Goal: Task Accomplishment & Management: Use online tool/utility

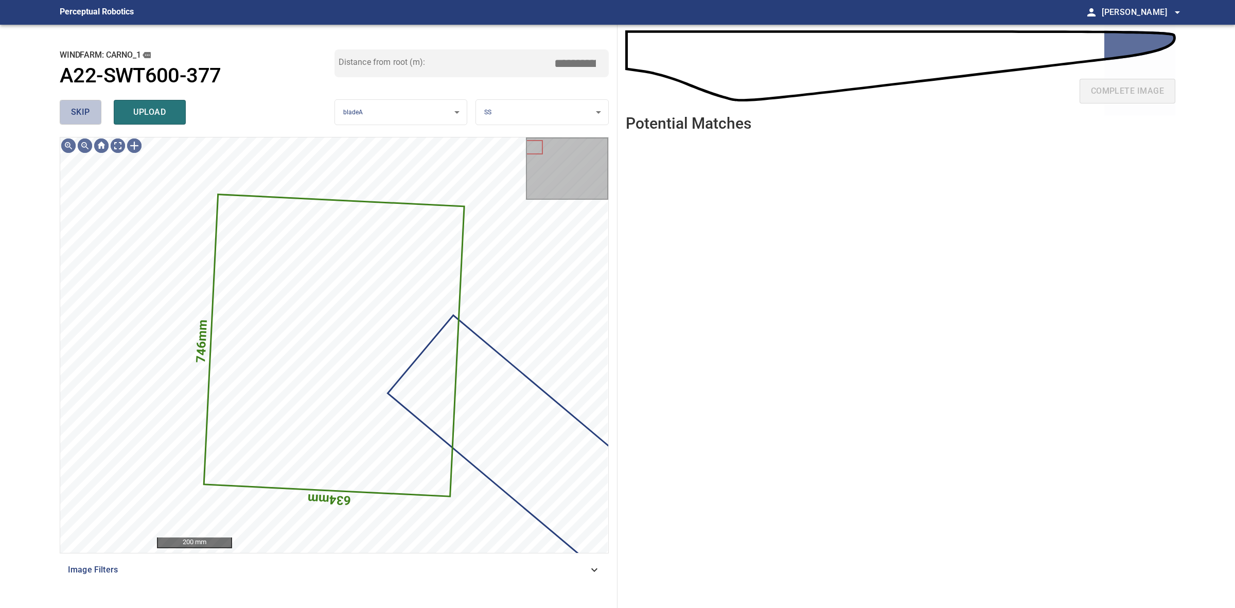
click at [99, 113] on button "skip" at bounding box center [81, 112] width 42 height 25
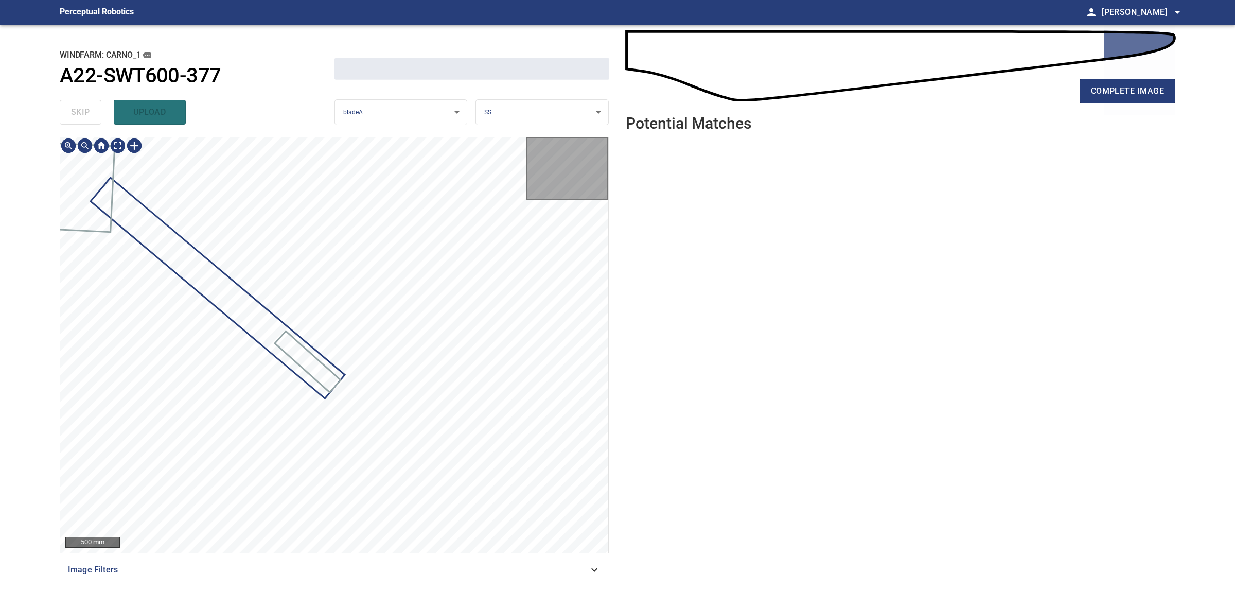
click at [99, 113] on div "skip upload" at bounding box center [197, 112] width 275 height 33
click at [97, 111] on div "skip upload" at bounding box center [197, 112] width 275 height 33
click at [1128, 104] on div "complete image" at bounding box center [901, 95] width 550 height 41
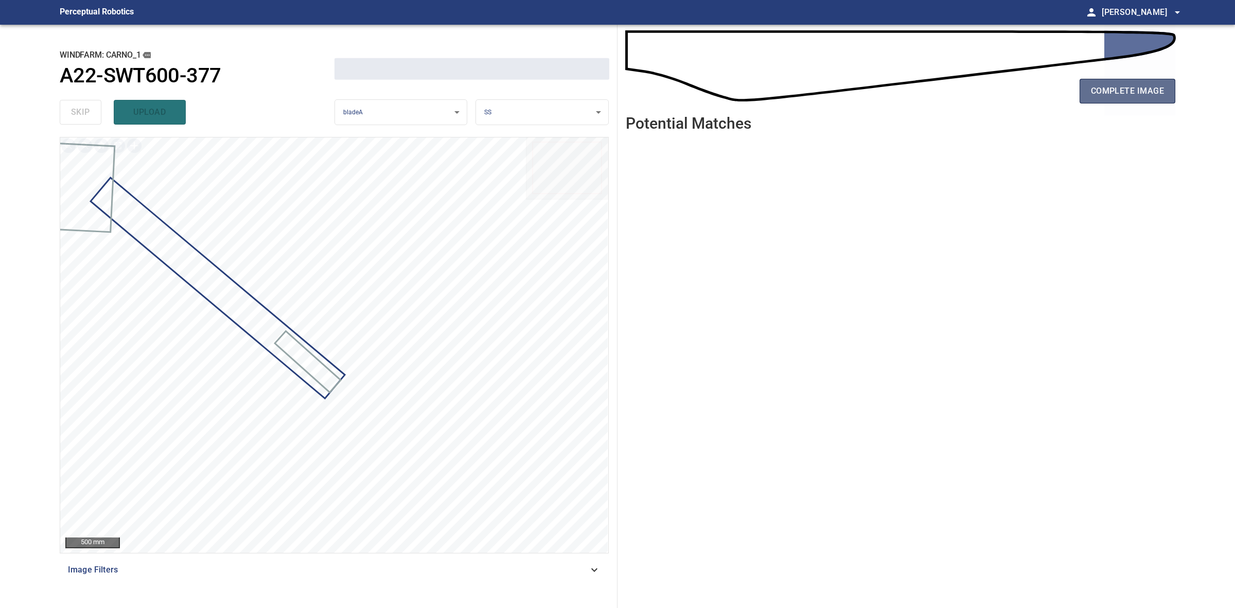
click at [1128, 98] on span "complete image" at bounding box center [1127, 91] width 73 height 14
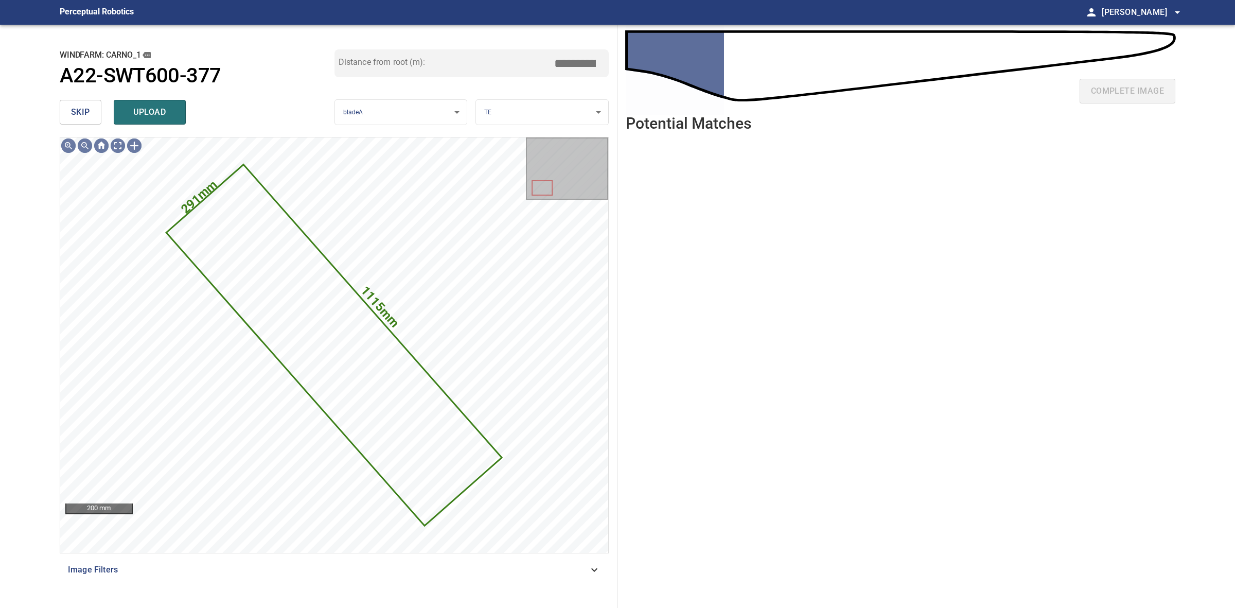
click at [68, 121] on button "skip" at bounding box center [81, 112] width 42 height 25
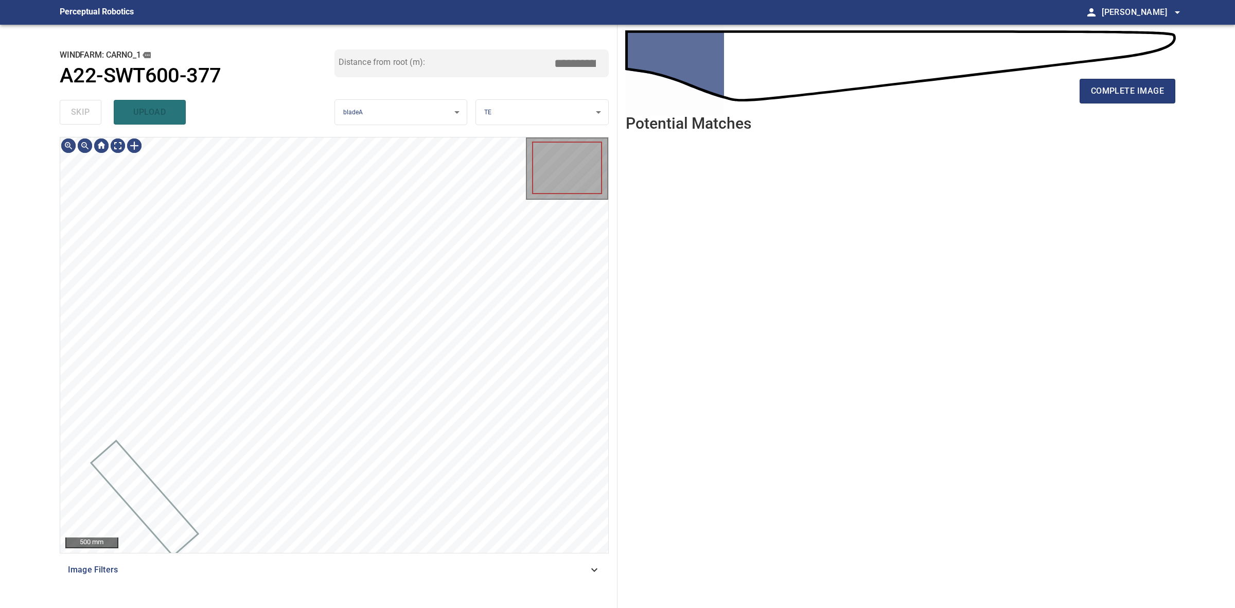
click at [68, 121] on div "skip upload" at bounding box center [197, 112] width 275 height 33
click at [68, 120] on div "skip upload" at bounding box center [197, 112] width 275 height 33
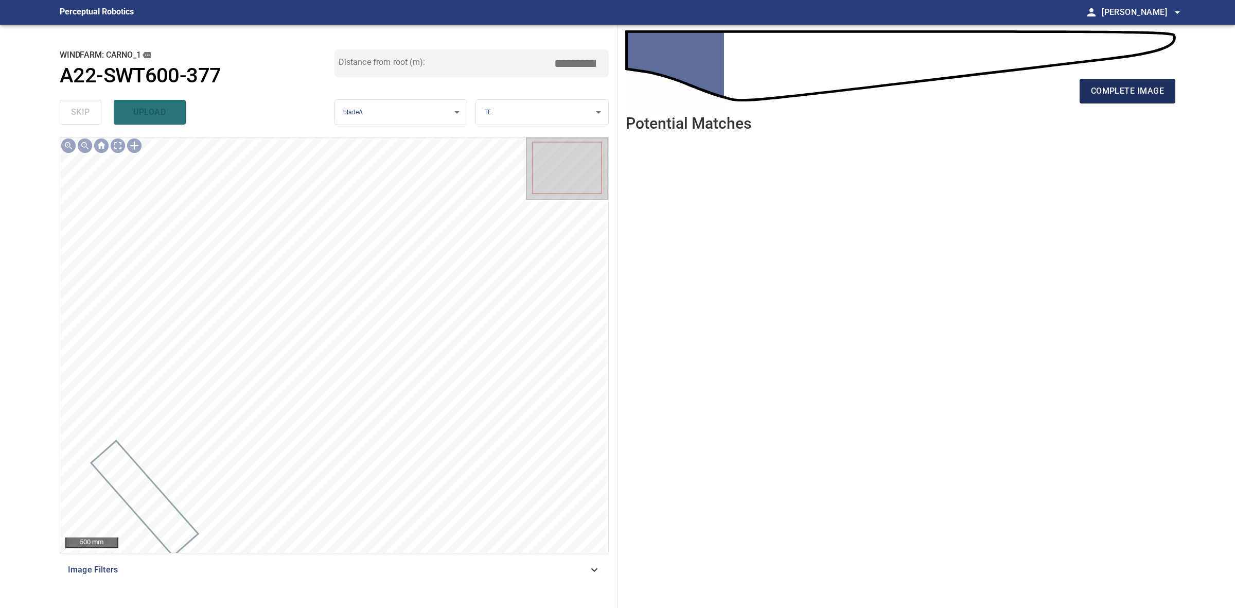
click at [1124, 88] on span "complete image" at bounding box center [1127, 91] width 73 height 14
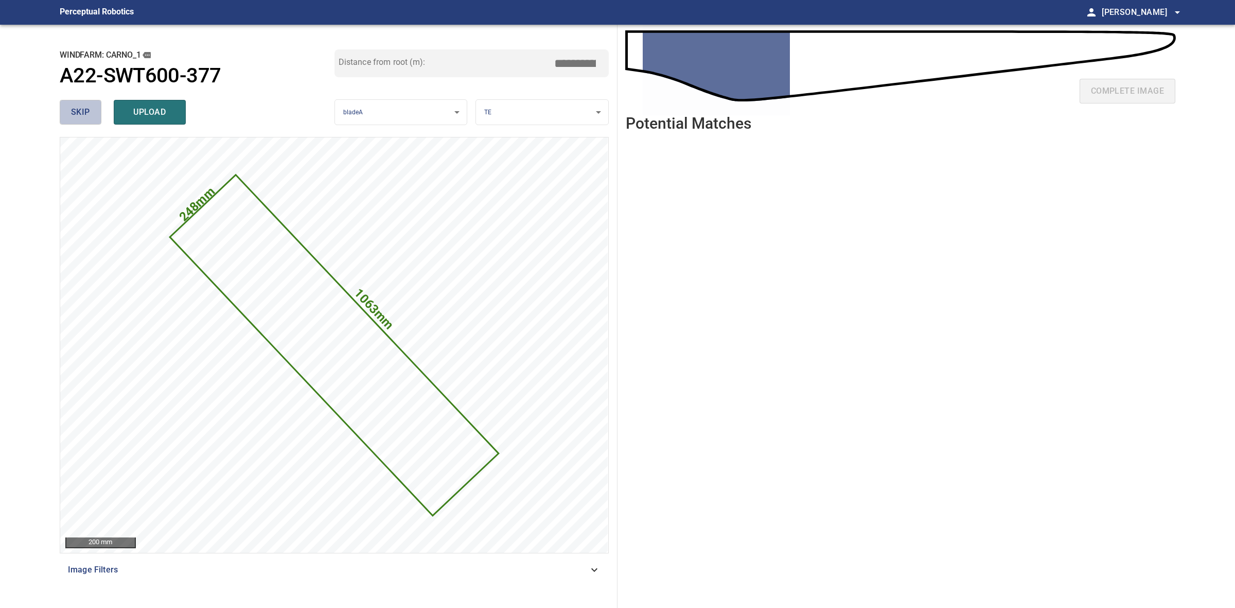
click at [71, 111] on span "skip" at bounding box center [80, 112] width 19 height 14
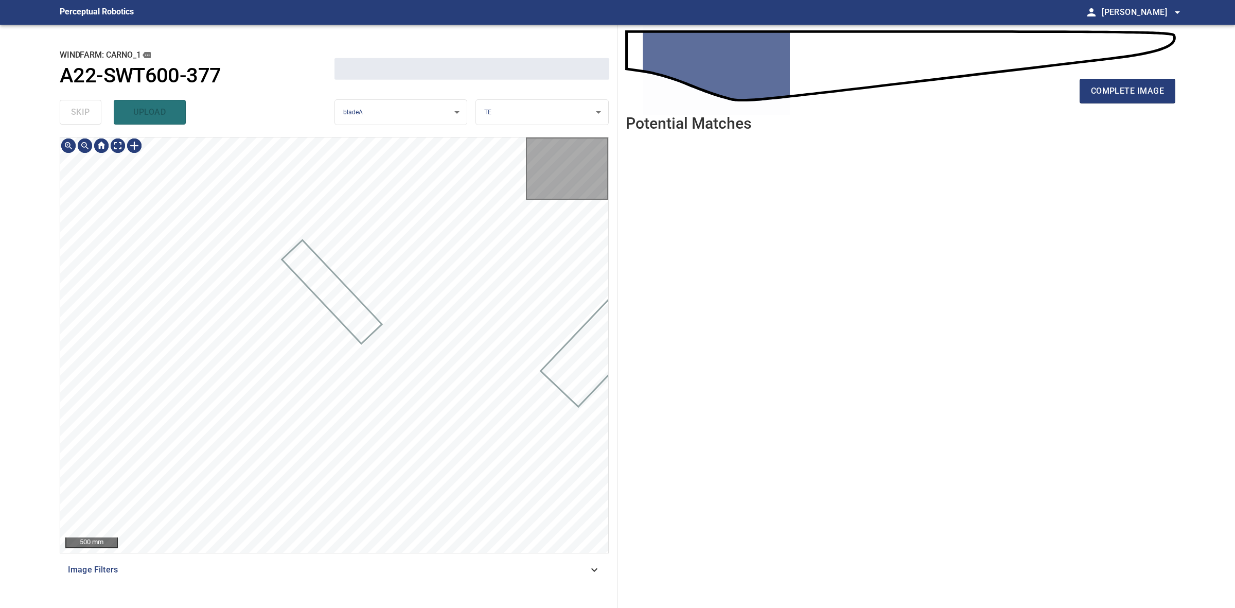
click at [71, 111] on div "skip upload" at bounding box center [197, 112] width 275 height 33
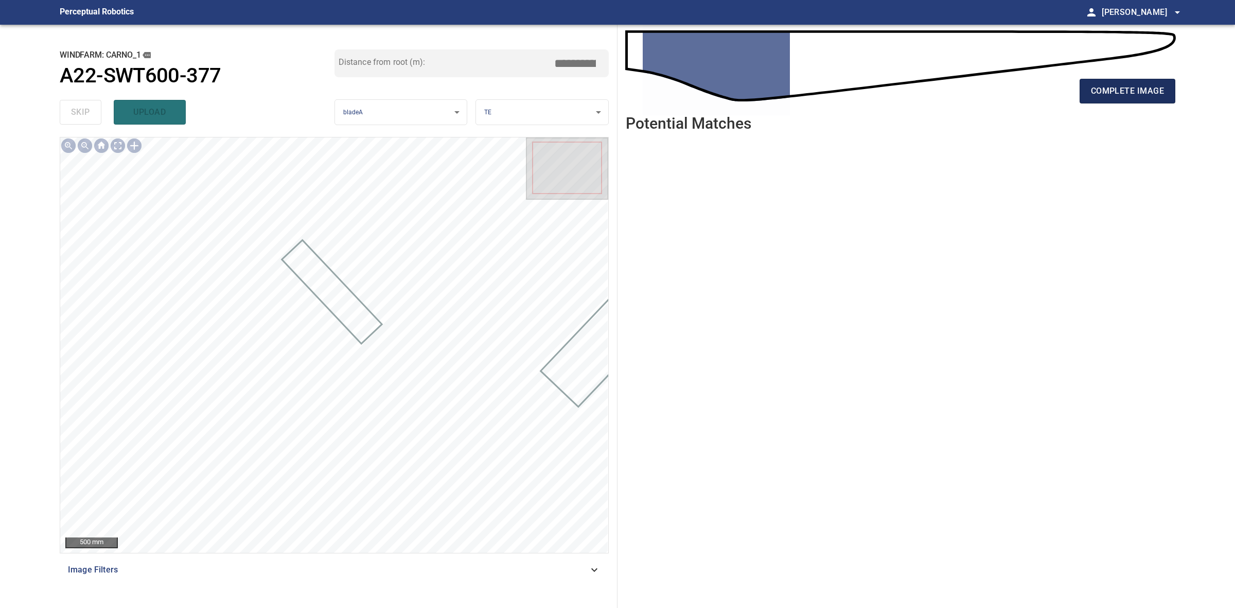
click at [1152, 93] on span "complete image" at bounding box center [1127, 91] width 73 height 14
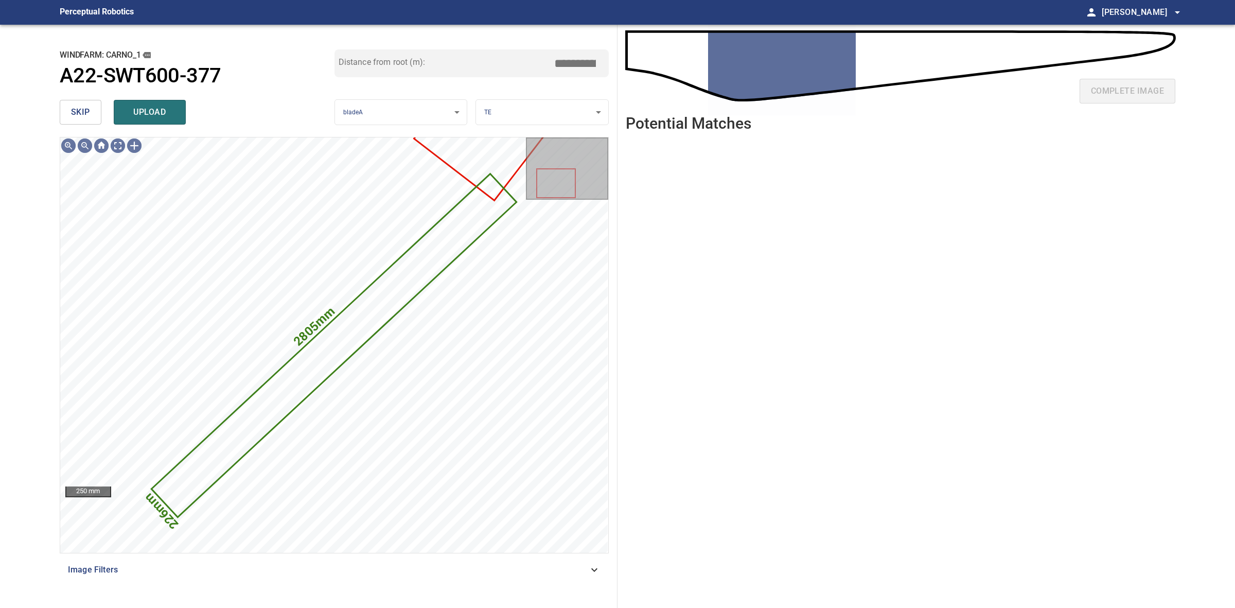
click at [146, 89] on div "windfarm: Carno_1 A22-SWT600-377 Distance from root (m): ****" at bounding box center [334, 72] width 549 height 46
click at [141, 103] on button "upload" at bounding box center [150, 112] width 72 height 25
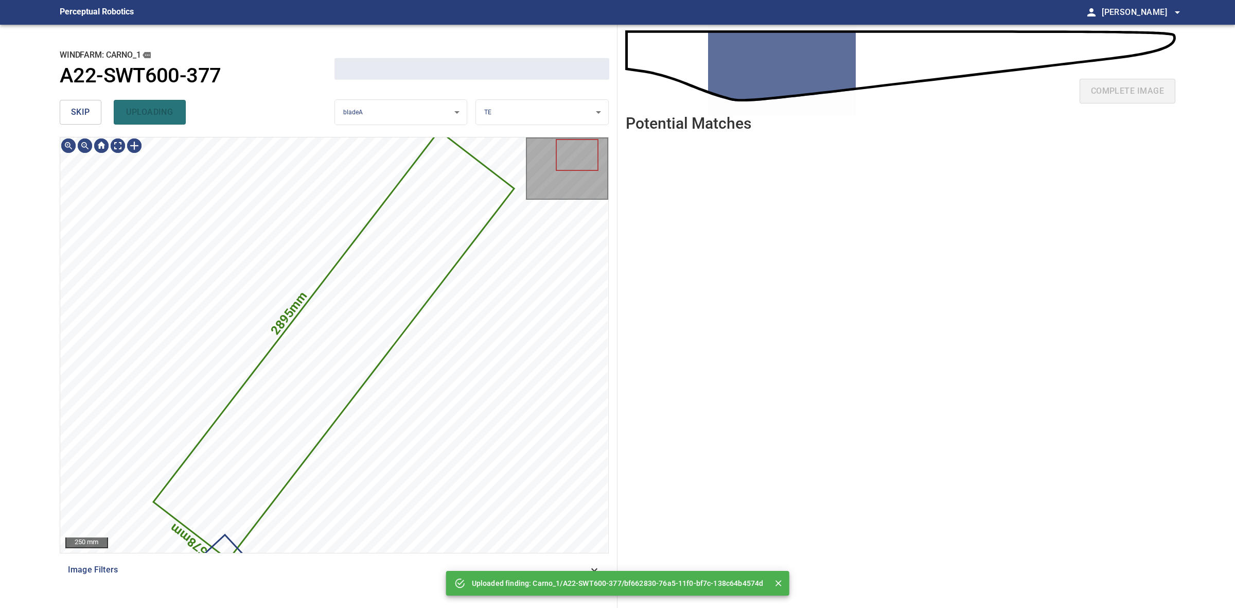
click at [96, 112] on button "skip" at bounding box center [81, 112] width 42 height 25
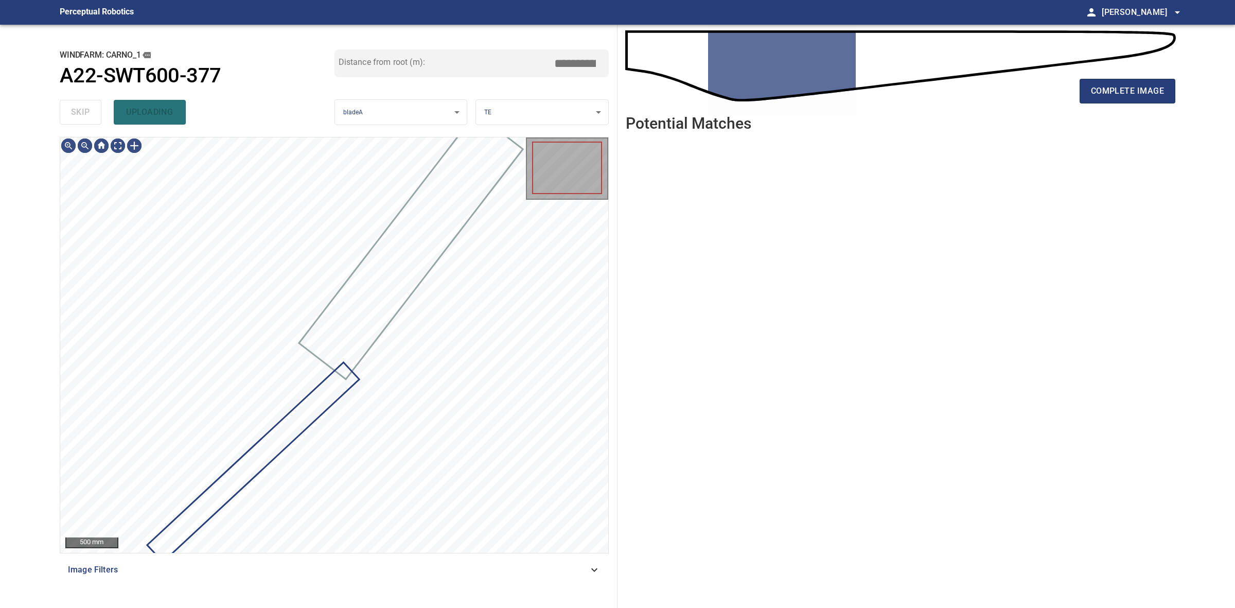
click at [94, 112] on div "skip uploading" at bounding box center [197, 112] width 275 height 33
click at [1116, 94] on span "complete image" at bounding box center [1127, 91] width 73 height 14
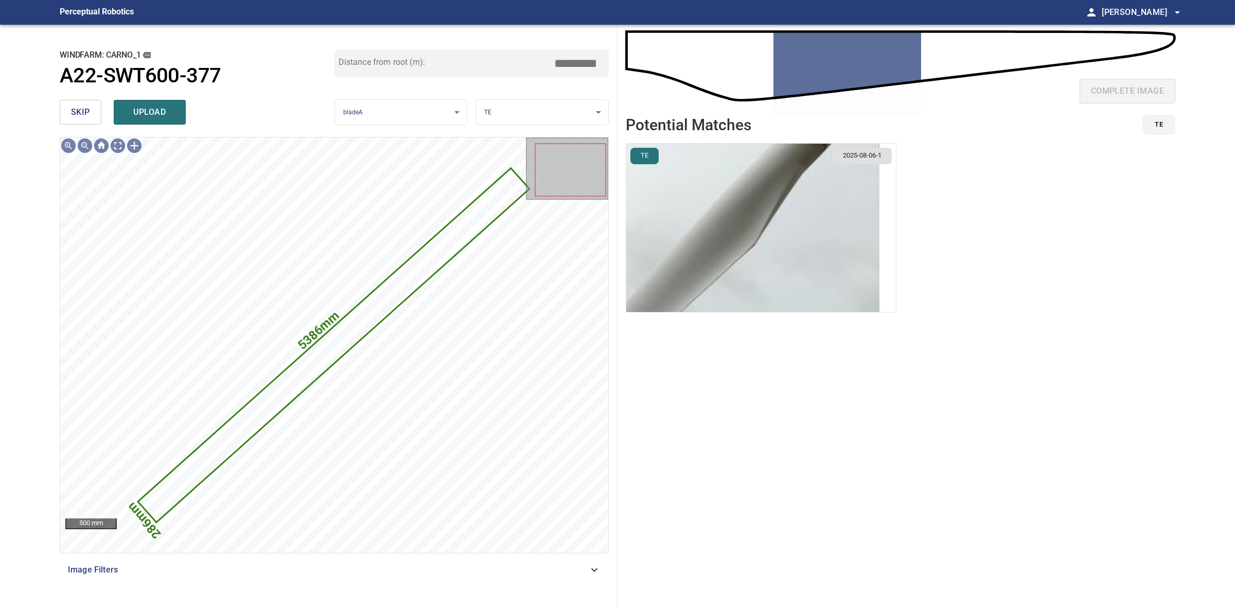
click at [755, 251] on img "button" at bounding box center [752, 228] width 253 height 168
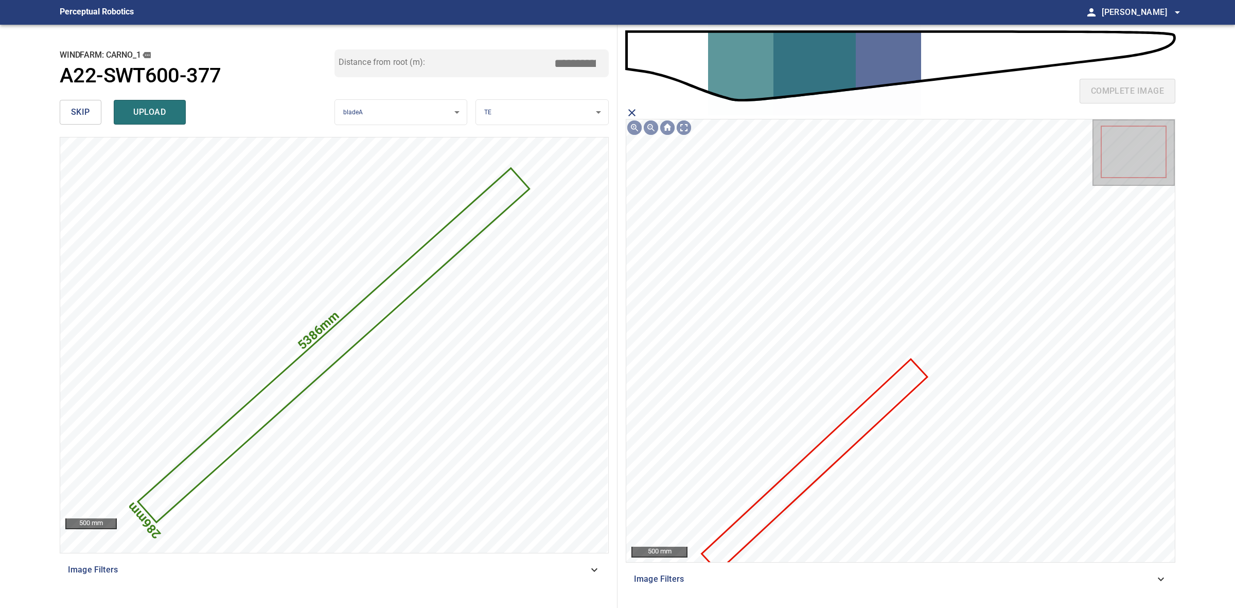
click at [878, 413] on icon at bounding box center [814, 465] width 223 height 210
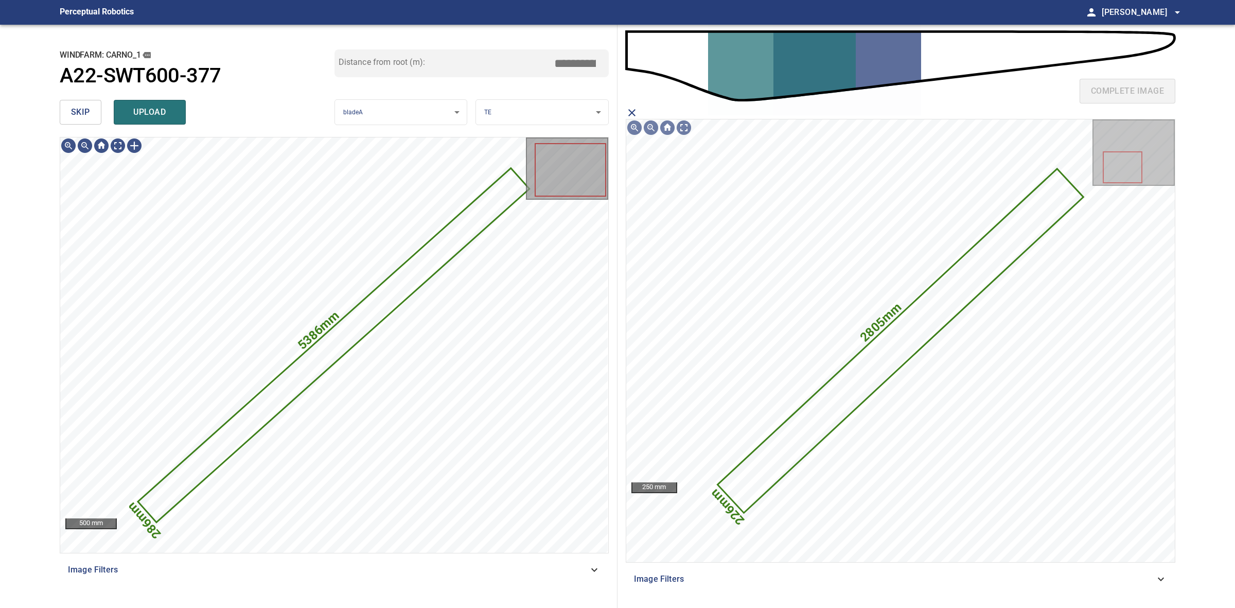
click at [177, 125] on div "skip upload" at bounding box center [197, 112] width 275 height 33
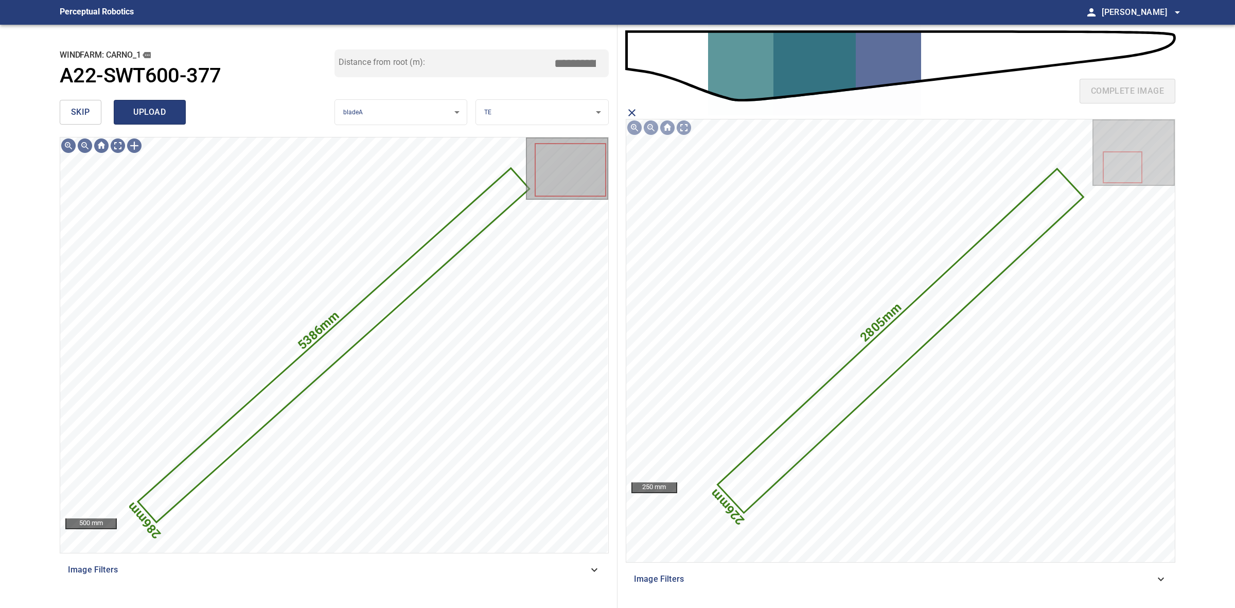
click at [168, 124] on button "upload" at bounding box center [150, 112] width 72 height 25
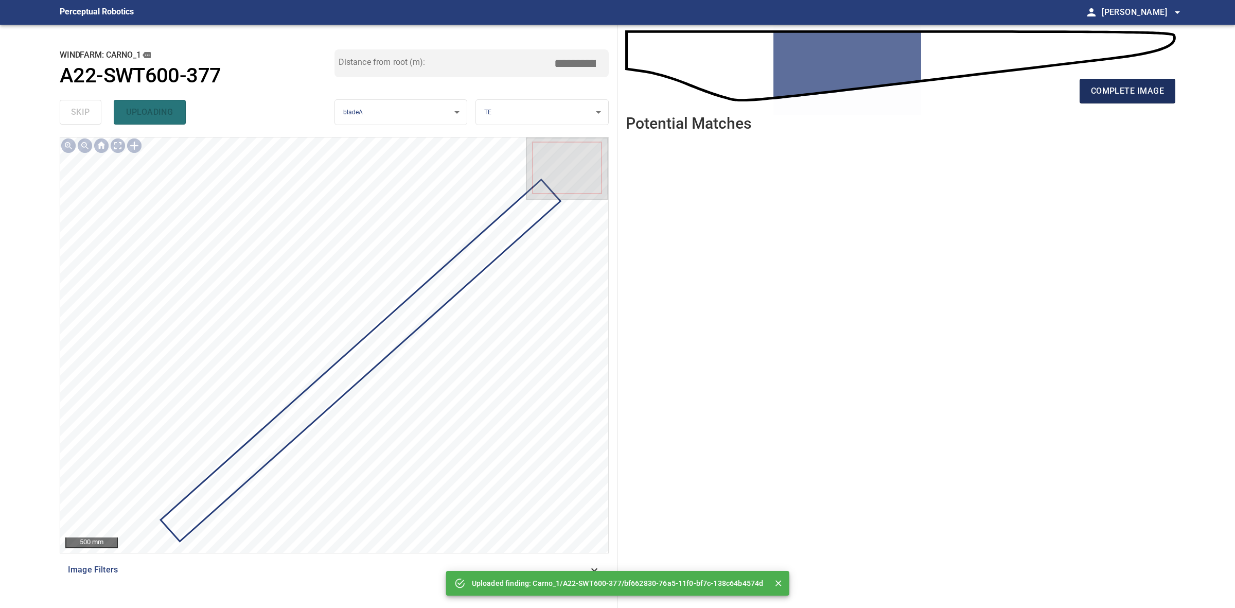
drag, startPoint x: 1101, startPoint y: 74, endPoint x: 1097, endPoint y: 79, distance: 6.9
click at [1100, 75] on div "complete image" at bounding box center [901, 95] width 550 height 41
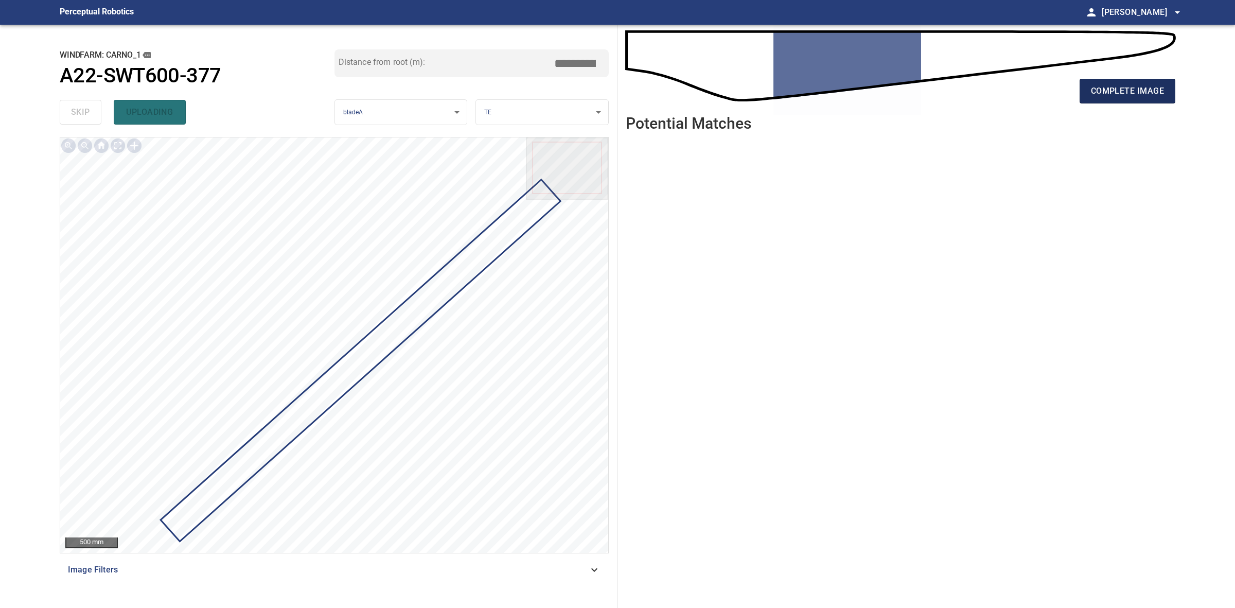
click at [1100, 91] on span "complete image" at bounding box center [1127, 91] width 73 height 14
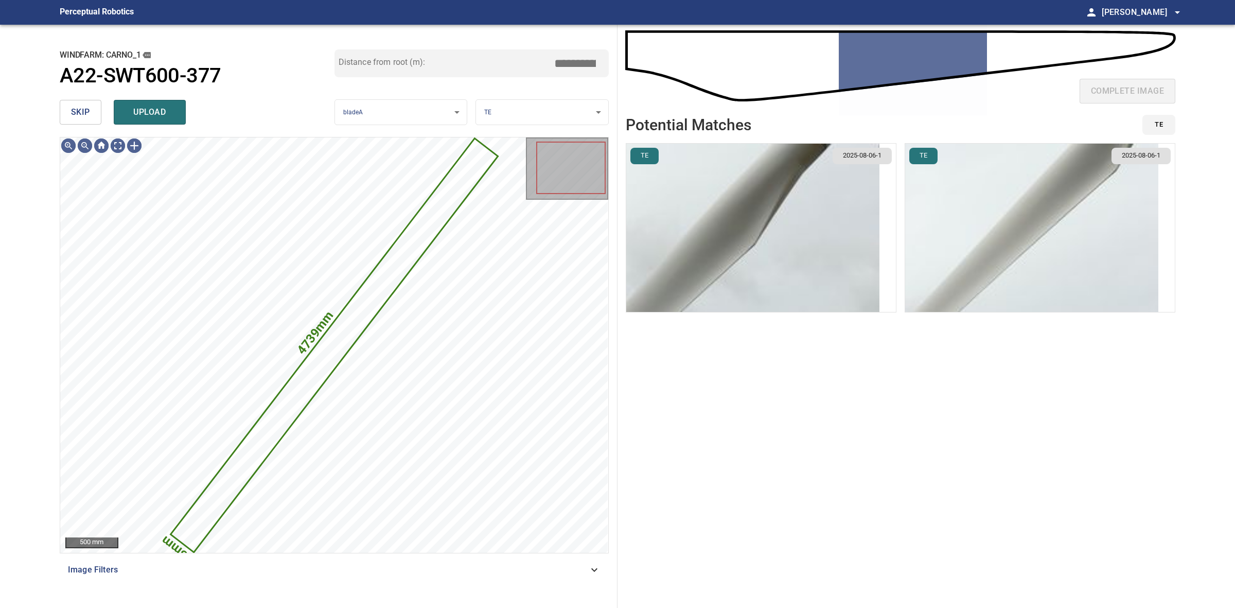
click at [103, 103] on div "skip upload" at bounding box center [197, 112] width 275 height 33
click at [99, 104] on button "skip" at bounding box center [81, 112] width 42 height 25
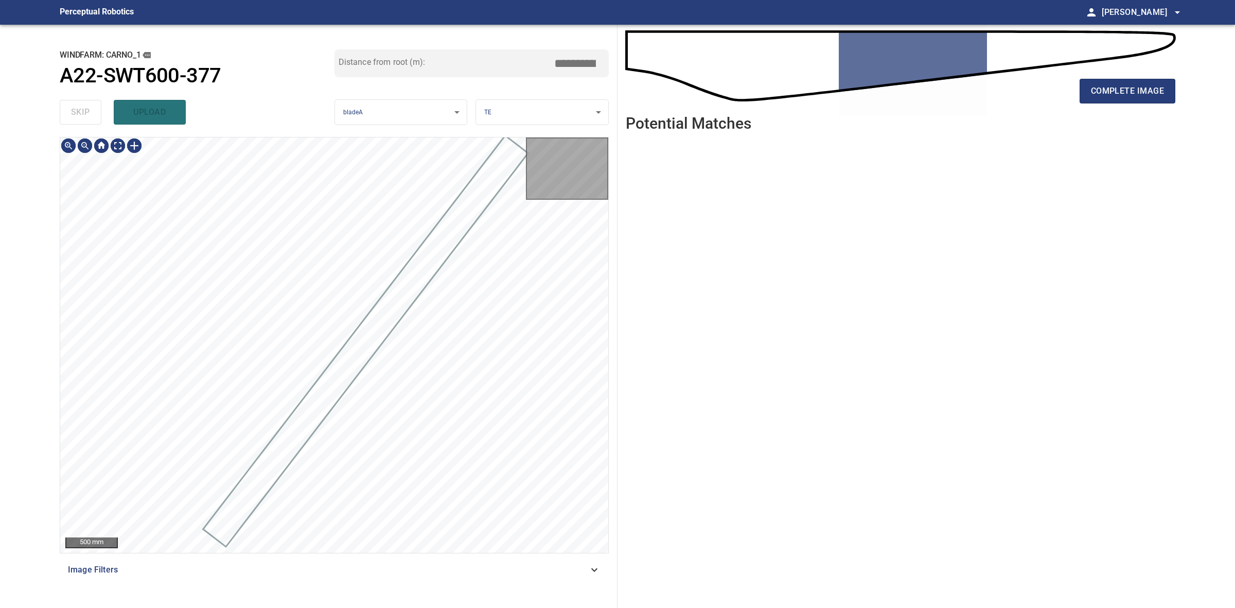
click at [99, 104] on div "skip upload" at bounding box center [197, 112] width 275 height 33
click at [1139, 107] on div "complete image" at bounding box center [901, 95] width 550 height 41
click at [1135, 104] on div "complete image" at bounding box center [901, 95] width 550 height 41
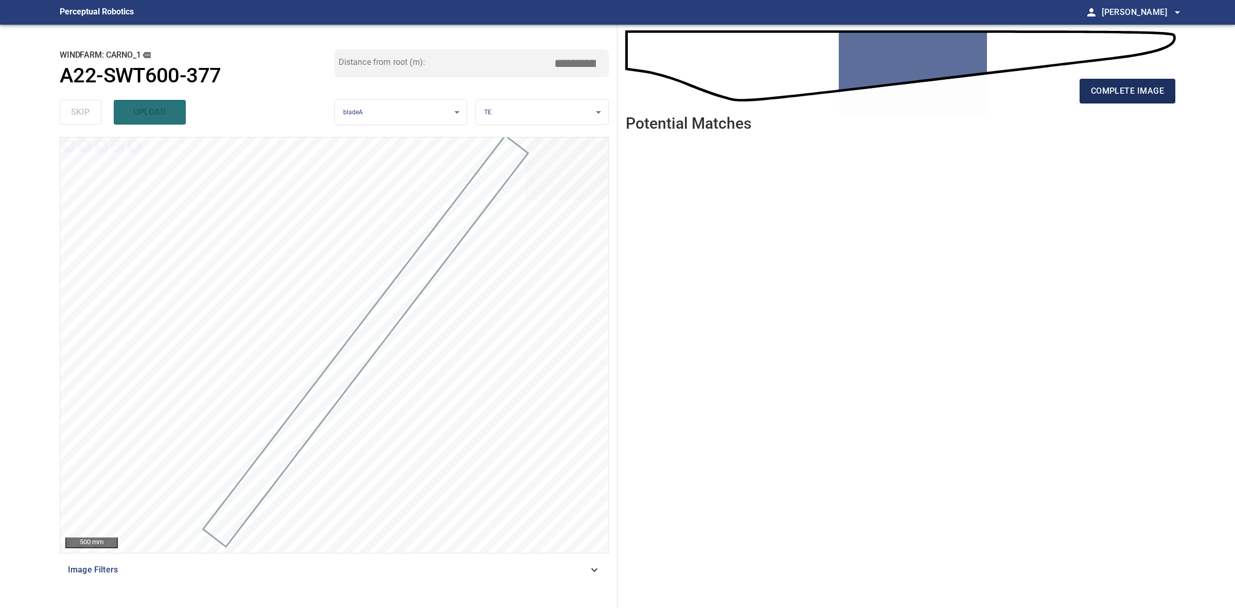
click at [1131, 99] on button "complete image" at bounding box center [1128, 91] width 96 height 25
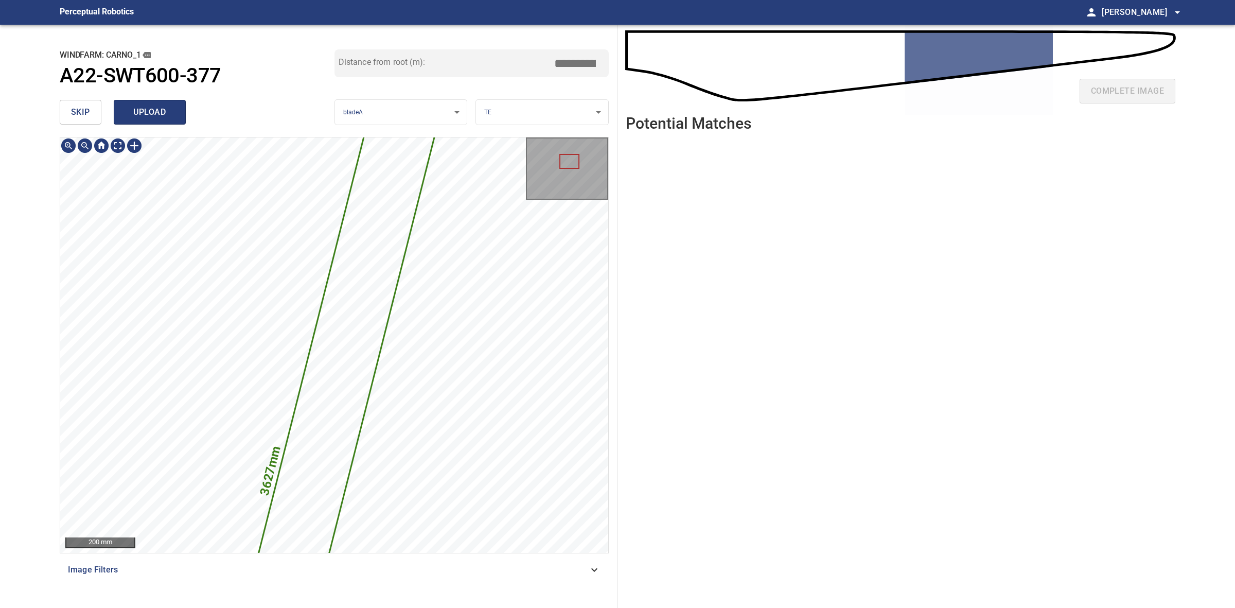
click at [173, 116] on span "upload" at bounding box center [149, 112] width 49 height 14
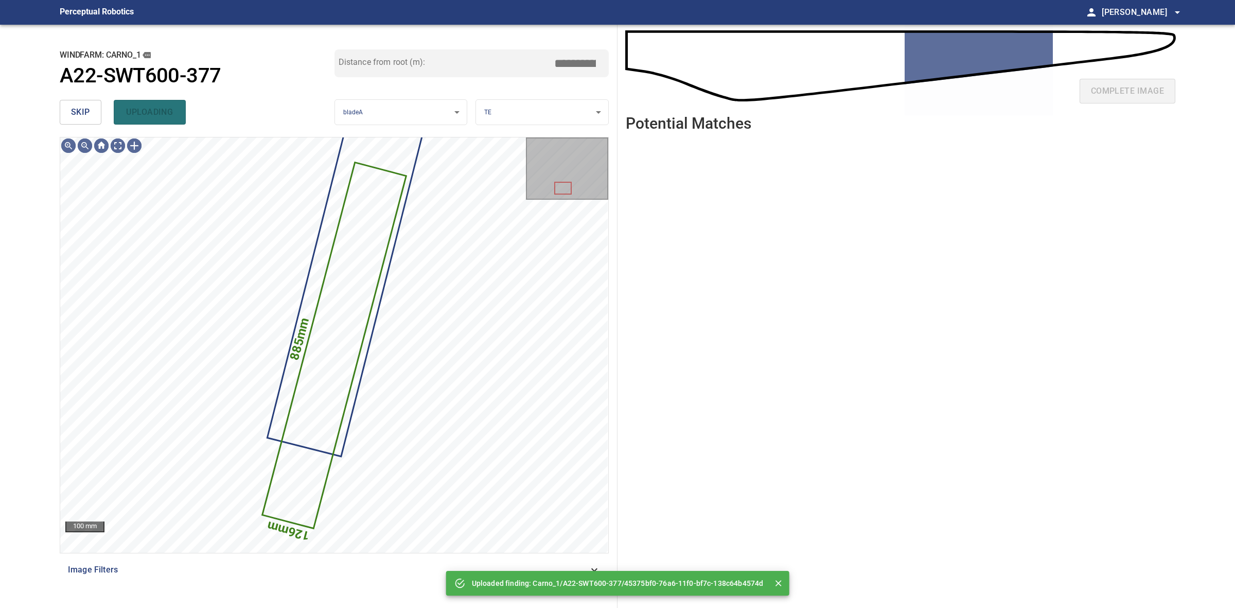
click at [85, 116] on span "skip" at bounding box center [80, 112] width 19 height 14
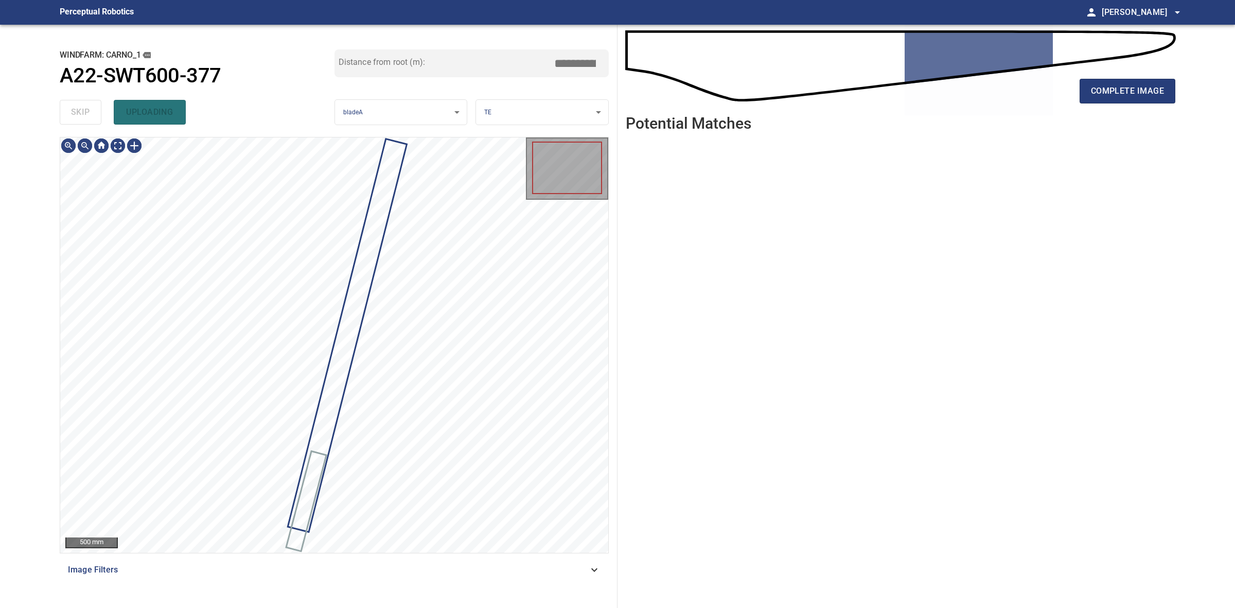
click at [85, 116] on div "skip uploading" at bounding box center [197, 112] width 275 height 33
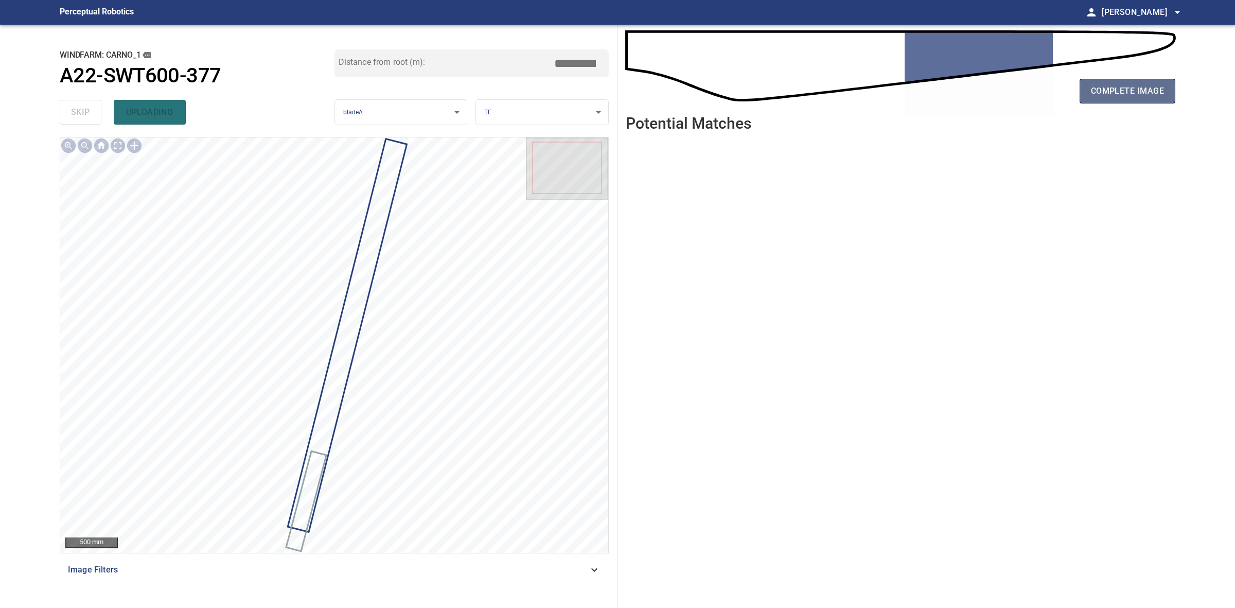
click at [1127, 99] on button "complete image" at bounding box center [1128, 91] width 96 height 25
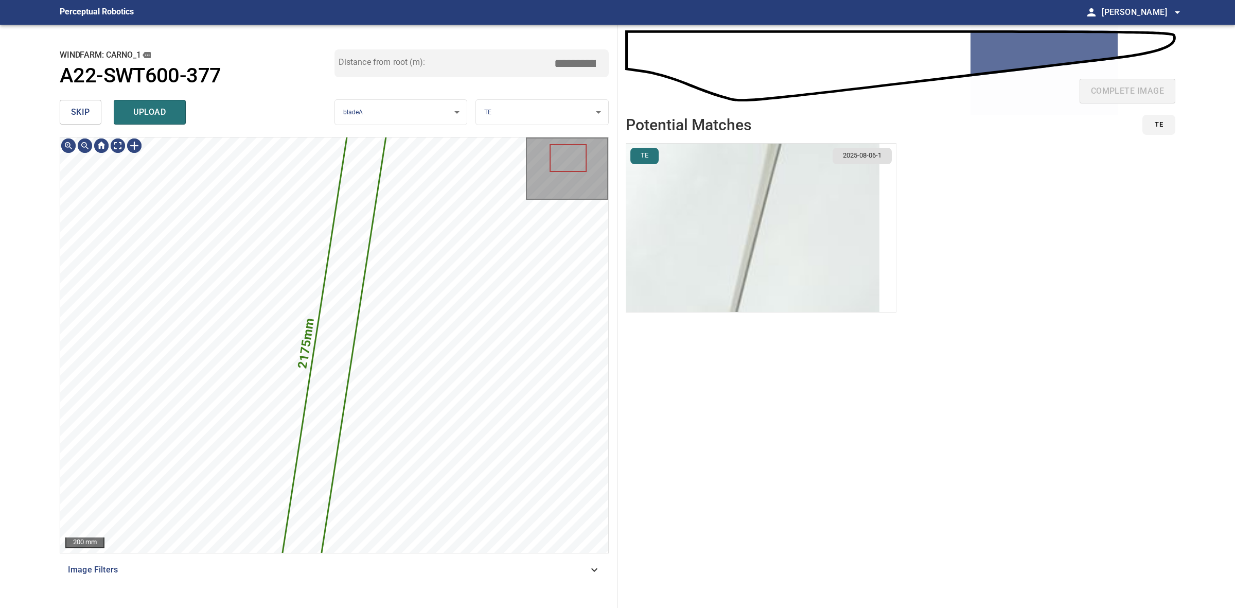
click at [827, 190] on img "button" at bounding box center [752, 228] width 253 height 168
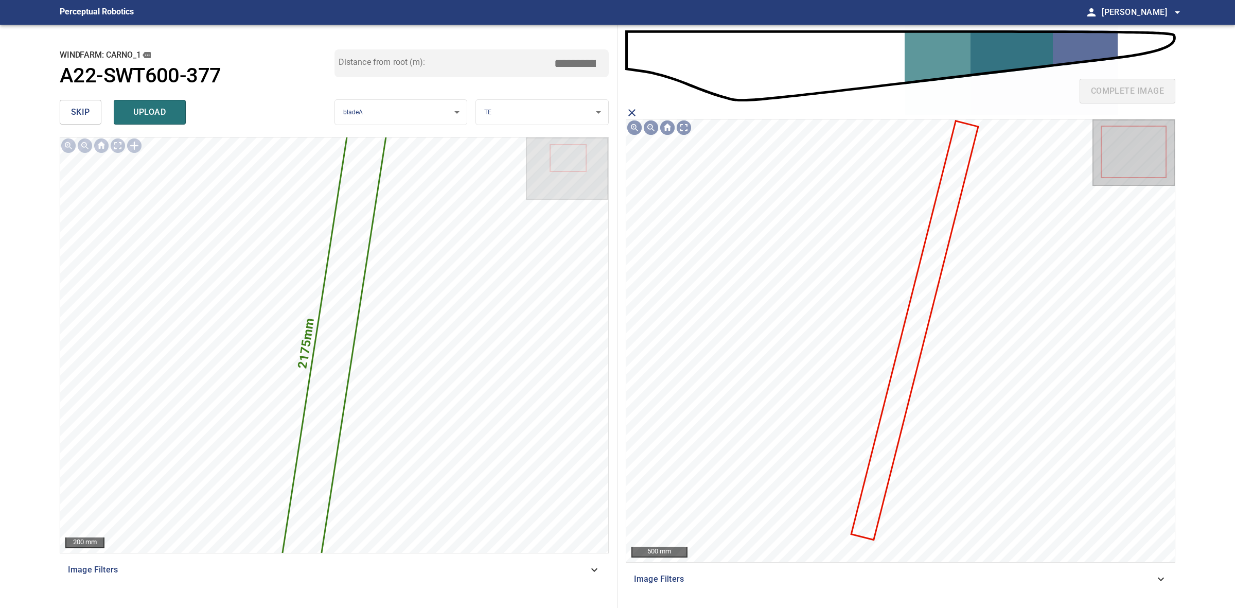
click at [909, 351] on icon at bounding box center [914, 330] width 125 height 417
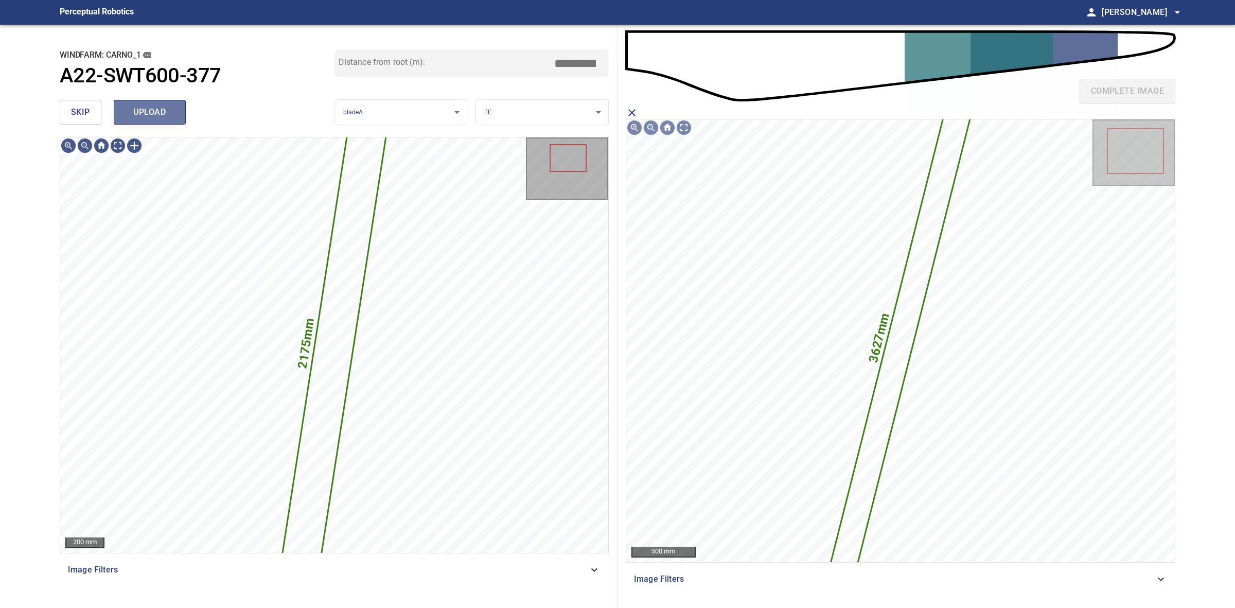
click at [141, 117] on span "upload" at bounding box center [149, 112] width 49 height 14
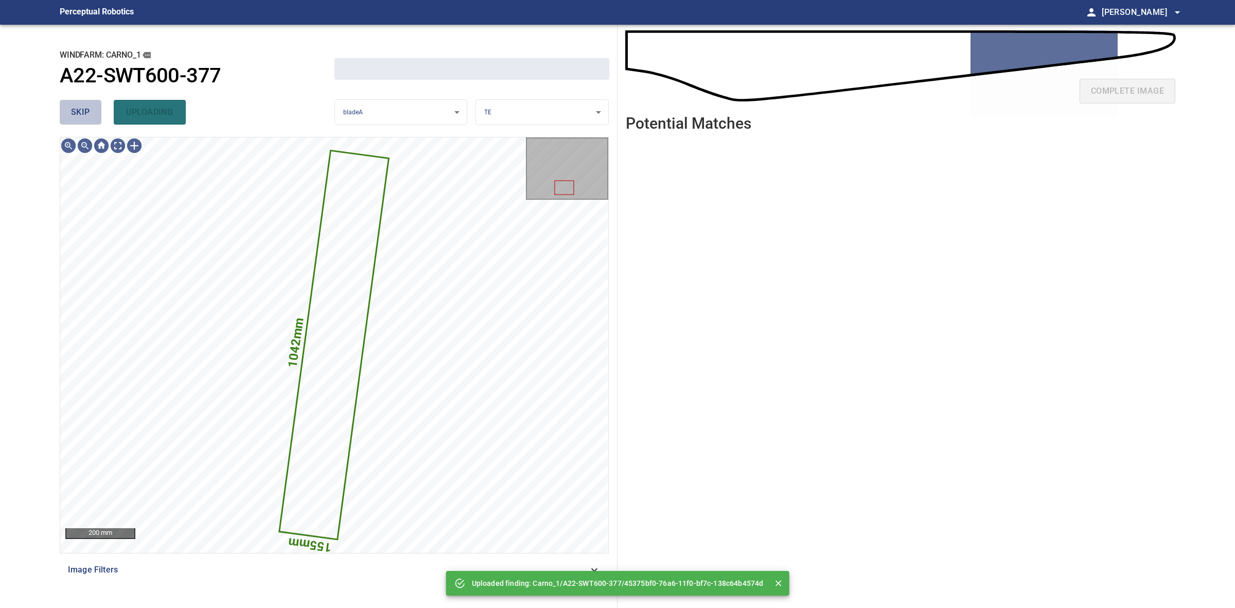
click at [93, 114] on button "skip" at bounding box center [81, 112] width 42 height 25
click at [93, 114] on div "skip uploading" at bounding box center [197, 112] width 275 height 33
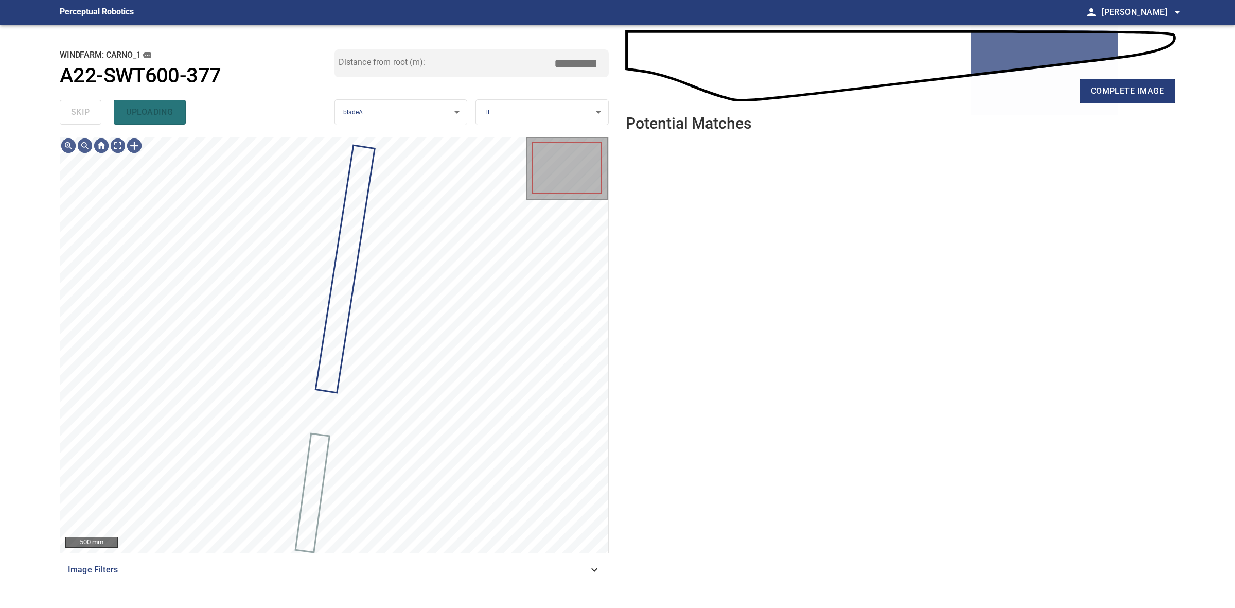
click at [93, 114] on div "skip uploading" at bounding box center [197, 112] width 275 height 33
drag, startPoint x: 93, startPoint y: 114, endPoint x: 845, endPoint y: 95, distance: 751.7
click at [95, 114] on div "skip uploading" at bounding box center [197, 112] width 275 height 33
click at [1126, 88] on span "complete image" at bounding box center [1127, 91] width 73 height 14
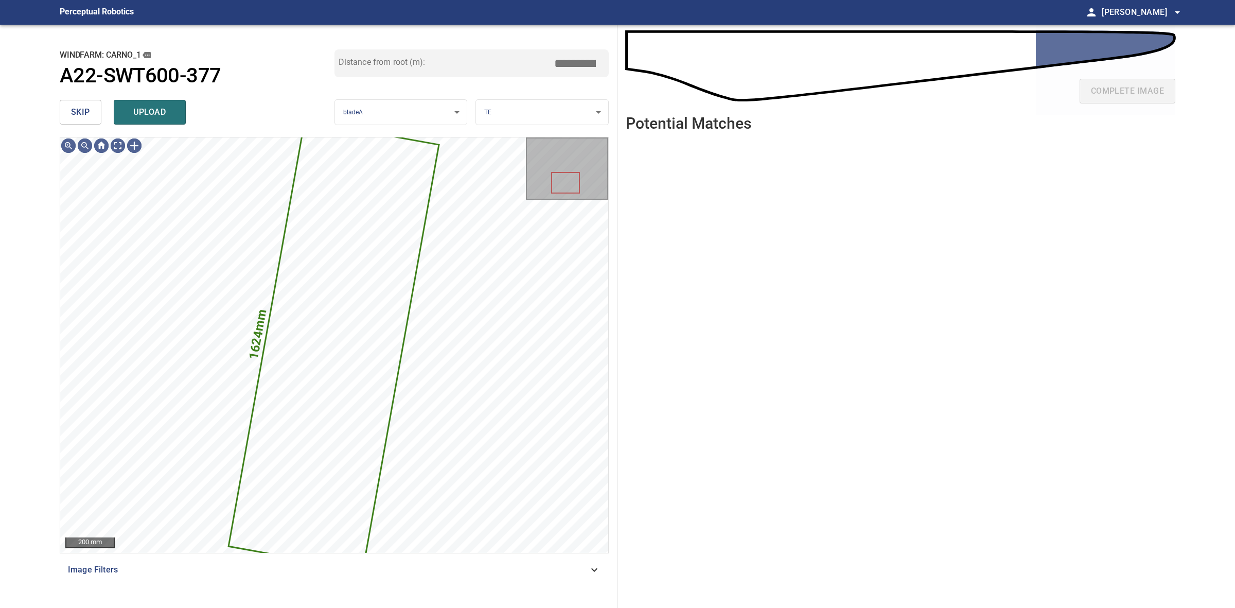
click at [84, 121] on button "skip" at bounding box center [81, 112] width 42 height 25
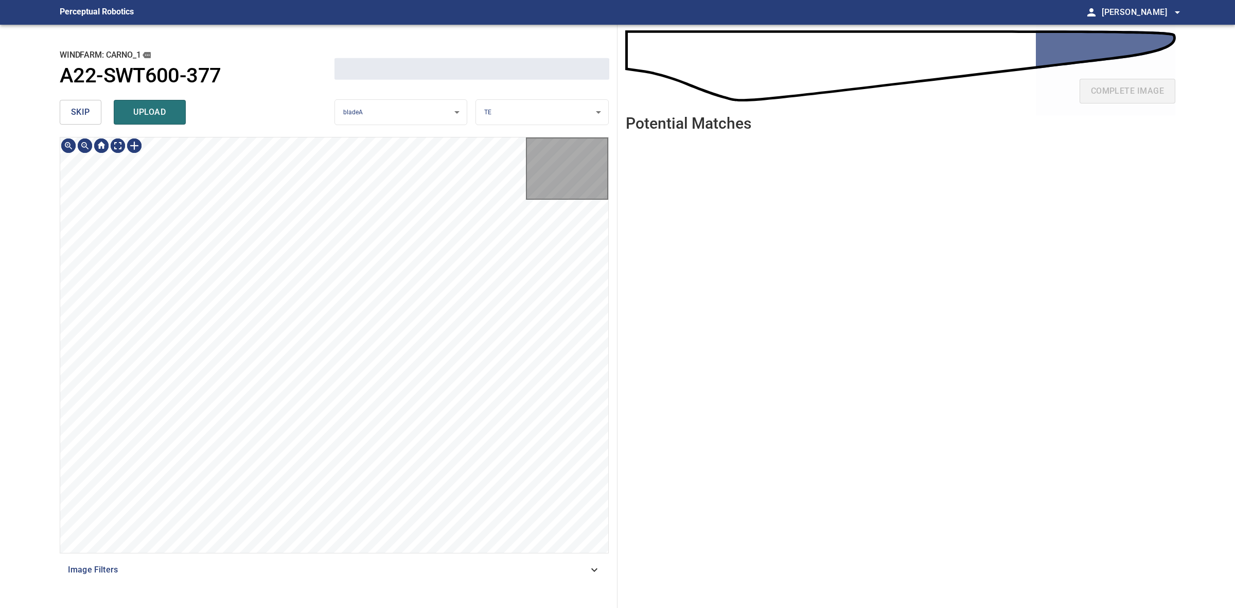
click at [84, 121] on button "skip" at bounding box center [81, 112] width 42 height 25
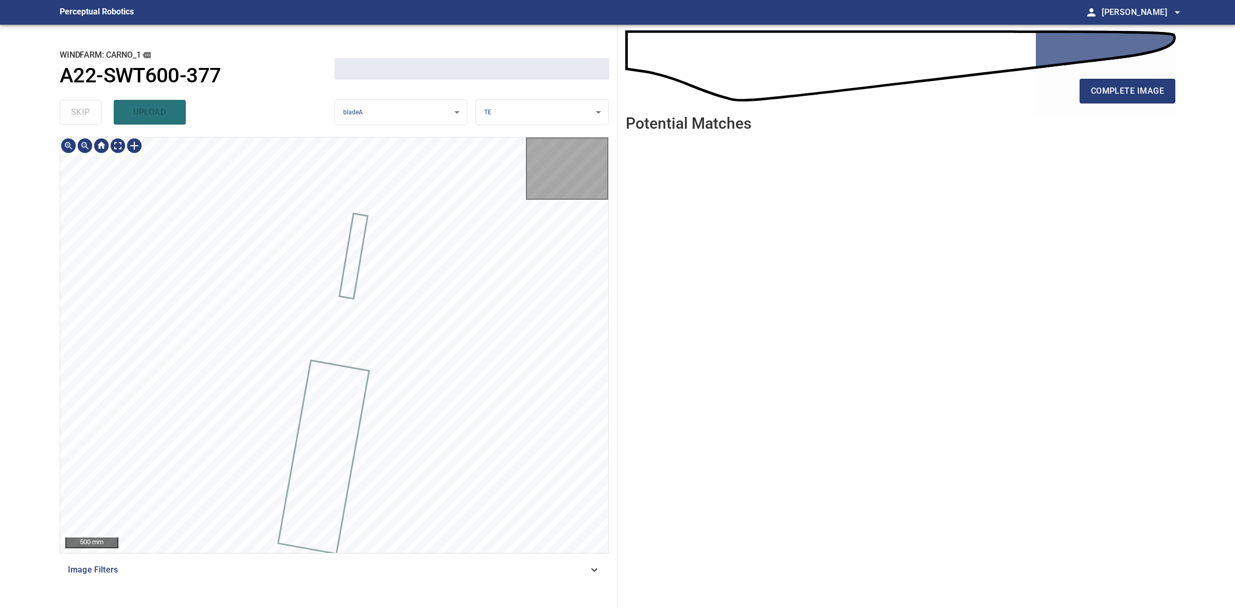
click at [84, 119] on div "skip upload" at bounding box center [197, 112] width 275 height 33
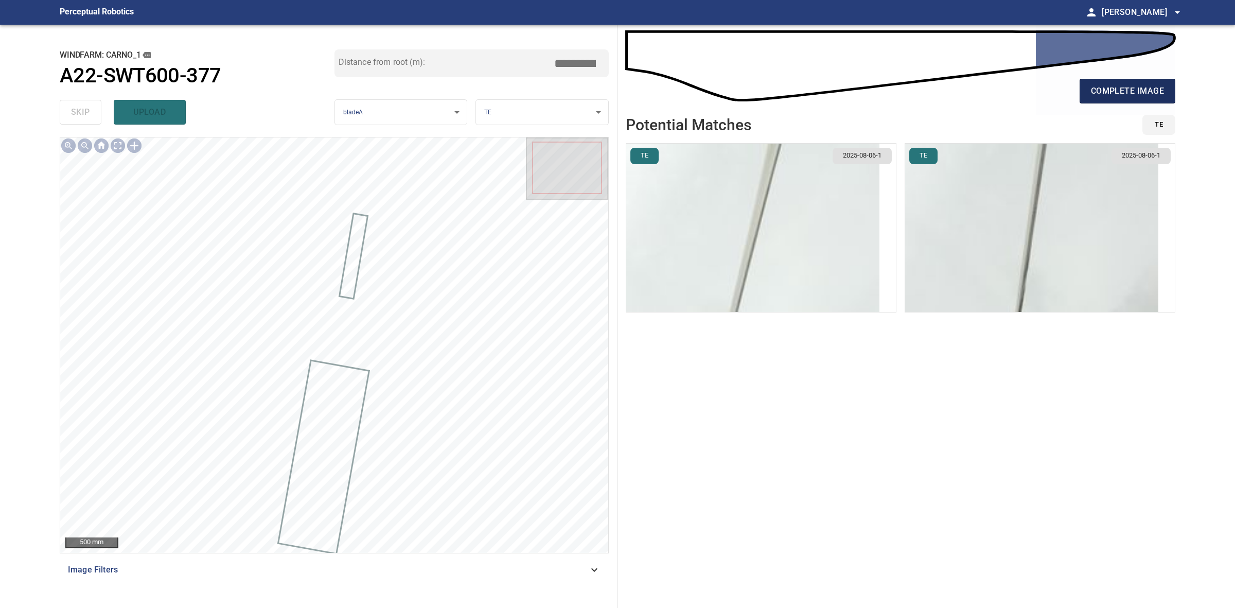
drag, startPoint x: 1126, startPoint y: 91, endPoint x: 1122, endPoint y: 98, distance: 7.9
click at [1123, 96] on span "complete image" at bounding box center [1127, 91] width 73 height 14
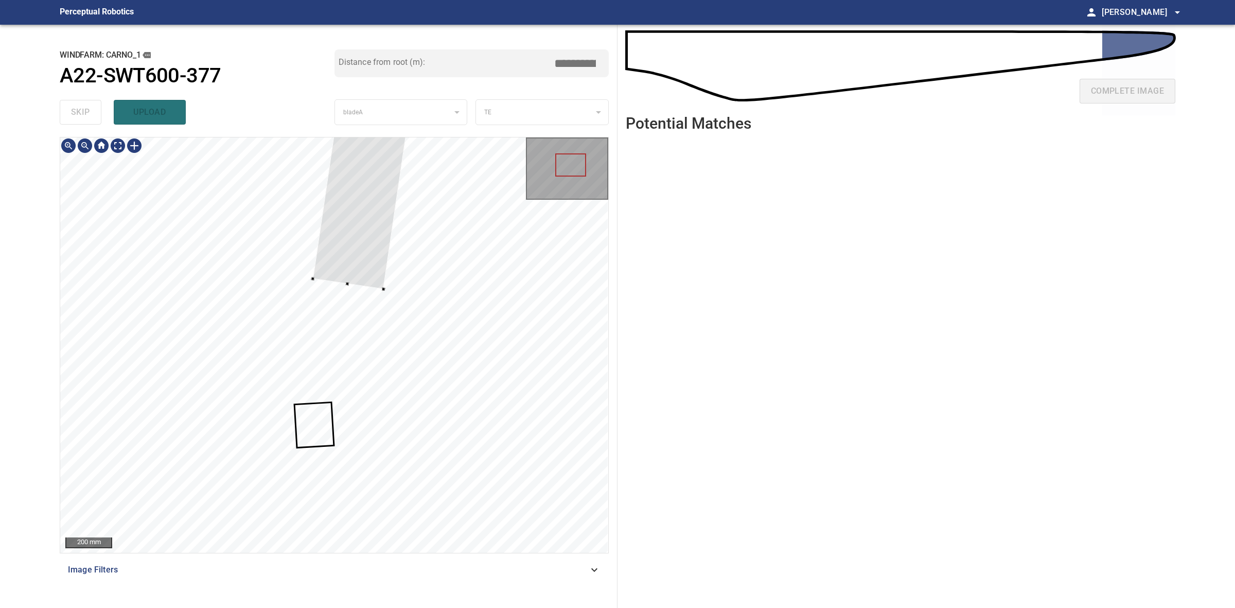
click at [374, 269] on div at bounding box center [377, 88] width 128 height 401
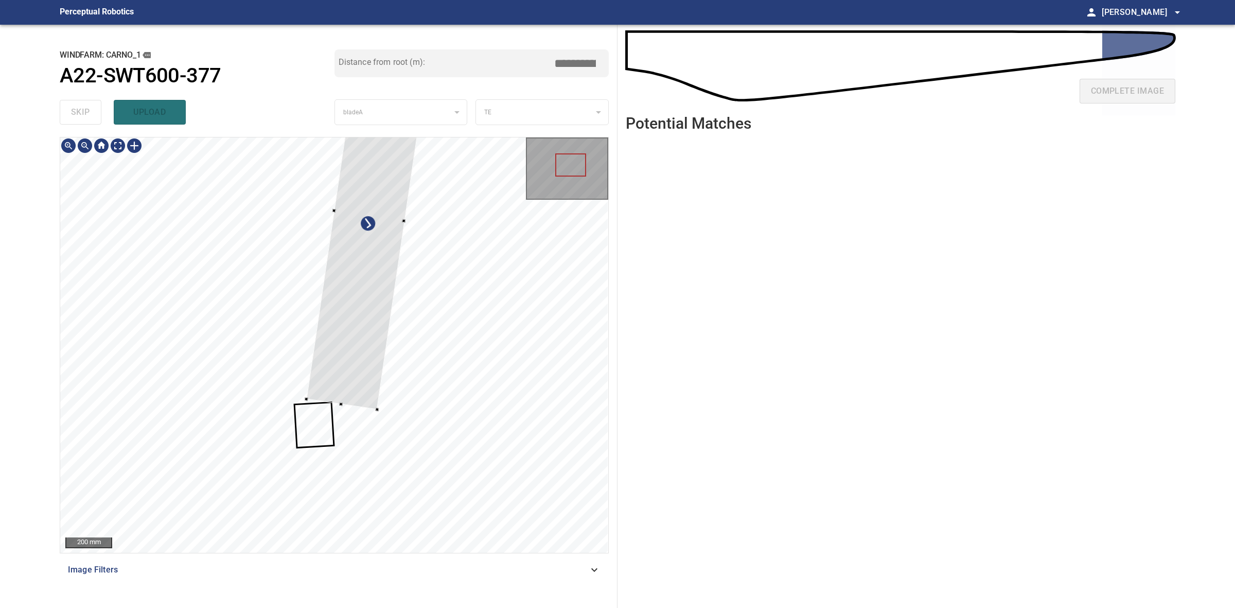
click at [366, 356] on div at bounding box center [370, 216] width 126 height 388
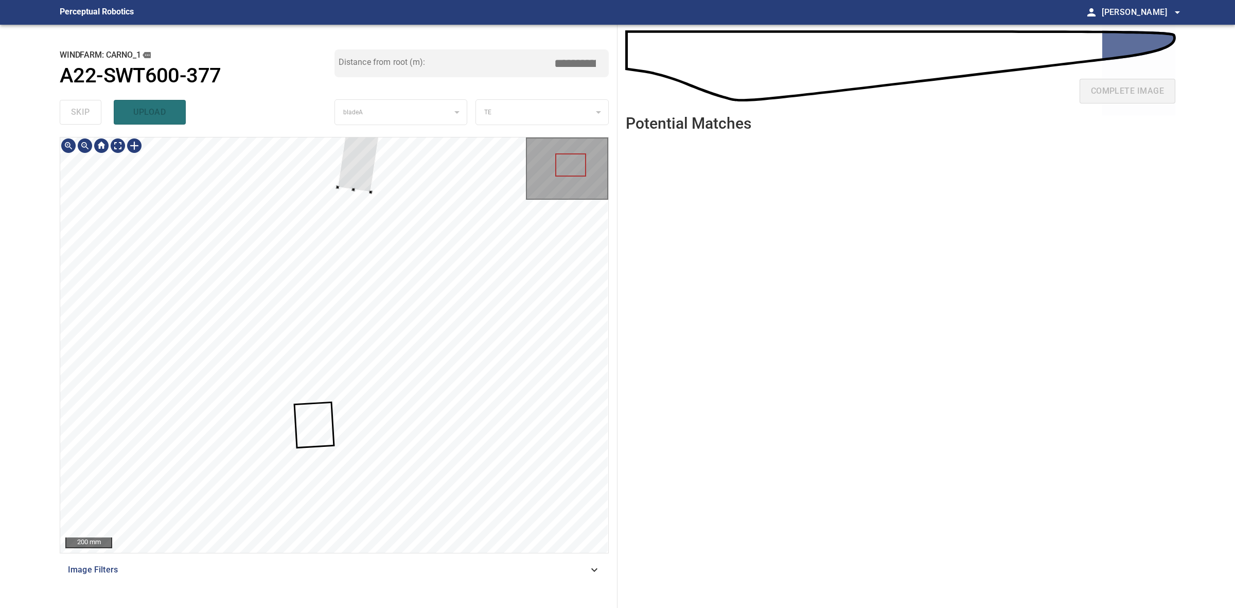
click at [371, 185] on div at bounding box center [367, 107] width 58 height 171
click at [366, 387] on div at bounding box center [334, 344] width 548 height 415
click at [367, 323] on div at bounding box center [358, 310] width 63 height 168
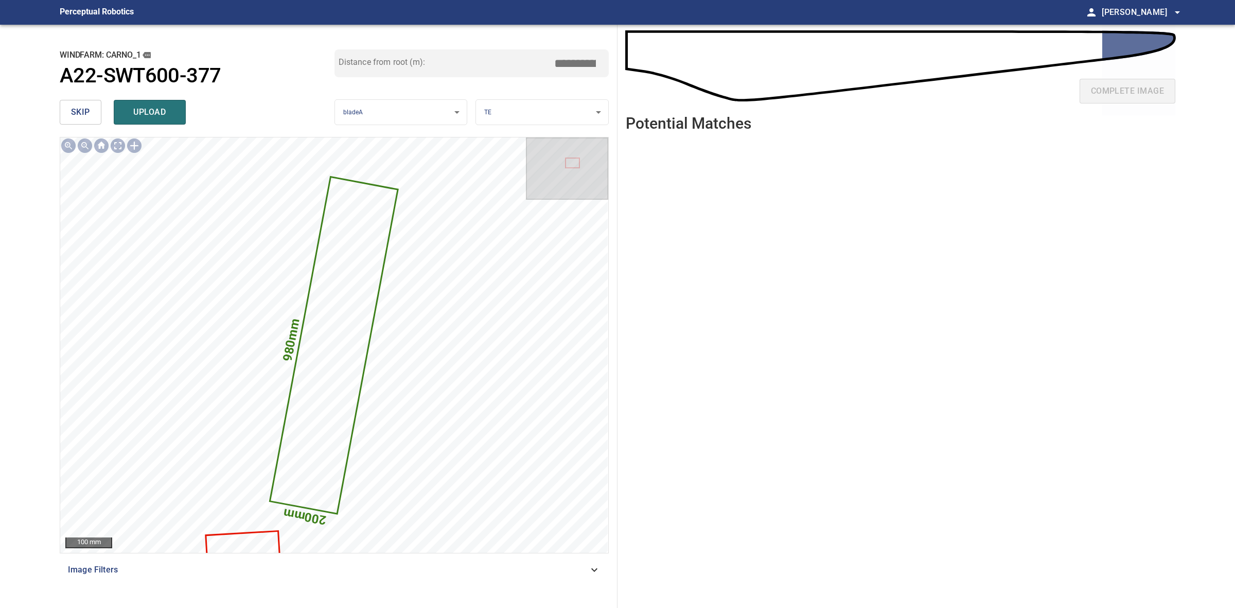
click at [511, 101] on body "**********" at bounding box center [617, 304] width 1235 height 608
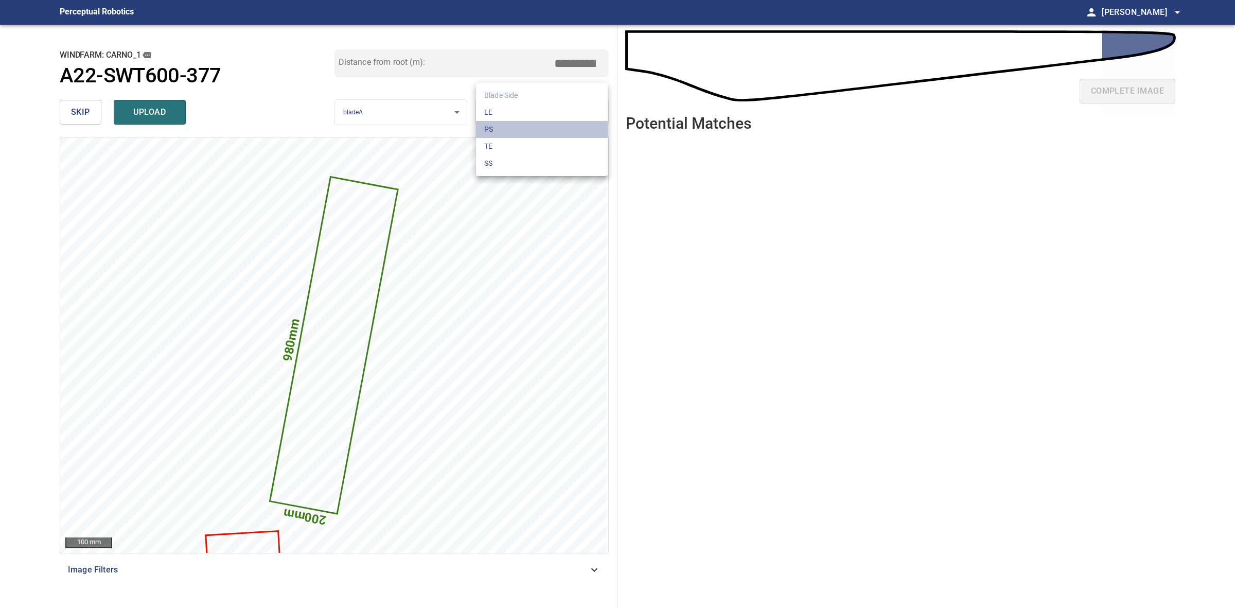
click at [518, 126] on li "PS" at bounding box center [542, 129] width 132 height 17
click at [514, 111] on body "**********" at bounding box center [617, 304] width 1235 height 608
click at [513, 109] on li "LE" at bounding box center [542, 112] width 132 height 17
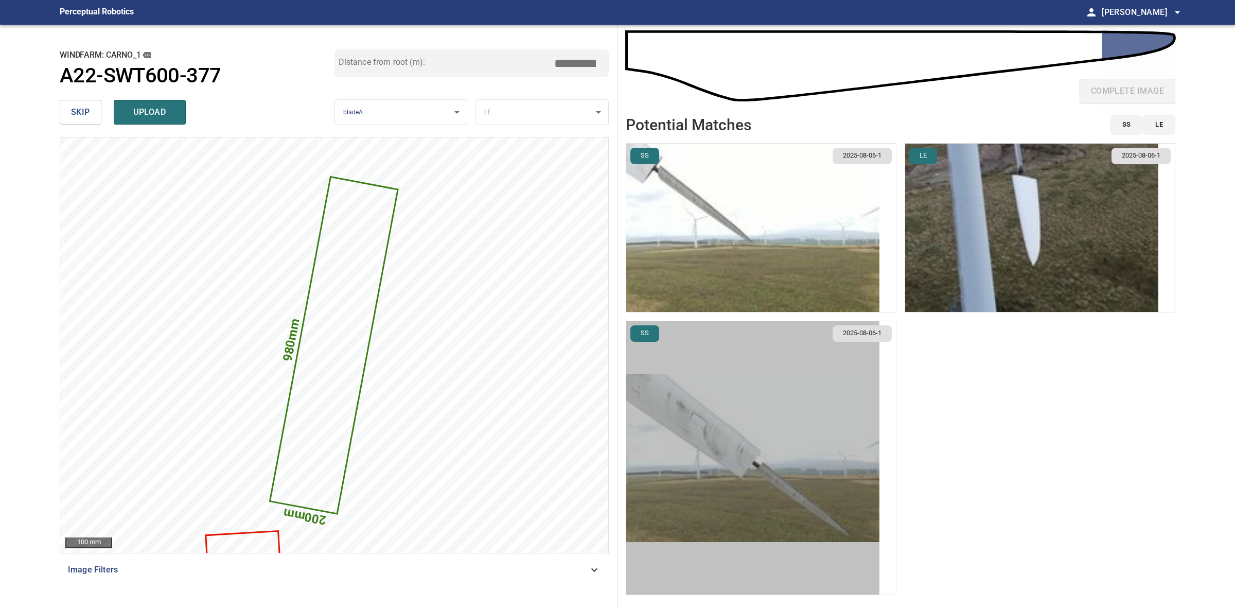
click at [793, 435] on img "button" at bounding box center [752, 458] width 253 height 168
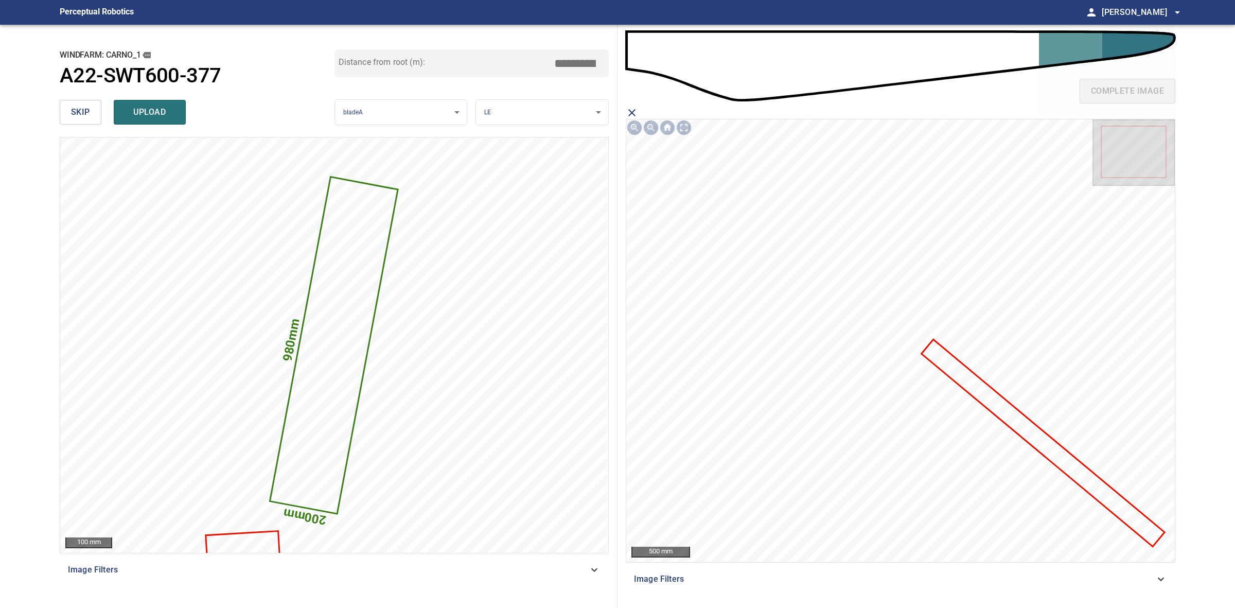
click at [1059, 452] on icon at bounding box center [1043, 443] width 241 height 205
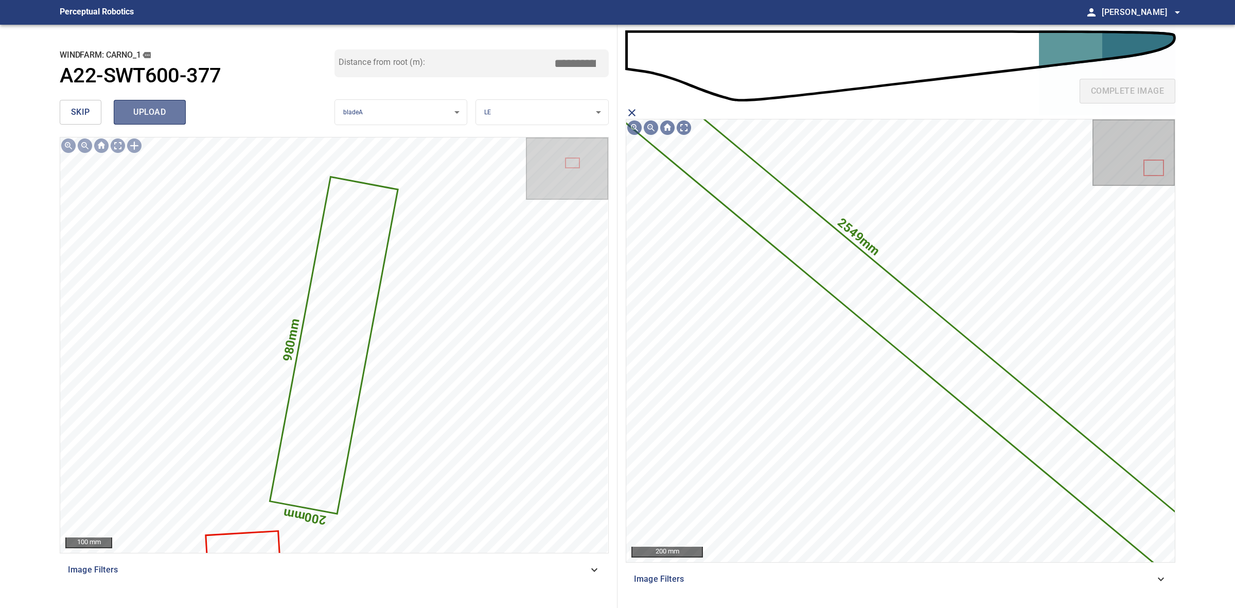
click at [155, 116] on span "upload" at bounding box center [149, 112] width 49 height 14
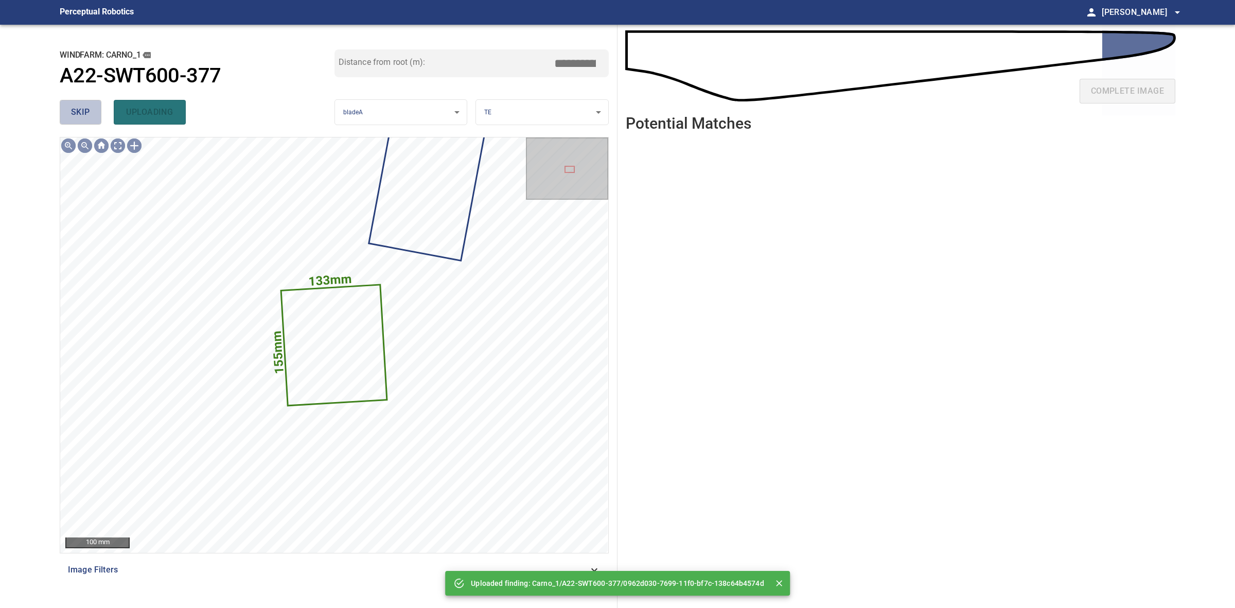
click at [89, 106] on span "skip" at bounding box center [80, 112] width 19 height 14
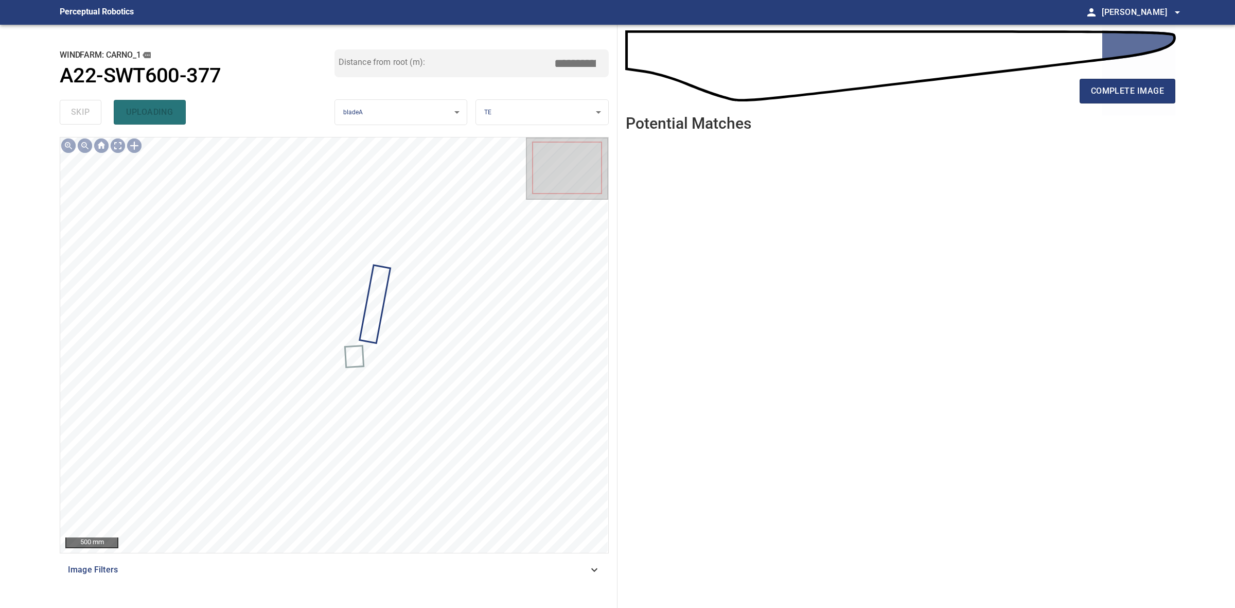
click at [1105, 75] on div "complete image" at bounding box center [901, 95] width 550 height 41
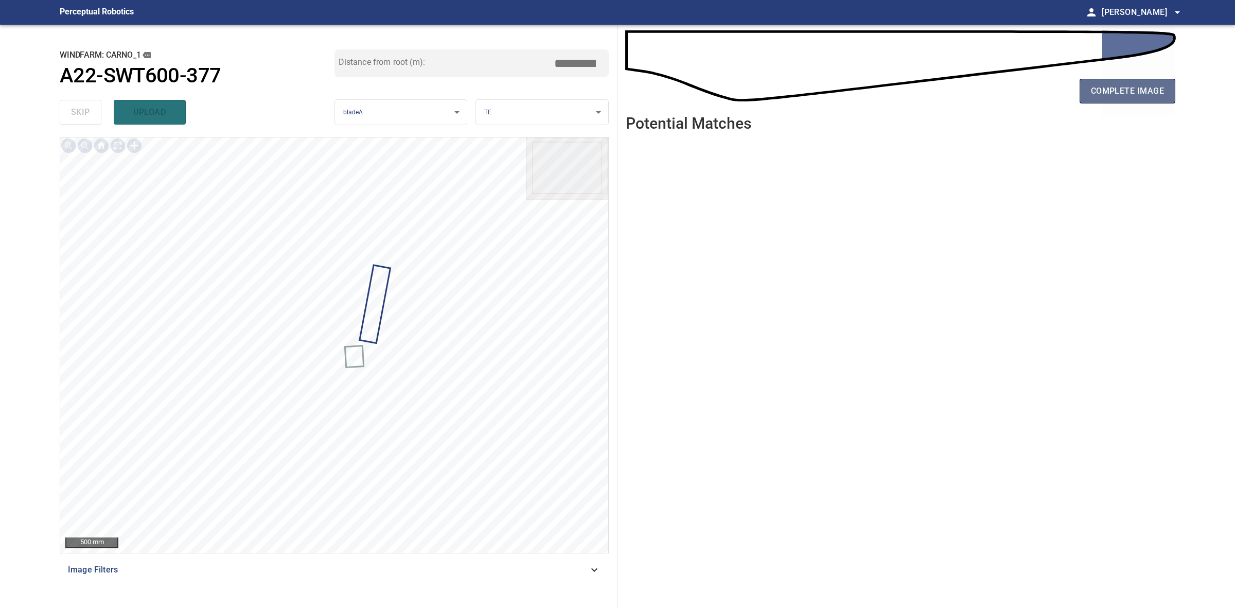
click at [1095, 96] on span "complete image" at bounding box center [1127, 91] width 73 height 14
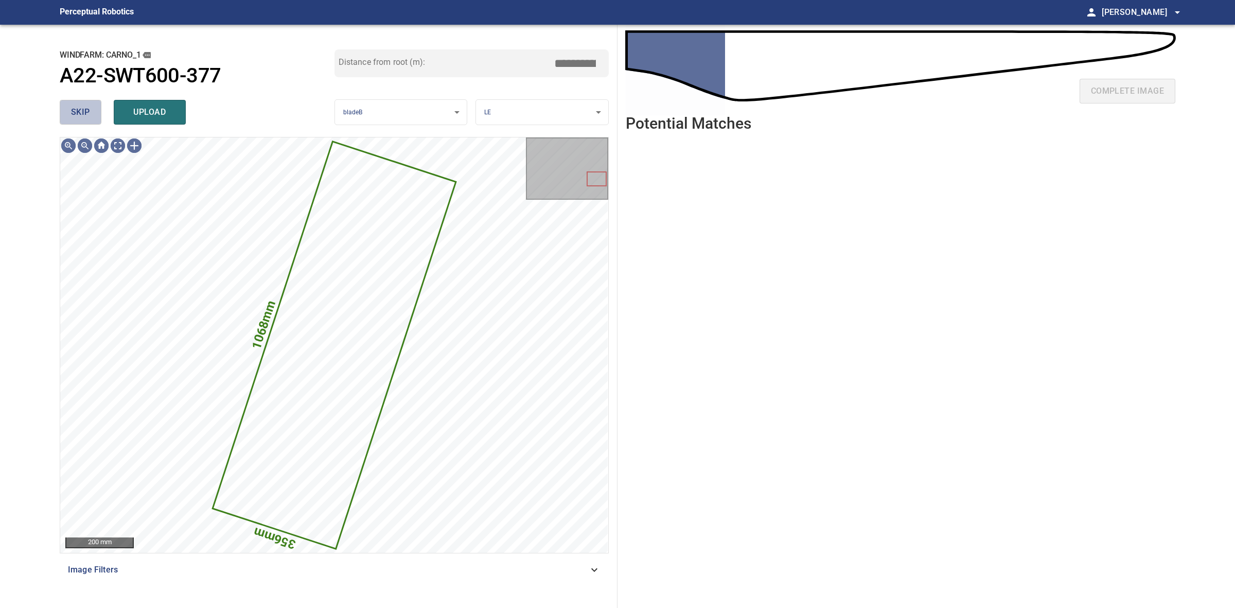
click at [95, 107] on button "skip" at bounding box center [81, 112] width 42 height 25
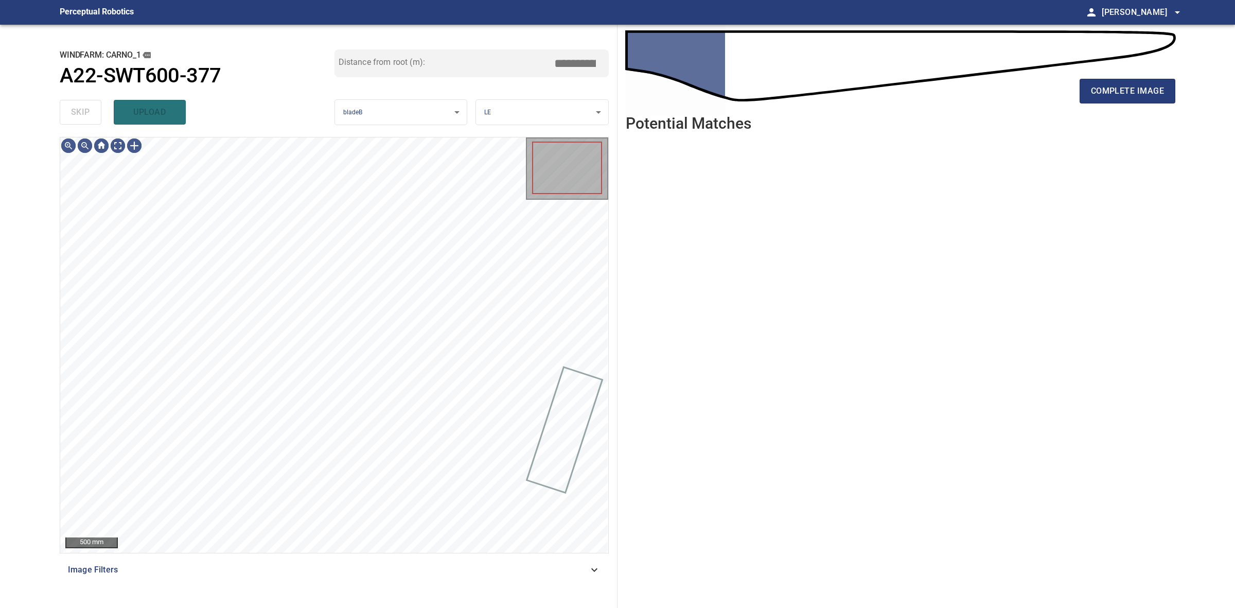
click at [95, 107] on div "skip upload" at bounding box center [197, 112] width 275 height 33
click at [1100, 107] on div "complete image" at bounding box center [901, 95] width 550 height 41
click at [1105, 104] on div "complete image" at bounding box center [901, 95] width 550 height 41
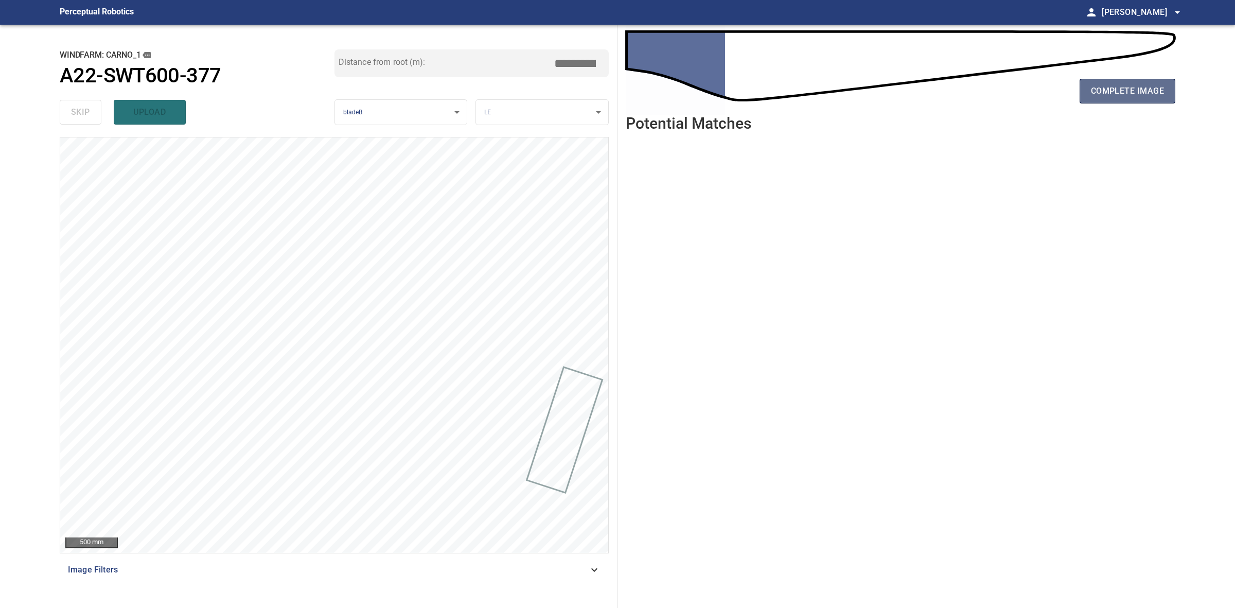
click at [1107, 98] on span "complete image" at bounding box center [1127, 91] width 73 height 14
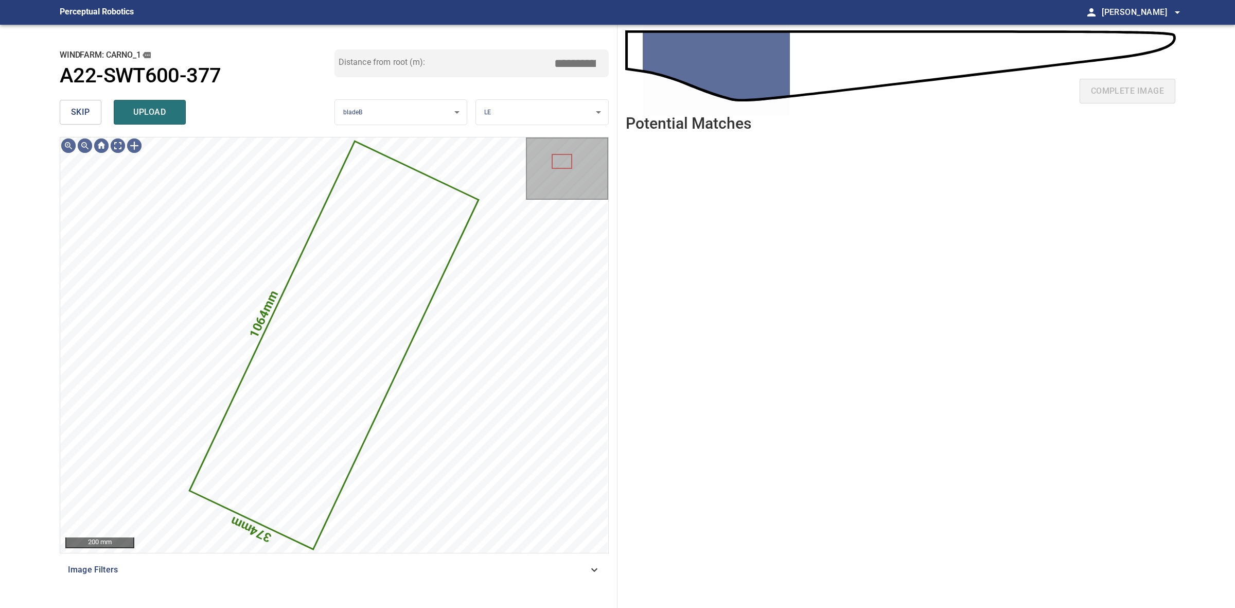
click at [67, 111] on button "skip" at bounding box center [81, 112] width 42 height 25
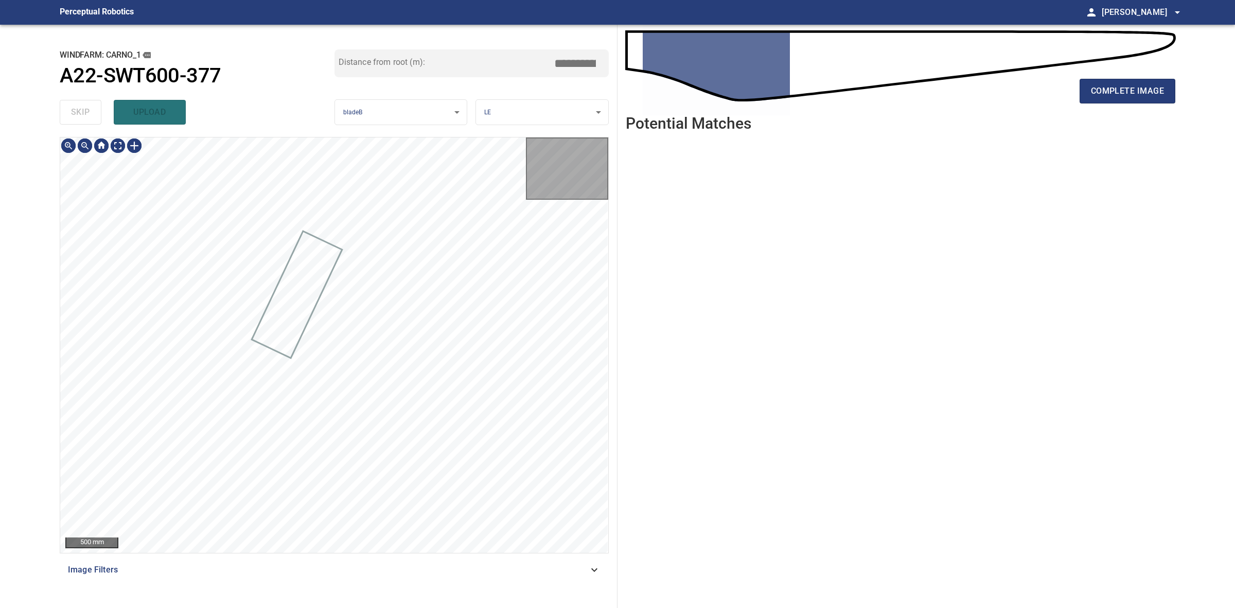
click at [67, 111] on div "skip upload" at bounding box center [197, 112] width 275 height 33
drag, startPoint x: 67, startPoint y: 111, endPoint x: 583, endPoint y: 114, distance: 515.7
click at [78, 111] on div "skip upload" at bounding box center [197, 112] width 275 height 33
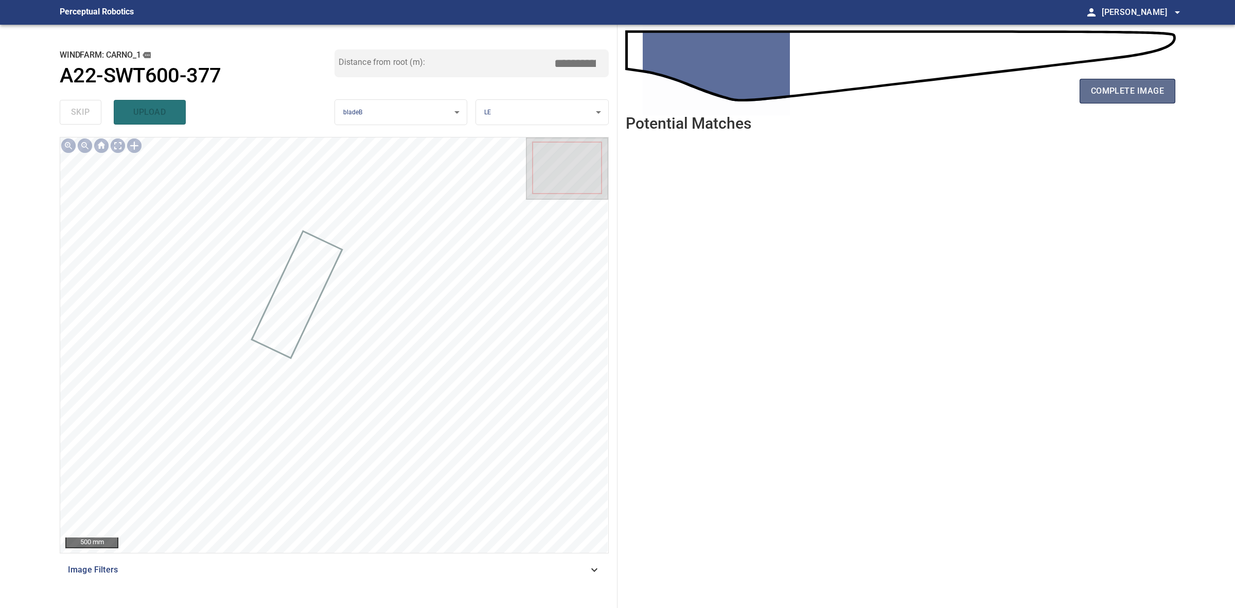
click at [1122, 99] on button "complete image" at bounding box center [1128, 91] width 96 height 25
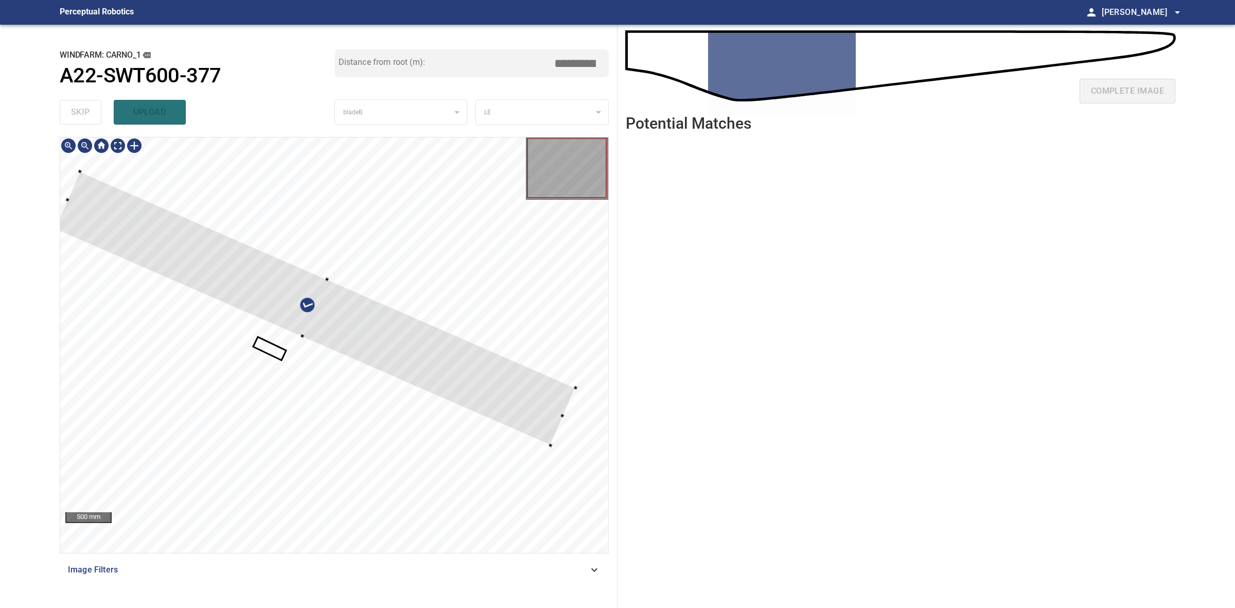
click at [495, 389] on div at bounding box center [315, 308] width 521 height 274
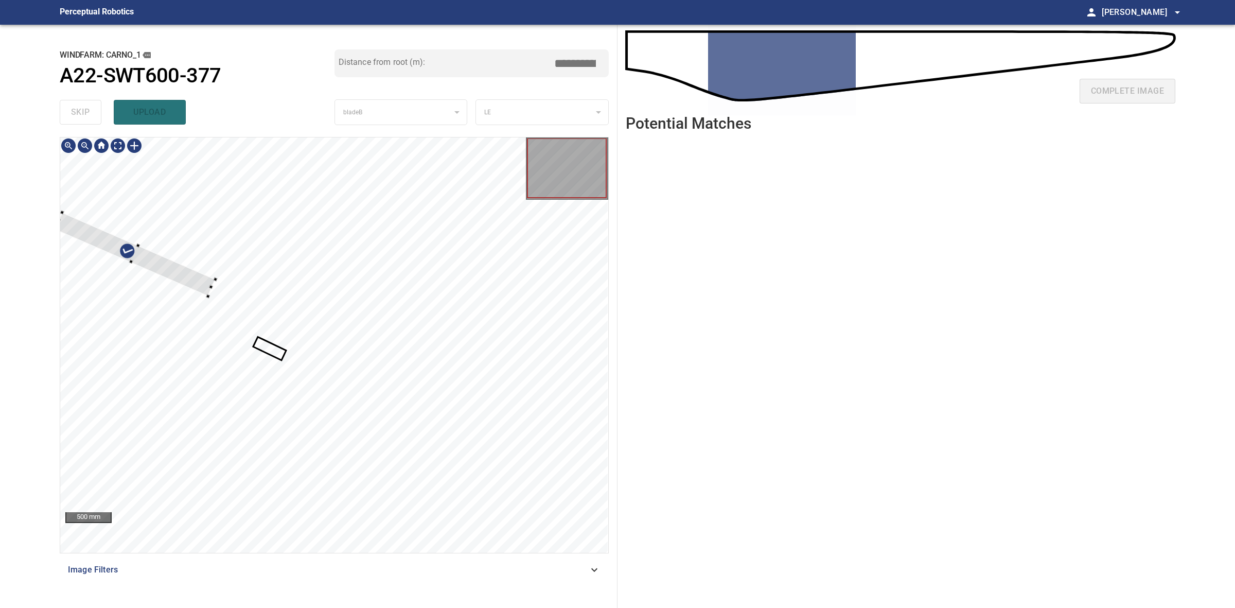
click at [196, 273] on div at bounding box center [135, 254] width 161 height 83
click at [298, 320] on div at bounding box center [334, 344] width 548 height 415
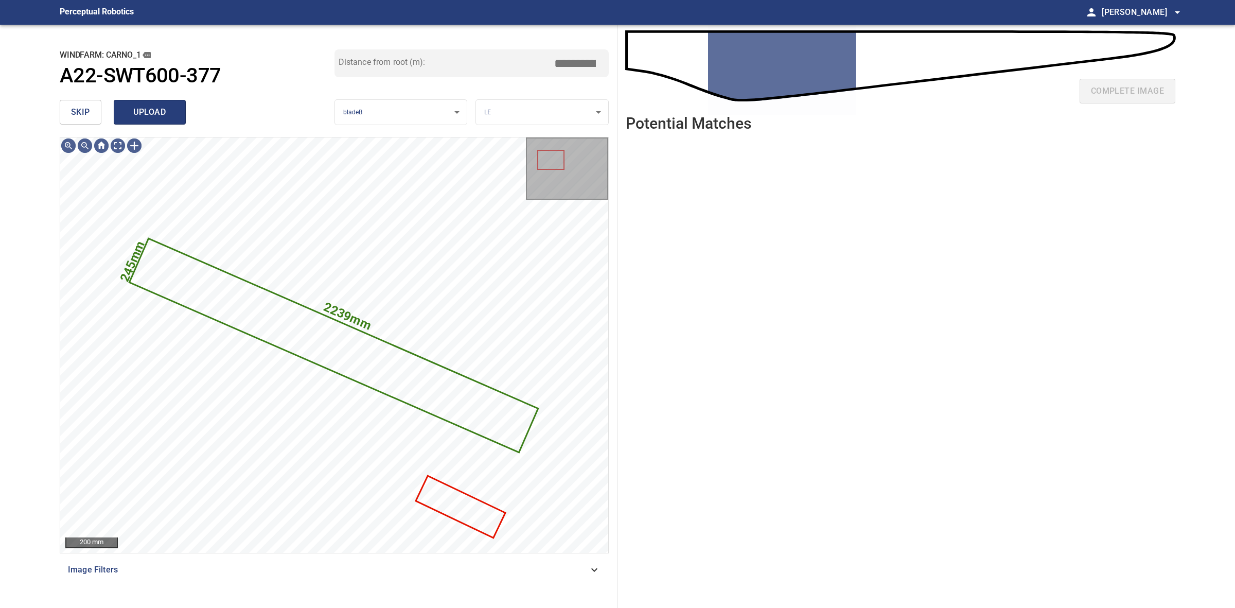
click at [129, 114] on span "upload" at bounding box center [149, 112] width 49 height 14
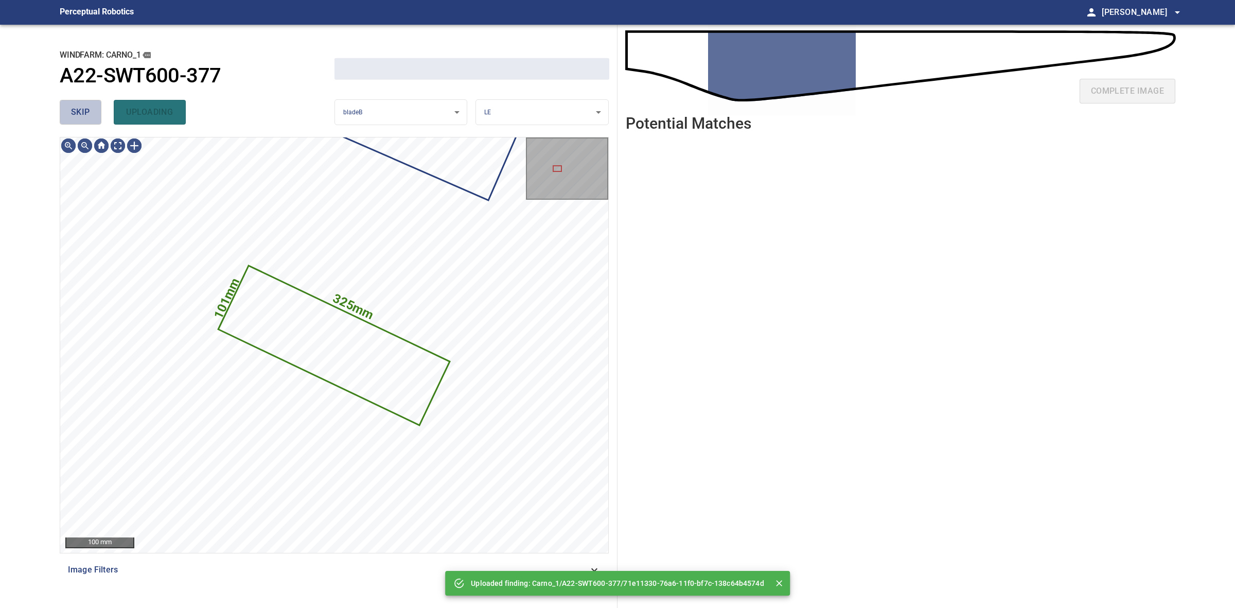
click at [89, 108] on span "skip" at bounding box center [80, 112] width 19 height 14
click at [89, 108] on div "skip uploading" at bounding box center [197, 112] width 275 height 33
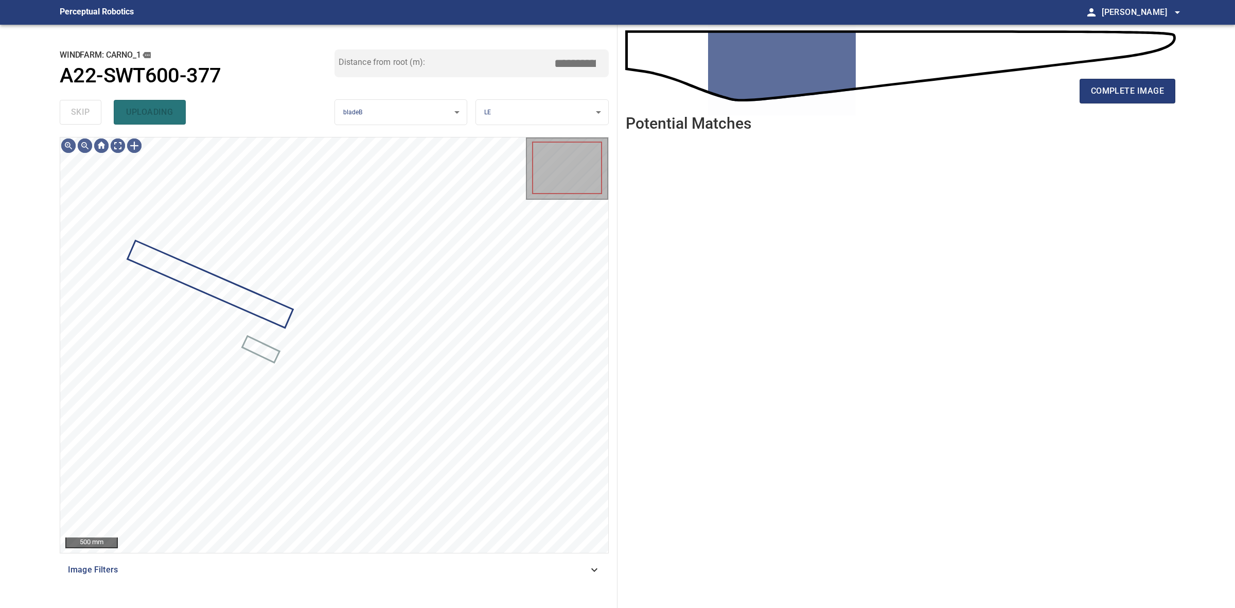
click at [89, 108] on div "skip uploading" at bounding box center [197, 112] width 275 height 33
click at [94, 112] on div "skip uploading" at bounding box center [197, 112] width 275 height 33
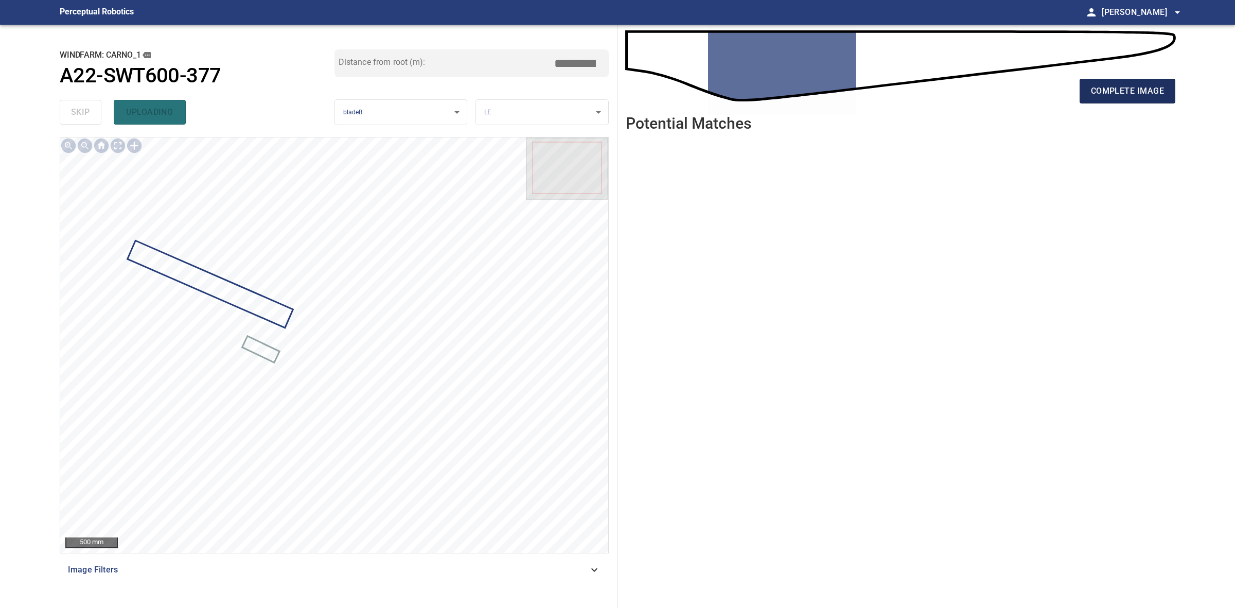
click at [1159, 100] on button "complete image" at bounding box center [1128, 91] width 96 height 25
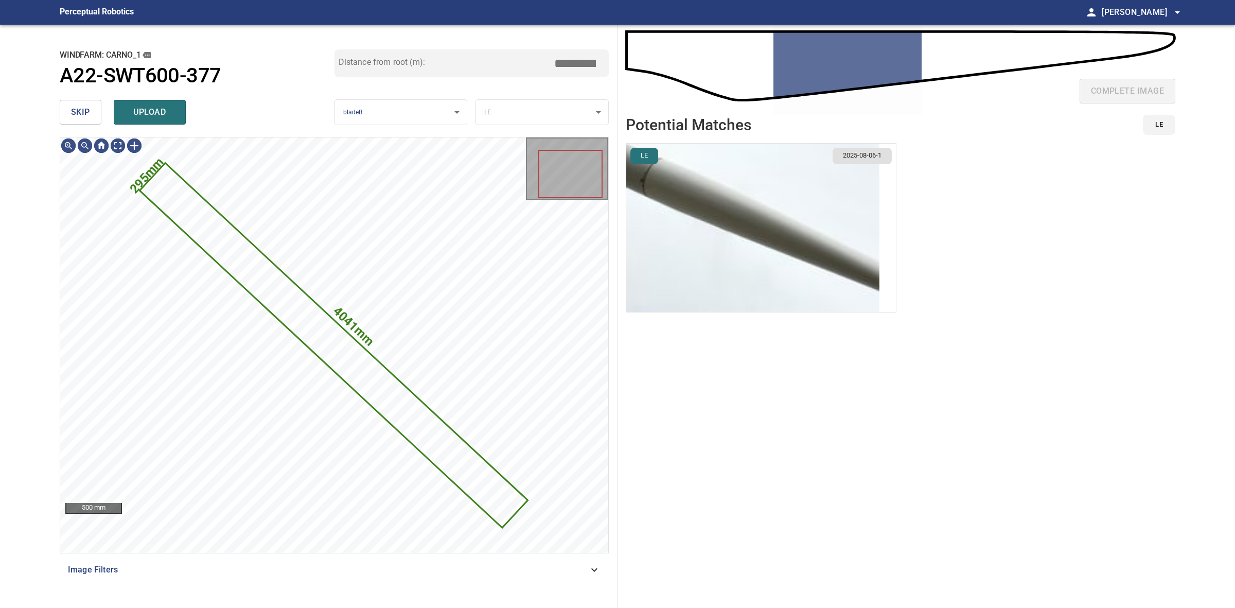
click at [88, 120] on button "skip" at bounding box center [81, 112] width 42 height 25
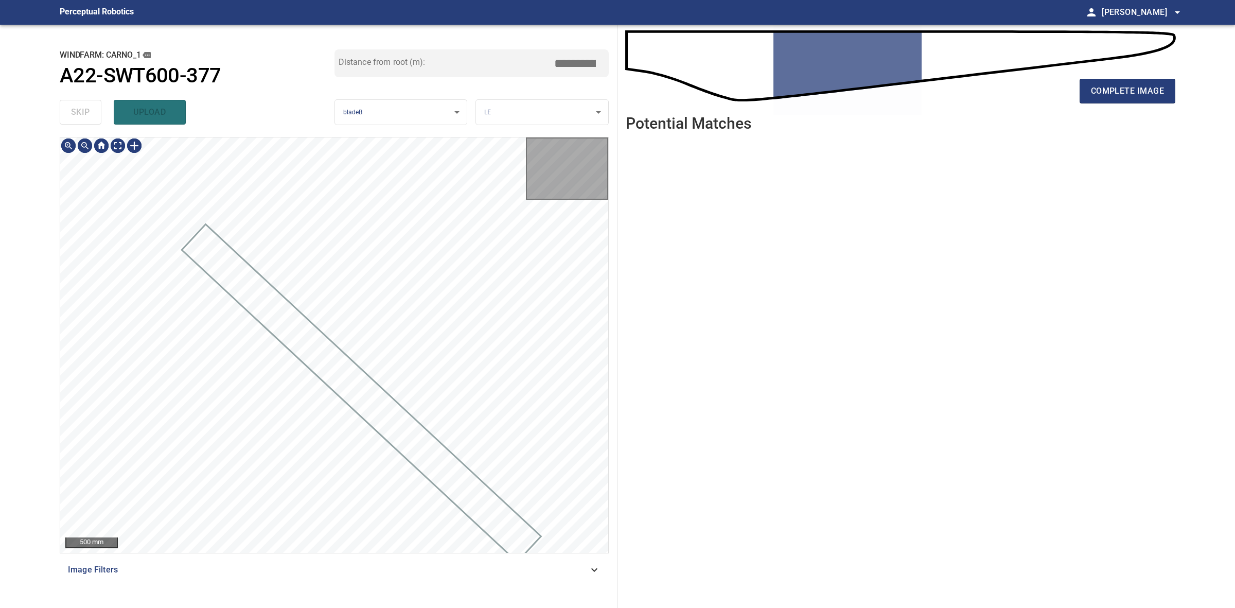
click at [88, 120] on div "skip upload" at bounding box center [197, 112] width 275 height 33
click at [1089, 106] on div "complete image" at bounding box center [901, 95] width 550 height 41
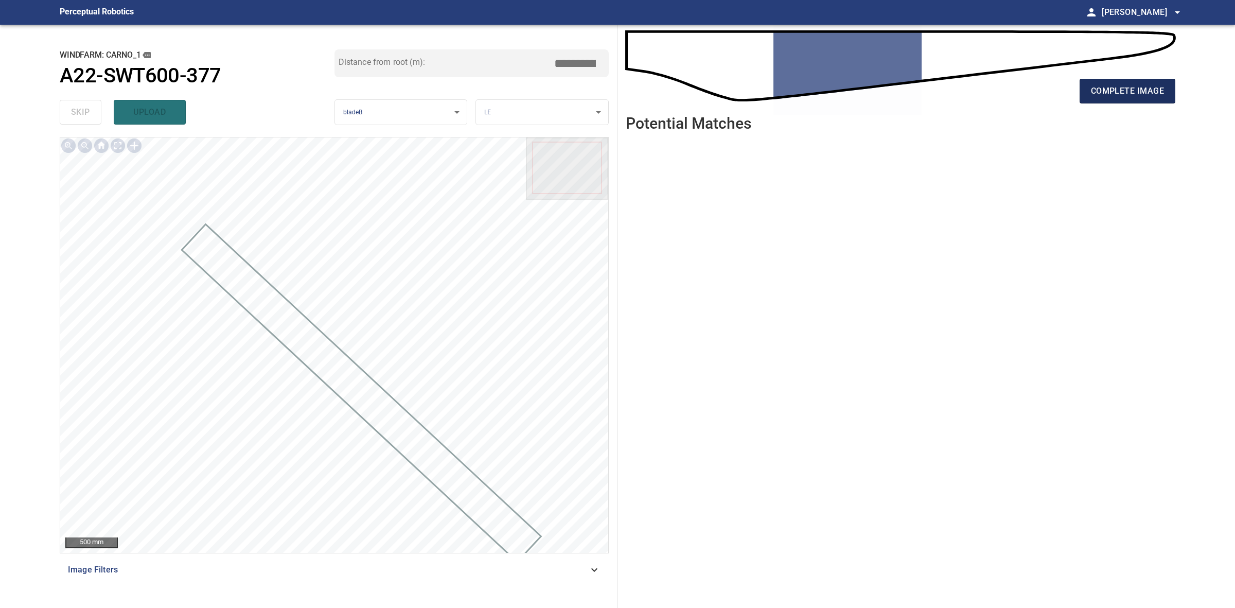
click at [1098, 98] on span "complete image" at bounding box center [1127, 91] width 73 height 14
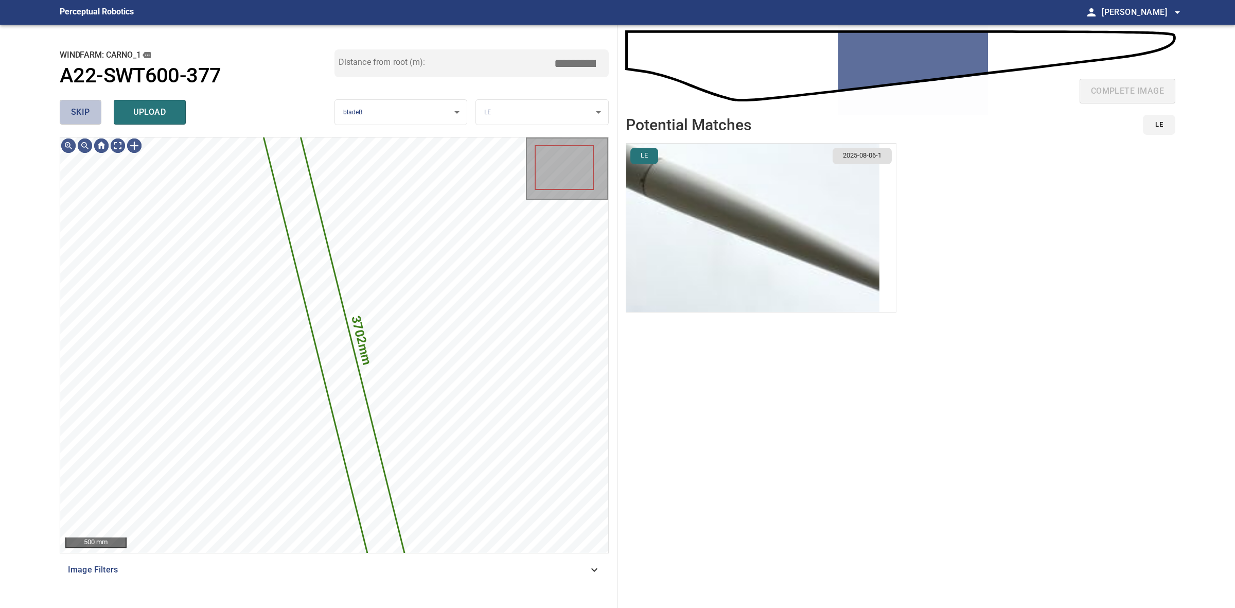
click at [73, 121] on button "skip" at bounding box center [81, 112] width 42 height 25
click at [73, 121] on div "skip upload" at bounding box center [197, 112] width 275 height 33
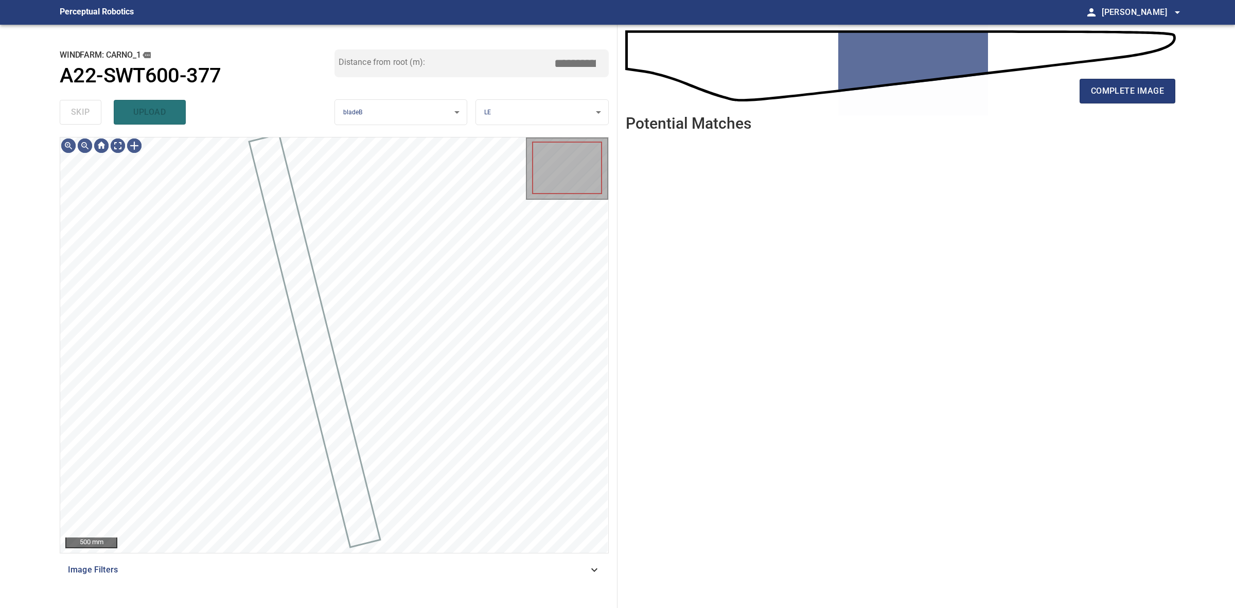
click at [73, 121] on div "skip upload" at bounding box center [197, 112] width 275 height 33
click at [1135, 89] on span "complete image" at bounding box center [1127, 91] width 73 height 14
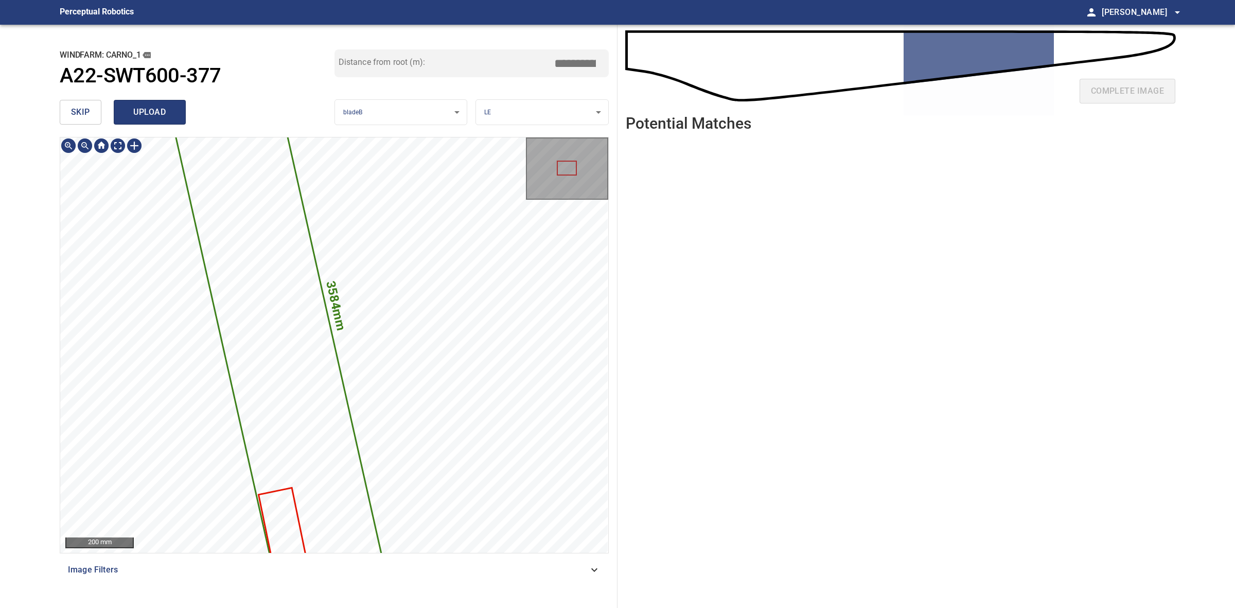
click at [148, 117] on span "upload" at bounding box center [149, 112] width 49 height 14
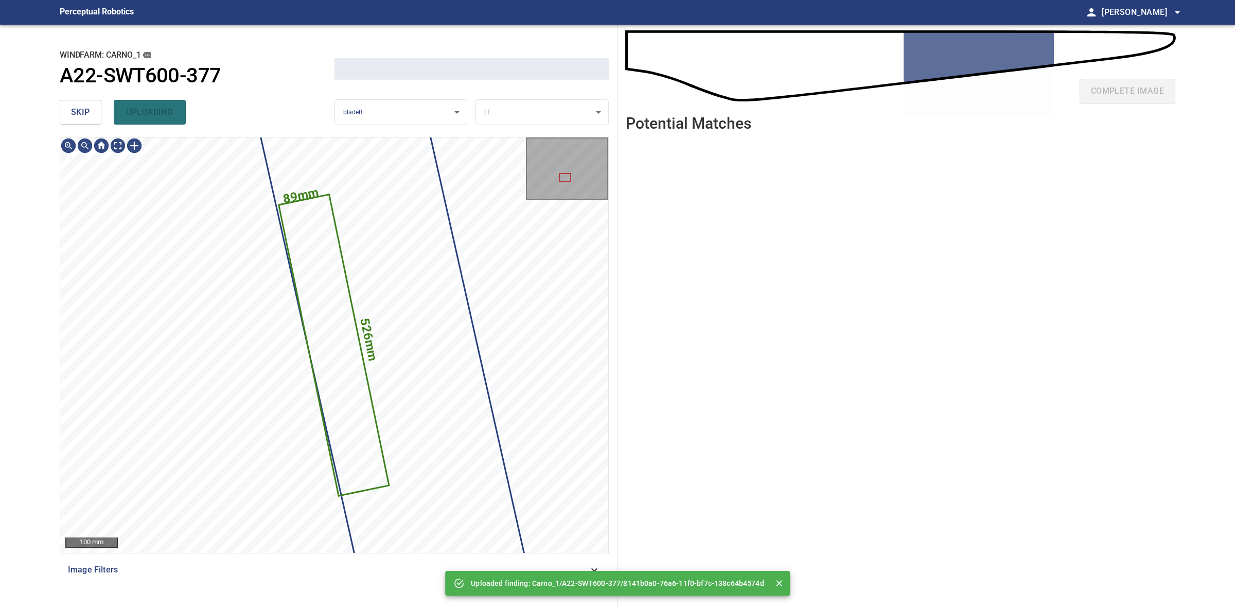
click at [85, 109] on span "skip" at bounding box center [80, 112] width 19 height 14
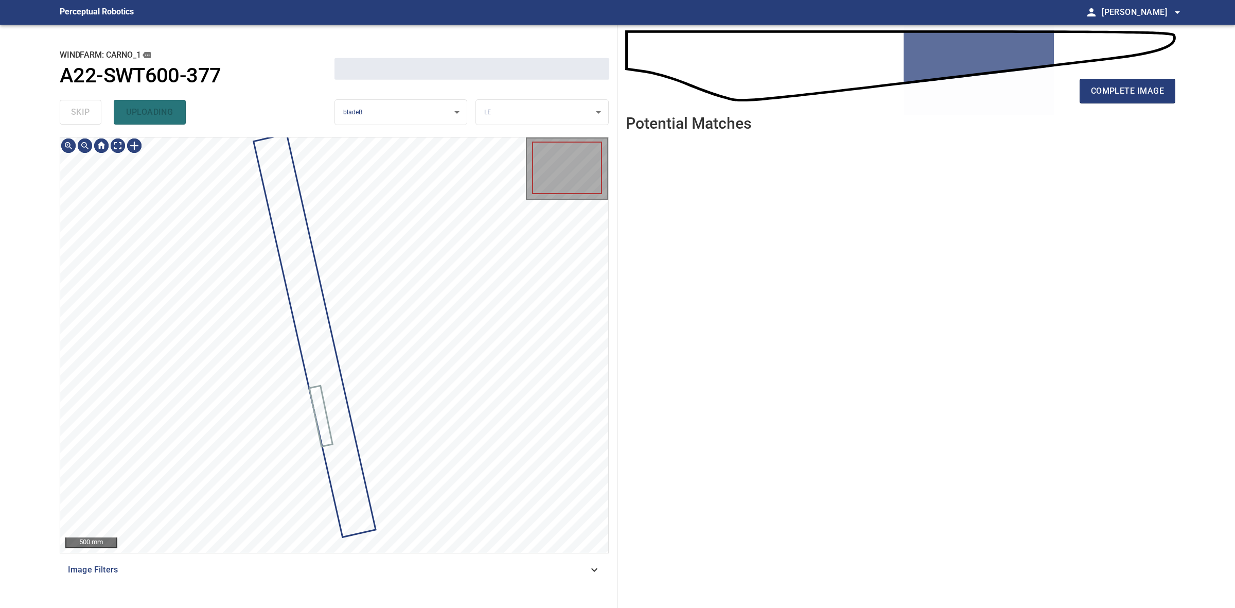
click at [85, 109] on div "skip uploading" at bounding box center [197, 112] width 275 height 33
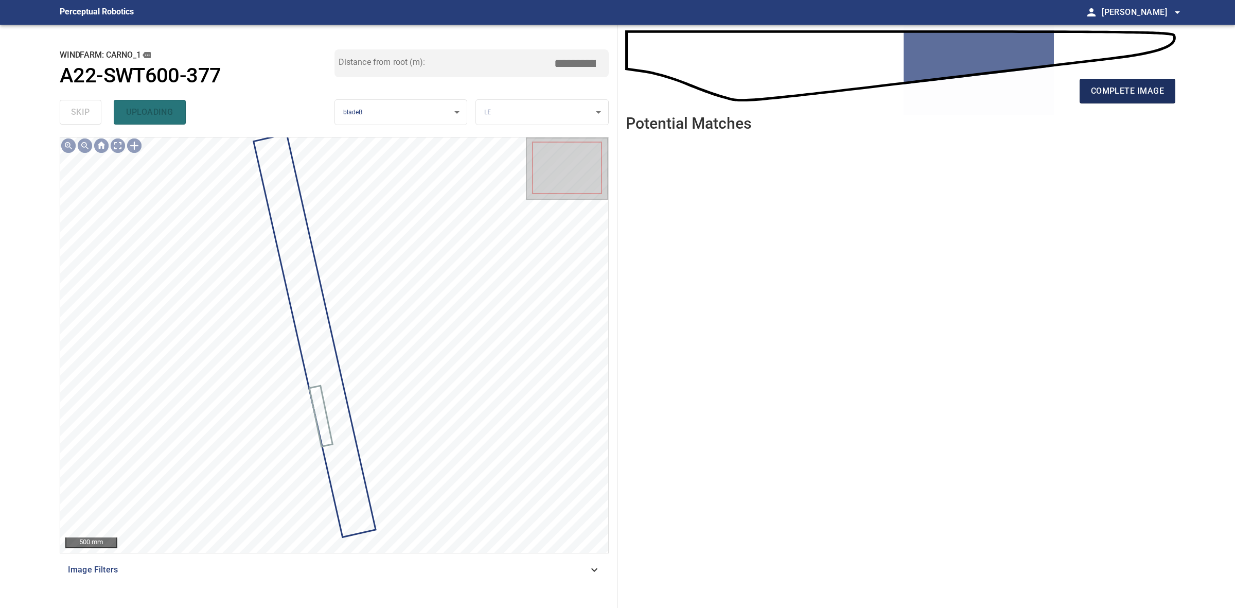
drag, startPoint x: 1068, startPoint y: 94, endPoint x: 1082, endPoint y: 96, distance: 14.0
click at [1069, 95] on div "complete image" at bounding box center [901, 95] width 550 height 41
click at [1136, 98] on span "complete image" at bounding box center [1127, 91] width 73 height 14
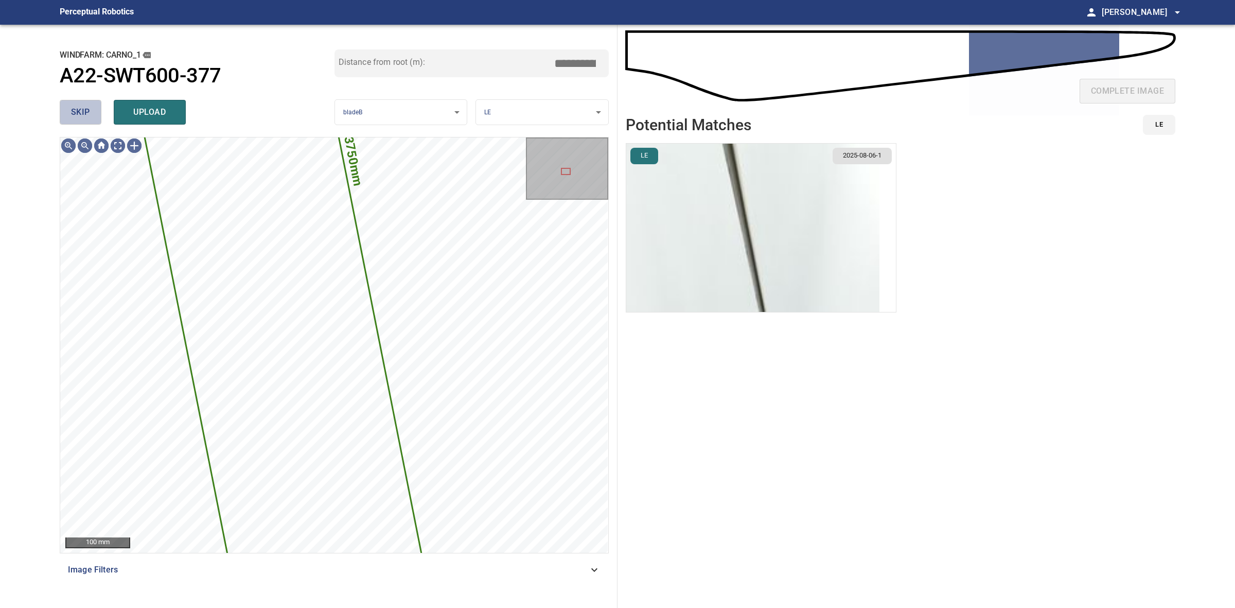
click at [78, 116] on span "skip" at bounding box center [80, 112] width 19 height 14
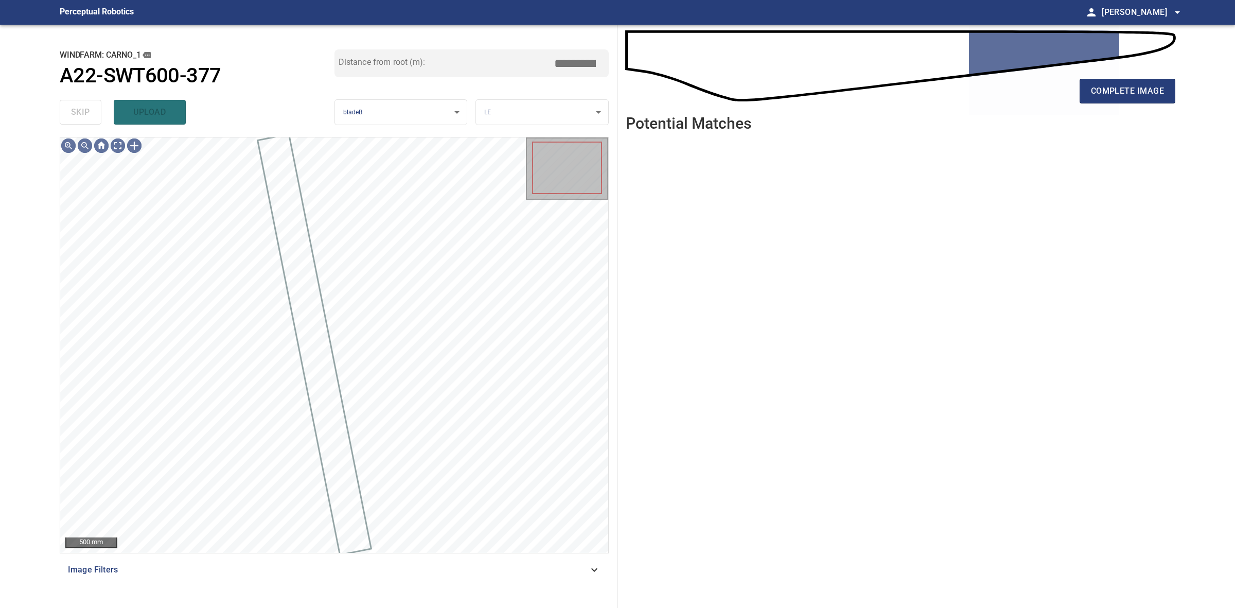
drag, startPoint x: 78, startPoint y: 116, endPoint x: 83, endPoint y: 112, distance: 5.9
click at [78, 115] on div "skip upload" at bounding box center [197, 112] width 275 height 33
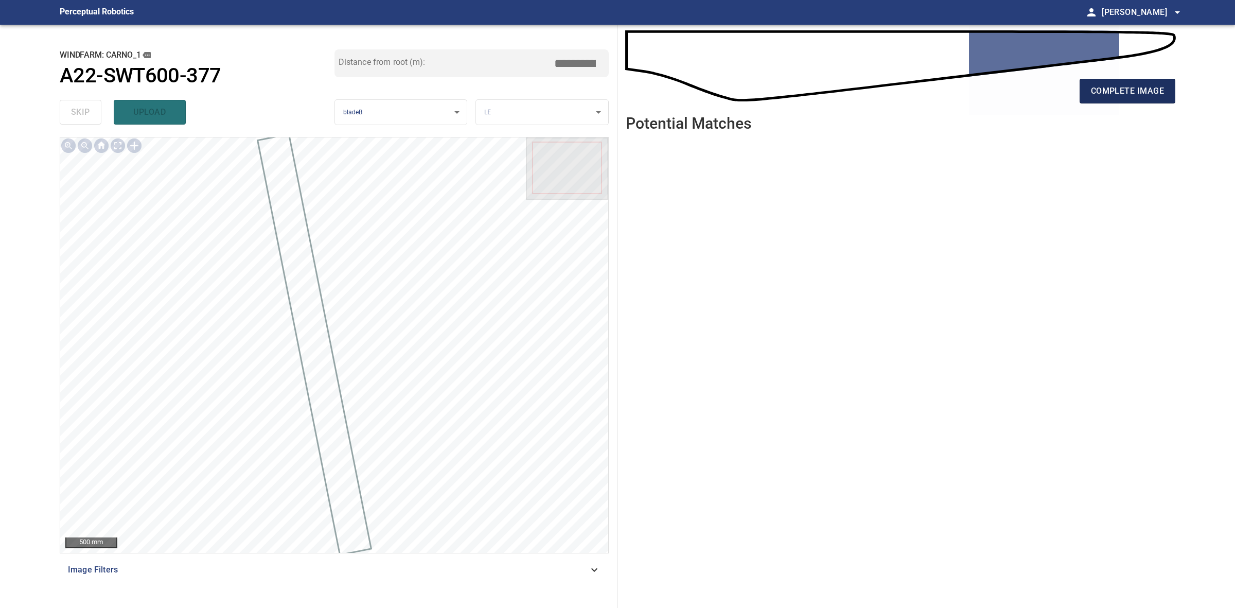
click at [1144, 92] on span "complete image" at bounding box center [1127, 91] width 73 height 14
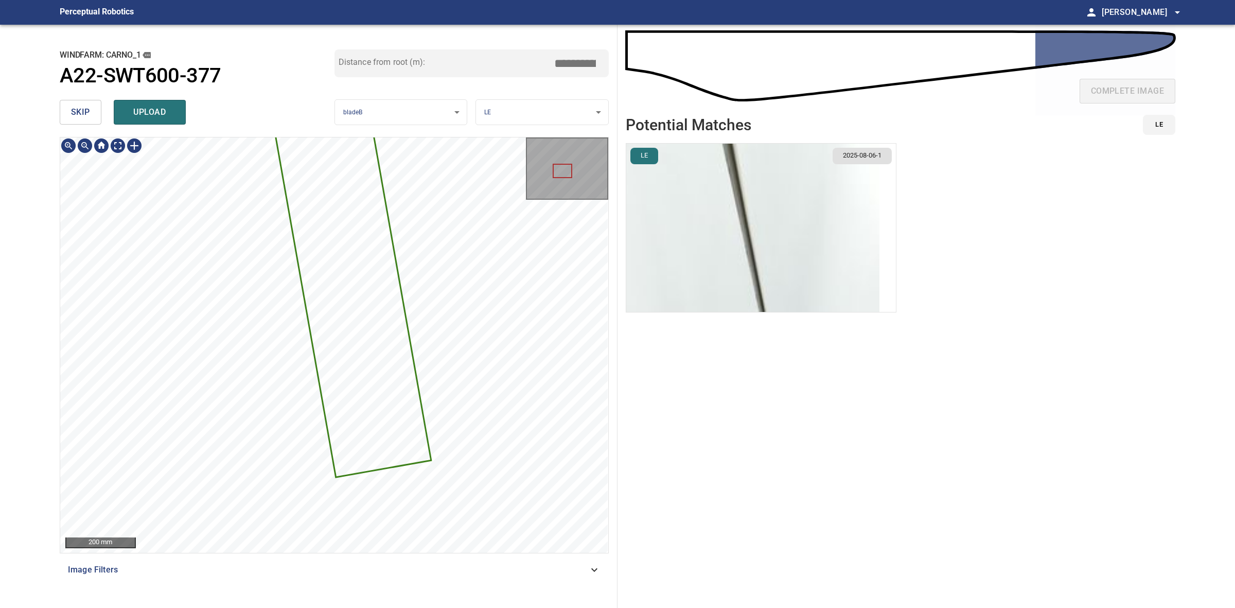
click at [486, 559] on div "2387mm 251mm 200 mm Image Filters" at bounding box center [334, 368] width 549 height 463
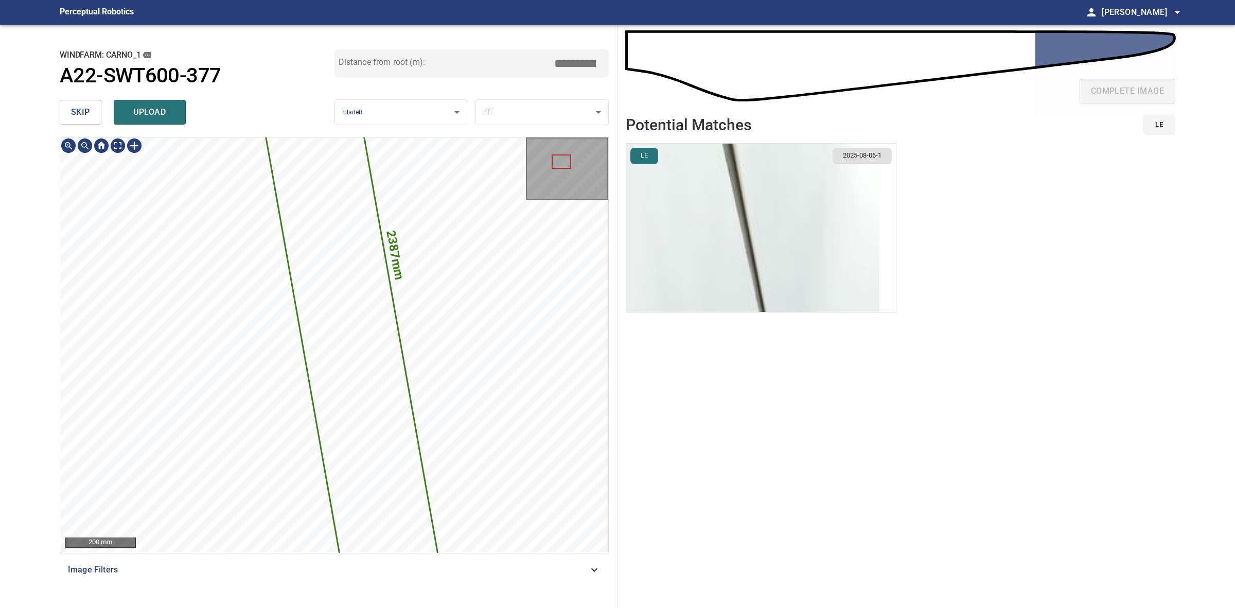
click at [442, 565] on div "2387mm 251mm 200 mm Image Filters" at bounding box center [334, 368] width 549 height 463
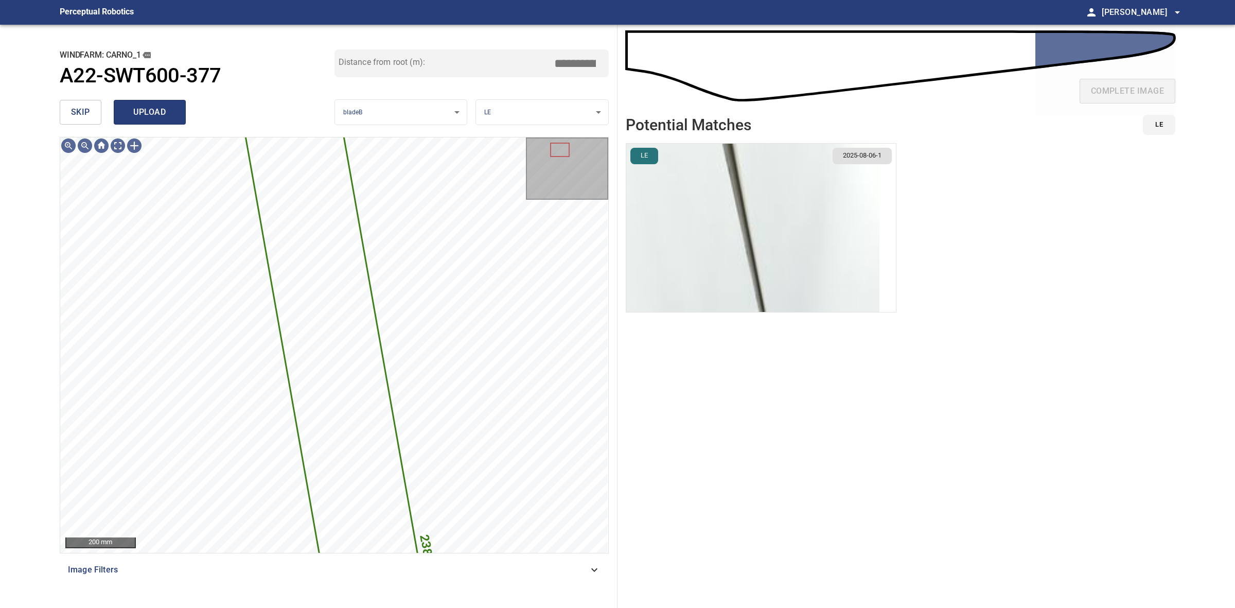
click at [176, 117] on button "upload" at bounding box center [150, 112] width 72 height 25
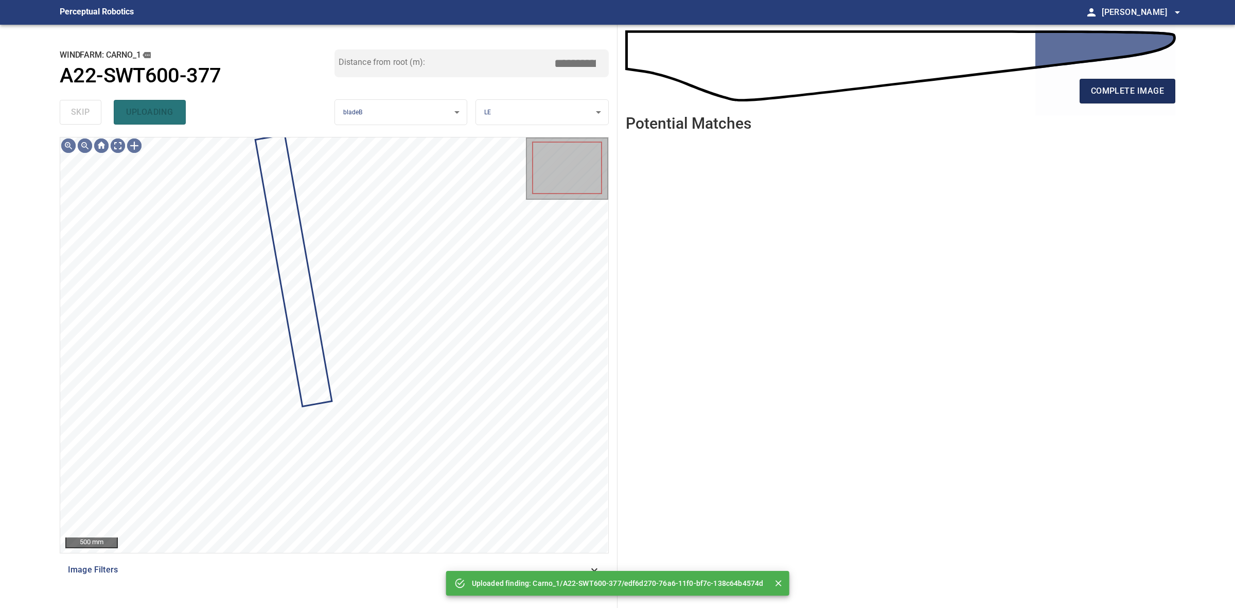
click at [1147, 86] on span "complete image" at bounding box center [1127, 91] width 73 height 14
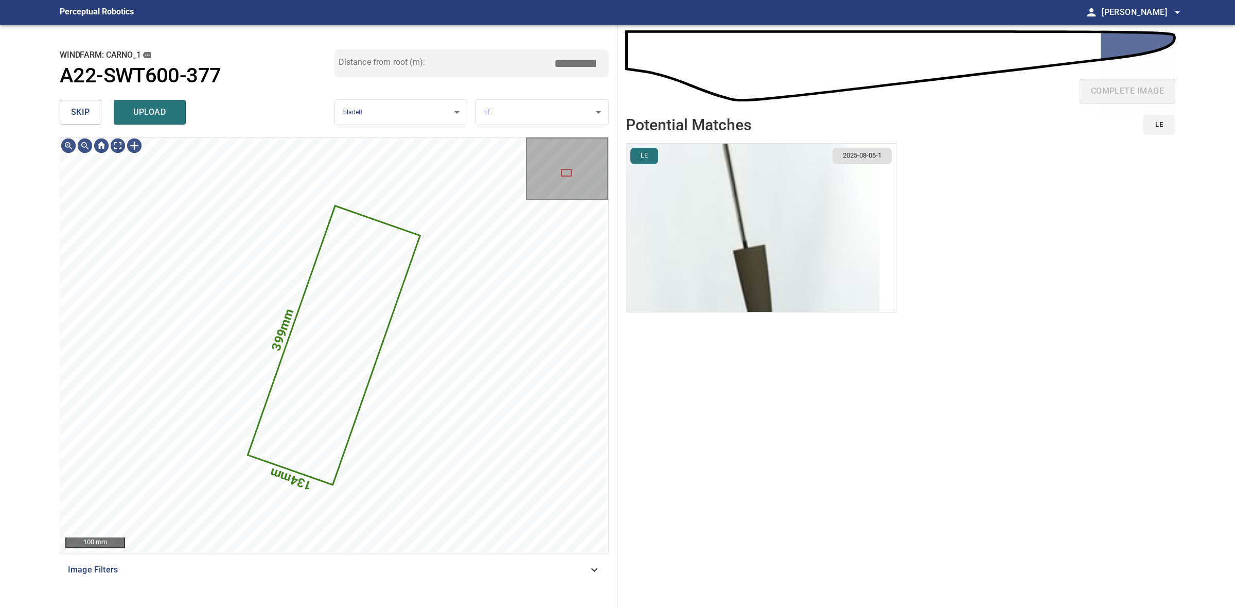
click at [83, 116] on span "skip" at bounding box center [80, 112] width 19 height 14
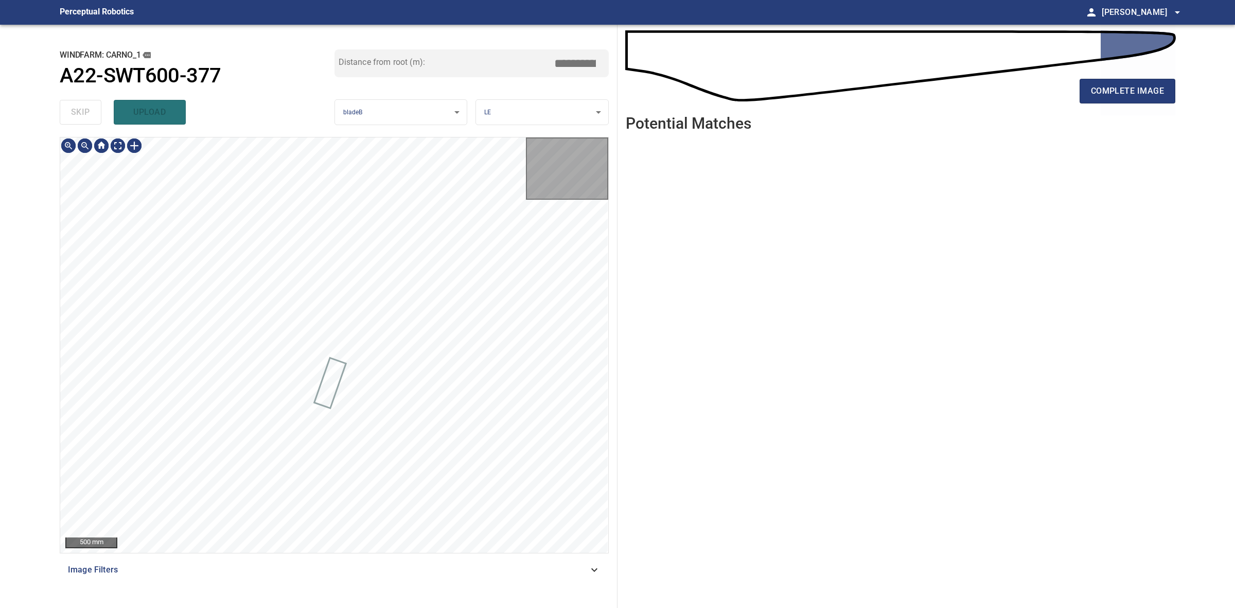
click at [83, 116] on div "skip upload" at bounding box center [197, 112] width 275 height 33
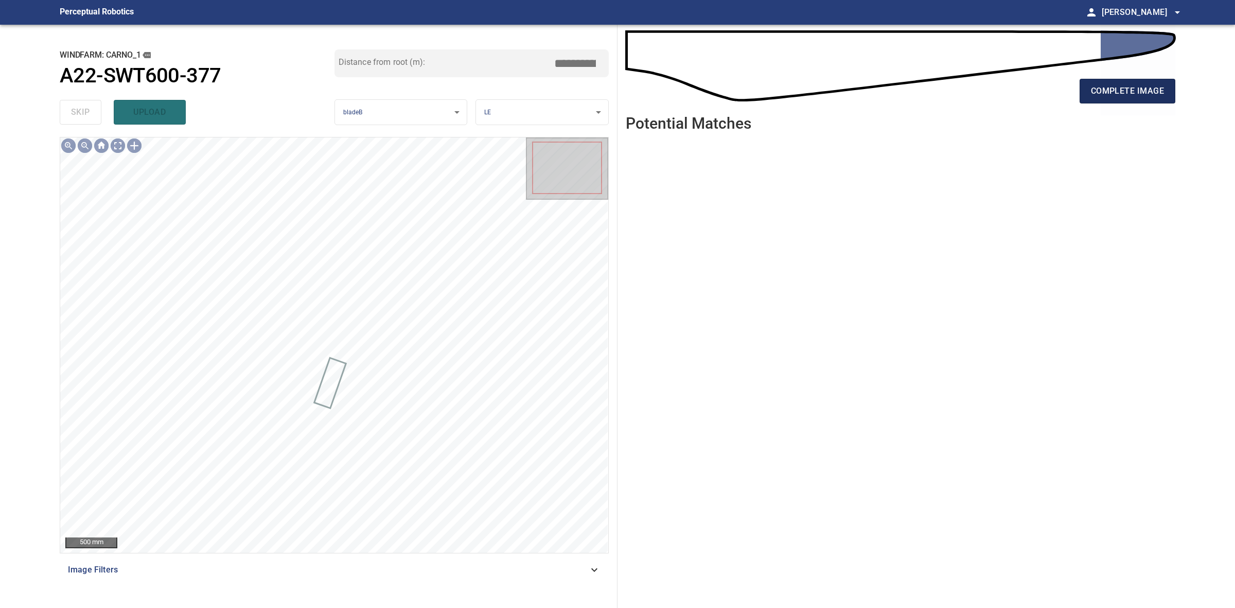
click at [1153, 80] on button "complete image" at bounding box center [1128, 91] width 96 height 25
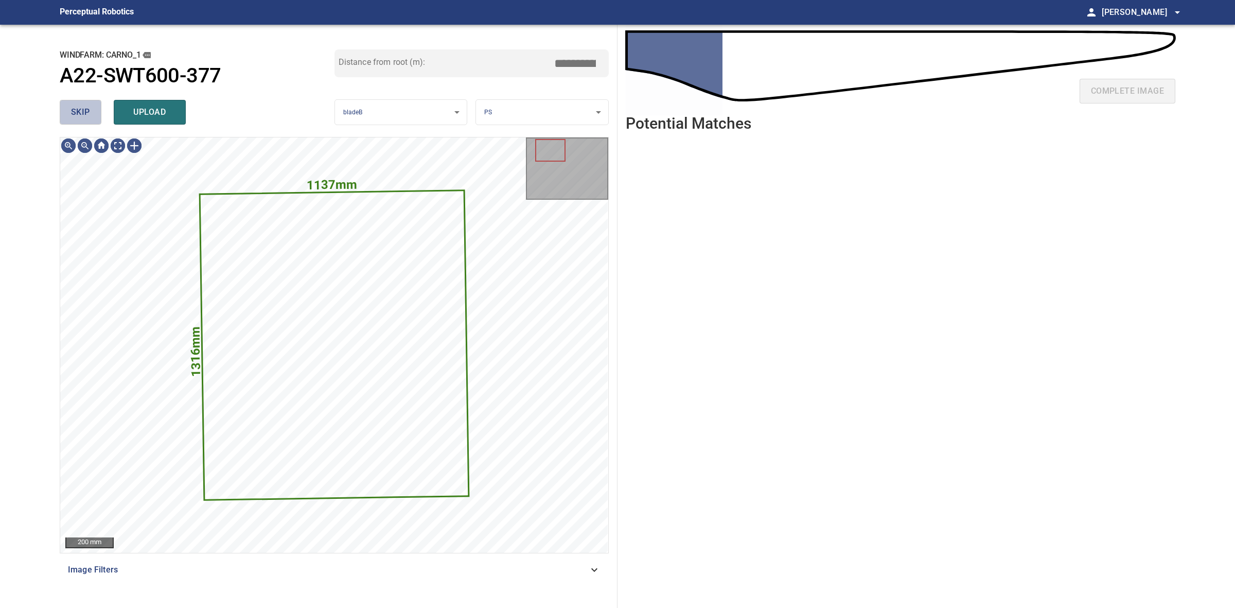
click at [89, 116] on span "skip" at bounding box center [80, 112] width 19 height 14
click at [89, 116] on div "skip upload" at bounding box center [197, 112] width 275 height 33
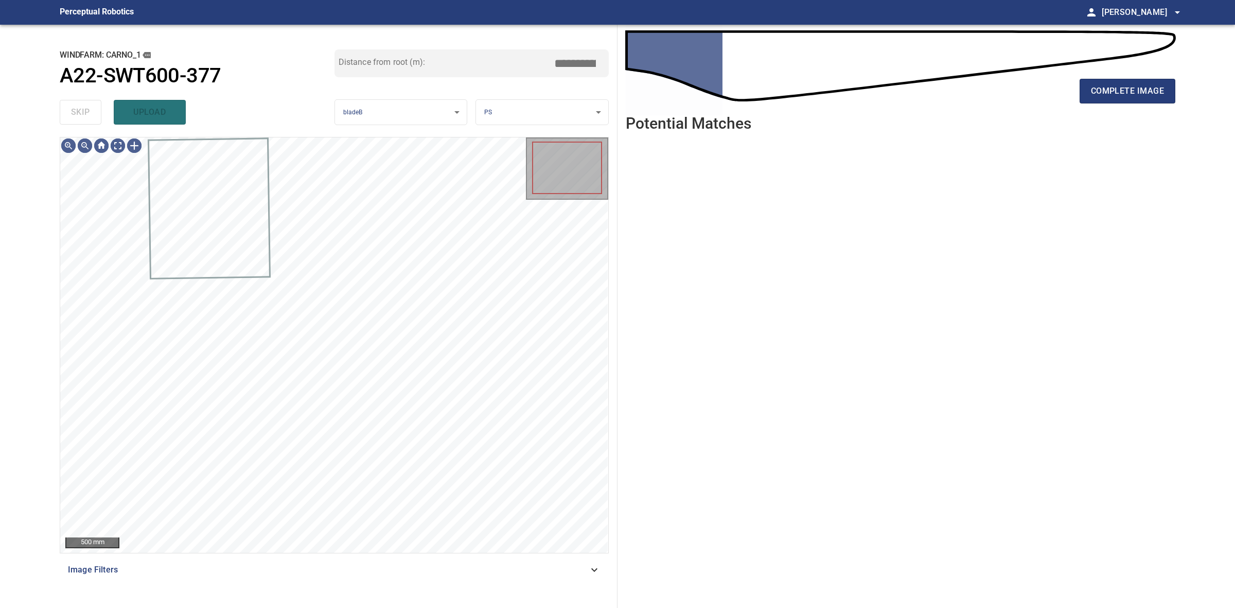
click at [89, 116] on div "skip upload" at bounding box center [197, 112] width 275 height 33
drag, startPoint x: 89, startPoint y: 116, endPoint x: 186, endPoint y: 115, distance: 97.8
click at [90, 115] on div "skip upload" at bounding box center [197, 112] width 275 height 33
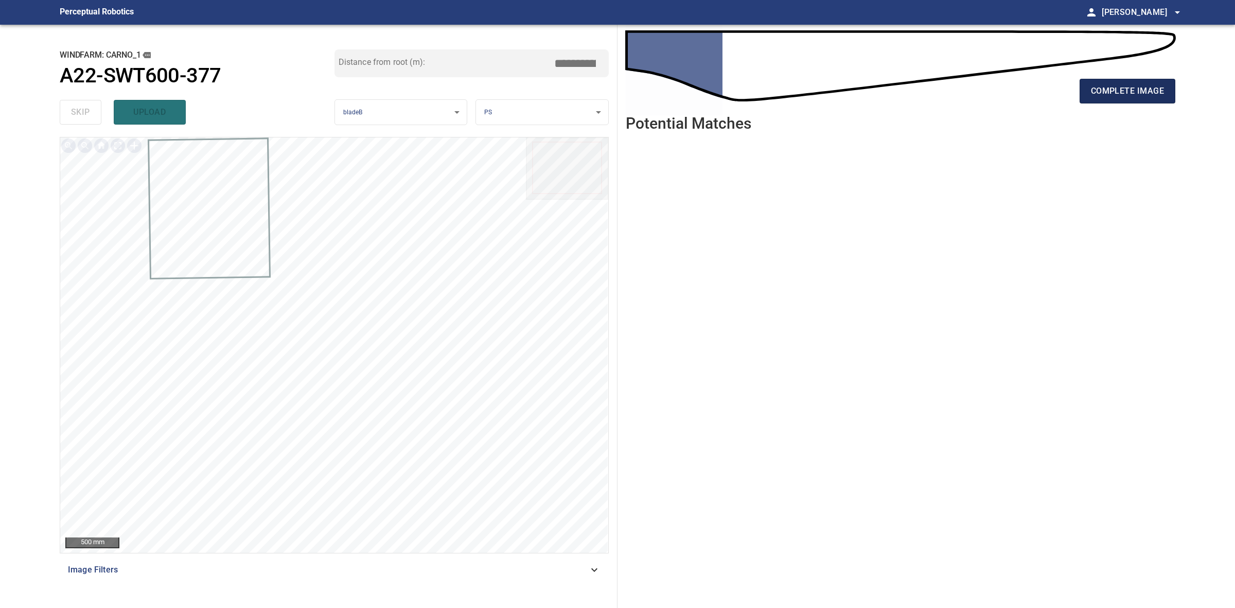
click at [1166, 100] on button "complete image" at bounding box center [1128, 91] width 96 height 25
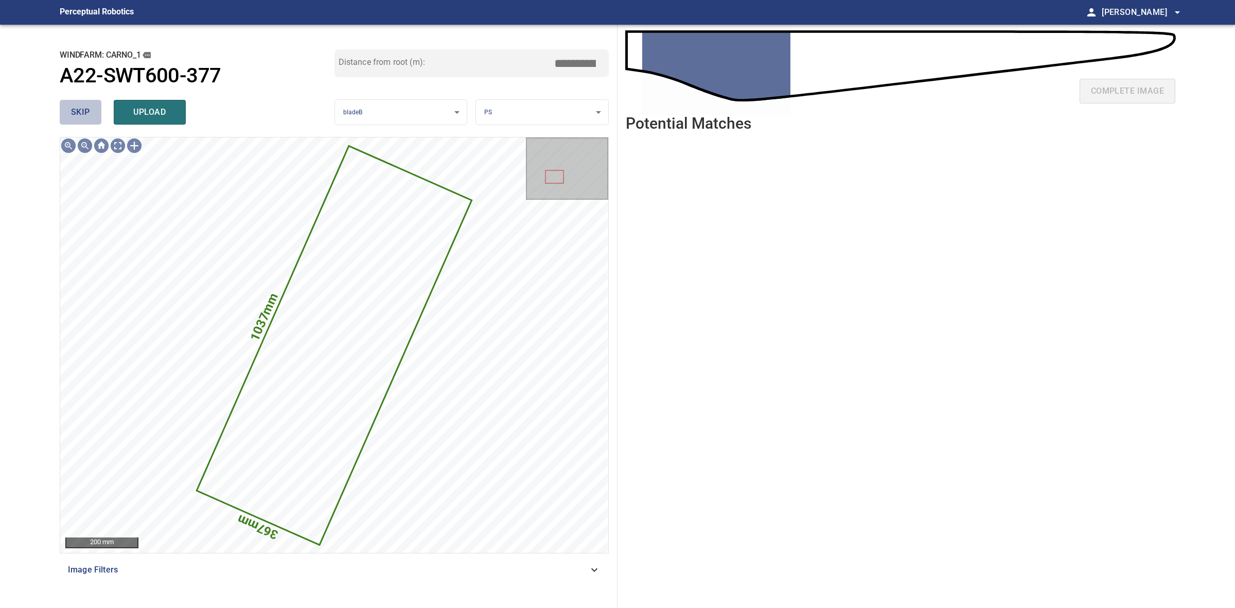
click at [66, 112] on button "skip" at bounding box center [81, 112] width 42 height 25
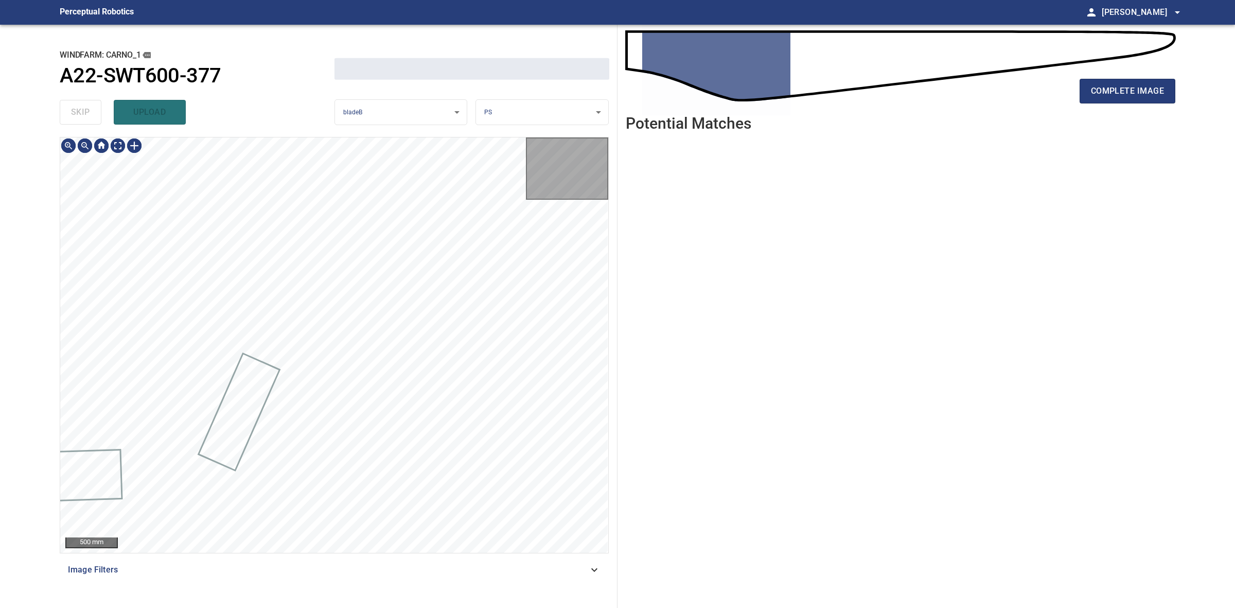
click at [66, 112] on div "skip upload" at bounding box center [197, 112] width 275 height 33
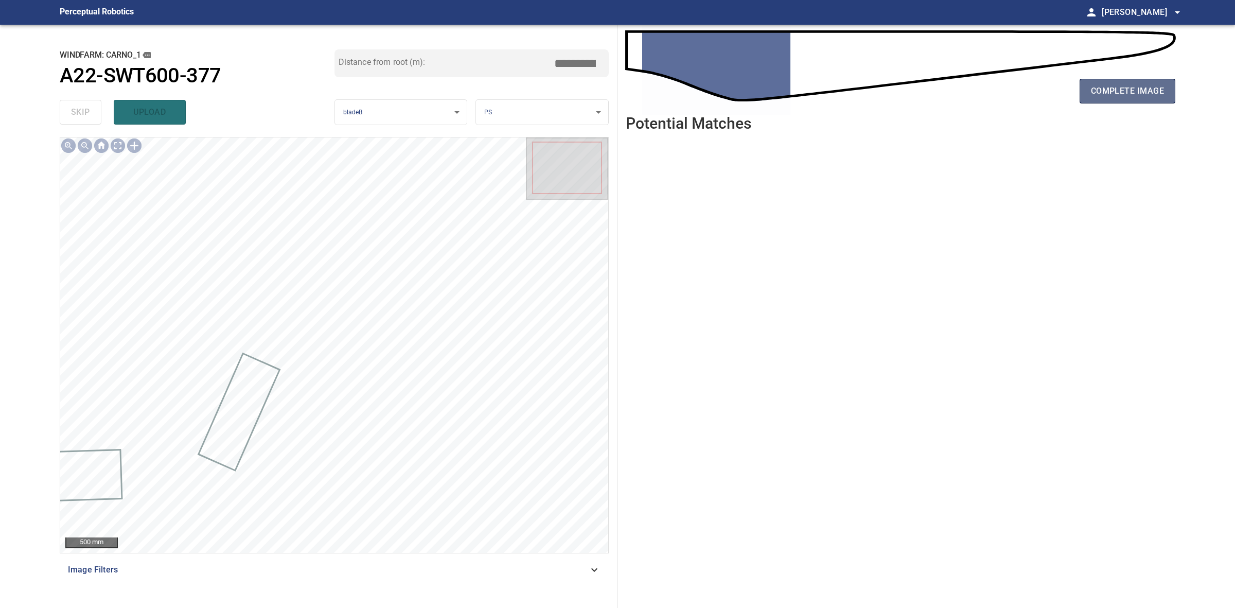
click at [1162, 92] on span "complete image" at bounding box center [1127, 91] width 73 height 14
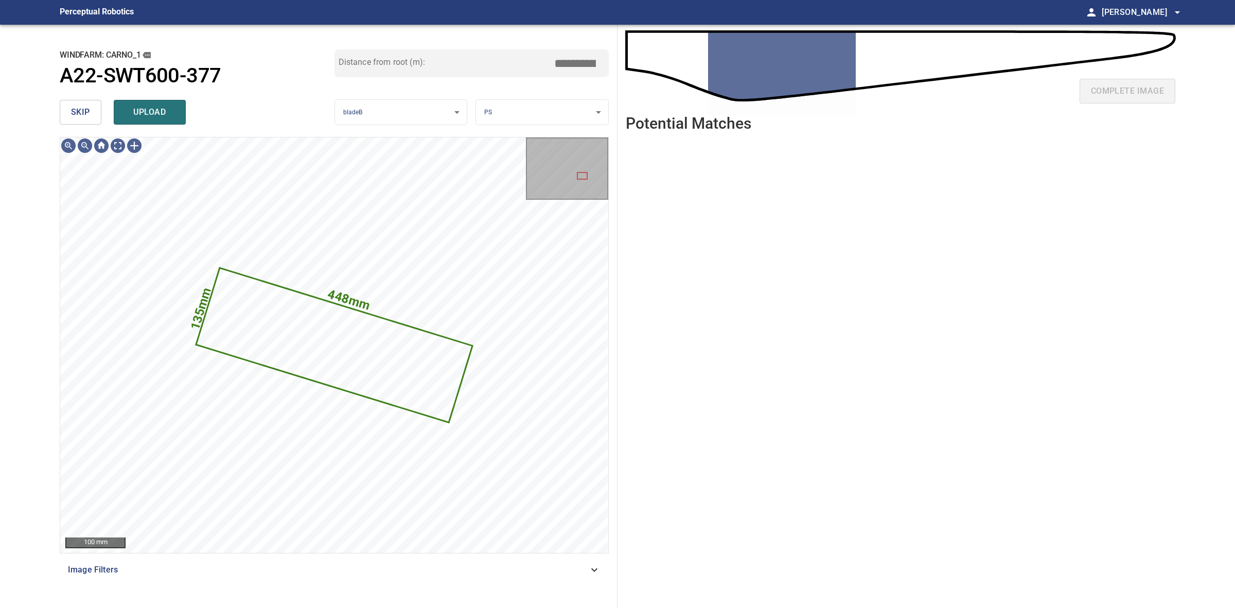
click at [80, 109] on span "skip" at bounding box center [80, 112] width 19 height 14
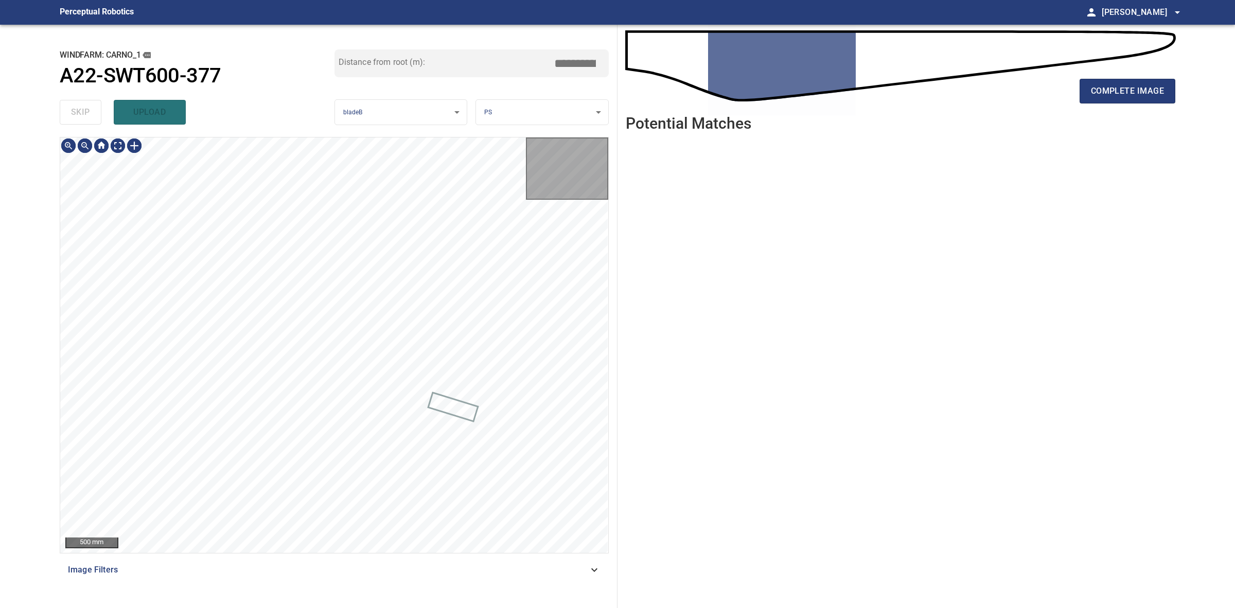
click at [80, 109] on div "skip upload" at bounding box center [197, 112] width 275 height 33
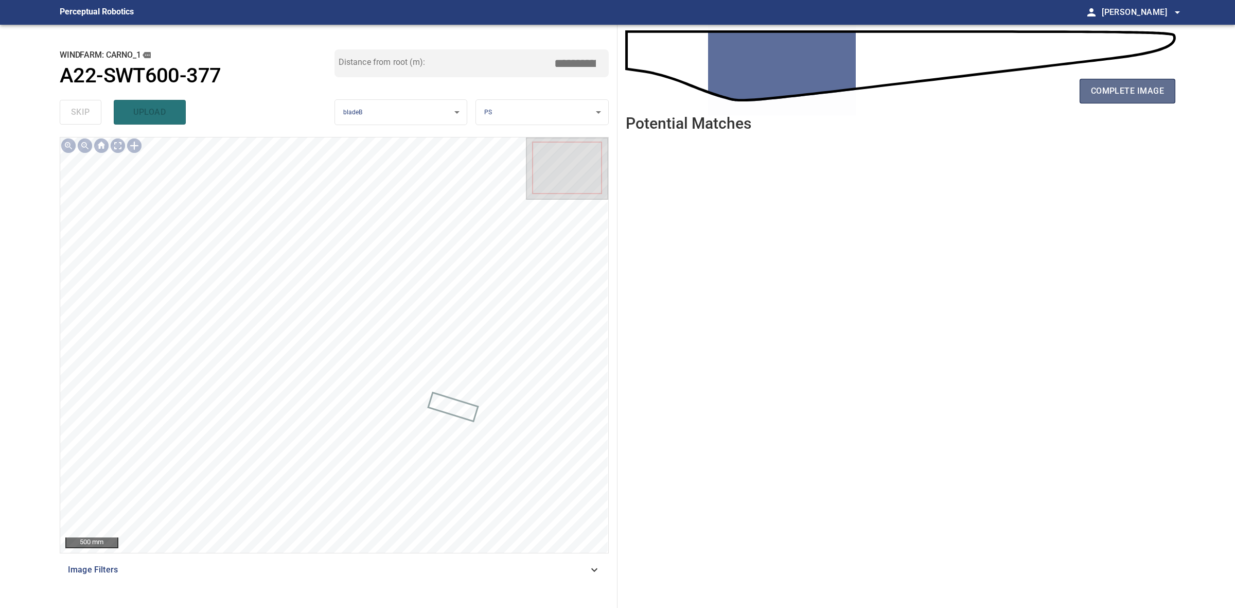
click at [1136, 95] on span "complete image" at bounding box center [1127, 91] width 73 height 14
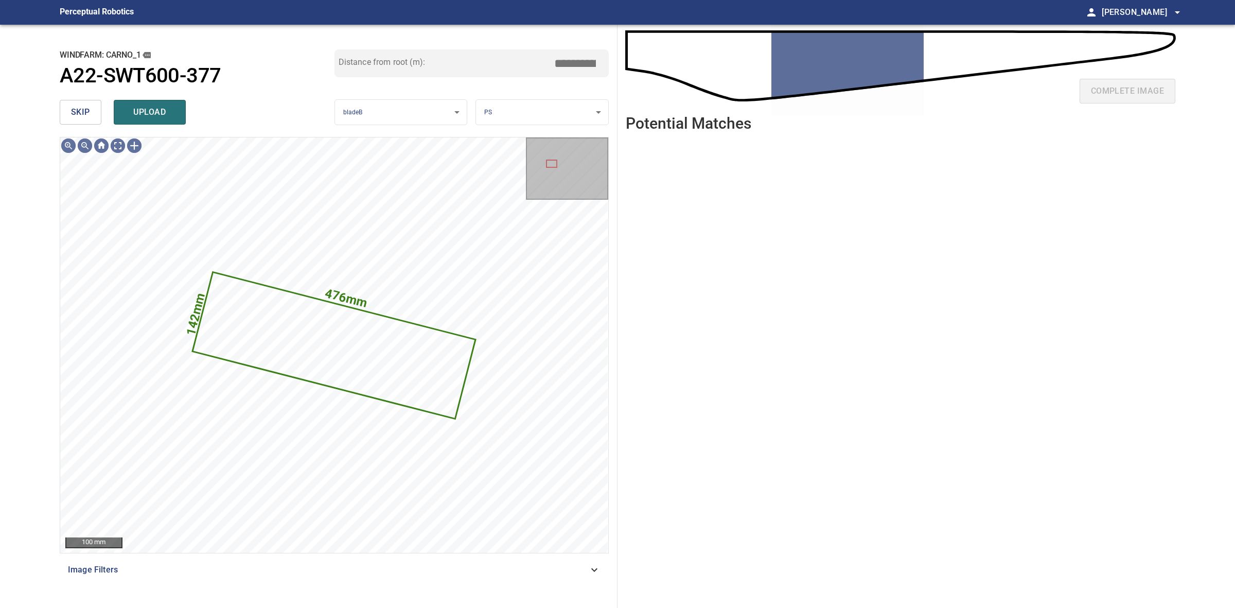
click at [63, 120] on button "skip" at bounding box center [81, 112] width 42 height 25
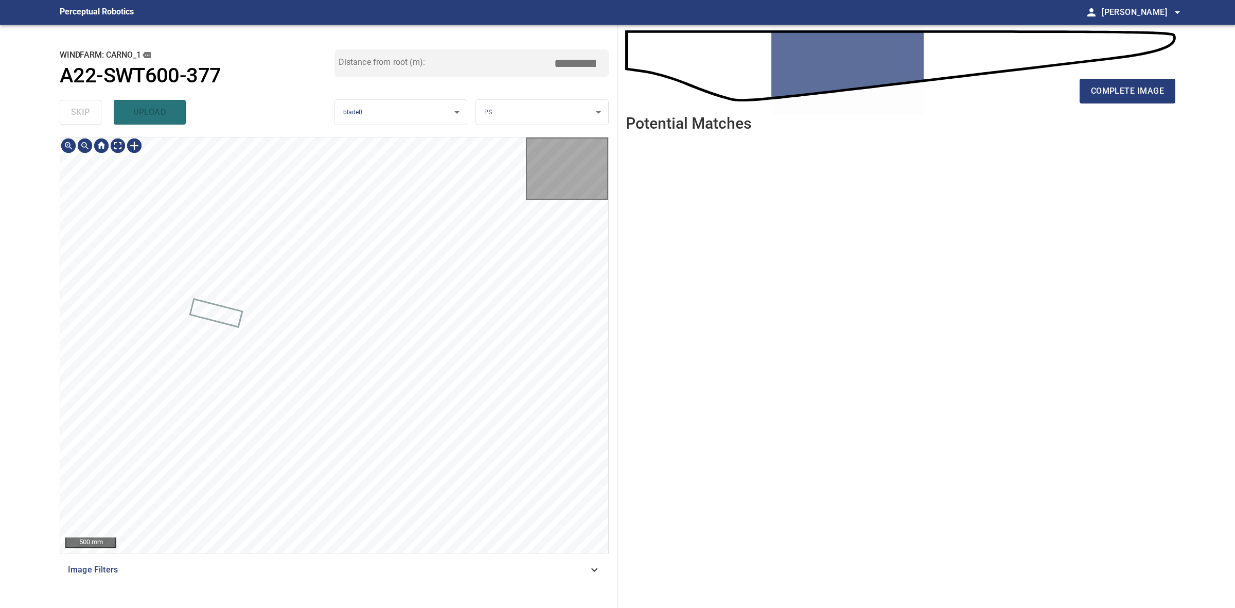
click at [63, 120] on div "skip upload" at bounding box center [197, 112] width 275 height 33
drag, startPoint x: 63, startPoint y: 120, endPoint x: 457, endPoint y: 104, distance: 394.6
click at [63, 120] on div "skip upload" at bounding box center [197, 112] width 275 height 33
click at [1064, 96] on div "complete image" at bounding box center [901, 95] width 550 height 41
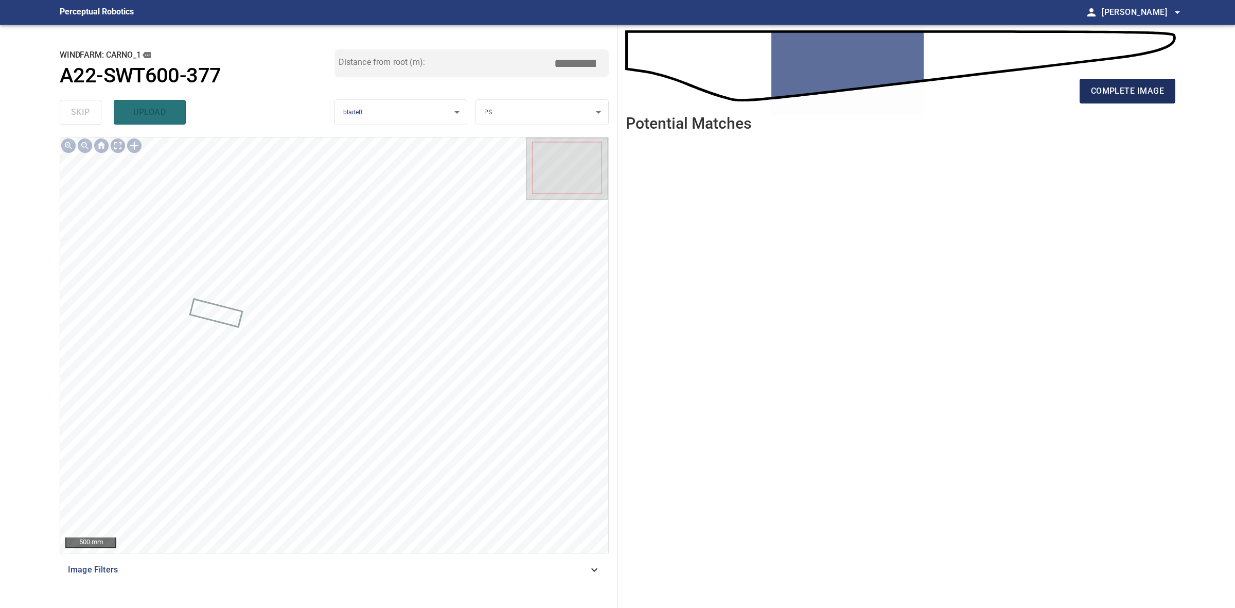
click at [1098, 94] on span "complete image" at bounding box center [1127, 91] width 73 height 14
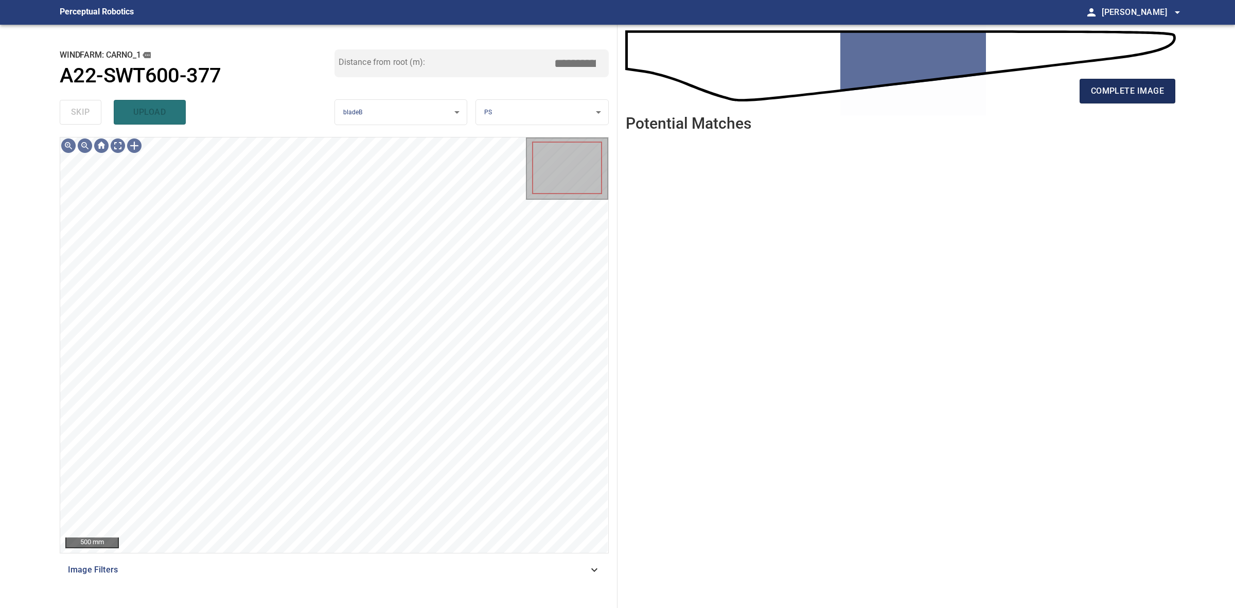
click at [1159, 93] on span "complete image" at bounding box center [1127, 91] width 73 height 14
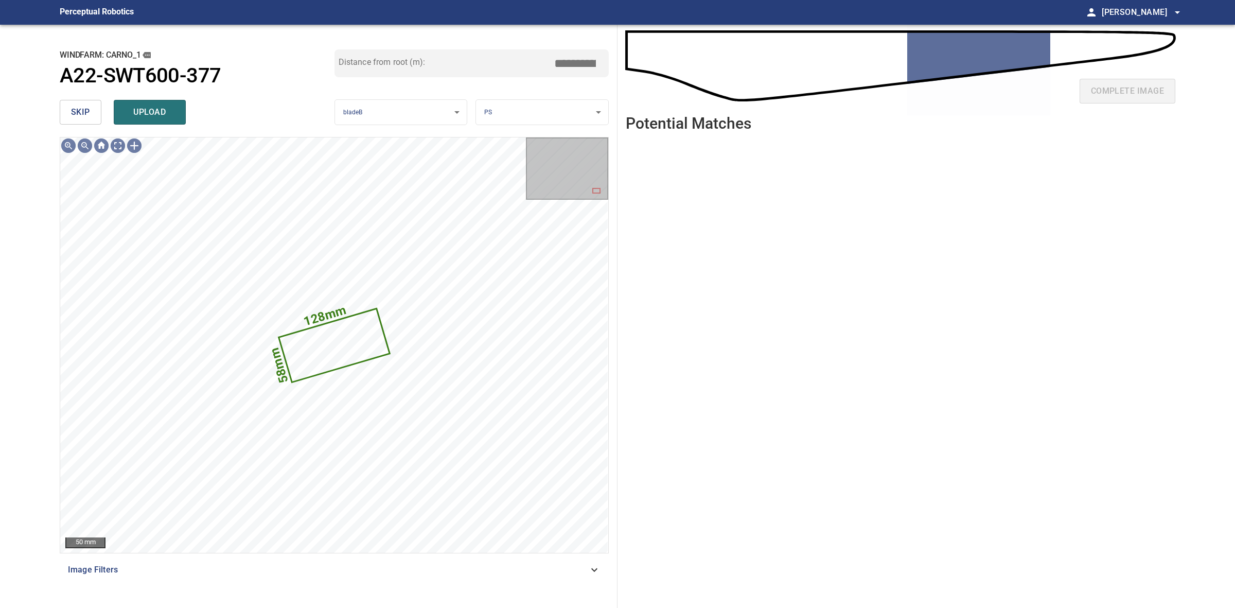
drag, startPoint x: 140, startPoint y: 110, endPoint x: 114, endPoint y: 108, distance: 25.8
click at [139, 110] on span "upload" at bounding box center [149, 112] width 49 height 14
click at [96, 106] on div "skip uploading" at bounding box center [197, 112] width 275 height 33
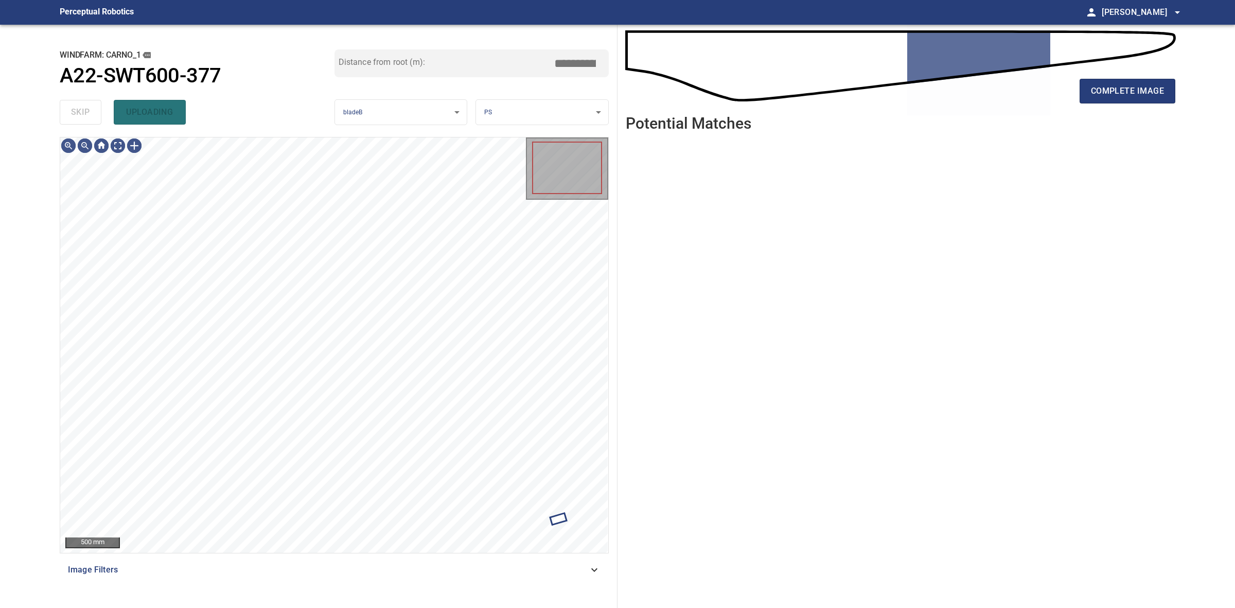
click at [96, 106] on div "skip uploading" at bounding box center [197, 112] width 275 height 33
click at [1172, 78] on div "complete image" at bounding box center [901, 95] width 550 height 41
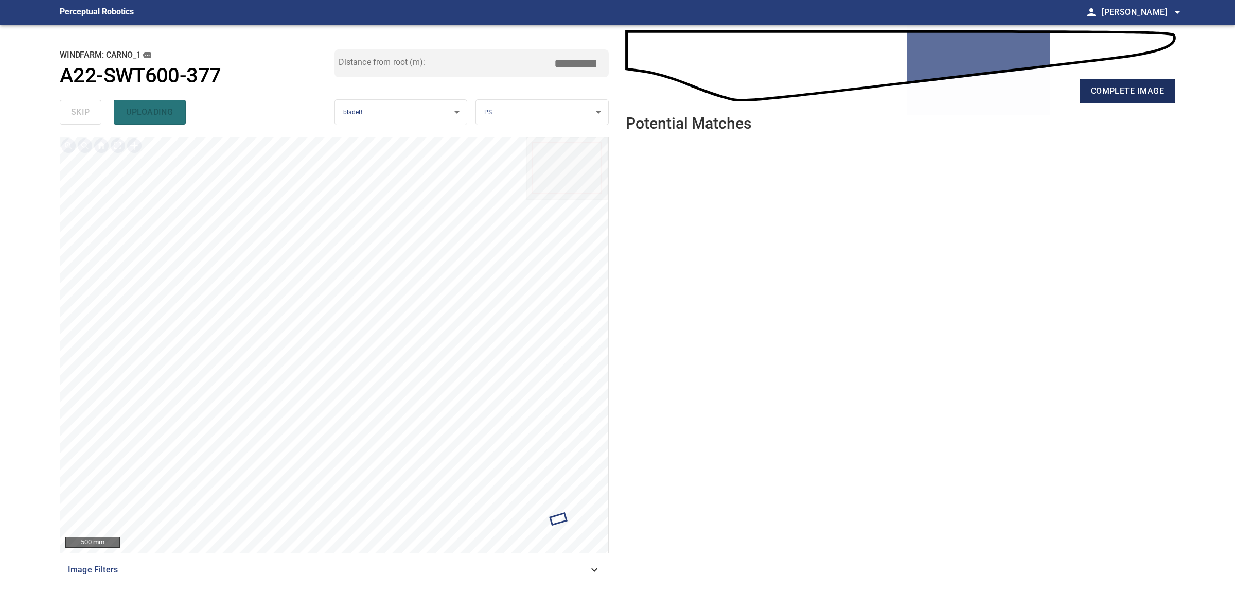
click at [1166, 86] on button "complete image" at bounding box center [1128, 91] width 96 height 25
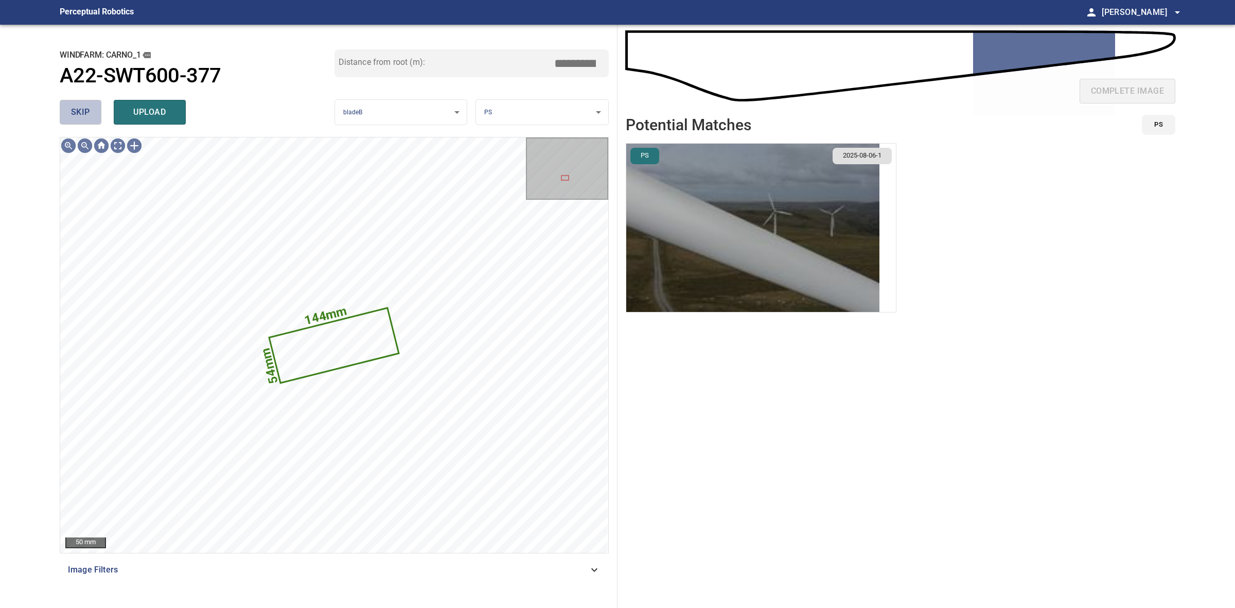
click at [79, 117] on span "skip" at bounding box center [80, 112] width 19 height 14
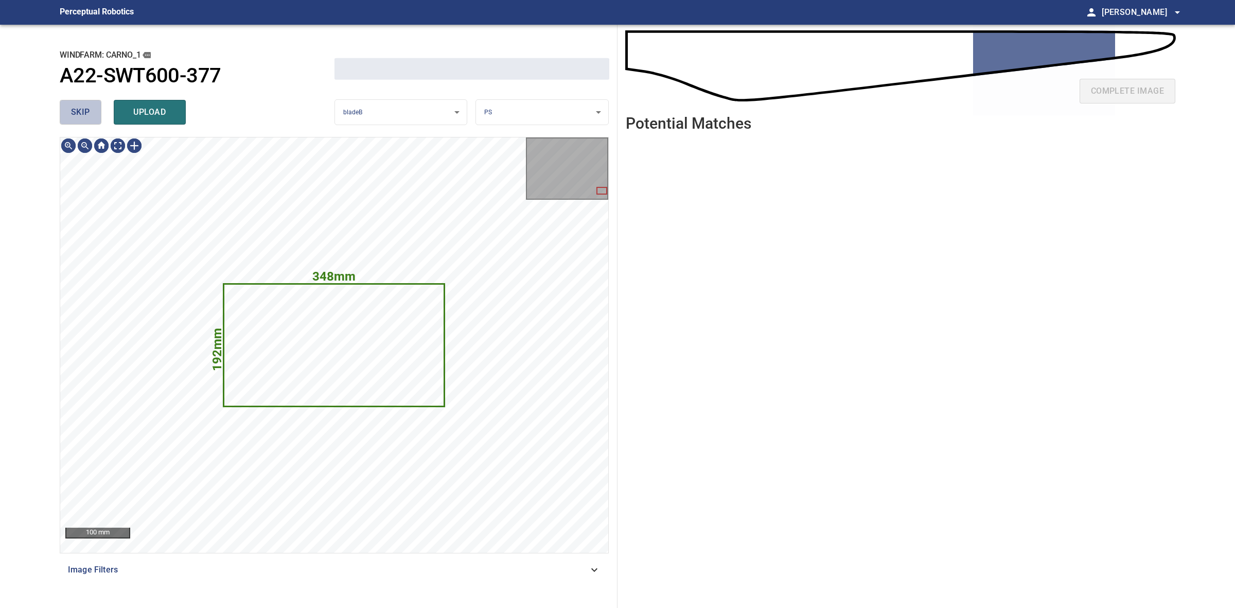
click at [79, 117] on span "skip" at bounding box center [80, 112] width 19 height 14
click at [79, 117] on div "skip upload" at bounding box center [197, 112] width 275 height 33
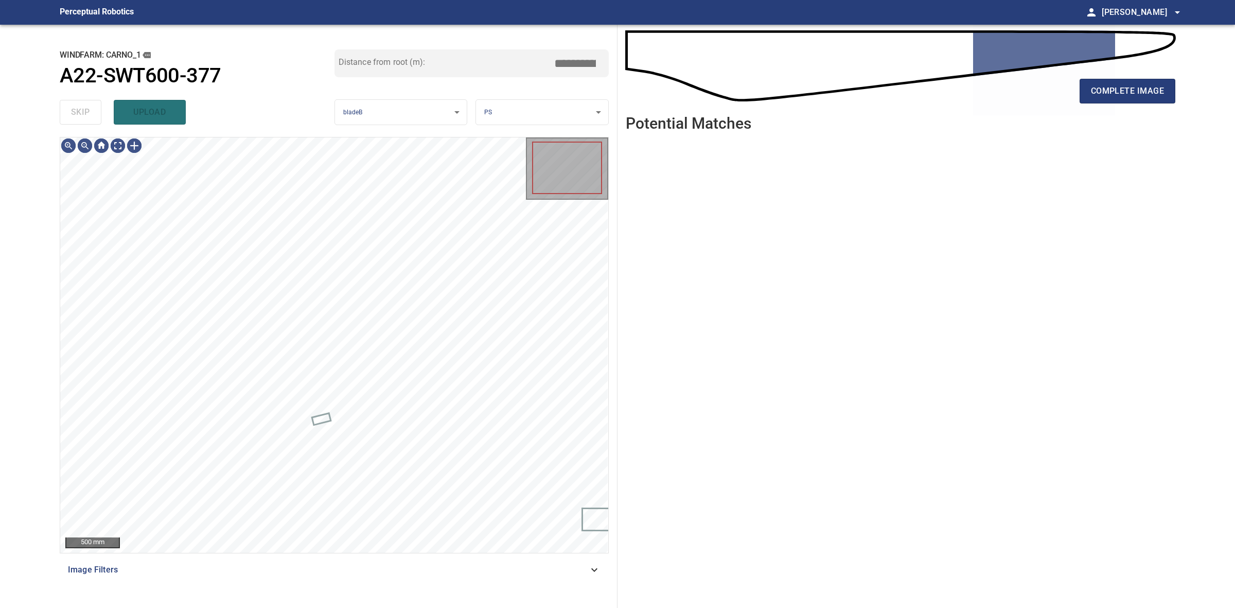
click at [79, 117] on div "skip upload" at bounding box center [197, 112] width 275 height 33
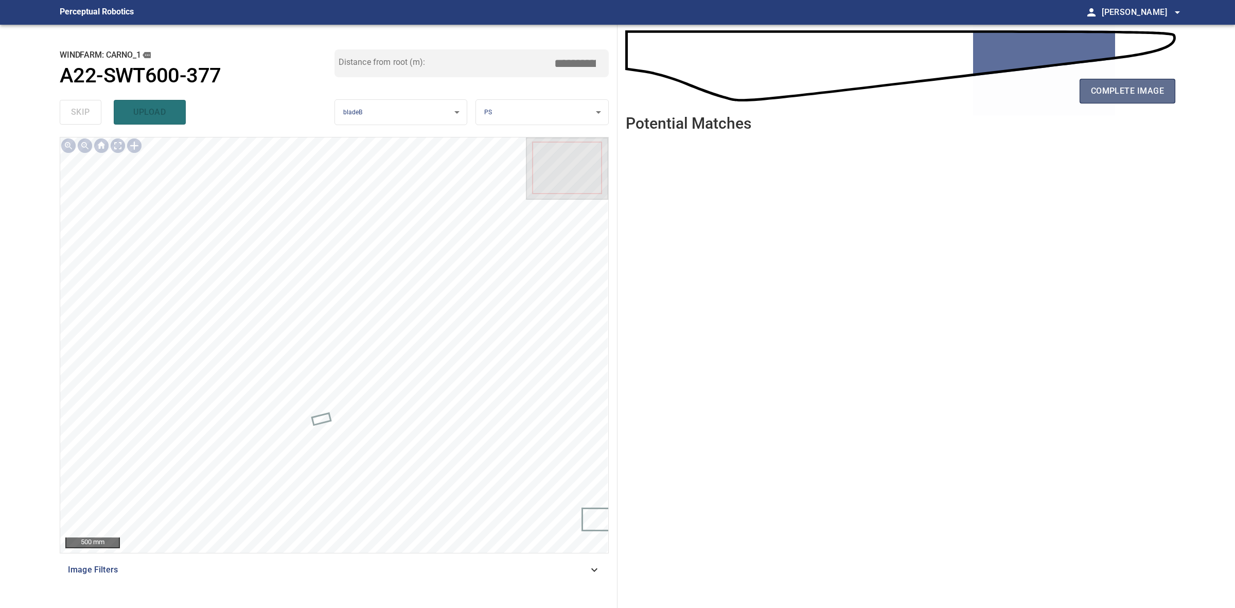
drag, startPoint x: 1173, startPoint y: 98, endPoint x: 1146, endPoint y: 98, distance: 26.8
click at [1170, 98] on button "complete image" at bounding box center [1128, 91] width 96 height 25
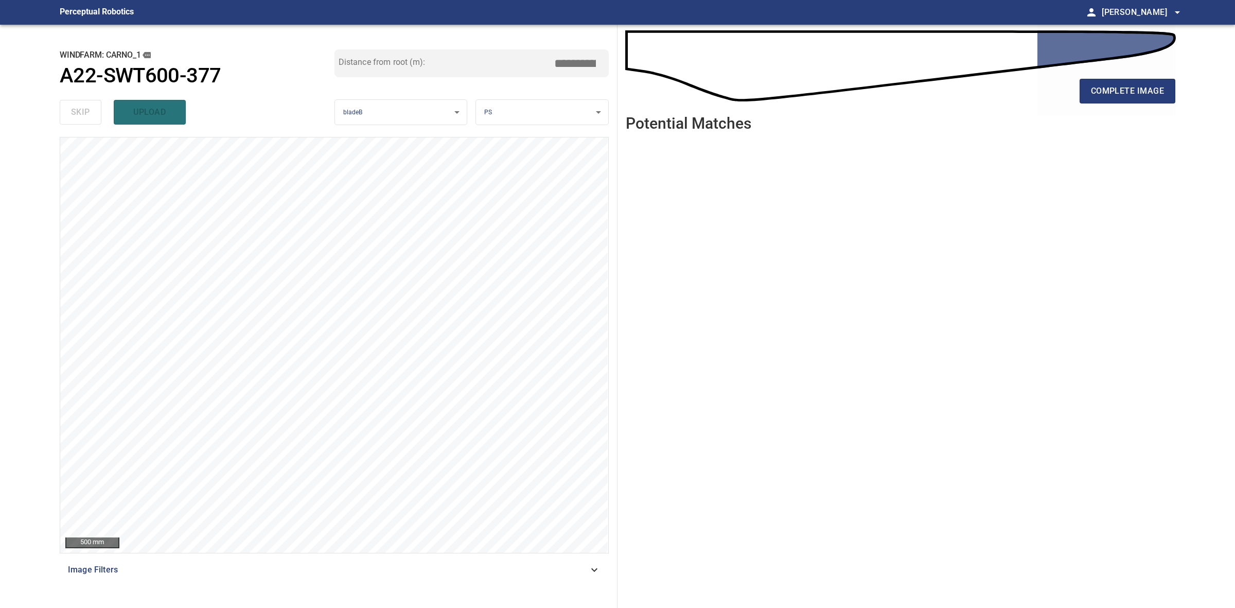
click at [1156, 103] on div "complete image" at bounding box center [901, 95] width 550 height 41
click at [1151, 99] on button "complete image" at bounding box center [1128, 91] width 96 height 25
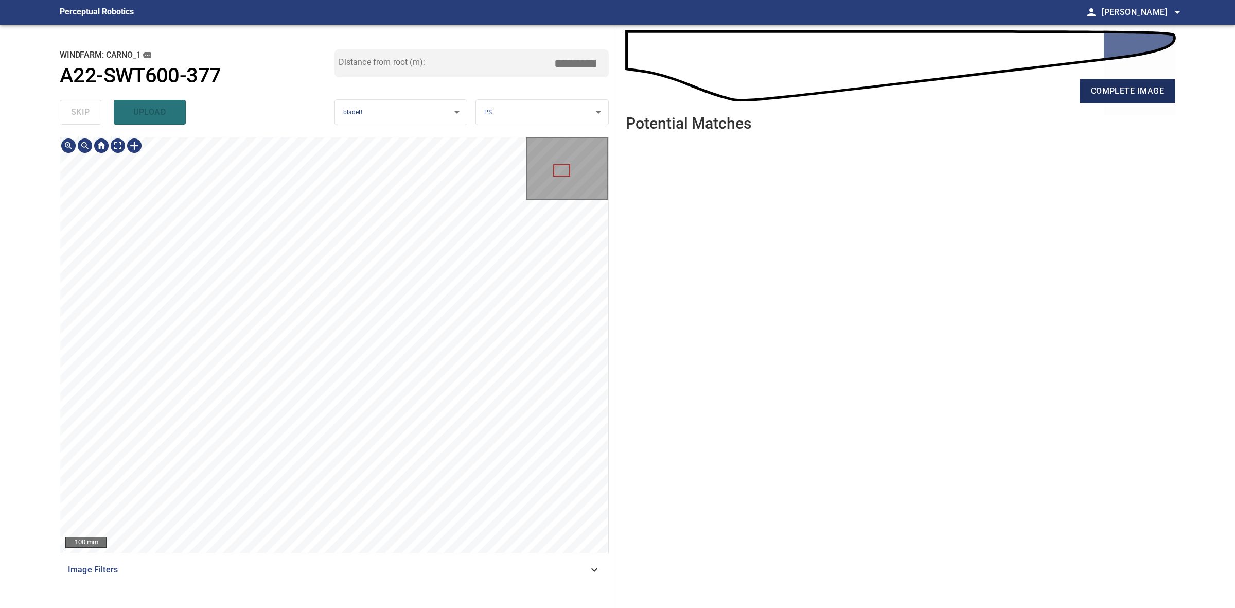
click at [1143, 82] on button "complete image" at bounding box center [1128, 91] width 96 height 25
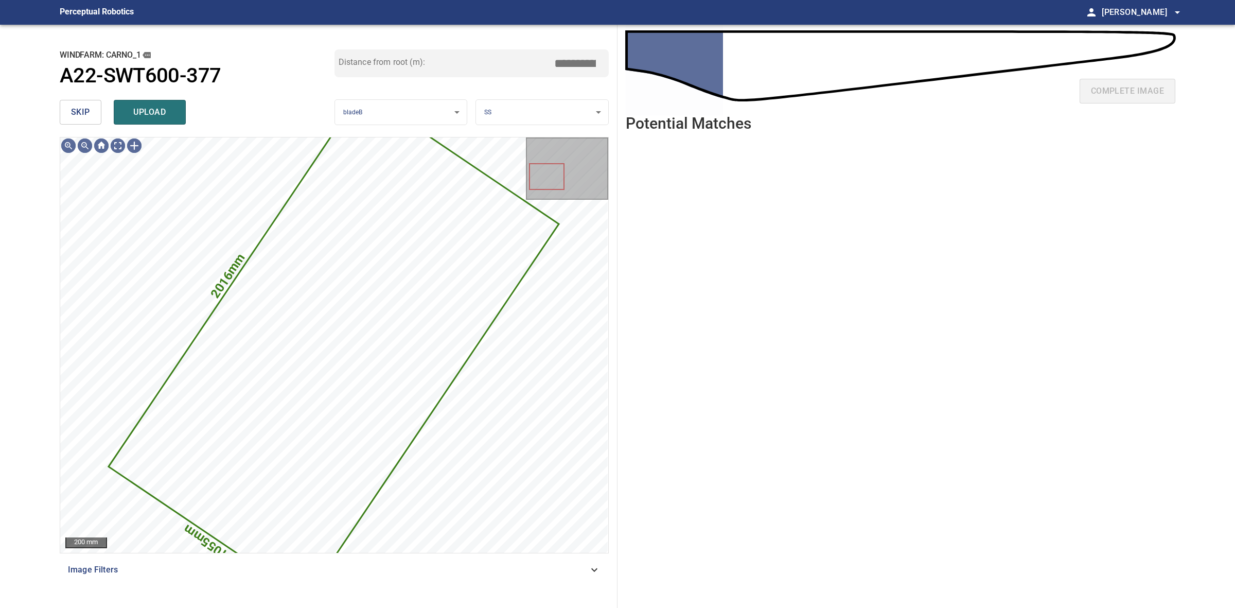
drag, startPoint x: 162, startPoint y: 107, endPoint x: 134, endPoint y: 107, distance: 27.8
click at [162, 106] on span "upload" at bounding box center [149, 112] width 49 height 14
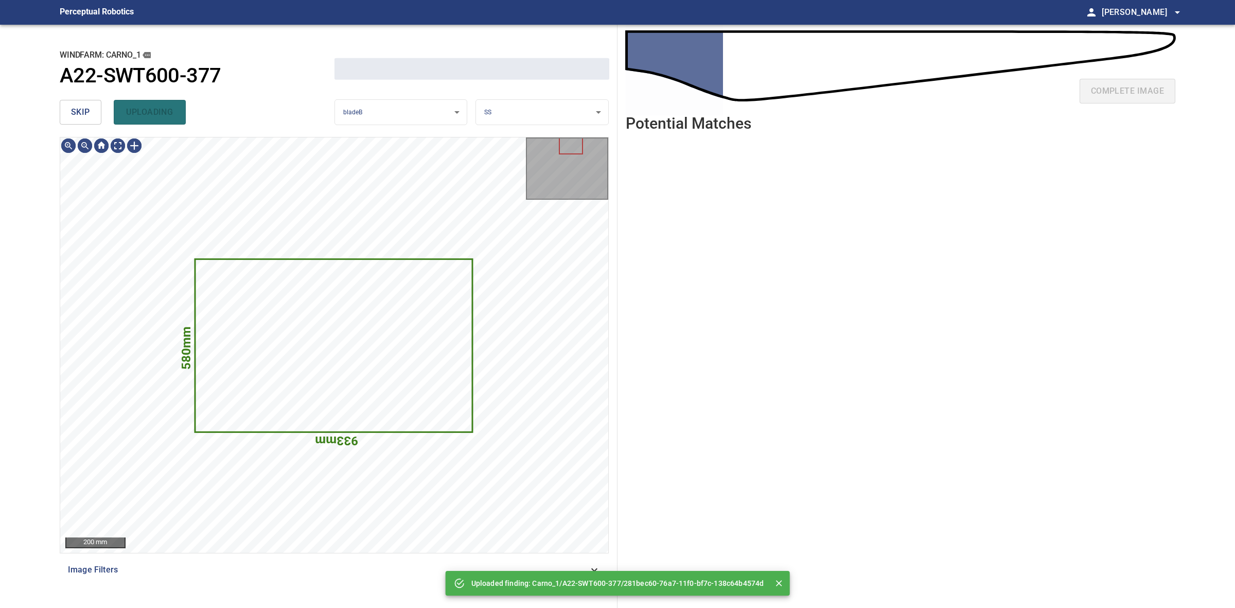
click at [81, 108] on span "skip" at bounding box center [80, 112] width 19 height 14
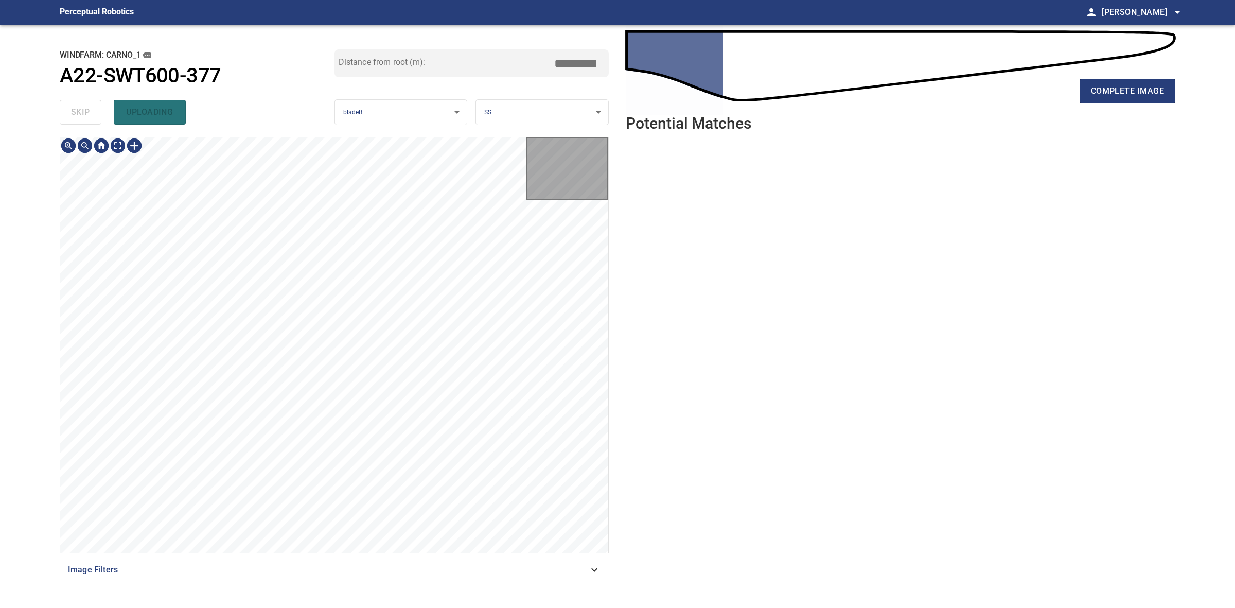
click at [81, 108] on div "skip uploading" at bounding box center [197, 112] width 275 height 33
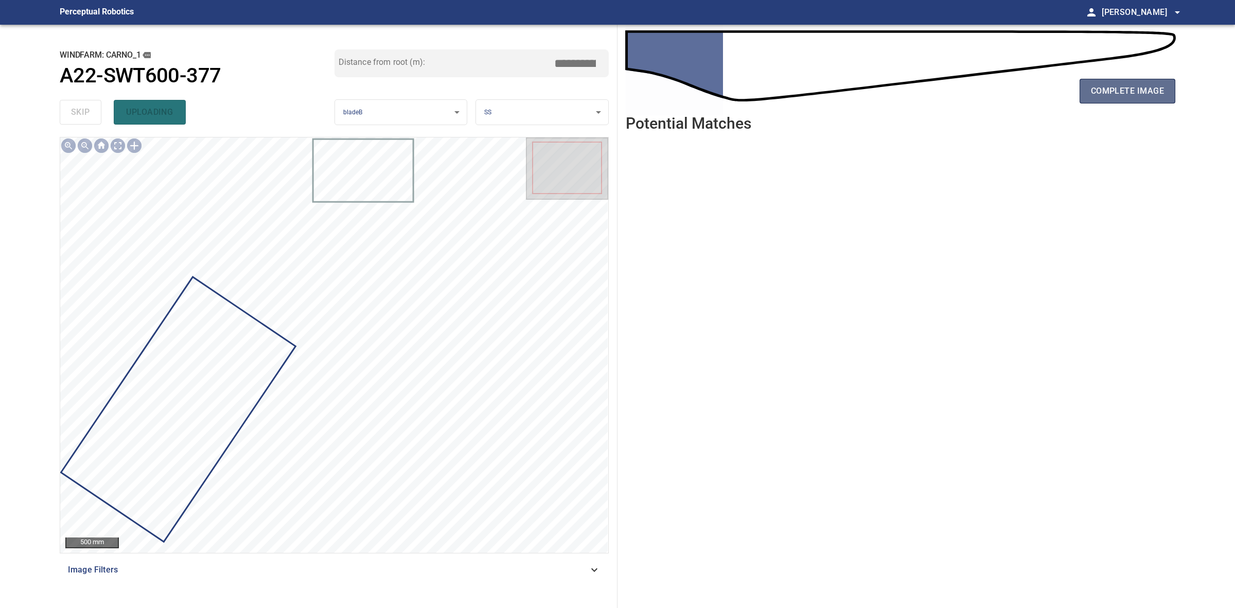
click at [1143, 82] on button "complete image" at bounding box center [1128, 91] width 96 height 25
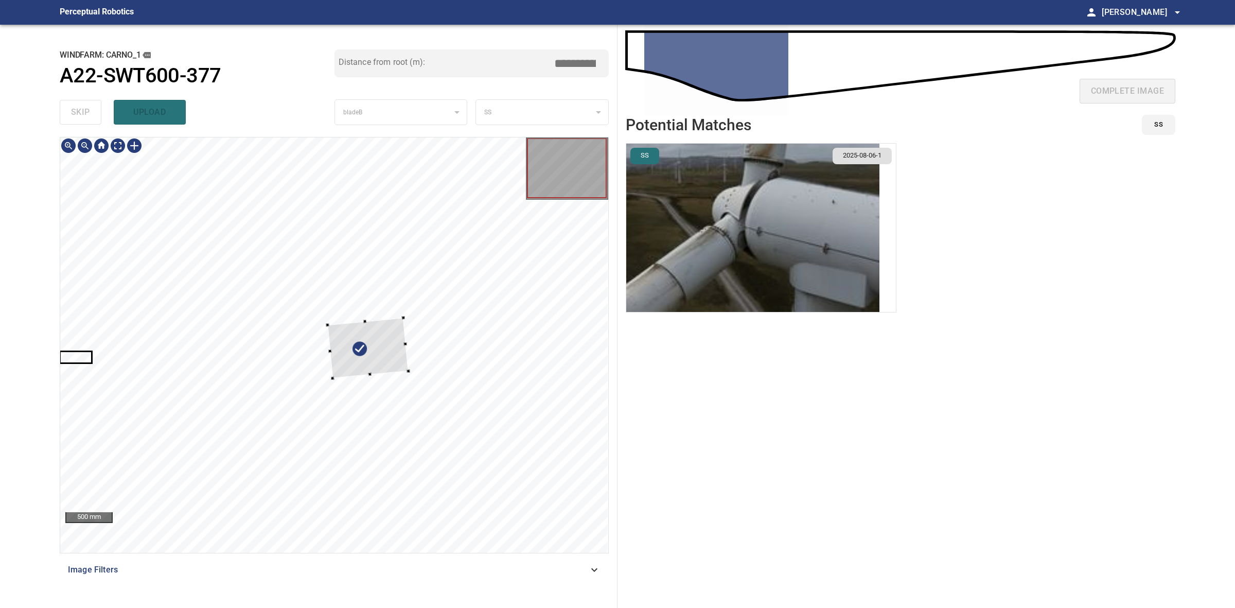
click at [340, 375] on div at bounding box center [368, 348] width 81 height 61
click at [287, 428] on div at bounding box center [311, 411] width 81 height 61
click at [362, 395] on div at bounding box center [330, 393] width 94 height 77
click at [355, 391] on div at bounding box center [333, 391] width 93 height 75
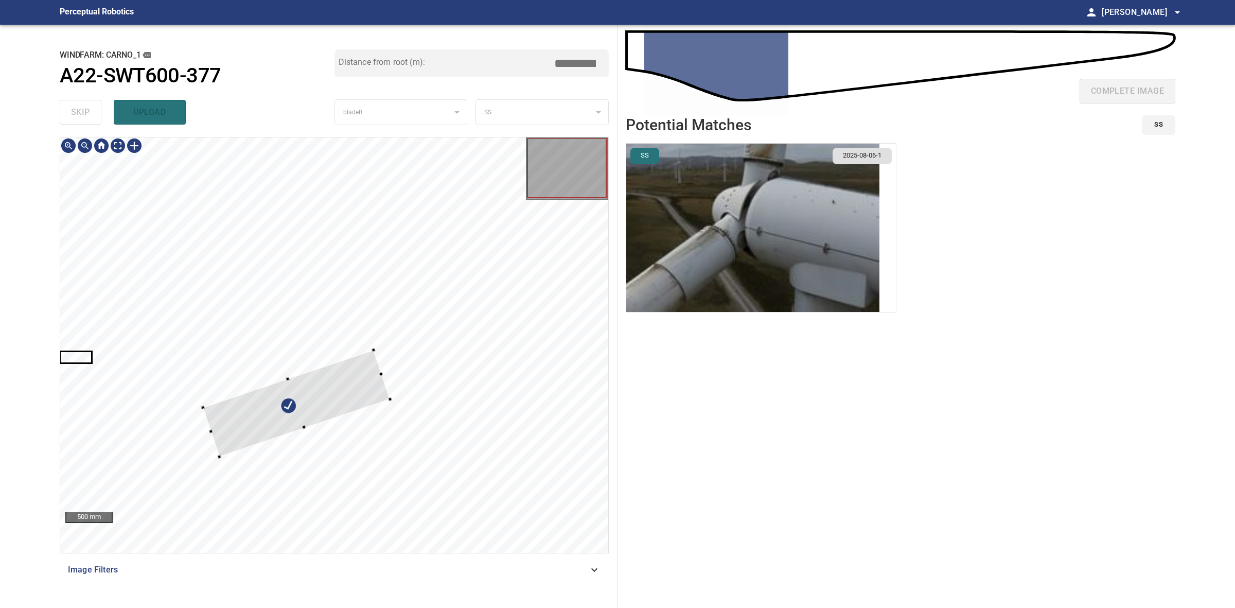
click at [206, 426] on div at bounding box center [334, 344] width 548 height 415
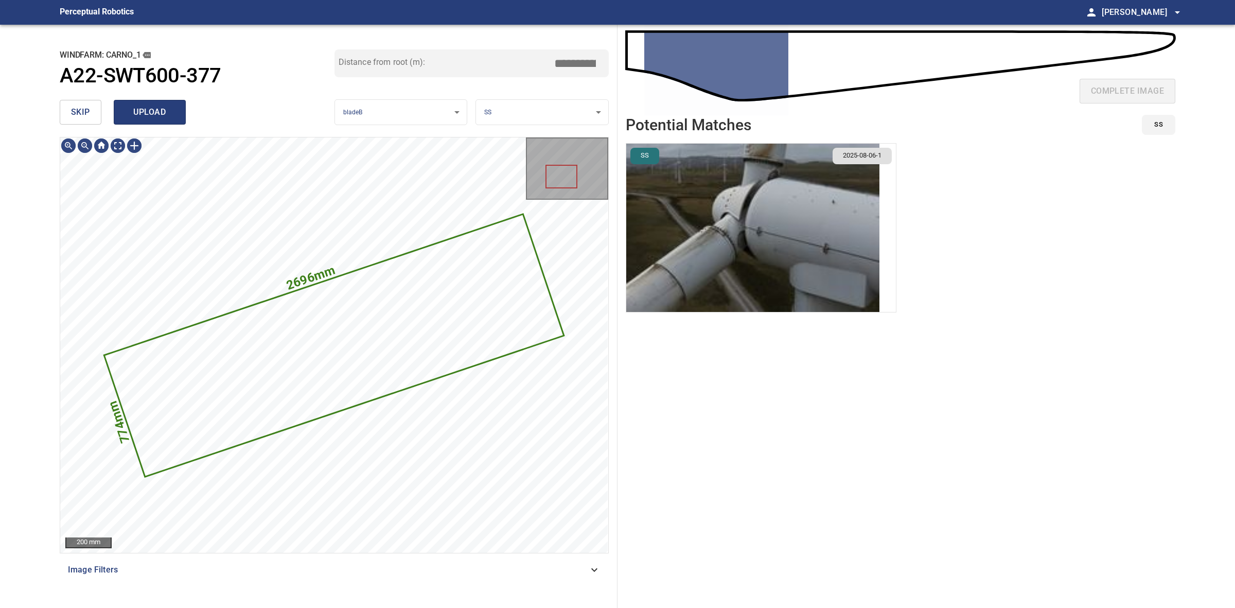
click at [163, 116] on span "upload" at bounding box center [149, 112] width 49 height 14
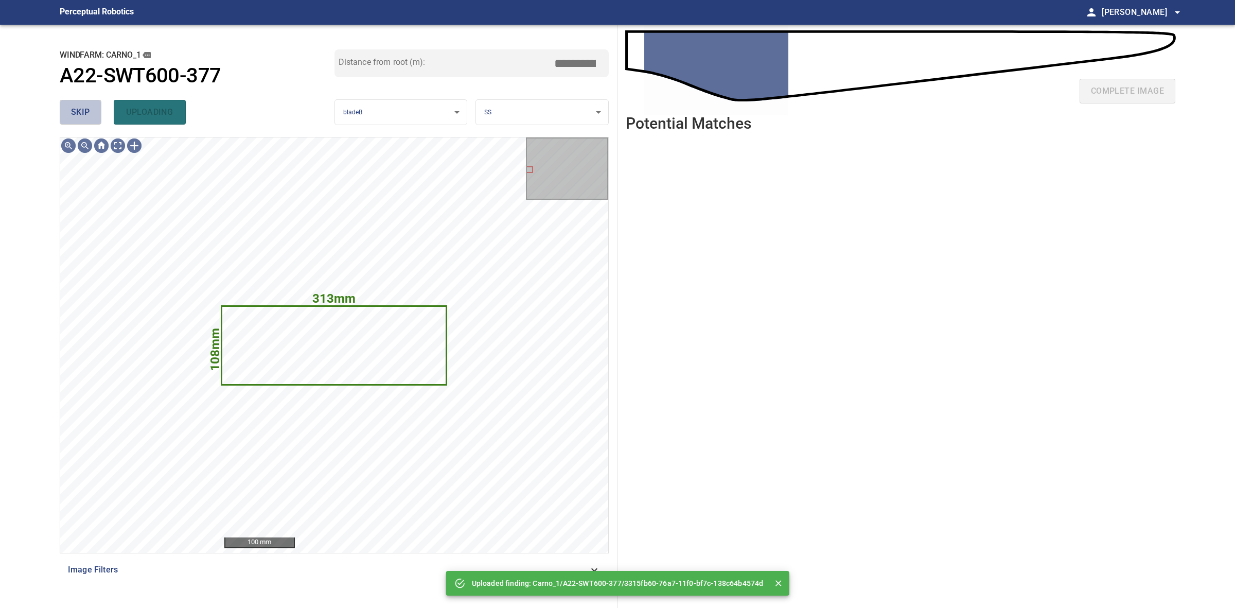
click at [88, 111] on span "skip" at bounding box center [80, 112] width 19 height 14
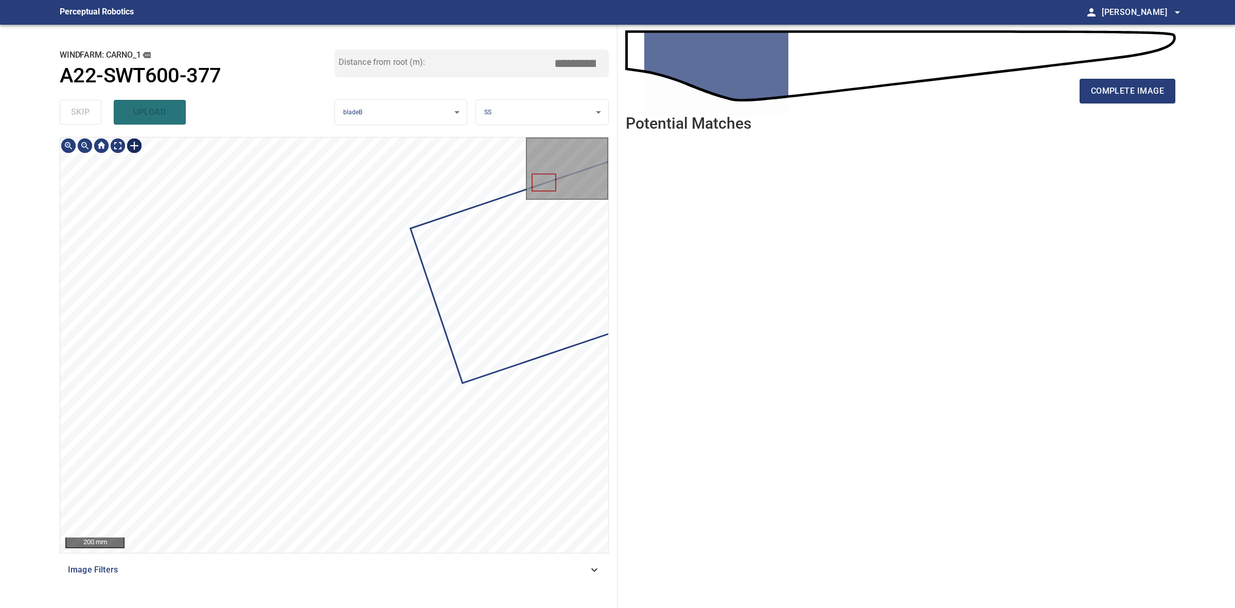
click at [135, 146] on div at bounding box center [134, 145] width 16 height 16
click at [382, 412] on div at bounding box center [334, 344] width 548 height 415
click at [381, 387] on div at bounding box center [314, 408] width 212 height 98
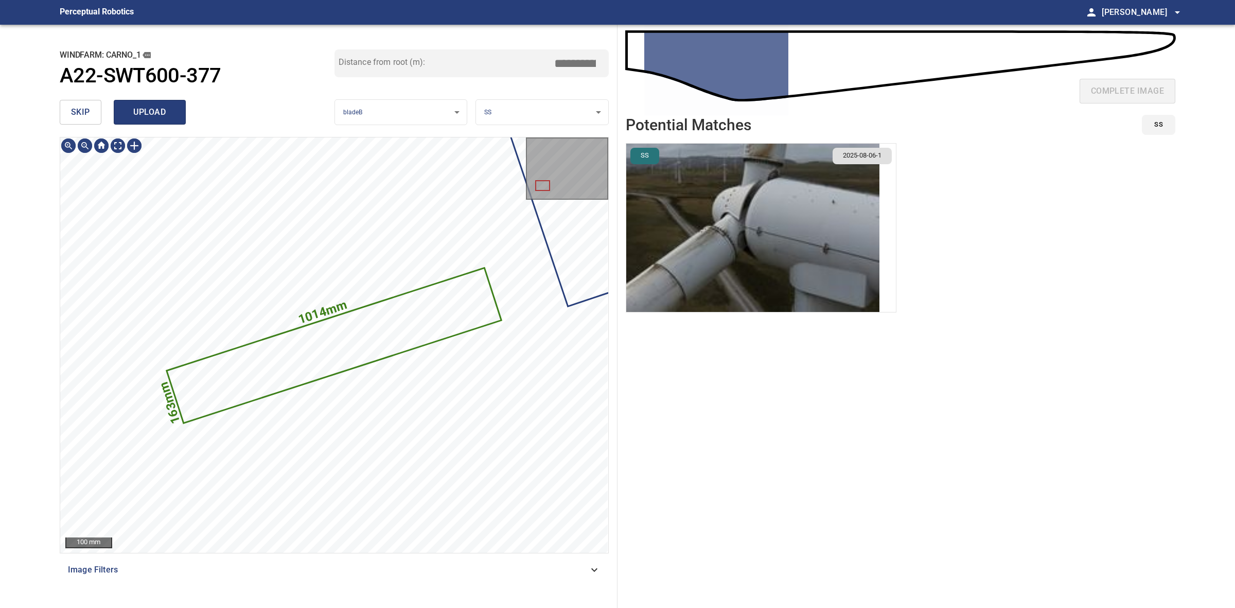
click at [146, 102] on button "upload" at bounding box center [150, 112] width 72 height 25
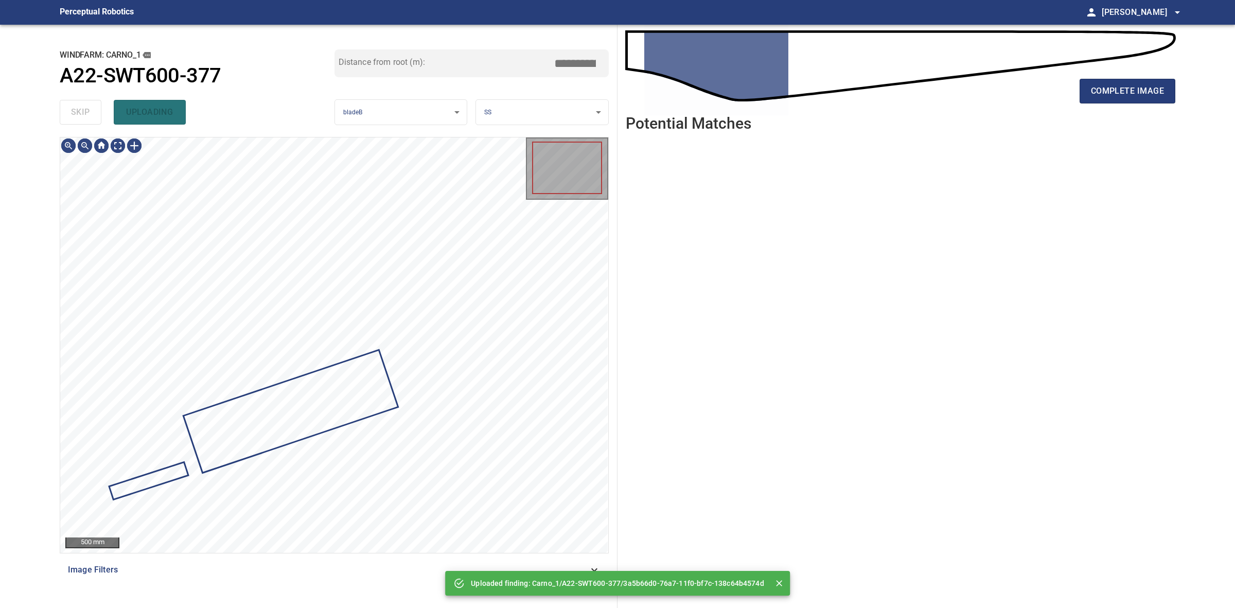
click at [91, 112] on div "skip uploading" at bounding box center [197, 112] width 275 height 33
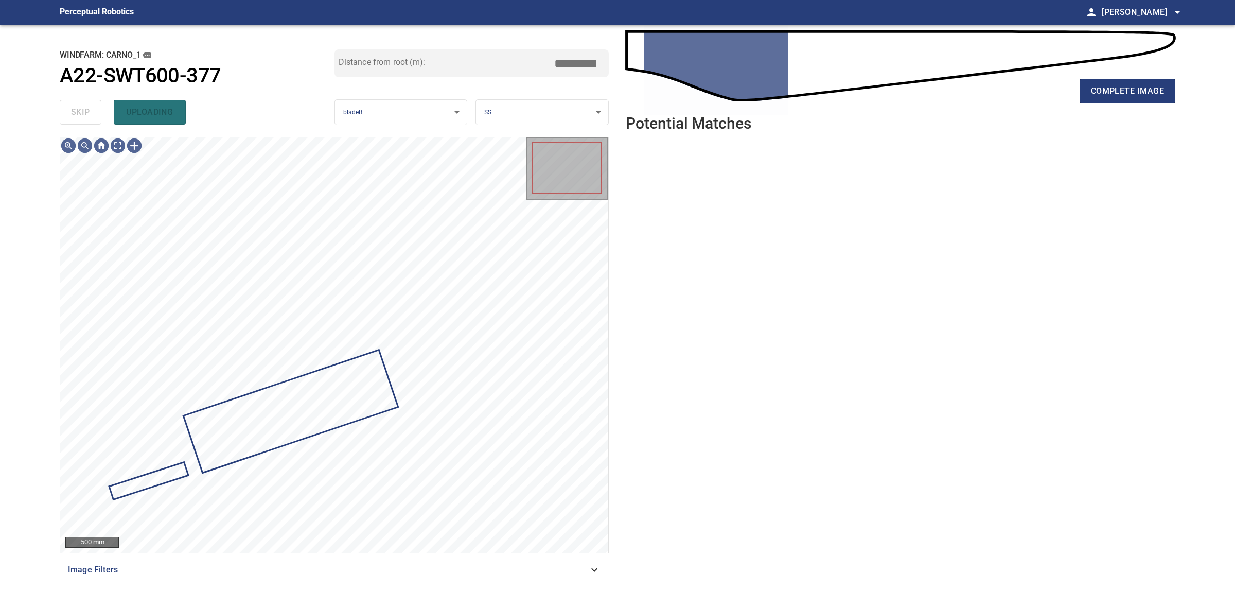
click at [91, 112] on div "skip uploading" at bounding box center [197, 112] width 275 height 33
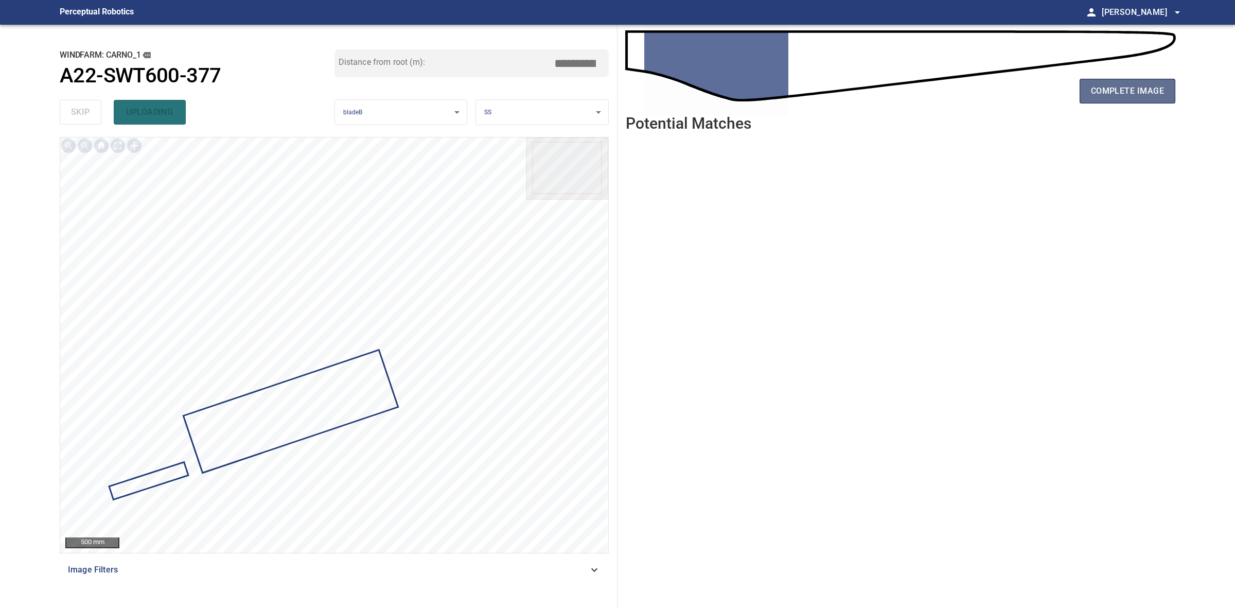
click at [1118, 99] on button "complete image" at bounding box center [1128, 91] width 96 height 25
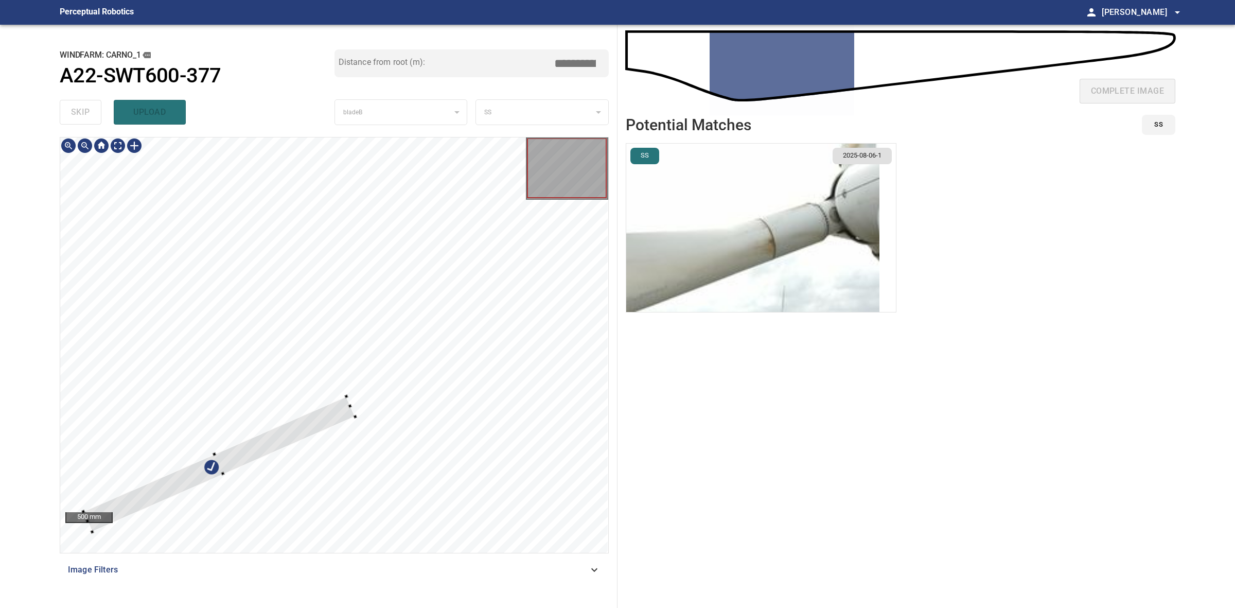
click at [348, 397] on div at bounding box center [346, 396] width 4 height 4
click at [420, 374] on div at bounding box center [294, 423] width 294 height 118
click at [103, 497] on div at bounding box center [334, 344] width 548 height 415
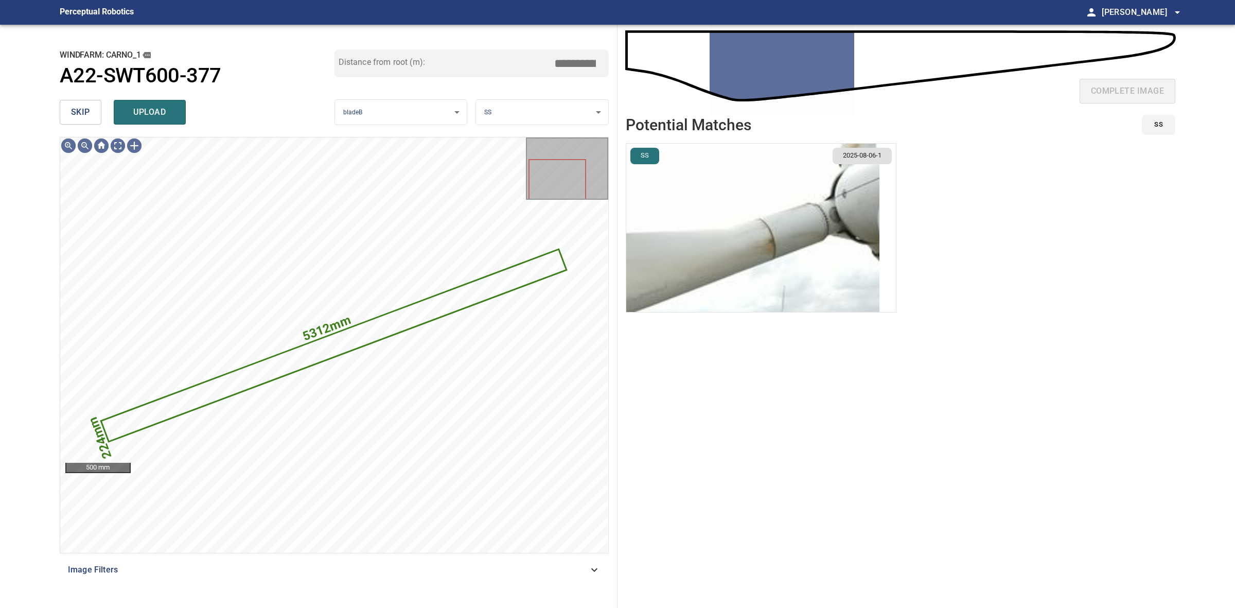
click at [793, 243] on img "button" at bounding box center [752, 228] width 253 height 168
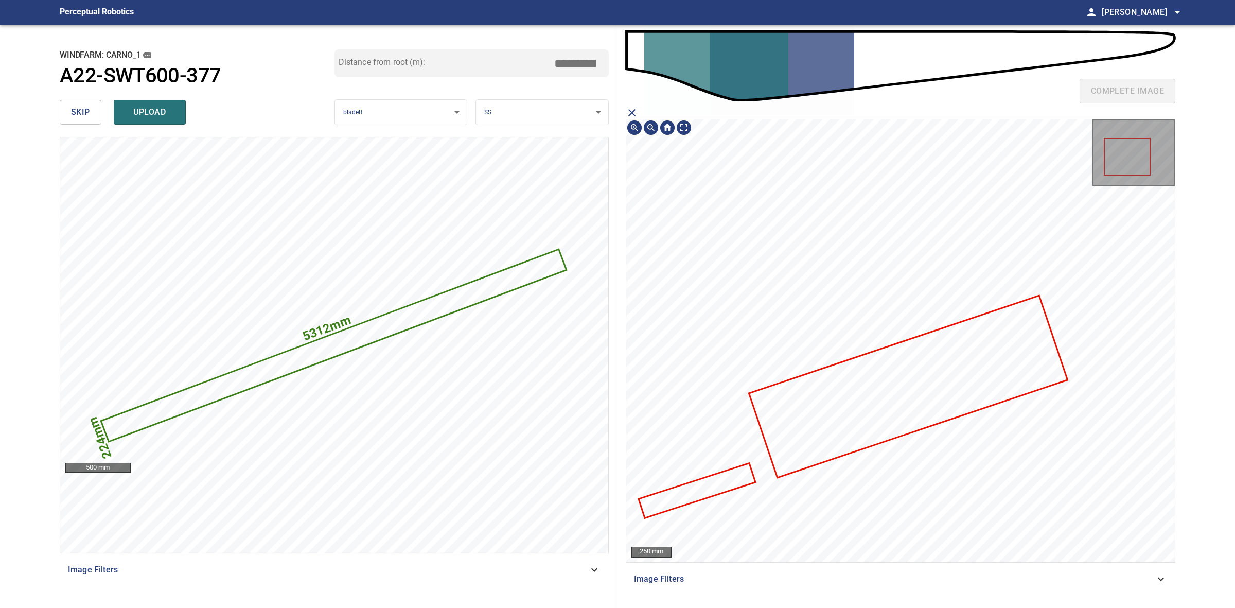
click at [688, 489] on icon at bounding box center [697, 490] width 115 height 53
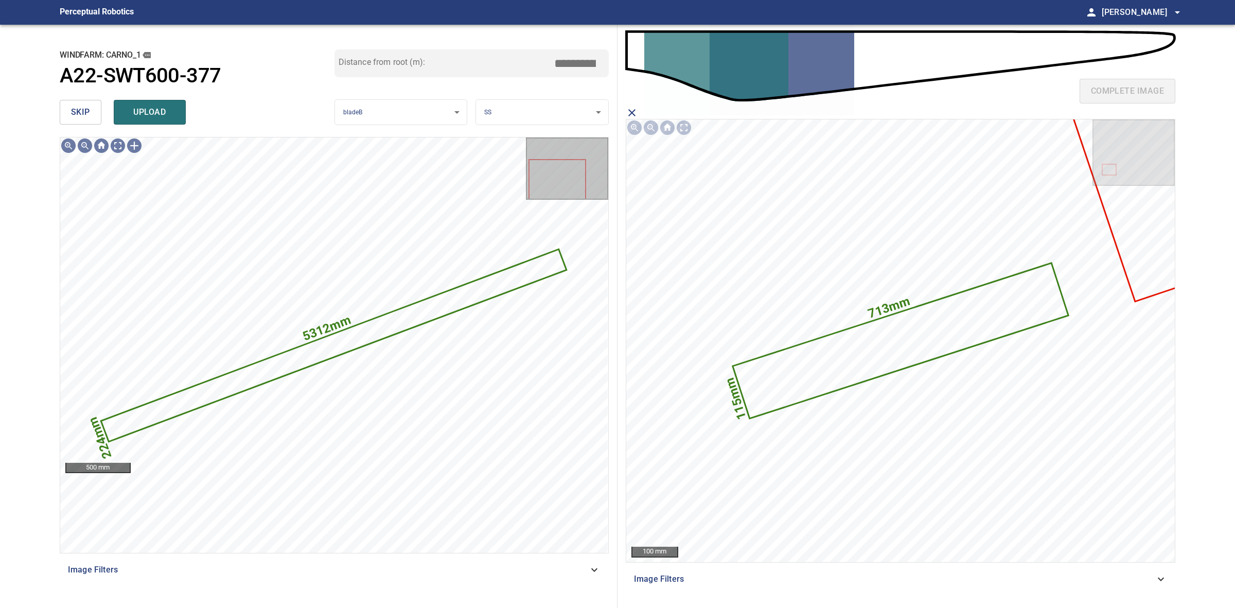
click at [200, 121] on div "skip upload" at bounding box center [197, 112] width 275 height 33
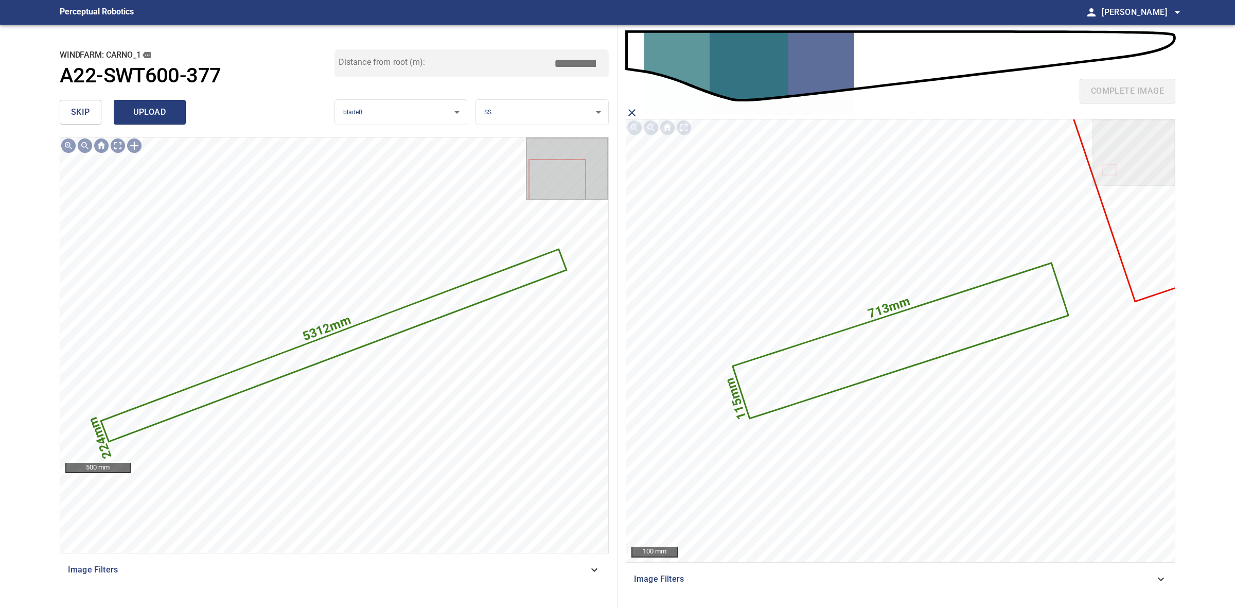
click at [173, 117] on span "upload" at bounding box center [149, 112] width 49 height 14
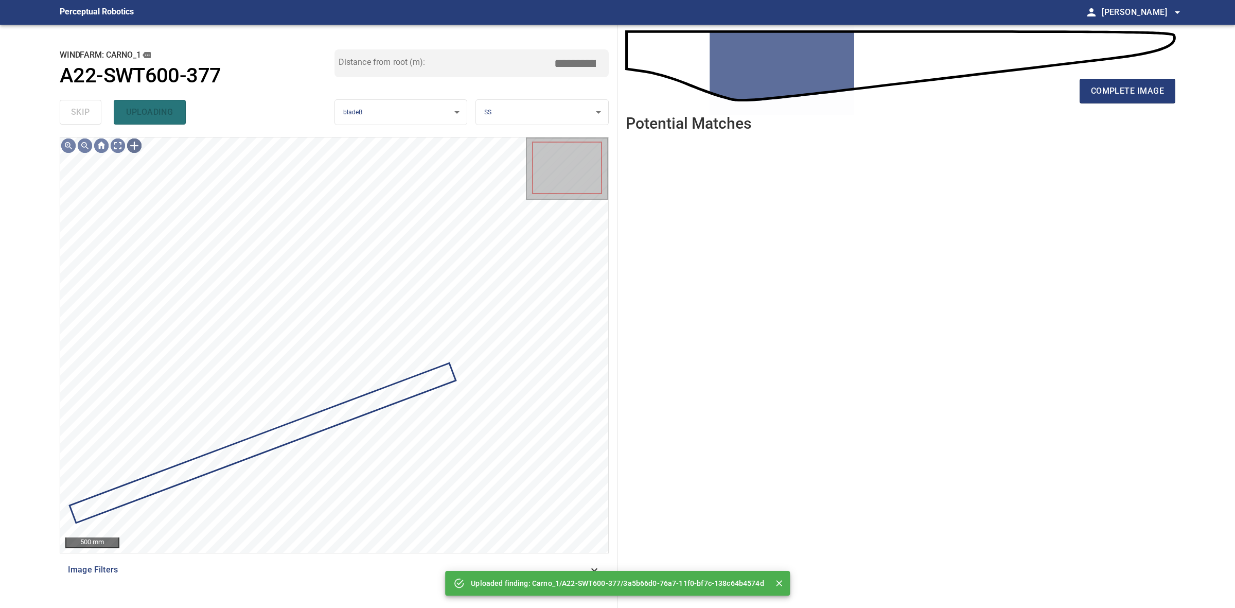
click at [134, 145] on div at bounding box center [134, 145] width 16 height 16
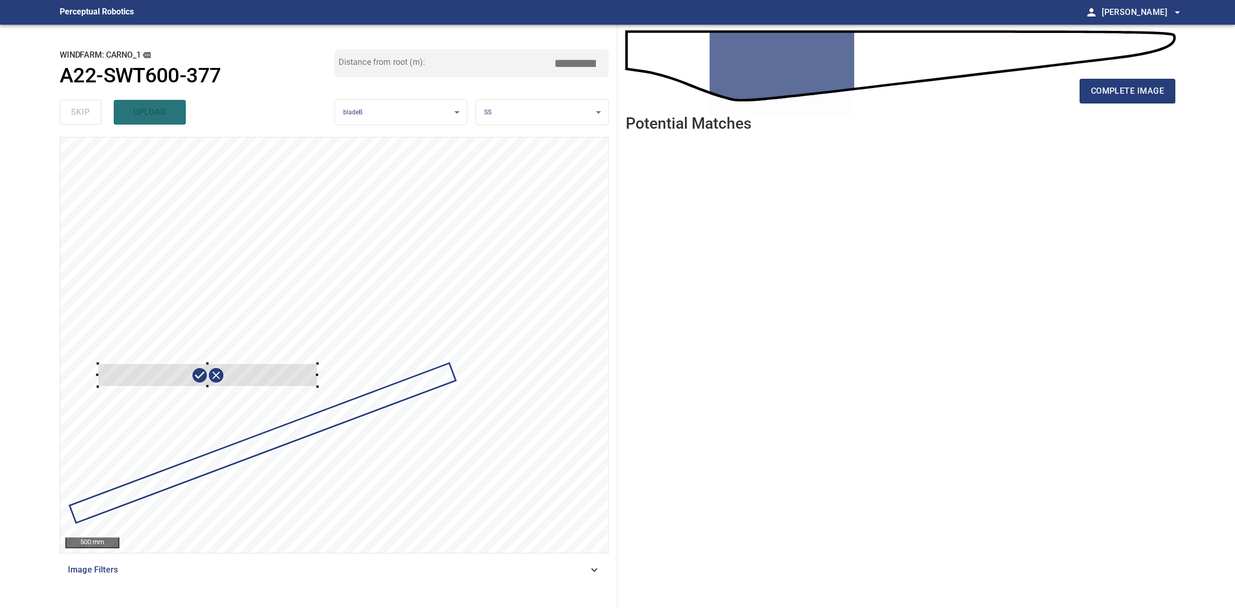
click at [318, 387] on div at bounding box center [334, 344] width 548 height 415
click at [261, 313] on div at bounding box center [185, 347] width 214 height 100
click at [254, 310] on div at bounding box center [179, 342] width 211 height 111
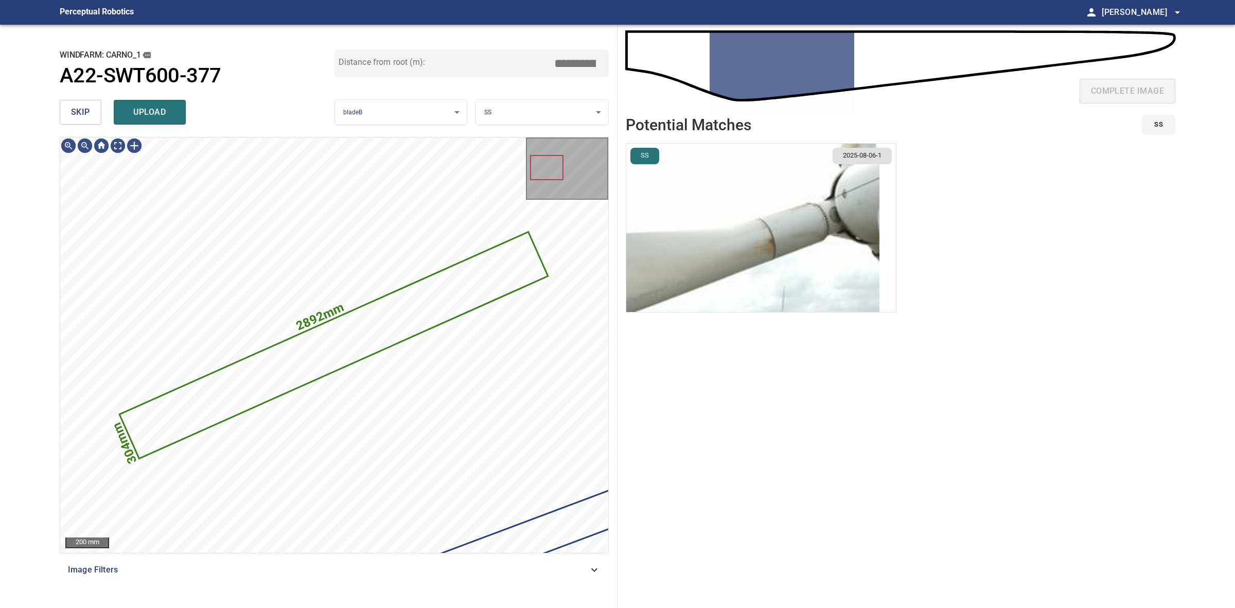
click at [498, 117] on body "**********" at bounding box center [617, 304] width 1235 height 608
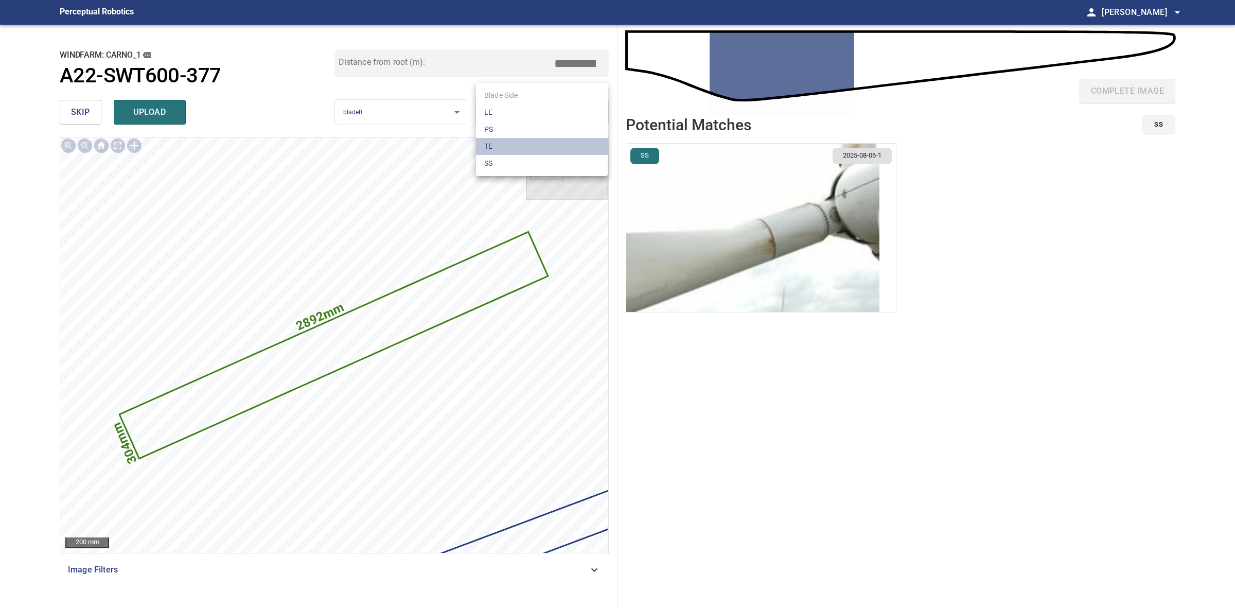
click at [507, 150] on li "TE" at bounding box center [542, 146] width 132 height 17
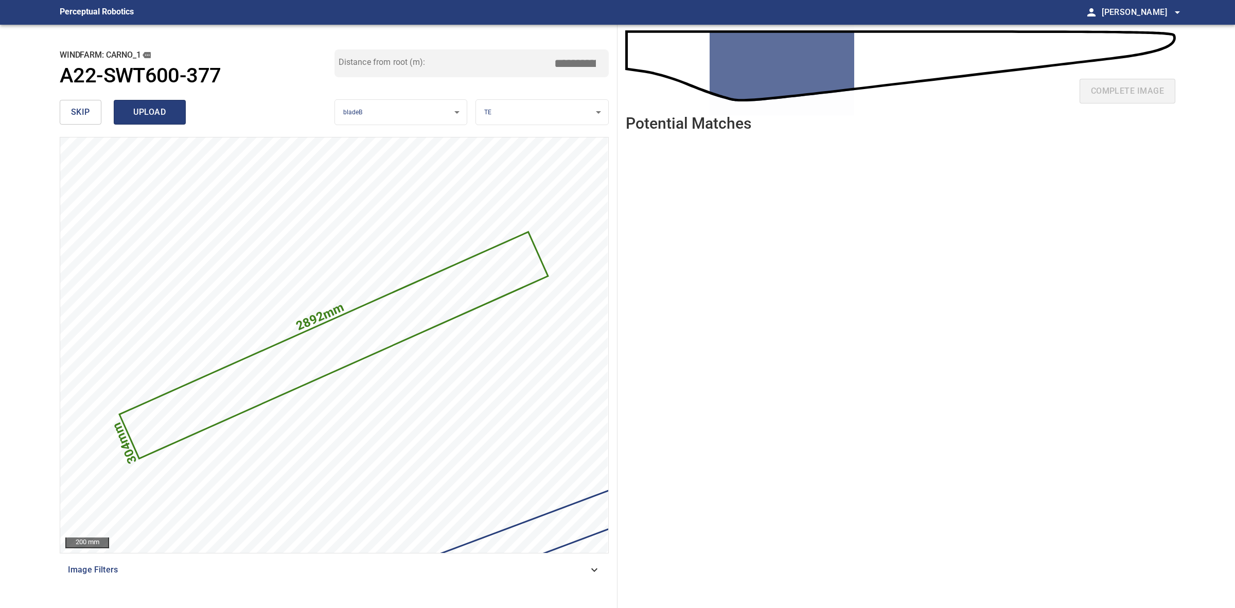
click at [145, 123] on button "upload" at bounding box center [150, 112] width 72 height 25
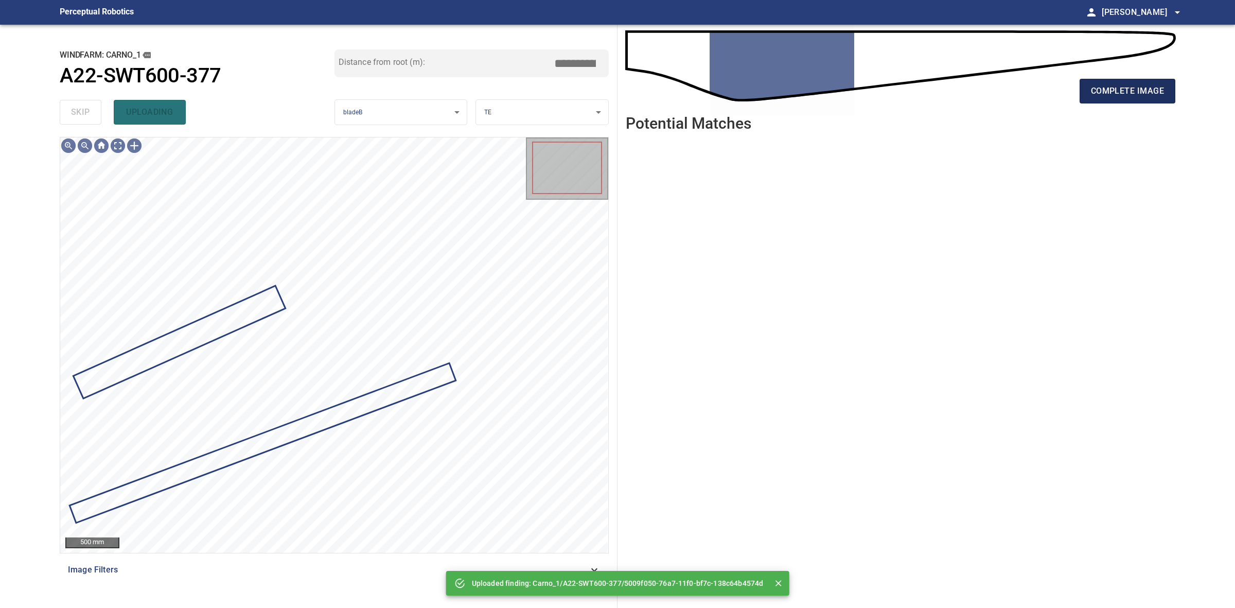
click at [1117, 99] on button "complete image" at bounding box center [1128, 91] width 96 height 25
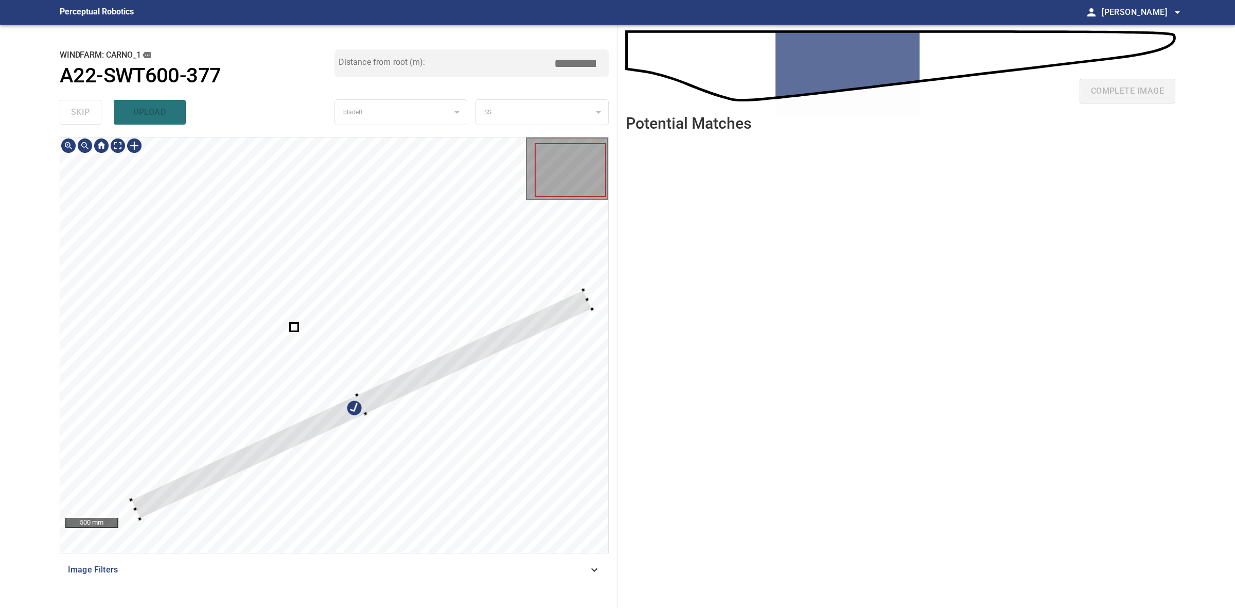
click at [383, 389] on div at bounding box center [362, 404] width 462 height 229
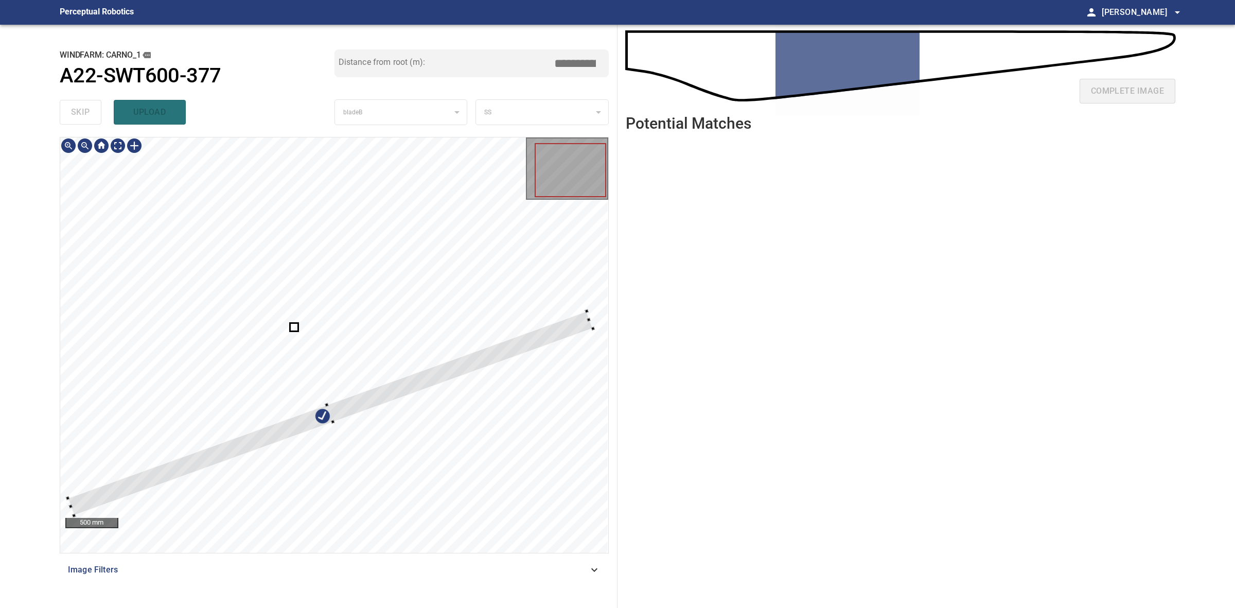
click at [63, 503] on div at bounding box center [334, 344] width 548 height 415
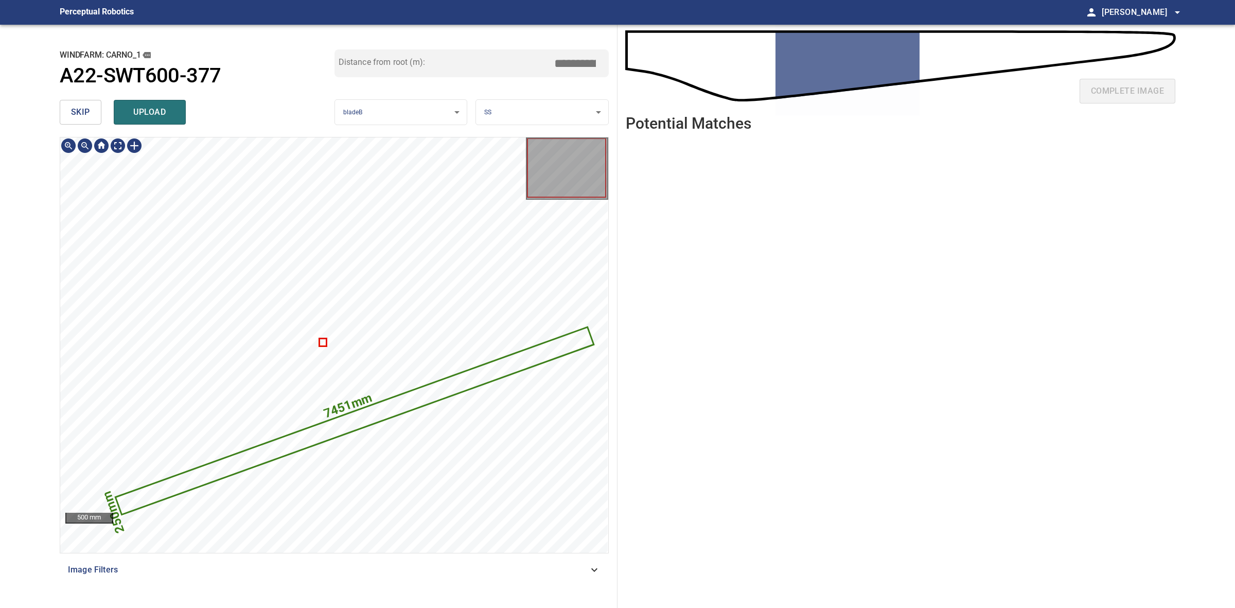
click at [169, 107] on span "upload" at bounding box center [149, 112] width 49 height 14
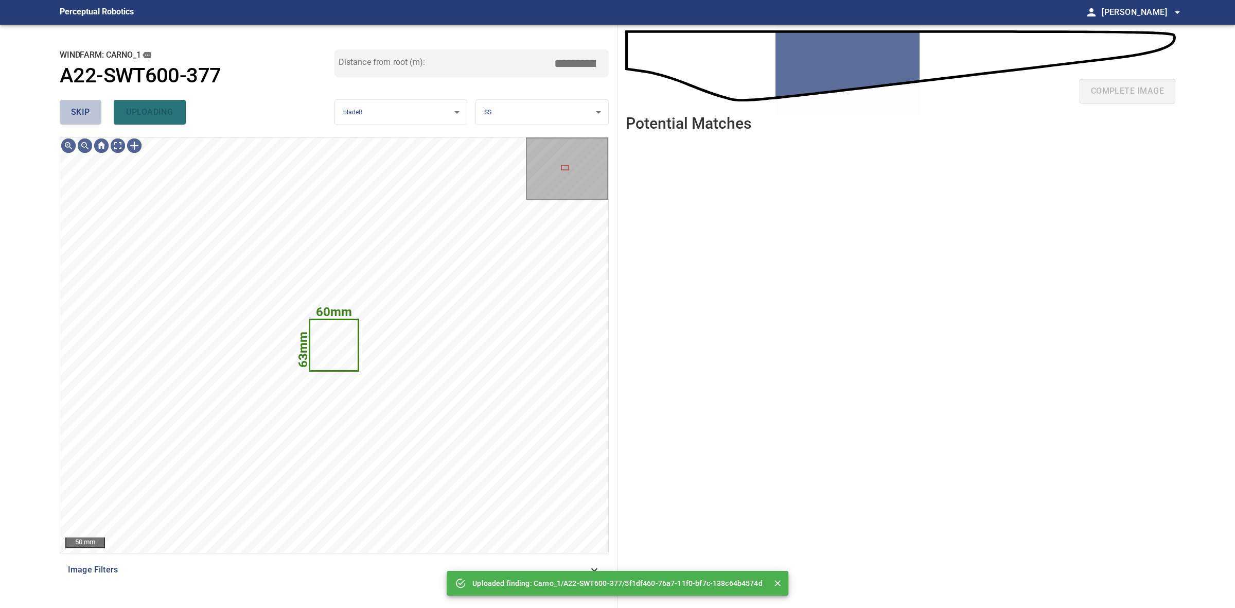
click at [85, 116] on span "skip" at bounding box center [80, 112] width 19 height 14
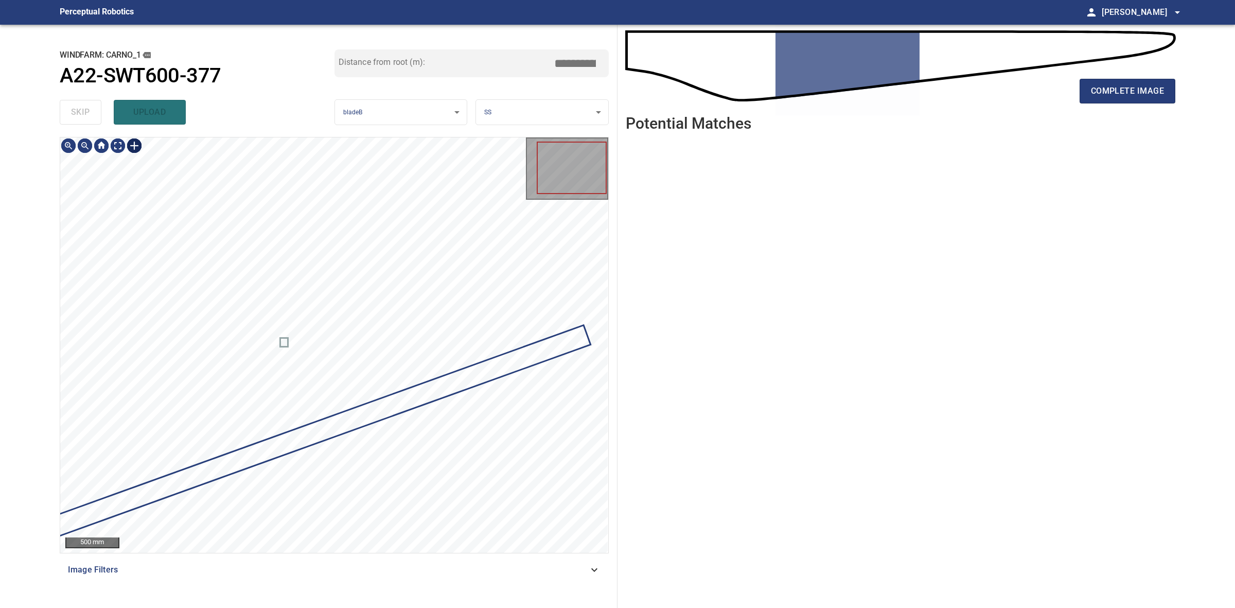
click at [136, 150] on div at bounding box center [134, 145] width 16 height 16
click at [516, 376] on div at bounding box center [334, 344] width 548 height 415
click at [454, 367] on div at bounding box center [327, 410] width 281 height 113
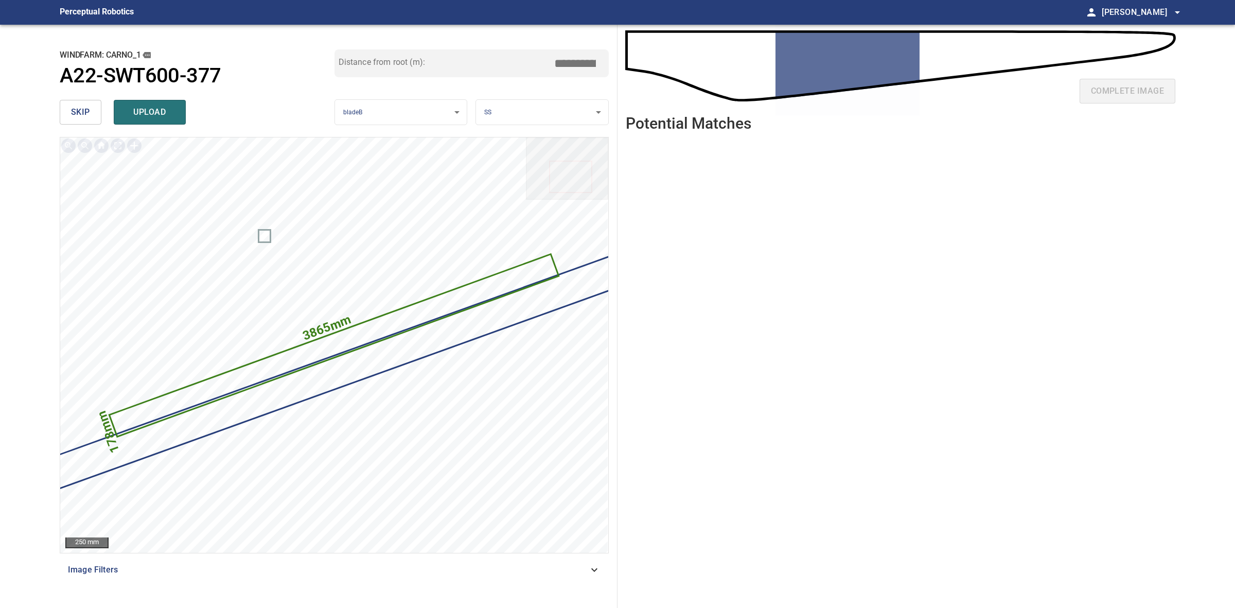
drag, startPoint x: 578, startPoint y: 63, endPoint x: 567, endPoint y: 62, distance: 10.3
click at [567, 62] on input "****" at bounding box center [578, 64] width 51 height 20
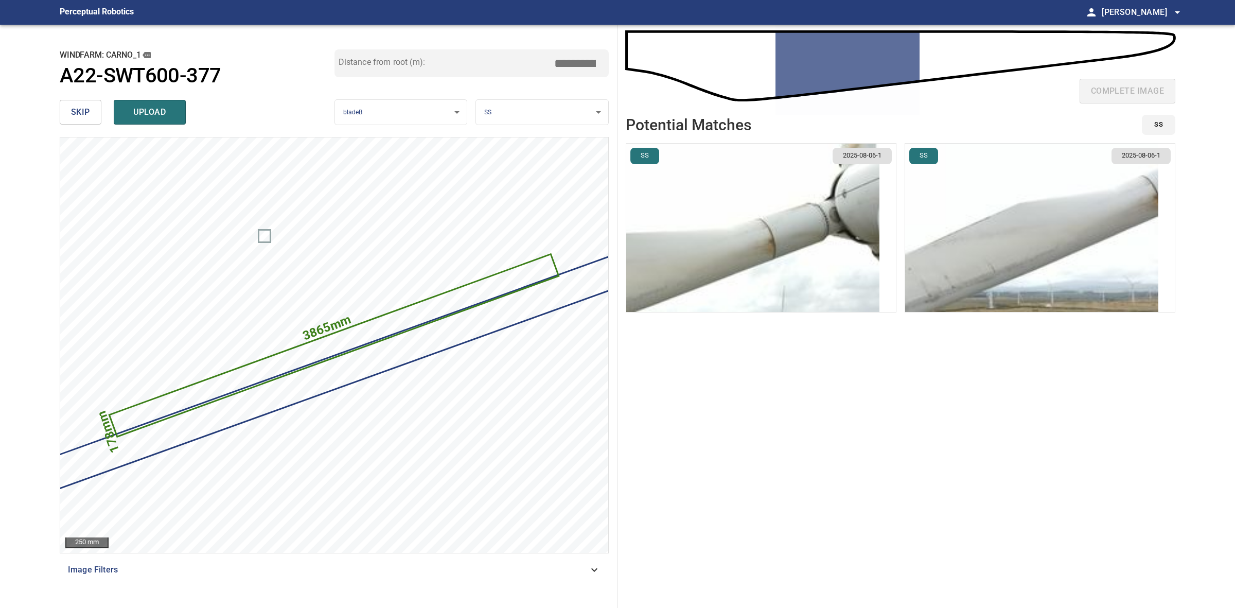
type input "****"
click at [983, 252] on img "button" at bounding box center [1031, 228] width 253 height 168
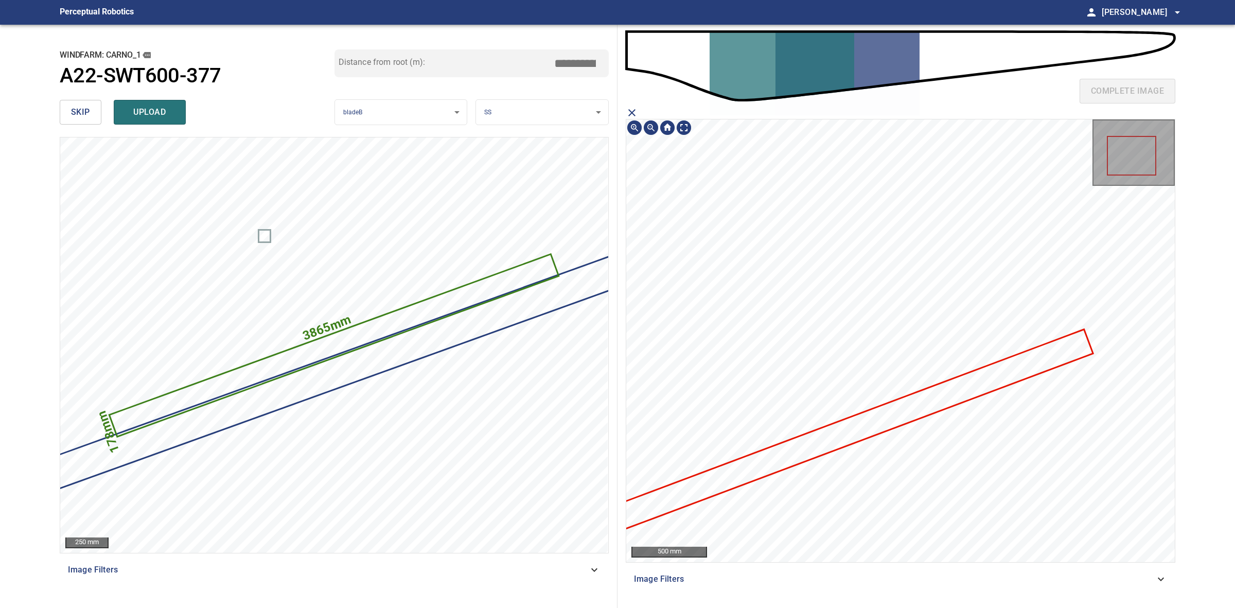
click at [813, 452] on icon at bounding box center [822, 441] width 540 height 222
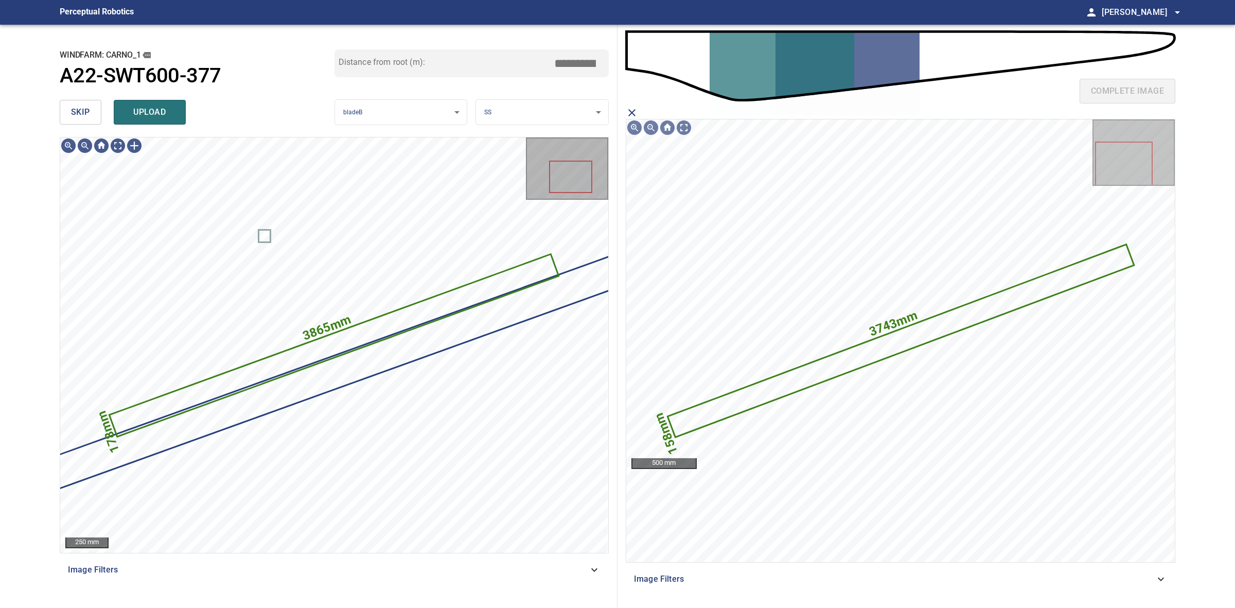
click at [162, 122] on button "upload" at bounding box center [150, 112] width 72 height 25
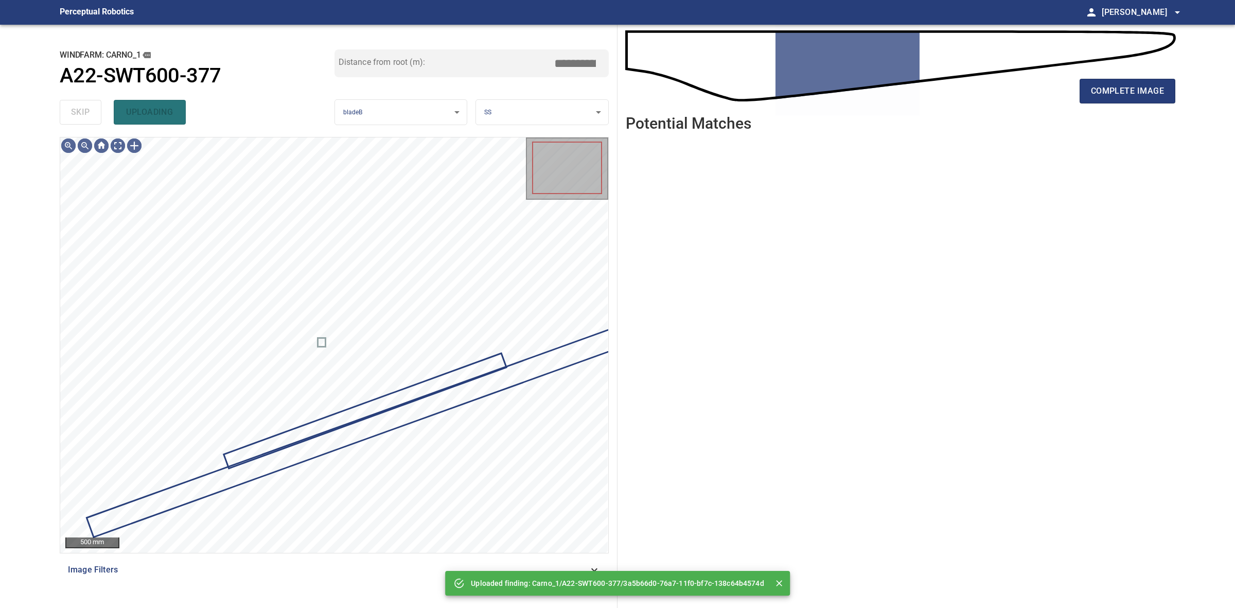
click at [83, 110] on div "skip uploading" at bounding box center [197, 112] width 275 height 33
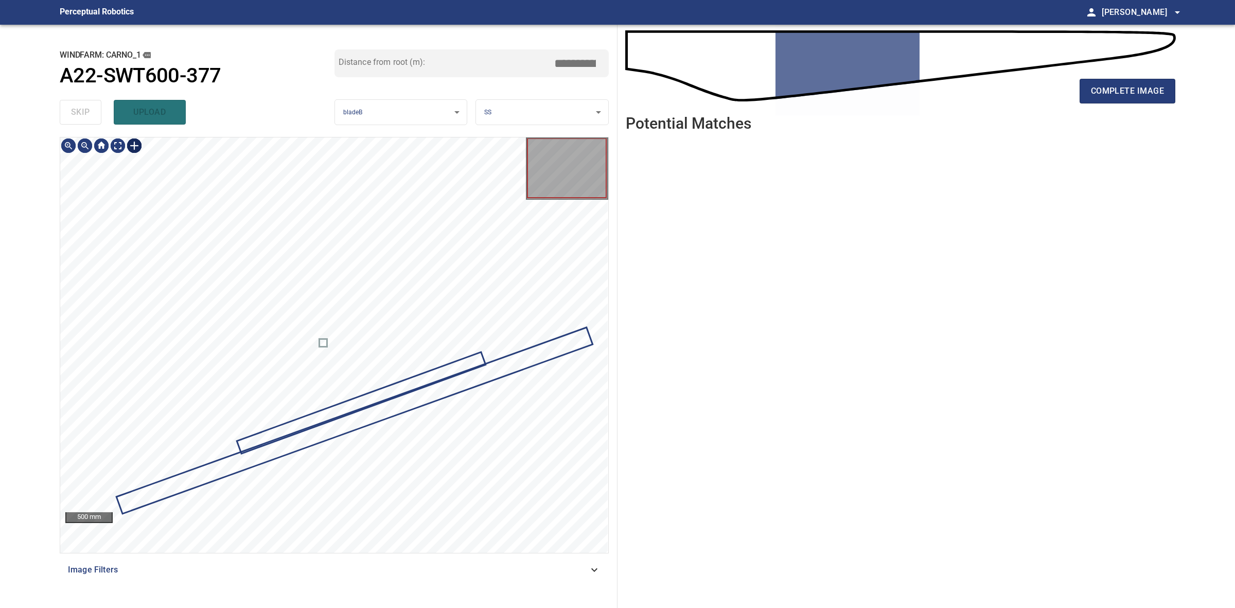
click at [134, 148] on div at bounding box center [134, 145] width 16 height 16
click at [570, 323] on div at bounding box center [334, 344] width 548 height 415
click at [530, 250] on div at bounding box center [443, 270] width 226 height 80
click at [558, 212] on div at bounding box center [446, 255] width 227 height 107
click at [536, 214] on div at bounding box center [449, 250] width 227 height 107
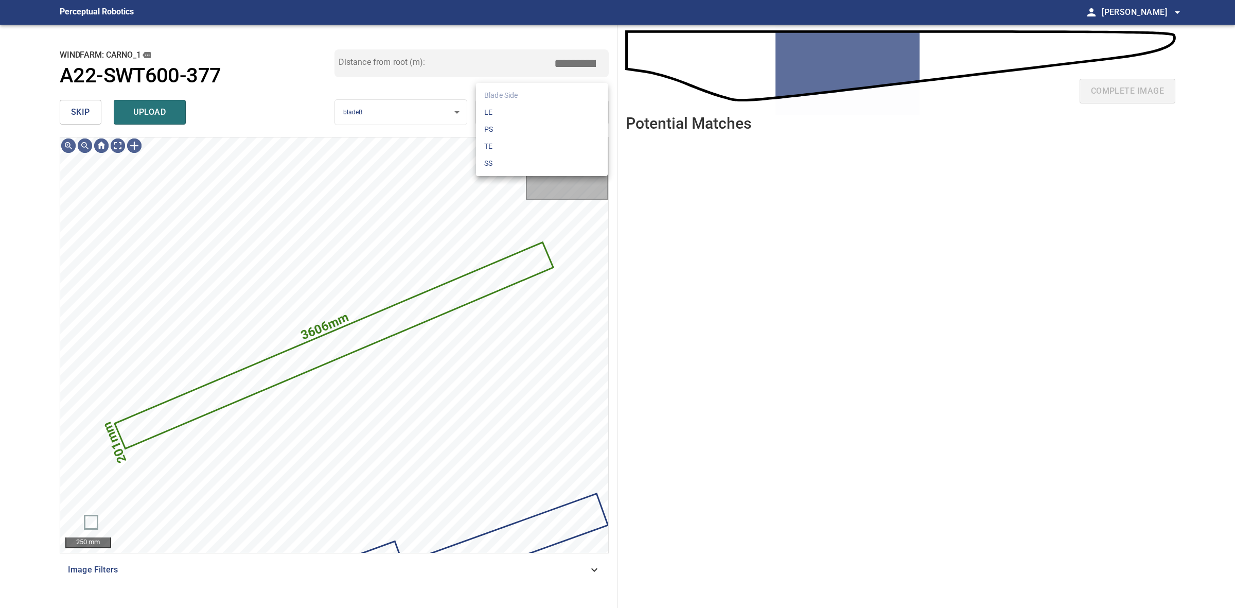
click at [508, 104] on body "**********" at bounding box center [617, 304] width 1235 height 608
click at [529, 145] on li "TE" at bounding box center [542, 146] width 132 height 17
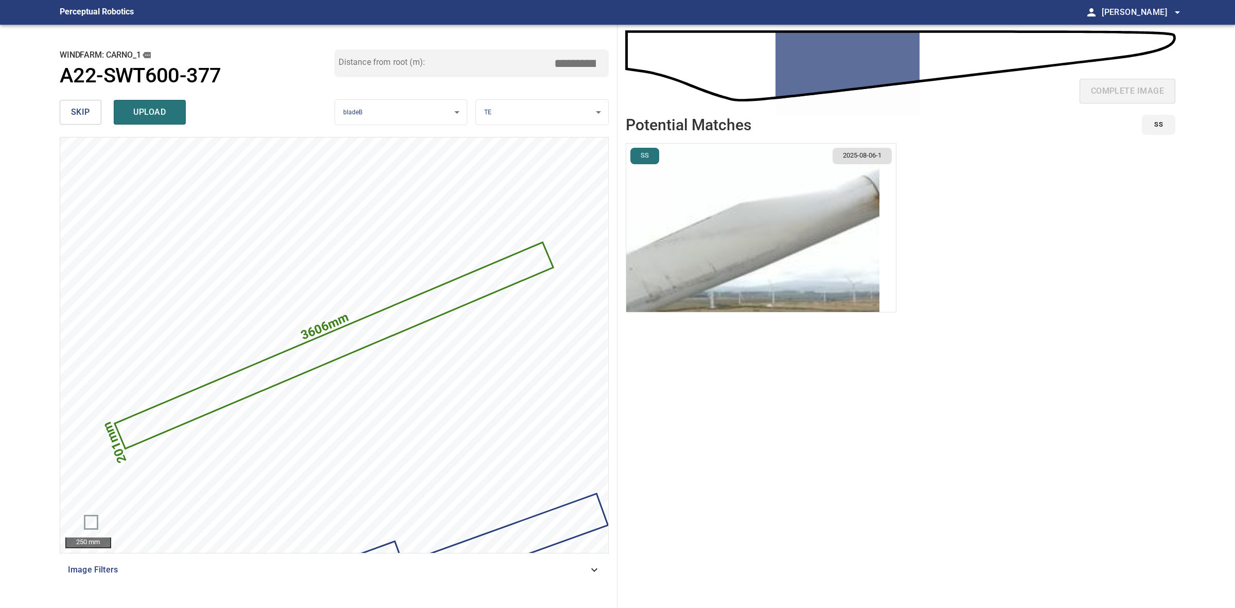
click at [831, 217] on img "button" at bounding box center [752, 228] width 253 height 168
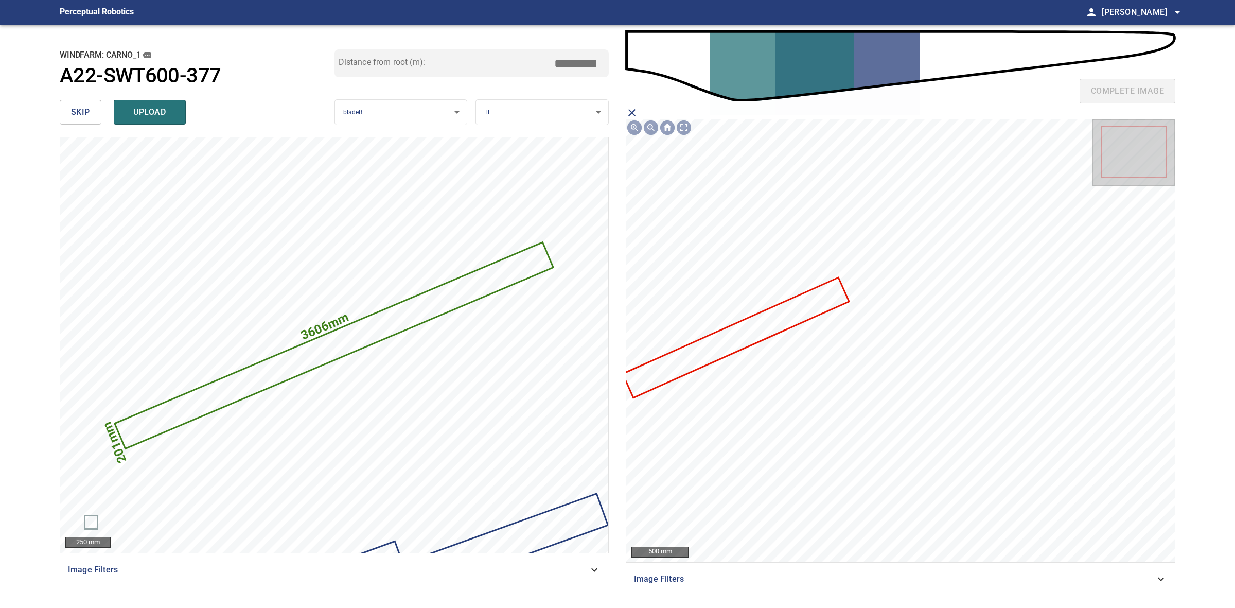
click at [765, 334] on icon at bounding box center [736, 337] width 224 height 118
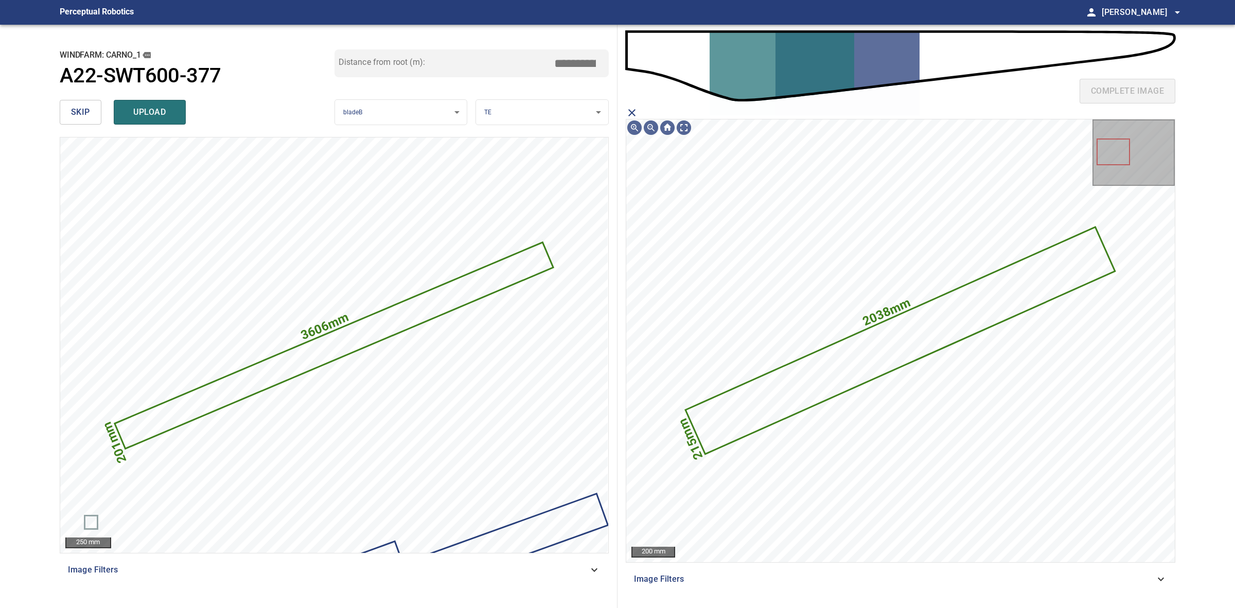
click at [147, 109] on span "upload" at bounding box center [149, 112] width 49 height 14
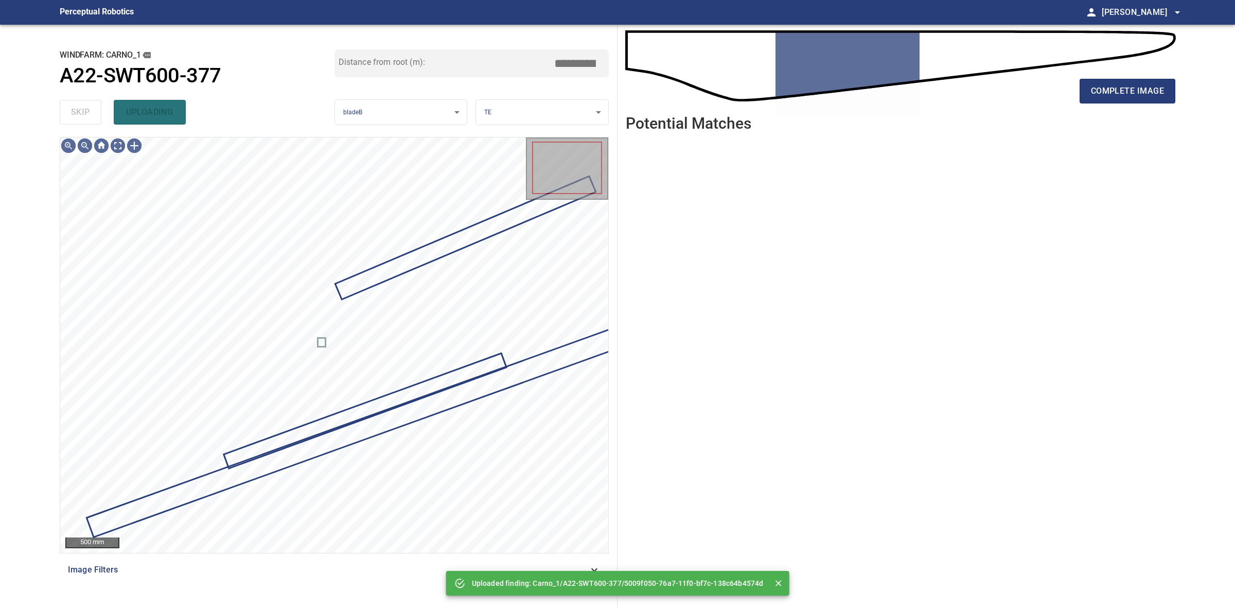
click at [75, 111] on div "skip uploading" at bounding box center [197, 112] width 275 height 33
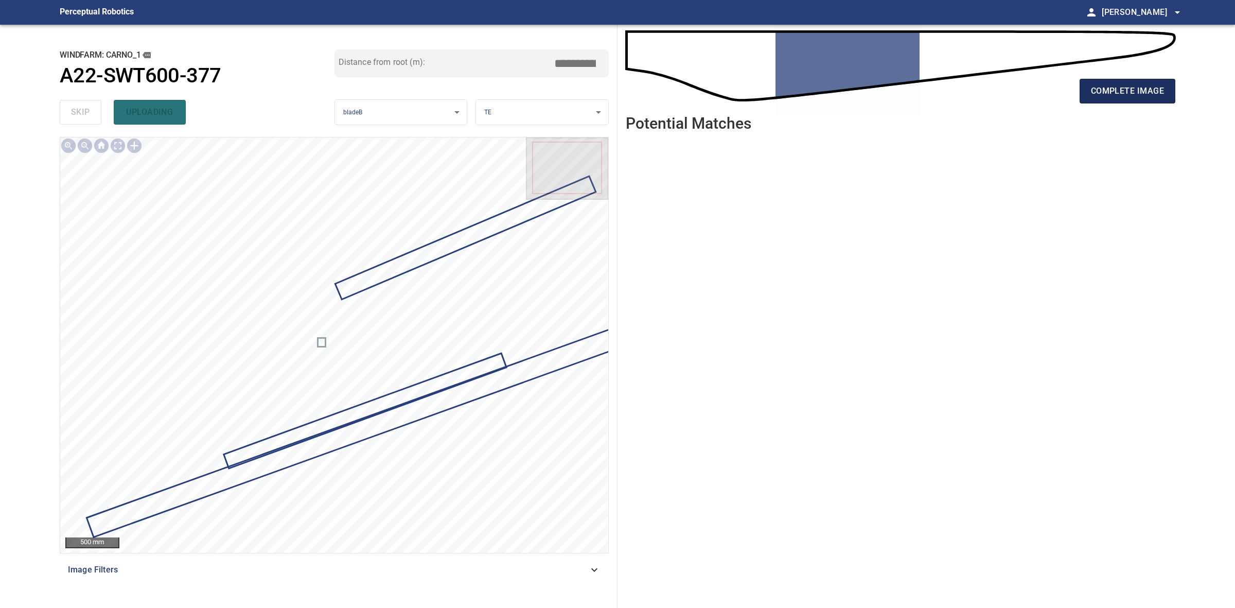
click at [1125, 96] on span "complete image" at bounding box center [1127, 91] width 73 height 14
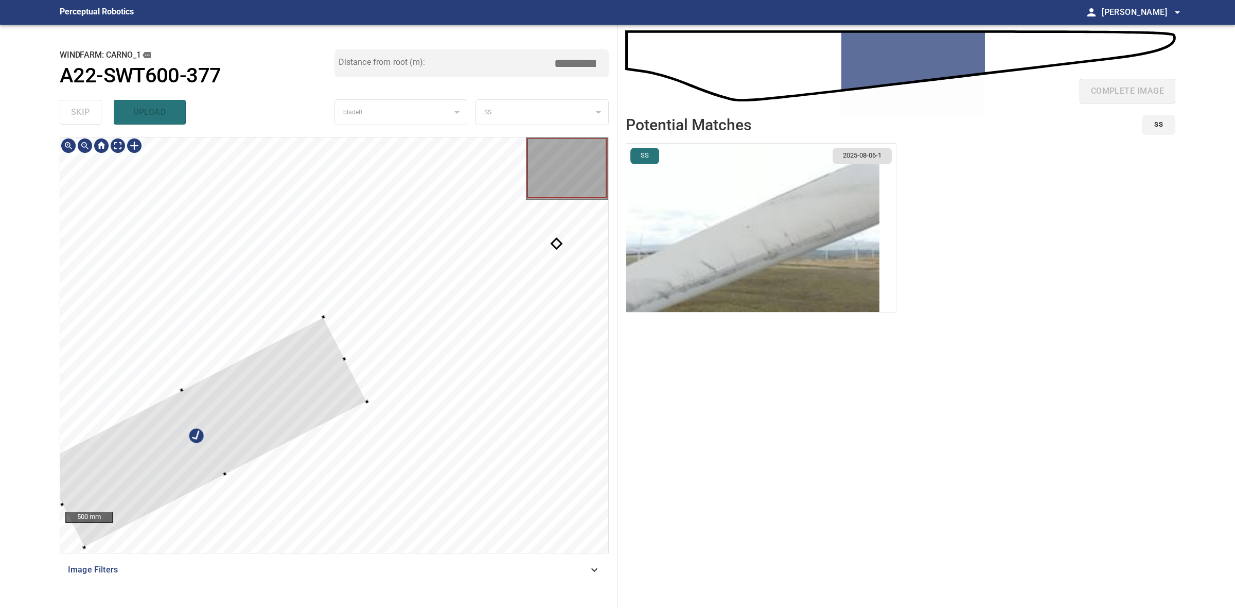
click at [363, 395] on div at bounding box center [204, 432] width 326 height 231
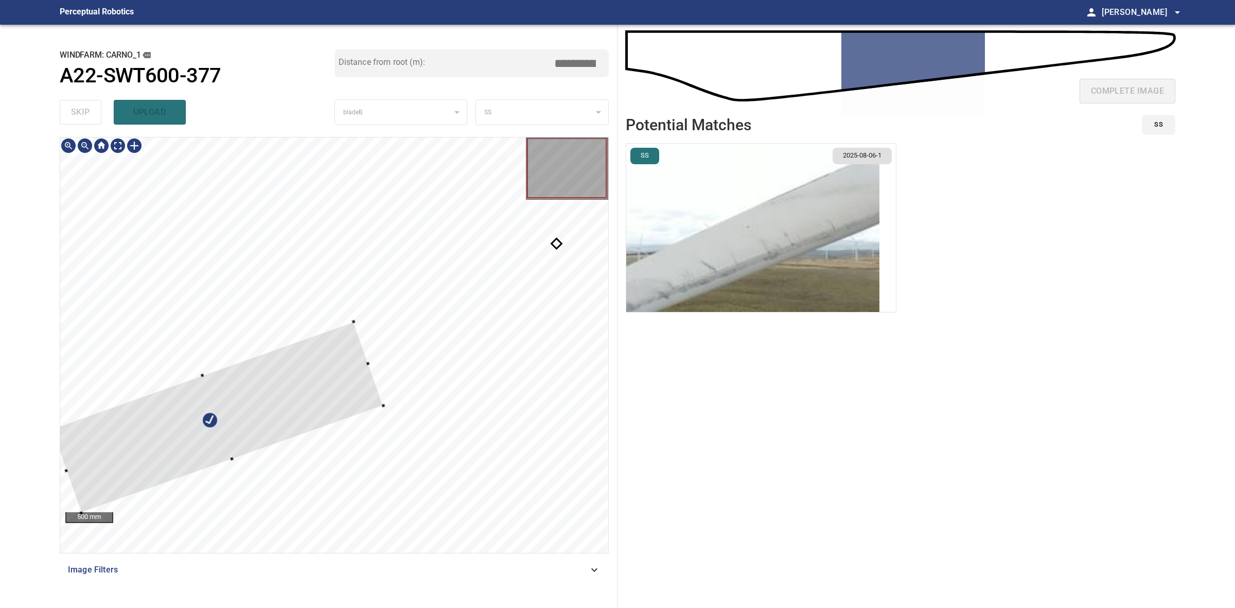
click at [354, 356] on div at bounding box center [217, 417] width 332 height 191
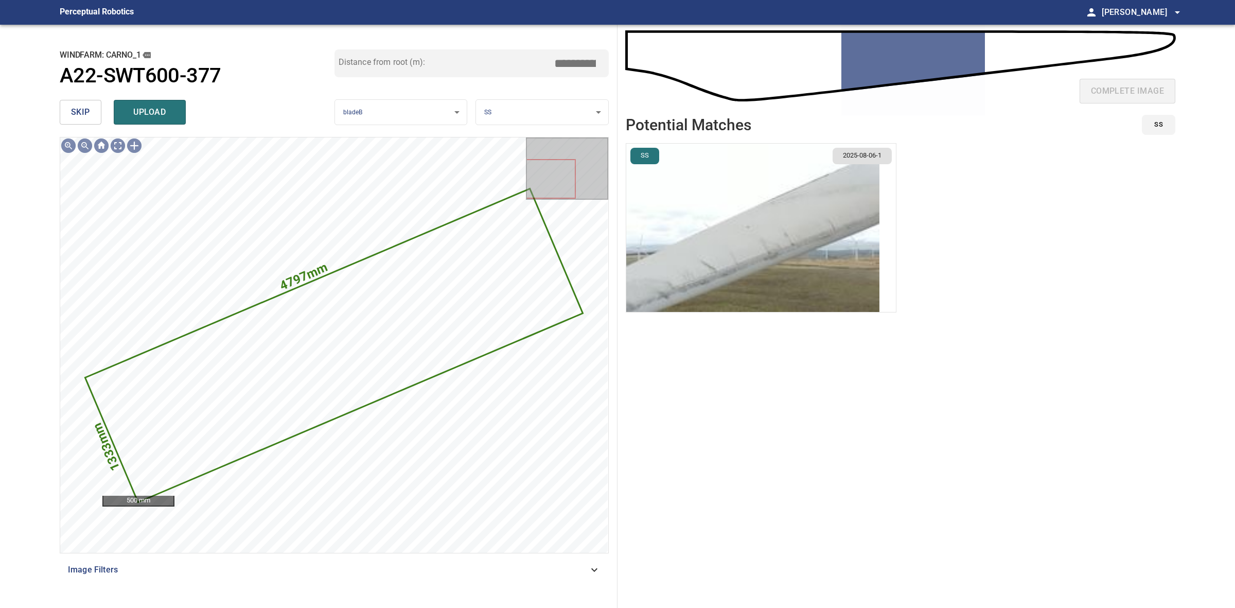
click at [153, 121] on button "upload" at bounding box center [150, 112] width 72 height 25
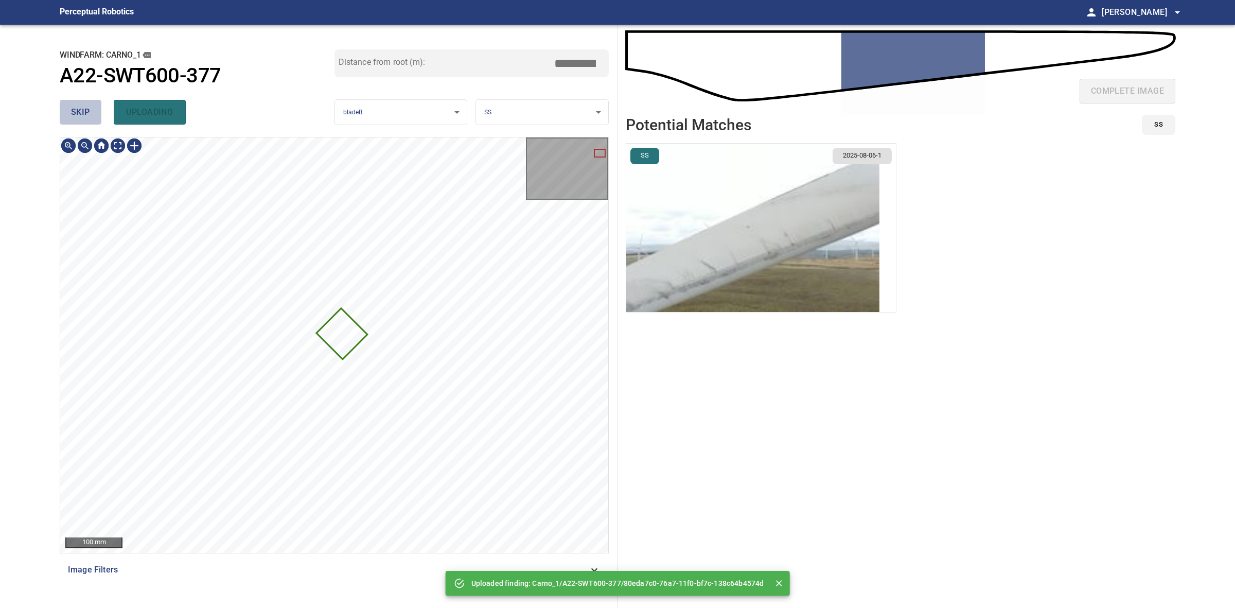
click at [86, 117] on span "skip" at bounding box center [80, 112] width 19 height 14
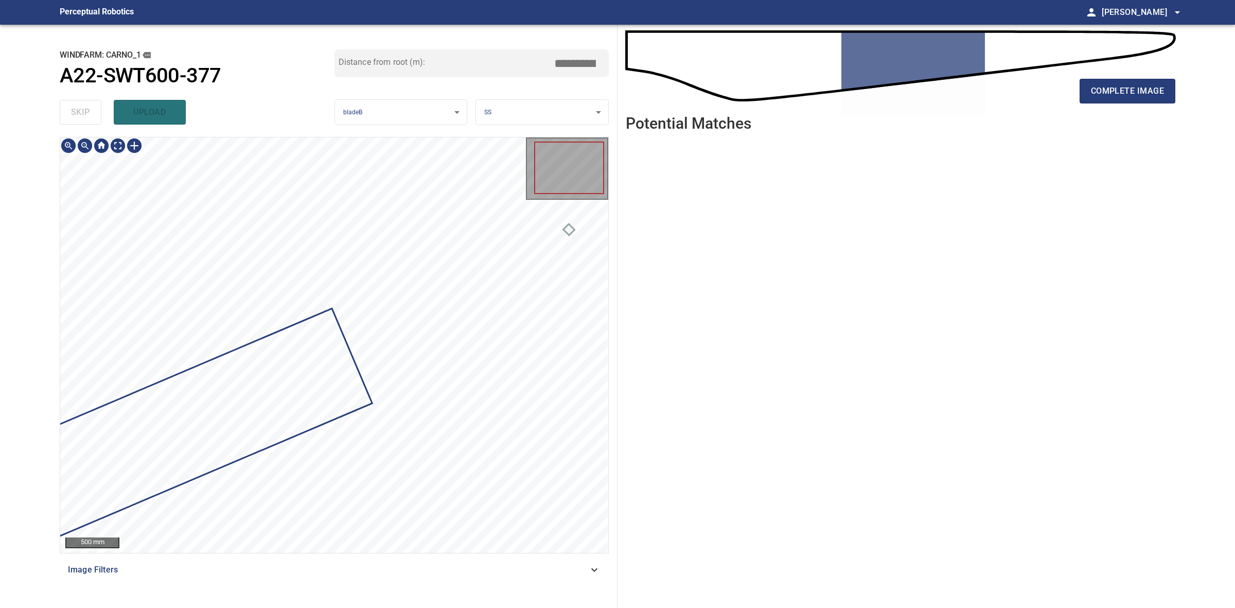
click at [303, 384] on div at bounding box center [334, 344] width 548 height 415
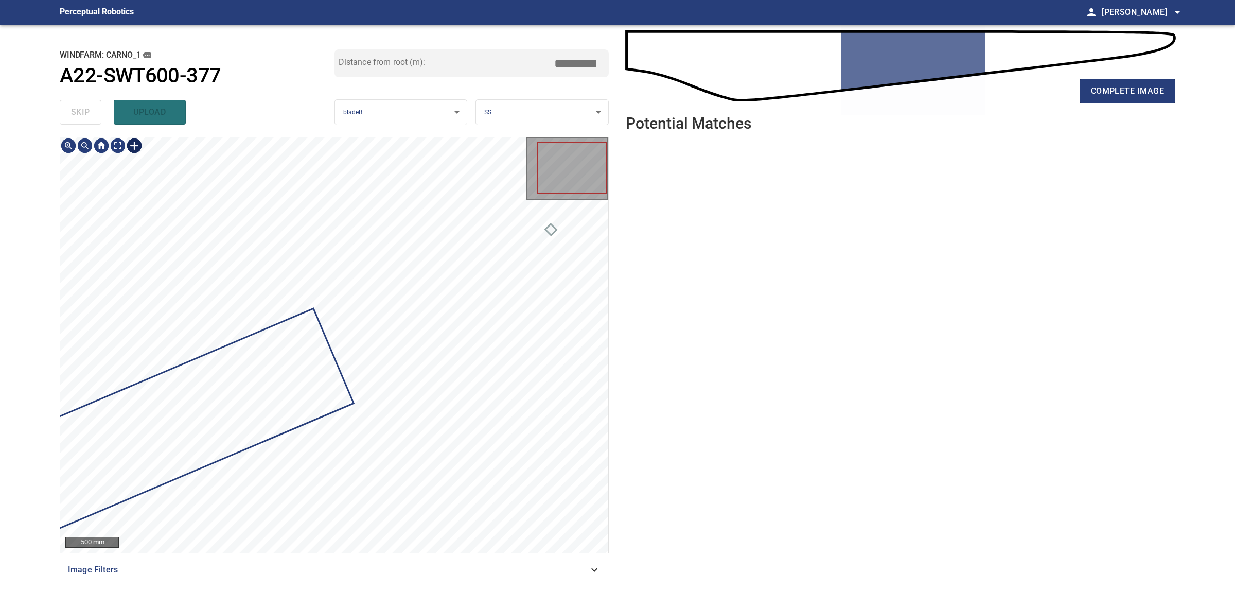
click at [135, 146] on div at bounding box center [134, 145] width 16 height 16
click at [529, 410] on div at bounding box center [334, 344] width 548 height 415
click at [492, 356] on div at bounding box center [440, 372] width 165 height 73
click at [500, 354] on div at bounding box center [443, 374] width 164 height 77
click at [490, 351] on div at bounding box center [440, 374] width 163 height 80
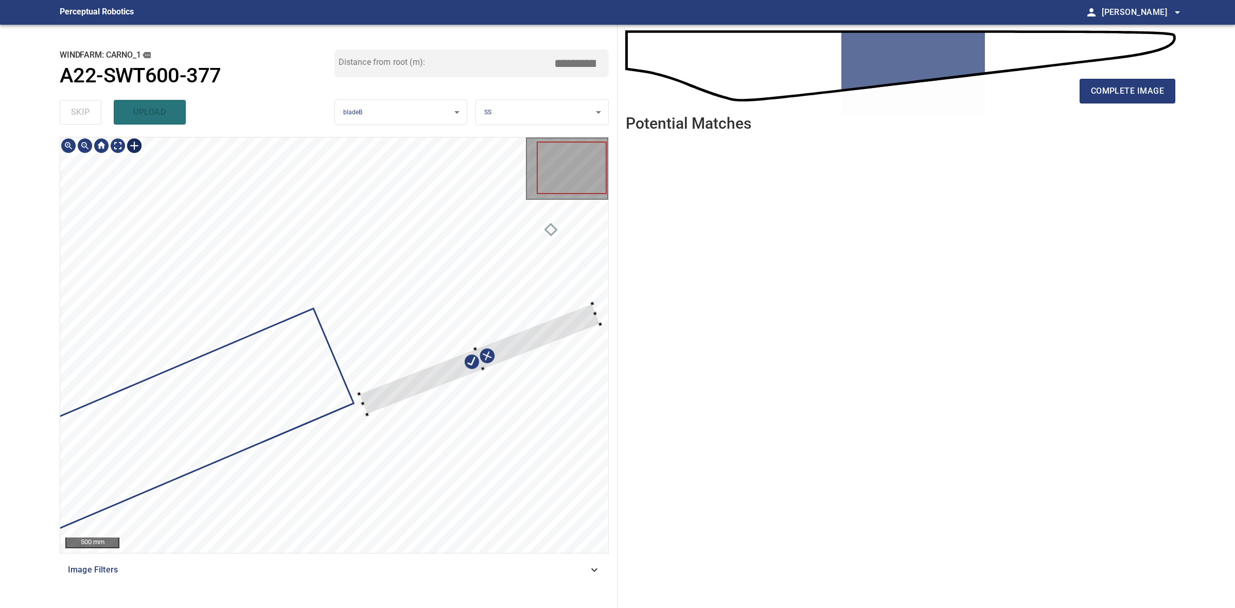
click at [601, 320] on div at bounding box center [334, 344] width 548 height 415
click at [479, 363] on div at bounding box center [478, 355] width 239 height 105
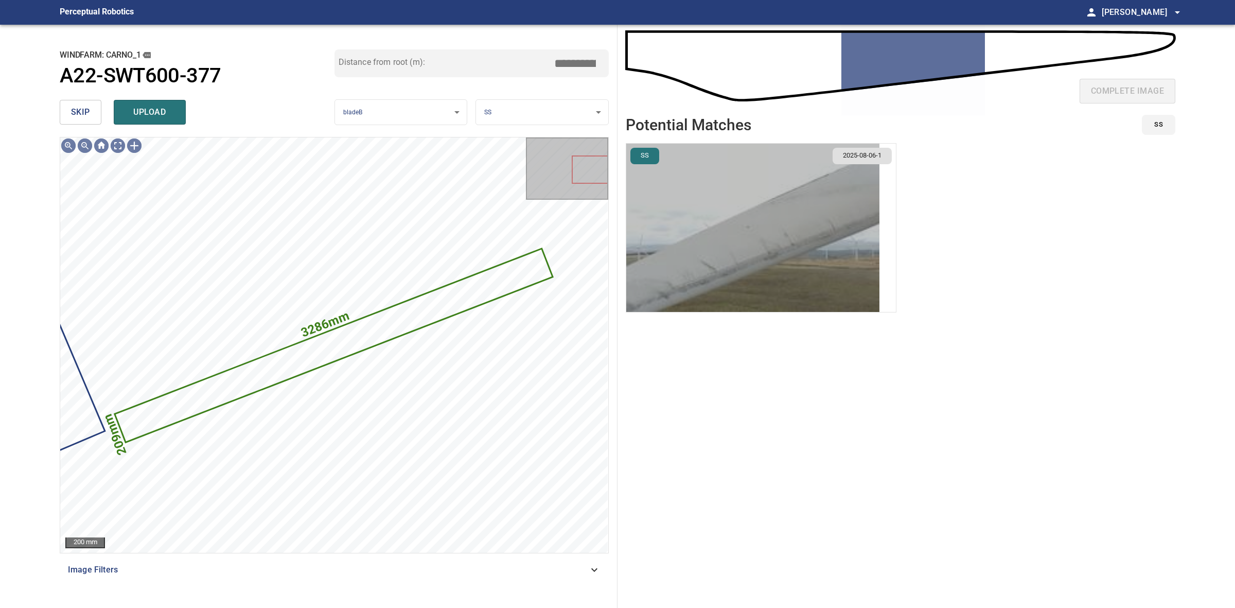
click at [768, 234] on img "button" at bounding box center [752, 228] width 253 height 168
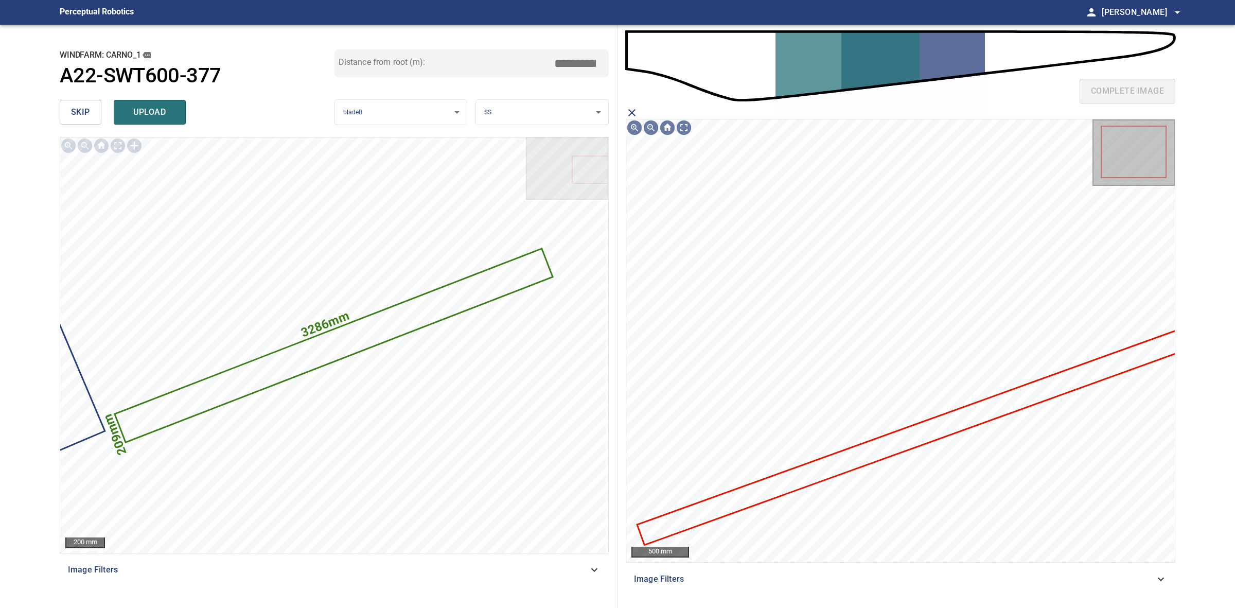
click at [894, 444] on icon at bounding box center [925, 432] width 575 height 224
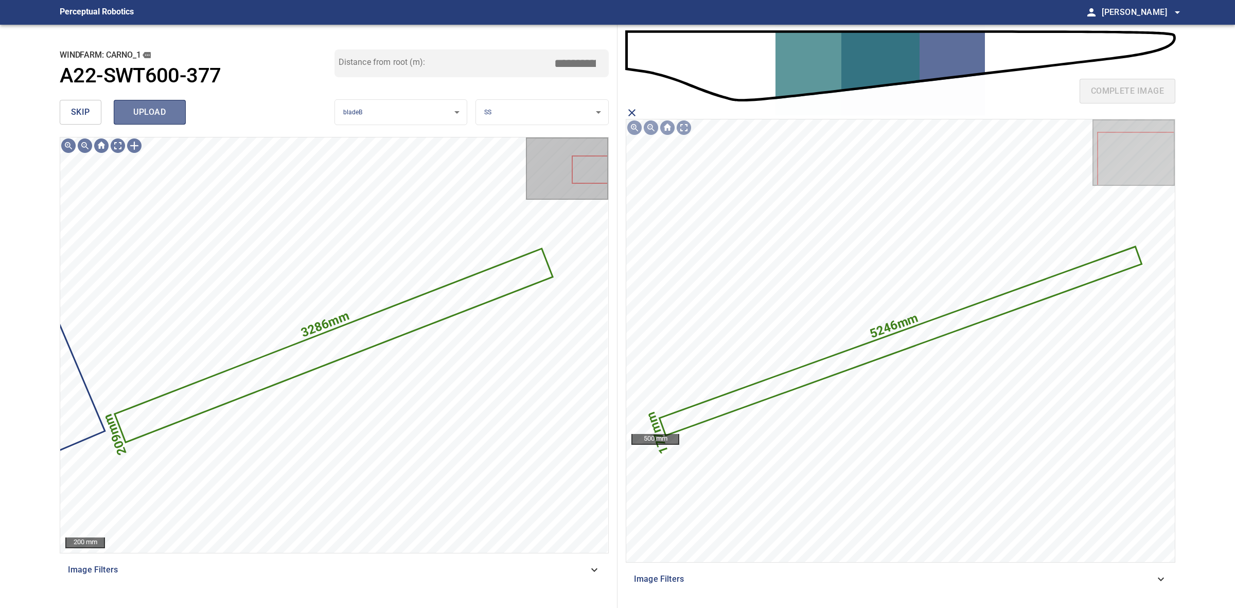
click at [173, 114] on span "upload" at bounding box center [149, 112] width 49 height 14
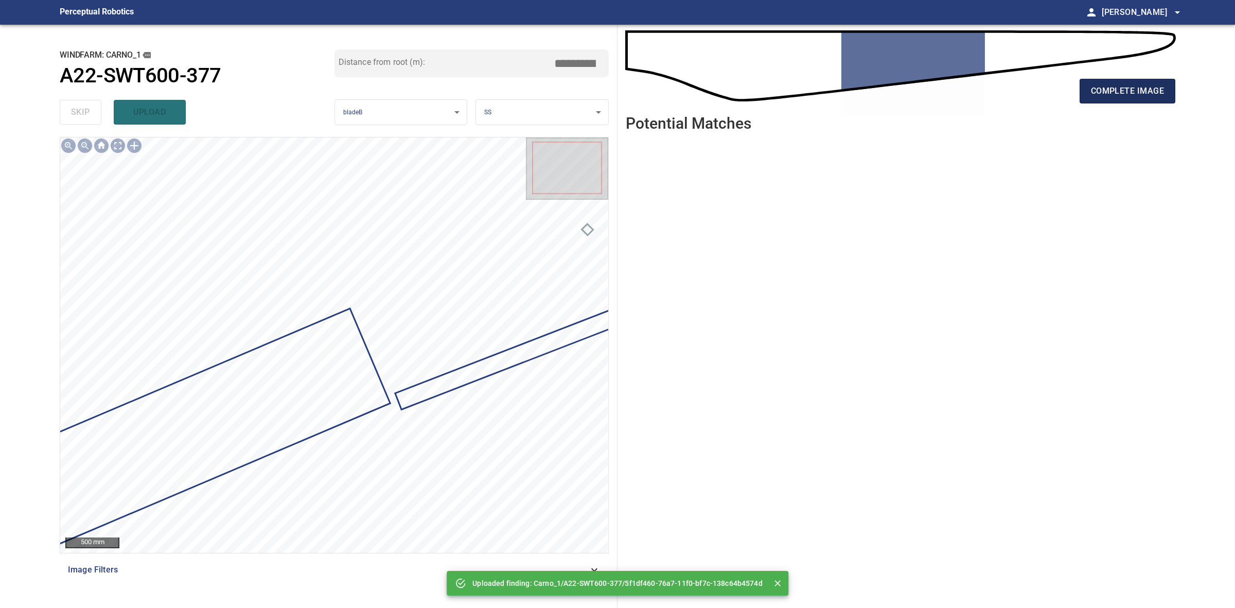
click at [1105, 88] on span "complete image" at bounding box center [1127, 91] width 73 height 14
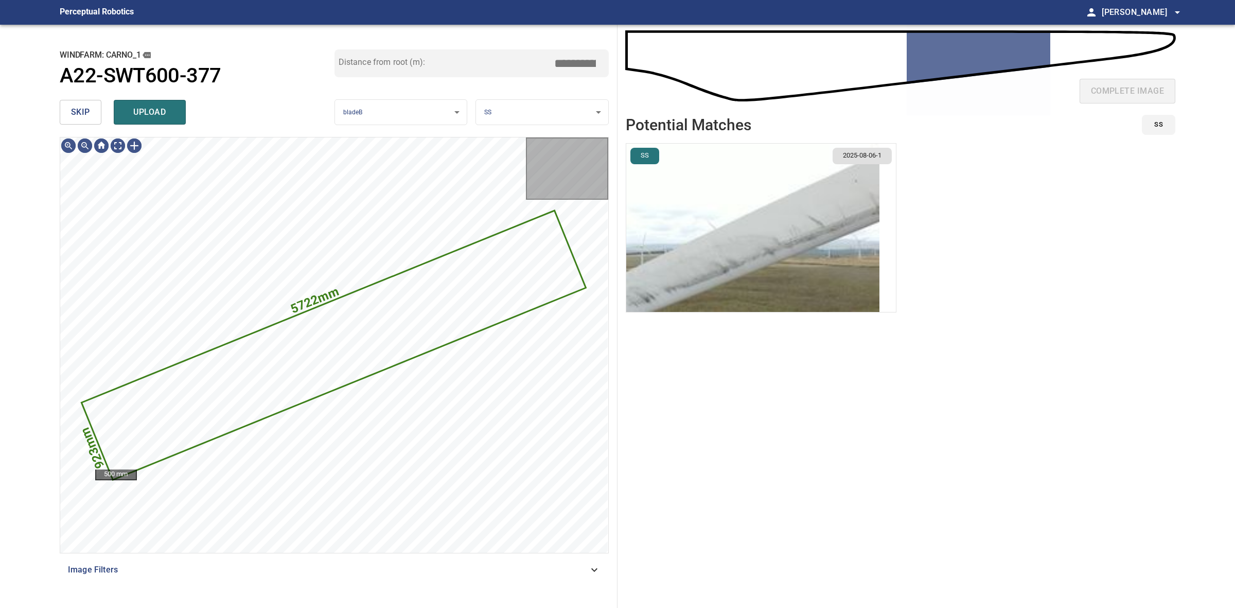
drag, startPoint x: 753, startPoint y: 240, endPoint x: 759, endPoint y: 240, distance: 6.2
click at [754, 240] on img "button" at bounding box center [752, 228] width 253 height 168
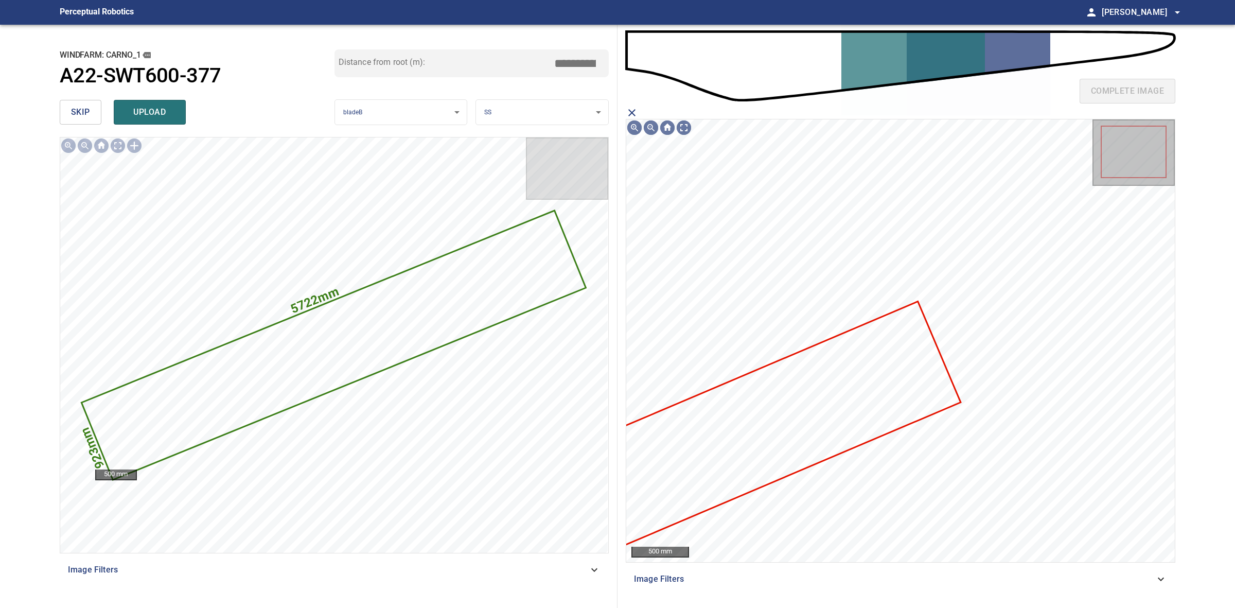
click at [832, 362] on icon at bounding box center [759, 428] width 400 height 252
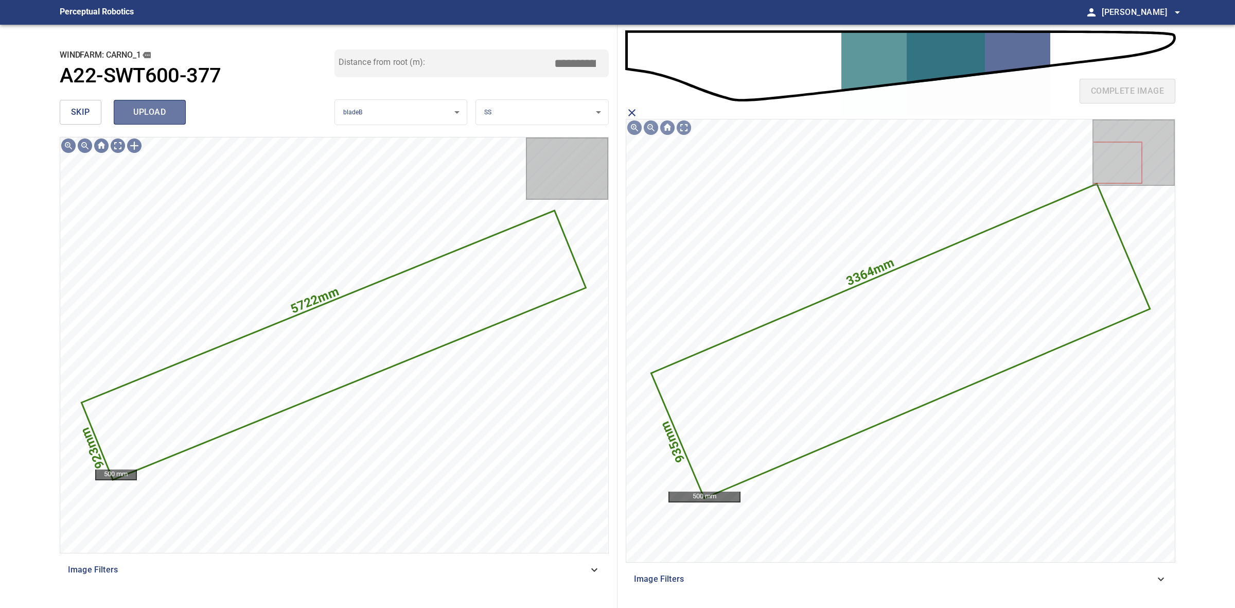
click at [155, 113] on span "upload" at bounding box center [149, 112] width 49 height 14
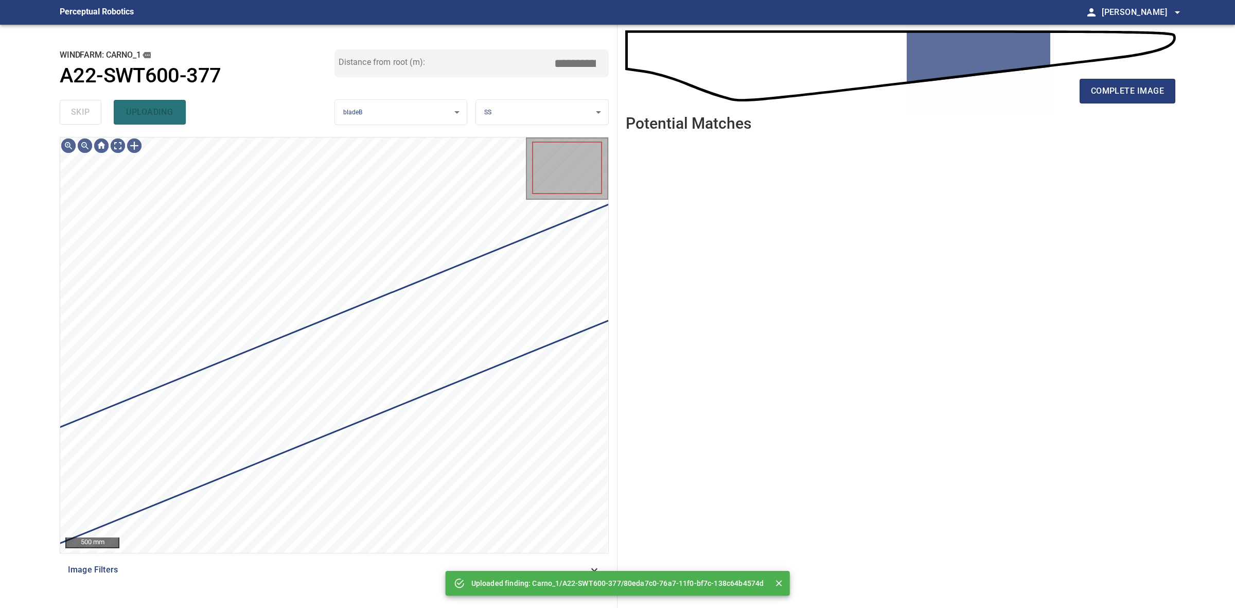
click at [75, 113] on div "skip uploading" at bounding box center [197, 112] width 275 height 33
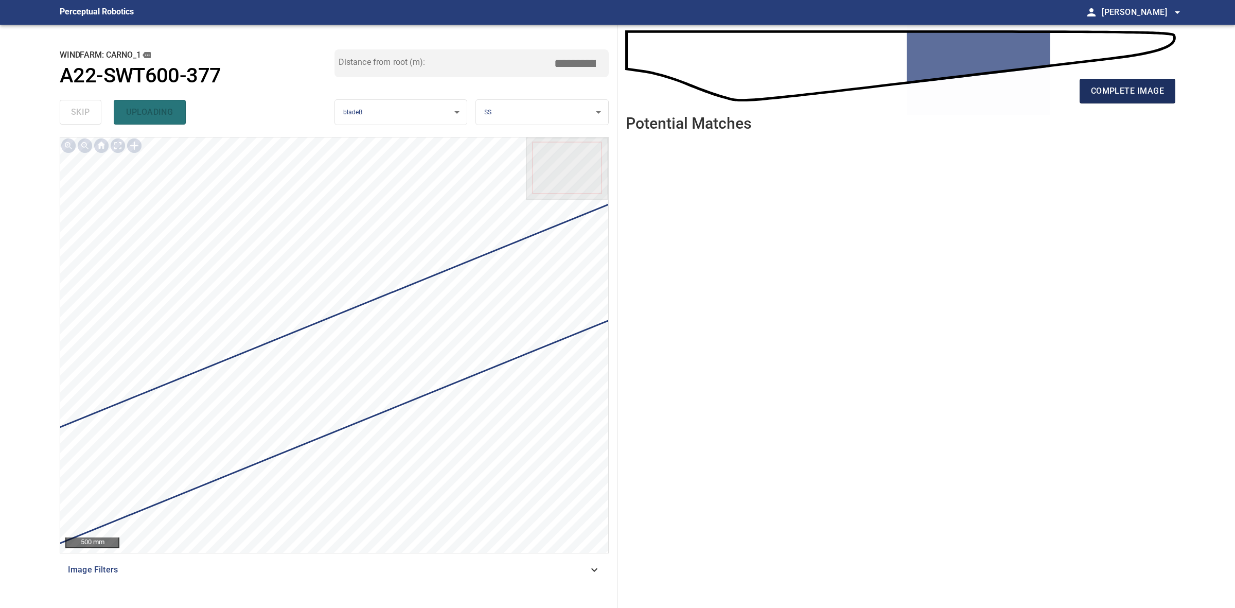
click at [1115, 98] on span "complete image" at bounding box center [1127, 91] width 73 height 14
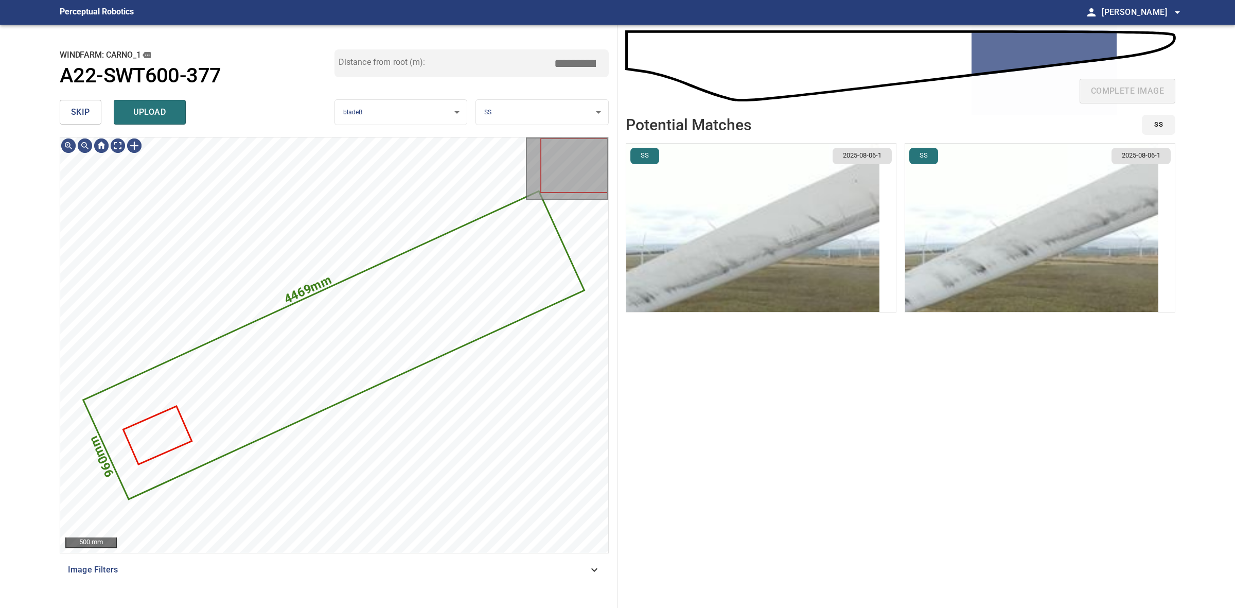
click at [731, 266] on img "button" at bounding box center [752, 228] width 253 height 168
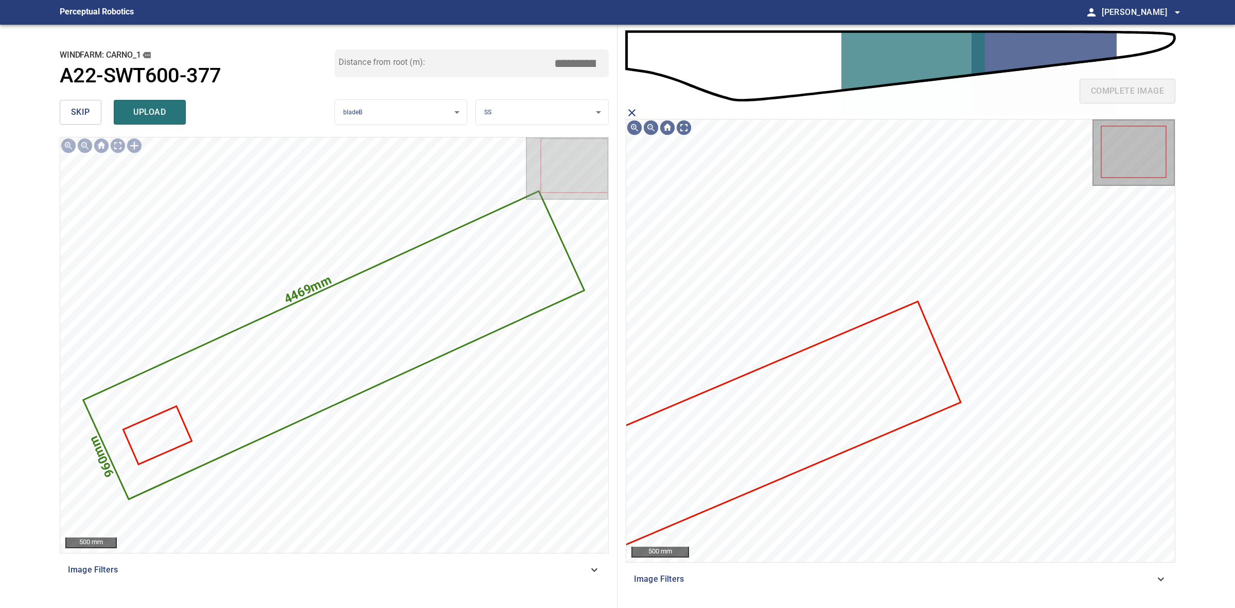
click at [839, 394] on icon at bounding box center [759, 428] width 400 height 252
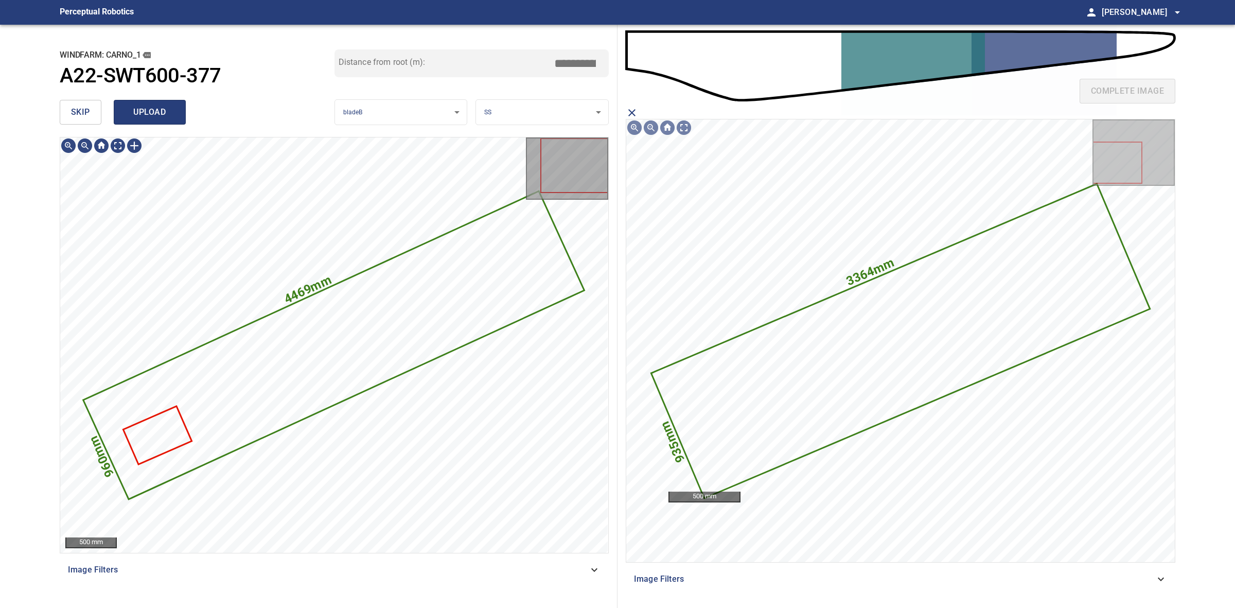
click at [171, 114] on span "upload" at bounding box center [149, 112] width 49 height 14
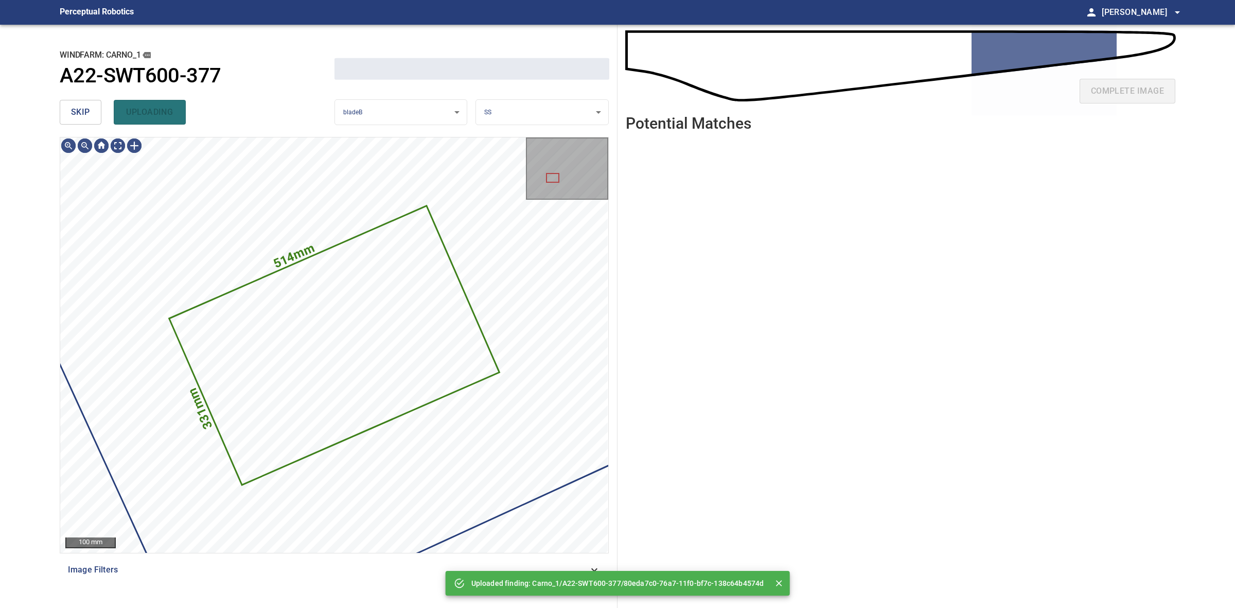
click at [88, 108] on span "skip" at bounding box center [80, 112] width 19 height 14
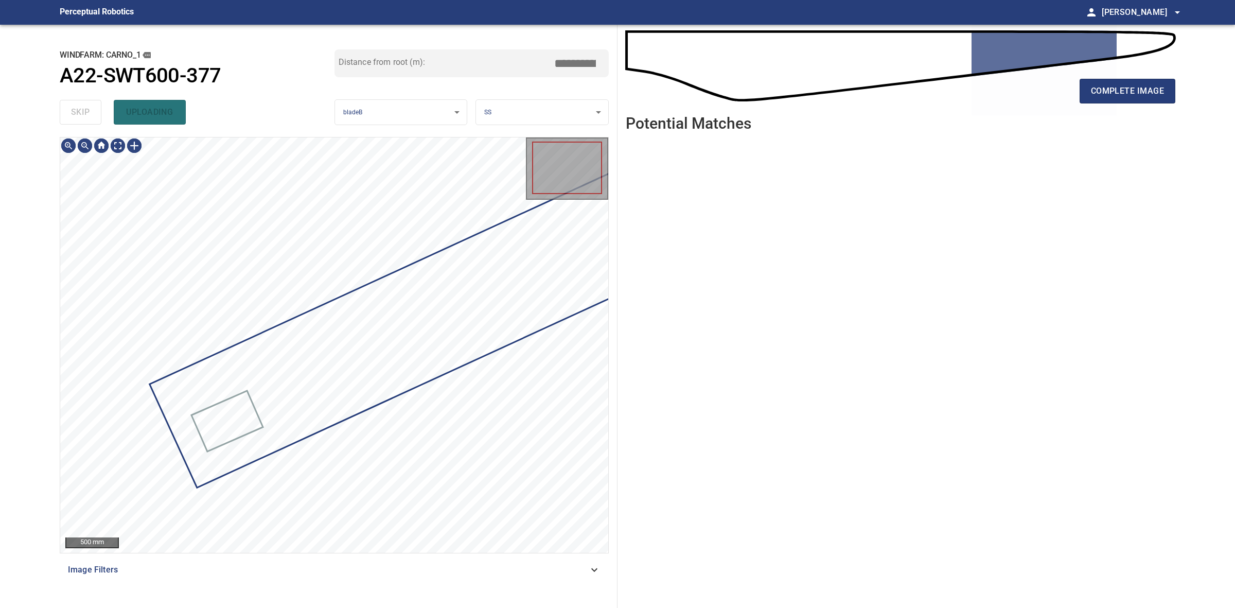
click at [88, 108] on div "skip uploading" at bounding box center [197, 112] width 275 height 33
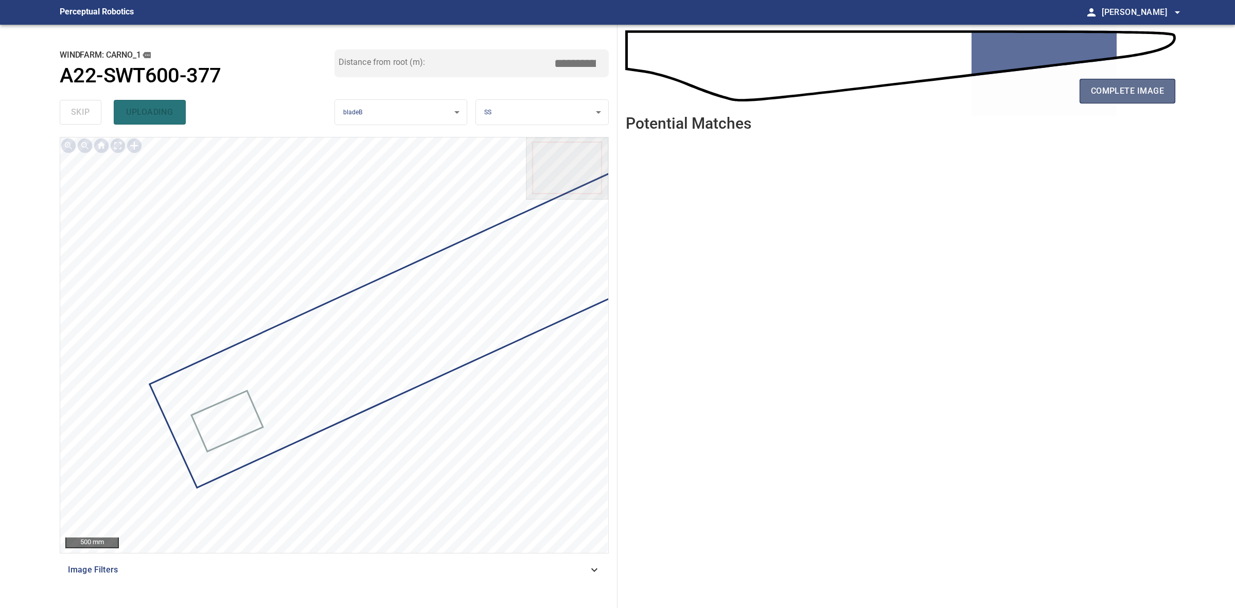
click at [1118, 96] on span "complete image" at bounding box center [1127, 91] width 73 height 14
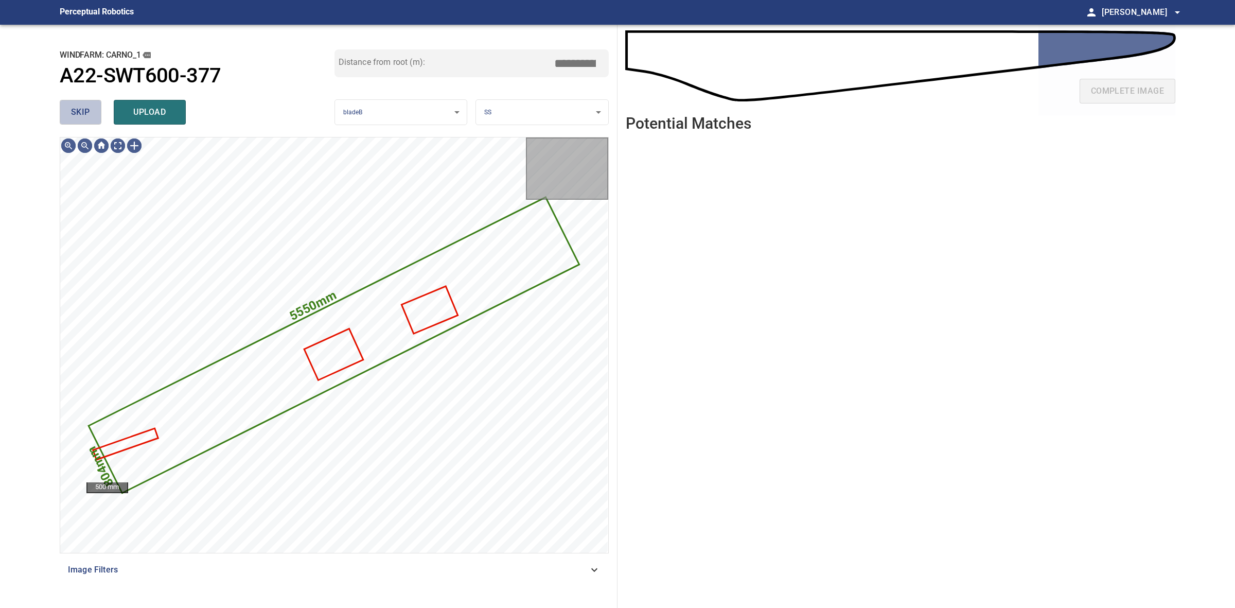
click at [88, 118] on span "skip" at bounding box center [80, 112] width 19 height 14
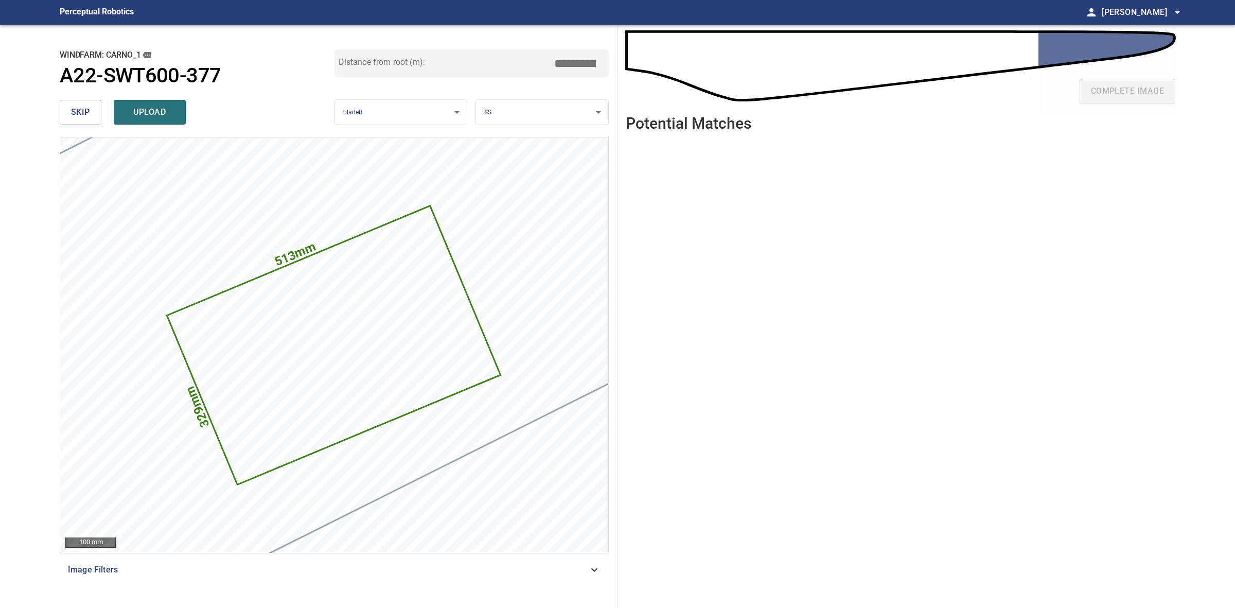
click at [83, 99] on div "skip upload" at bounding box center [197, 112] width 275 height 33
click at [84, 103] on button "skip" at bounding box center [81, 112] width 42 height 25
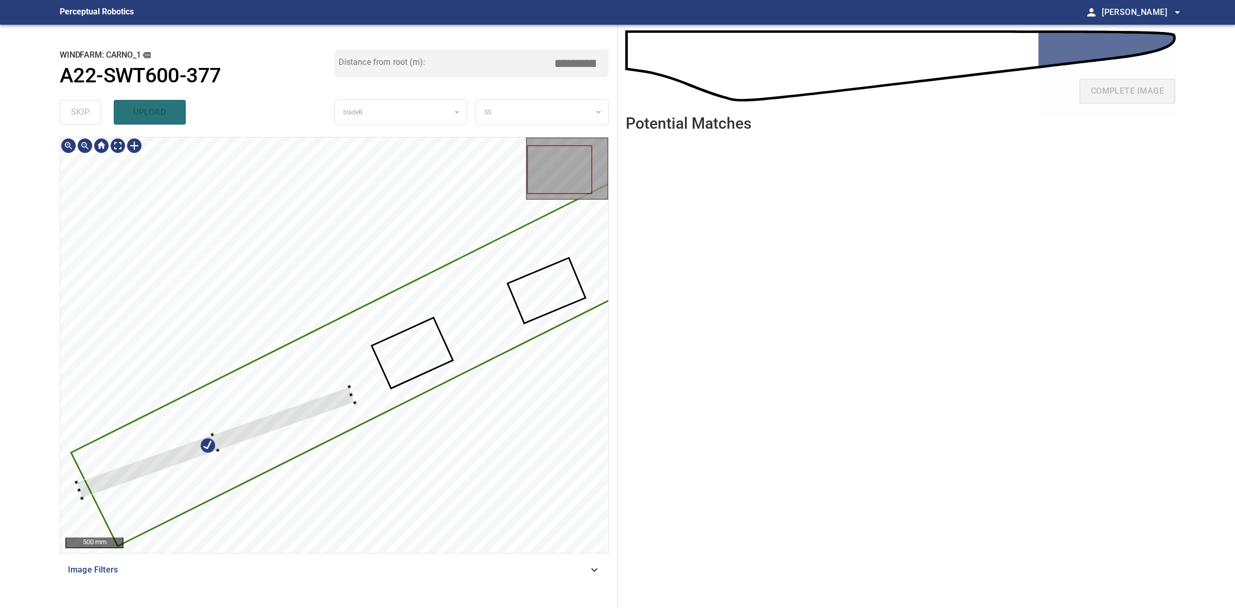
click at [351, 384] on div at bounding box center [334, 344] width 548 height 415
click at [371, 392] on div at bounding box center [334, 344] width 548 height 415
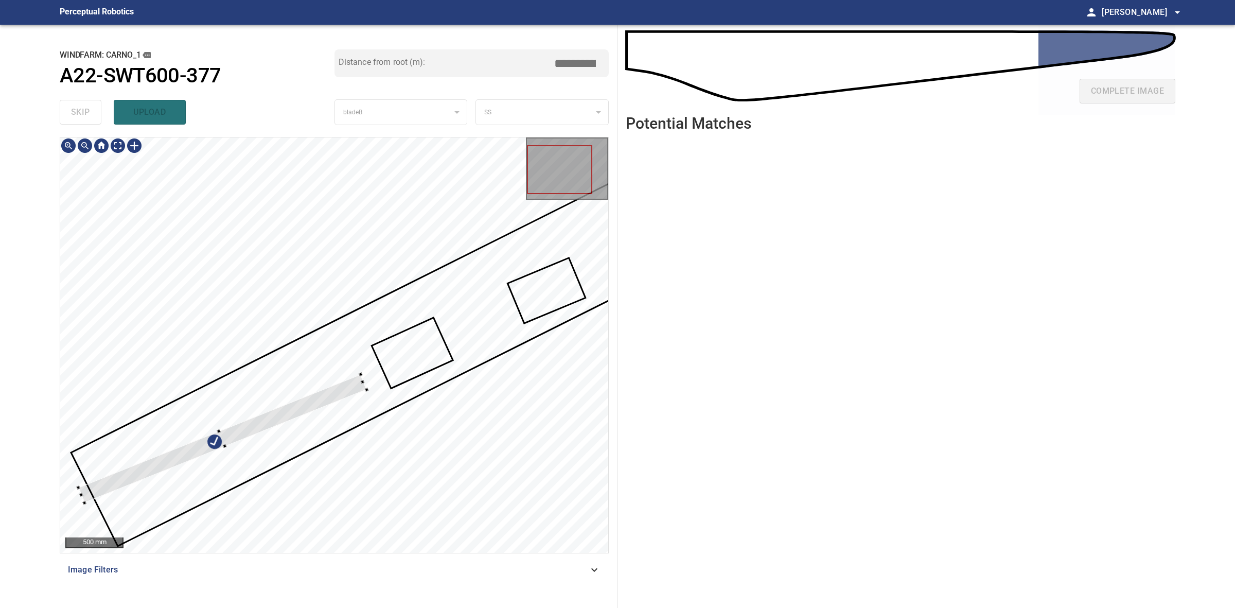
click at [343, 388] on div at bounding box center [222, 439] width 288 height 129
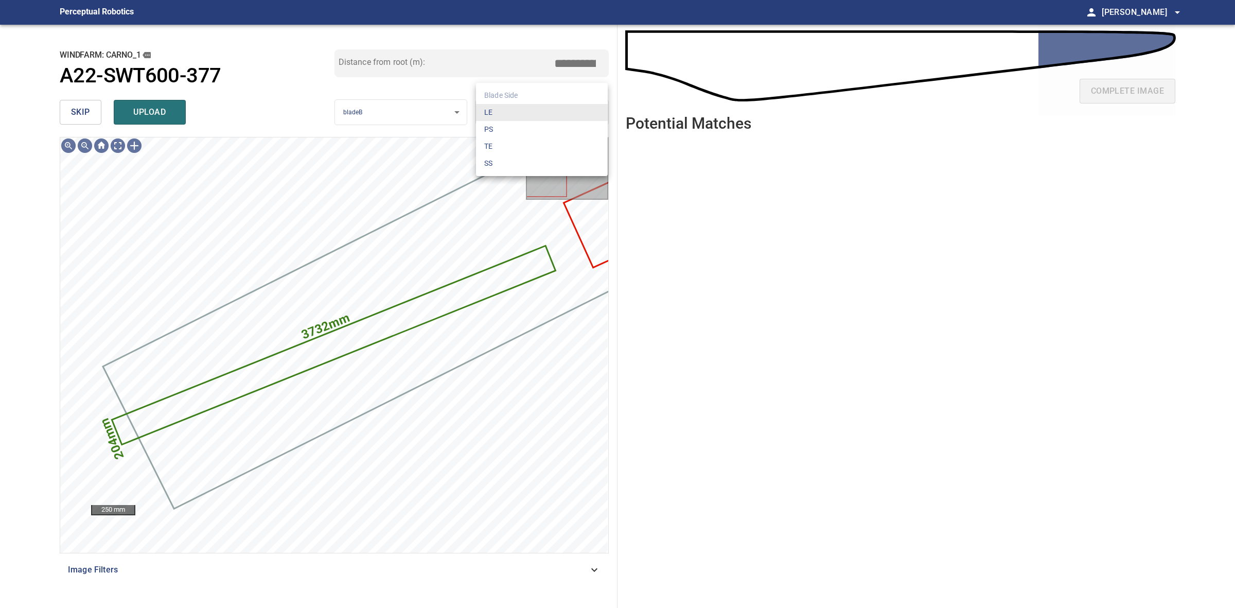
click at [499, 111] on body "**********" at bounding box center [617, 304] width 1235 height 608
click at [499, 111] on li "LE" at bounding box center [542, 112] width 132 height 17
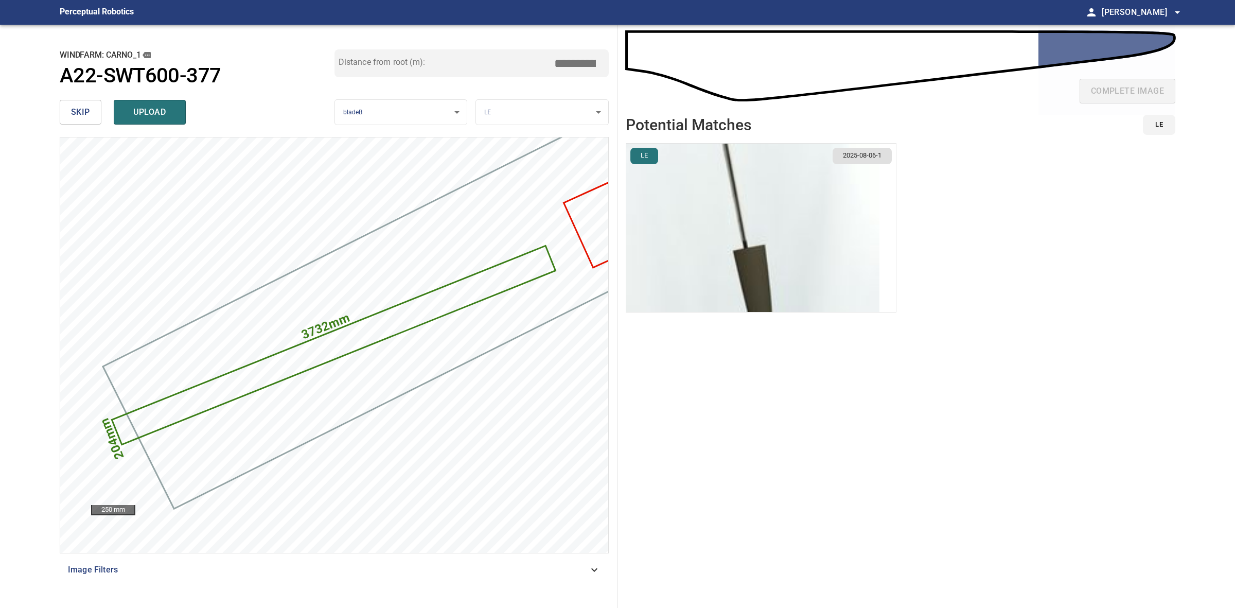
click at [771, 236] on img "button" at bounding box center [752, 228] width 253 height 168
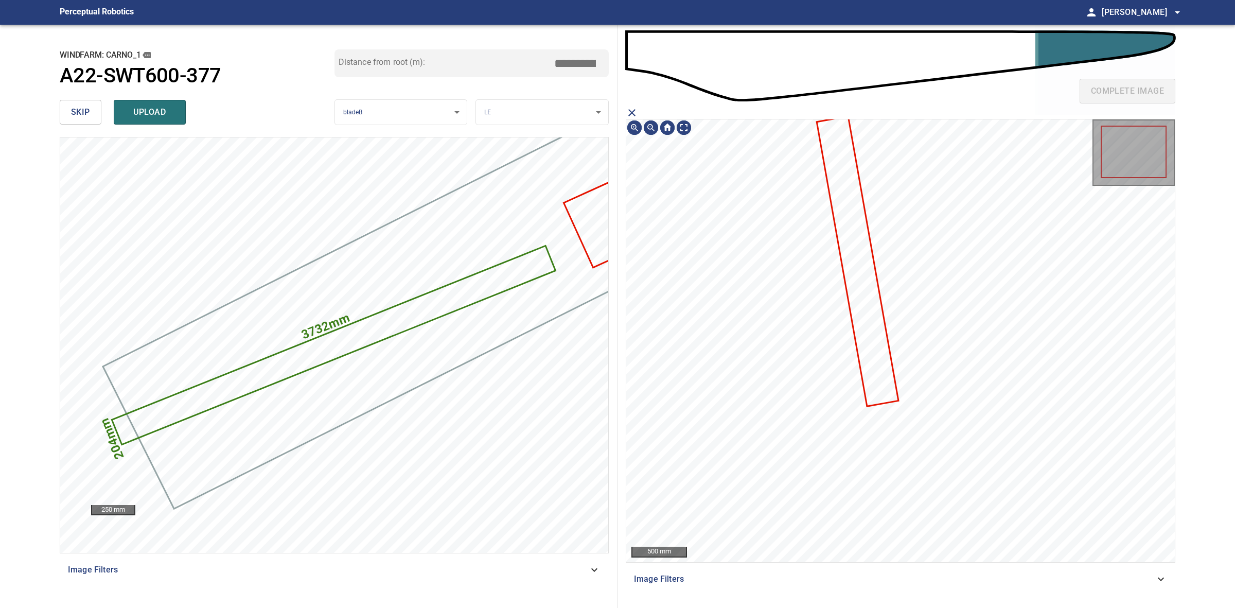
click at [636, 117] on icon "close matching imageResolution:" at bounding box center [632, 113] width 12 height 12
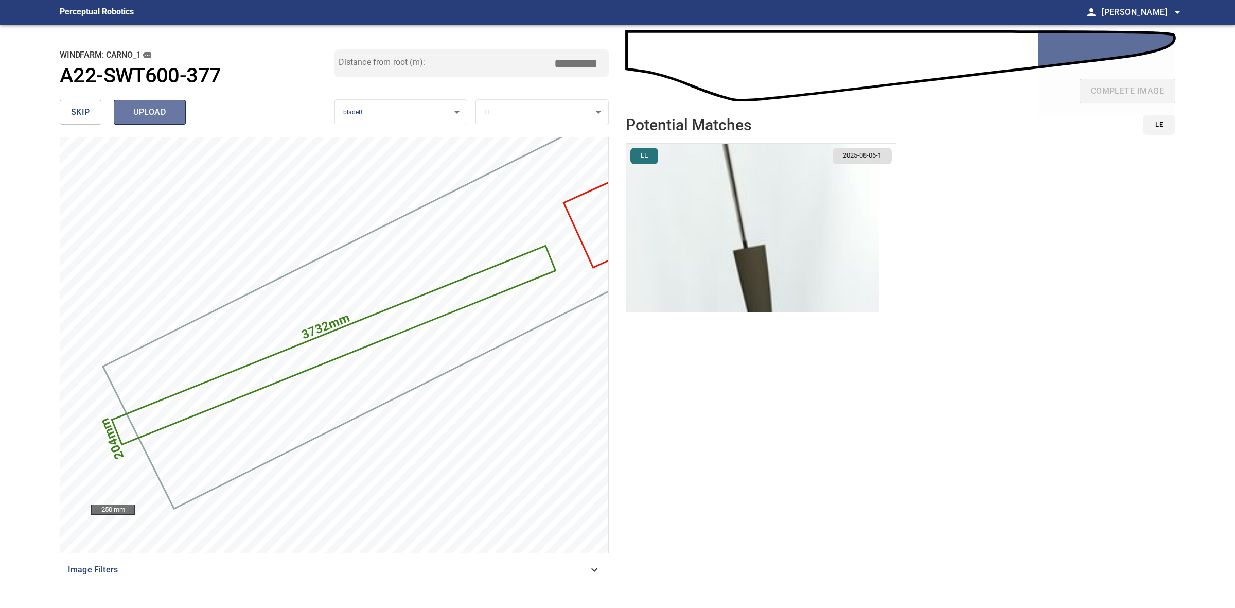
click at [163, 107] on span "upload" at bounding box center [149, 112] width 49 height 14
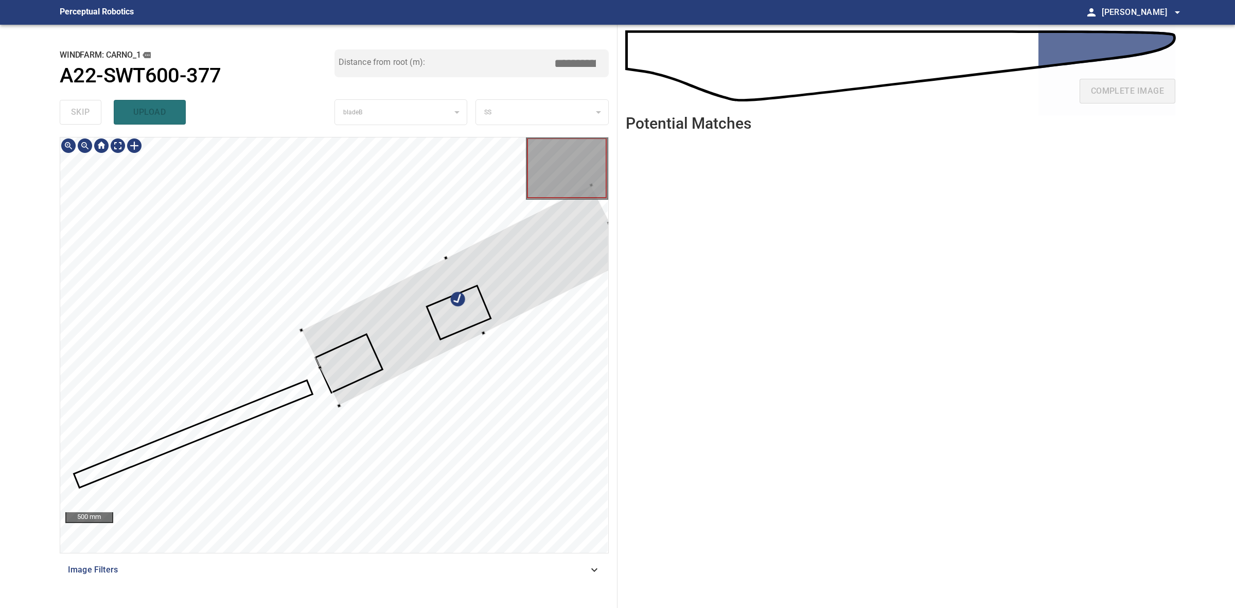
click at [312, 345] on div at bounding box center [464, 295] width 327 height 220
click at [393, 356] on div at bounding box center [465, 297] width 321 height 199
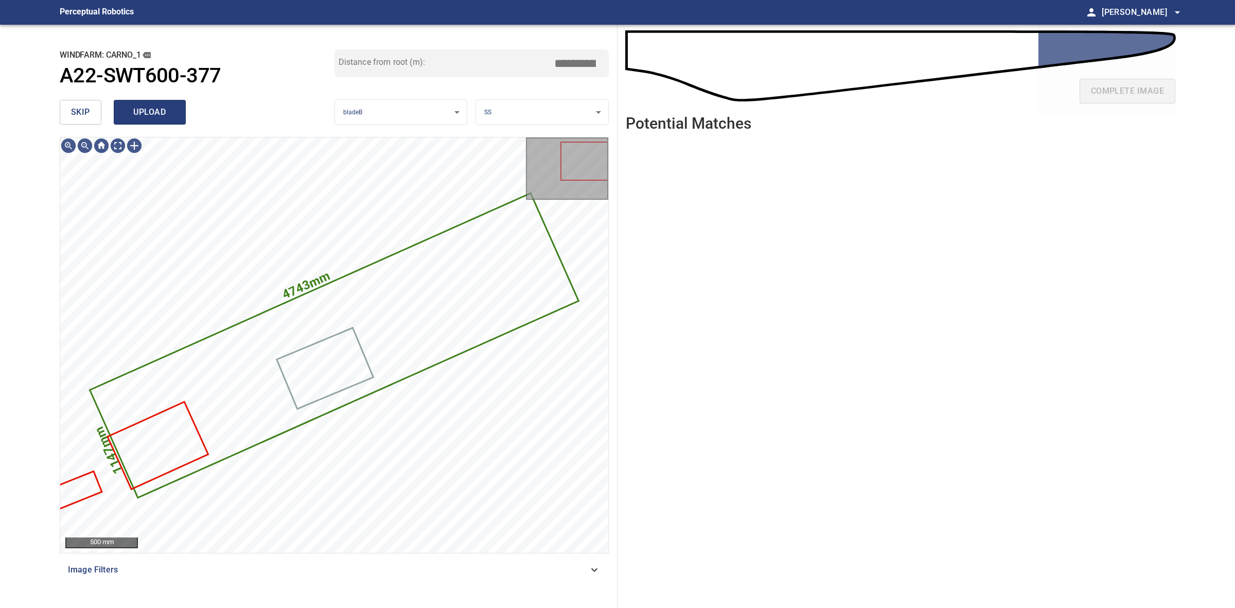
click at [132, 112] on span "upload" at bounding box center [149, 112] width 49 height 14
click at [92, 111] on button "skip" at bounding box center [81, 112] width 42 height 25
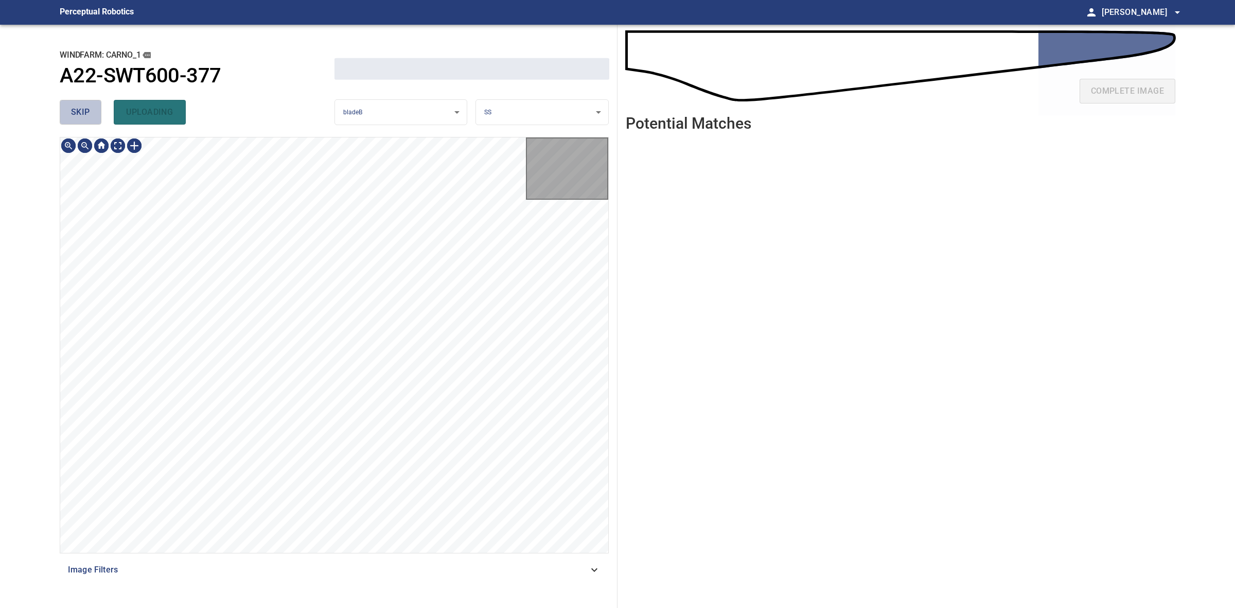
click at [92, 111] on button "skip" at bounding box center [81, 112] width 42 height 25
click at [92, 111] on div "skip uploading" at bounding box center [197, 112] width 275 height 33
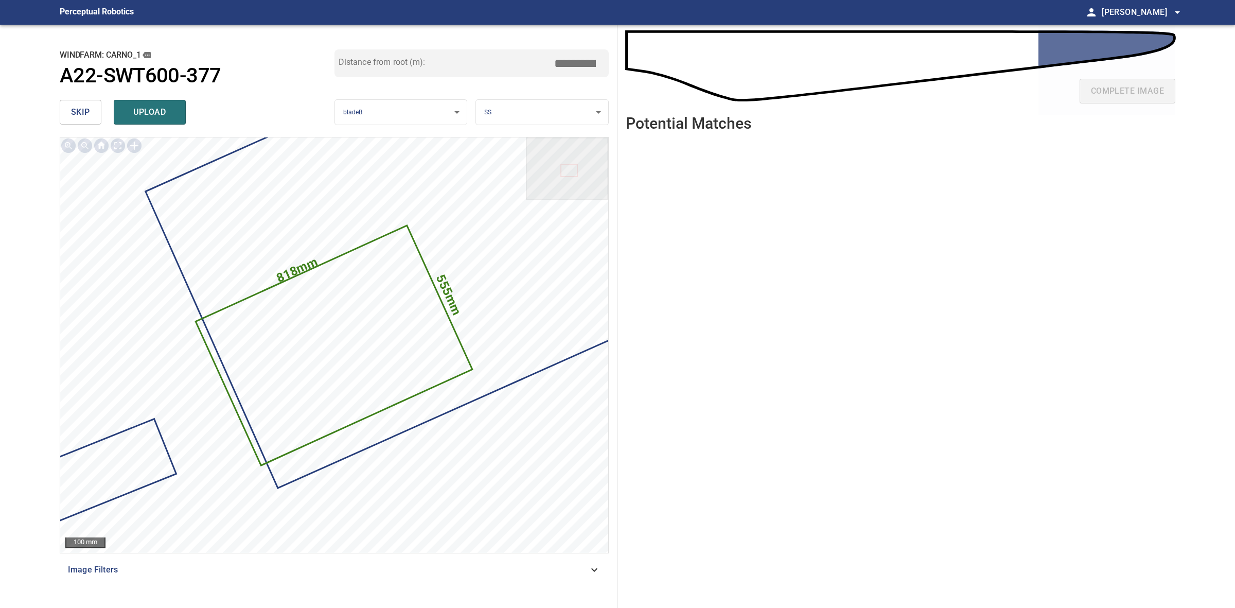
click at [91, 119] on button "skip" at bounding box center [81, 112] width 42 height 25
click at [91, 119] on div "skip upload" at bounding box center [197, 112] width 275 height 33
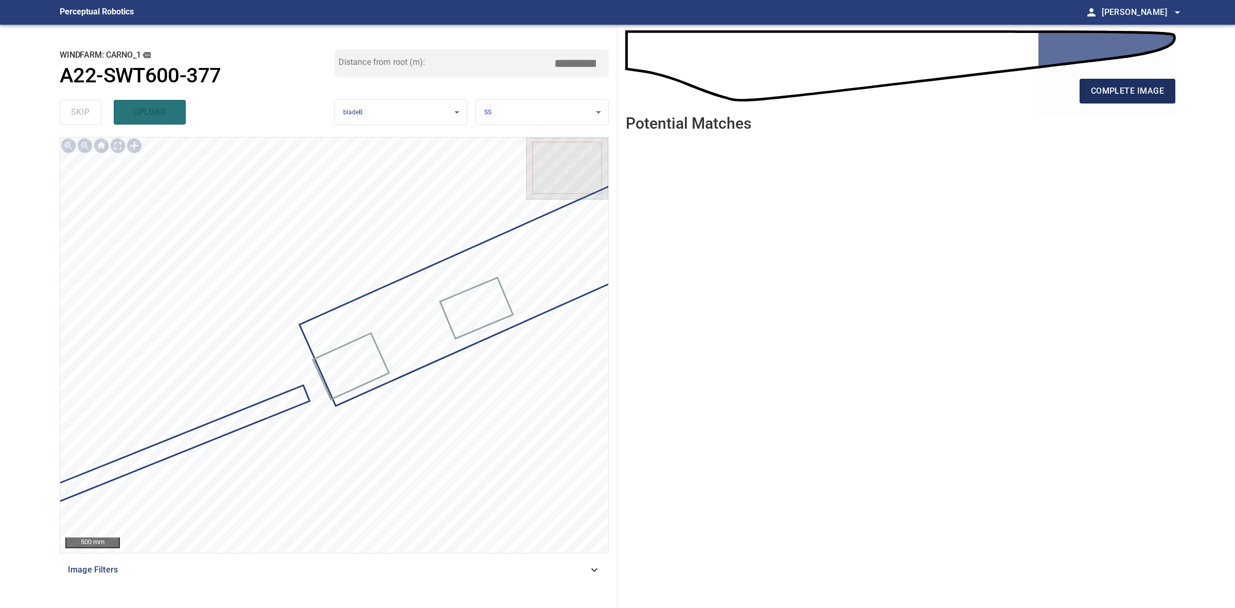
click at [1090, 92] on button "complete image" at bounding box center [1128, 91] width 96 height 25
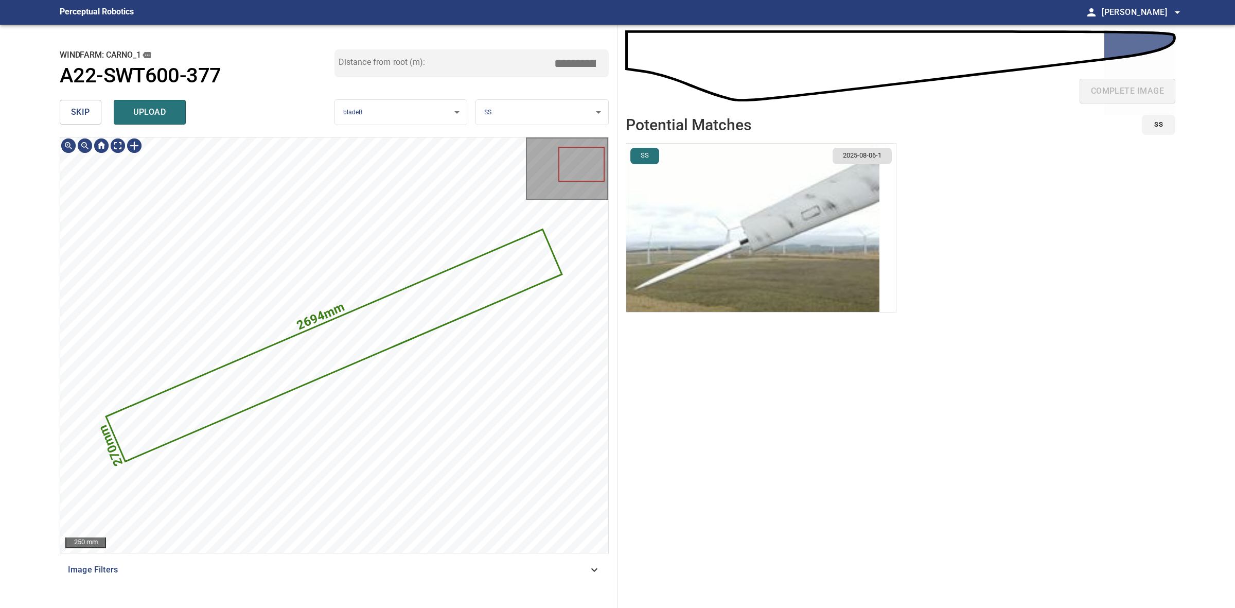
click at [520, 114] on body "**********" at bounding box center [617, 304] width 1235 height 608
click at [519, 113] on li "LE" at bounding box center [542, 112] width 132 height 17
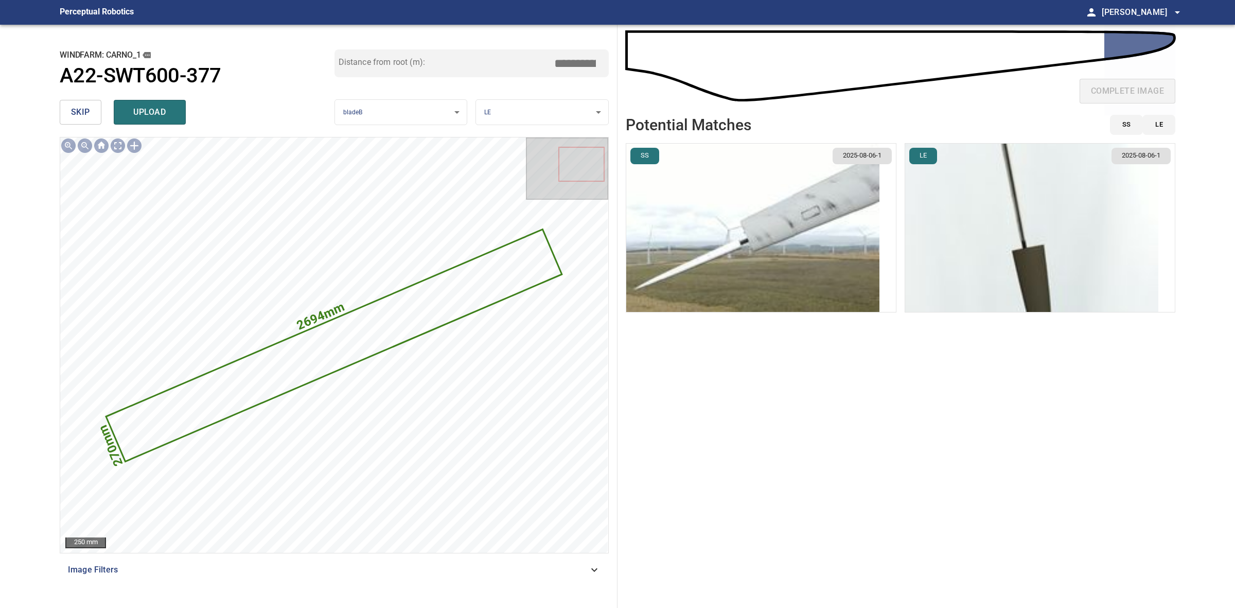
click at [809, 310] on img "button" at bounding box center [752, 228] width 253 height 168
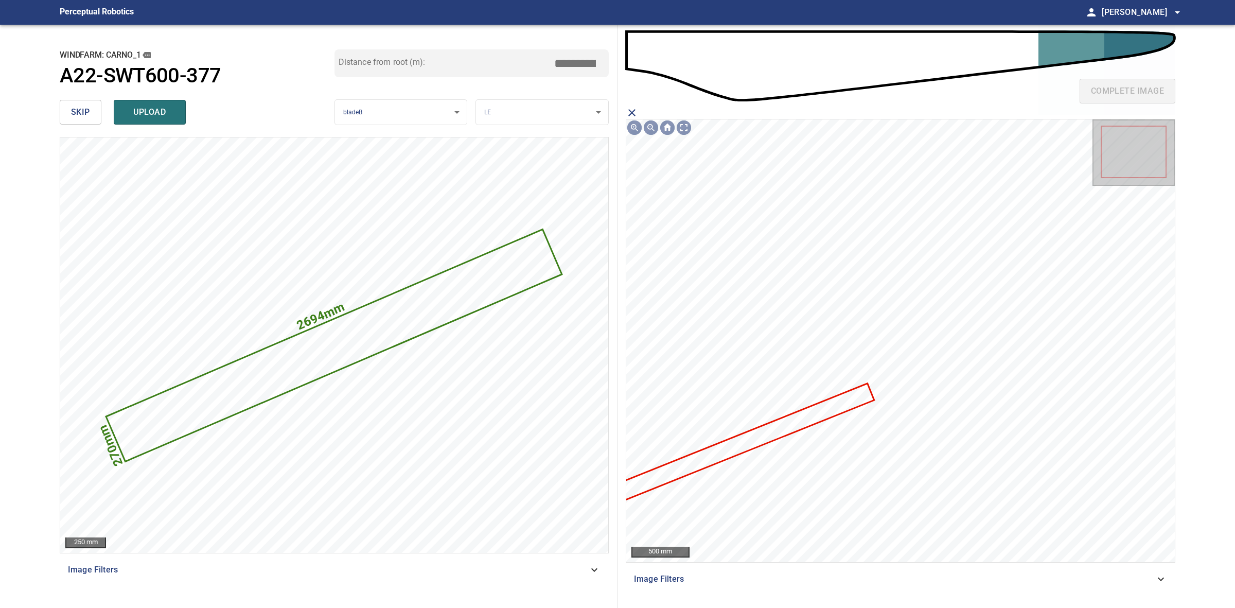
click at [785, 428] on icon at bounding box center [729, 448] width 287 height 128
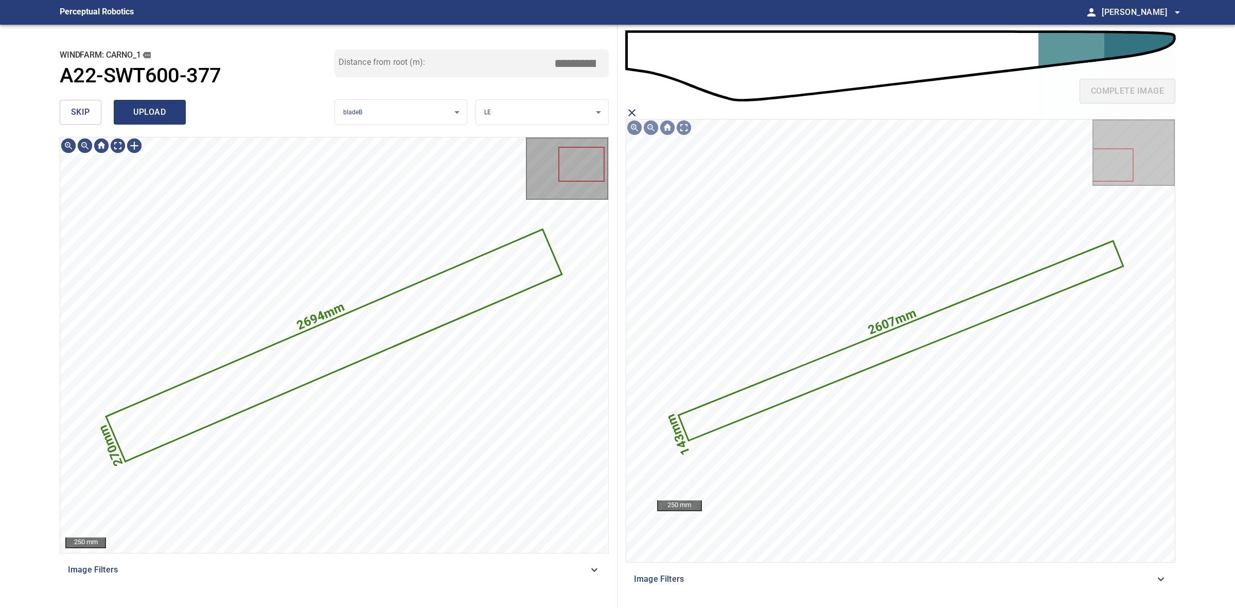
click at [170, 113] on span "upload" at bounding box center [149, 112] width 49 height 14
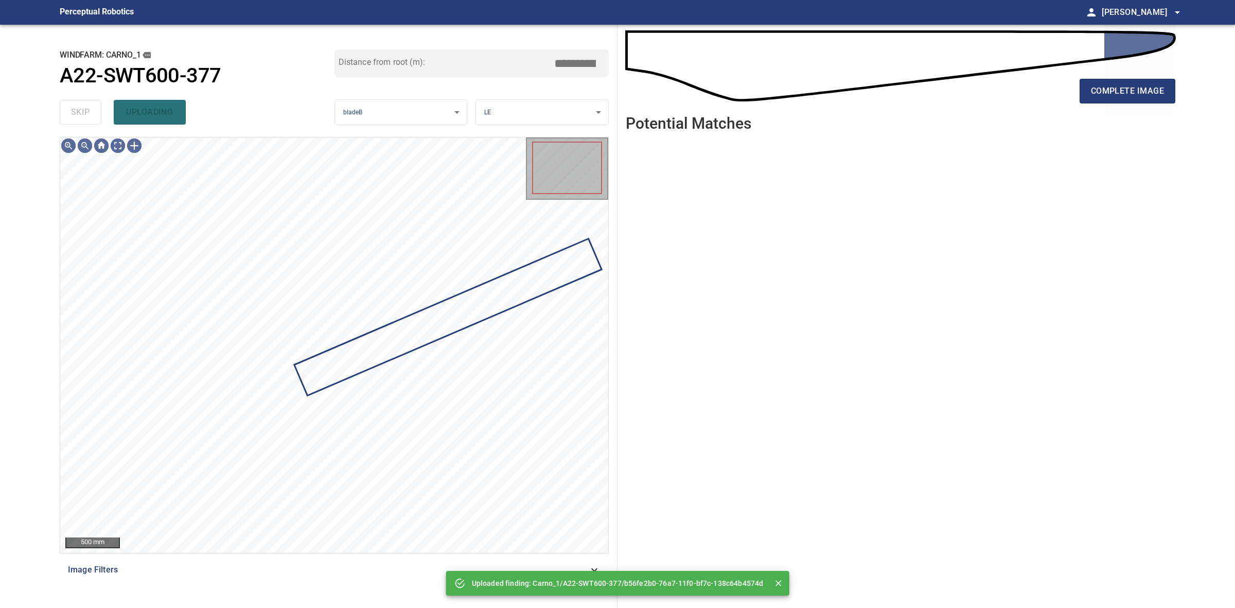
click at [79, 114] on div "skip uploading" at bounding box center [197, 112] width 275 height 33
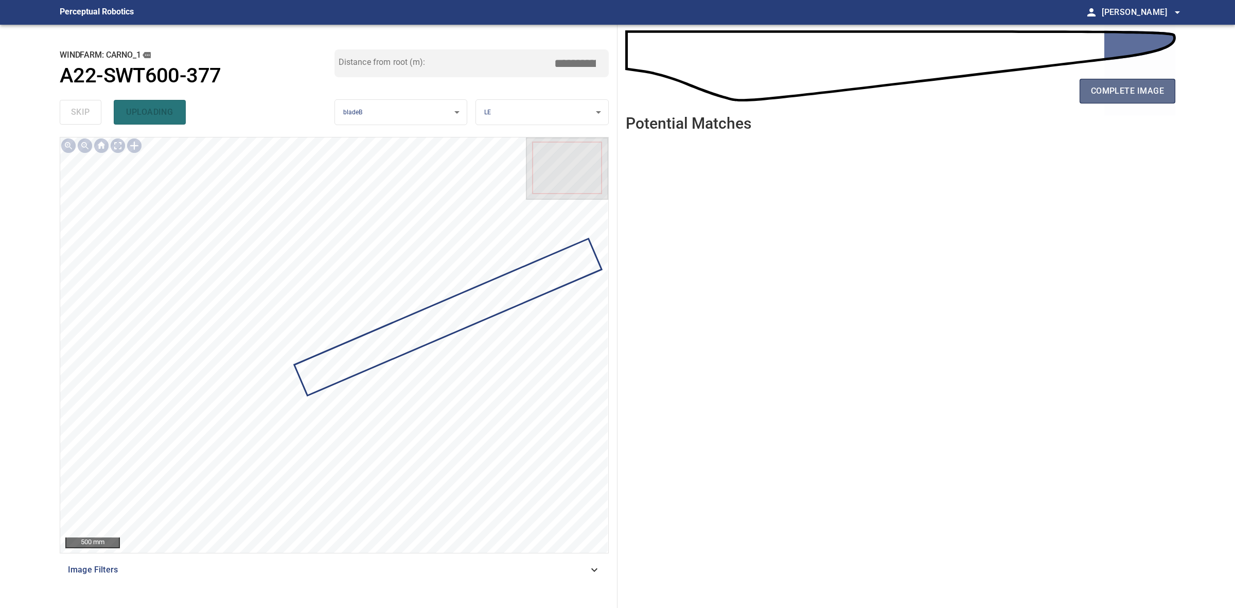
click at [1153, 91] on span "complete image" at bounding box center [1127, 91] width 73 height 14
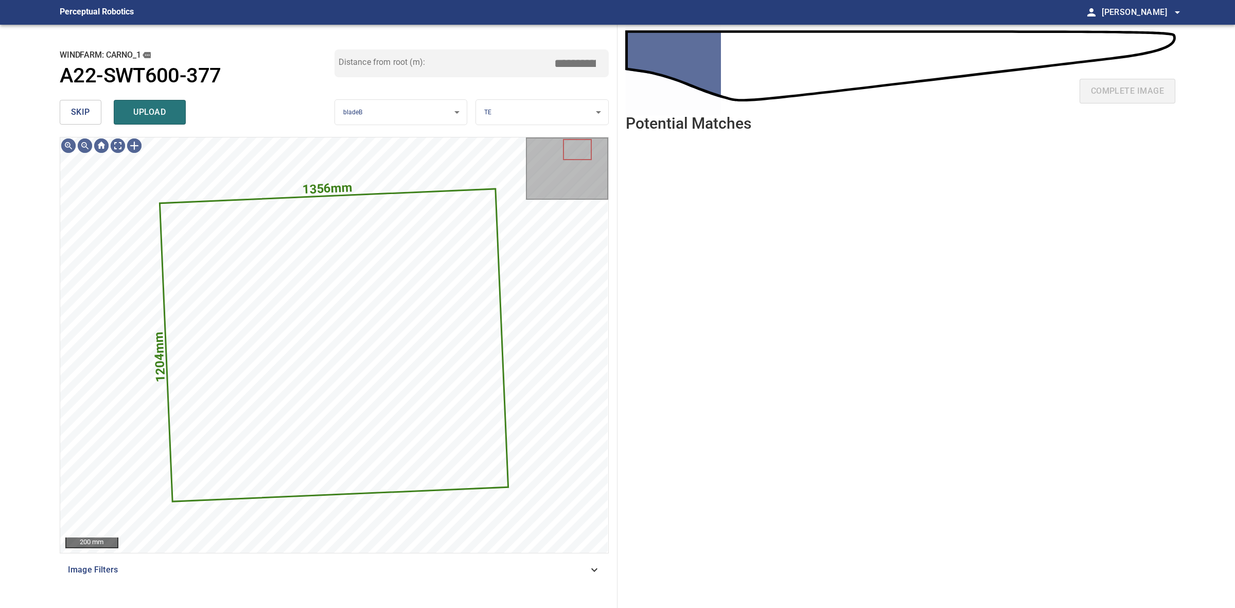
click at [88, 120] on button "skip" at bounding box center [81, 112] width 42 height 25
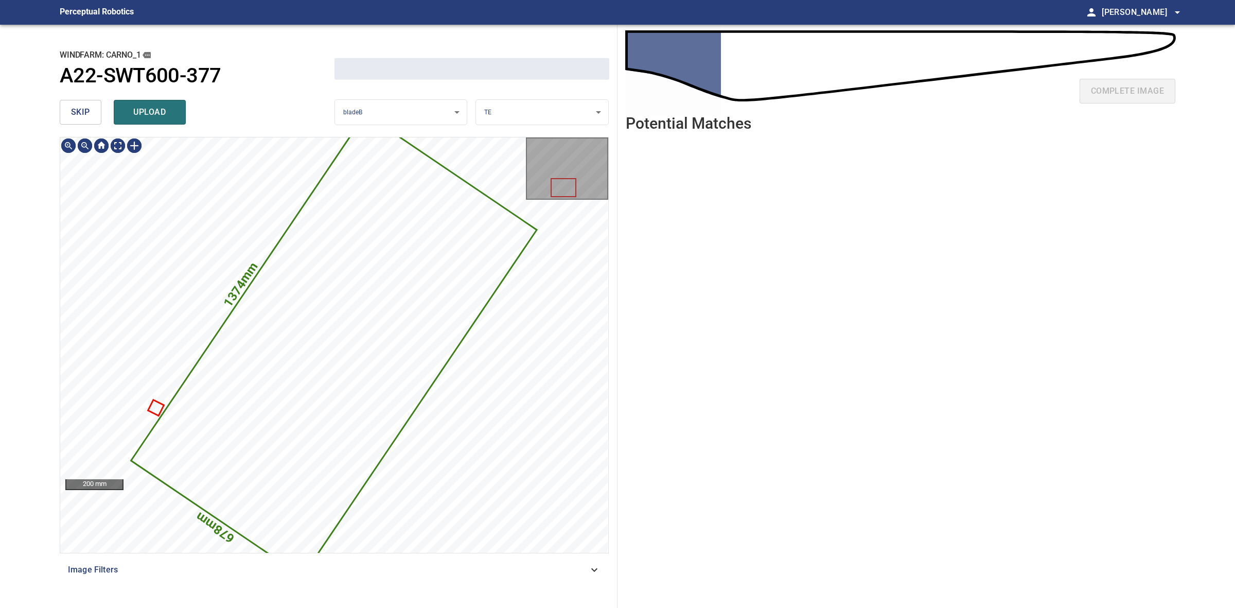
click at [88, 120] on button "skip" at bounding box center [81, 112] width 42 height 25
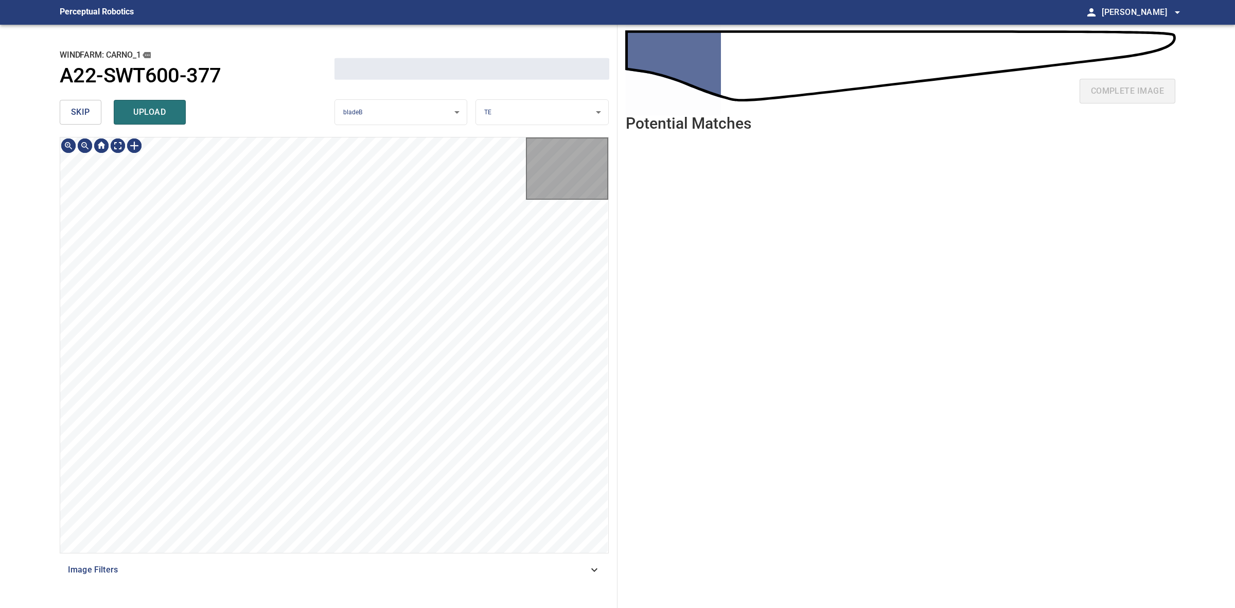
click at [88, 119] on button "skip" at bounding box center [81, 112] width 42 height 25
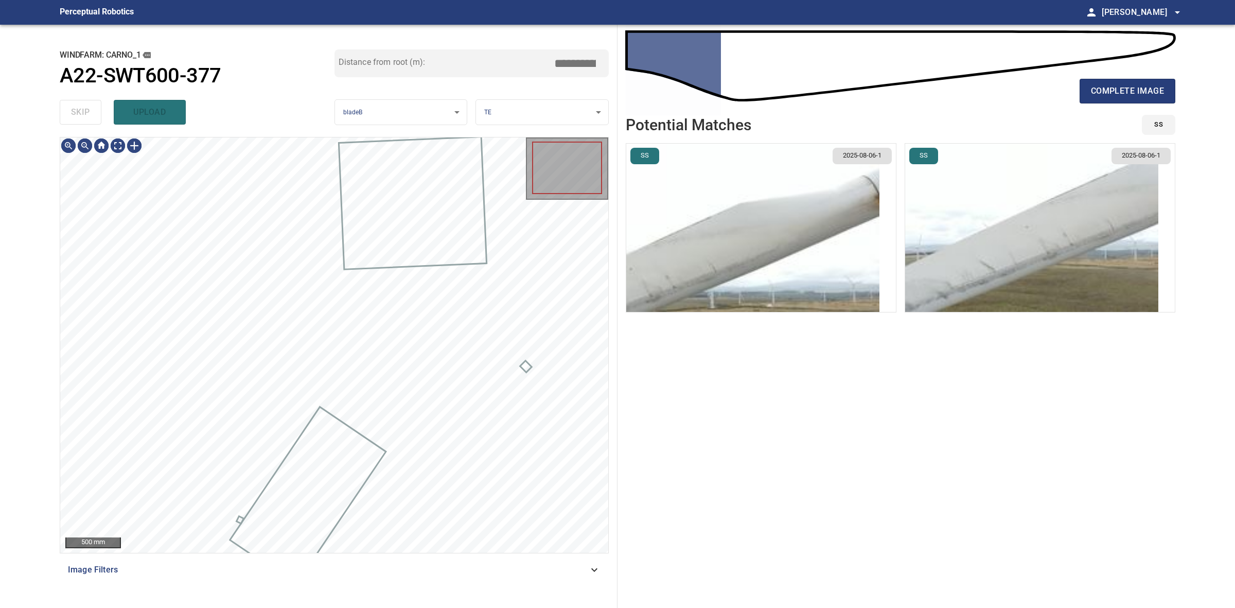
click at [88, 119] on div "skip upload" at bounding box center [197, 112] width 275 height 33
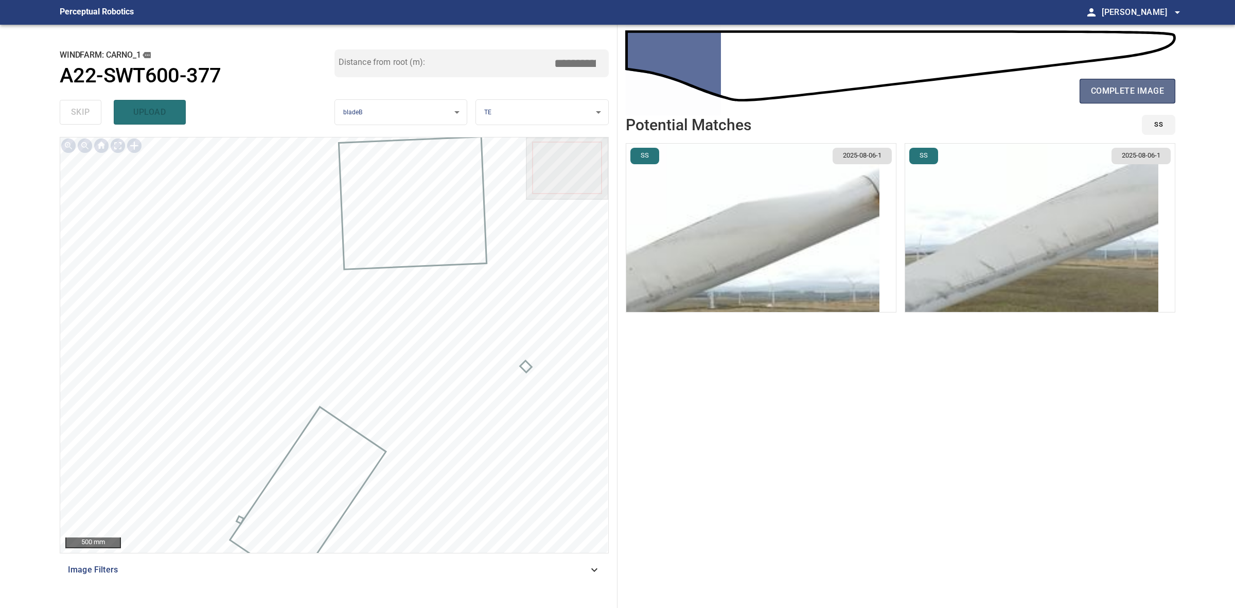
click at [1084, 89] on button "complete image" at bounding box center [1128, 91] width 96 height 25
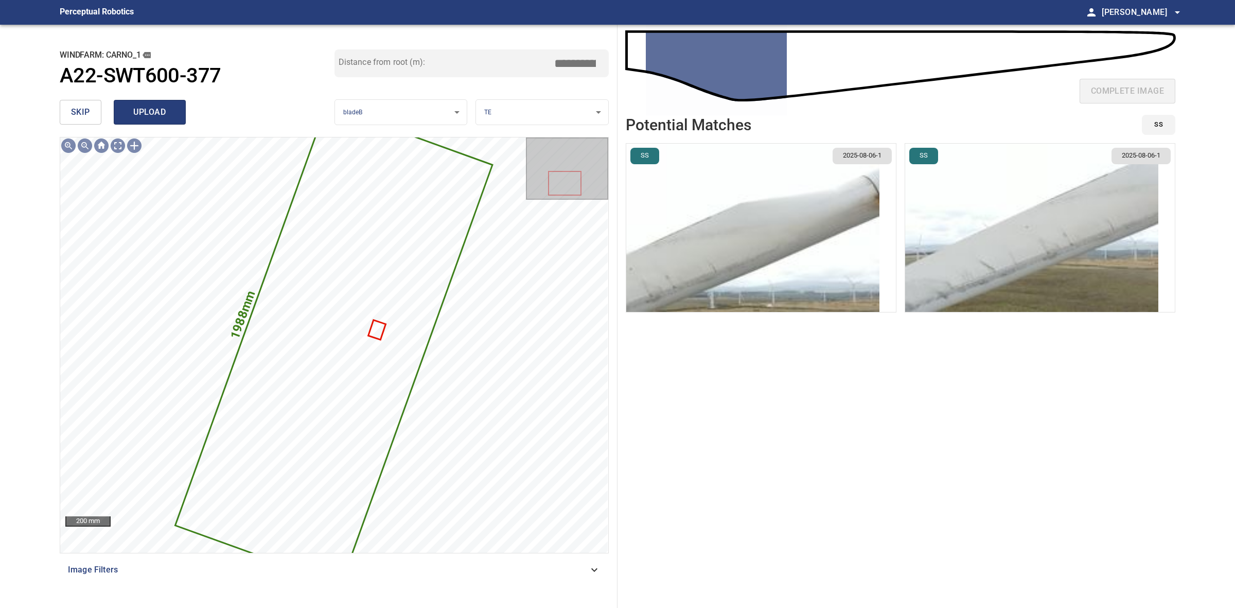
click at [160, 111] on span "upload" at bounding box center [149, 112] width 49 height 14
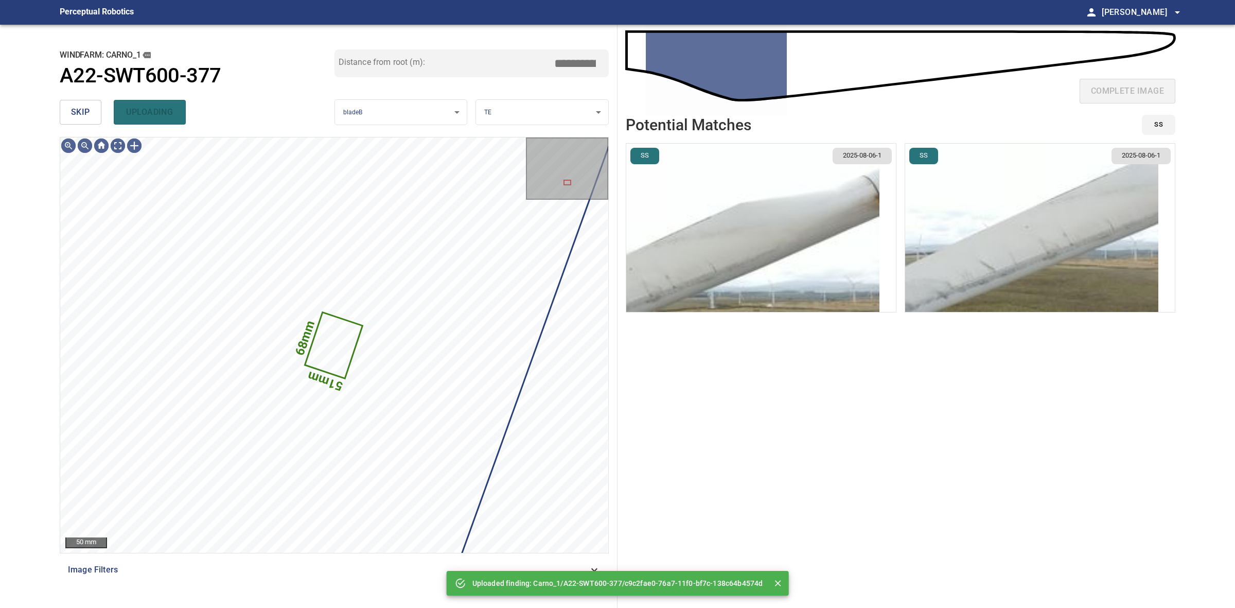
click at [98, 113] on button "skip" at bounding box center [81, 112] width 42 height 25
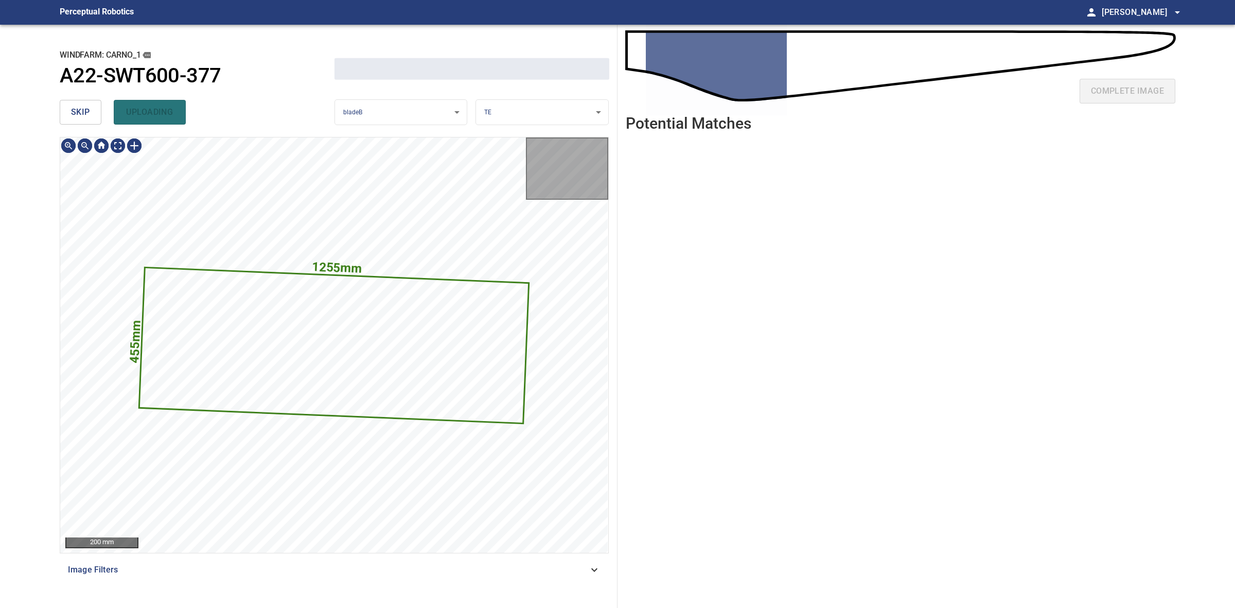
click at [98, 113] on button "skip" at bounding box center [81, 112] width 42 height 25
click at [98, 113] on div "skip uploading" at bounding box center [197, 112] width 275 height 33
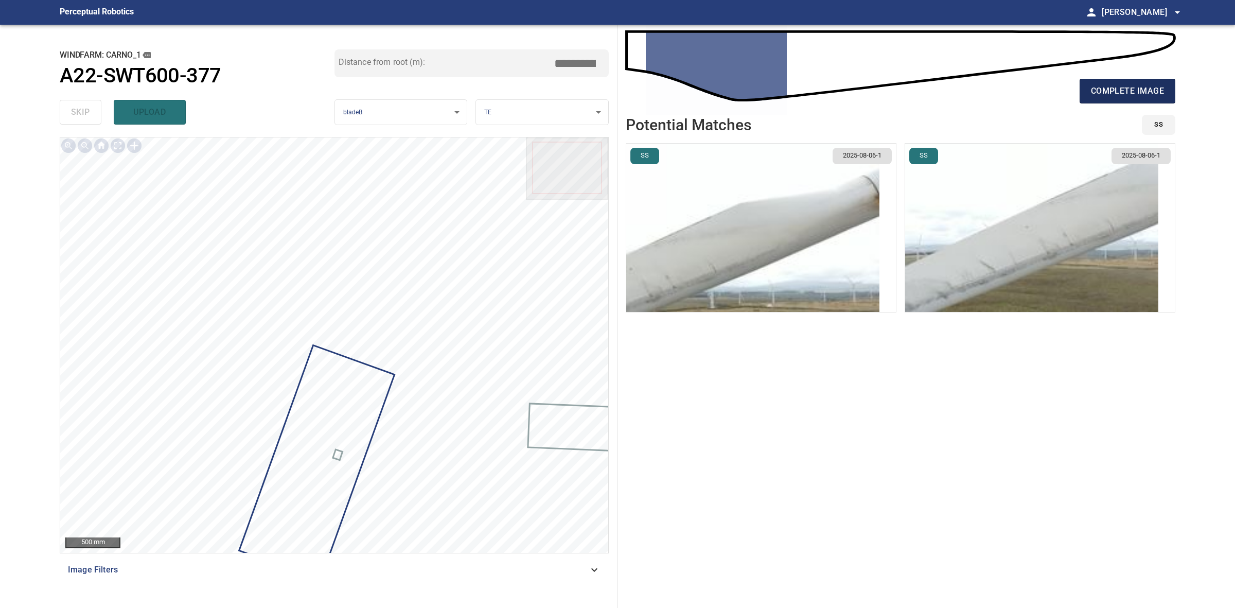
click at [1119, 100] on button "complete image" at bounding box center [1128, 91] width 96 height 25
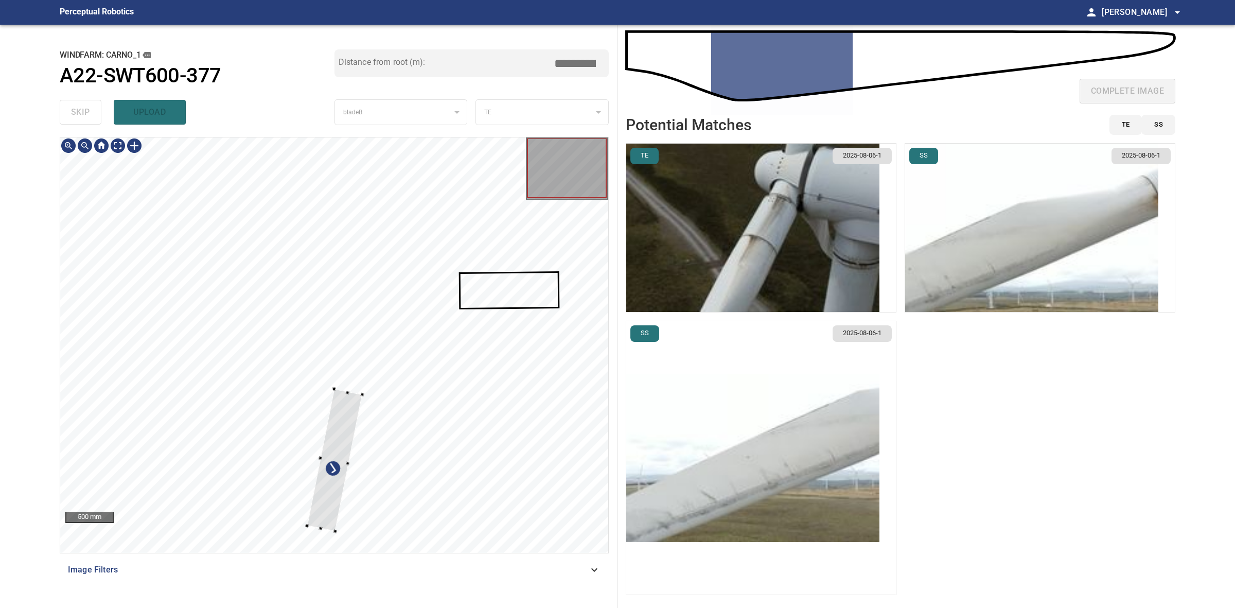
click at [346, 396] on div at bounding box center [334, 460] width 55 height 142
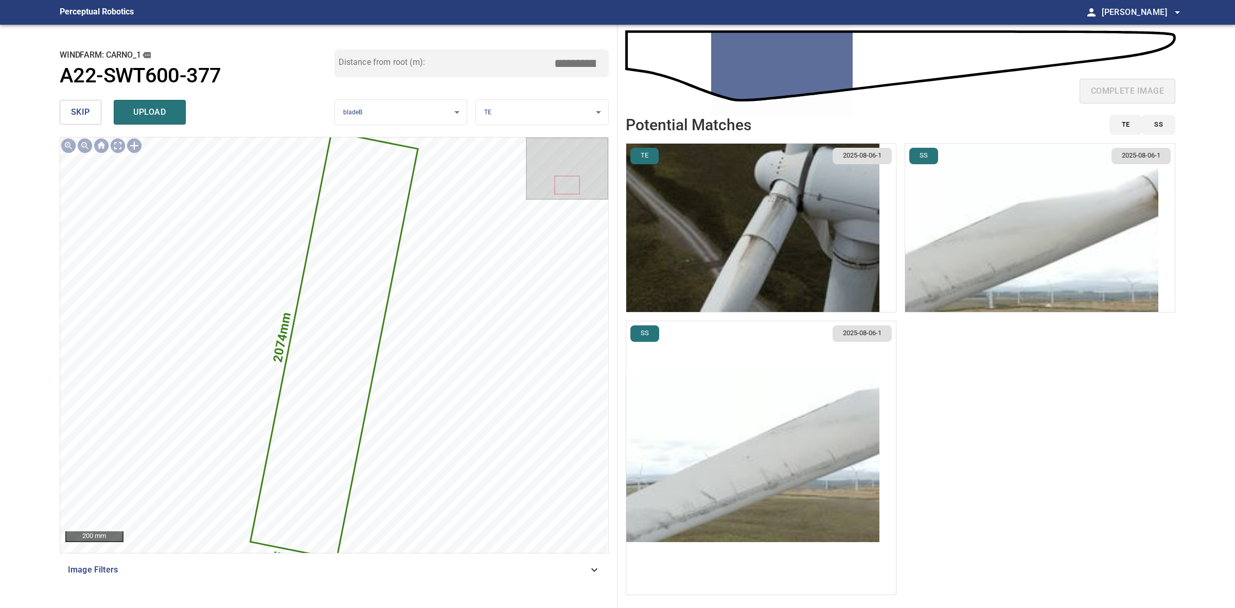
click at [955, 220] on img "button" at bounding box center [1031, 228] width 253 height 168
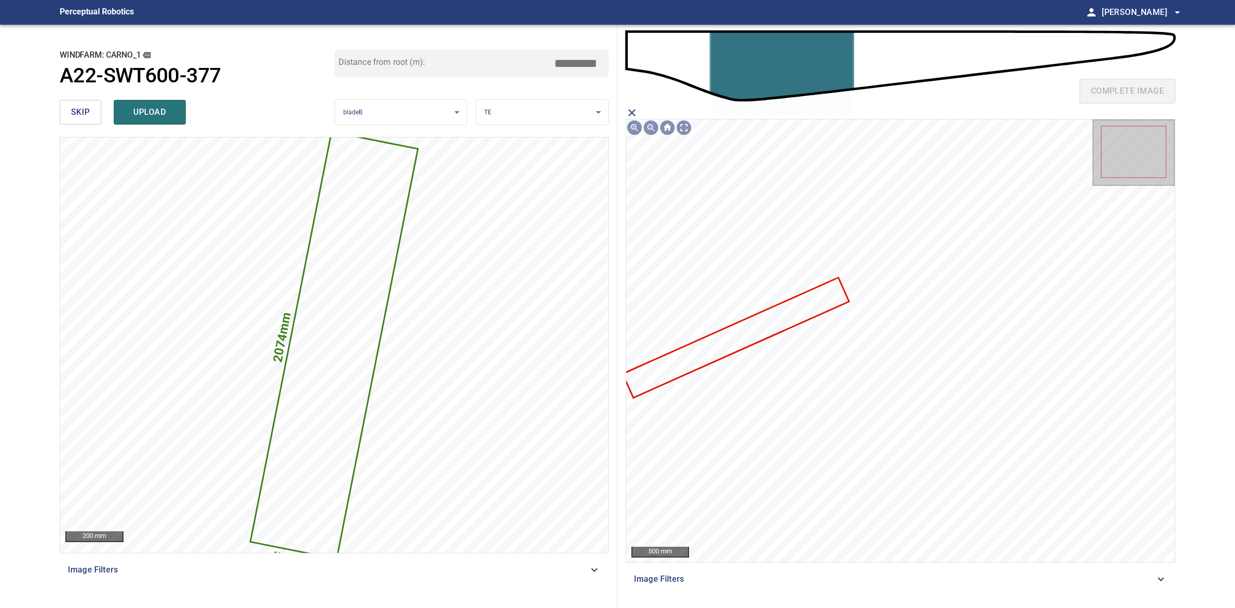
click at [774, 325] on icon at bounding box center [736, 337] width 224 height 118
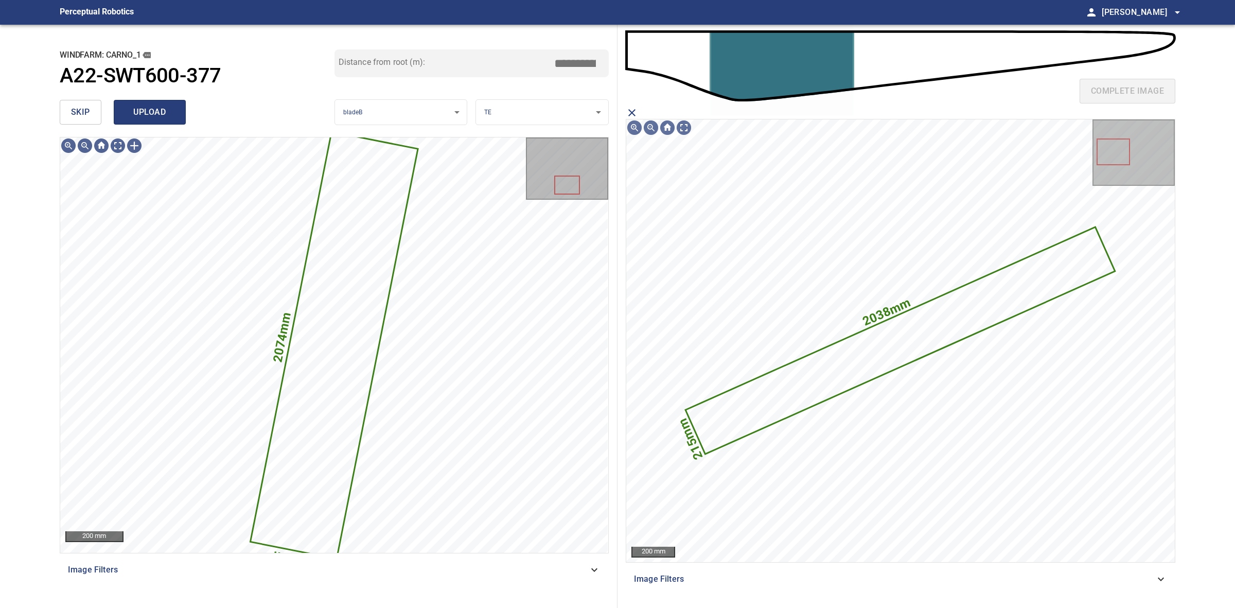
click at [162, 116] on span "upload" at bounding box center [149, 112] width 49 height 14
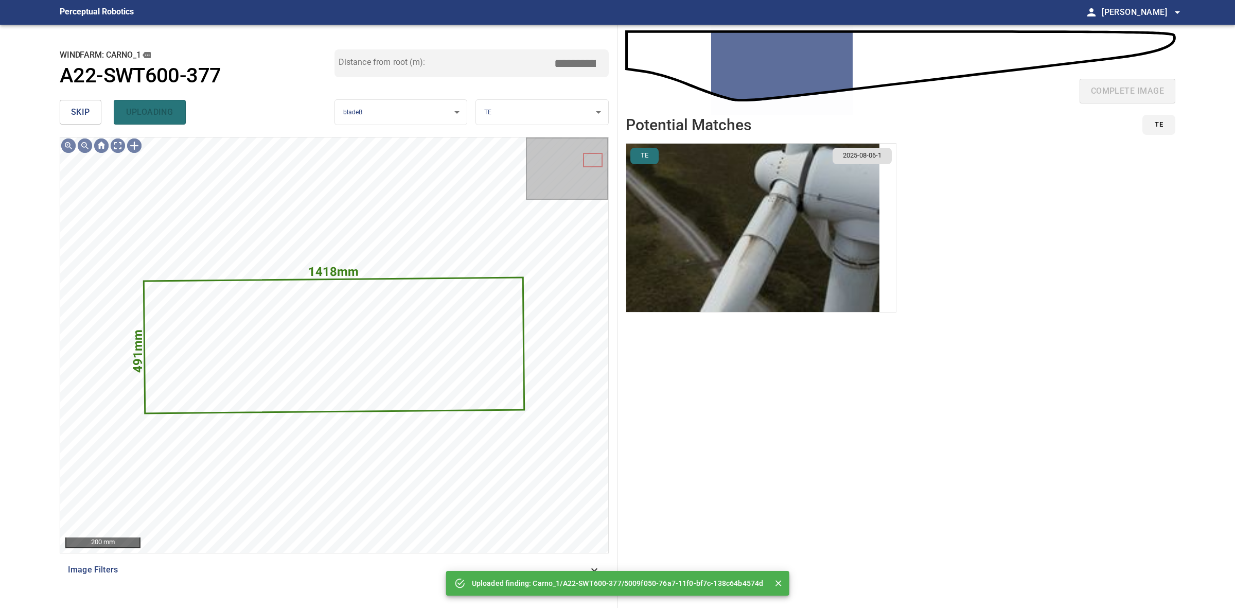
click at [69, 114] on button "skip" at bounding box center [81, 112] width 42 height 25
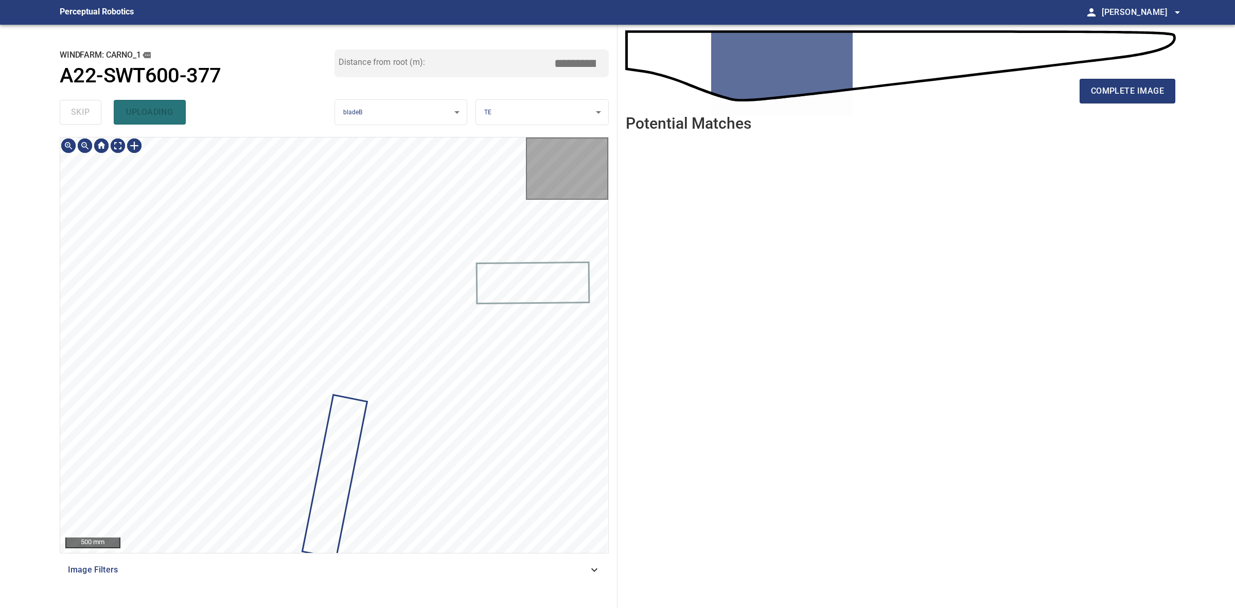
click at [69, 114] on div "skip uploading" at bounding box center [197, 112] width 275 height 33
drag, startPoint x: 69, startPoint y: 114, endPoint x: 78, endPoint y: 111, distance: 8.8
click at [71, 114] on div "skip uploading" at bounding box center [197, 112] width 275 height 33
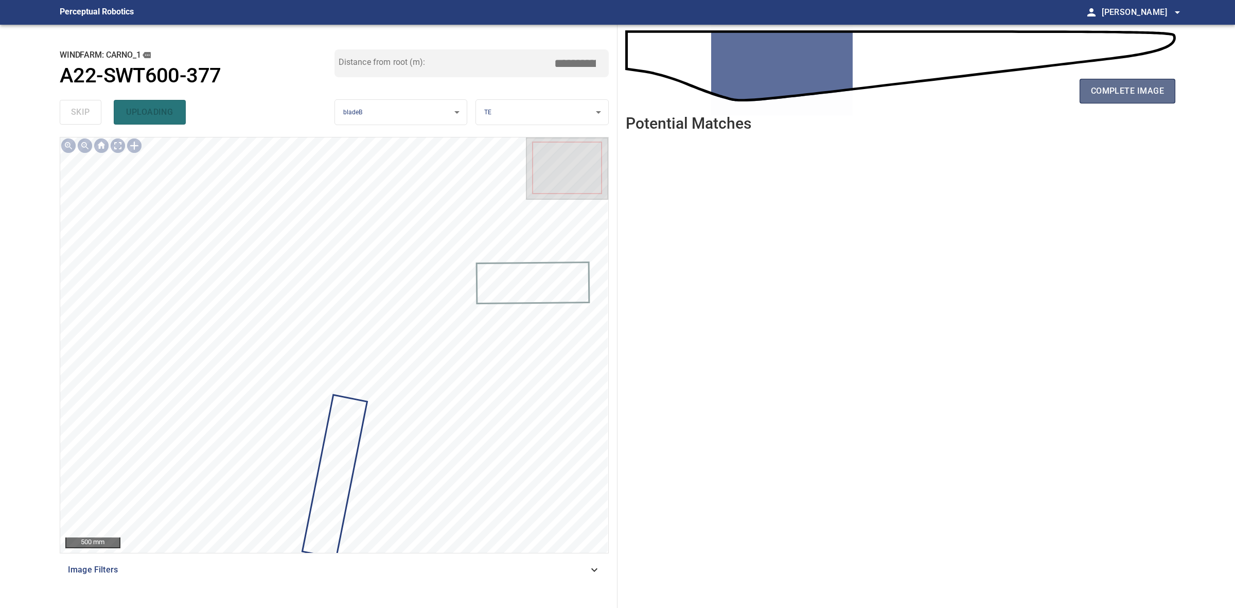
click at [1131, 97] on span "complete image" at bounding box center [1127, 91] width 73 height 14
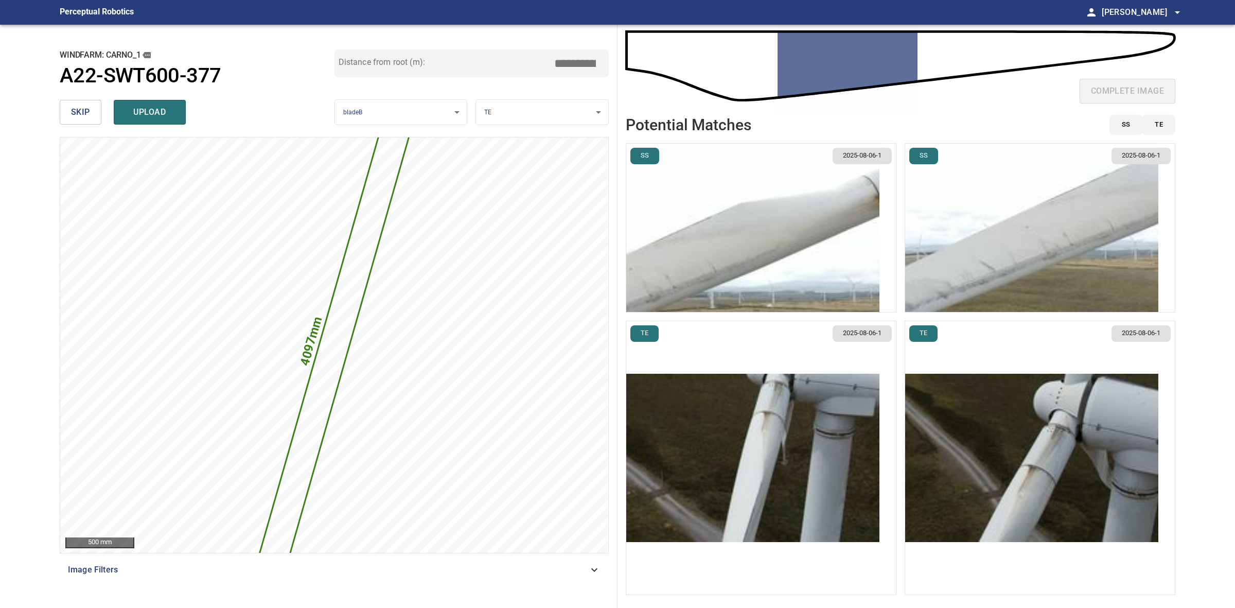
click at [808, 493] on img "button" at bounding box center [752, 458] width 253 height 168
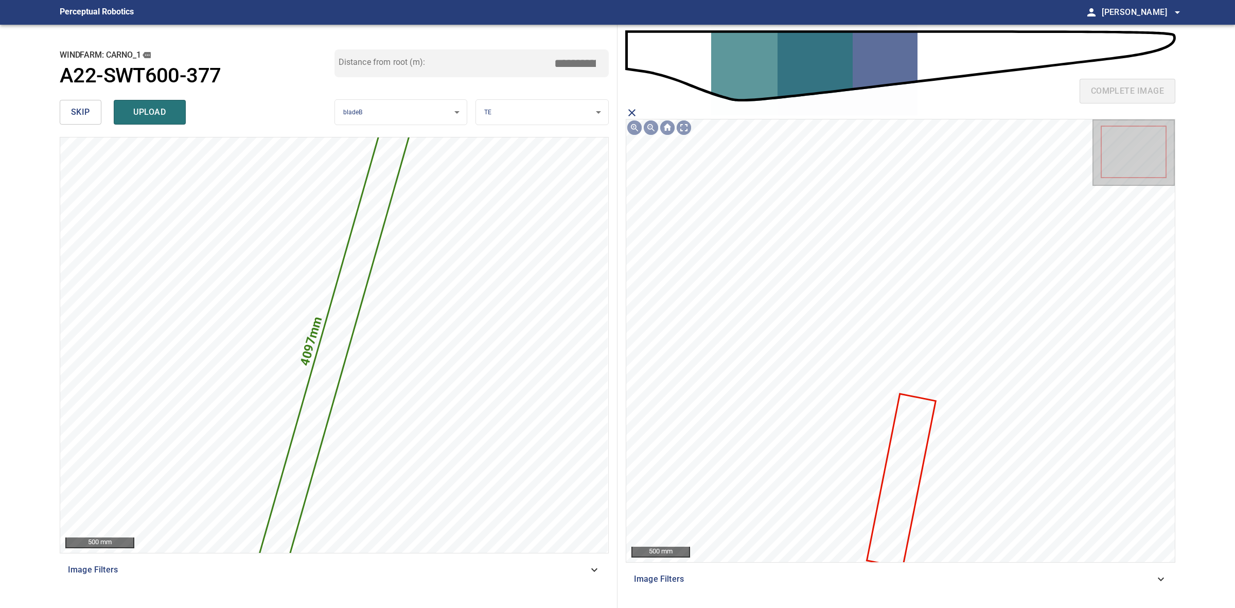
click at [905, 477] on icon at bounding box center [901, 481] width 67 height 172
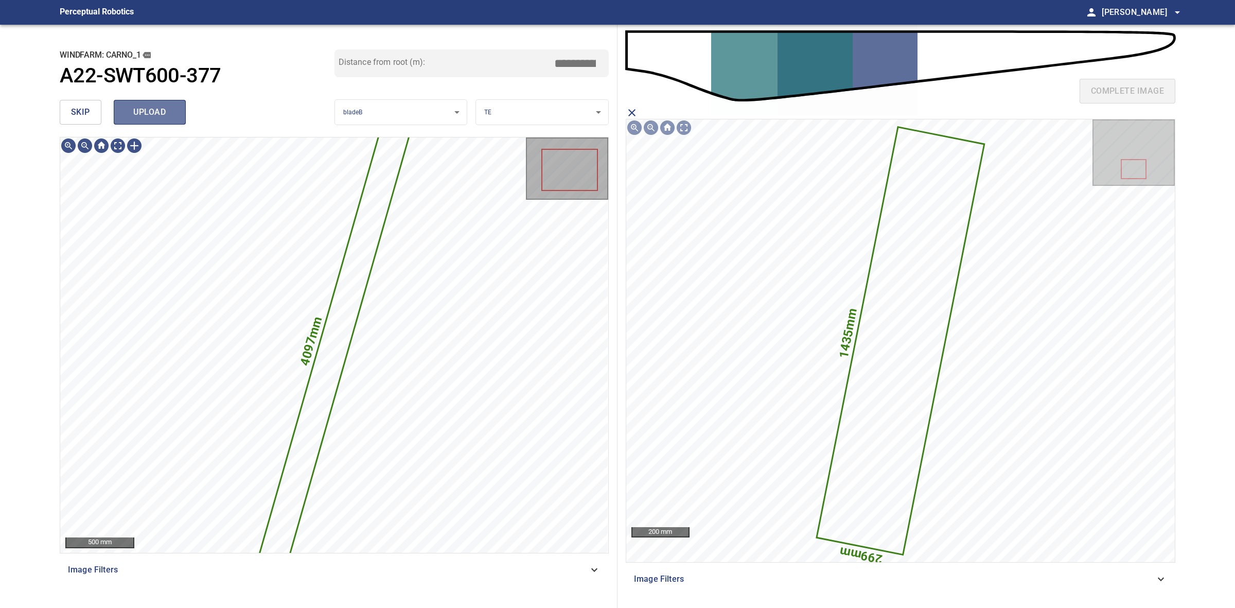
click at [156, 119] on span "upload" at bounding box center [149, 112] width 49 height 14
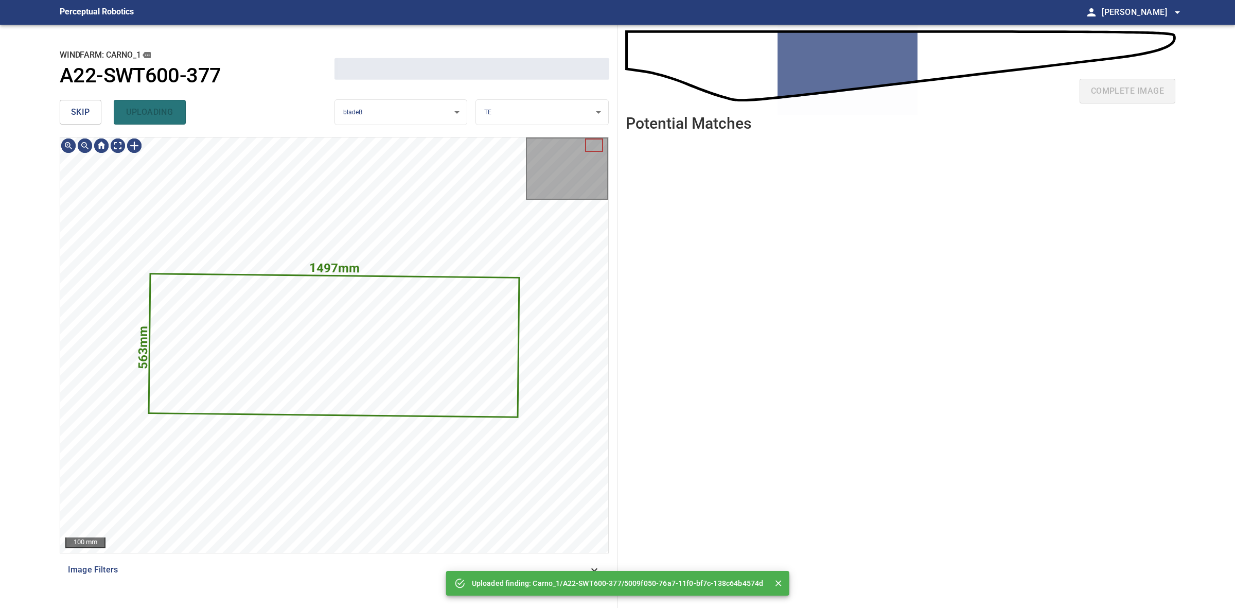
click at [94, 112] on button "skip" at bounding box center [81, 112] width 42 height 25
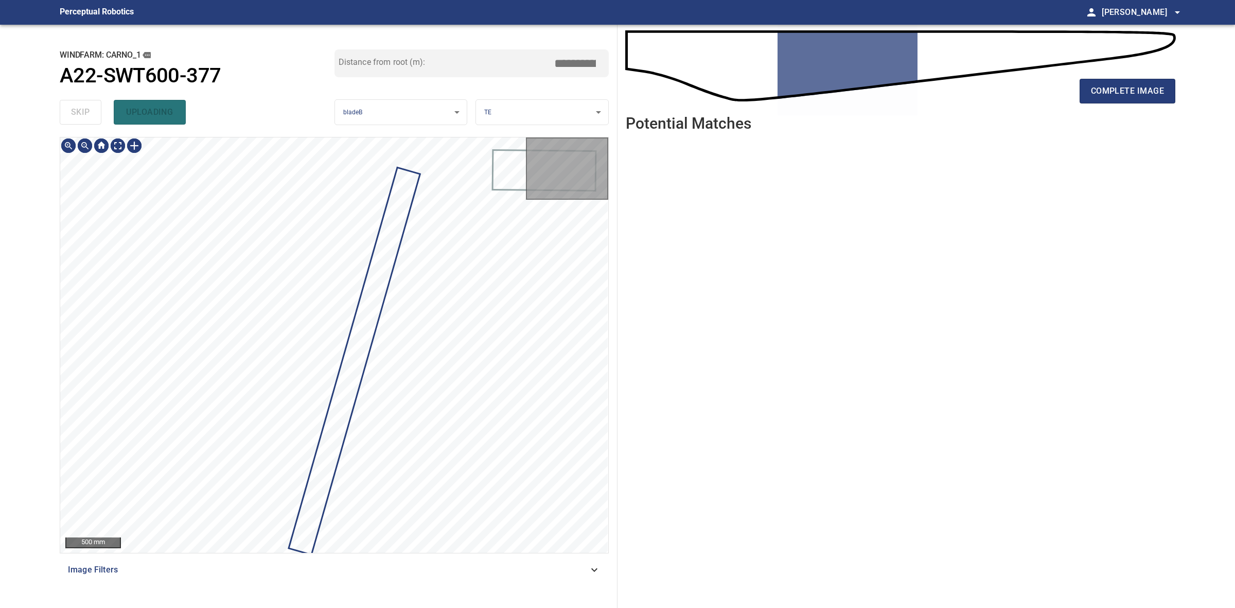
click at [94, 112] on div "skip uploading" at bounding box center [197, 112] width 275 height 33
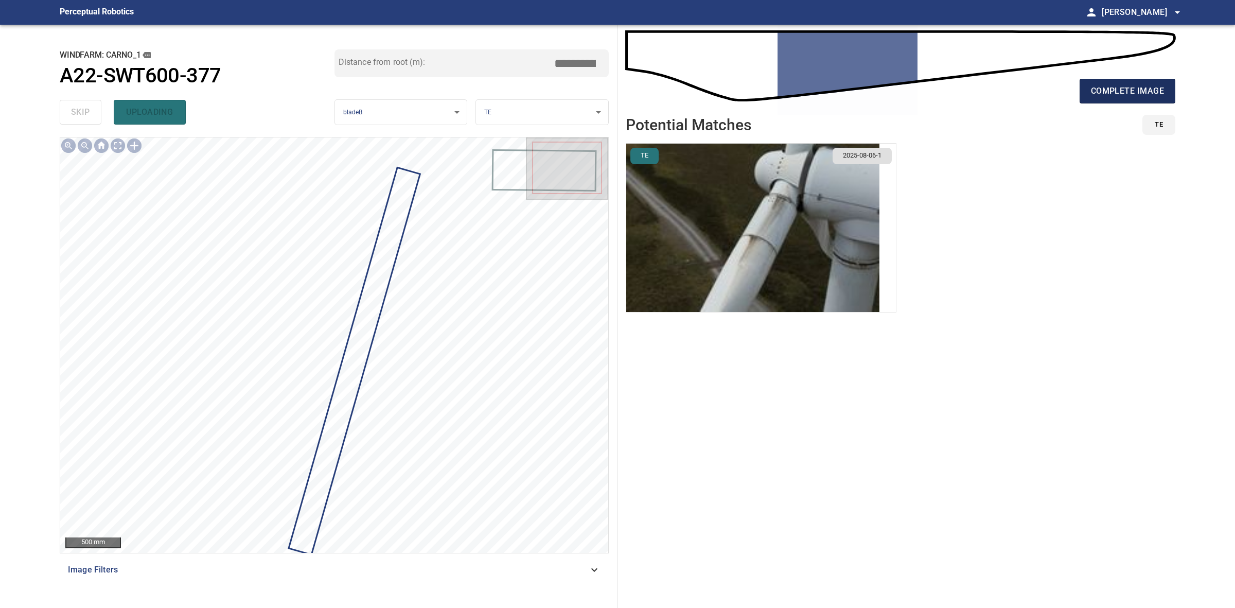
click at [1135, 99] on button "complete image" at bounding box center [1128, 91] width 96 height 25
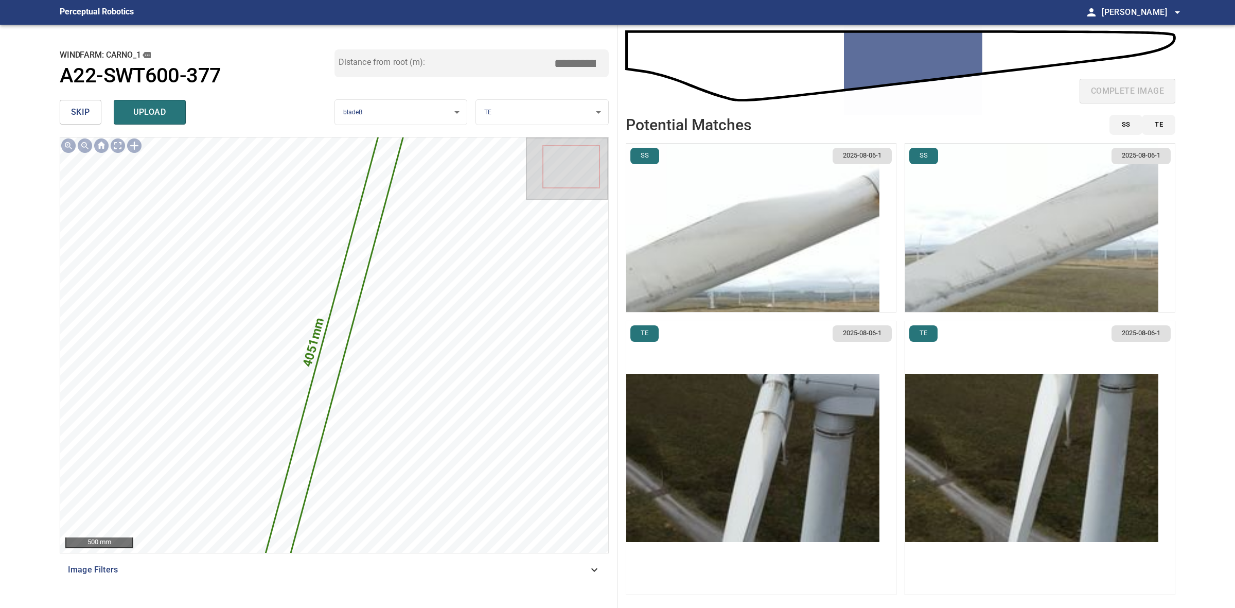
click at [1077, 449] on img "button" at bounding box center [1031, 458] width 253 height 168
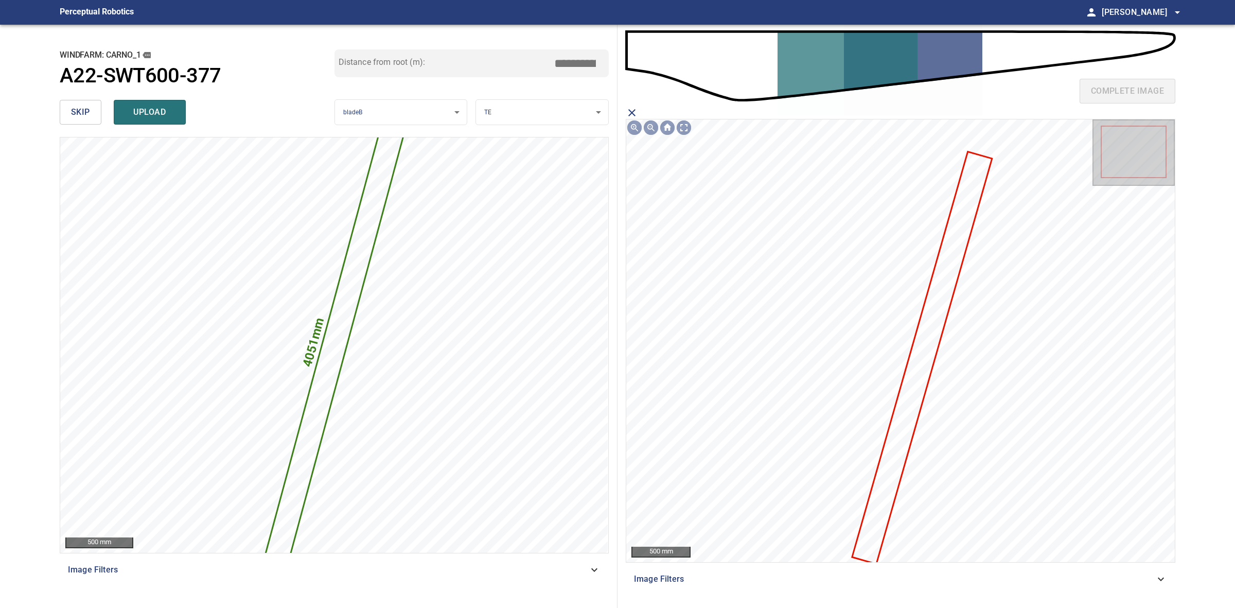
click at [898, 444] on icon at bounding box center [922, 357] width 138 height 410
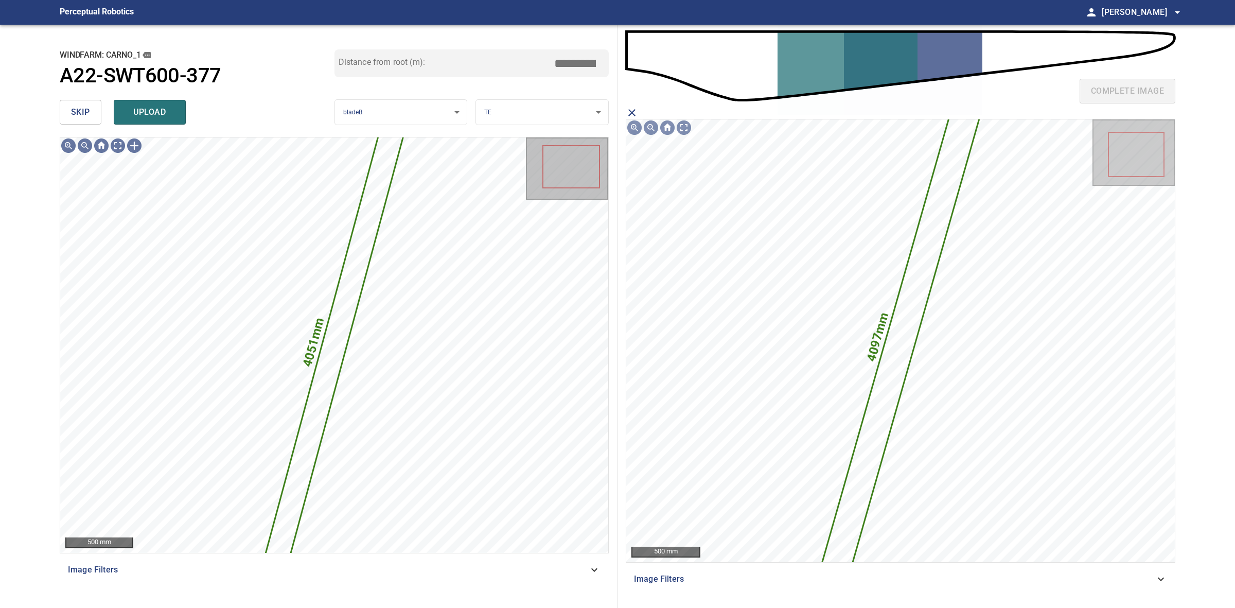
click at [175, 111] on button "upload" at bounding box center [150, 112] width 72 height 25
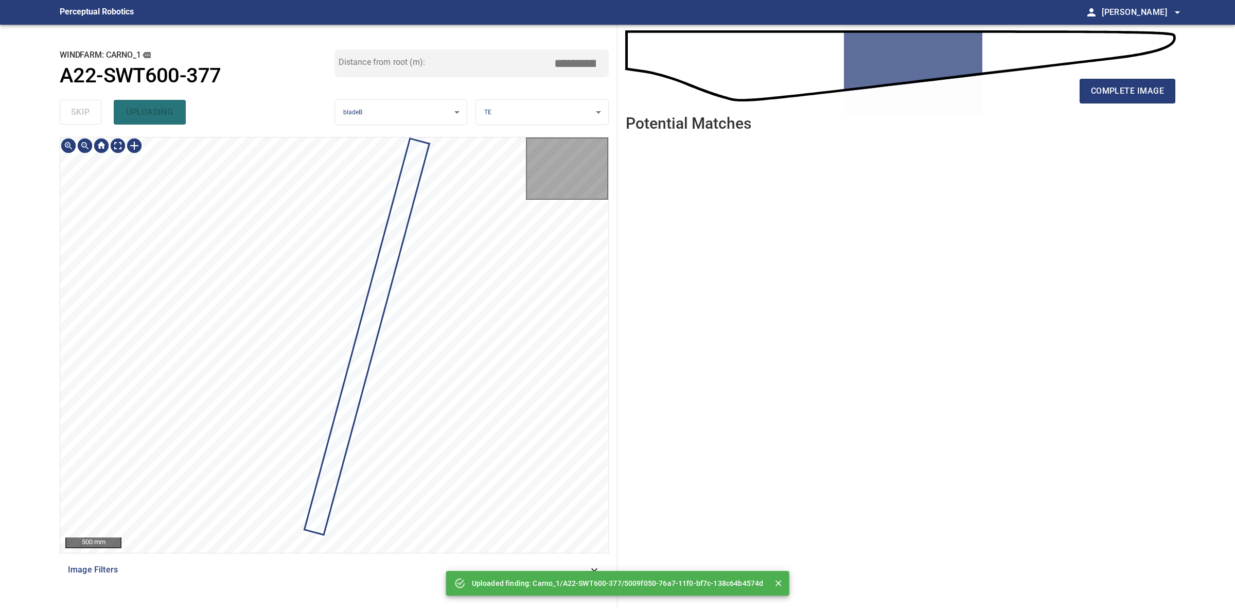
click at [83, 111] on div "skip uploading" at bounding box center [197, 112] width 275 height 33
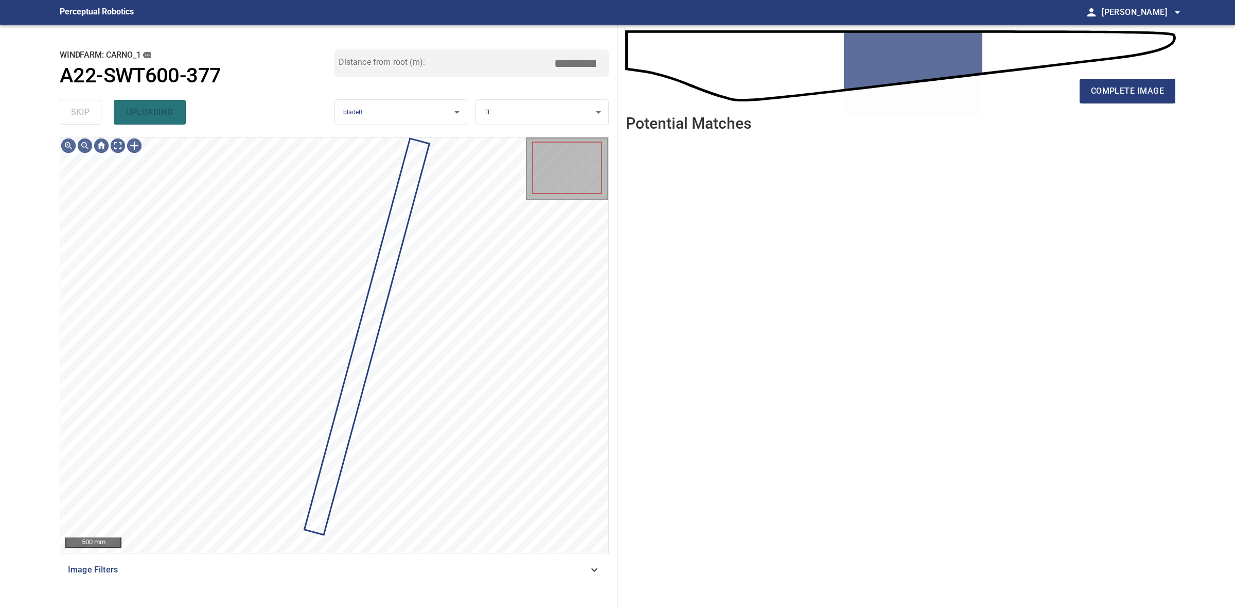
click at [83, 111] on div "skip uploading" at bounding box center [197, 112] width 275 height 33
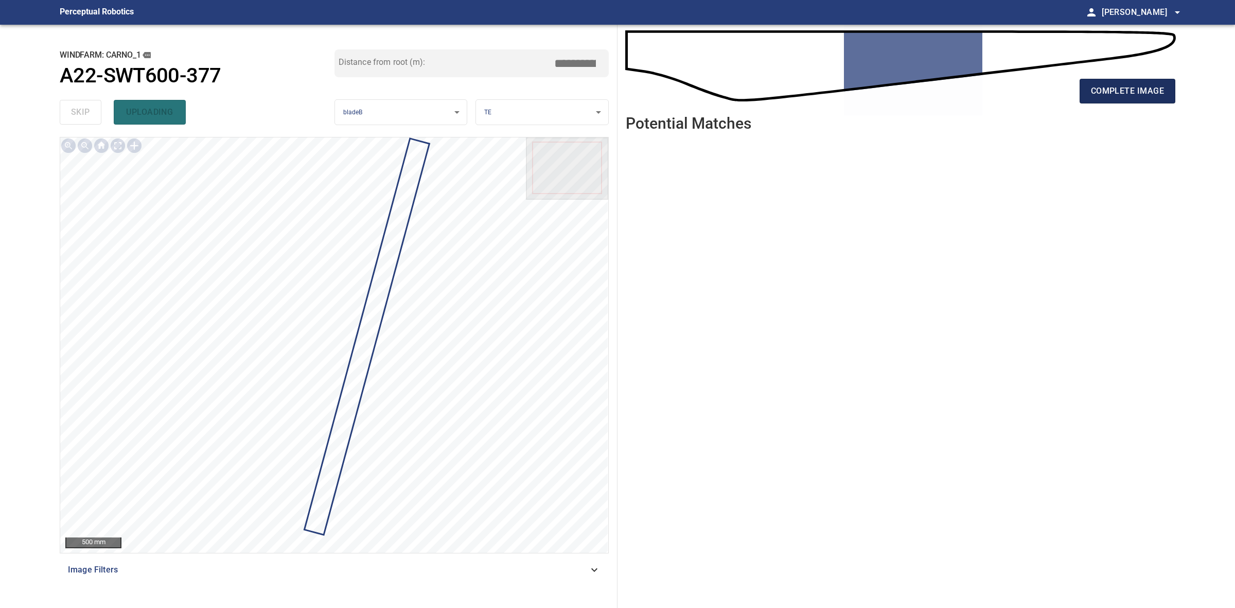
click at [1089, 85] on button "complete image" at bounding box center [1128, 91] width 96 height 25
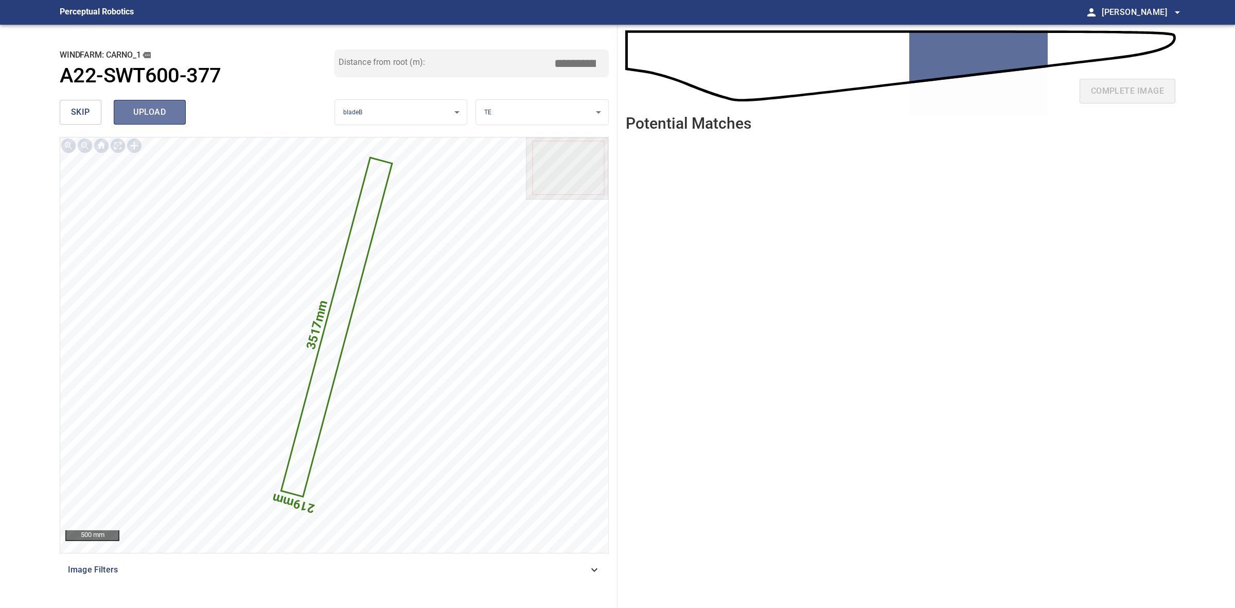
click at [148, 115] on span "upload" at bounding box center [149, 112] width 49 height 14
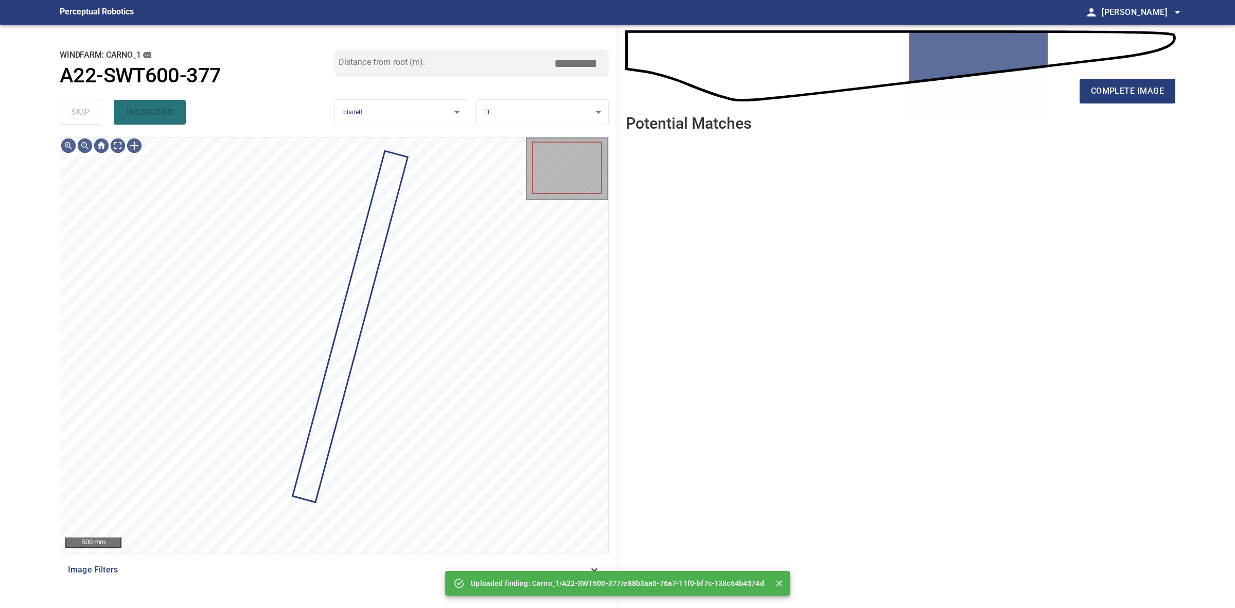
click at [93, 112] on div "skip uploading" at bounding box center [197, 112] width 275 height 33
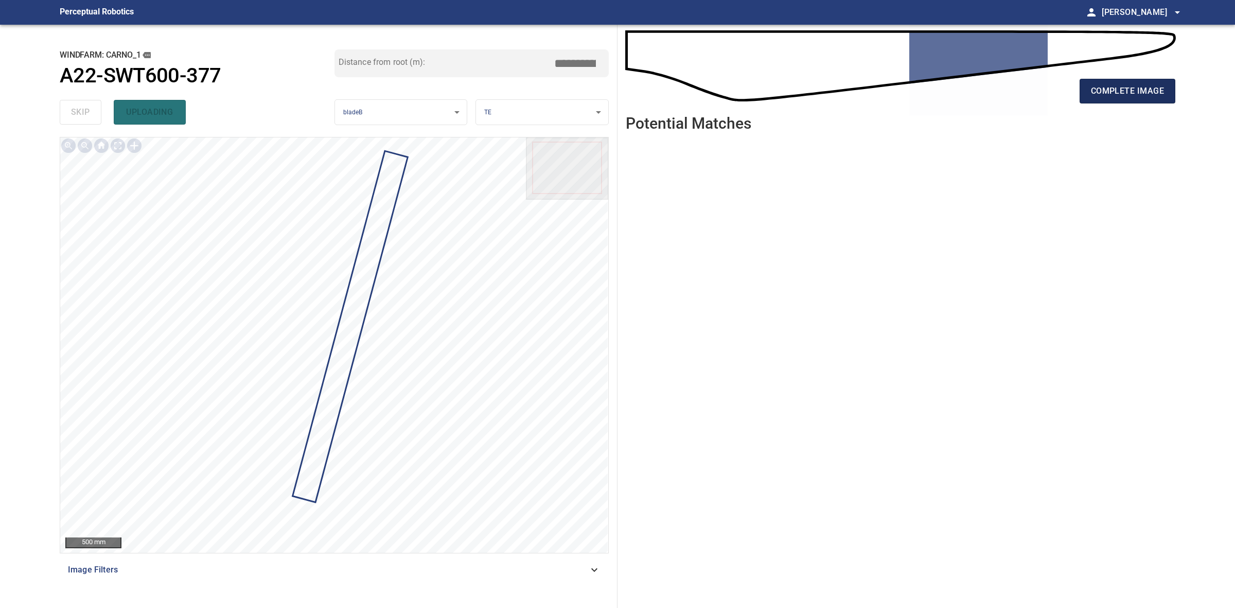
click at [1108, 86] on span "complete image" at bounding box center [1127, 91] width 73 height 14
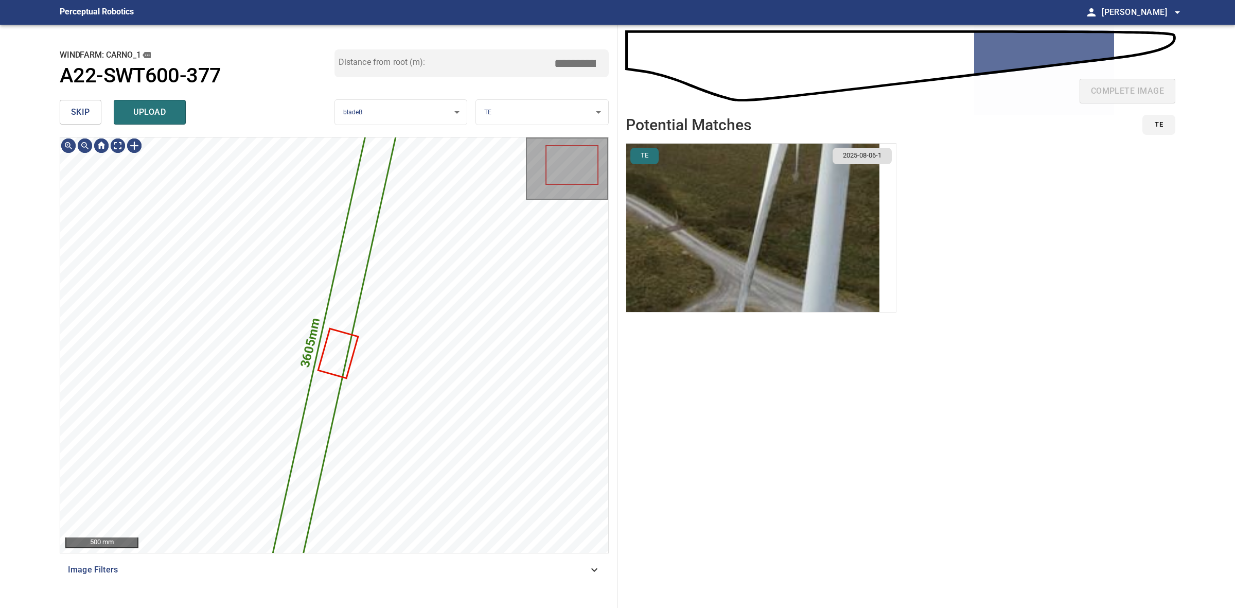
click at [75, 111] on span "skip" at bounding box center [80, 112] width 19 height 14
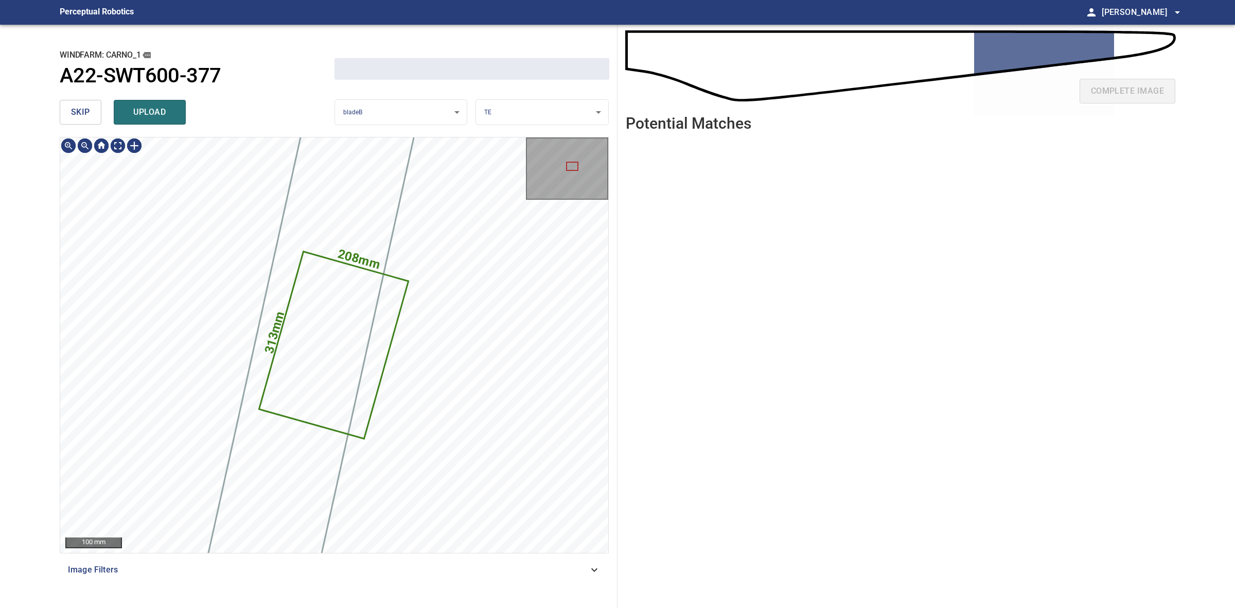
click at [75, 111] on span "skip" at bounding box center [80, 112] width 19 height 14
click at [75, 111] on div "skip upload" at bounding box center [197, 112] width 275 height 33
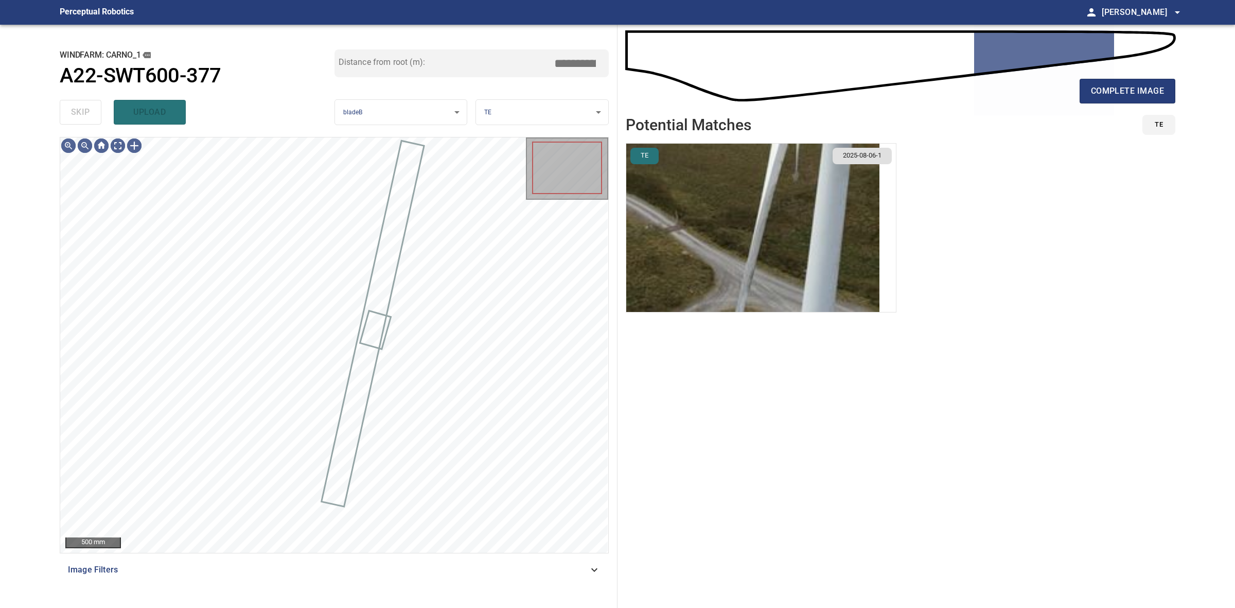
click at [75, 111] on div "skip upload" at bounding box center [197, 112] width 275 height 33
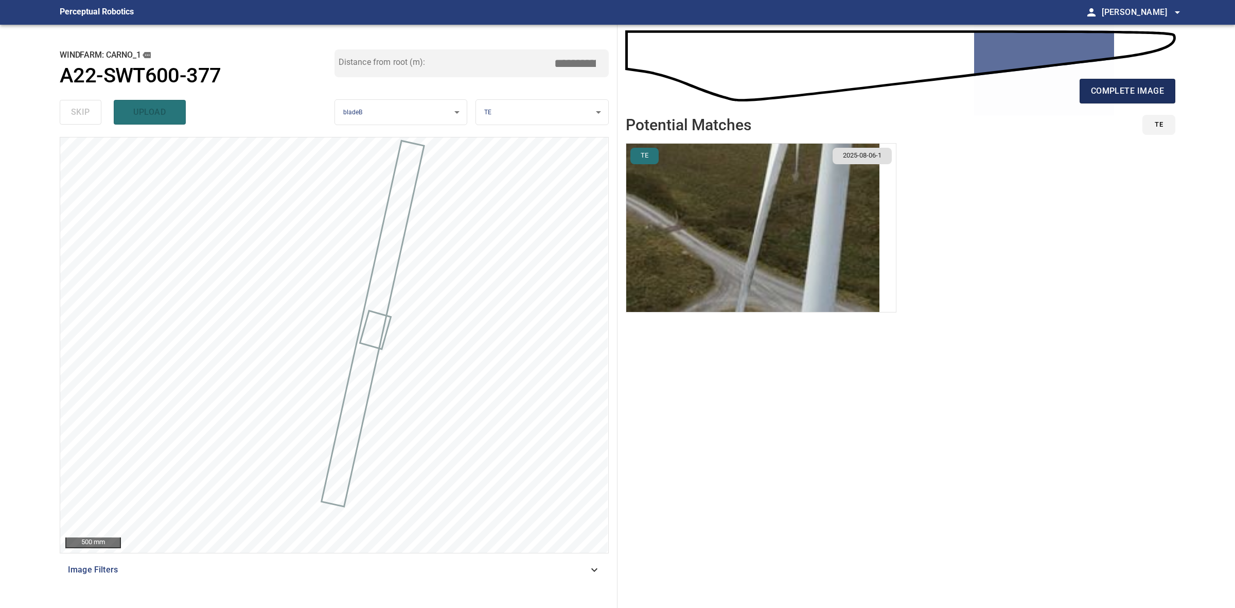
click at [1122, 101] on button "complete image" at bounding box center [1128, 91] width 96 height 25
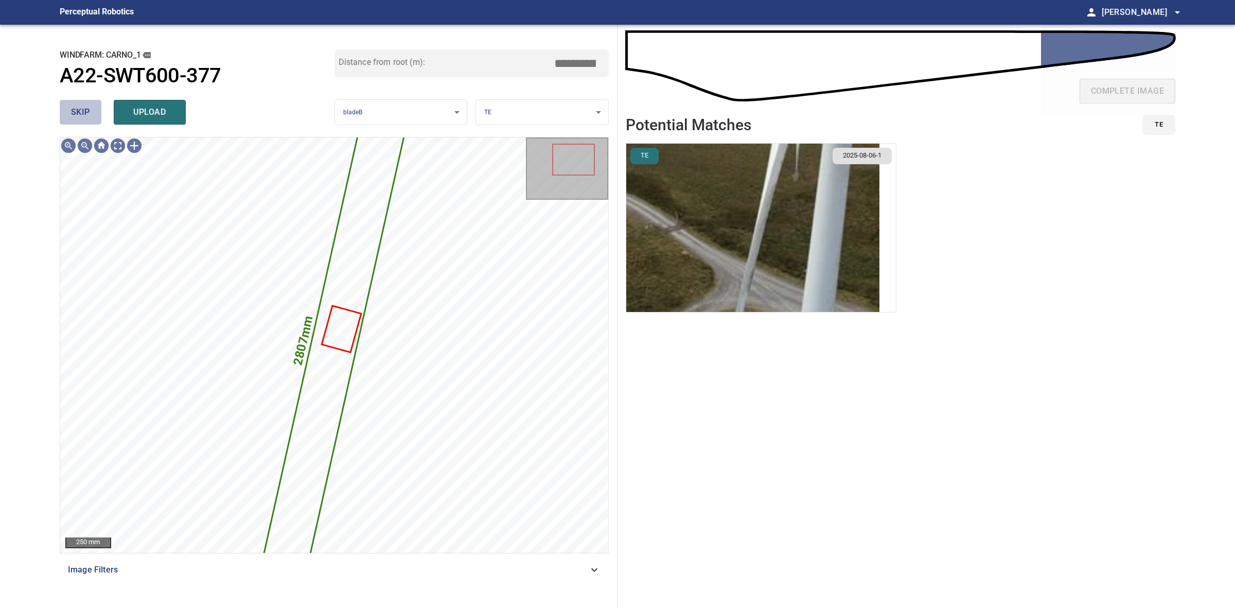
click at [89, 108] on span "skip" at bounding box center [80, 112] width 19 height 14
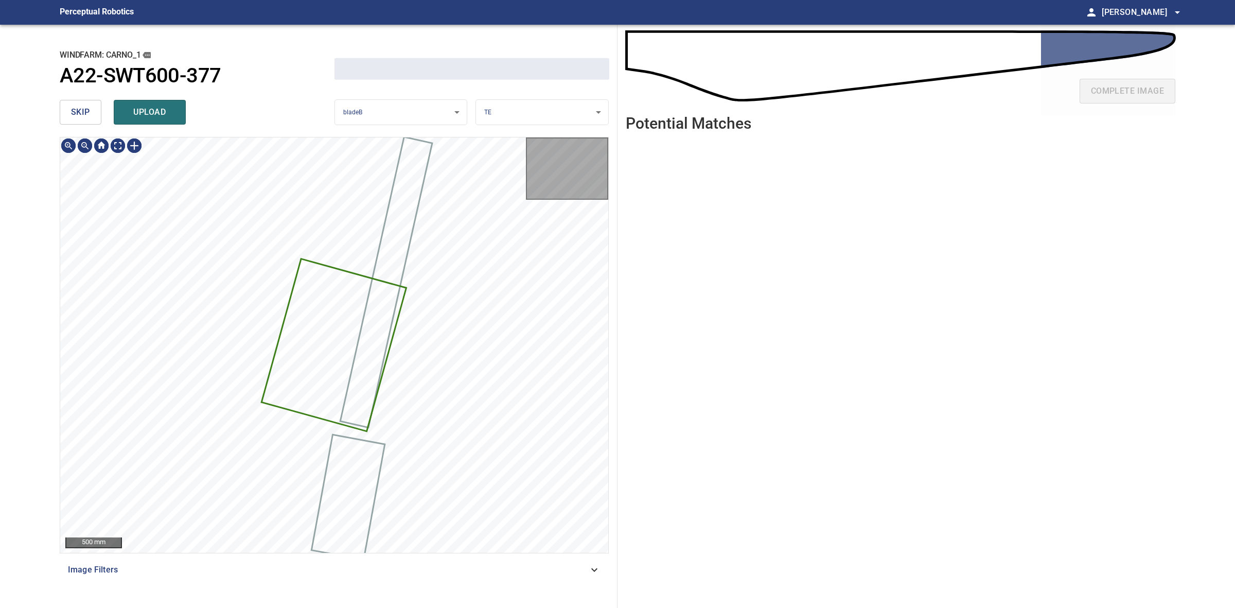
click at [89, 108] on span "skip" at bounding box center [80, 112] width 19 height 14
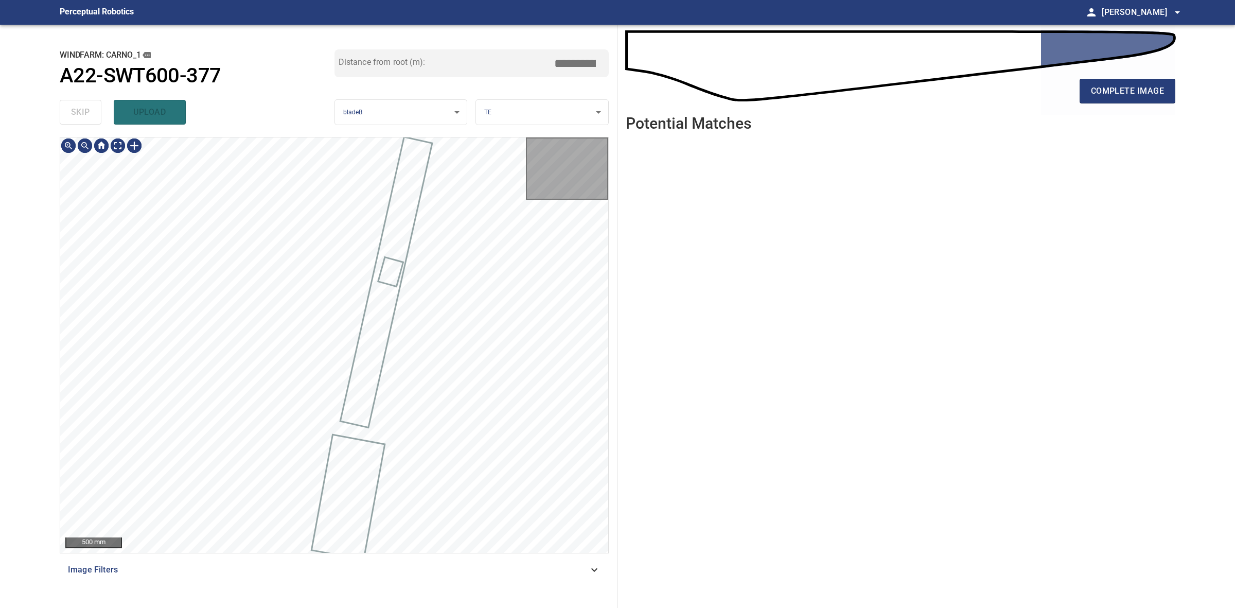
click at [89, 108] on div "skip upload" at bounding box center [197, 112] width 275 height 33
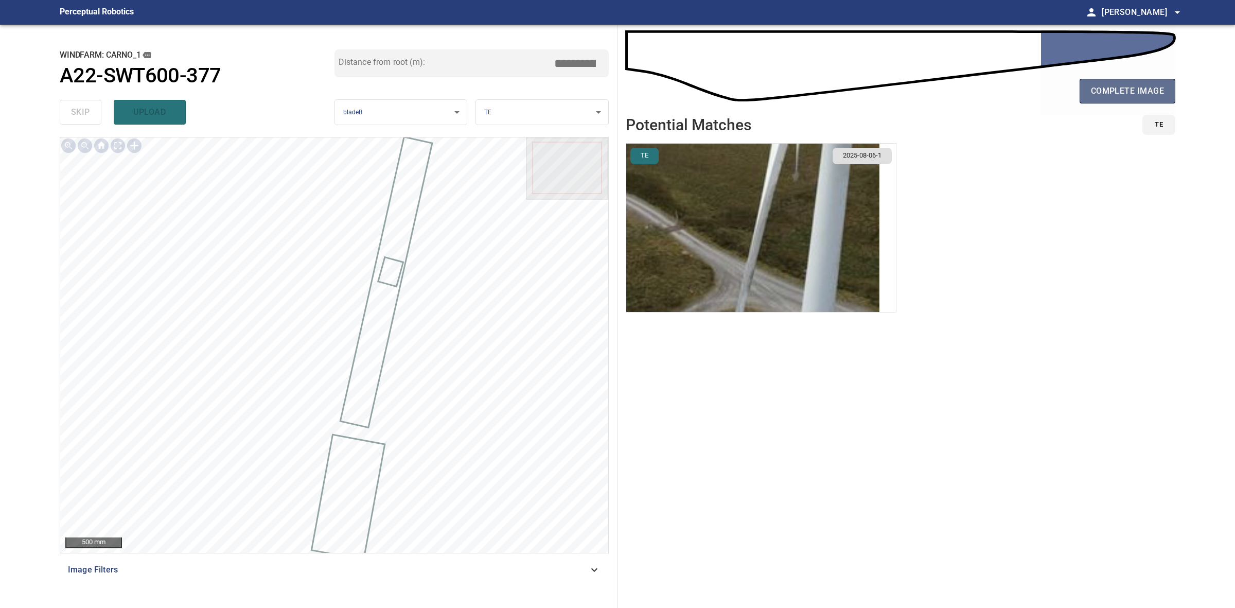
click at [1139, 85] on span "complete image" at bounding box center [1127, 91] width 73 height 14
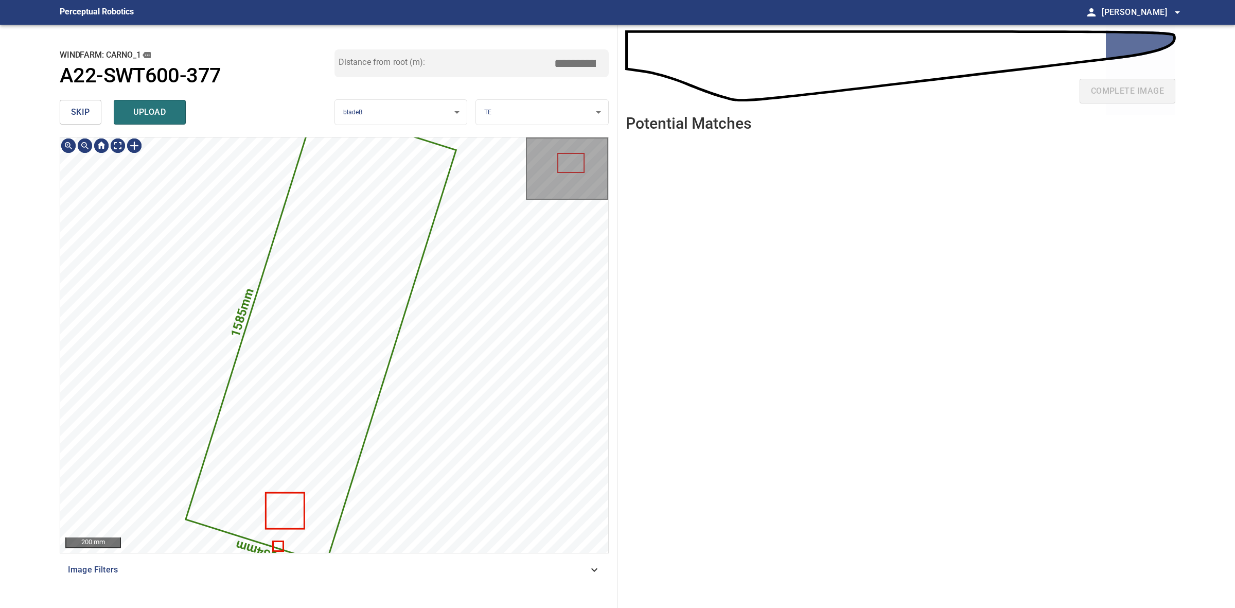
click at [84, 116] on span "skip" at bounding box center [80, 112] width 19 height 14
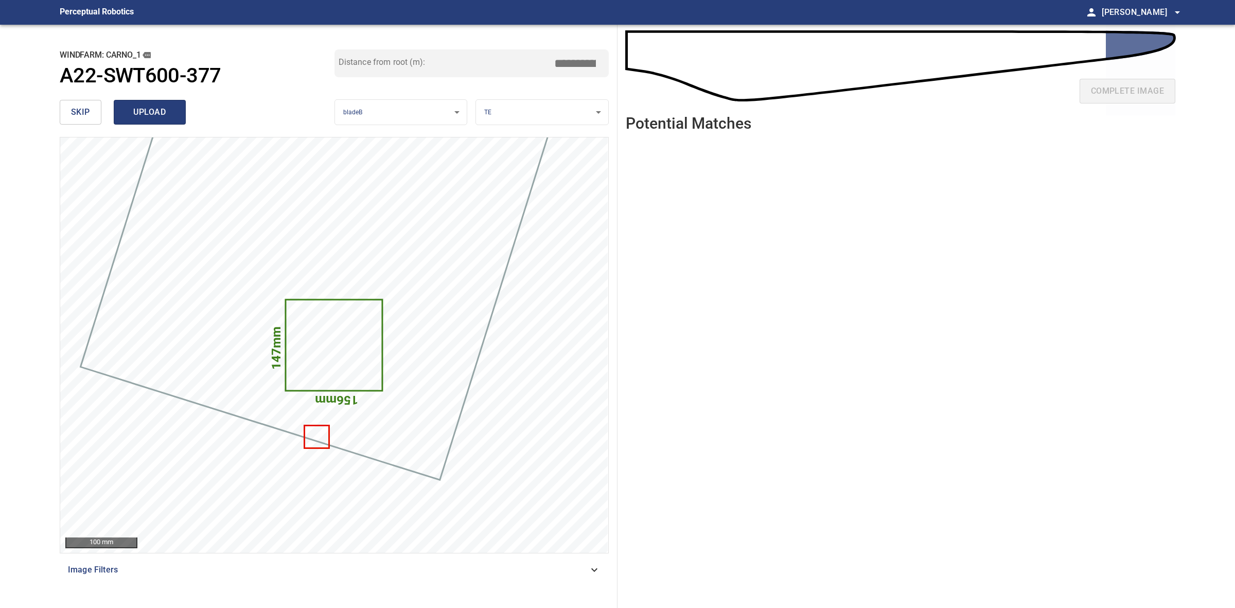
click at [154, 114] on span "upload" at bounding box center [149, 112] width 49 height 14
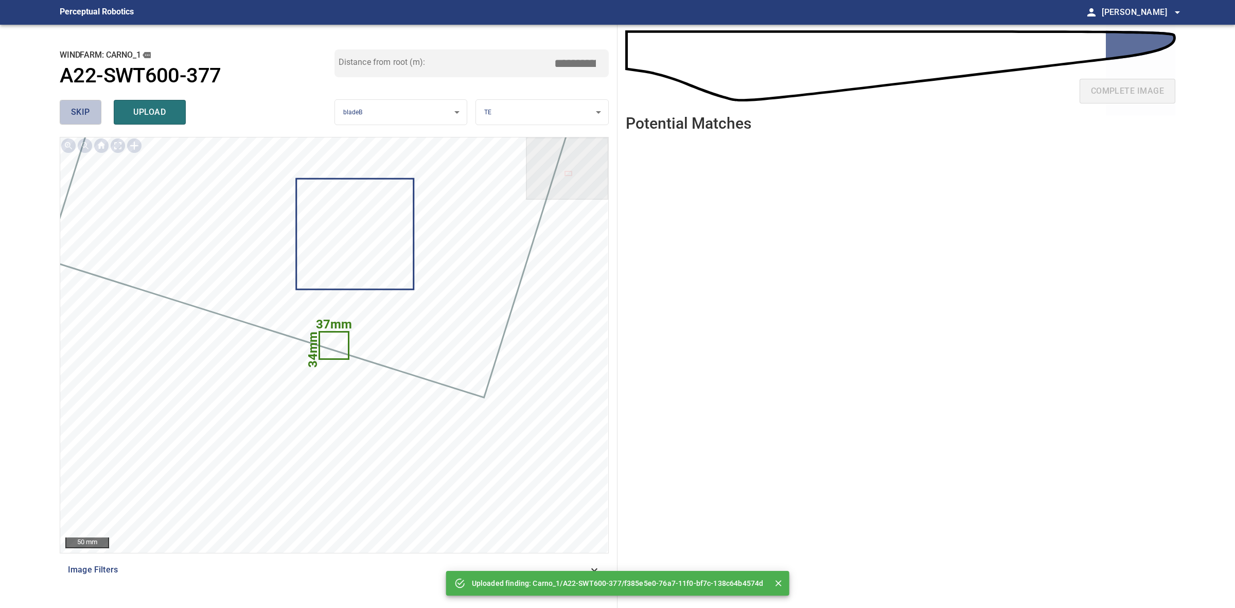
click at [80, 106] on span "skip" at bounding box center [80, 112] width 19 height 14
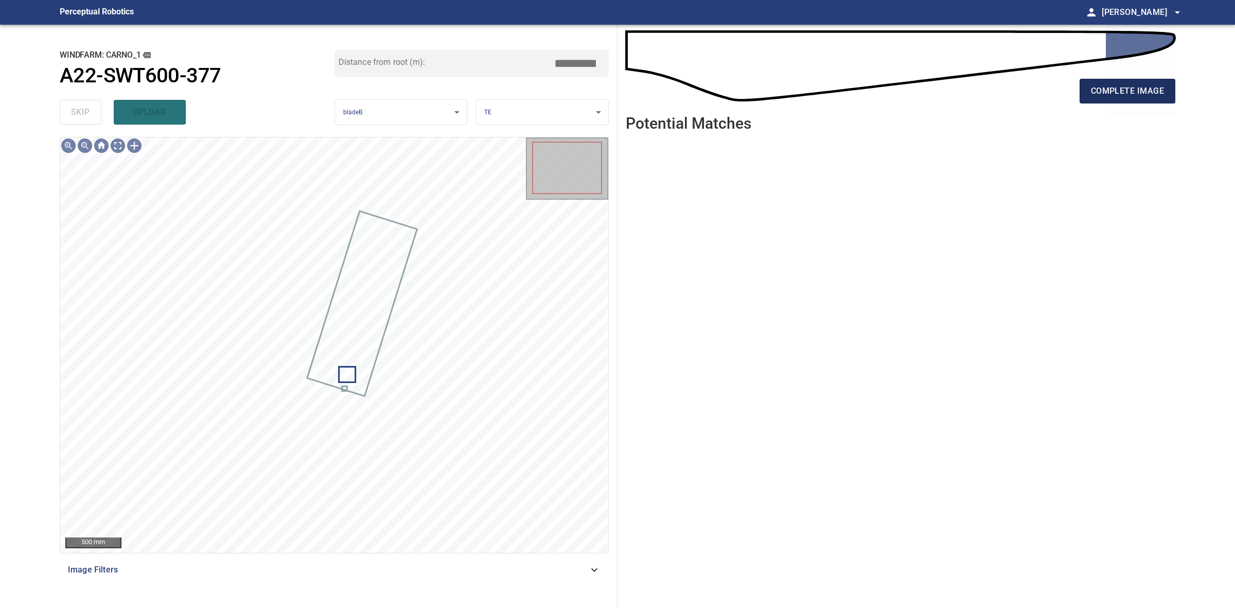
click at [1127, 98] on span "complete image" at bounding box center [1127, 91] width 73 height 14
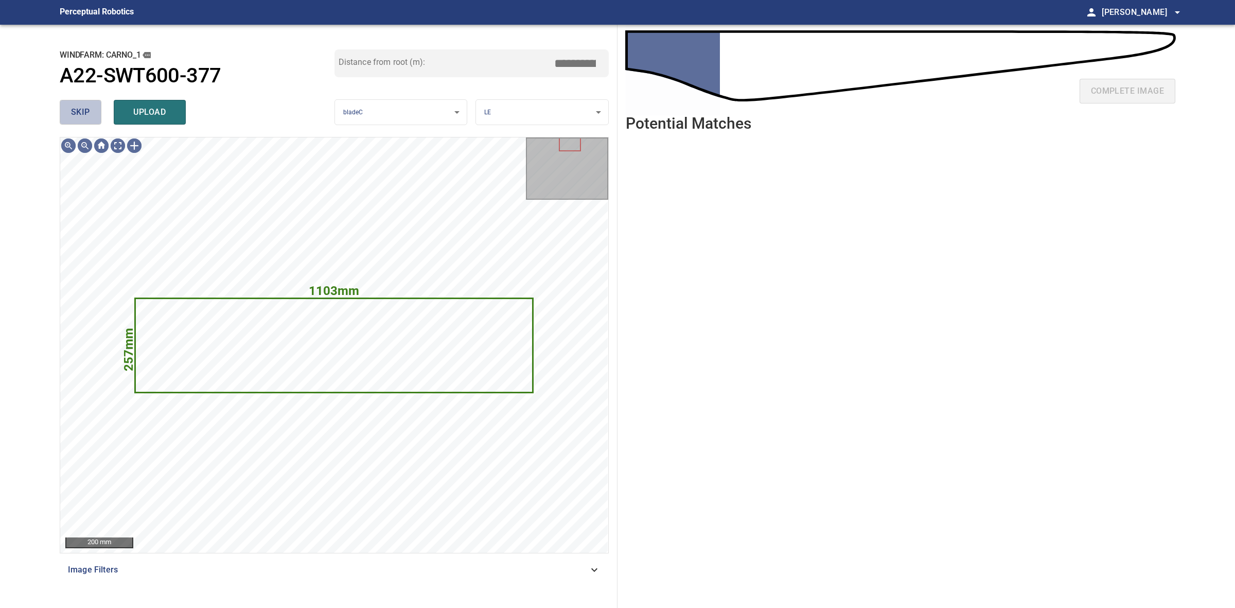
click at [80, 112] on span "skip" at bounding box center [80, 112] width 19 height 14
click at [80, 112] on div "skip upload" at bounding box center [197, 112] width 275 height 33
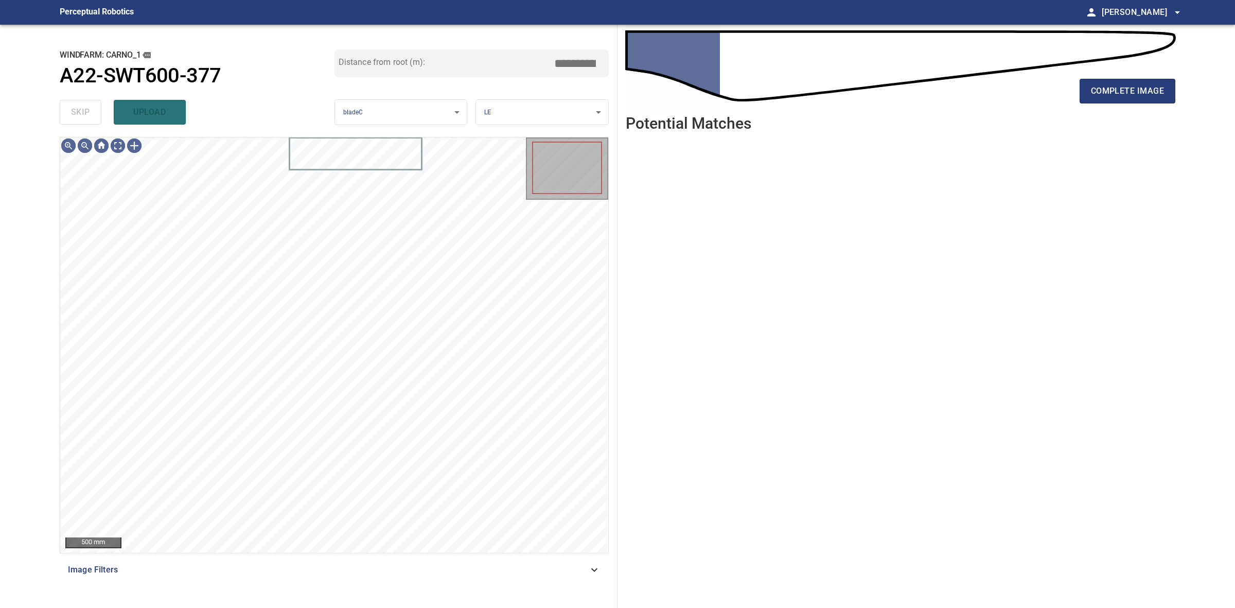
click at [80, 112] on div "skip upload" at bounding box center [197, 112] width 275 height 33
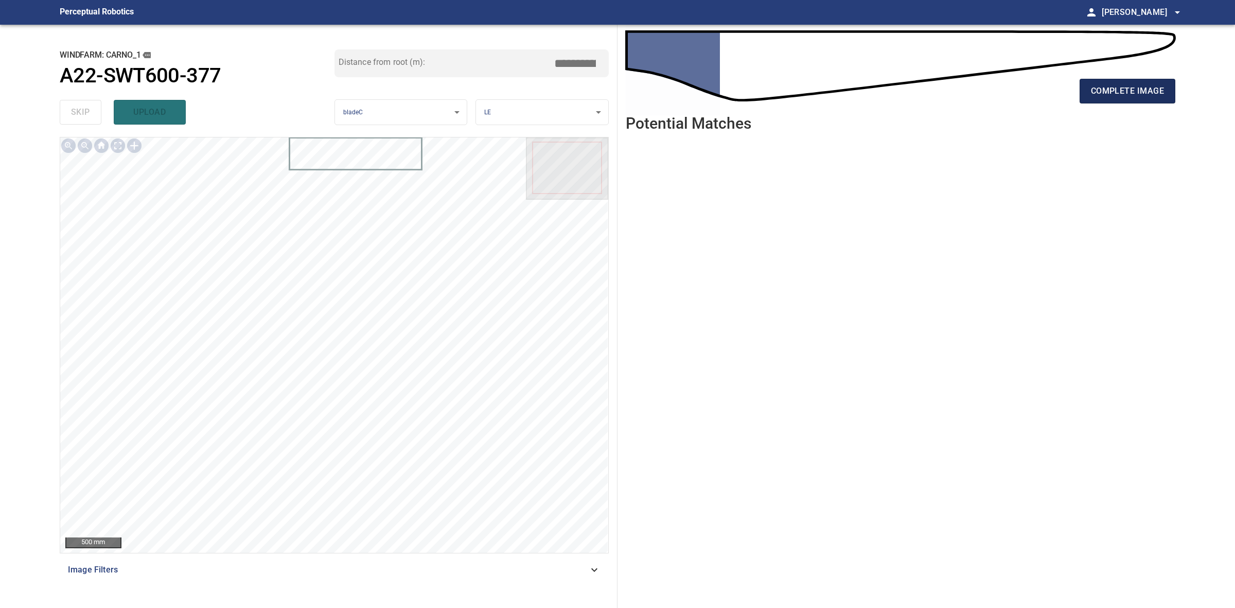
click at [1149, 85] on span "complete image" at bounding box center [1127, 91] width 73 height 14
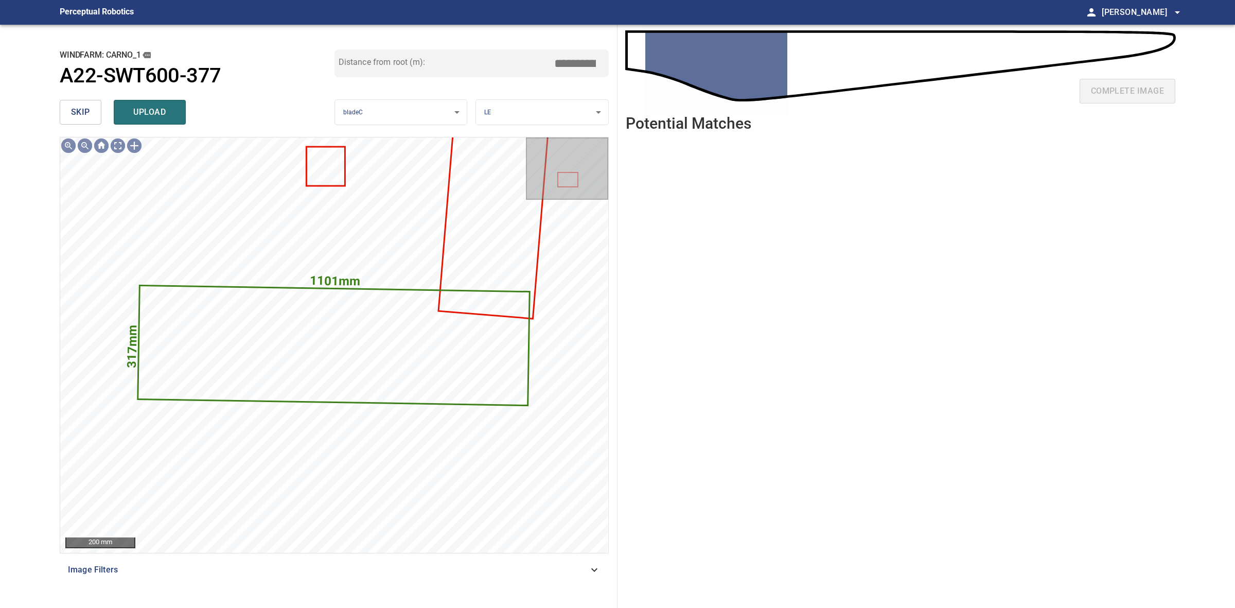
click at [52, 120] on div "**********" at bounding box center [334, 316] width 566 height 583
click at [71, 113] on span "skip" at bounding box center [80, 112] width 19 height 14
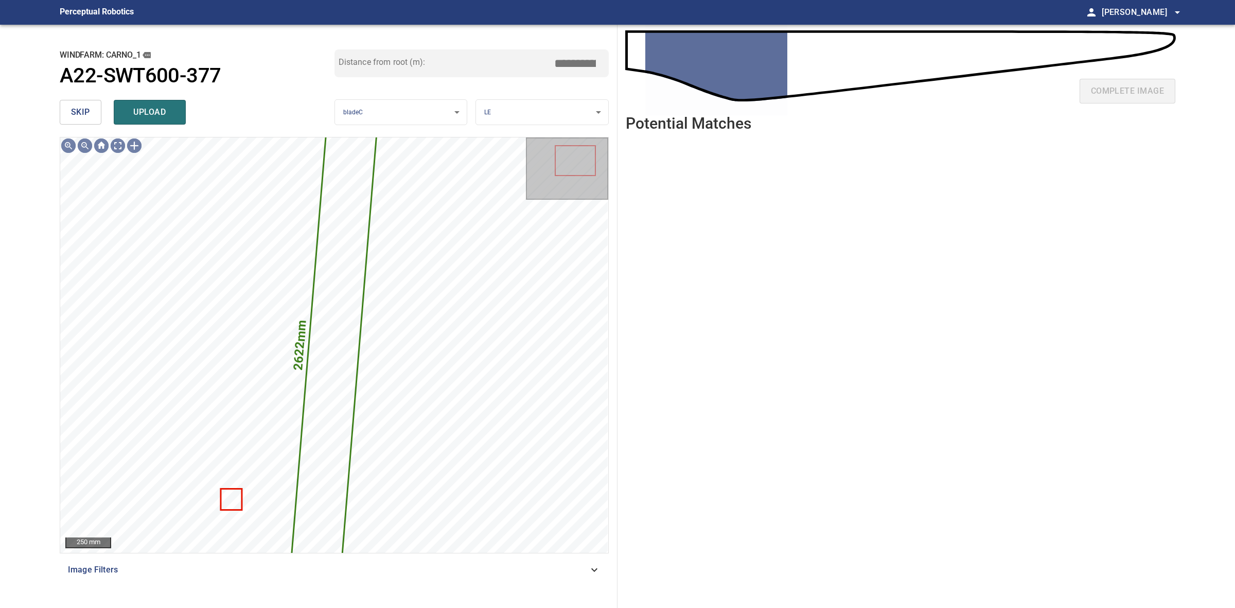
click at [77, 109] on span "skip" at bounding box center [80, 112] width 19 height 14
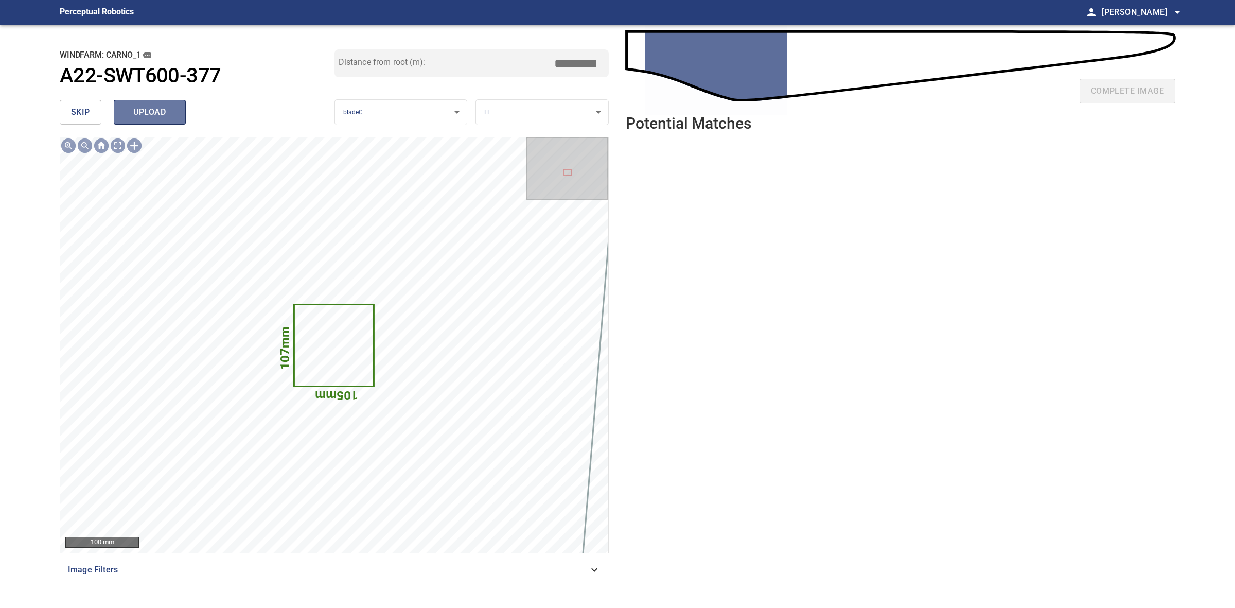
click at [164, 107] on span "upload" at bounding box center [149, 112] width 49 height 14
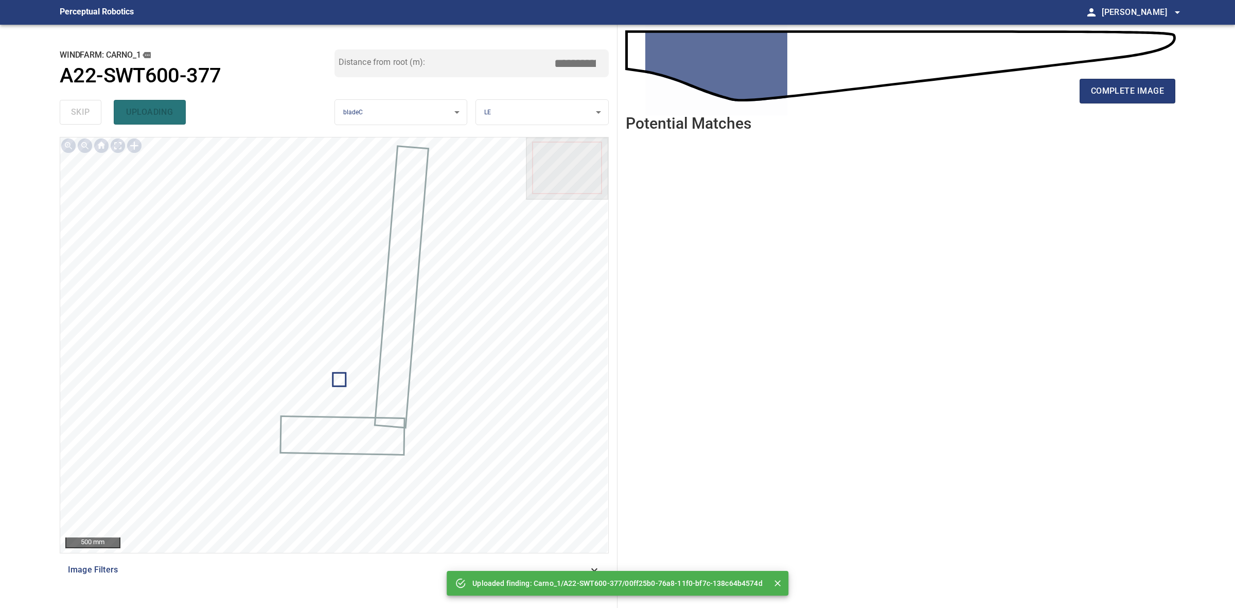
click at [1136, 107] on div "complete image" at bounding box center [901, 95] width 550 height 41
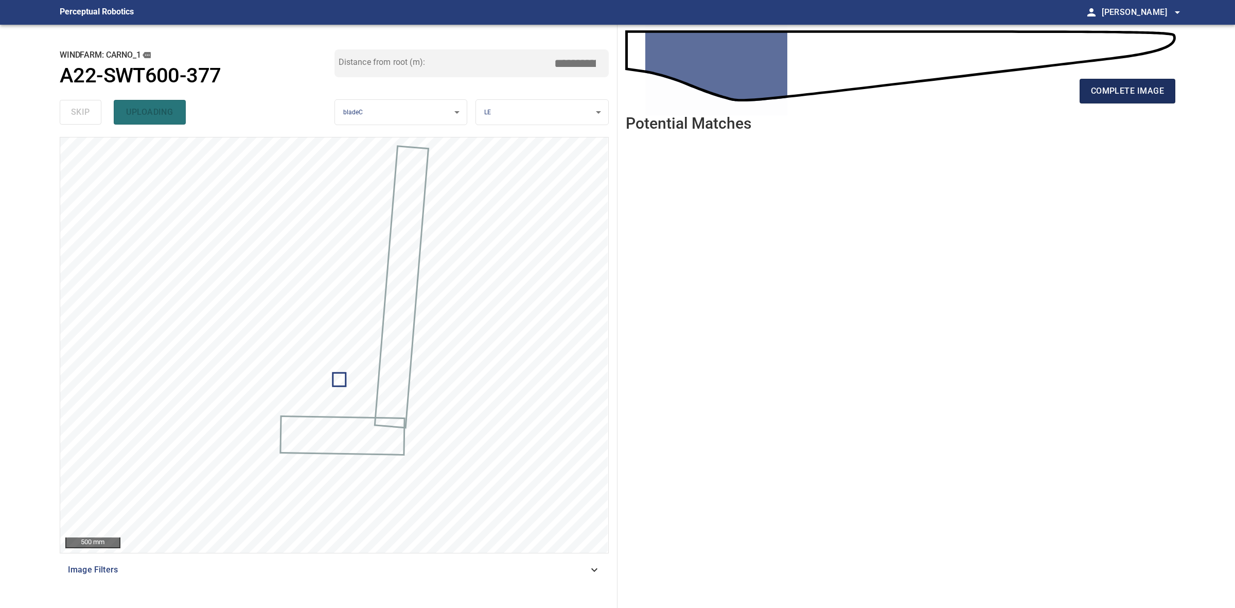
click at [1131, 93] on span "complete image" at bounding box center [1127, 91] width 73 height 14
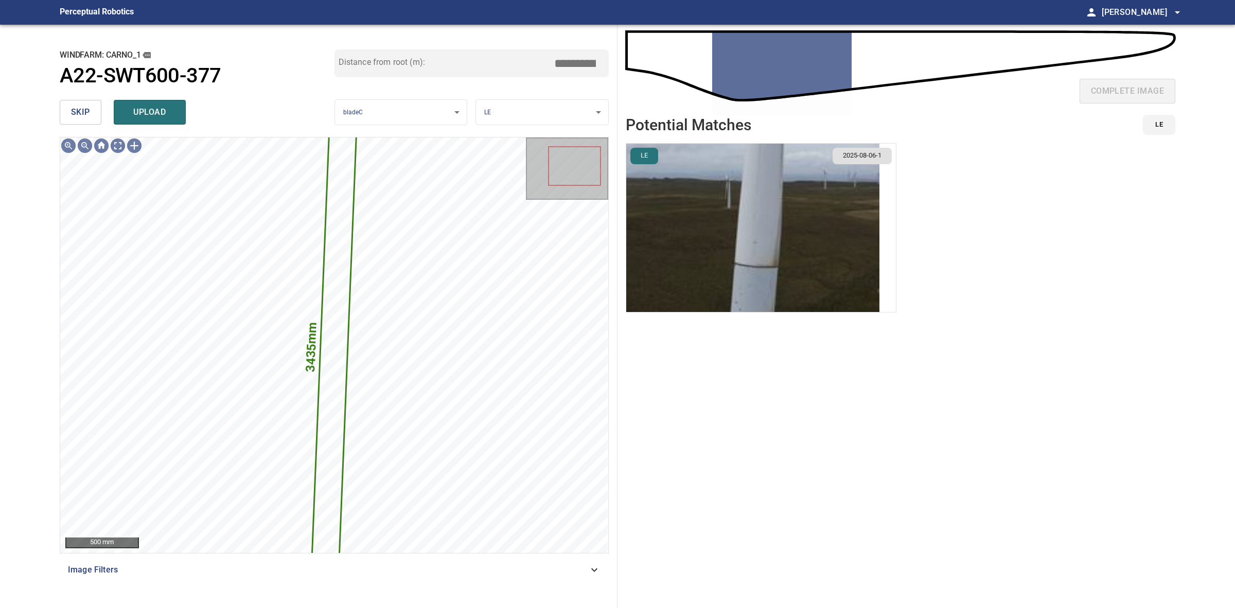
click at [89, 109] on span "skip" at bounding box center [80, 112] width 19 height 14
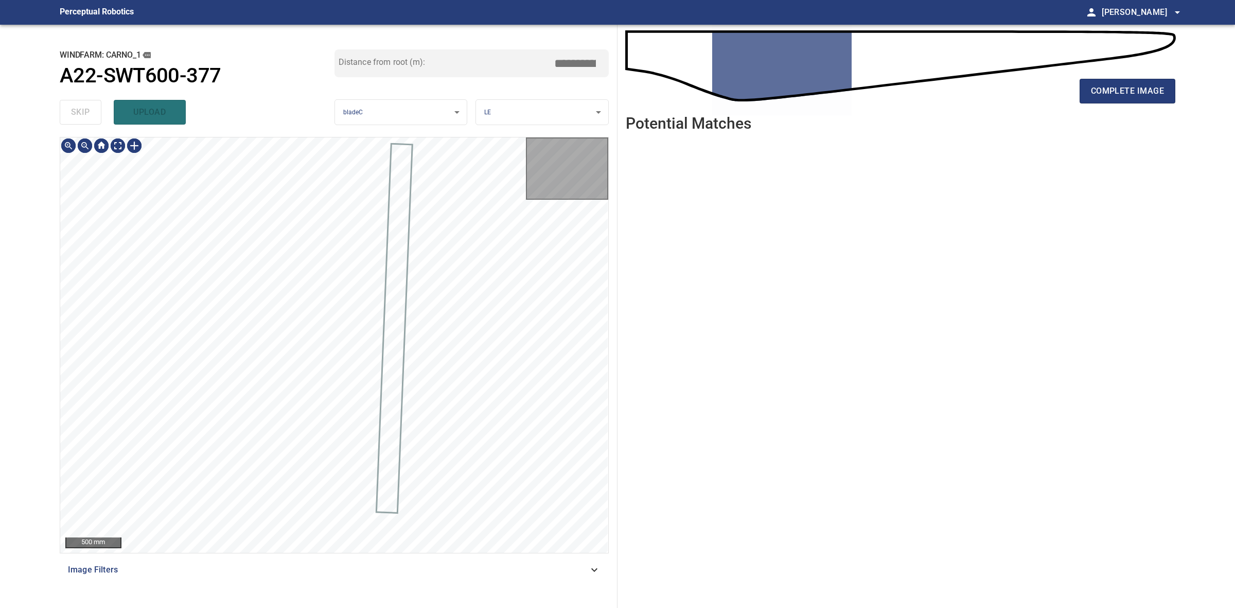
click at [89, 109] on div "skip upload" at bounding box center [197, 112] width 275 height 33
click at [1117, 104] on div "complete image" at bounding box center [901, 95] width 550 height 41
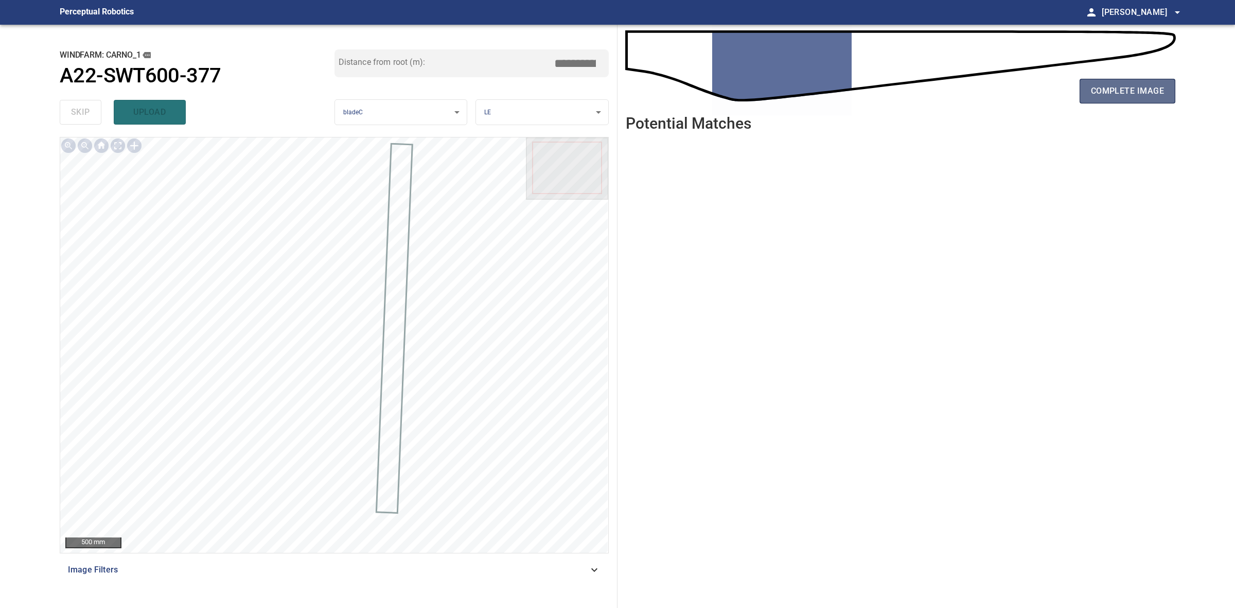
click at [1117, 102] on button "complete image" at bounding box center [1128, 91] width 96 height 25
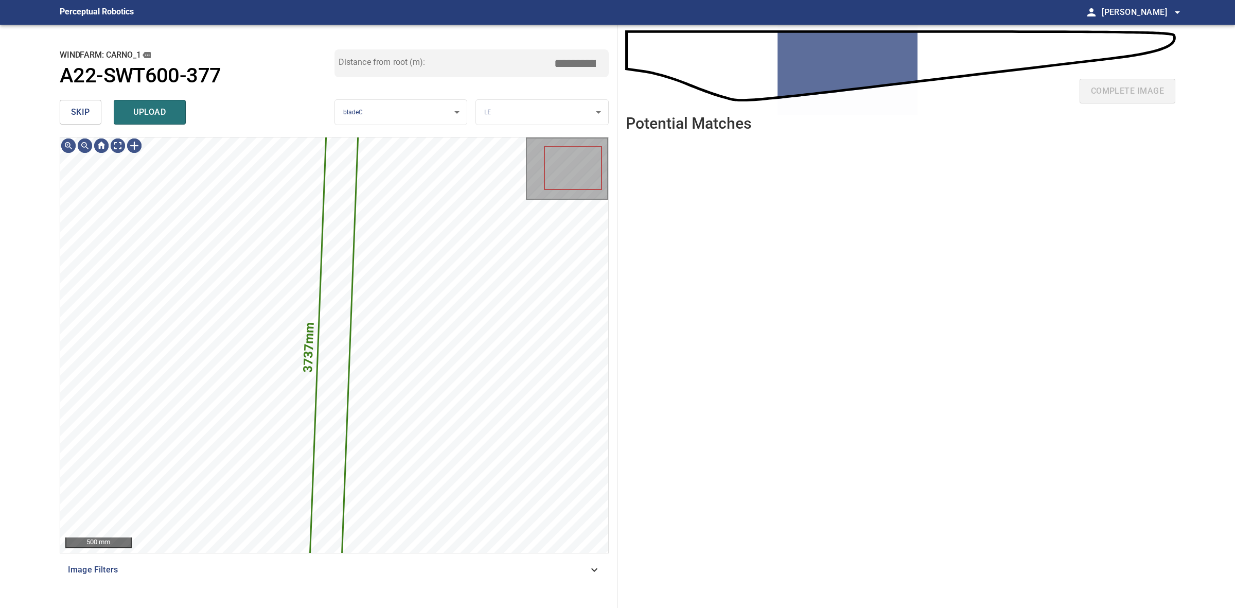
click at [85, 111] on span "skip" at bounding box center [80, 112] width 19 height 14
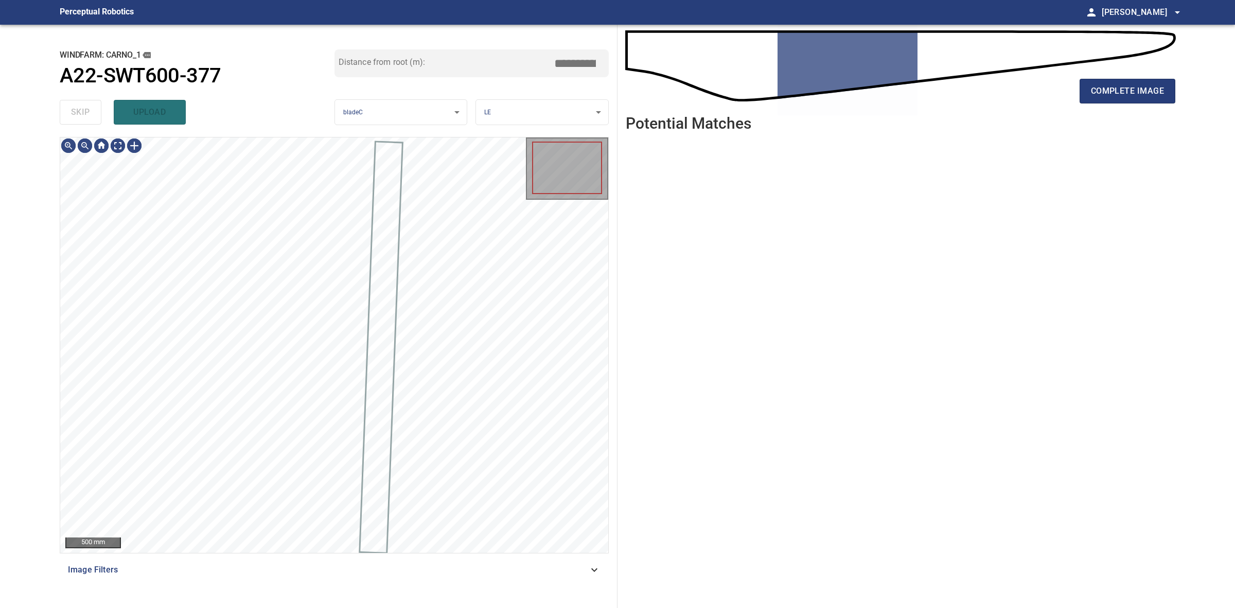
click at [85, 111] on div "skip upload" at bounding box center [197, 112] width 275 height 33
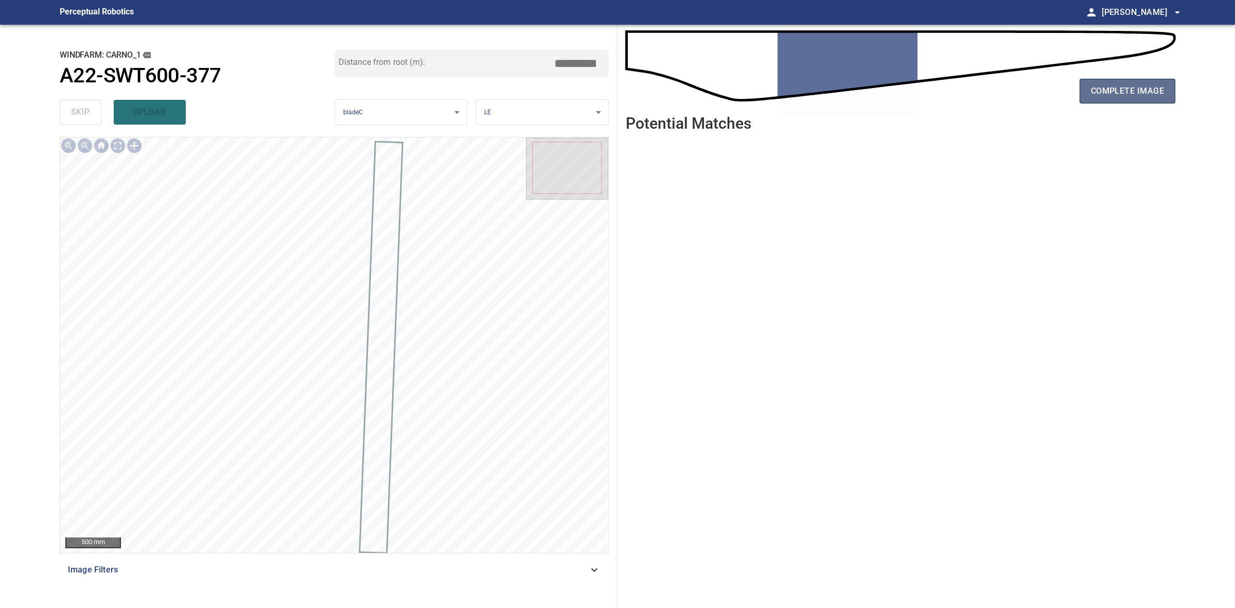
click at [1154, 91] on span "complete image" at bounding box center [1127, 91] width 73 height 14
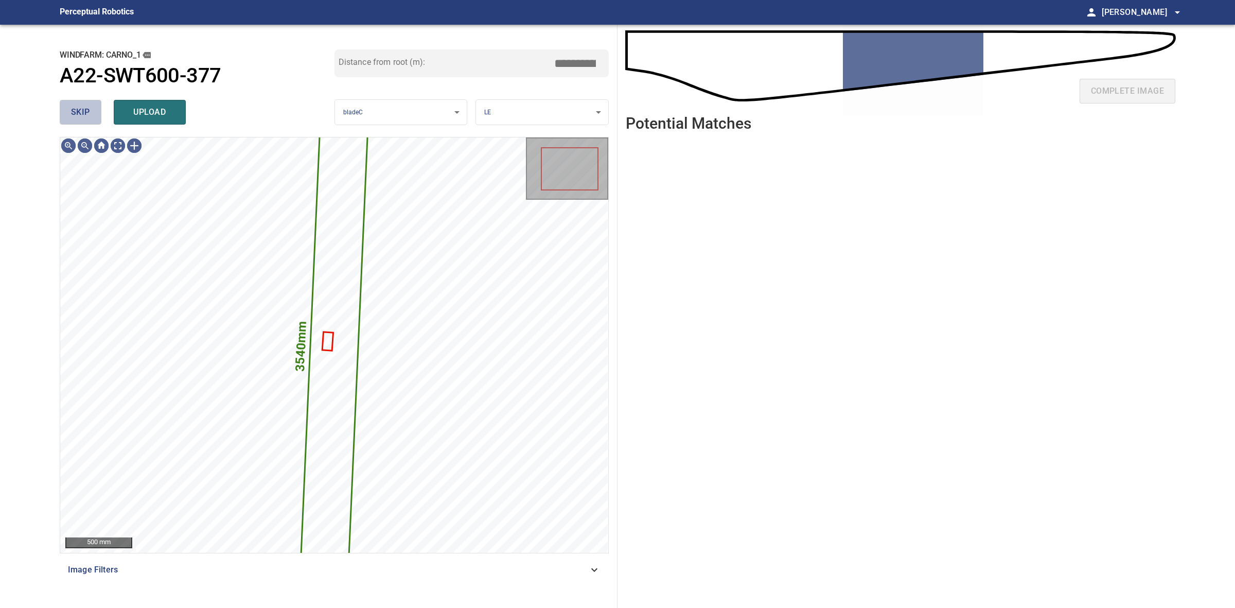
click at [85, 118] on span "skip" at bounding box center [80, 112] width 19 height 14
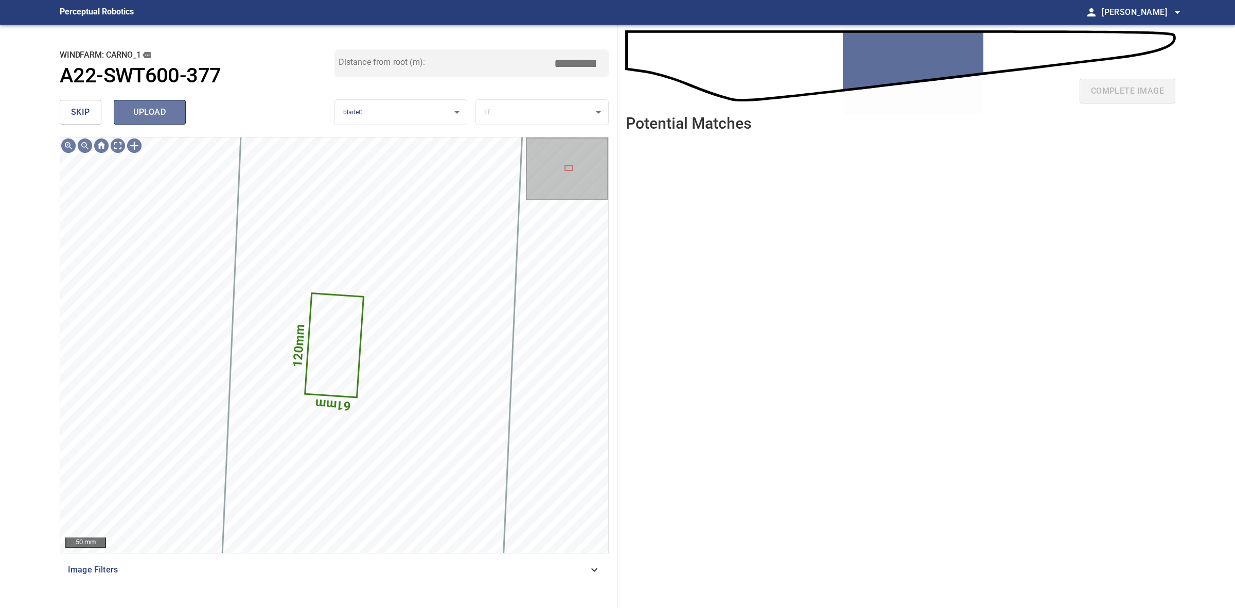
click at [162, 118] on span "upload" at bounding box center [149, 112] width 49 height 14
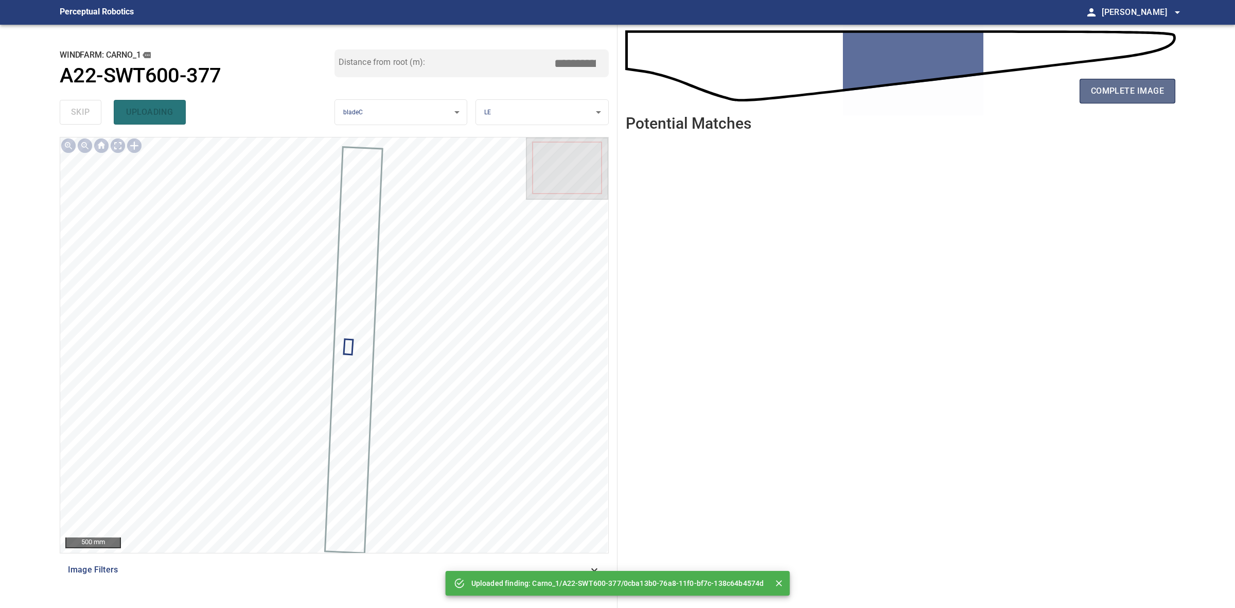
click at [1112, 89] on span "complete image" at bounding box center [1127, 91] width 73 height 14
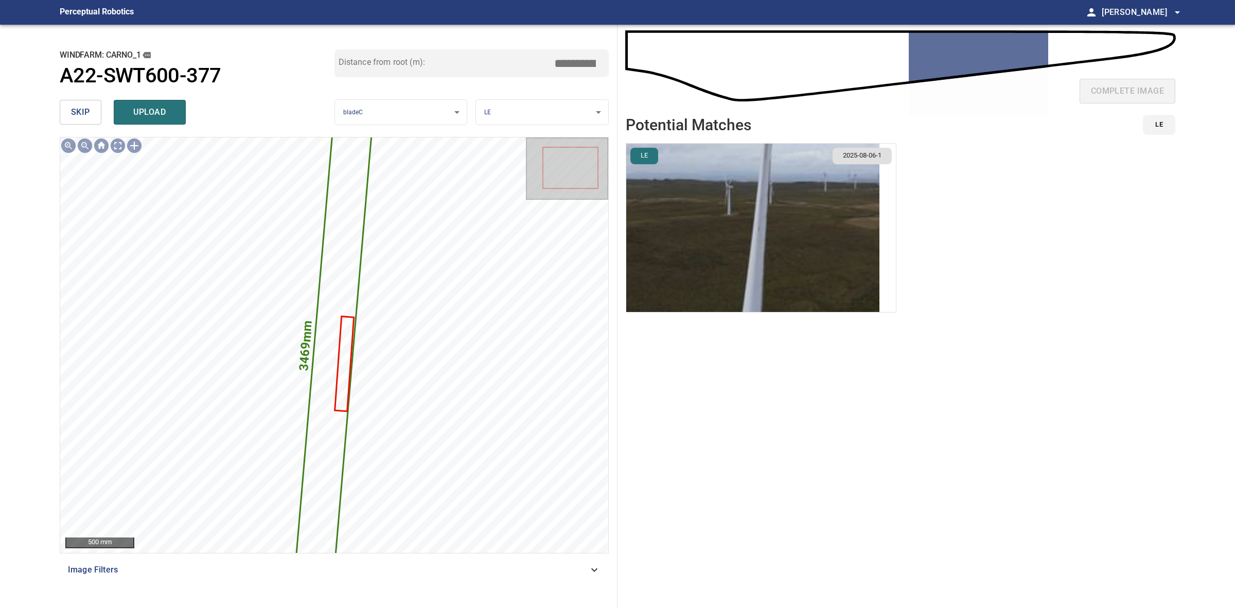
click at [81, 106] on span "skip" at bounding box center [80, 112] width 19 height 14
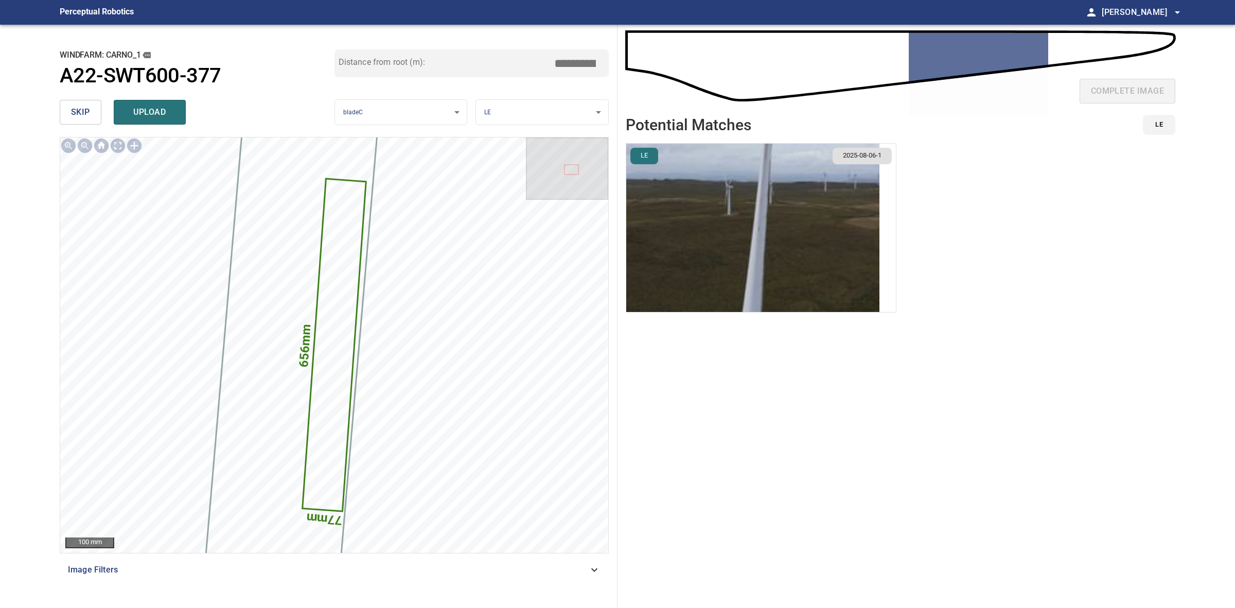
click at [81, 106] on span "skip" at bounding box center [80, 112] width 19 height 14
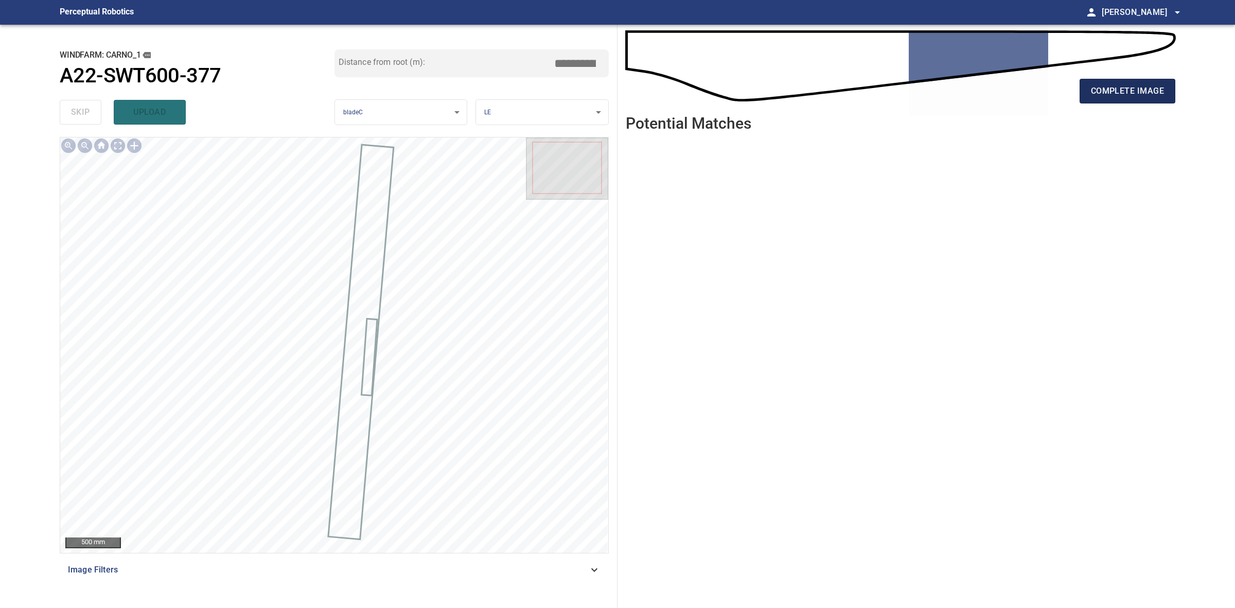
click at [1143, 93] on span "complete image" at bounding box center [1127, 91] width 73 height 14
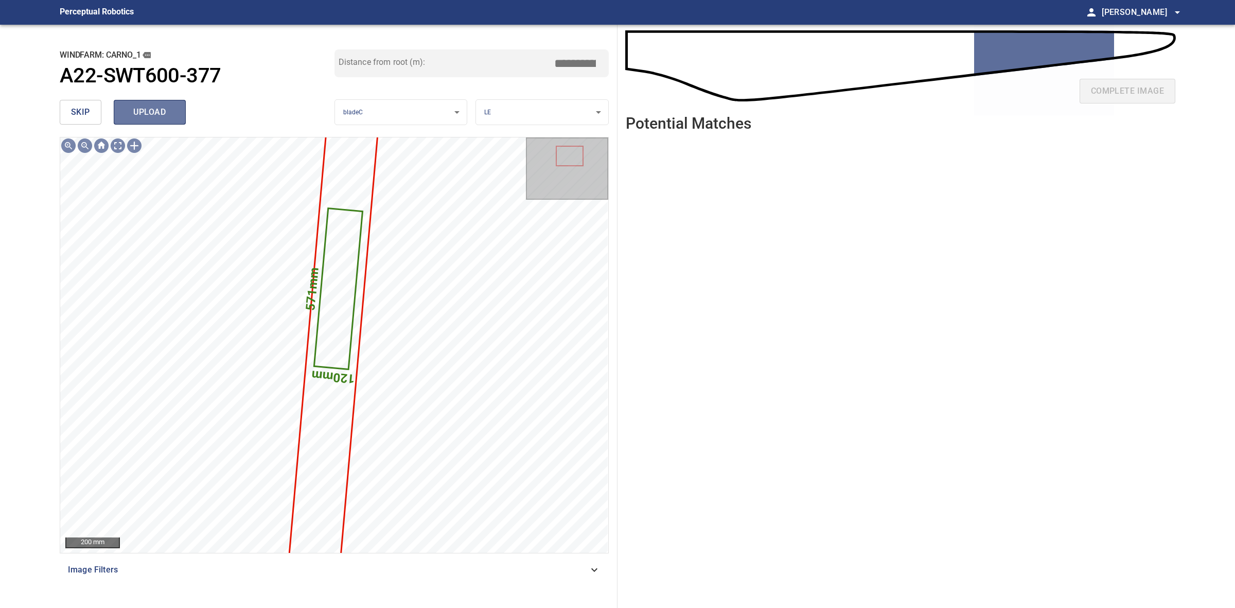
click at [158, 104] on button "upload" at bounding box center [150, 112] width 72 height 25
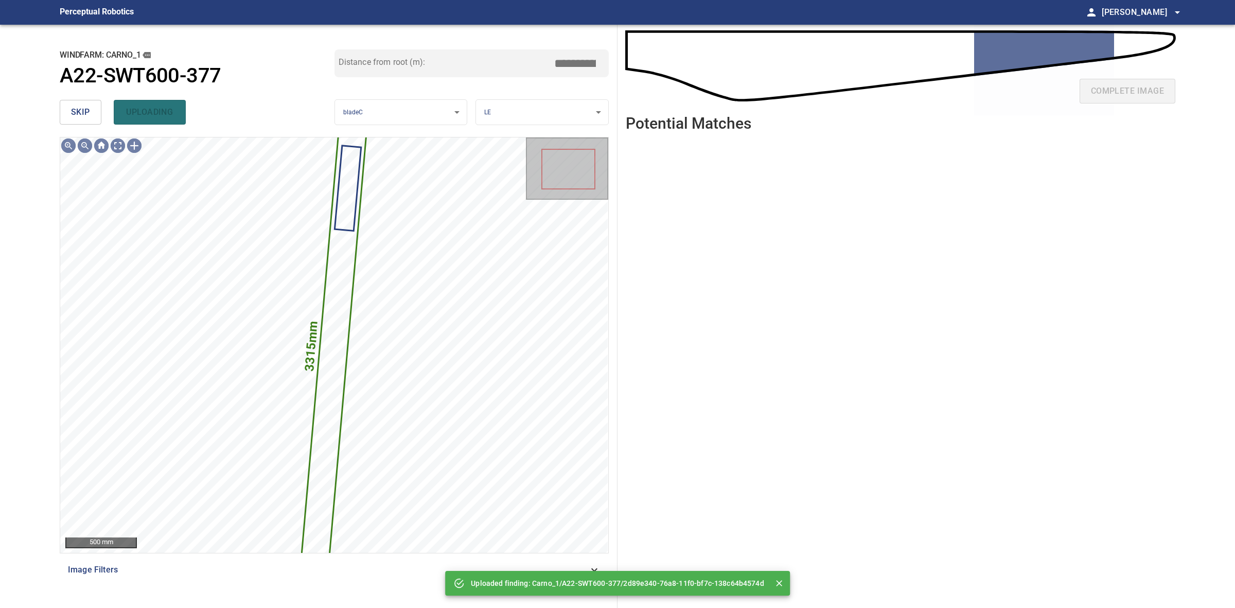
click at [85, 112] on span "skip" at bounding box center [80, 112] width 19 height 14
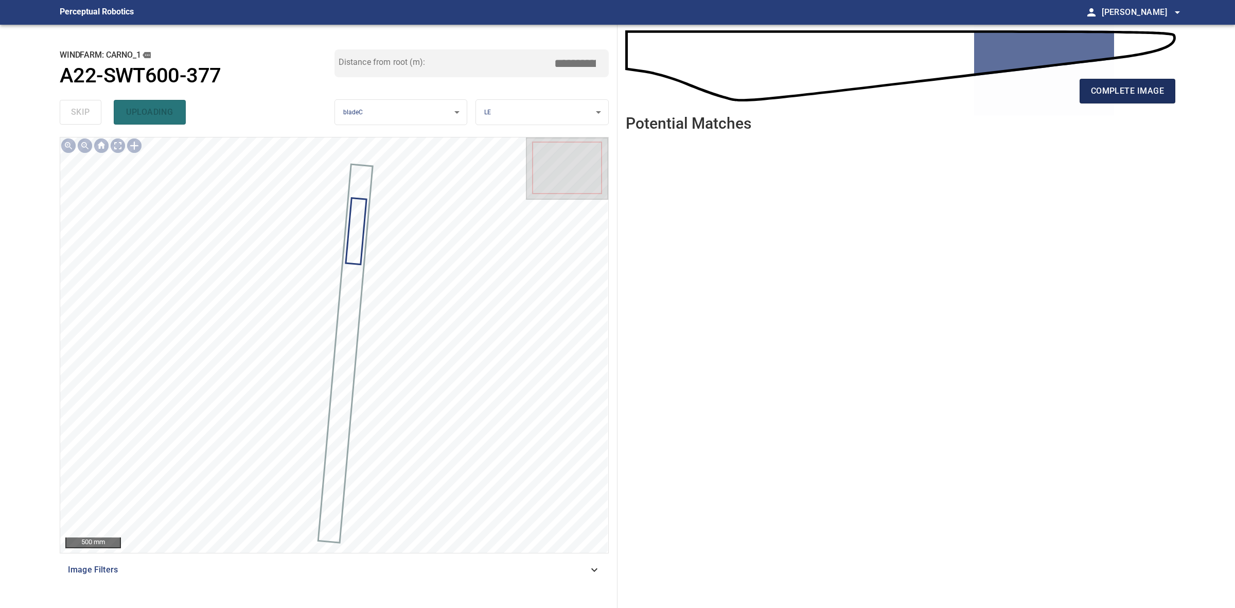
click at [1171, 94] on button "complete image" at bounding box center [1128, 91] width 96 height 25
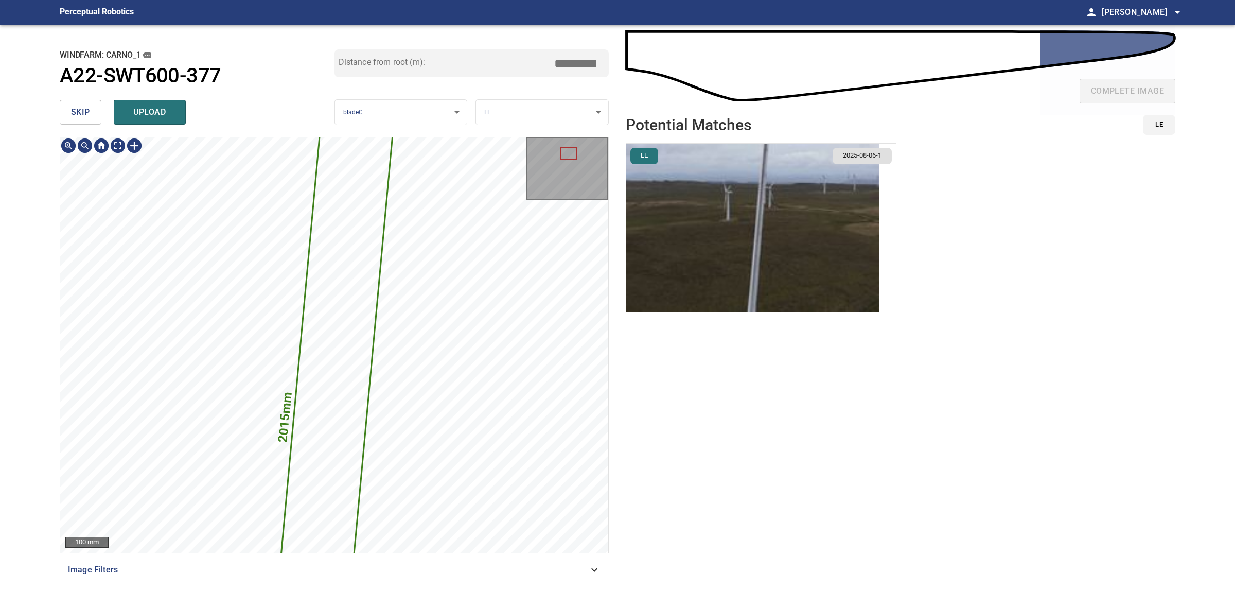
click at [489, 573] on div "2015mm 164mm 100 mm Image Filters" at bounding box center [334, 368] width 549 height 463
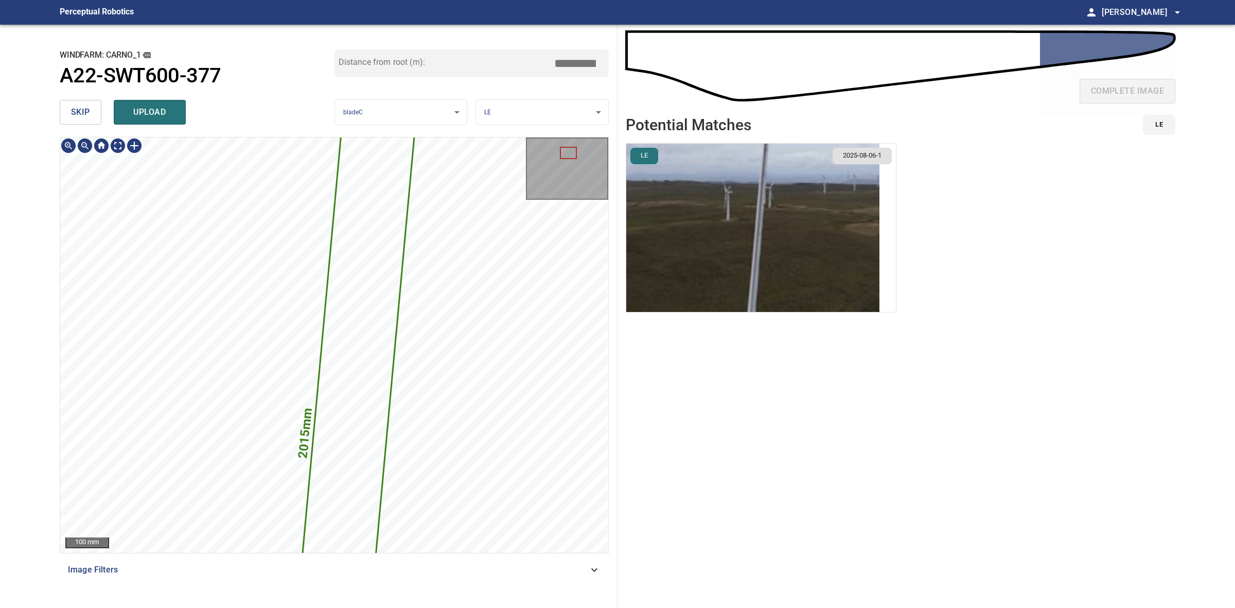
click at [742, 248] on img "button" at bounding box center [752, 228] width 253 height 168
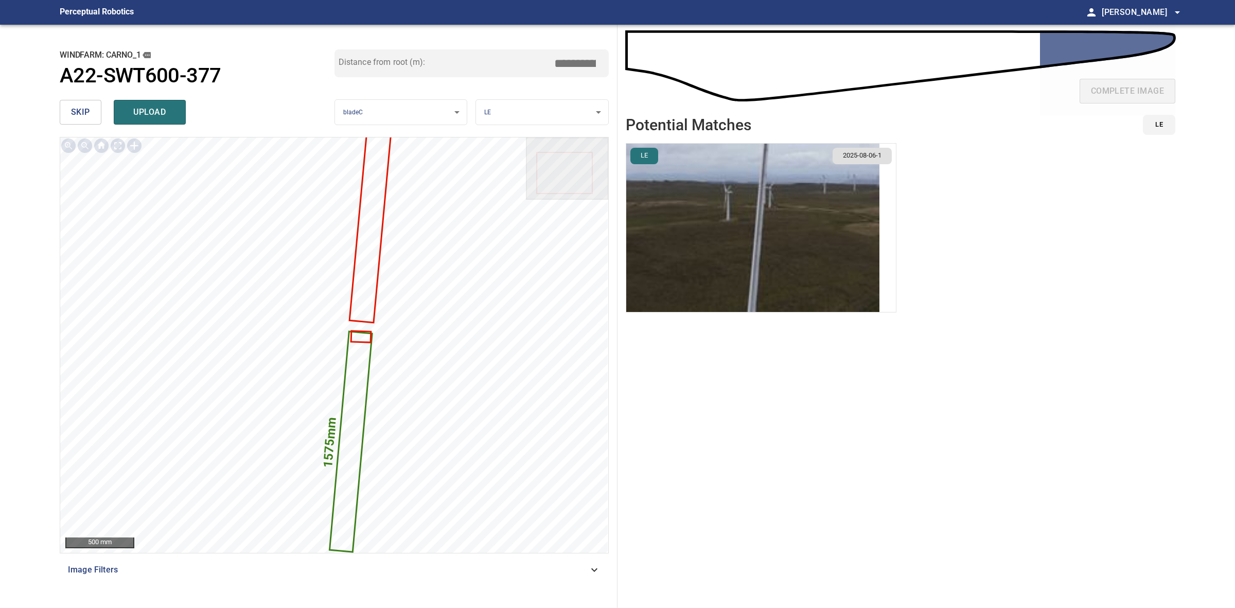
click at [750, 269] on img "button" at bounding box center [752, 228] width 253 height 168
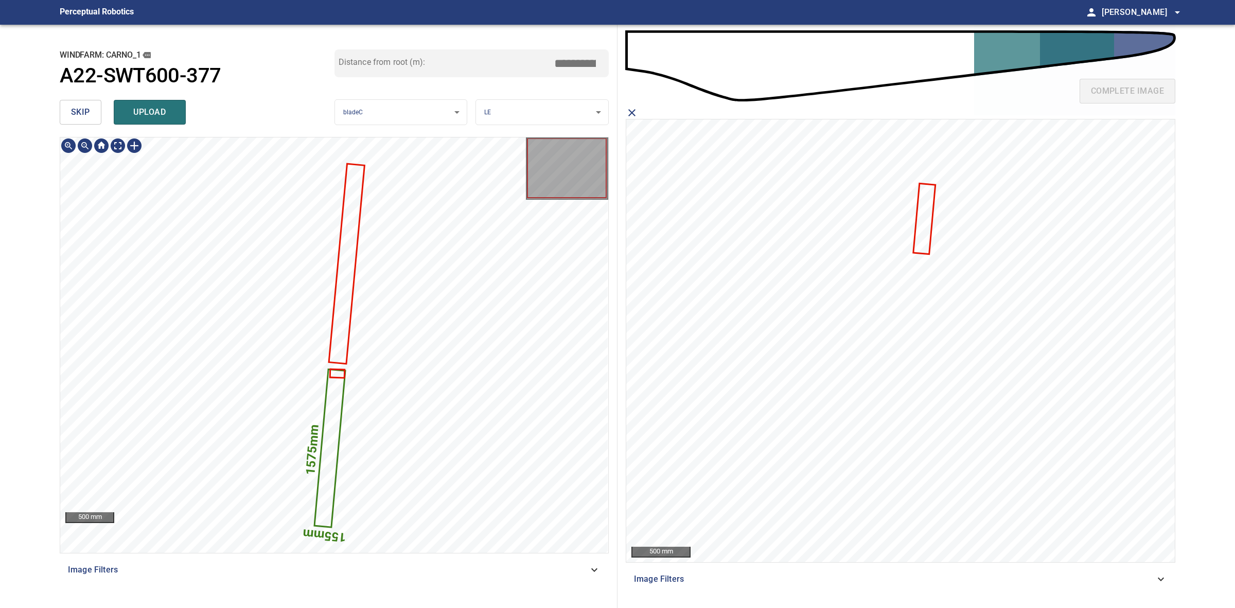
click at [330, 418] on icon at bounding box center [330, 449] width 29 height 156
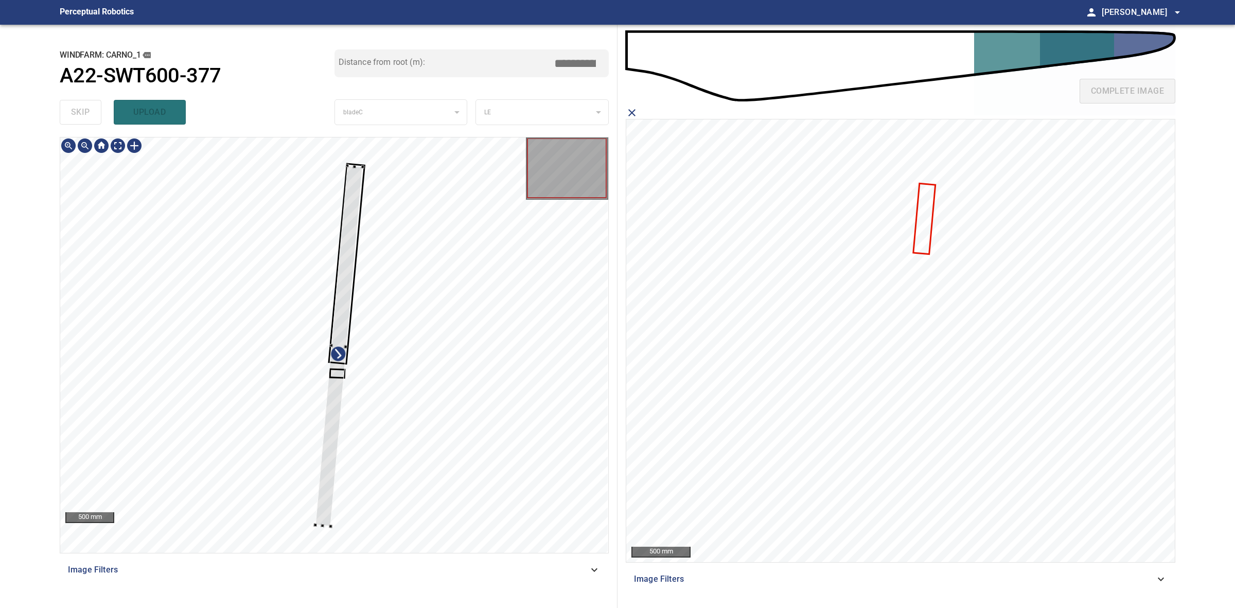
click at [365, 161] on div at bounding box center [334, 344] width 548 height 415
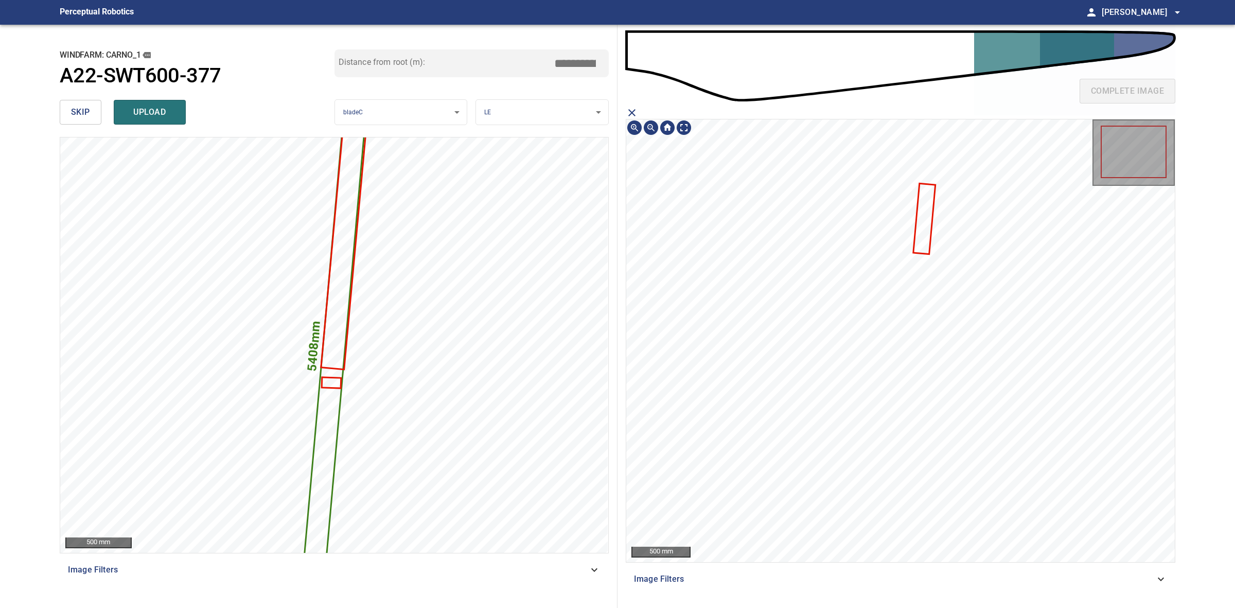
click at [920, 233] on icon at bounding box center [924, 218] width 20 height 69
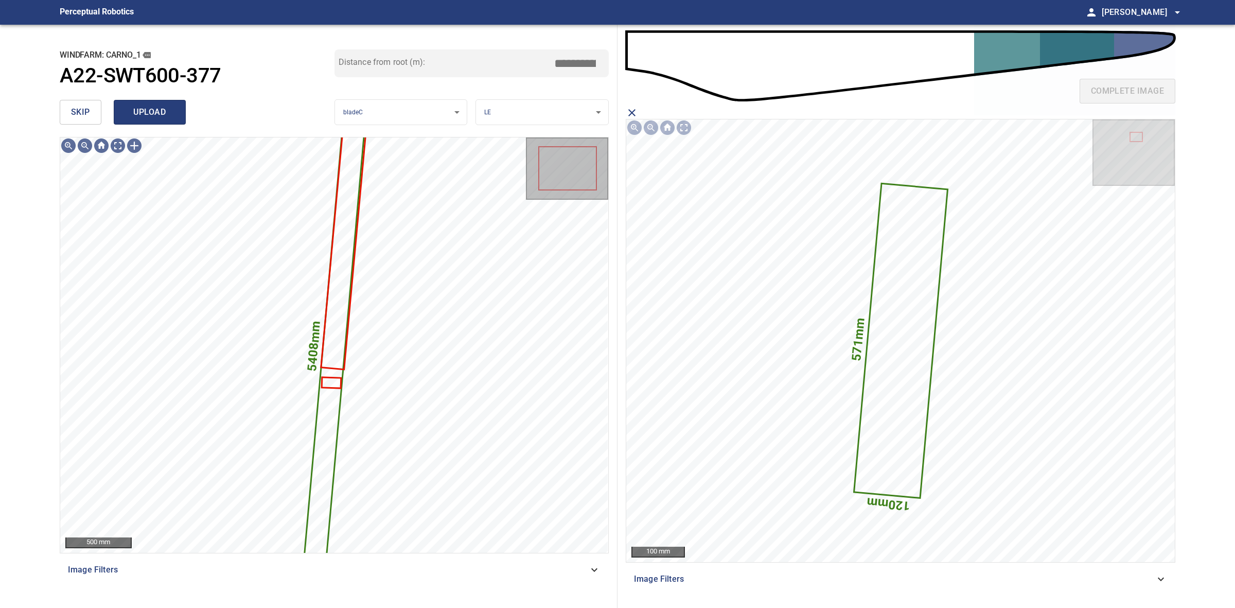
click at [152, 109] on span "upload" at bounding box center [149, 112] width 49 height 14
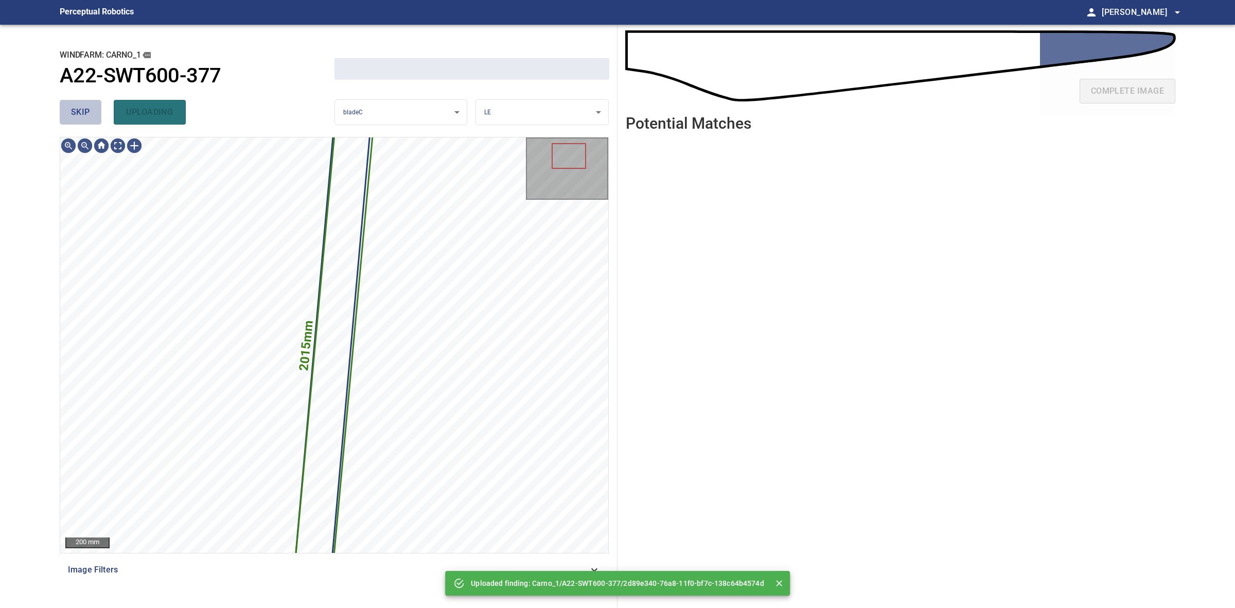
click at [78, 109] on span "skip" at bounding box center [80, 112] width 19 height 14
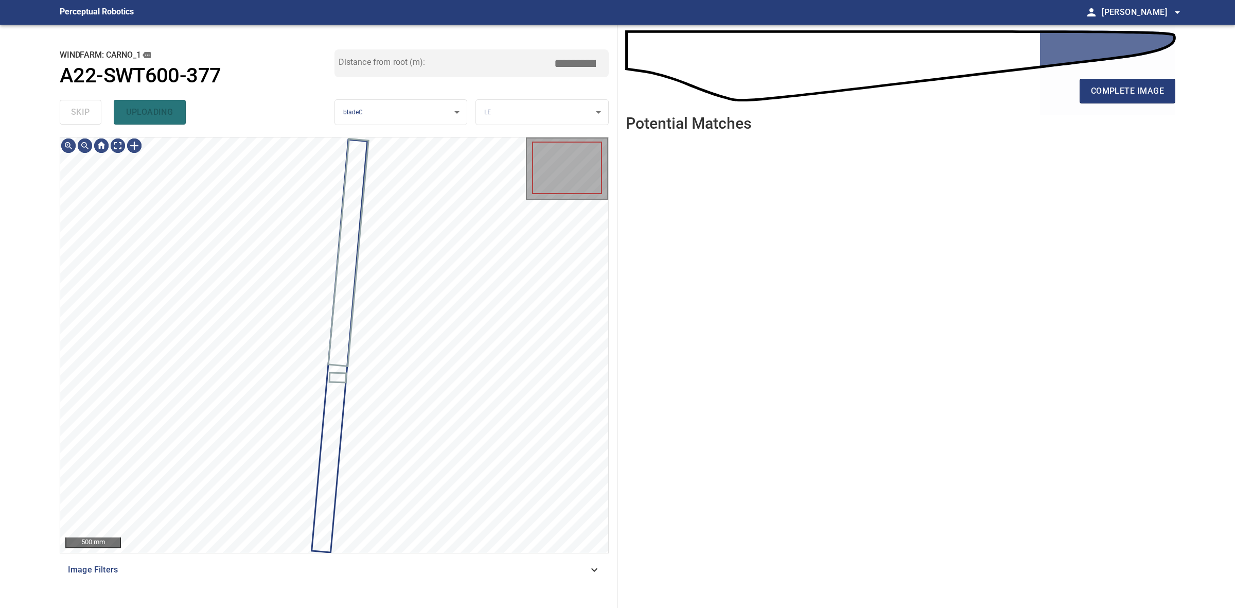
click at [78, 109] on div "skip uploading" at bounding box center [197, 112] width 275 height 33
drag, startPoint x: 78, startPoint y: 109, endPoint x: 123, endPoint y: 102, distance: 45.3
click at [78, 110] on div "skip uploading" at bounding box center [197, 112] width 275 height 33
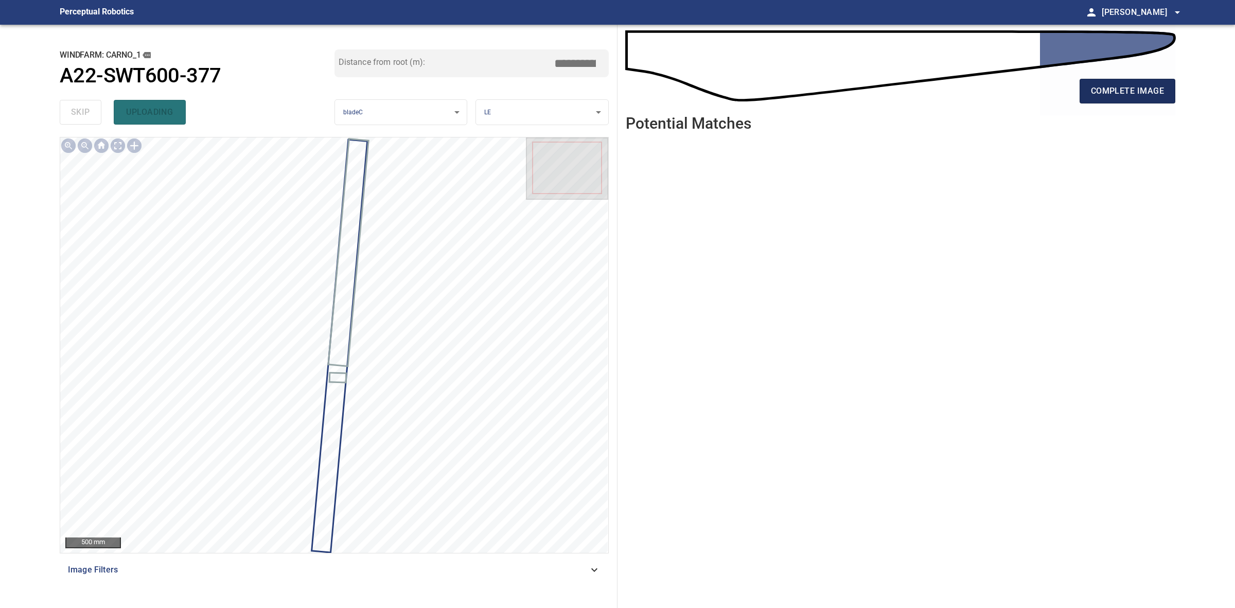
click at [1107, 79] on button "complete image" at bounding box center [1128, 91] width 96 height 25
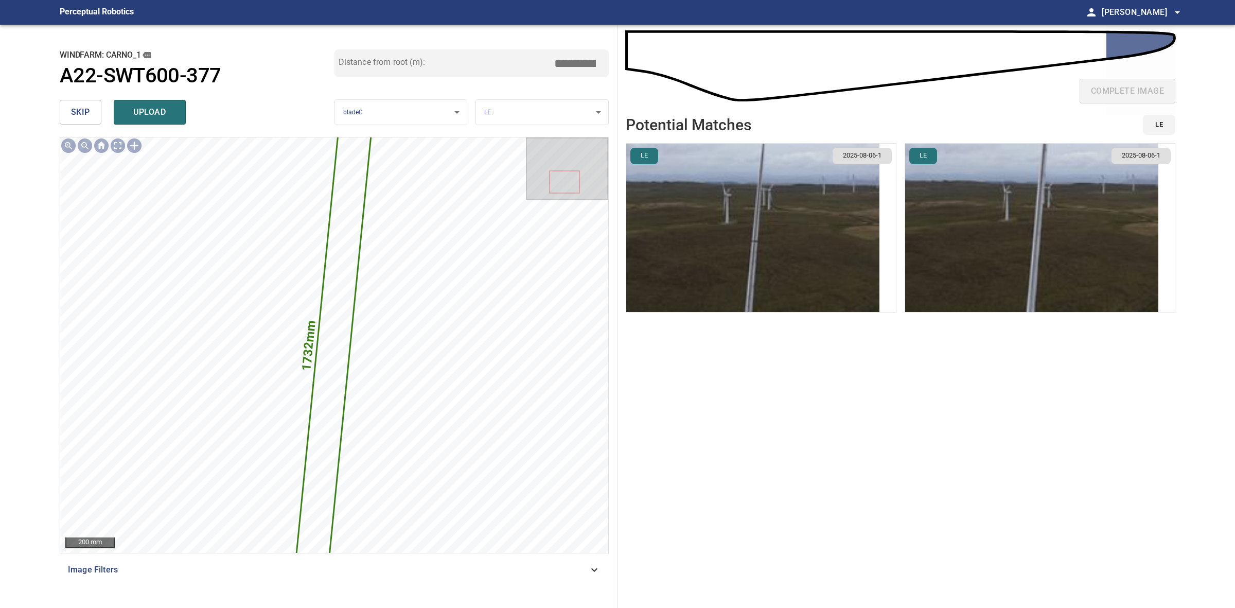
click at [857, 207] on img "button" at bounding box center [752, 228] width 253 height 168
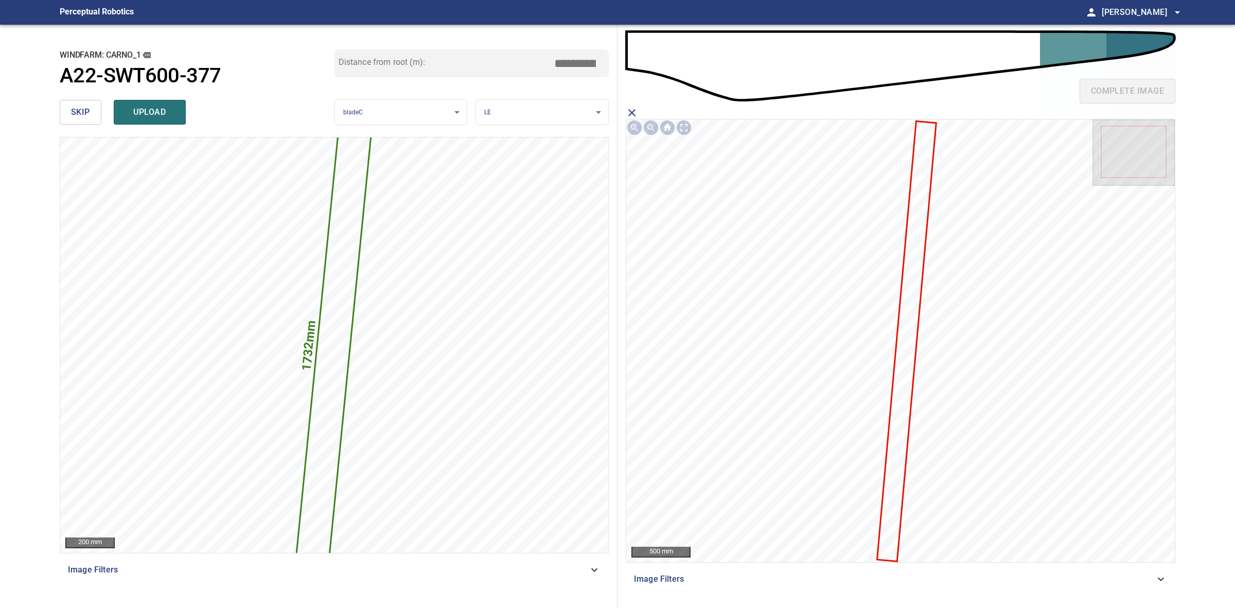
click at [911, 225] on icon at bounding box center [907, 341] width 58 height 439
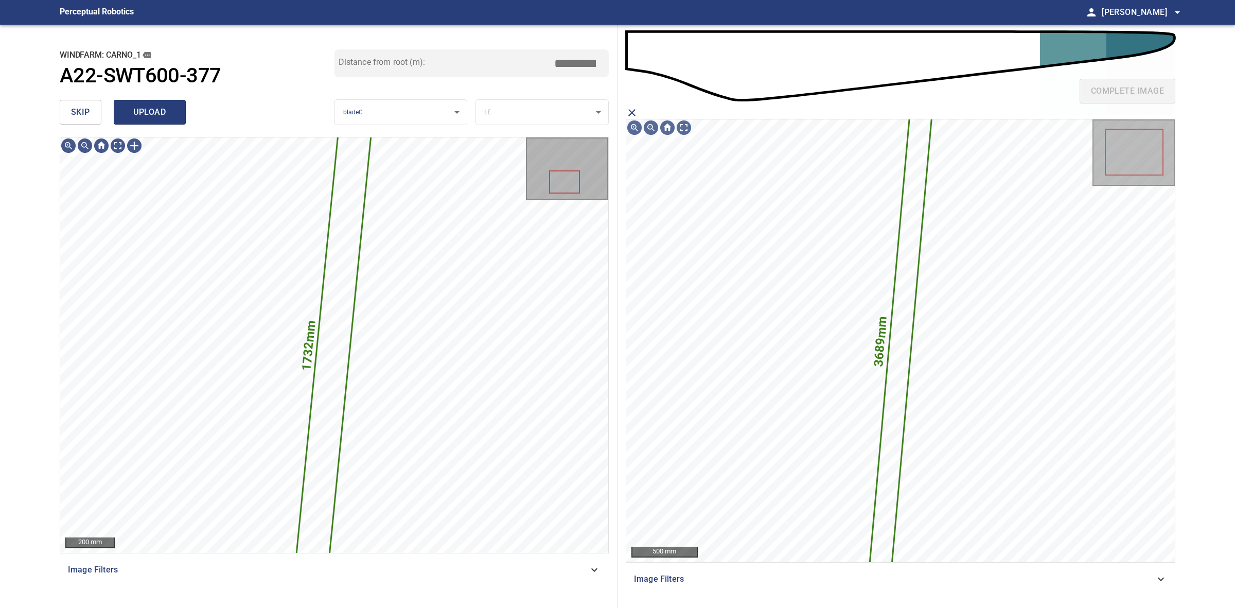
click at [153, 120] on button "upload" at bounding box center [150, 112] width 72 height 25
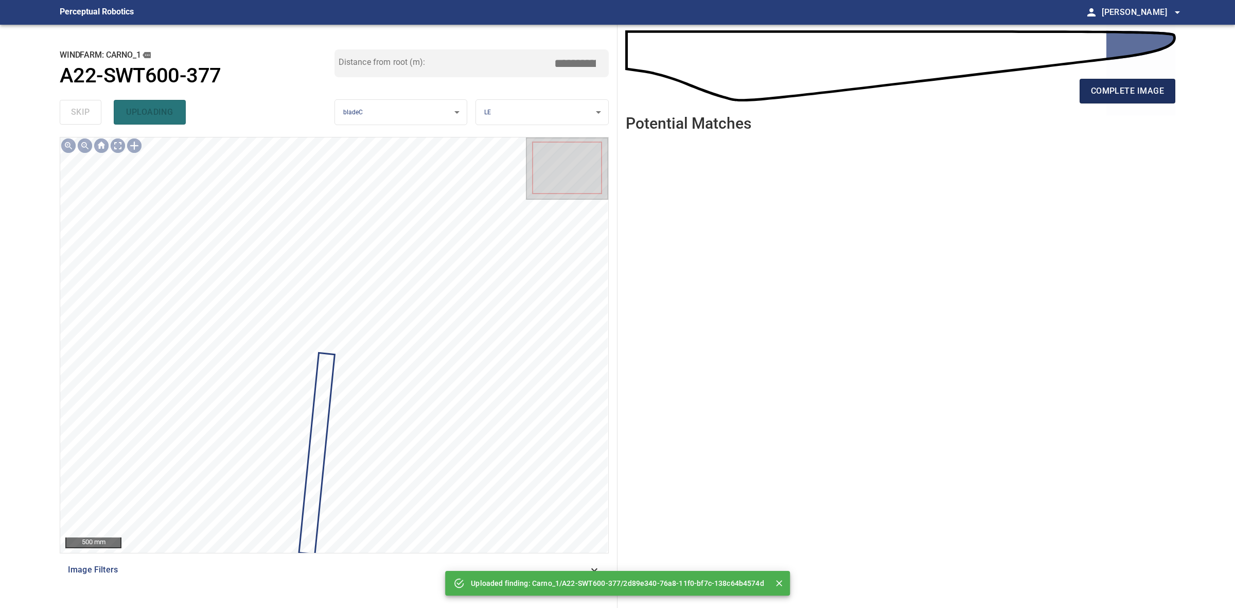
click at [1142, 95] on span "complete image" at bounding box center [1127, 91] width 73 height 14
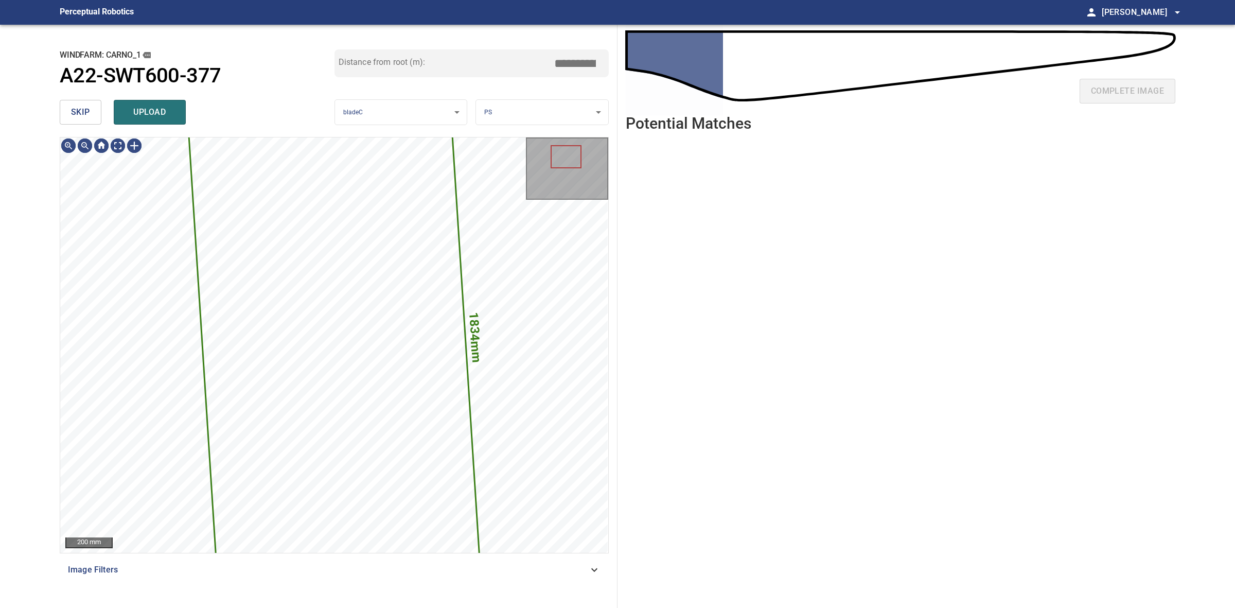
click at [83, 116] on span "skip" at bounding box center [80, 112] width 19 height 14
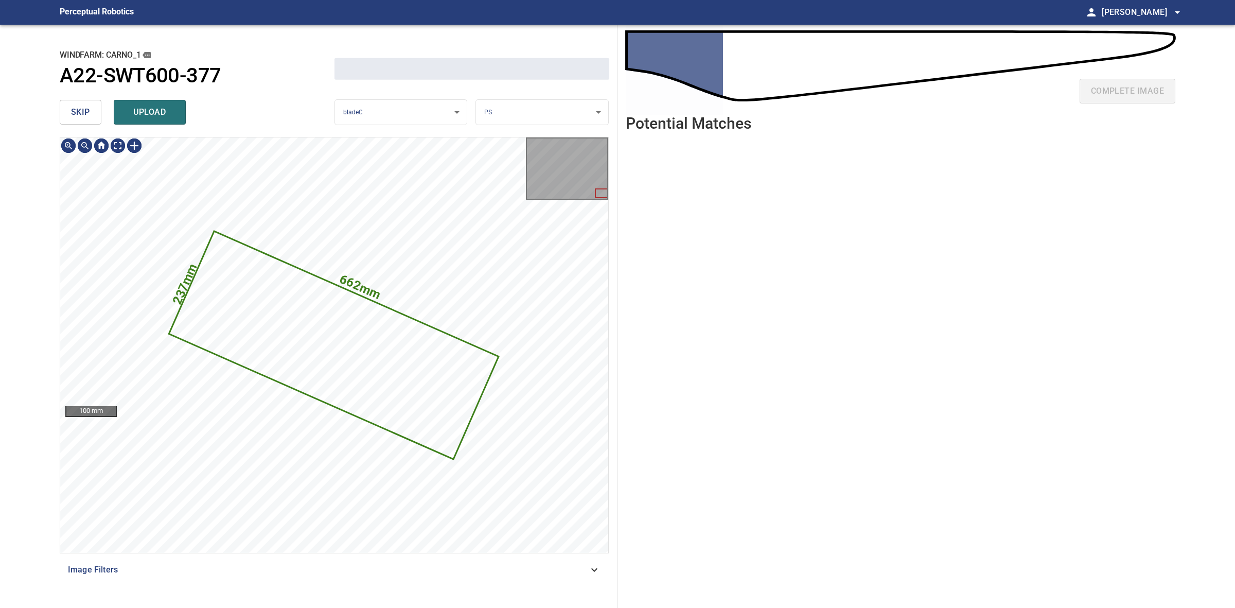
click at [83, 116] on span "skip" at bounding box center [80, 112] width 19 height 14
click at [81, 116] on div "skip upload" at bounding box center [197, 112] width 275 height 33
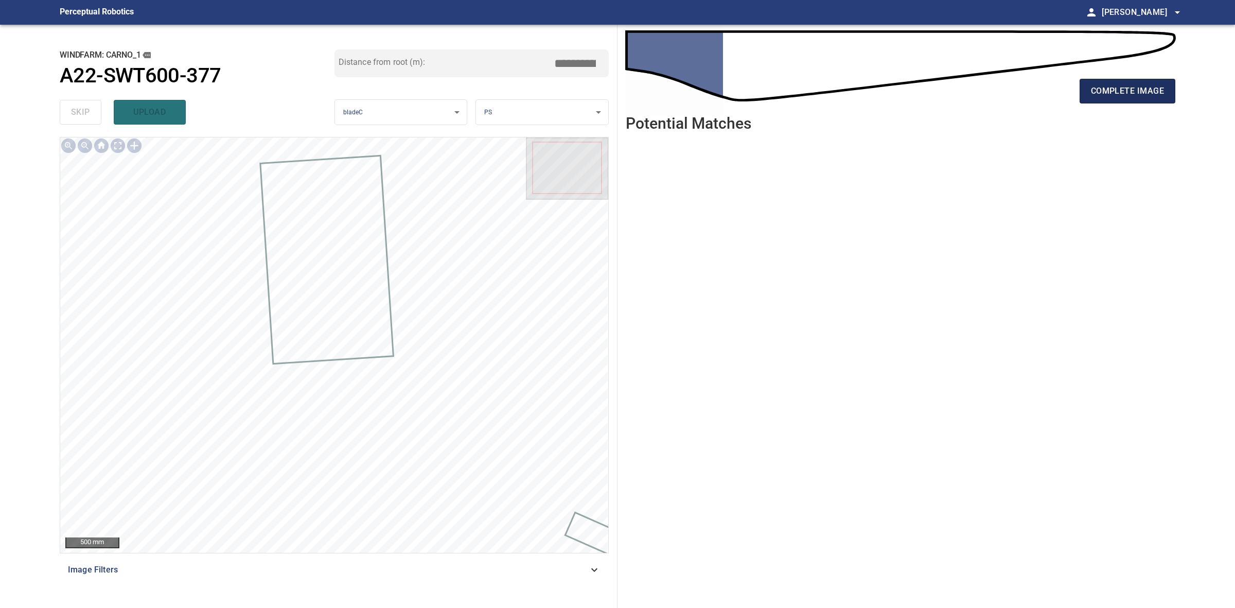
click at [1139, 99] on button "complete image" at bounding box center [1128, 91] width 96 height 25
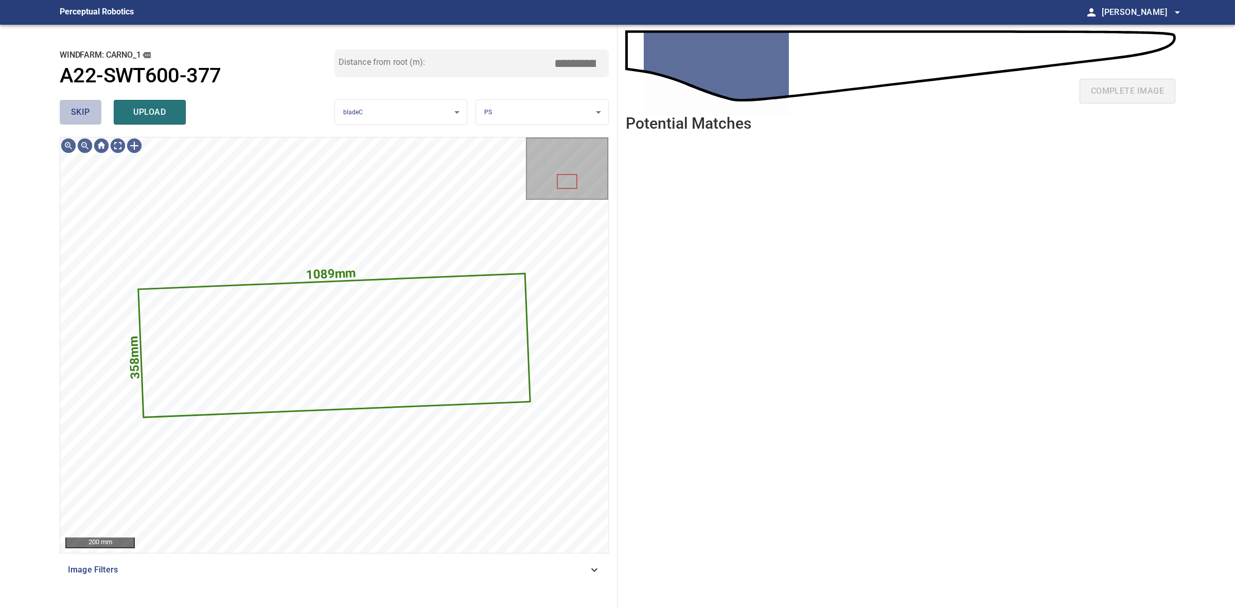
click at [82, 114] on span "skip" at bounding box center [80, 112] width 19 height 14
click at [82, 114] on div "skip upload" at bounding box center [197, 112] width 275 height 33
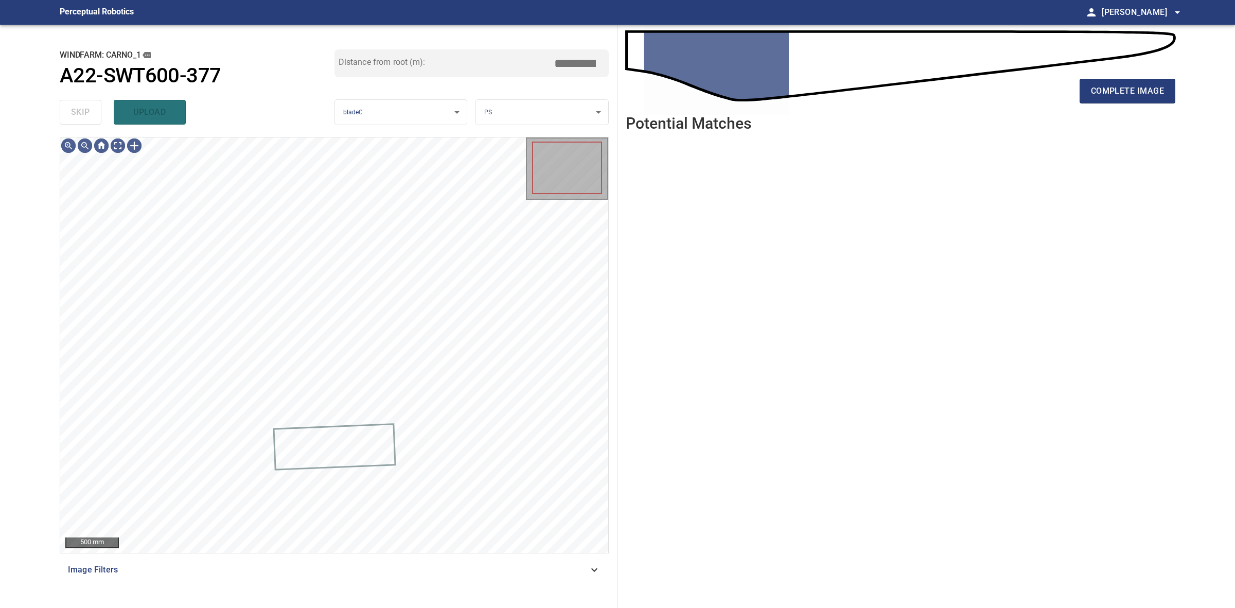
click at [82, 114] on div "skip upload" at bounding box center [197, 112] width 275 height 33
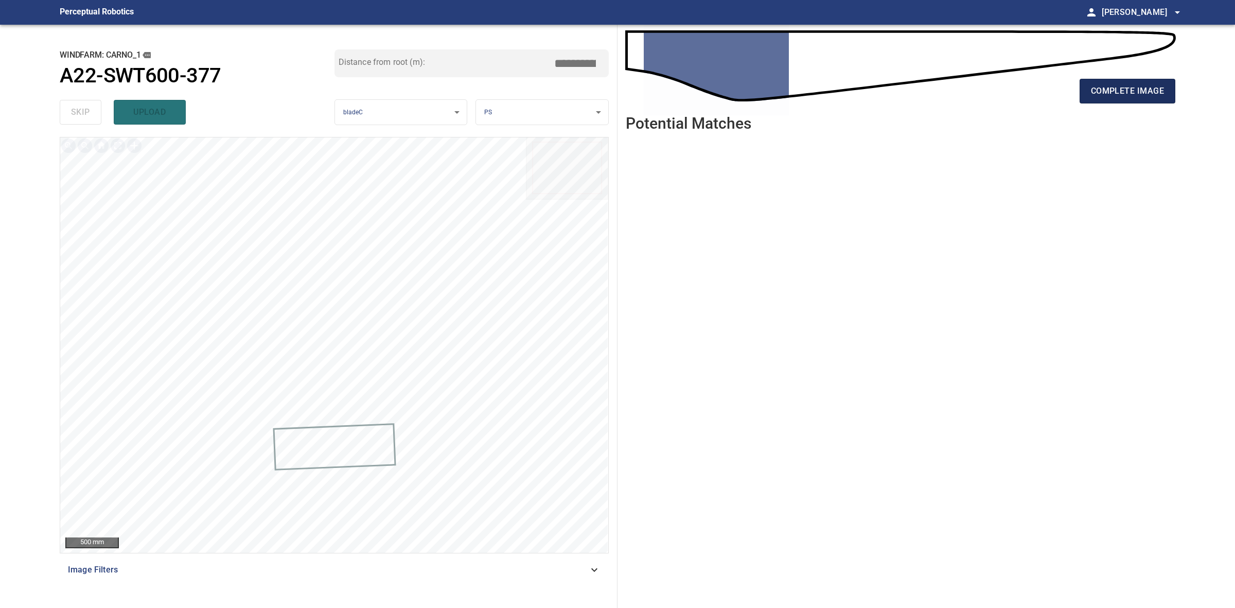
click at [1139, 89] on span "complete image" at bounding box center [1127, 91] width 73 height 14
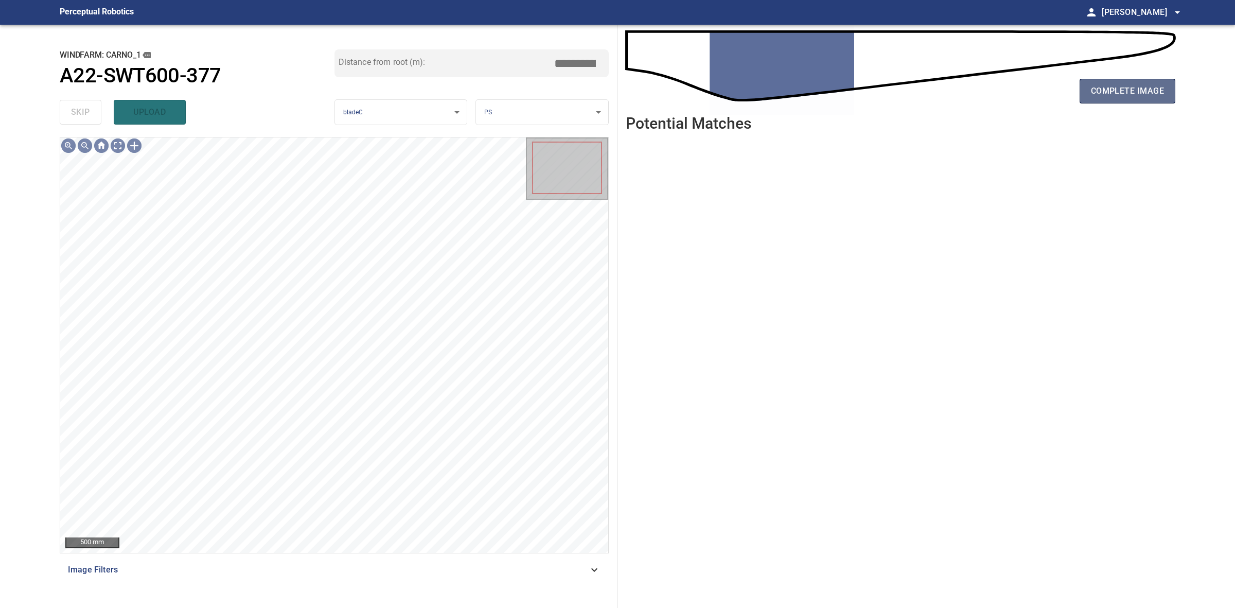
click at [1100, 81] on button "complete image" at bounding box center [1128, 91] width 96 height 25
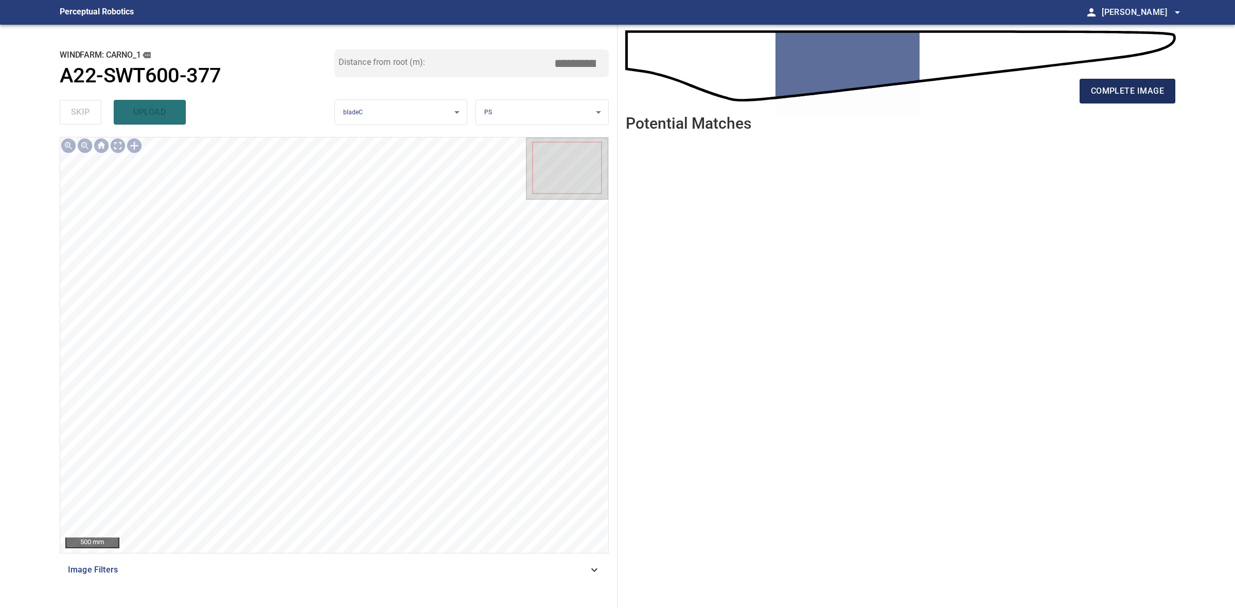
click at [1126, 96] on span "complete image" at bounding box center [1127, 91] width 73 height 14
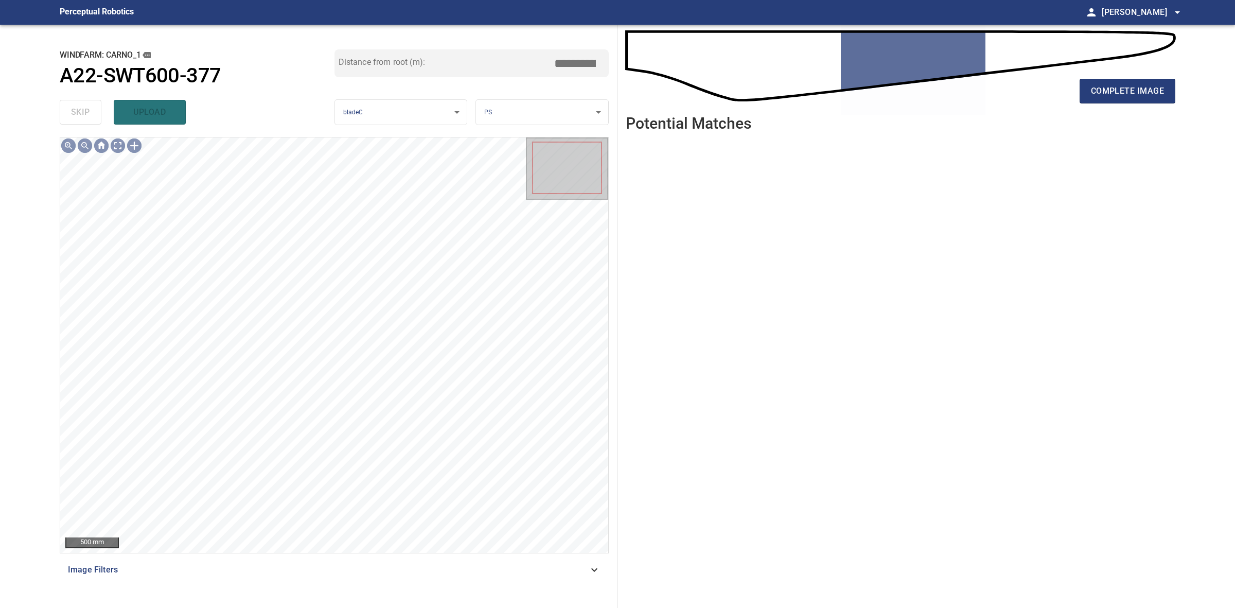
click at [1074, 114] on div "complete image" at bounding box center [901, 95] width 550 height 41
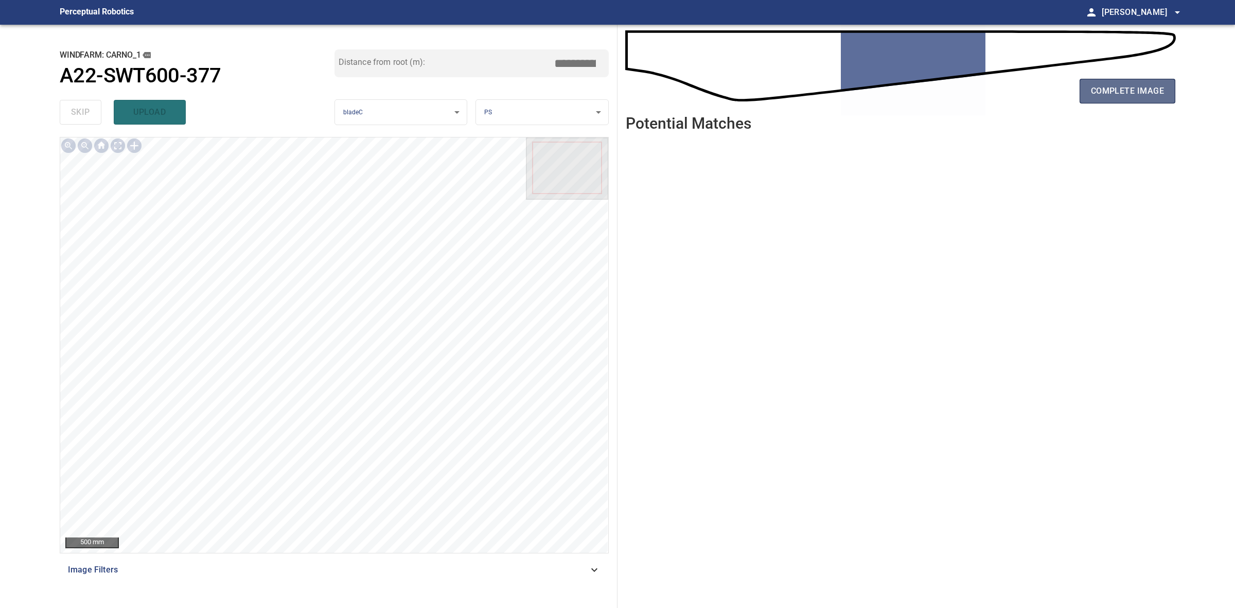
click at [1095, 103] on button "complete image" at bounding box center [1128, 91] width 96 height 25
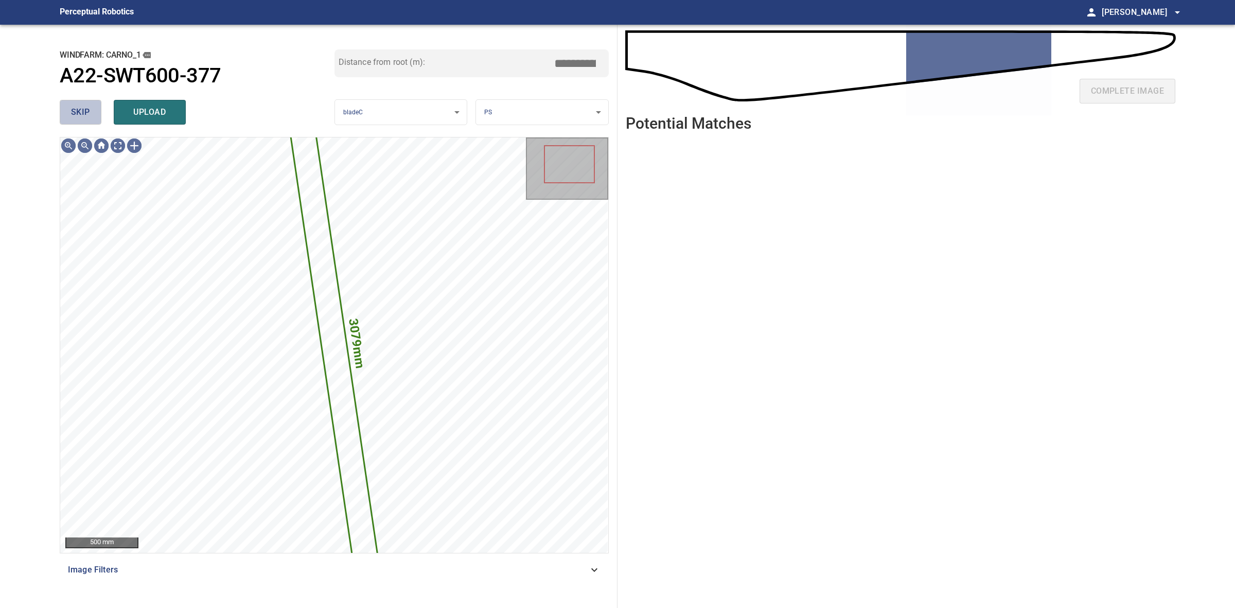
click at [71, 106] on span "skip" at bounding box center [80, 112] width 19 height 14
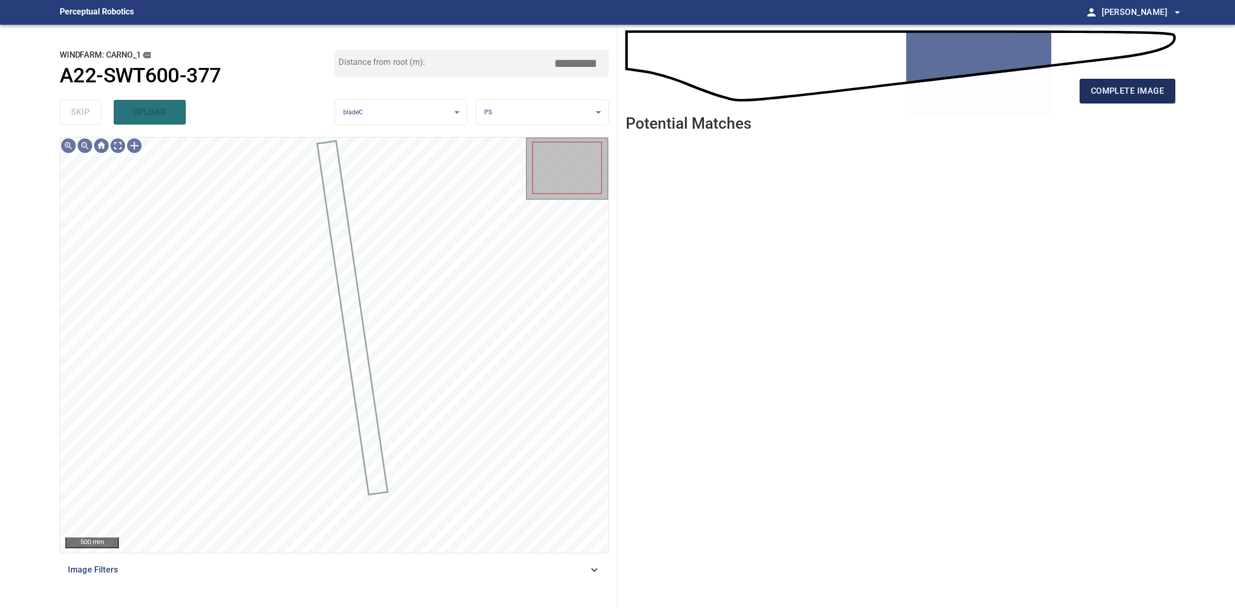
click at [1100, 101] on button "complete image" at bounding box center [1128, 91] width 96 height 25
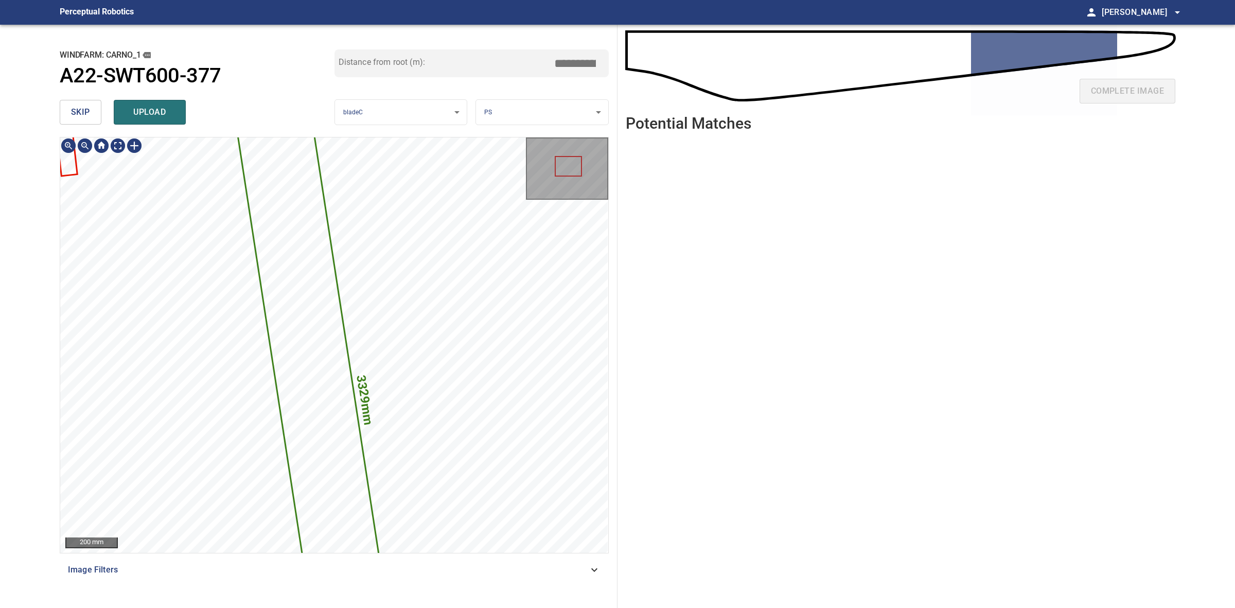
click at [433, 555] on div "3329mm 261mm 200 mm Image Filters" at bounding box center [334, 368] width 549 height 463
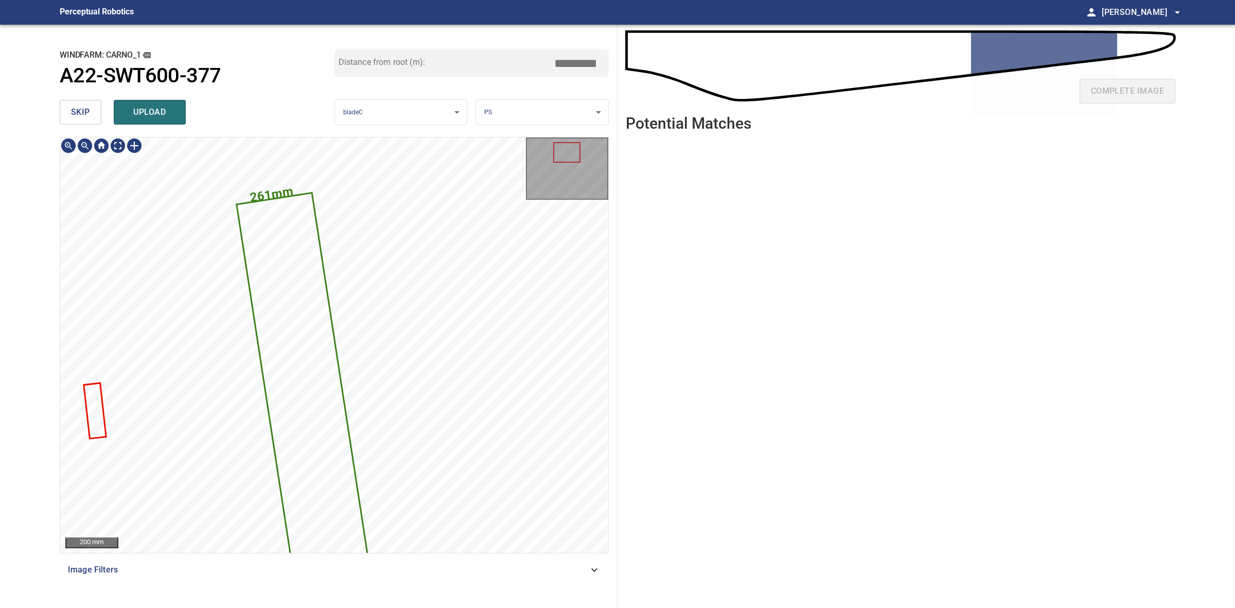
click at [525, 109] on body "**********" at bounding box center [617, 304] width 1235 height 608
click at [525, 109] on li "LE" at bounding box center [542, 112] width 132 height 17
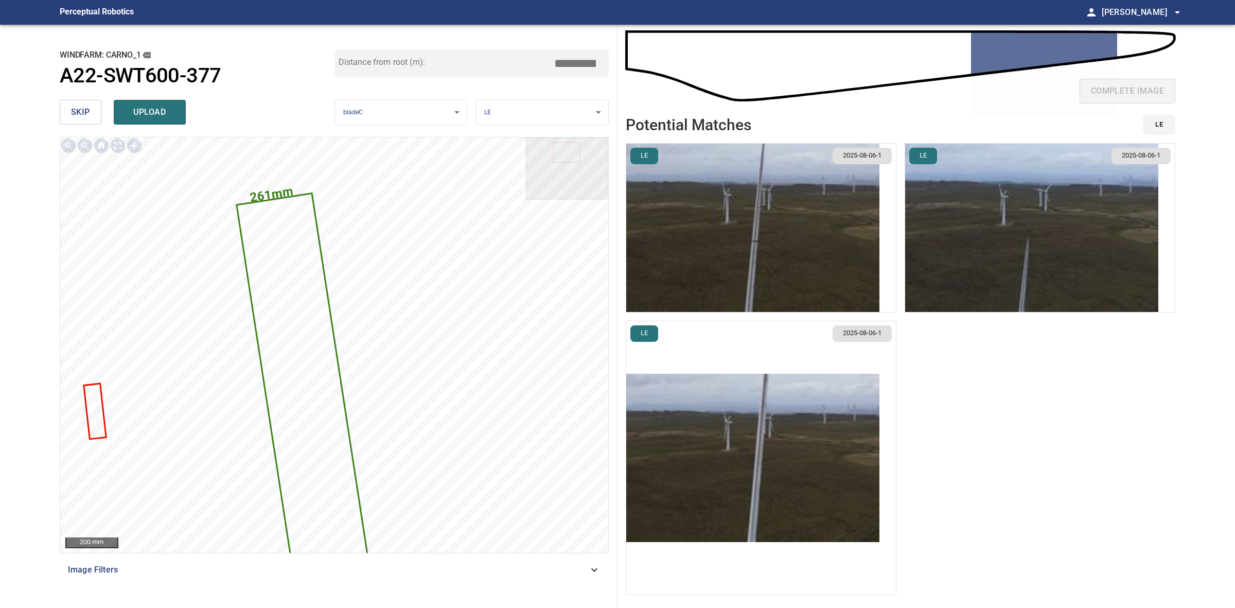
click at [785, 439] on img "button" at bounding box center [752, 458] width 253 height 168
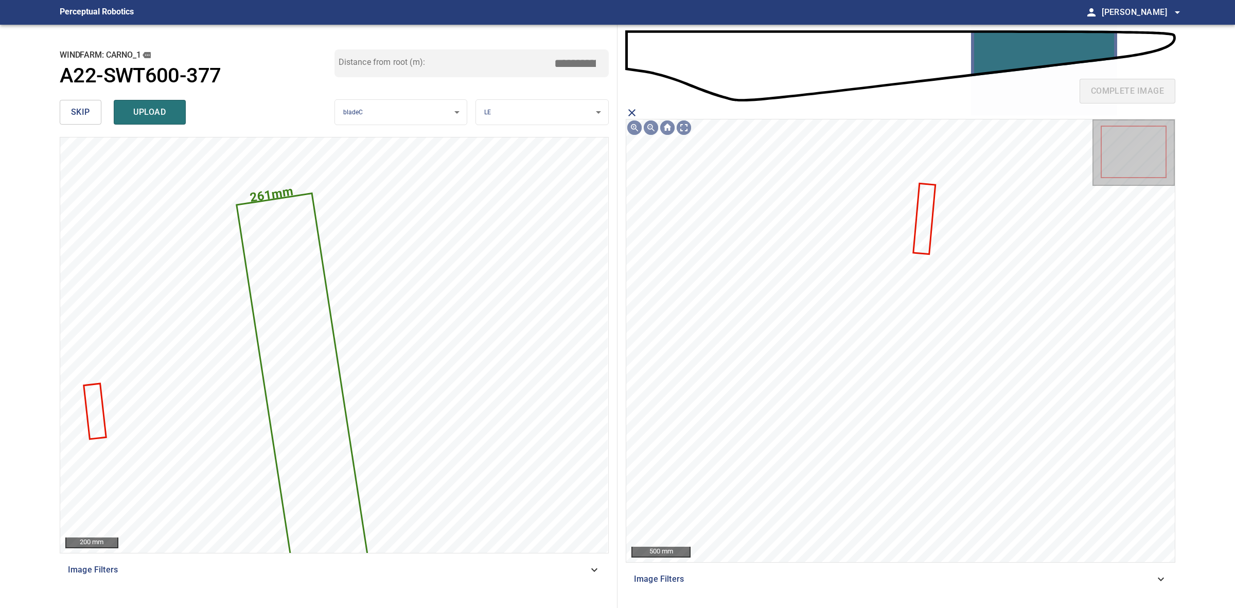
click at [919, 251] on icon at bounding box center [924, 218] width 20 height 69
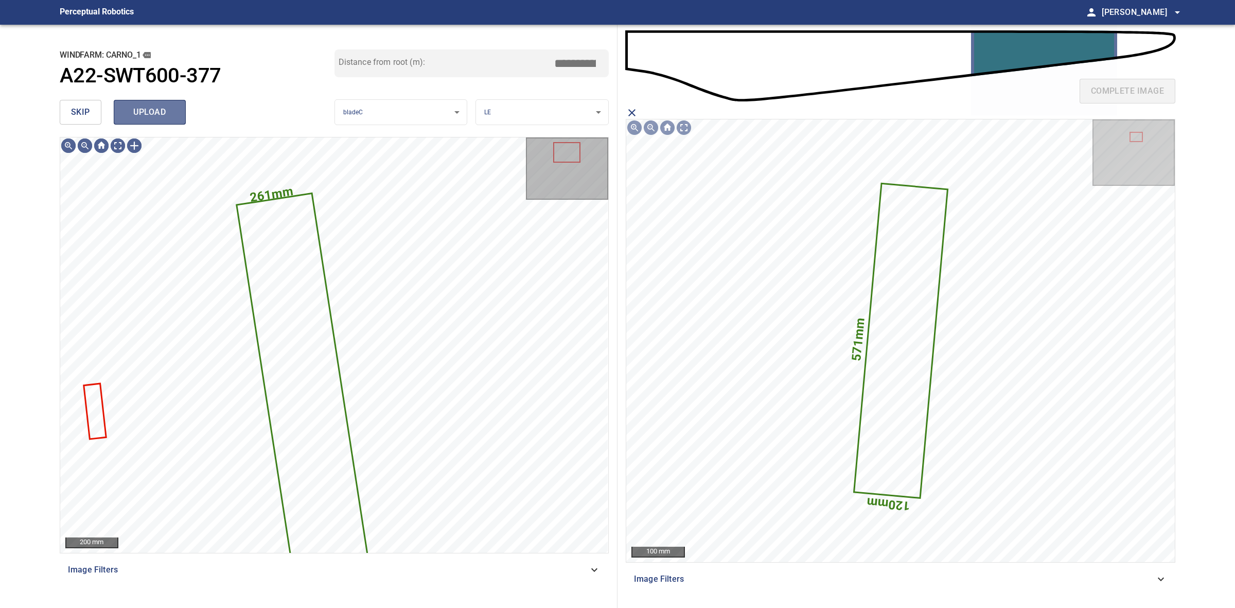
click at [132, 111] on span "upload" at bounding box center [149, 112] width 49 height 14
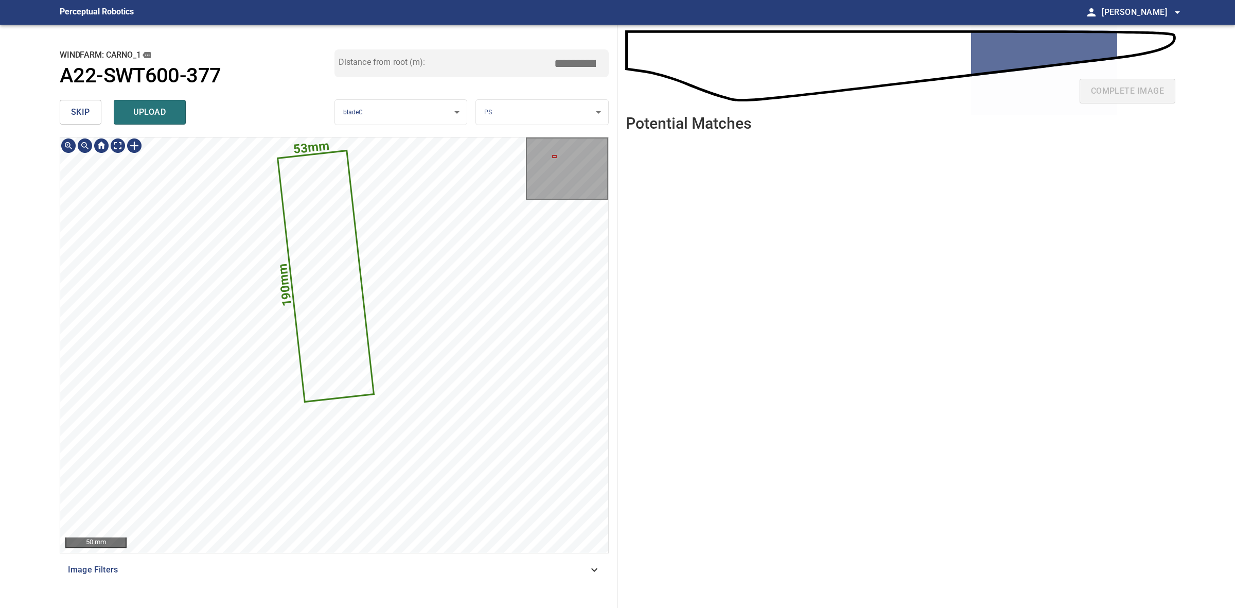
click at [516, 118] on body "**********" at bounding box center [617, 304] width 1235 height 608
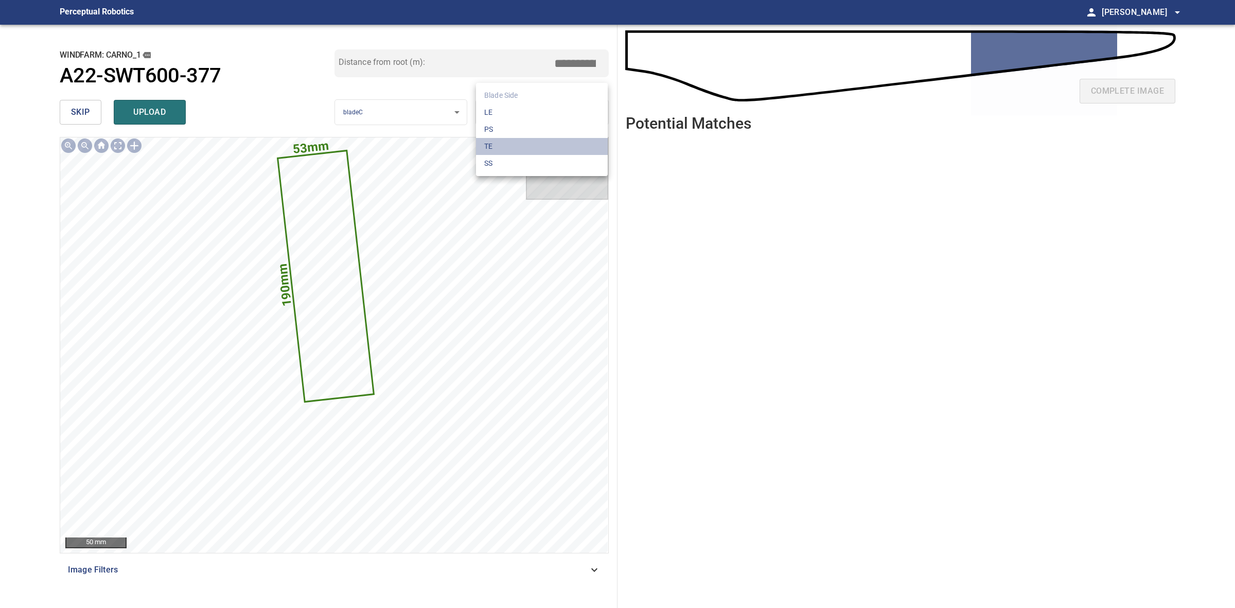
click at [516, 142] on li "TE" at bounding box center [542, 146] width 132 height 17
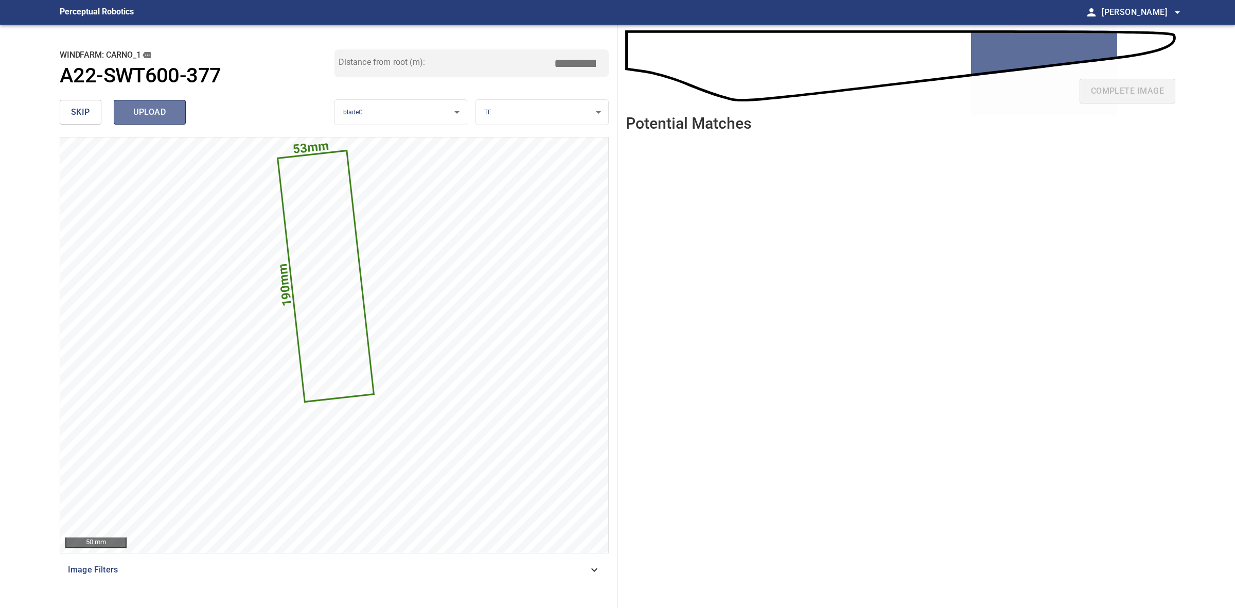
click at [168, 109] on span "upload" at bounding box center [149, 112] width 49 height 14
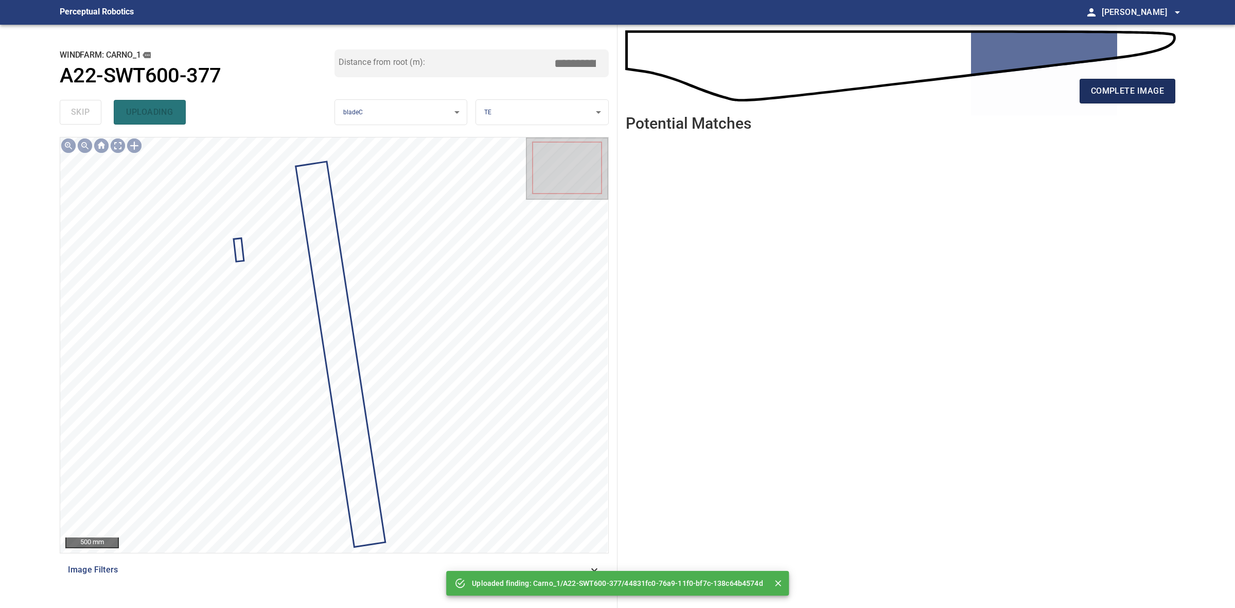
click at [1089, 92] on button "complete image" at bounding box center [1128, 91] width 96 height 25
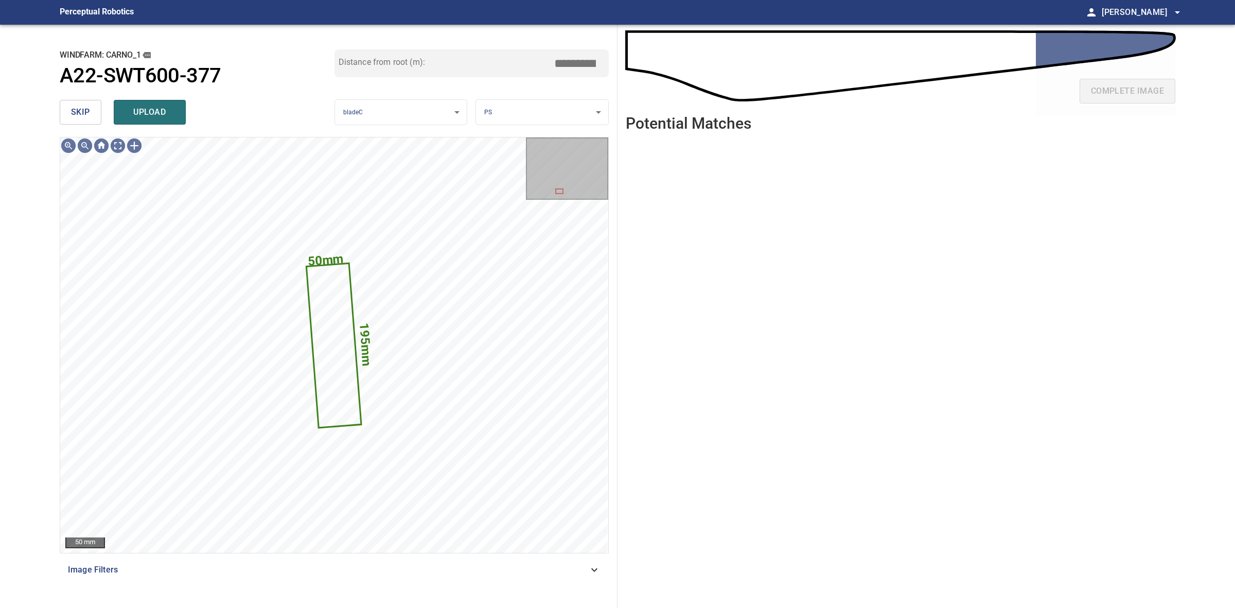
click at [580, 93] on div "Distance from root (m): *****" at bounding box center [472, 72] width 275 height 46
click at [538, 114] on body "**********" at bounding box center [617, 304] width 1235 height 608
click at [511, 150] on li "TE" at bounding box center [542, 146] width 132 height 17
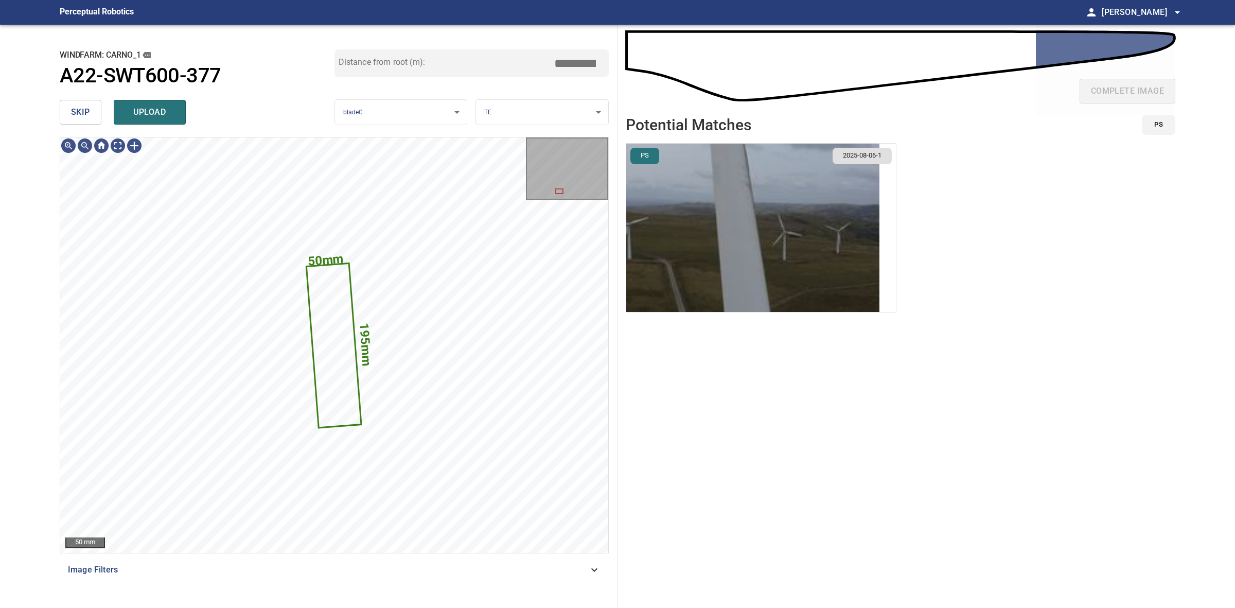
click at [793, 217] on img "button" at bounding box center [752, 228] width 253 height 168
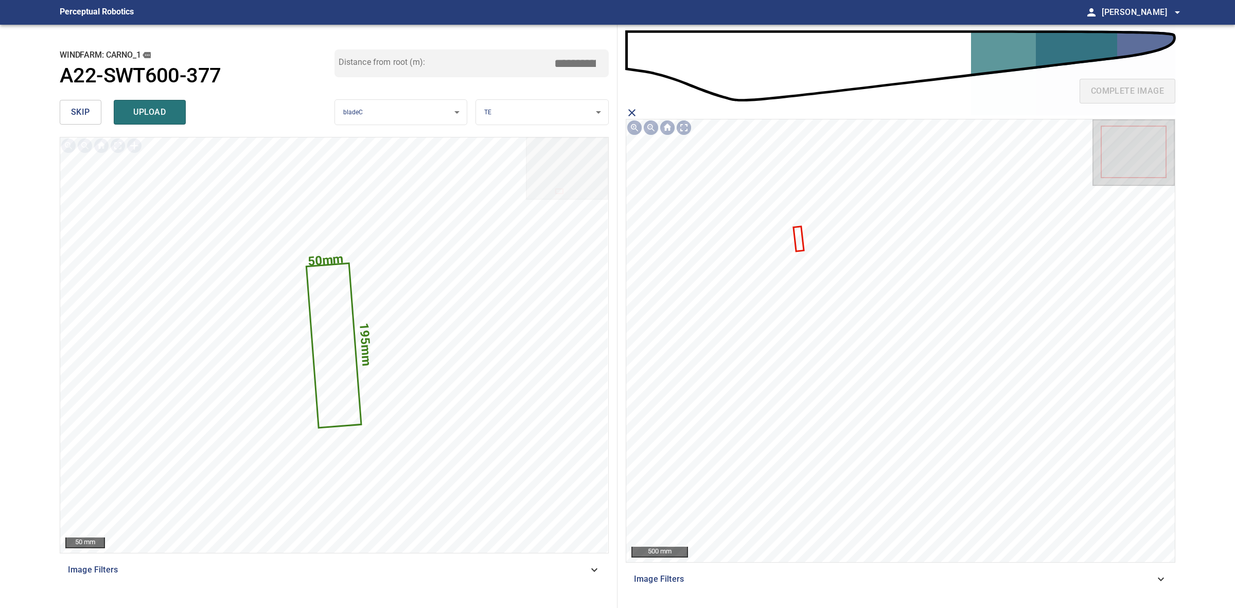
click at [799, 235] on icon at bounding box center [799, 239] width 9 height 23
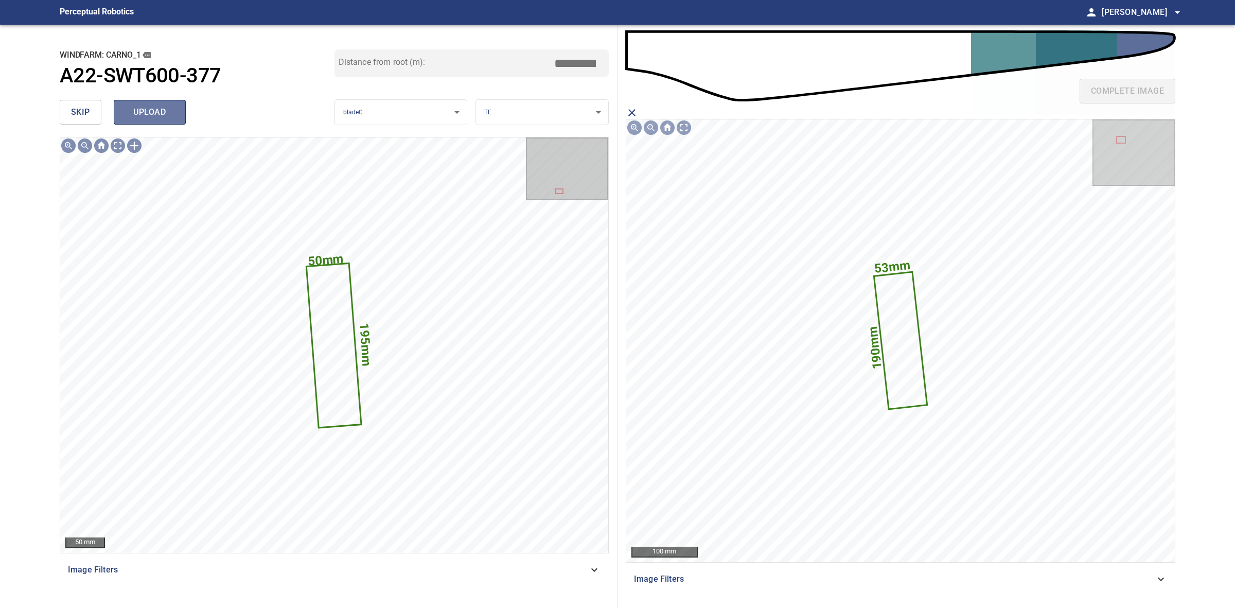
click at [149, 114] on span "upload" at bounding box center [149, 112] width 49 height 14
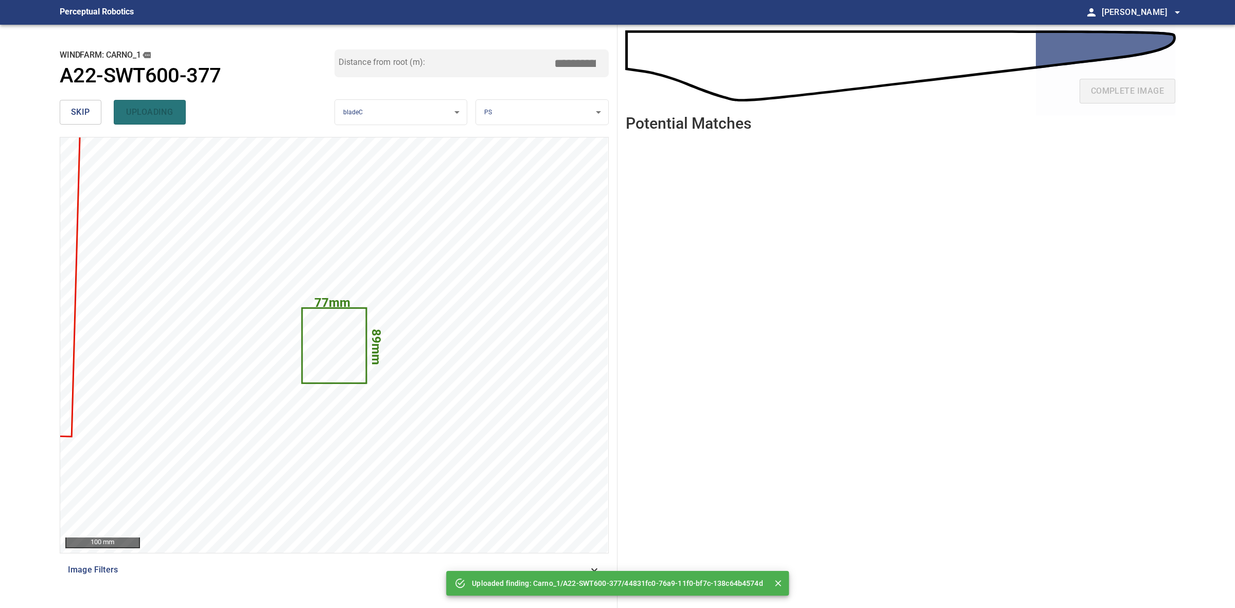
click at [97, 111] on button "skip" at bounding box center [81, 112] width 42 height 25
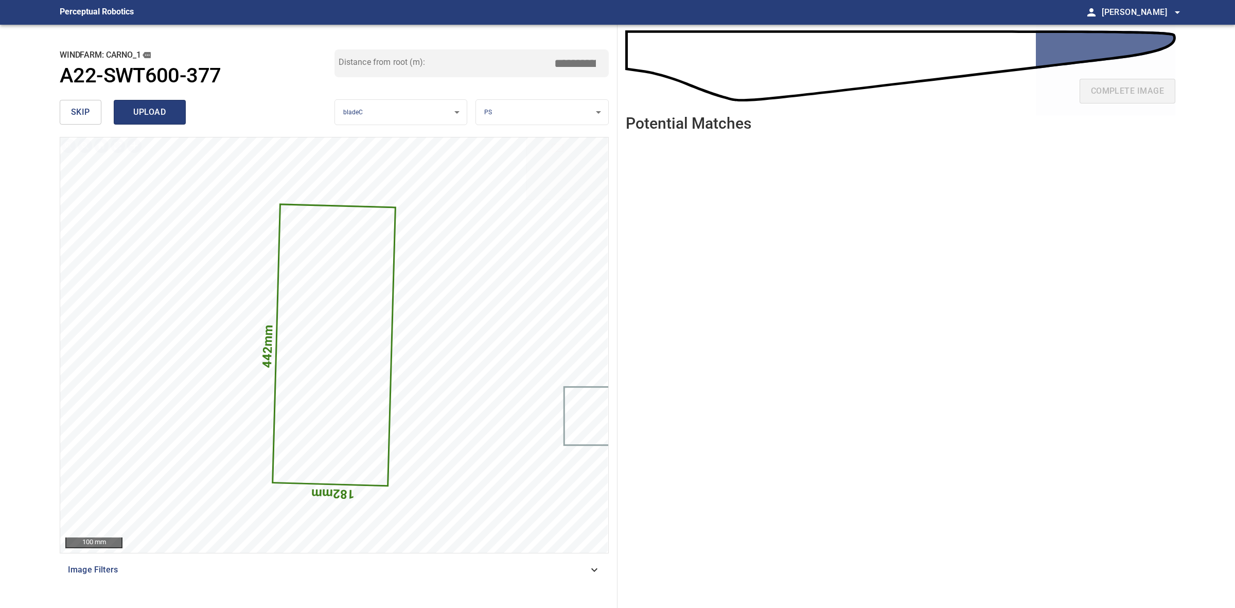
click at [173, 117] on span "upload" at bounding box center [149, 112] width 49 height 14
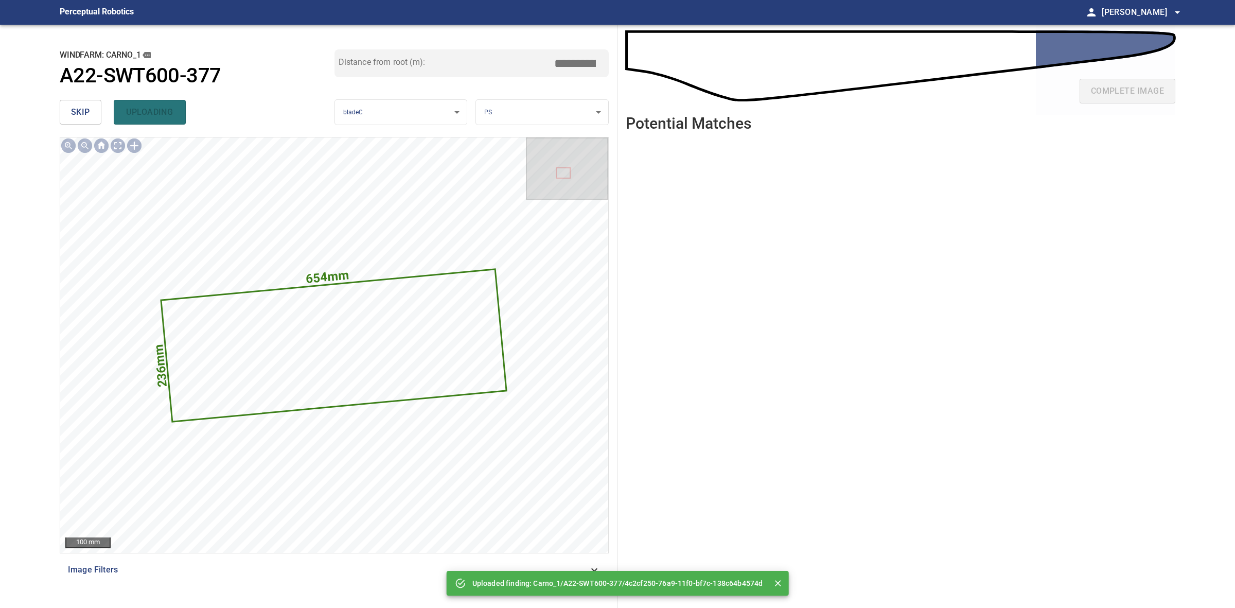
click at [63, 126] on div "skip uploading" at bounding box center [197, 112] width 275 height 33
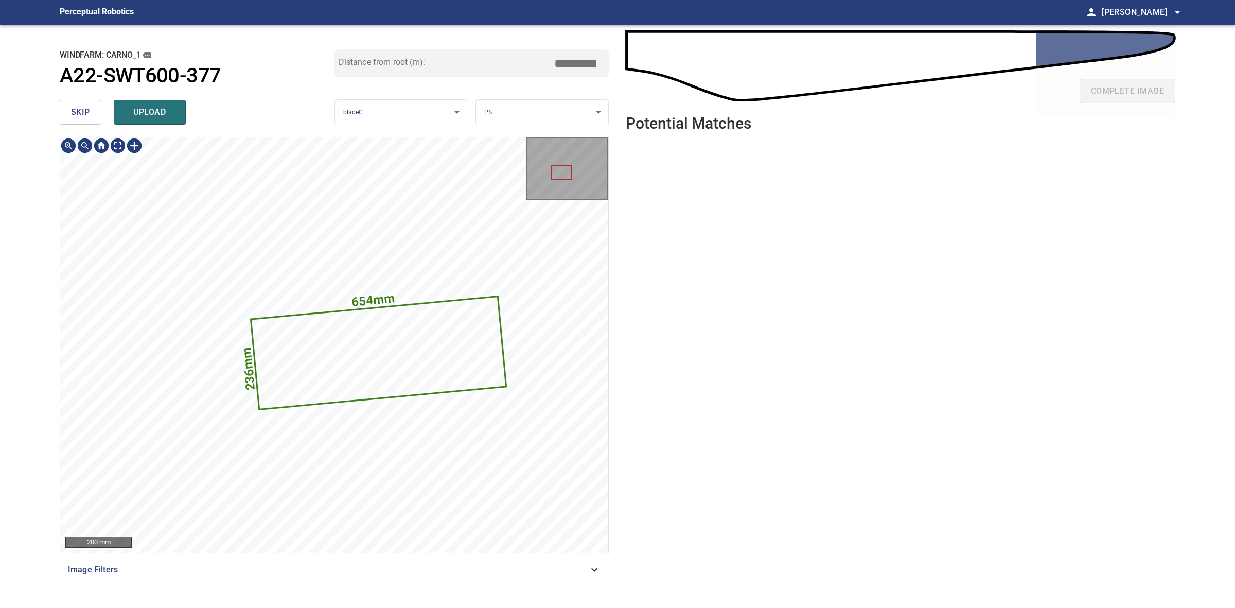
click at [84, 121] on button "skip" at bounding box center [81, 112] width 42 height 25
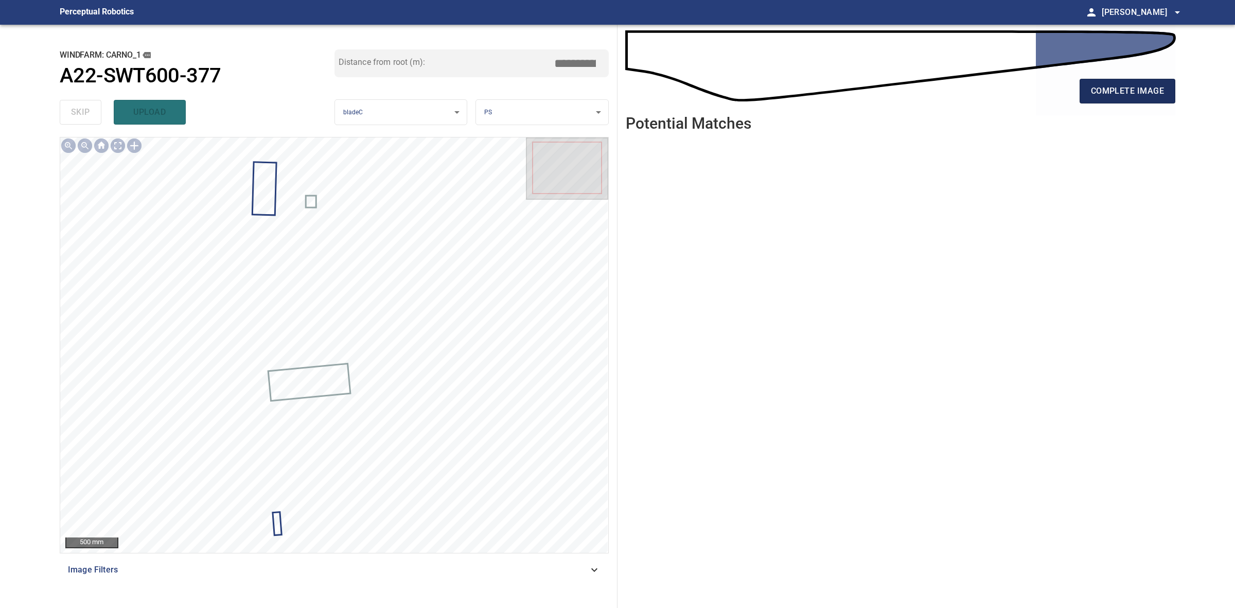
click at [1103, 92] on span "complete image" at bounding box center [1127, 91] width 73 height 14
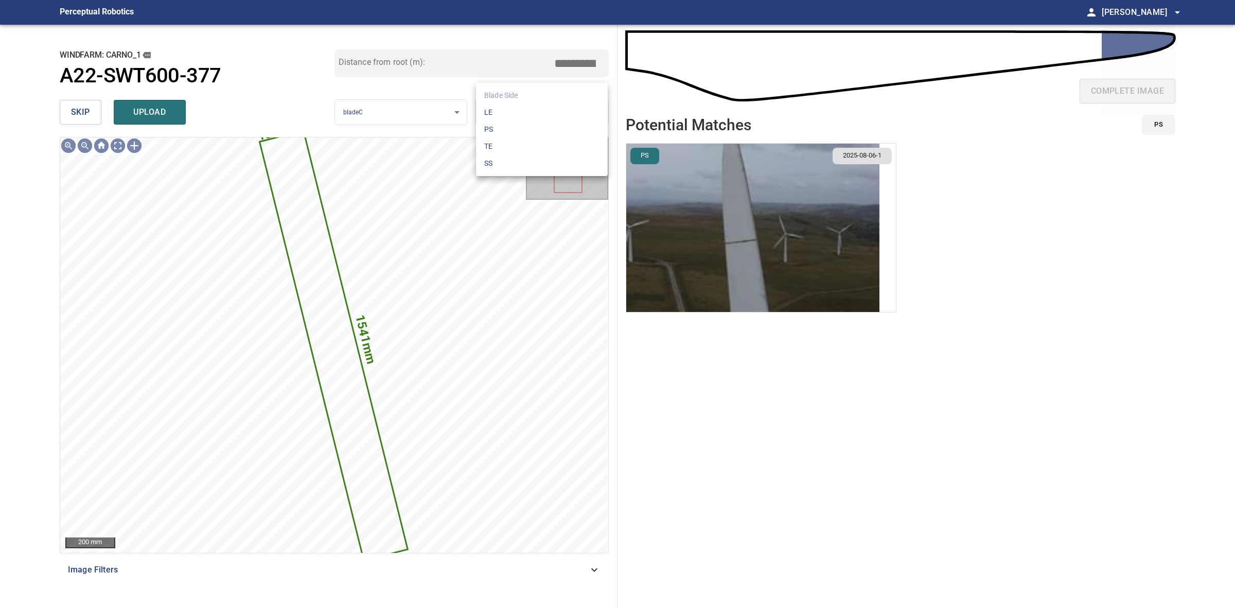
click at [507, 116] on body "**********" at bounding box center [617, 304] width 1235 height 608
click at [507, 116] on li "LE" at bounding box center [542, 112] width 132 height 17
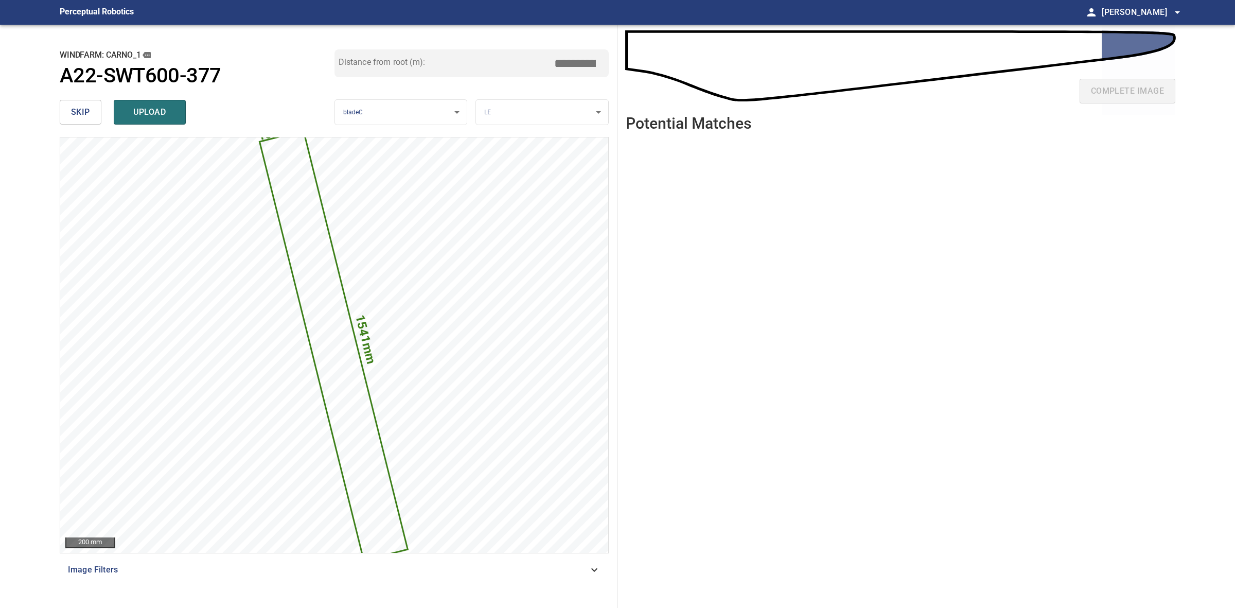
click at [573, 65] on input "*****" at bounding box center [578, 64] width 51 height 20
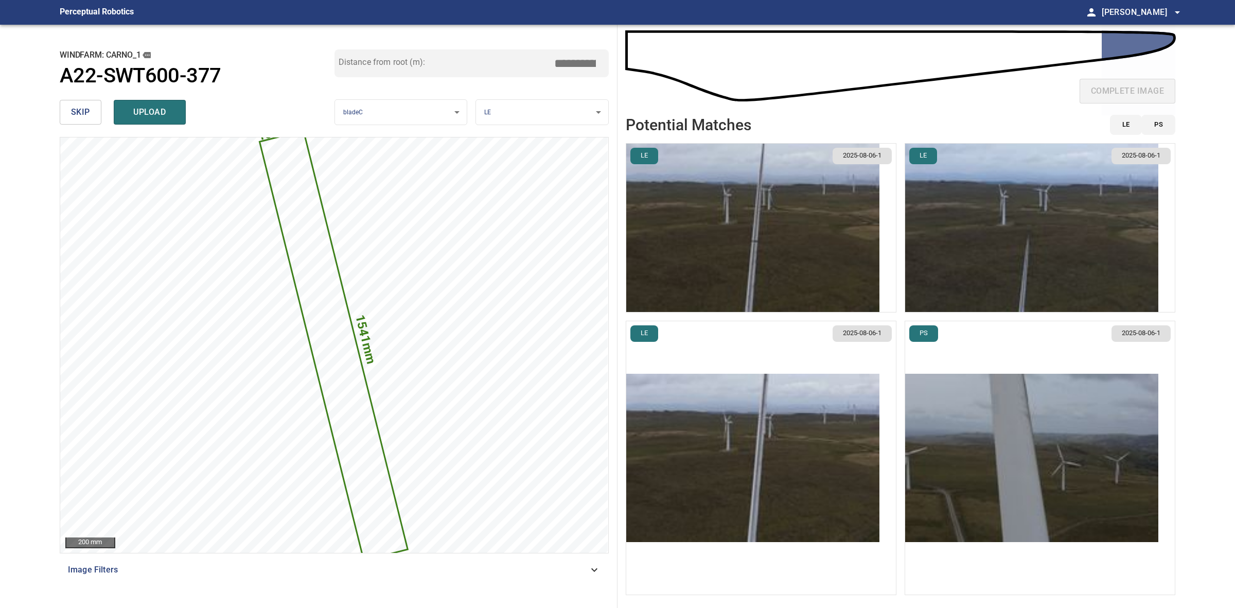
type input "*****"
click at [793, 273] on img "button" at bounding box center [752, 228] width 253 height 168
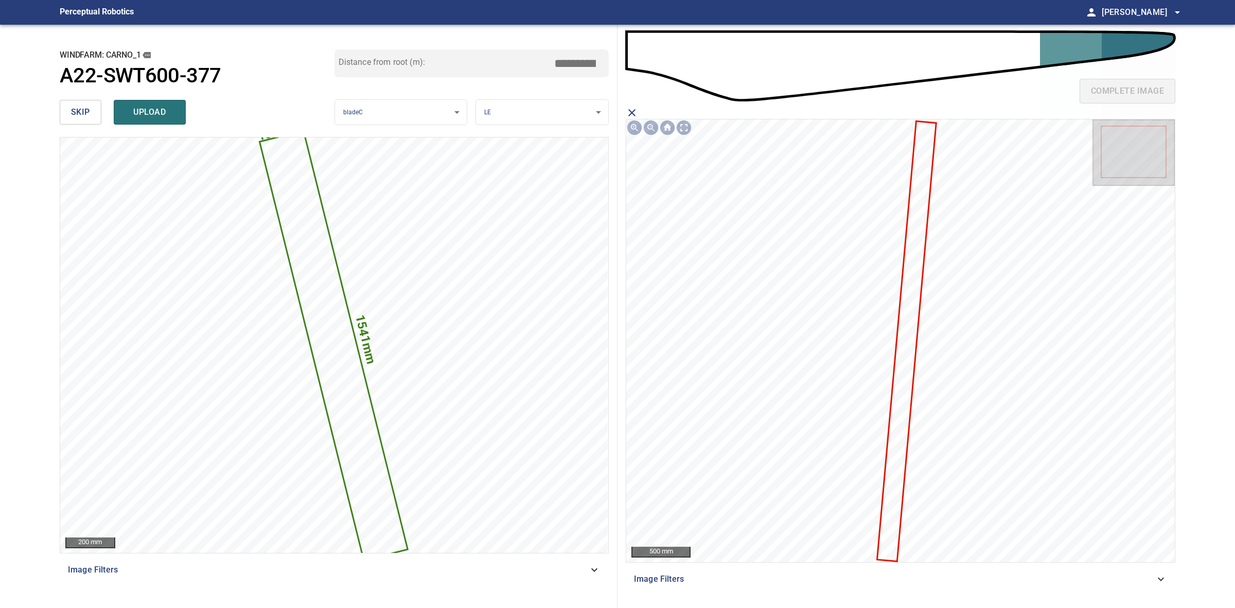
click at [915, 246] on icon at bounding box center [907, 341] width 58 height 439
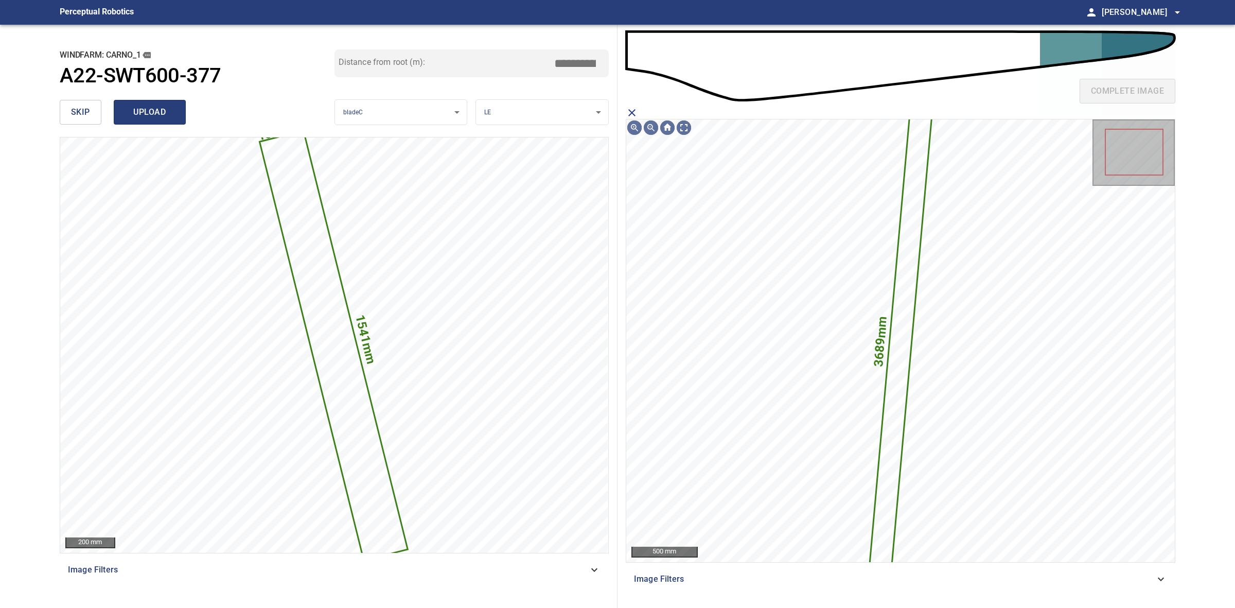
click at [170, 109] on span "upload" at bounding box center [149, 112] width 49 height 14
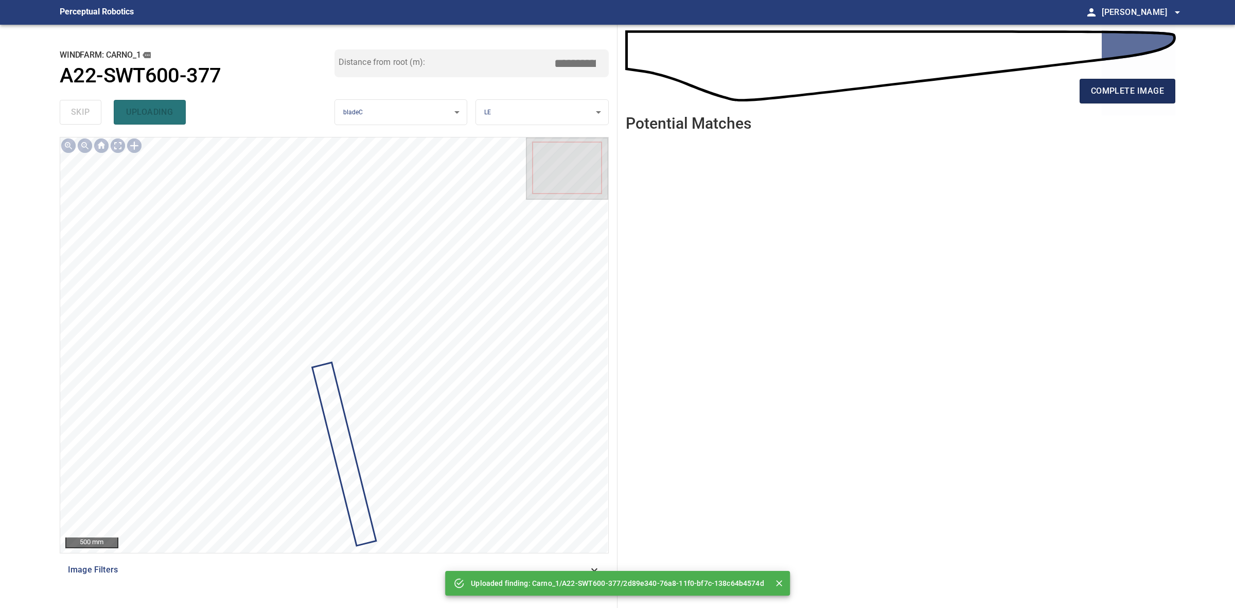
click at [1149, 85] on span "complete image" at bounding box center [1127, 91] width 73 height 14
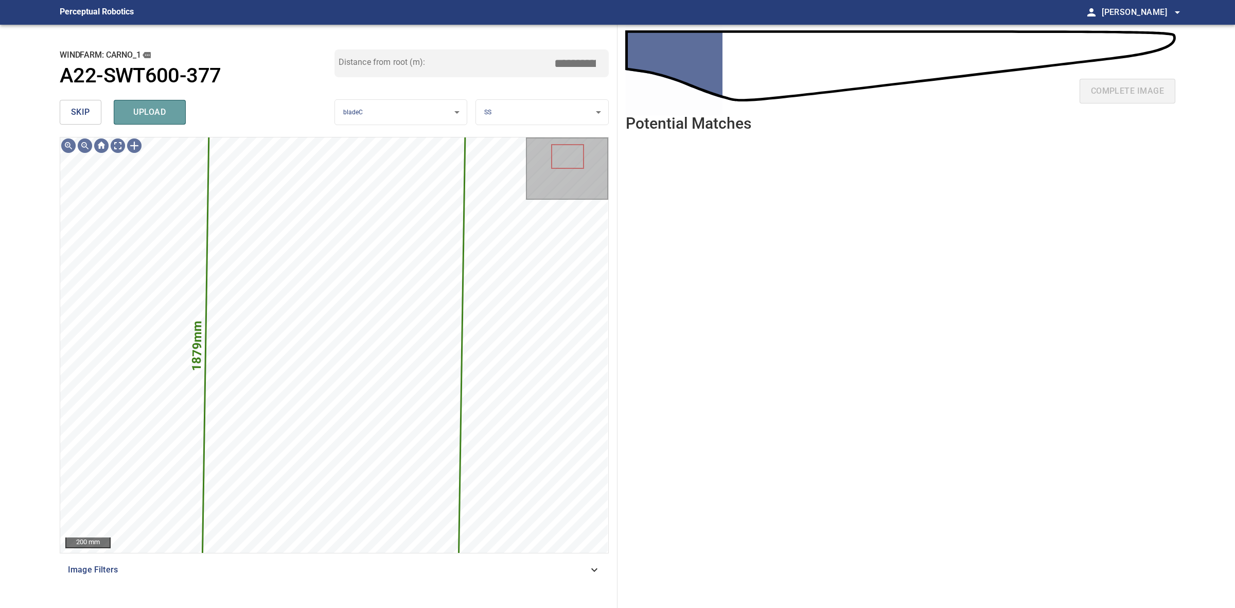
drag, startPoint x: 180, startPoint y: 117, endPoint x: 88, endPoint y: 116, distance: 92.7
click at [179, 117] on button "upload" at bounding box center [150, 112] width 72 height 25
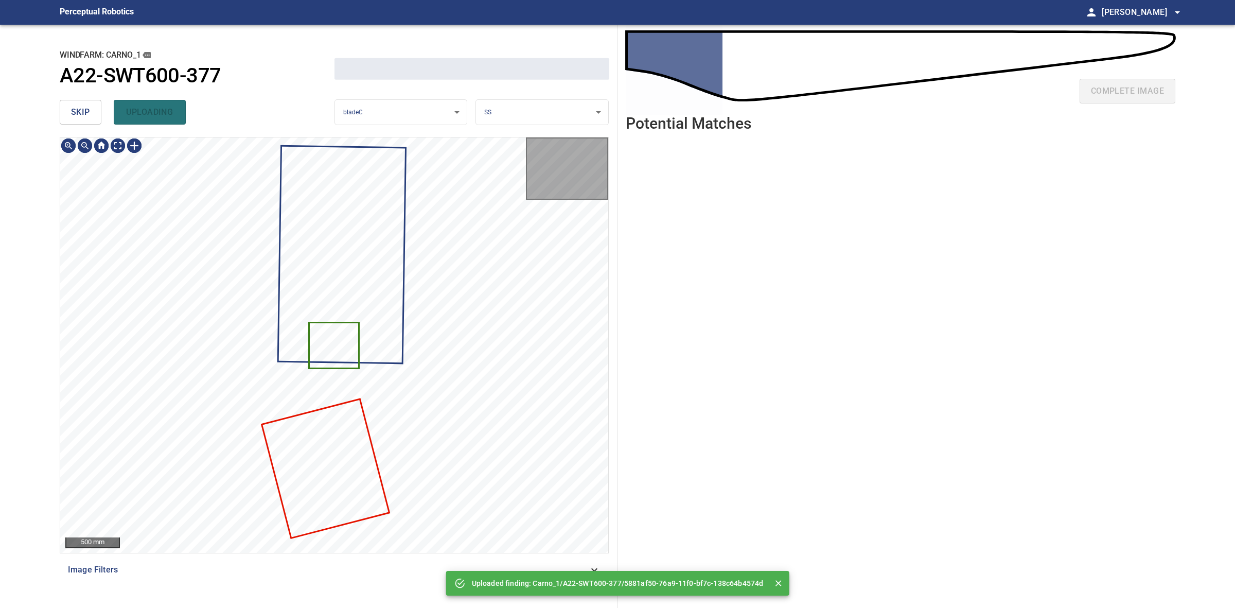
click at [72, 116] on span "skip" at bounding box center [80, 112] width 19 height 14
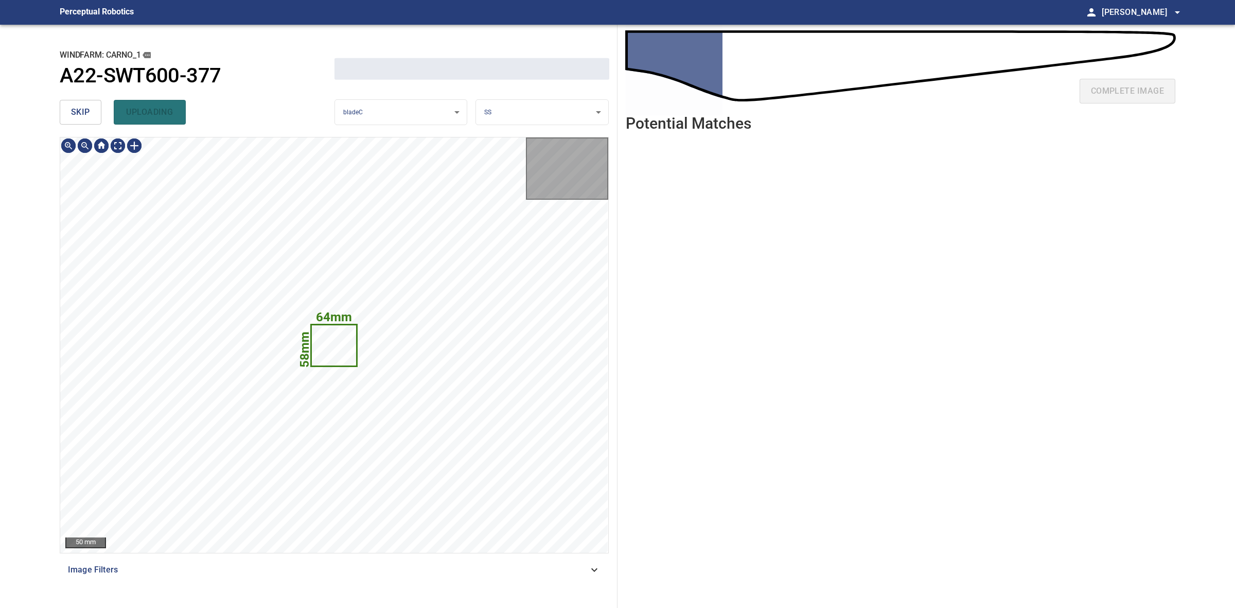
click at [71, 115] on span "skip" at bounding box center [80, 112] width 19 height 14
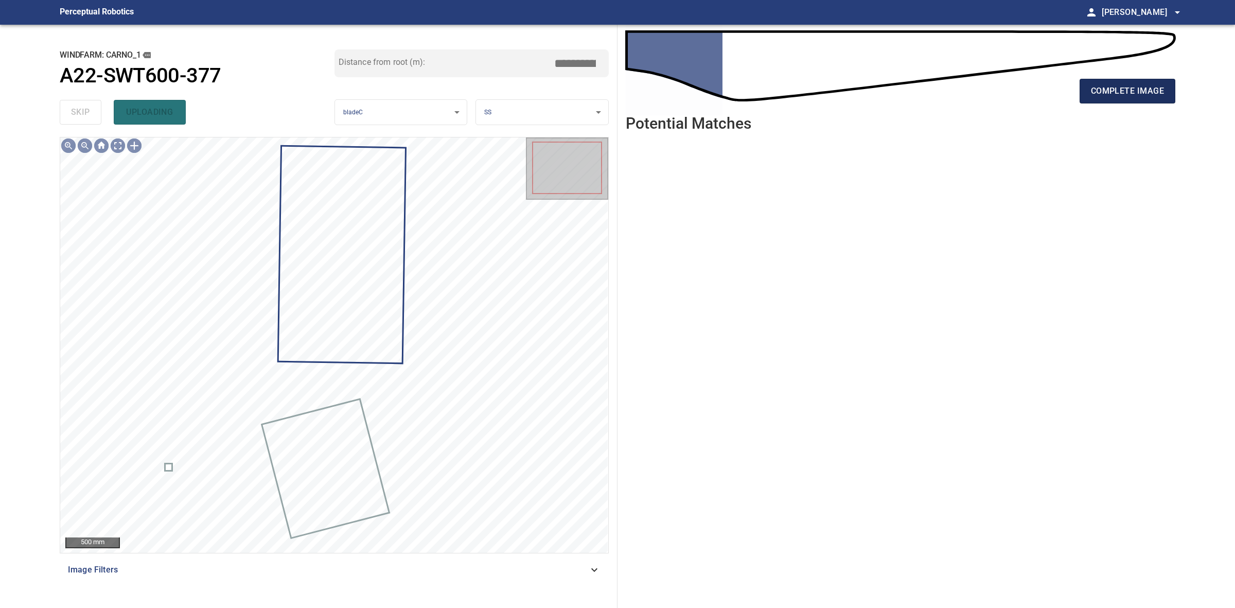
click at [1080, 89] on button "complete image" at bounding box center [1128, 91] width 96 height 25
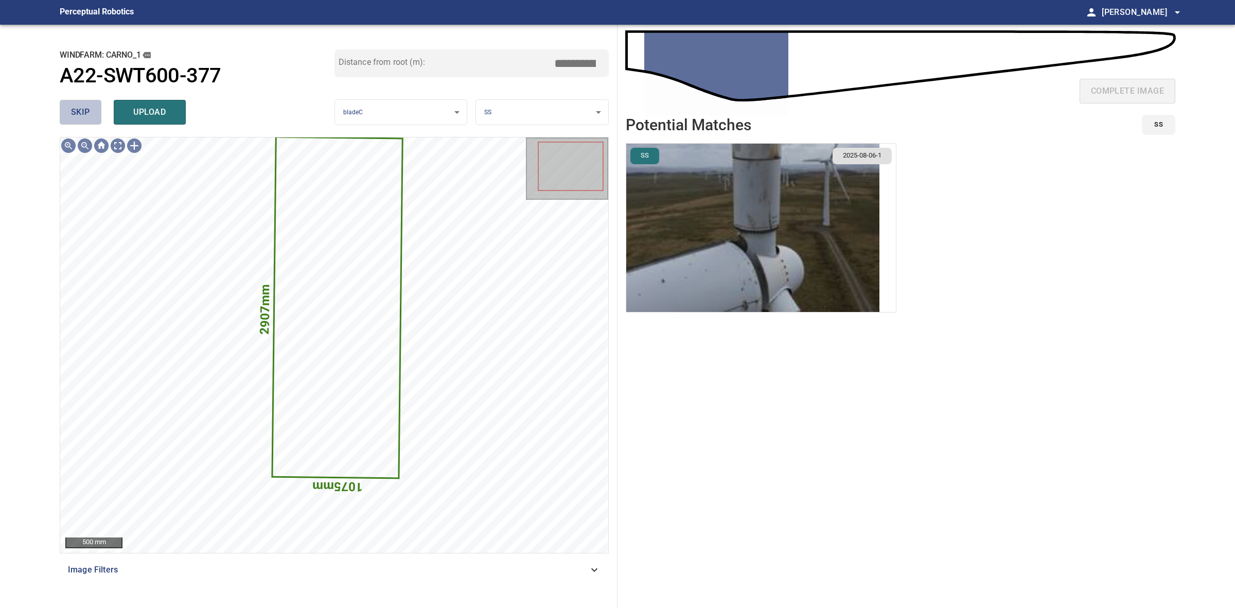
click at [76, 118] on span "skip" at bounding box center [80, 112] width 19 height 14
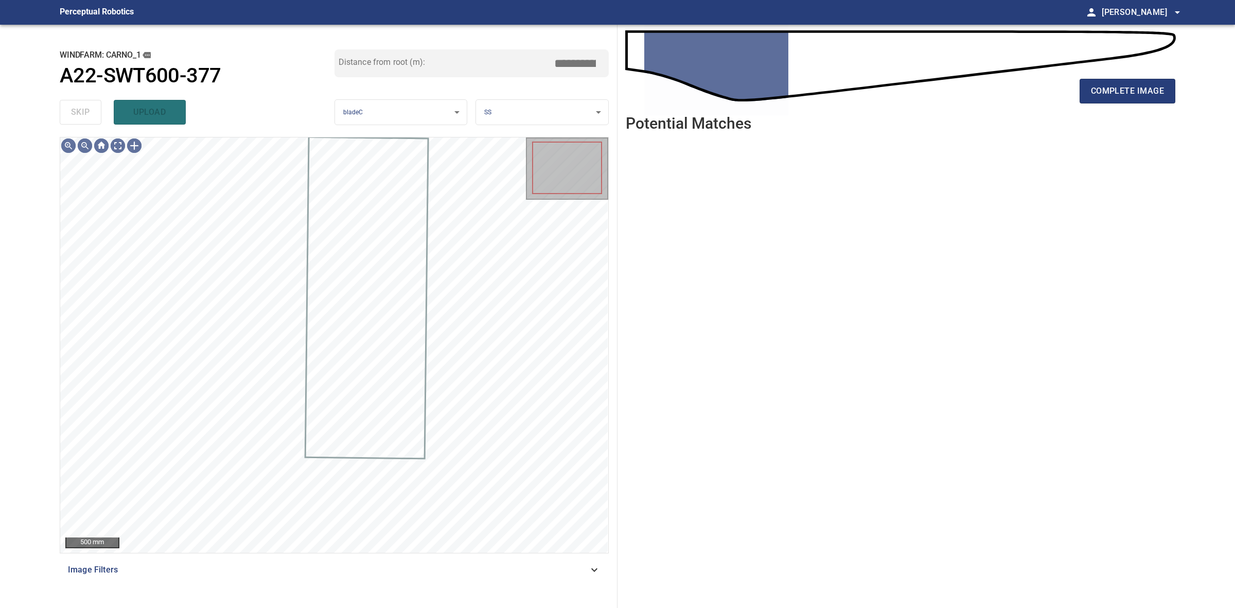
click at [76, 118] on div "skip upload" at bounding box center [197, 112] width 275 height 33
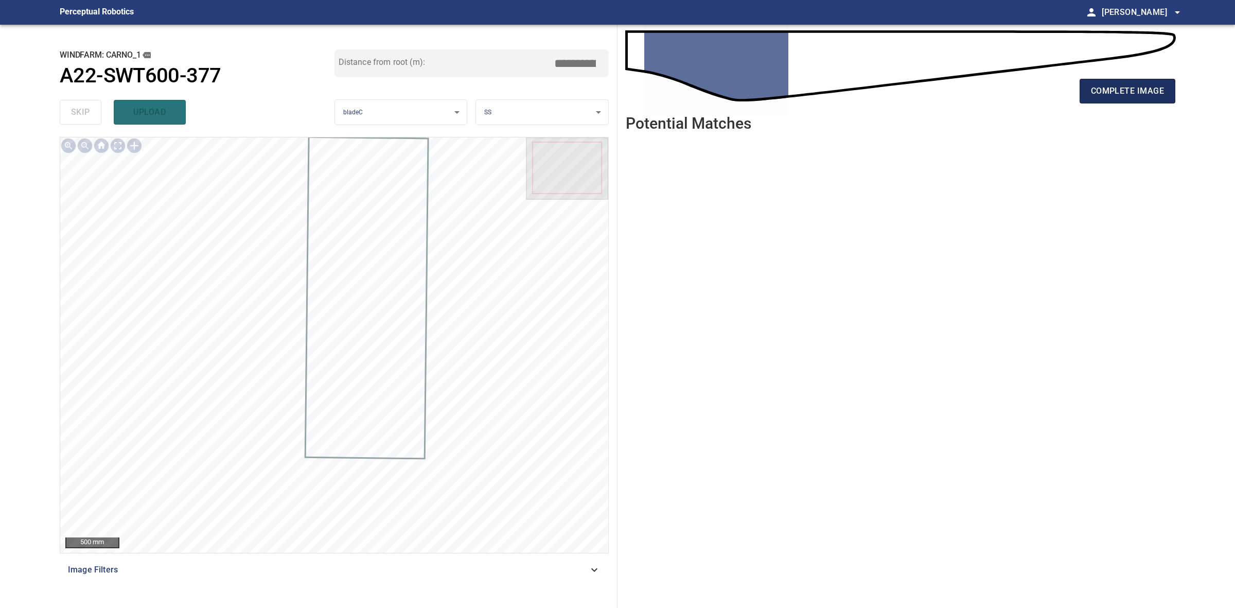
click at [1123, 91] on span "complete image" at bounding box center [1127, 91] width 73 height 14
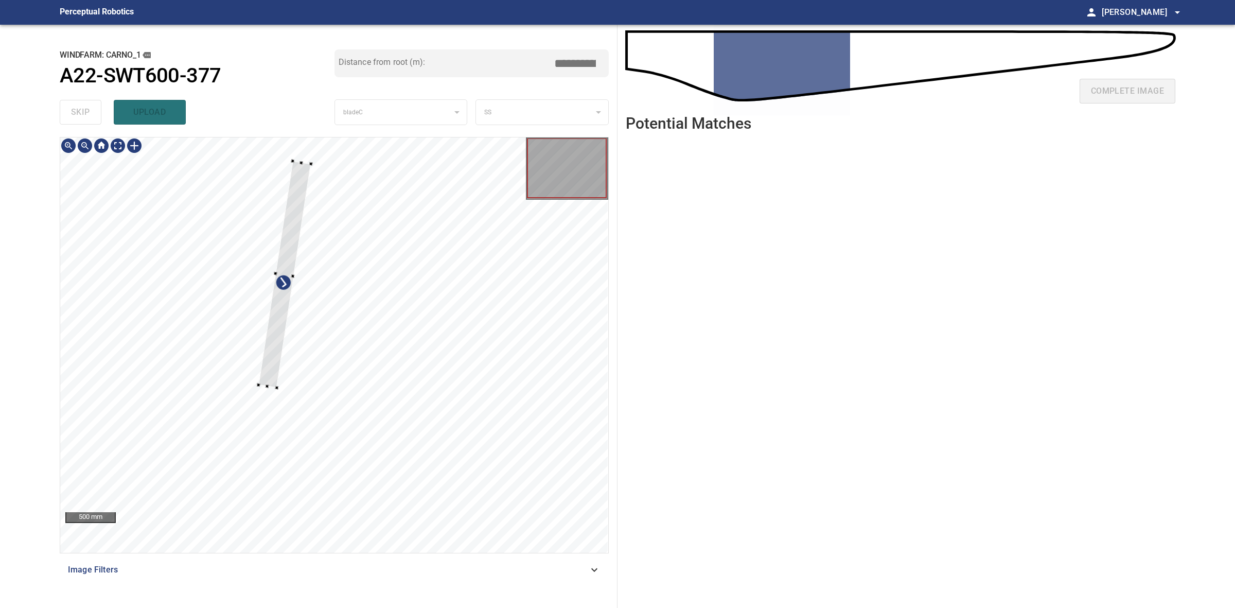
click at [274, 383] on div at bounding box center [285, 274] width 53 height 227
click at [289, 371] on div at bounding box center [300, 273] width 51 height 225
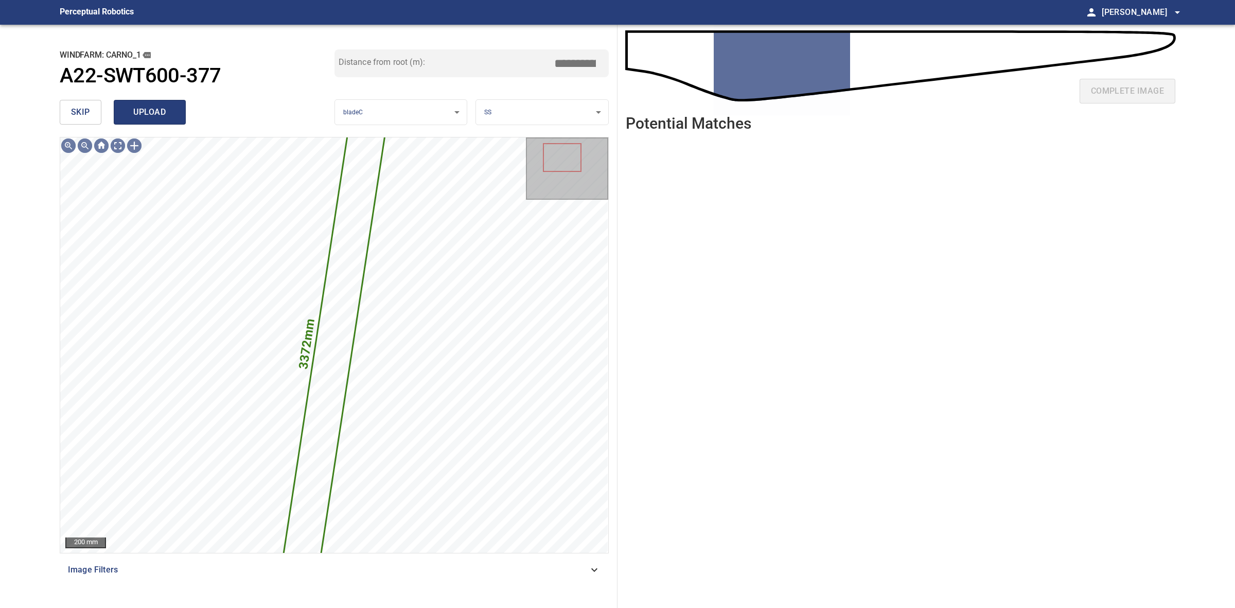
click at [164, 105] on span "upload" at bounding box center [149, 112] width 49 height 14
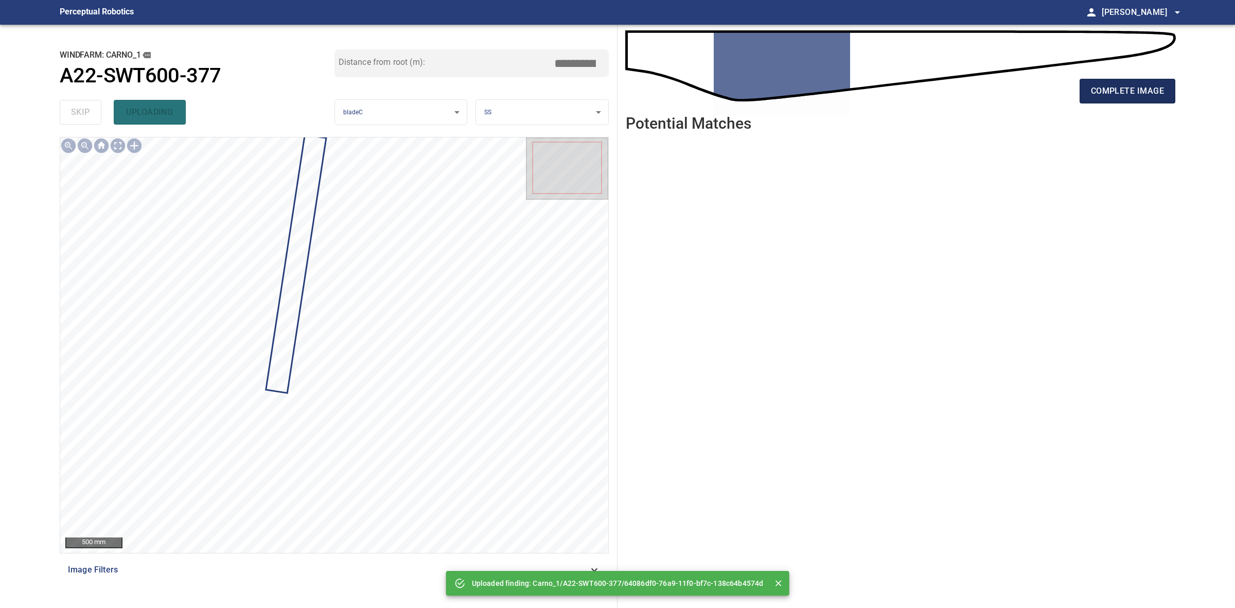
click at [1100, 81] on button "complete image" at bounding box center [1128, 91] width 96 height 25
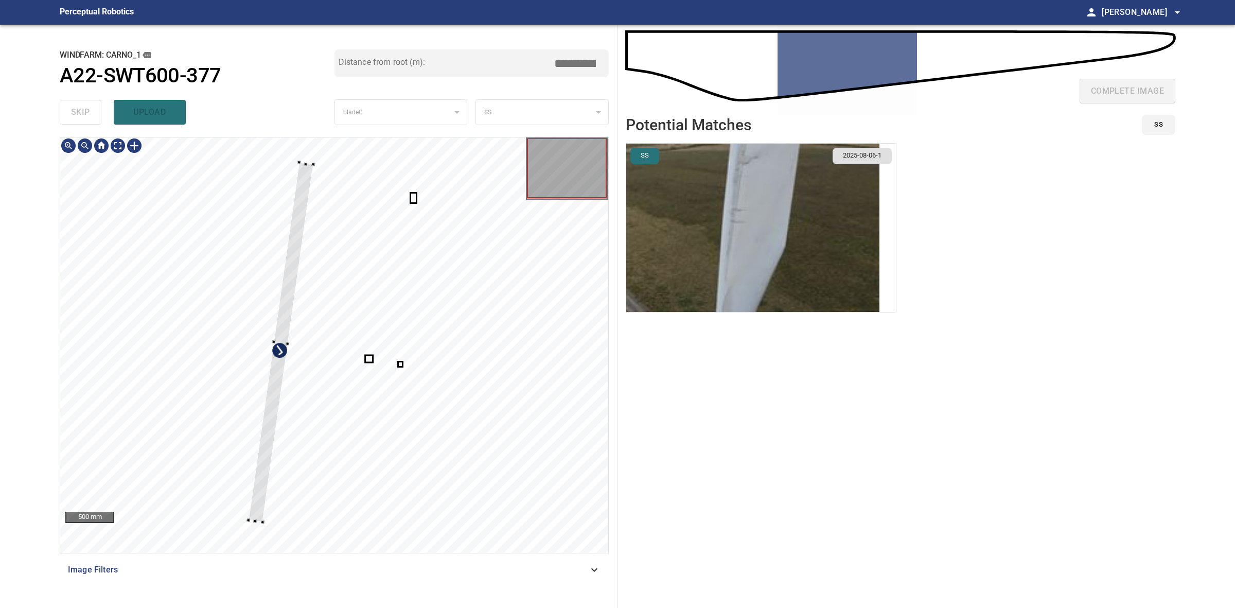
click at [281, 351] on div at bounding box center [281, 342] width 65 height 360
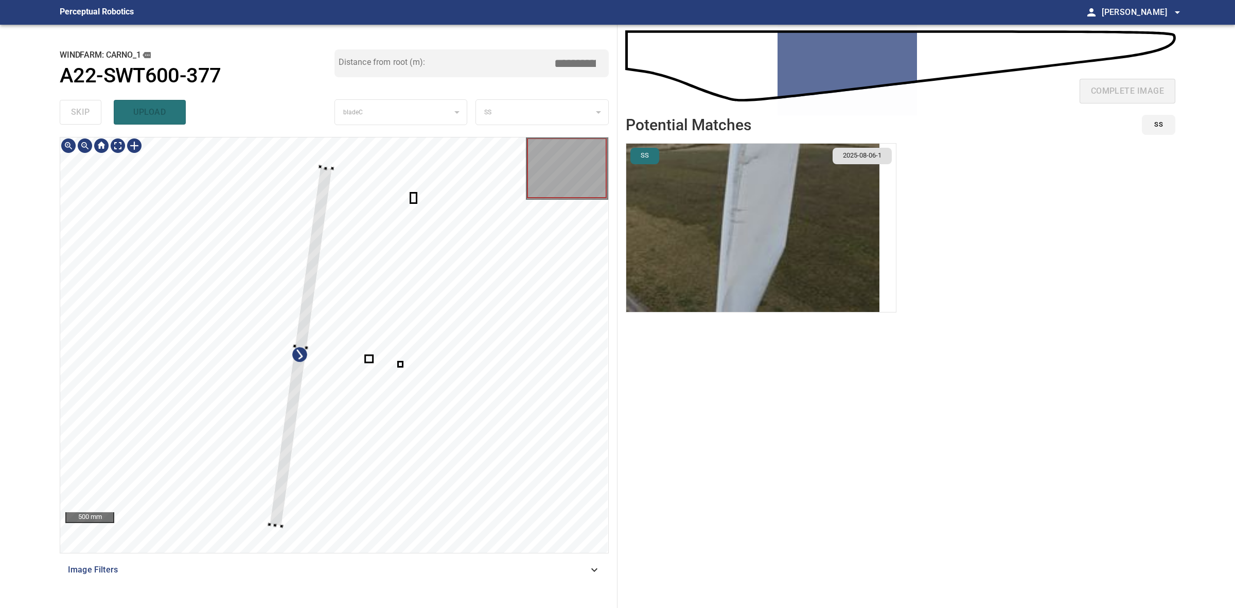
click at [300, 337] on div at bounding box center [300, 346] width 63 height 359
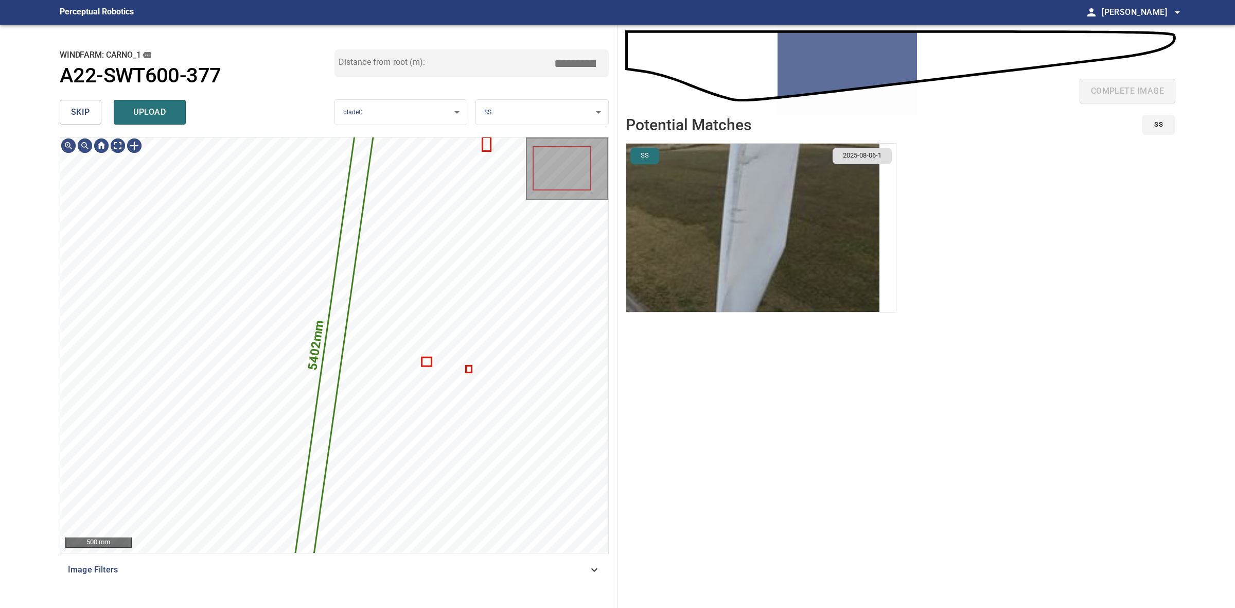
click at [636, 260] on img "button" at bounding box center [752, 228] width 253 height 168
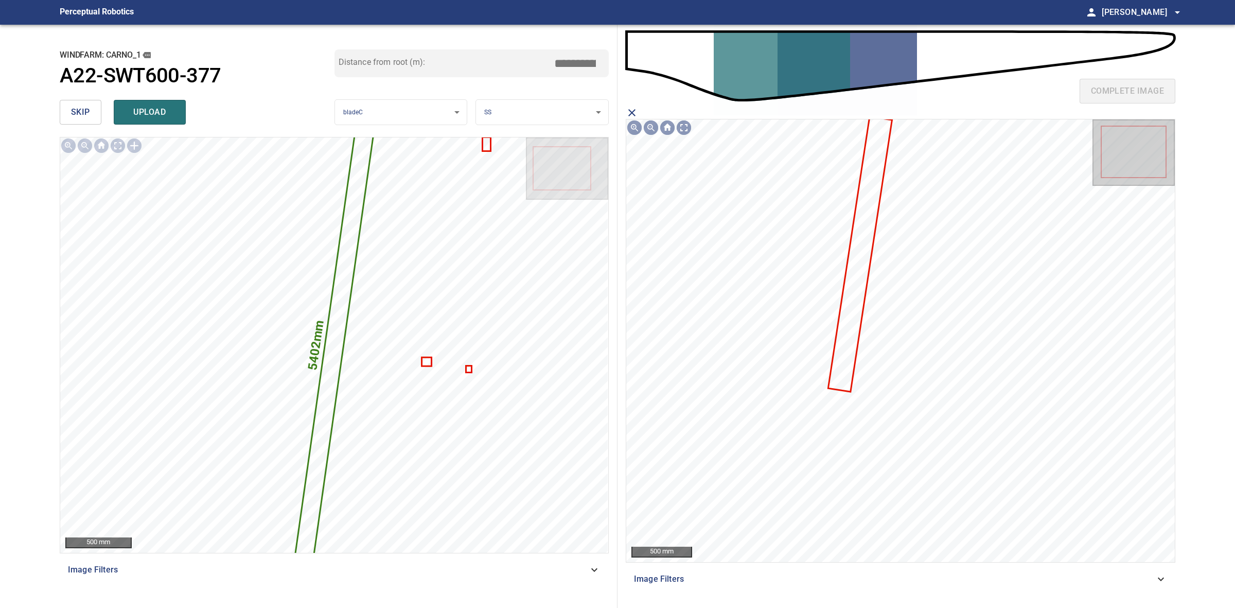
click at [847, 313] on icon at bounding box center [860, 253] width 62 height 273
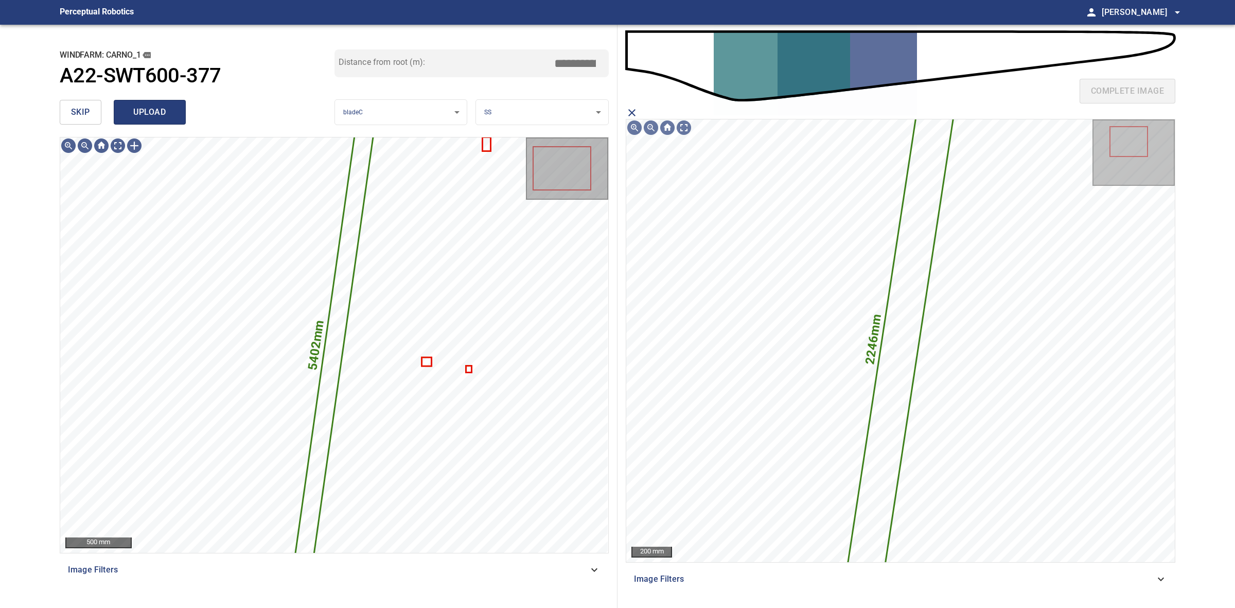
click at [152, 117] on span "upload" at bounding box center [149, 112] width 49 height 14
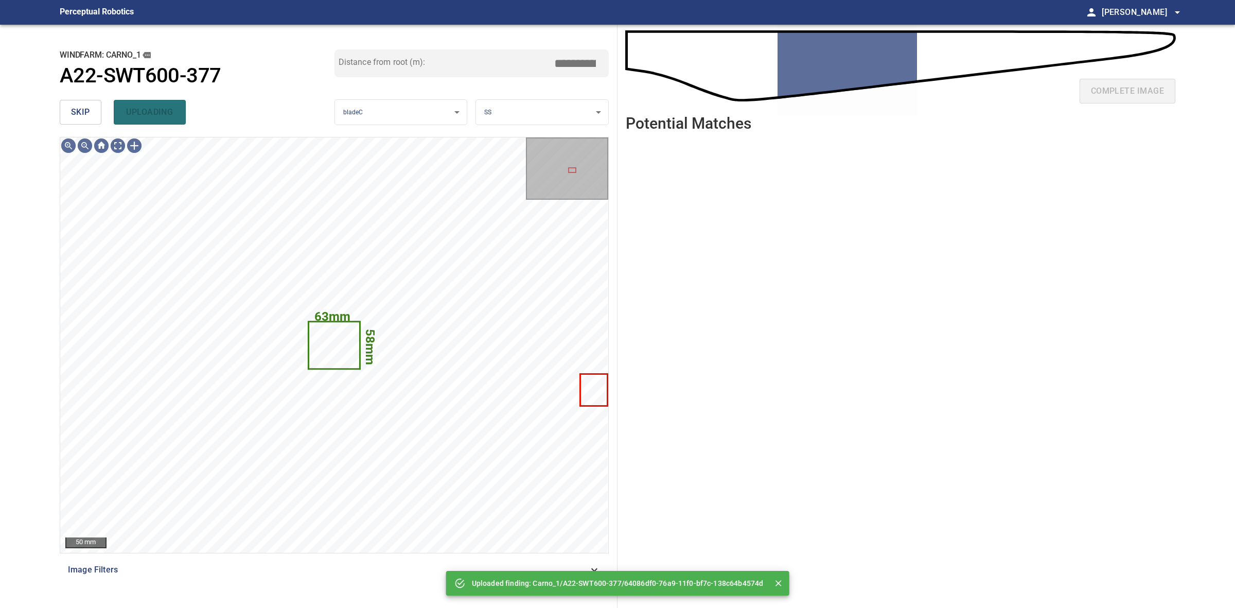
click at [80, 108] on span "skip" at bounding box center [80, 112] width 19 height 14
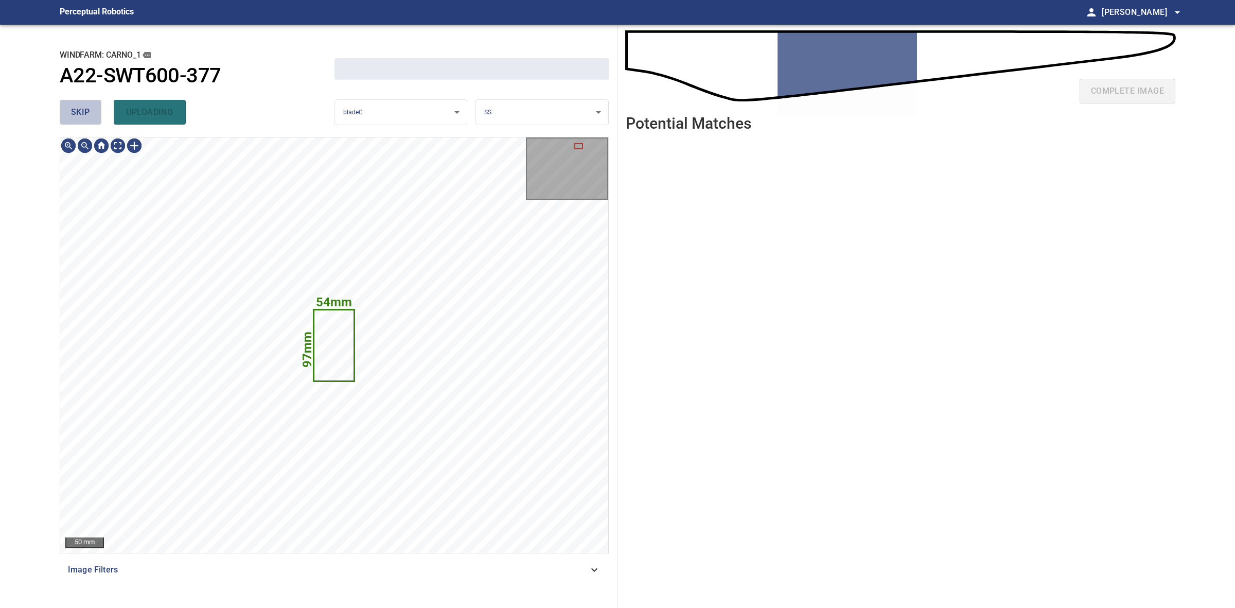
click at [80, 108] on span "skip" at bounding box center [80, 112] width 19 height 14
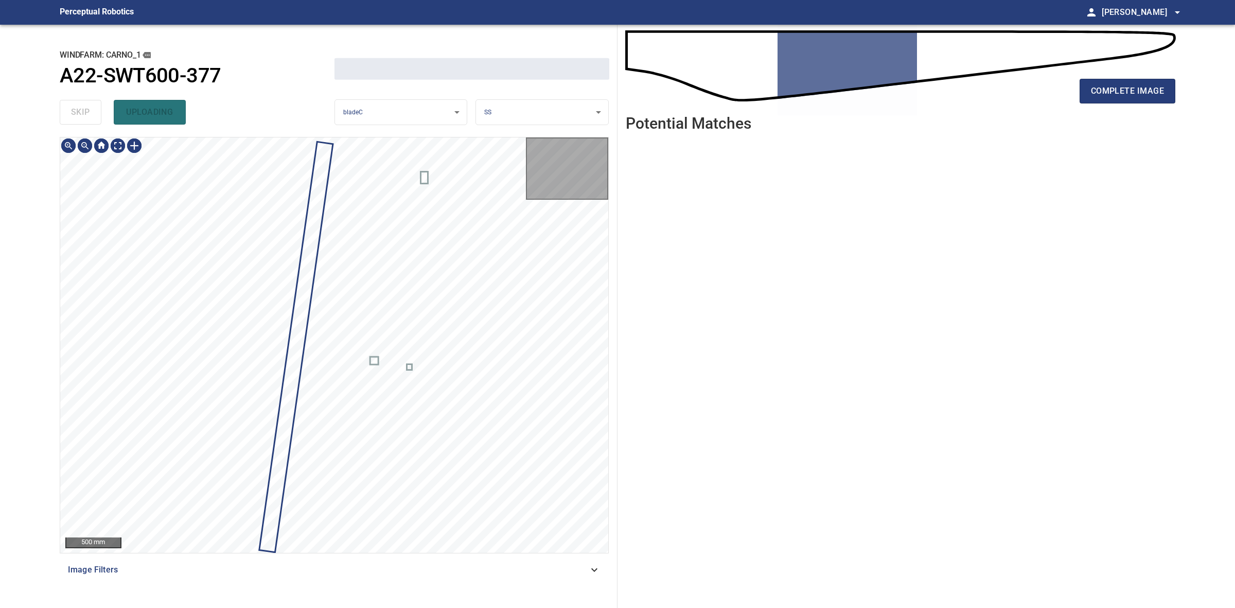
click at [80, 108] on div "skip uploading" at bounding box center [197, 112] width 275 height 33
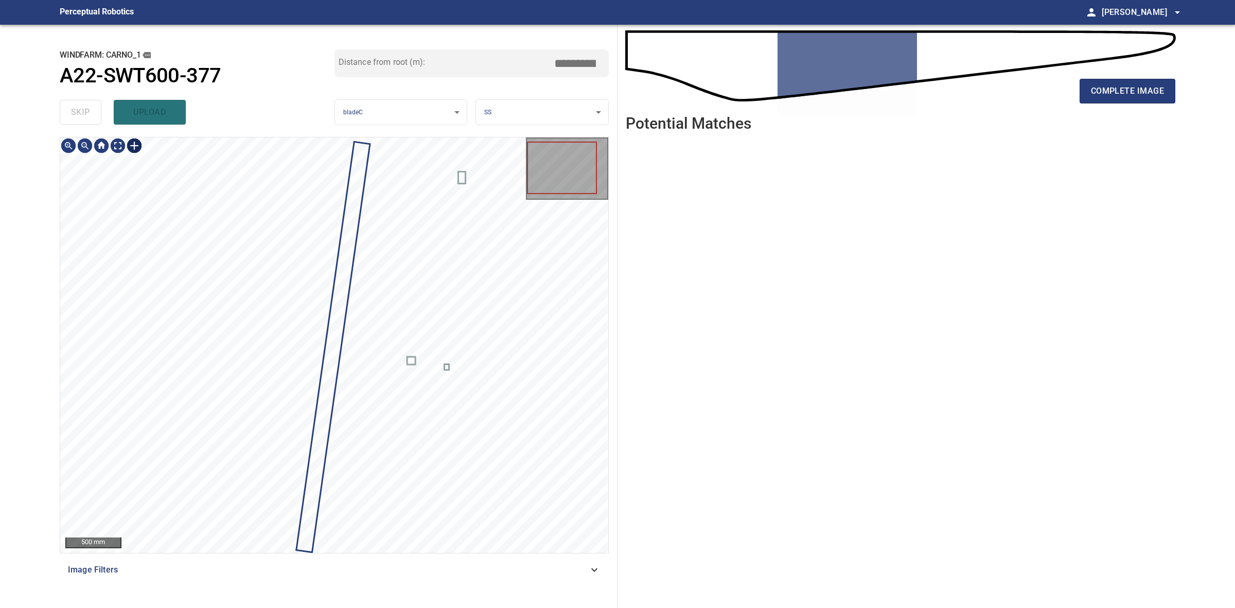
click at [135, 147] on div at bounding box center [134, 145] width 16 height 16
click at [330, 402] on div at bounding box center [334, 344] width 548 height 415
click at [333, 400] on div at bounding box center [334, 344] width 548 height 415
click at [294, 549] on div at bounding box center [334, 344] width 548 height 415
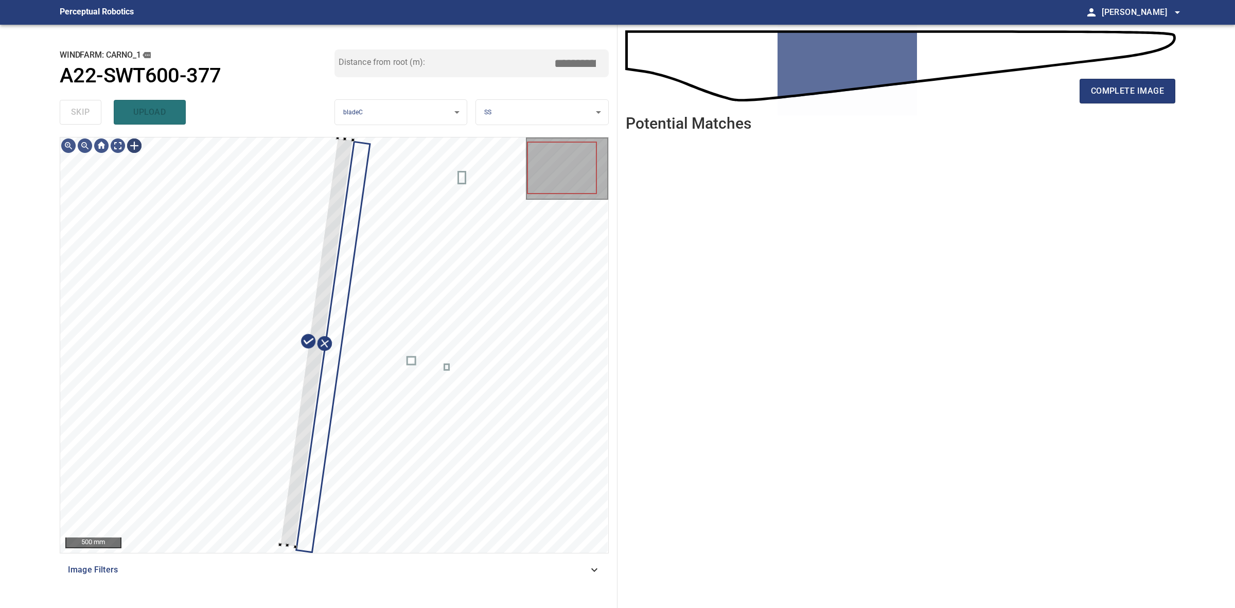
click at [348, 130] on div "**********" at bounding box center [334, 316] width 566 height 583
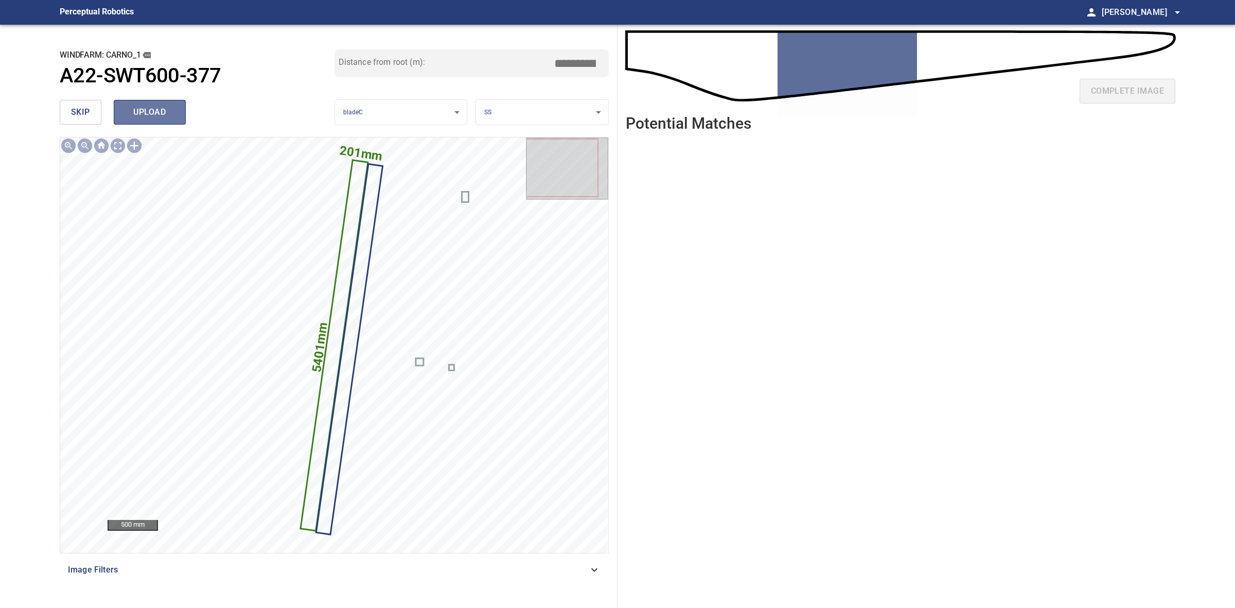
click at [149, 107] on span "upload" at bounding box center [149, 112] width 49 height 14
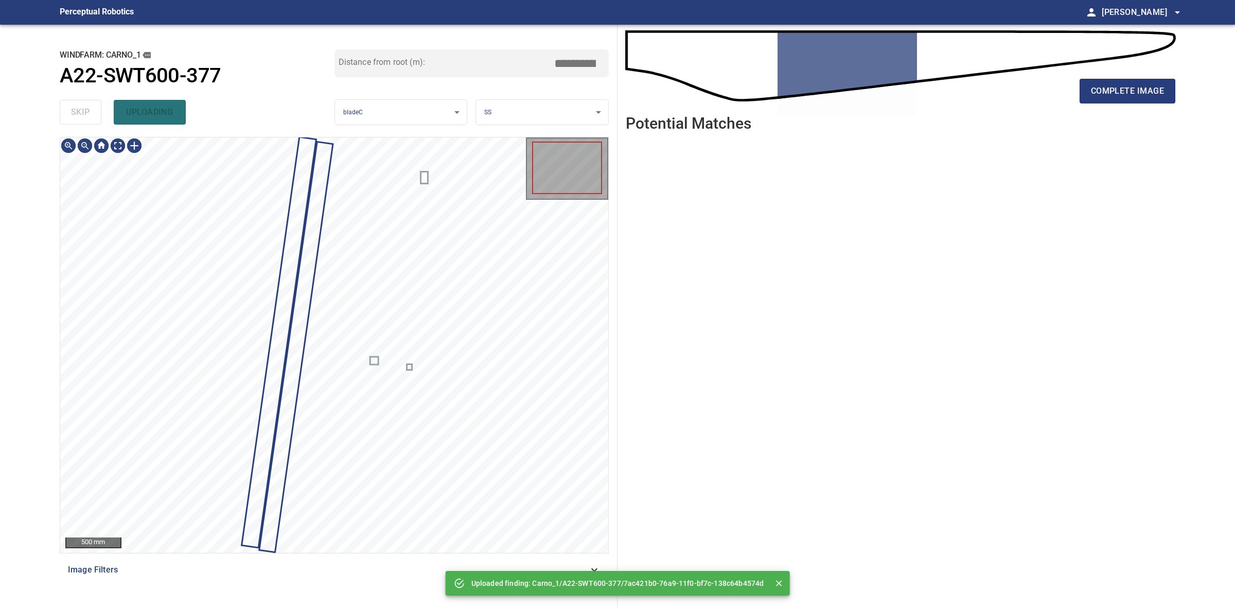
click at [85, 107] on div "skip uploading" at bounding box center [197, 112] width 275 height 33
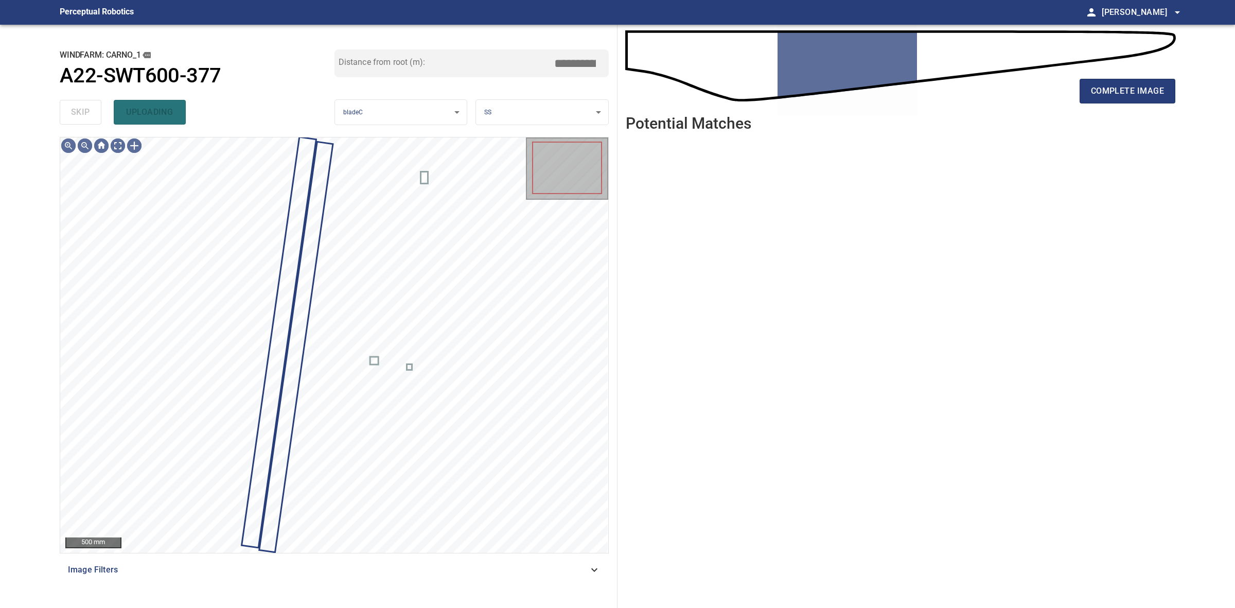
click at [85, 107] on div "skip uploading" at bounding box center [197, 112] width 275 height 33
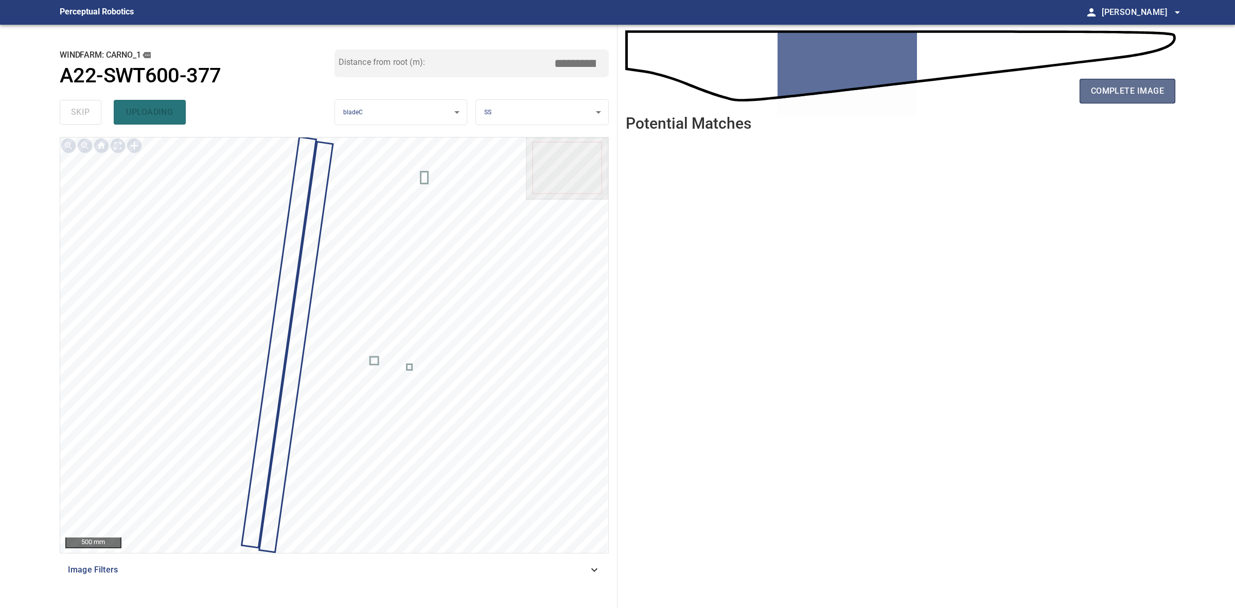
click at [1092, 85] on span "complete image" at bounding box center [1127, 91] width 73 height 14
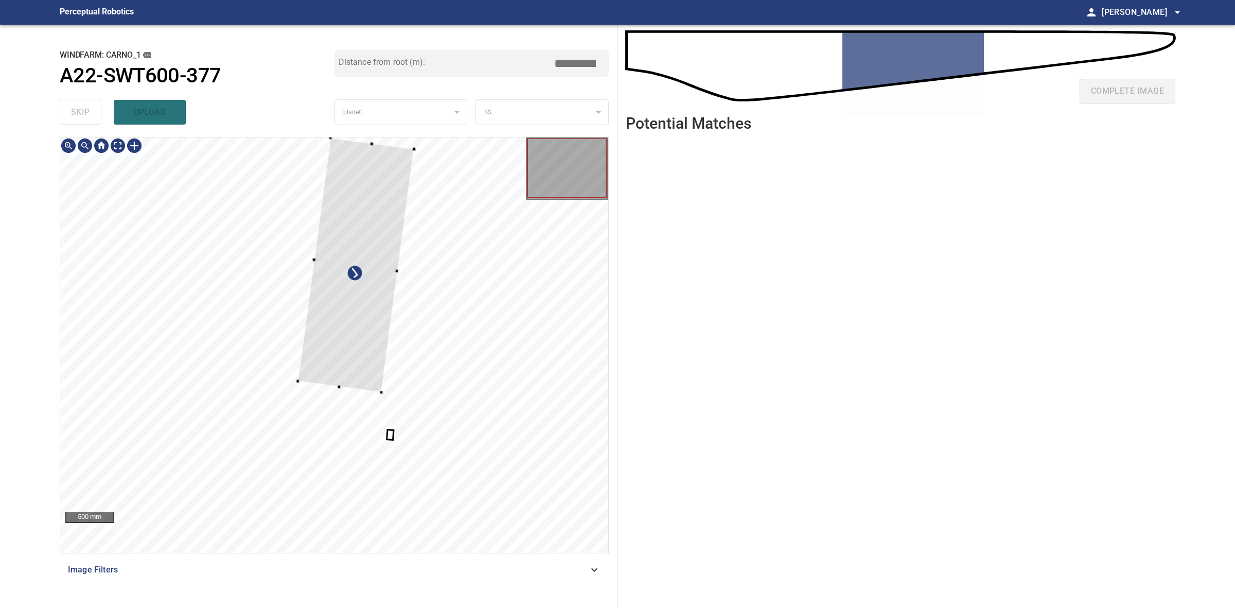
click at [385, 369] on div at bounding box center [334, 344] width 548 height 415
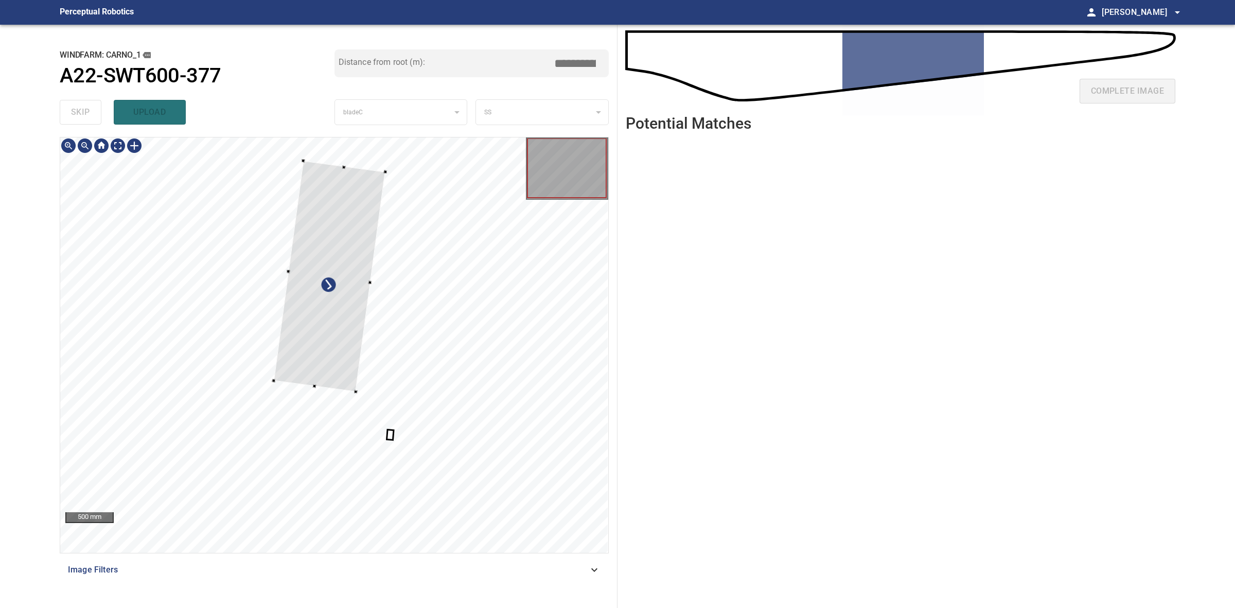
click at [352, 369] on div at bounding box center [330, 276] width 112 height 231
click at [371, 351] on div at bounding box center [340, 259] width 111 height 200
click at [359, 334] on div at bounding box center [340, 263] width 111 height 196
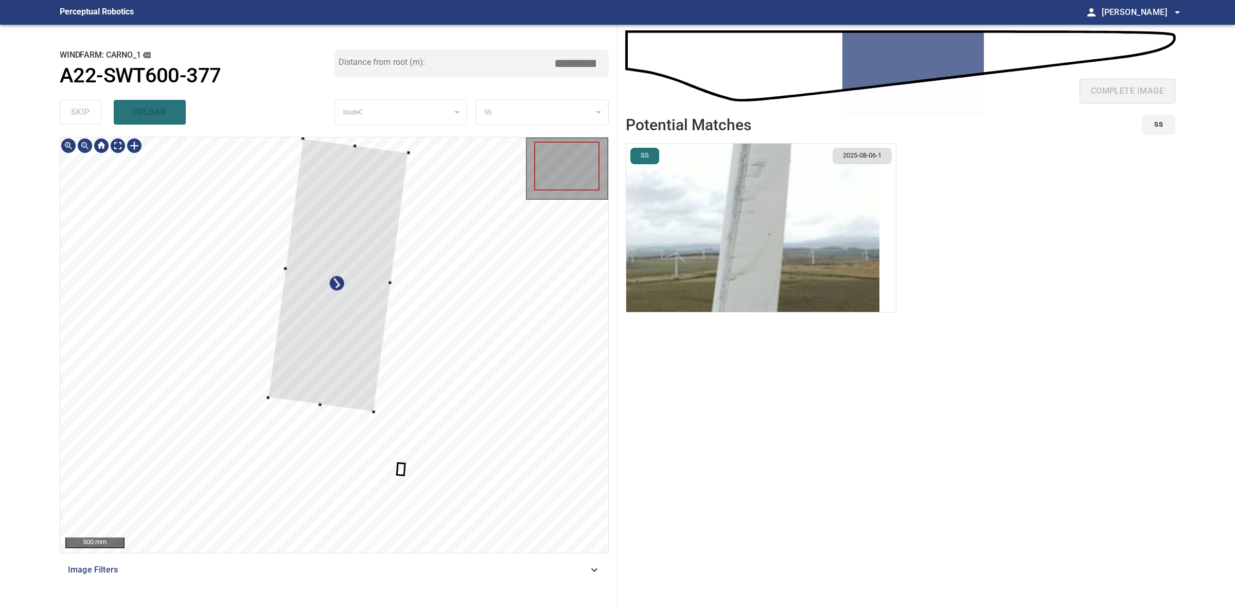
click at [321, 411] on div at bounding box center [334, 344] width 548 height 415
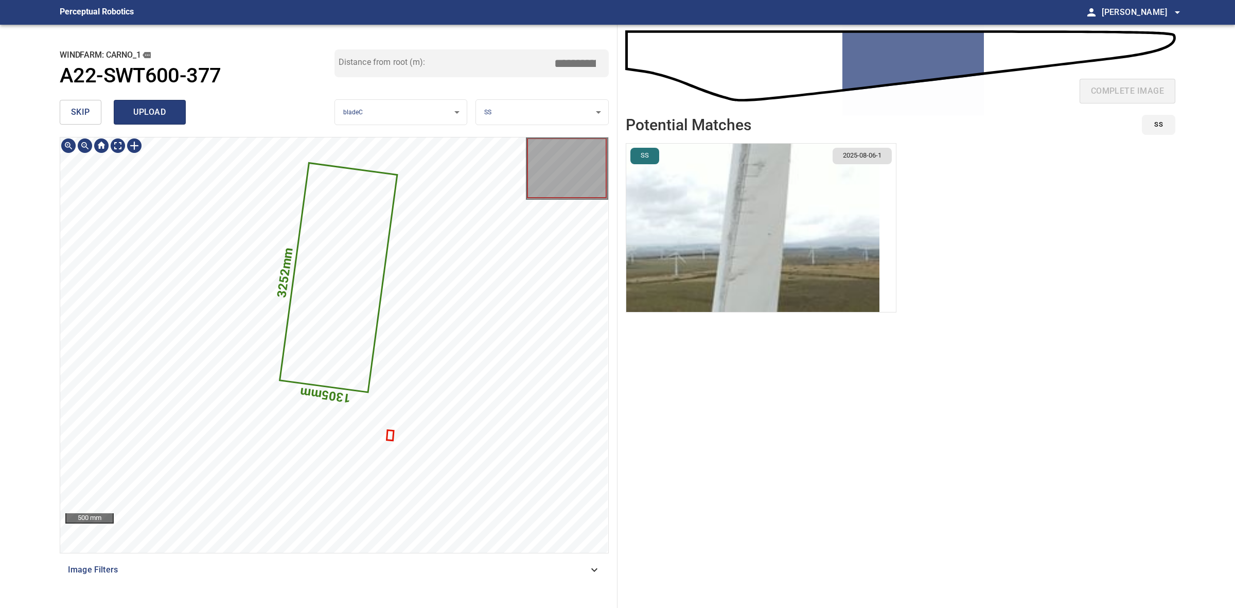
click at [163, 111] on span "upload" at bounding box center [149, 112] width 49 height 14
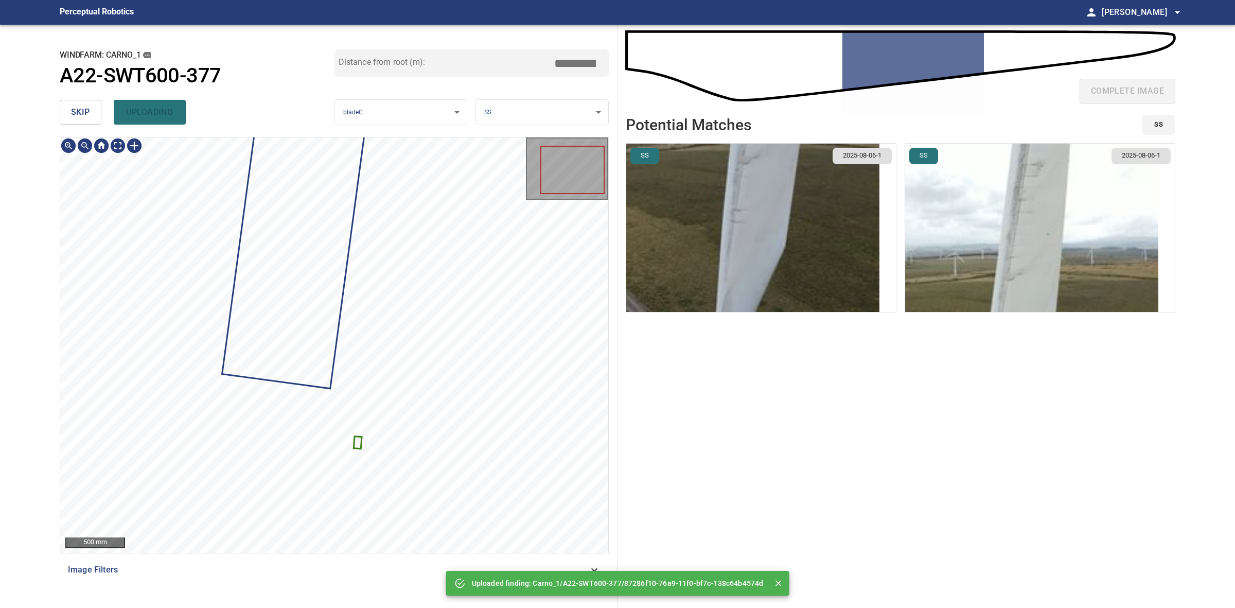
click at [312, 214] on div at bounding box center [334, 344] width 548 height 415
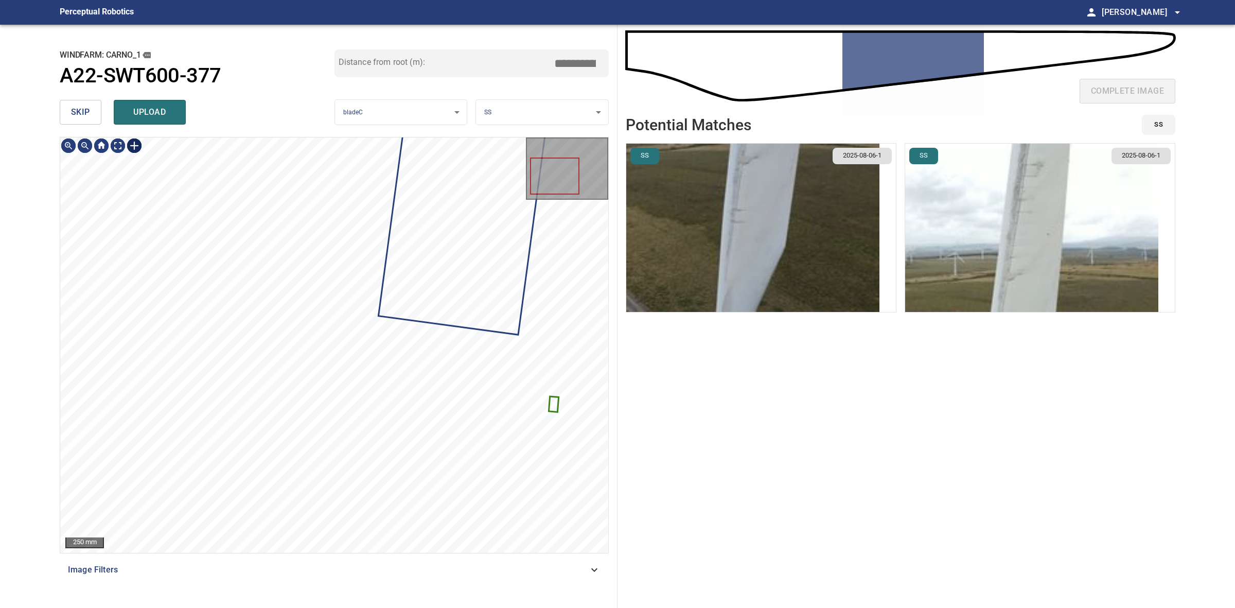
click at [129, 143] on div at bounding box center [134, 145] width 16 height 16
click at [190, 354] on div at bounding box center [334, 344] width 548 height 415
click at [407, 529] on div at bounding box center [334, 344] width 548 height 415
click at [395, 513] on div at bounding box center [398, 471] width 41 height 164
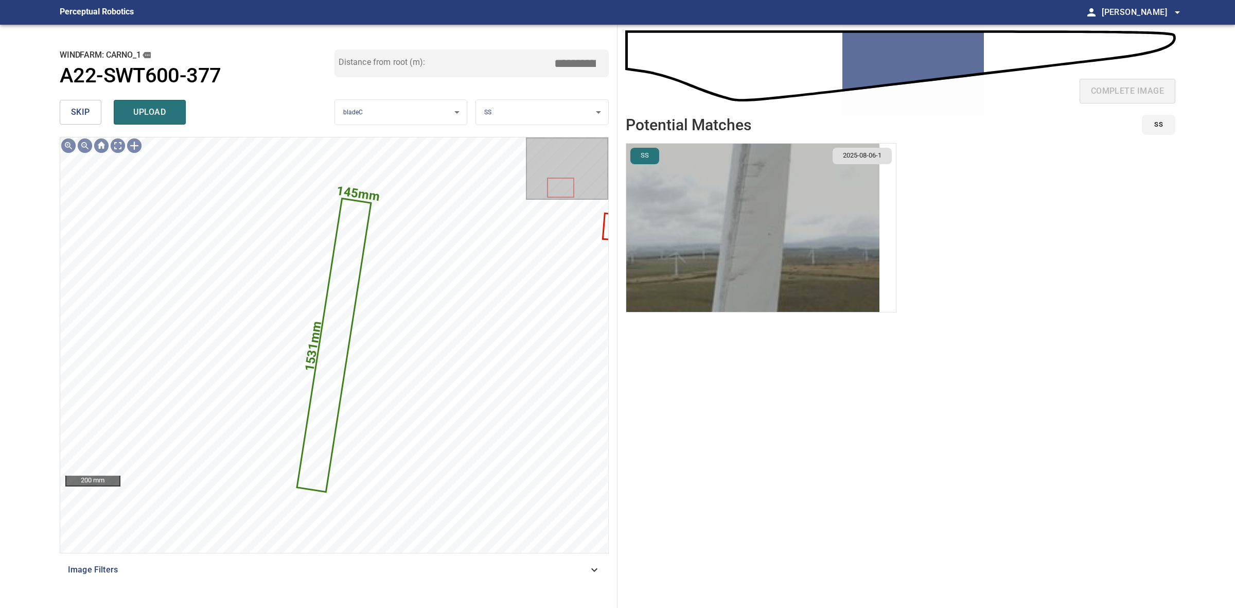
click at [874, 232] on img "button" at bounding box center [752, 228] width 253 height 168
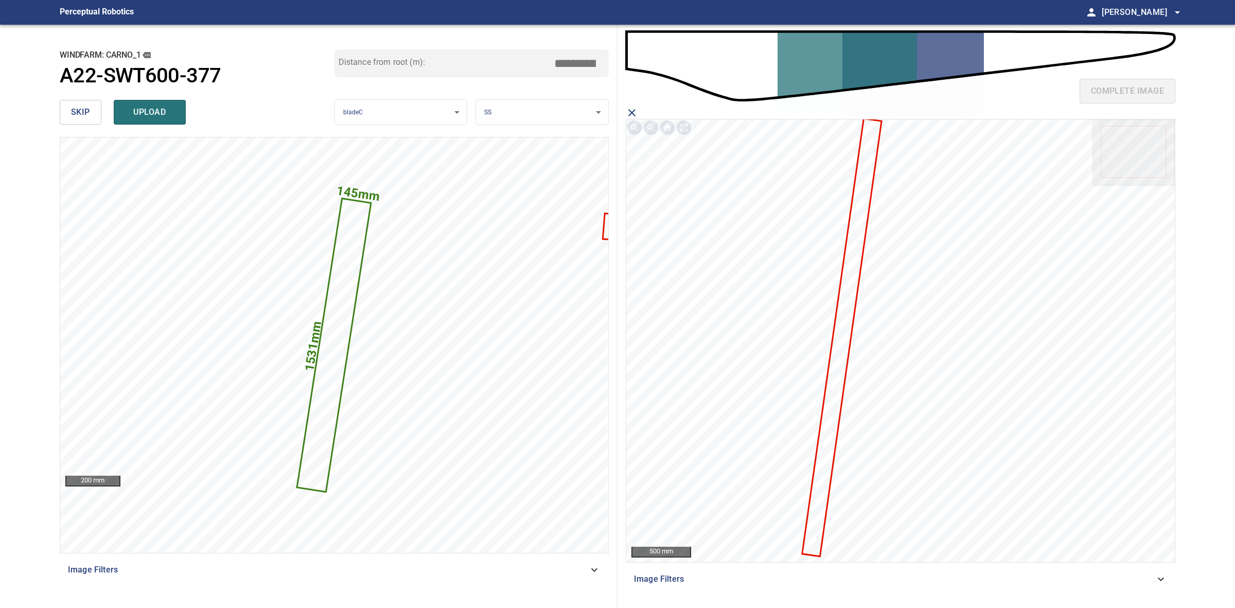
click at [576, 62] on input "*****" at bounding box center [578, 64] width 51 height 20
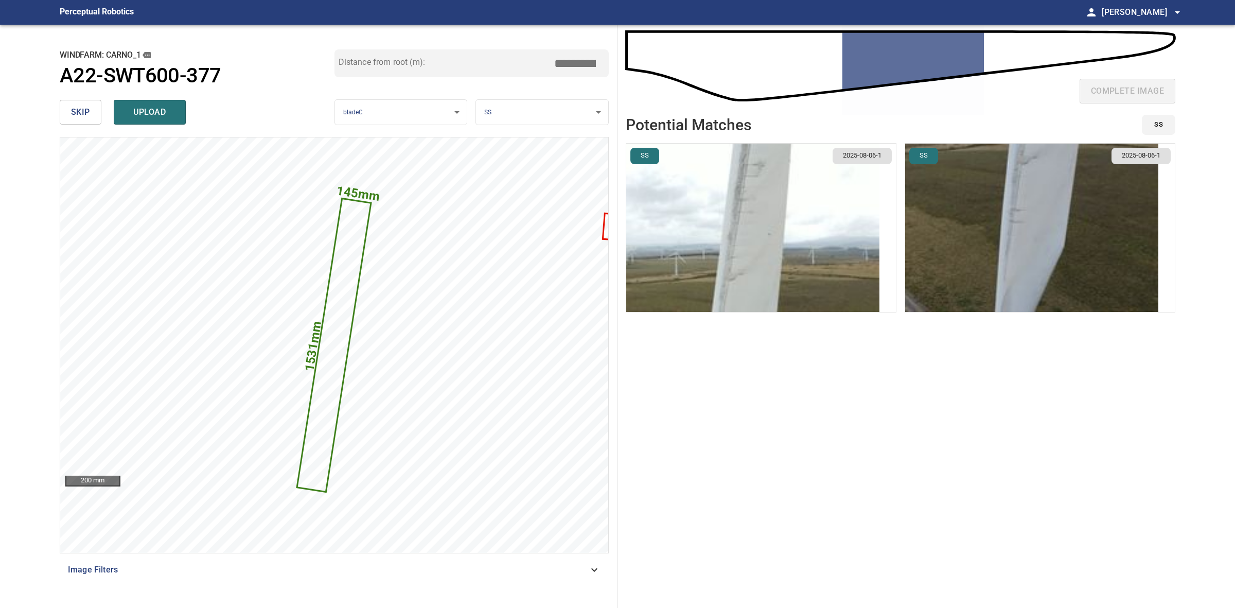
type input "*****"
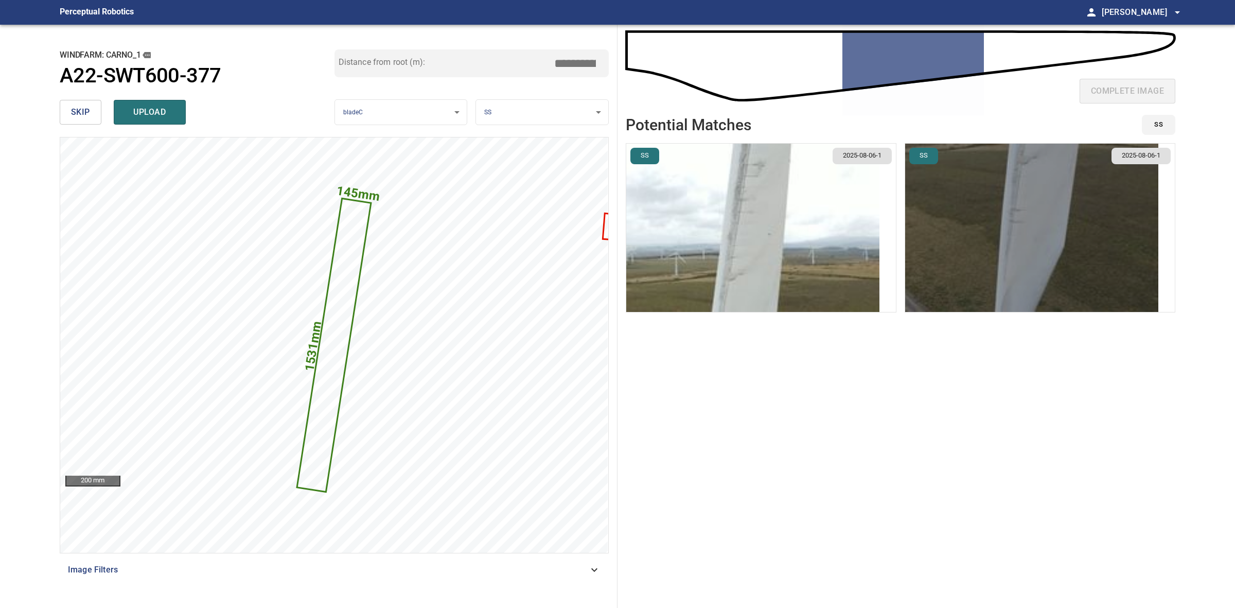
click at [932, 181] on img "button" at bounding box center [1031, 228] width 253 height 168
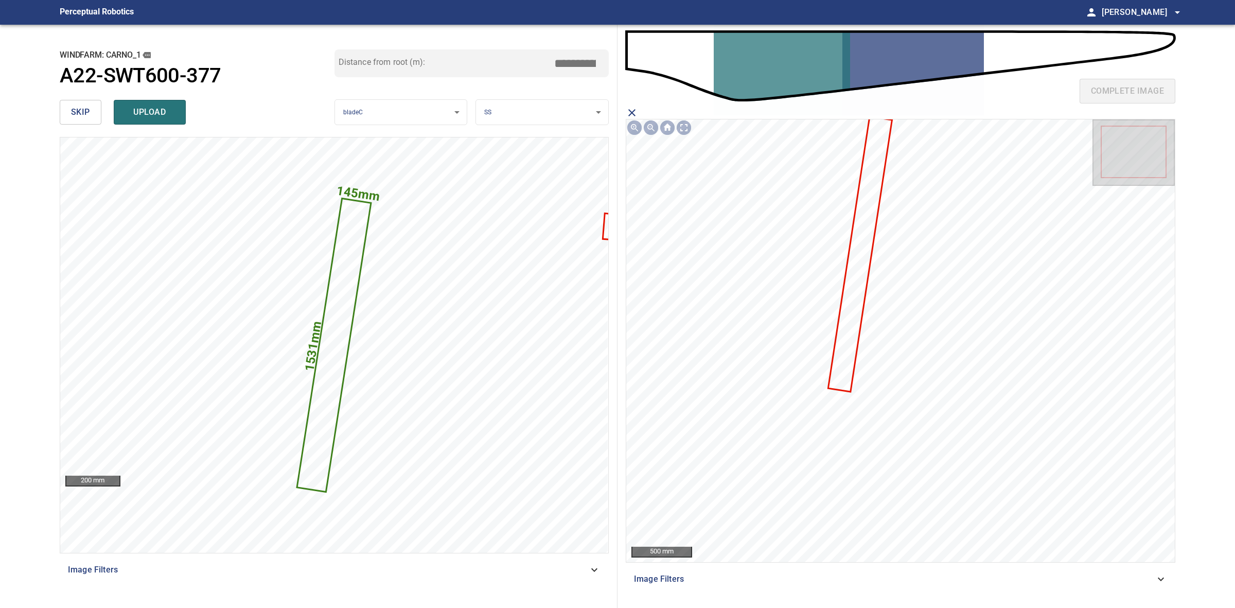
click at [851, 319] on icon at bounding box center [860, 253] width 62 height 273
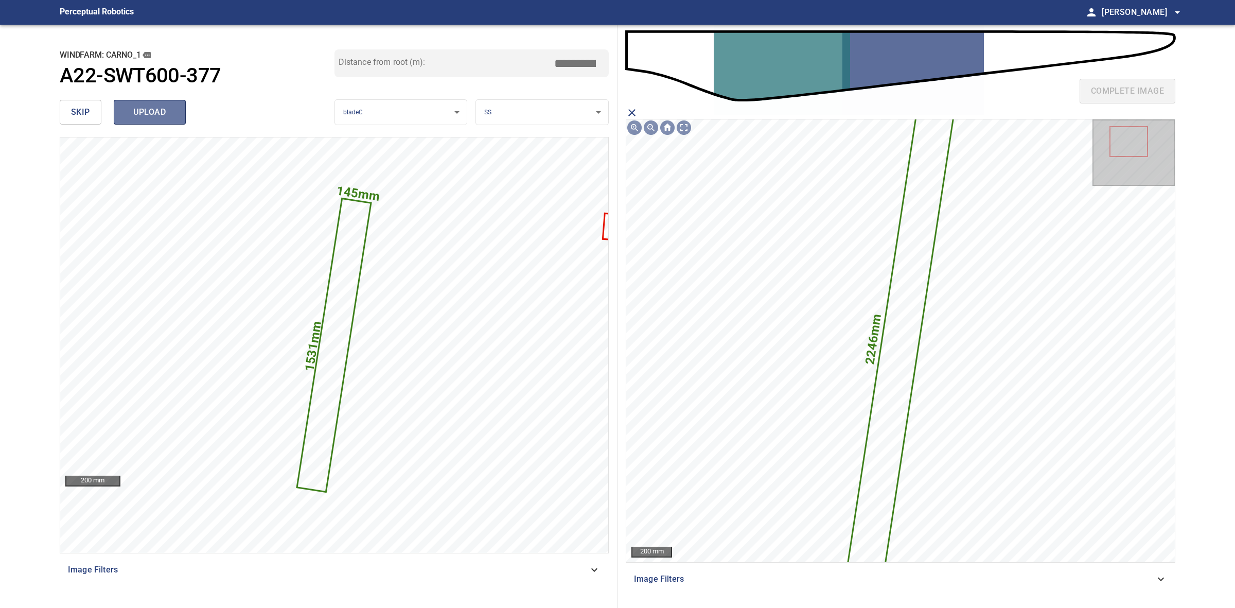
click at [137, 107] on span "upload" at bounding box center [149, 112] width 49 height 14
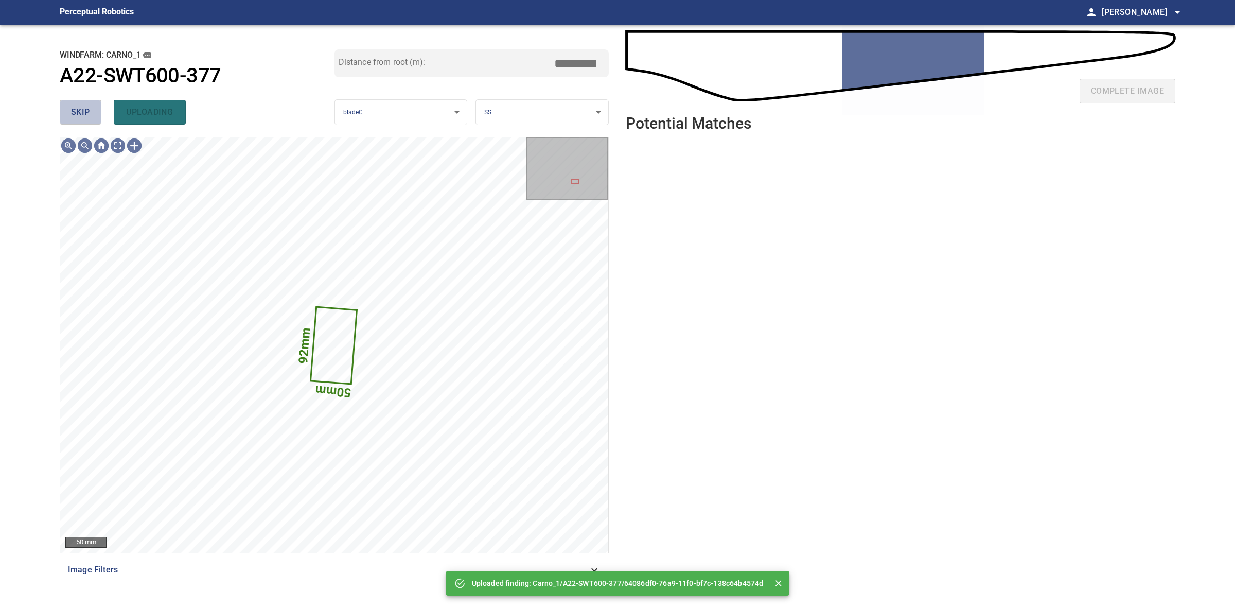
click at [72, 107] on span "skip" at bounding box center [80, 112] width 19 height 14
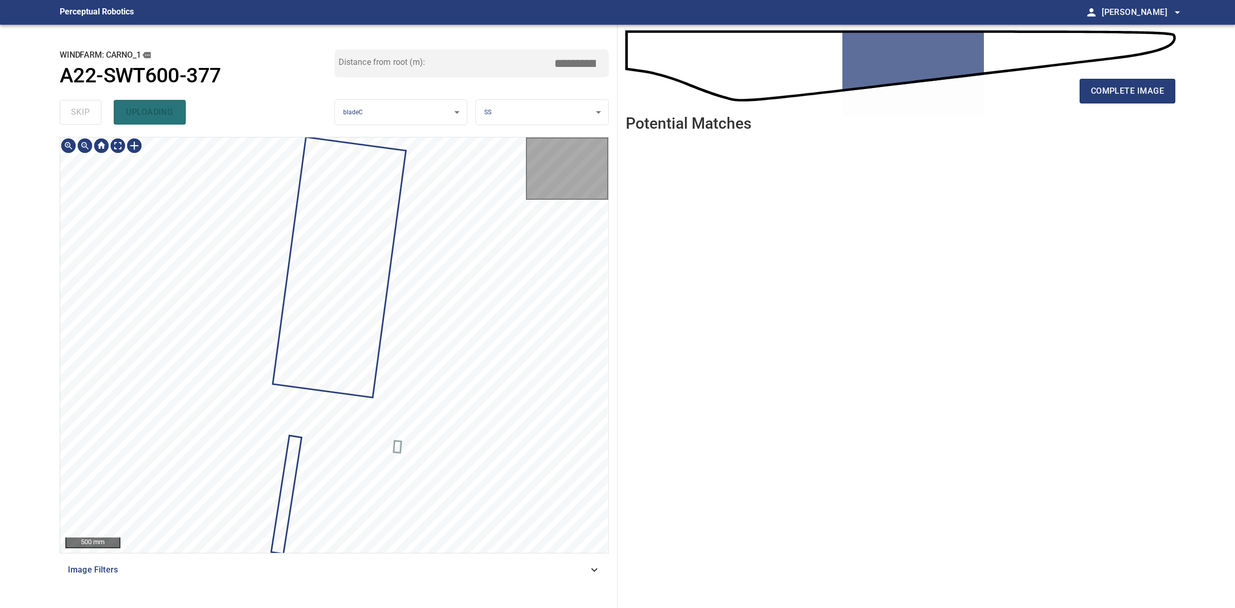
click at [72, 107] on div "skip uploading" at bounding box center [197, 112] width 275 height 33
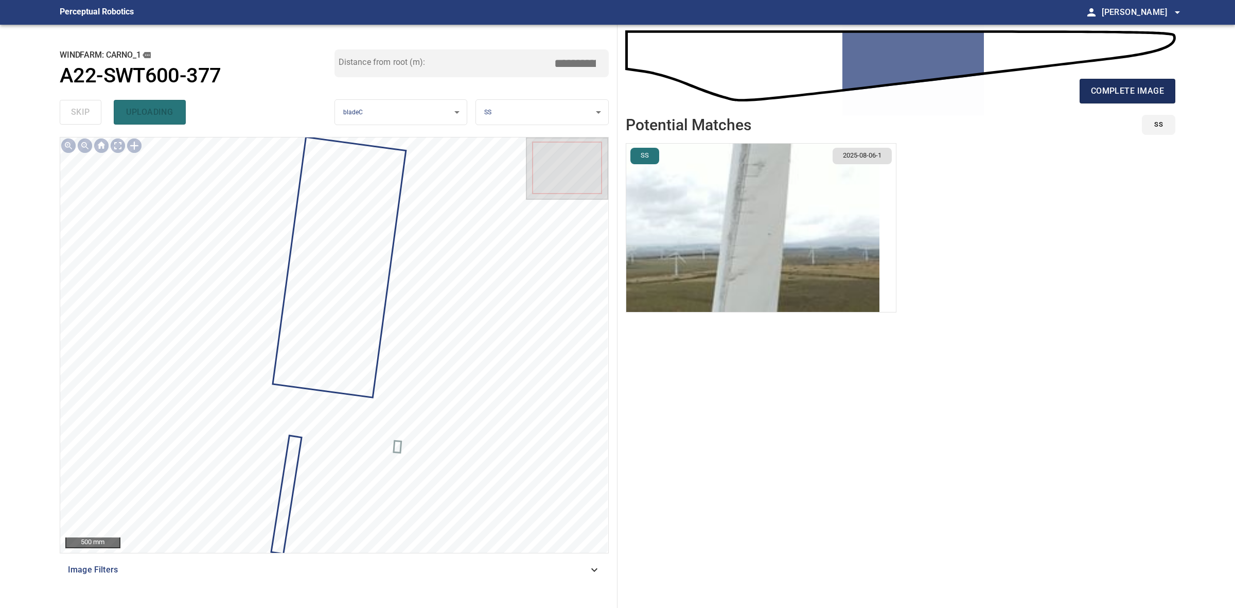
click at [1133, 91] on span "complete image" at bounding box center [1127, 91] width 73 height 14
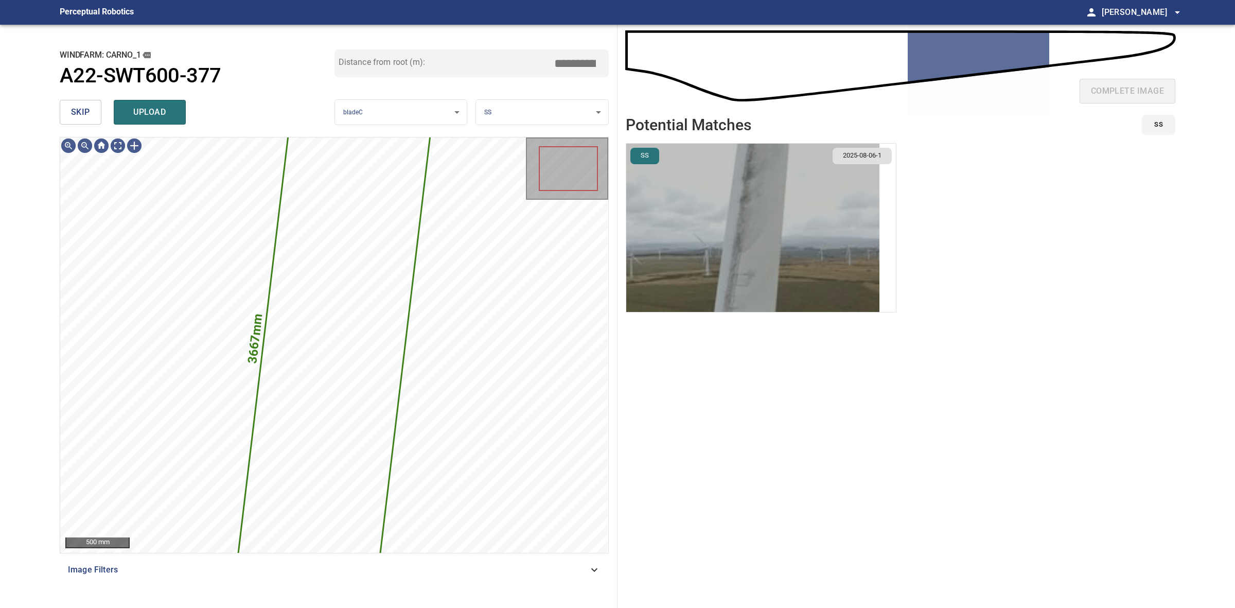
click at [842, 209] on img "button" at bounding box center [752, 228] width 253 height 168
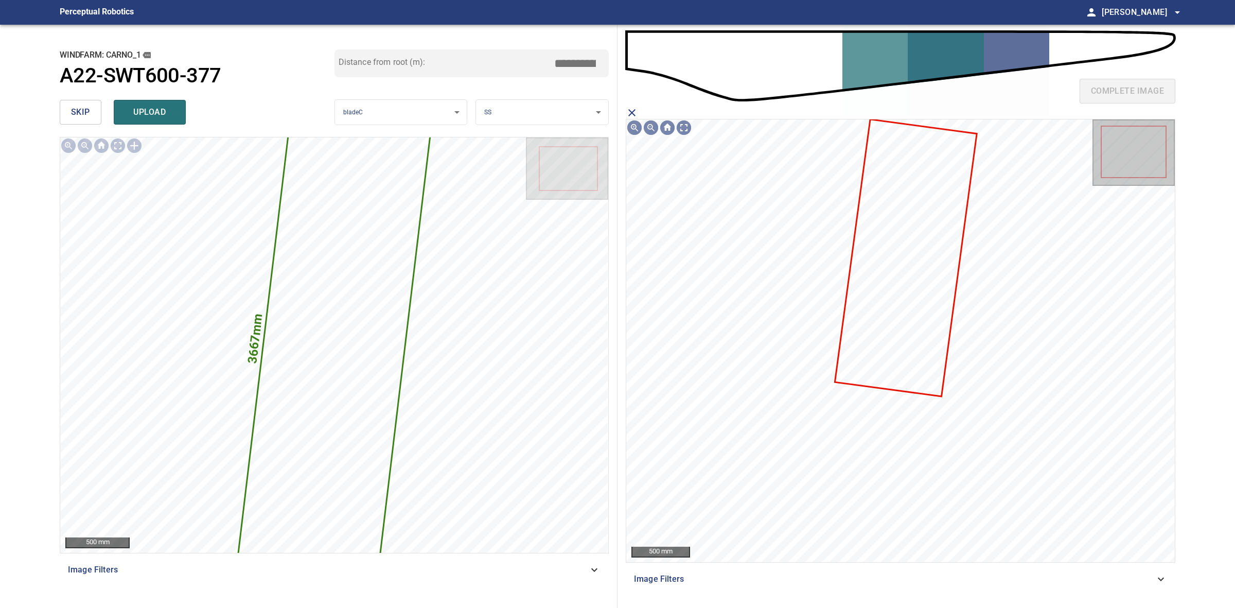
click at [886, 285] on icon at bounding box center [906, 257] width 140 height 275
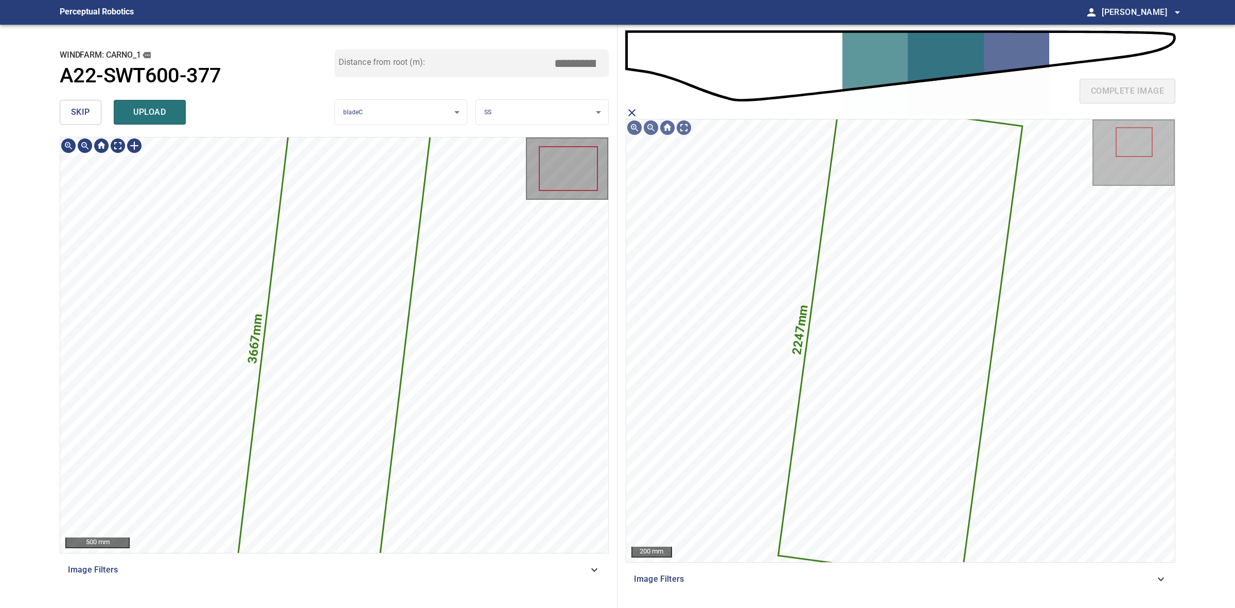
click at [181, 119] on button "upload" at bounding box center [150, 112] width 72 height 25
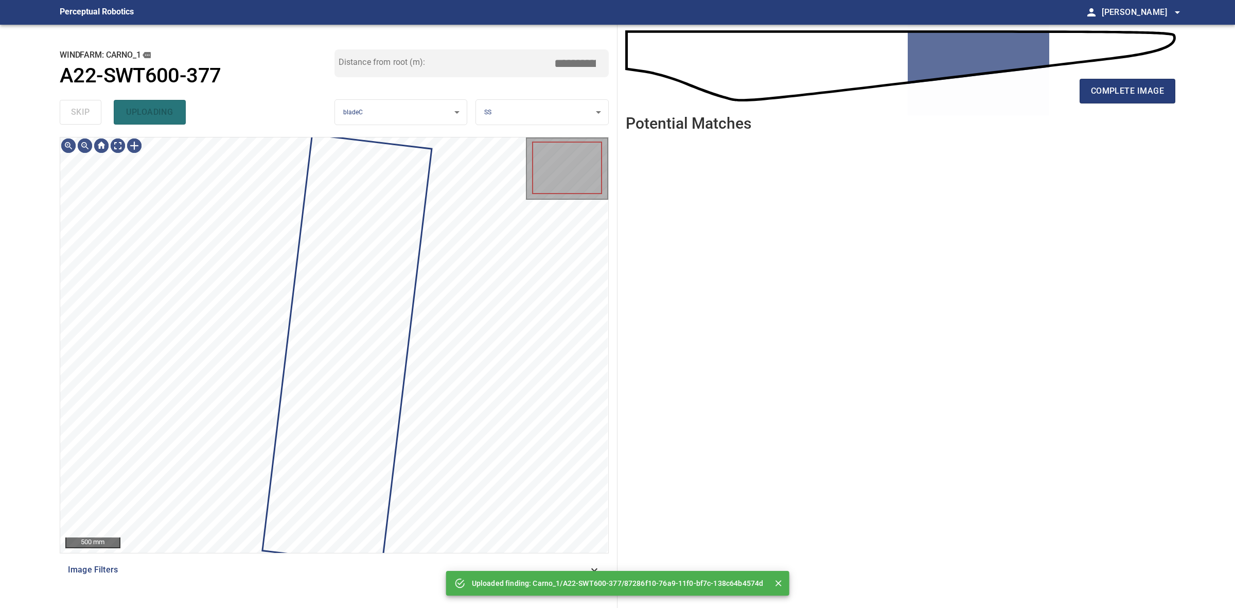
click at [68, 115] on div "skip uploading" at bounding box center [197, 112] width 275 height 33
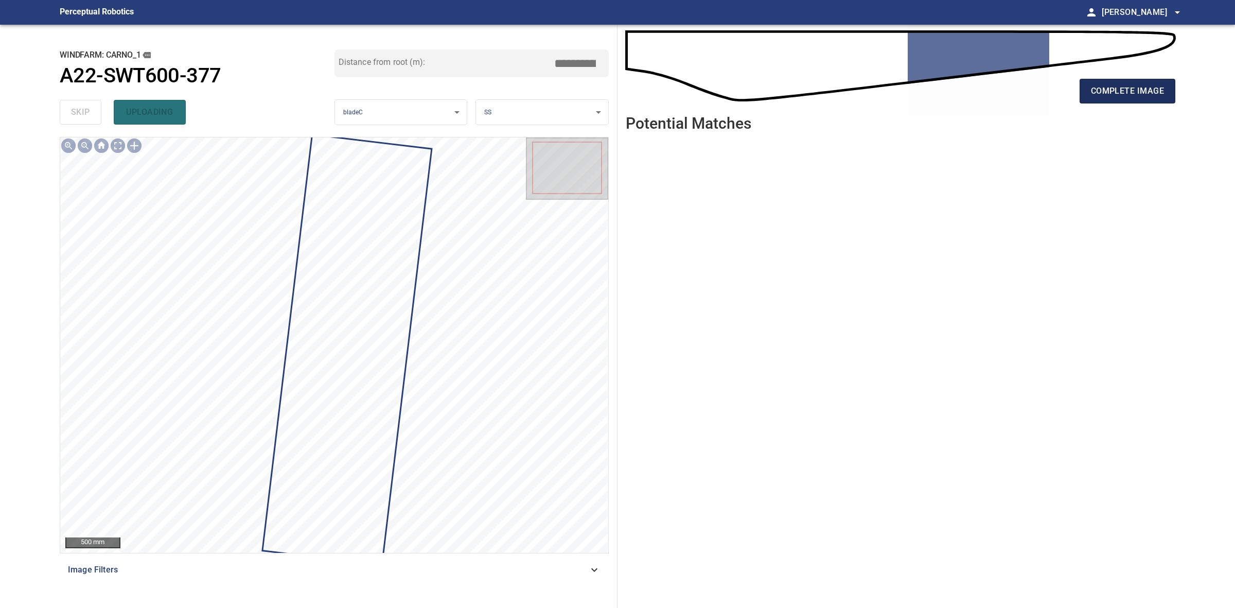
click at [1145, 92] on span "complete image" at bounding box center [1127, 91] width 73 height 14
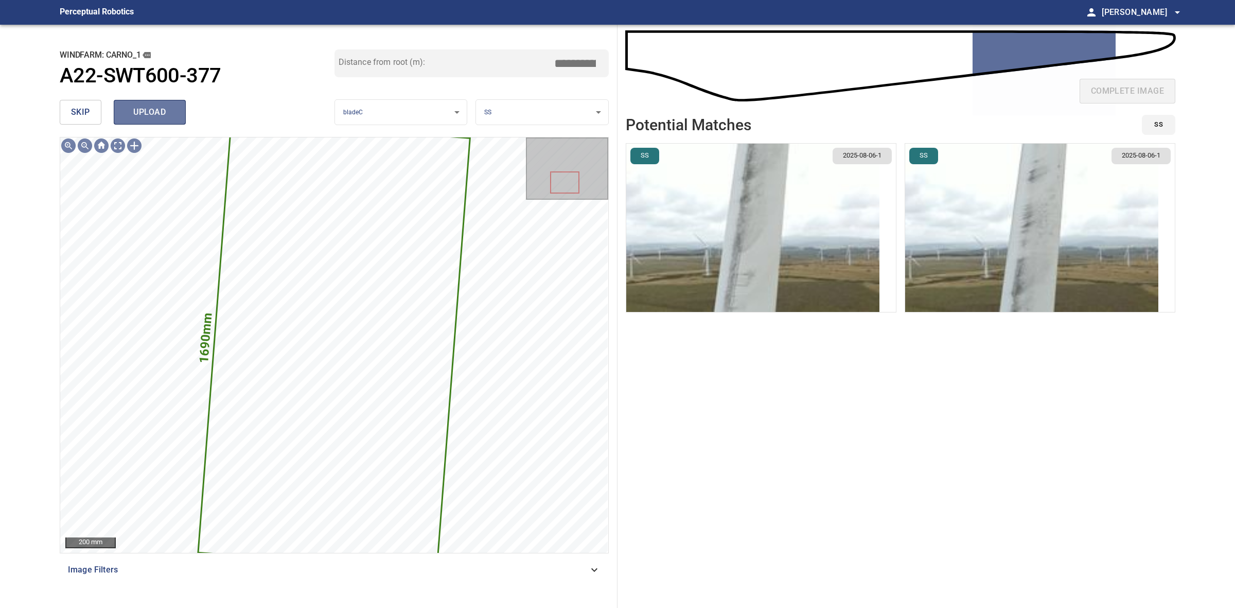
click at [169, 114] on span "upload" at bounding box center [149, 112] width 49 height 14
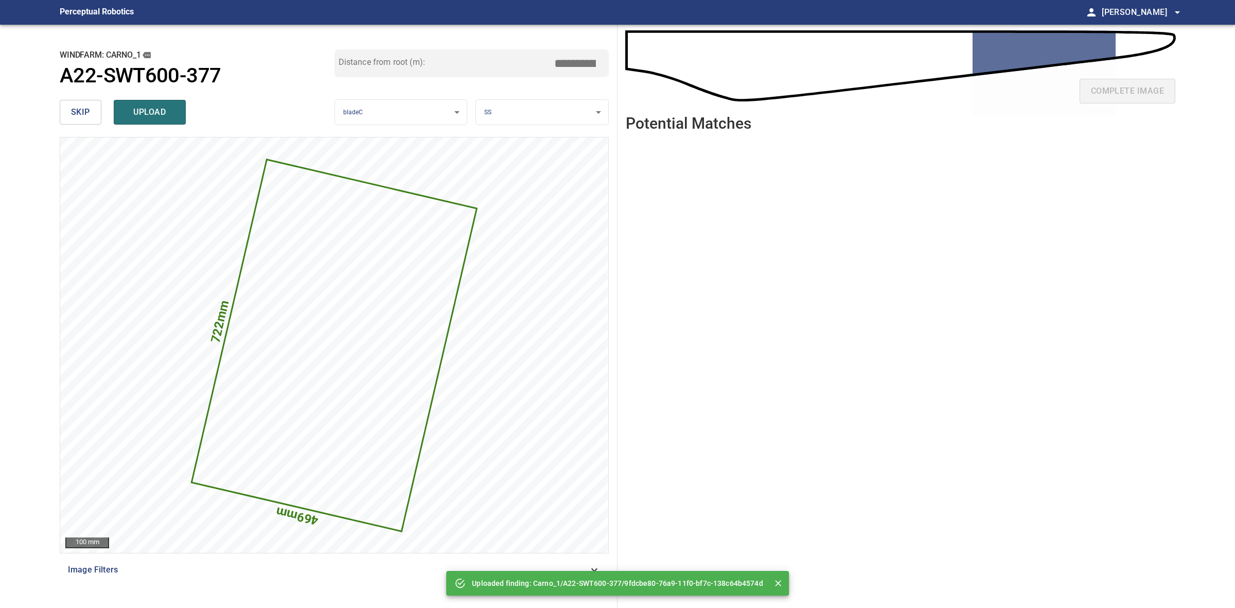
click at [55, 109] on div "**********" at bounding box center [334, 316] width 566 height 583
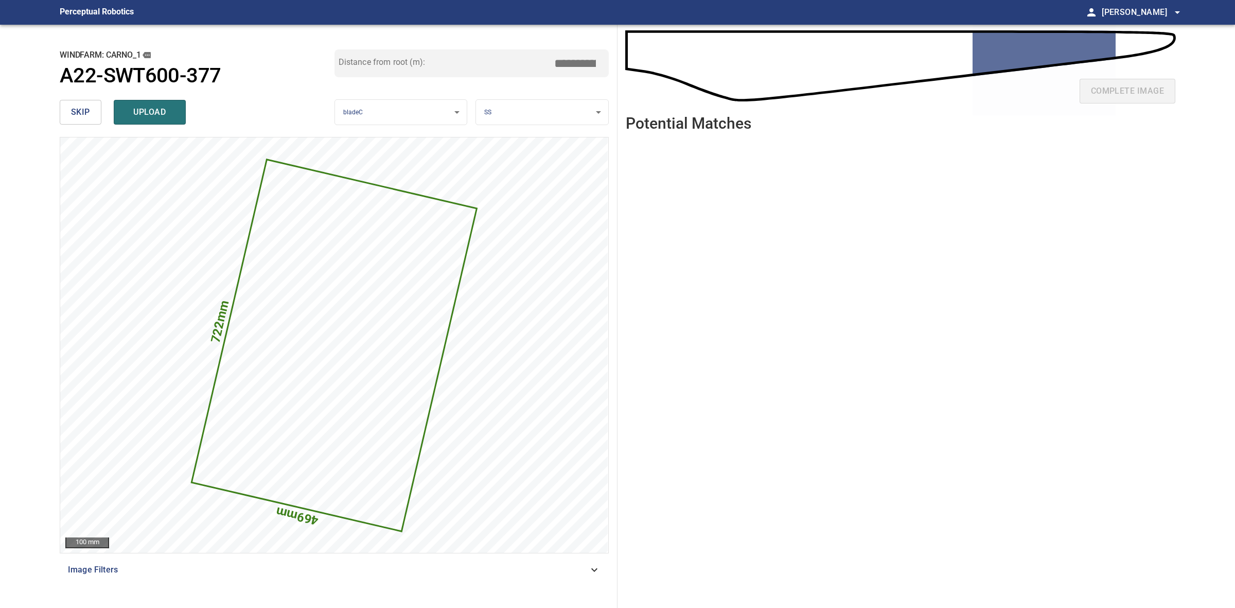
click at [63, 109] on button "skip" at bounding box center [81, 112] width 42 height 25
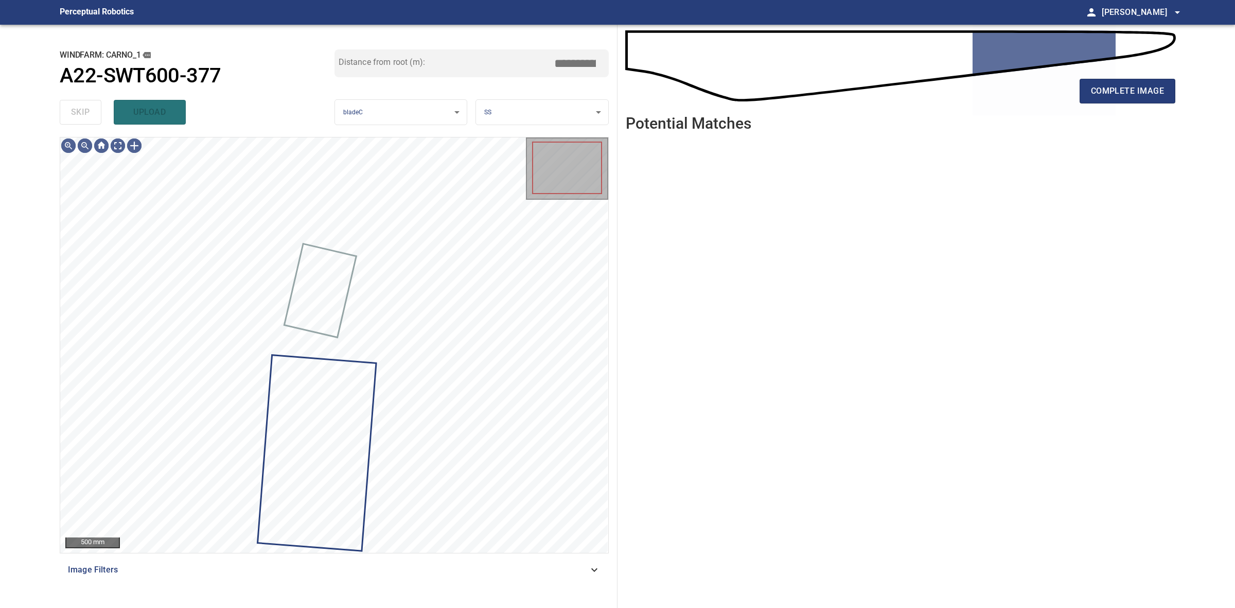
click at [63, 109] on div "skip upload" at bounding box center [197, 112] width 275 height 33
drag, startPoint x: 63, startPoint y: 109, endPoint x: 340, endPoint y: 103, distance: 277.0
click at [65, 109] on div "skip upload" at bounding box center [197, 112] width 275 height 33
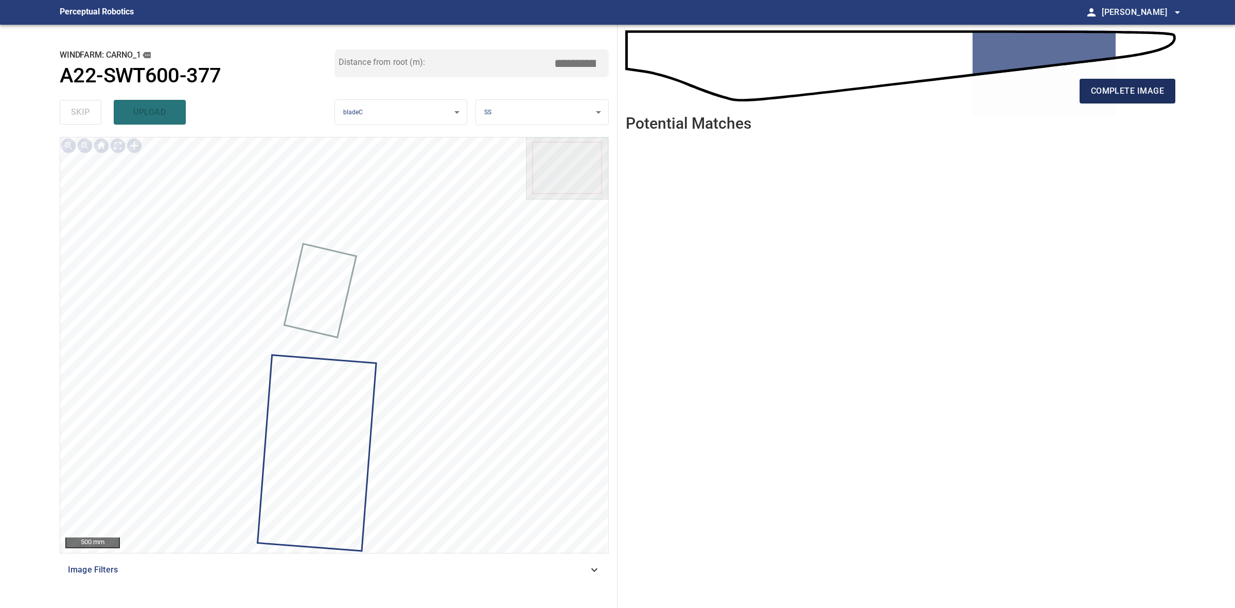
click at [1135, 98] on span "complete image" at bounding box center [1127, 91] width 73 height 14
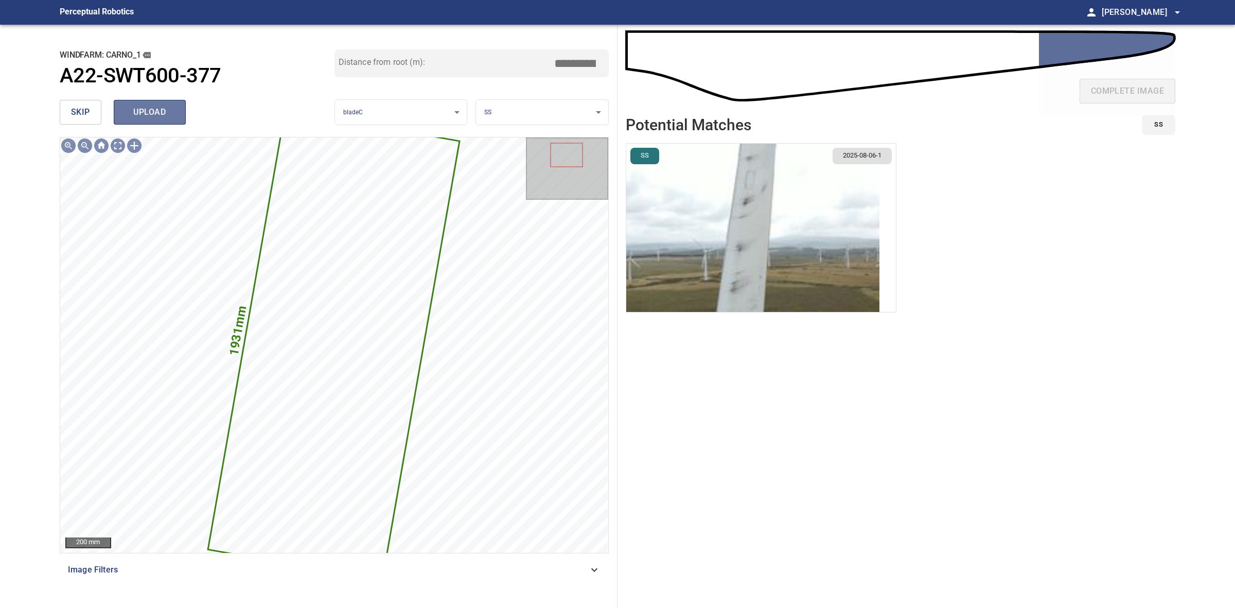
click at [171, 121] on button "upload" at bounding box center [150, 112] width 72 height 25
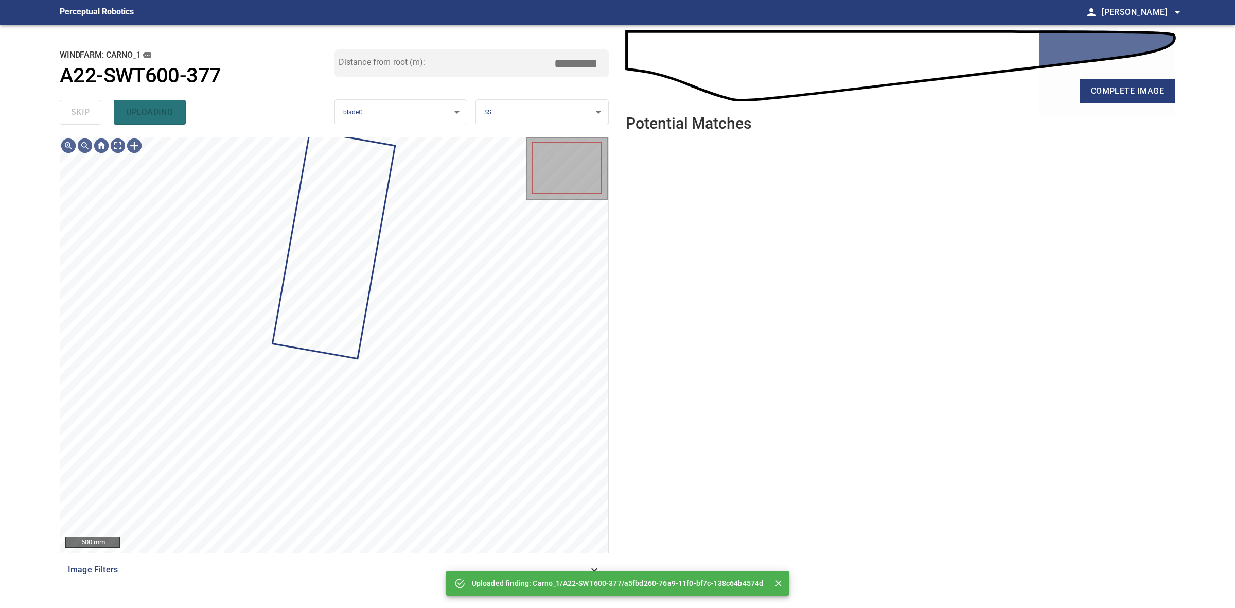
click at [78, 112] on div "skip uploading" at bounding box center [197, 112] width 275 height 33
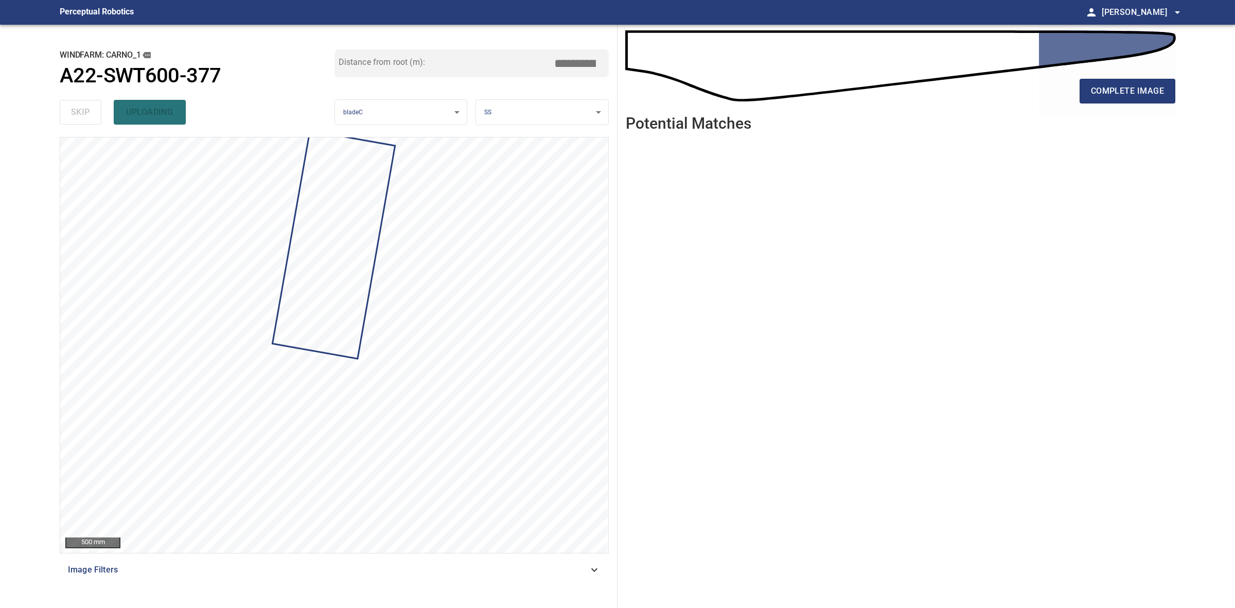
click at [1178, 91] on div "complete image Potential Matches" at bounding box center [901, 316] width 566 height 583
click at [1154, 91] on span "complete image" at bounding box center [1127, 91] width 73 height 14
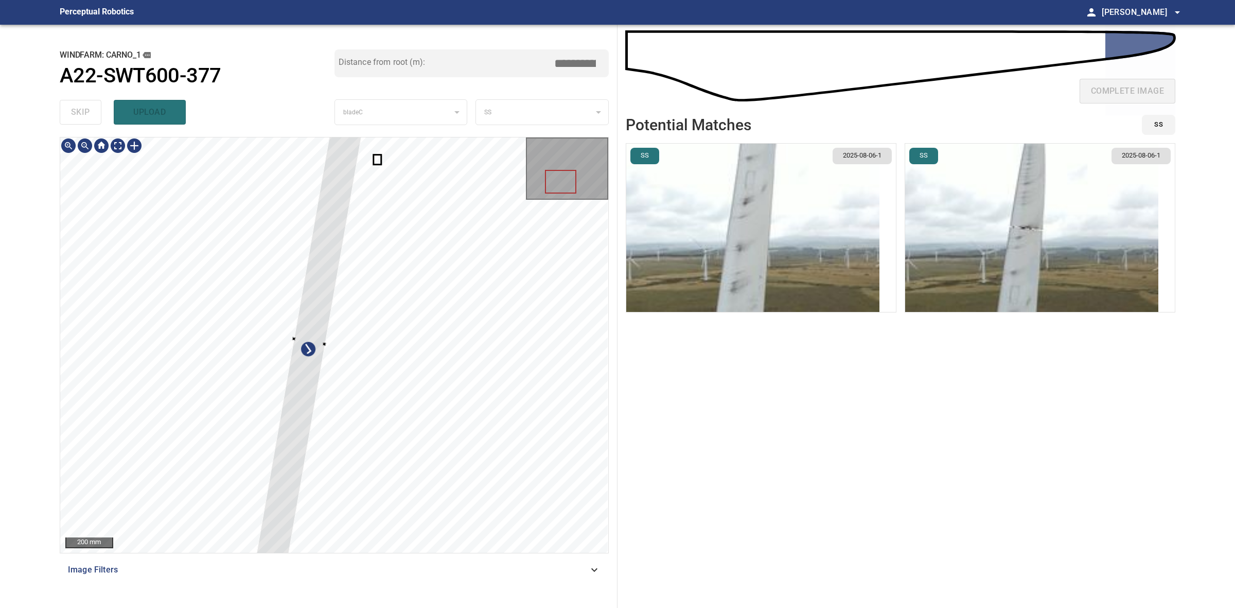
click at [319, 339] on div at bounding box center [309, 340] width 107 height 439
click at [298, 346] on div at bounding box center [309, 340] width 107 height 439
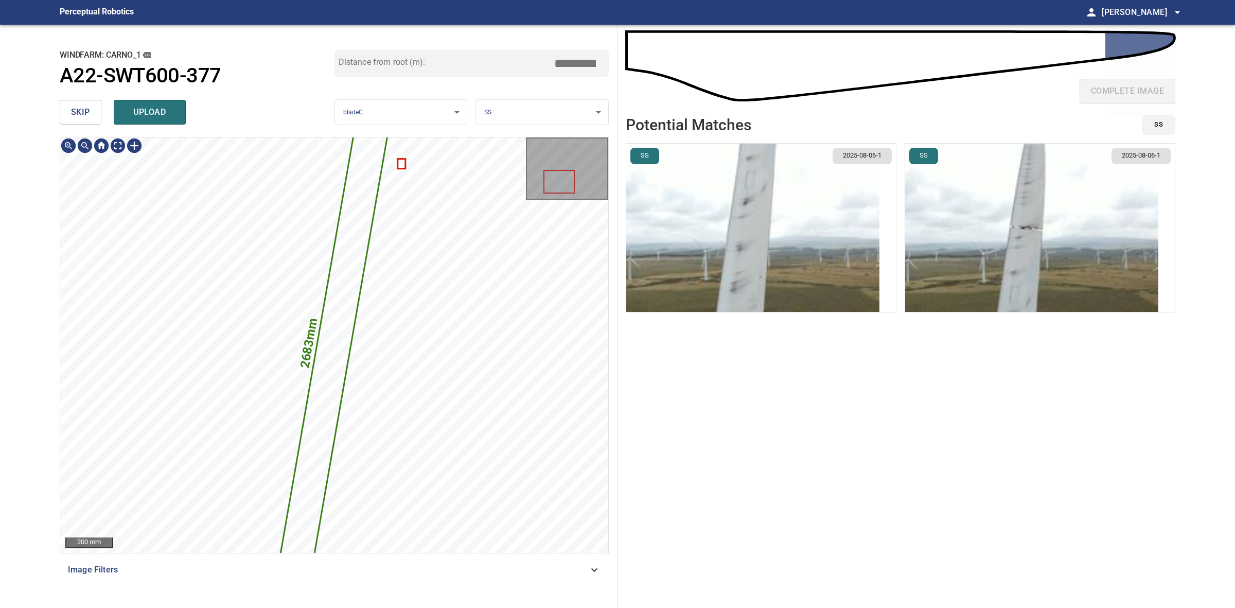
click at [495, 121] on body "**********" at bounding box center [617, 304] width 1235 height 608
click at [497, 118] on li "LE" at bounding box center [542, 112] width 132 height 17
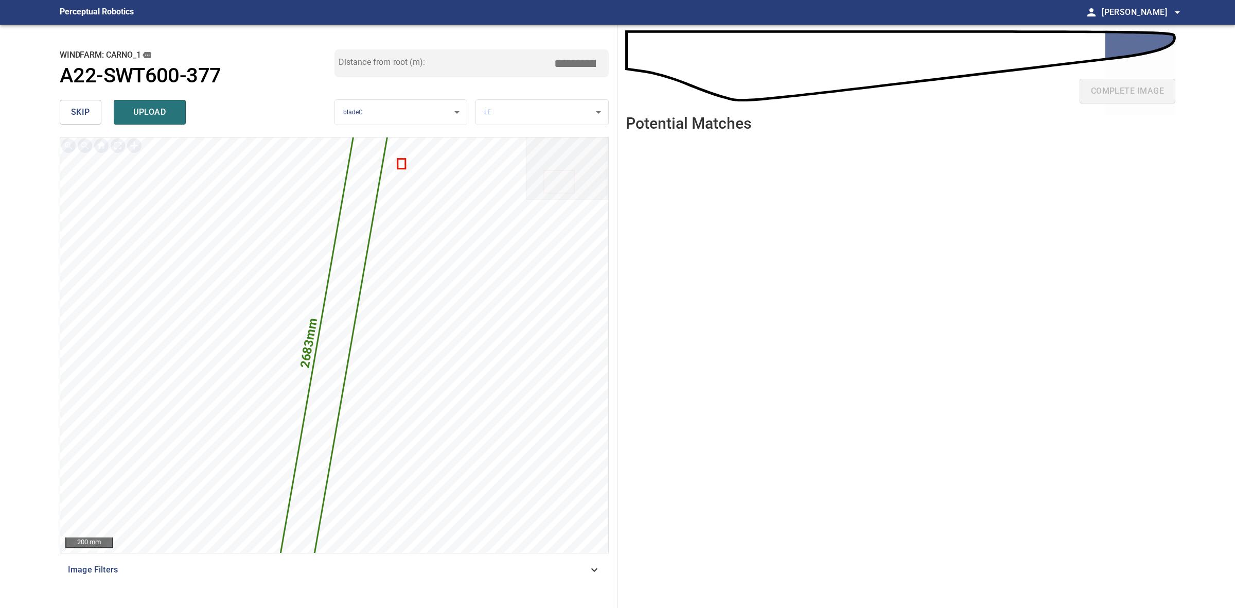
drag, startPoint x: 572, startPoint y: 63, endPoint x: 579, endPoint y: 63, distance: 7.2
click at [579, 63] on input "*****" at bounding box center [578, 64] width 51 height 20
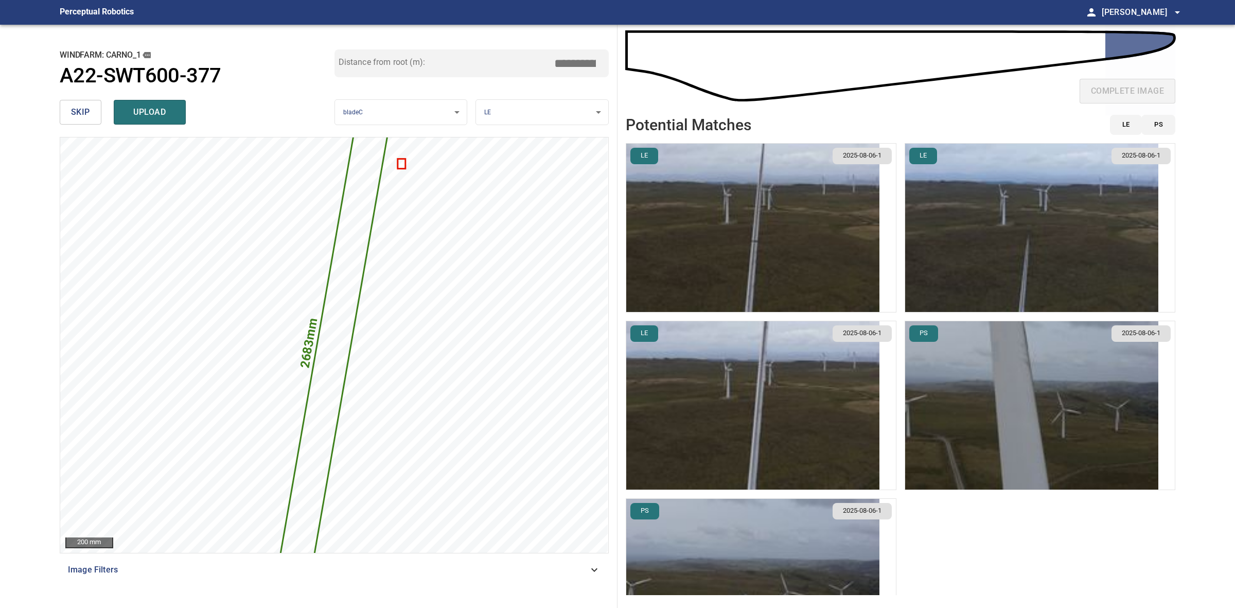
type input "*****"
click at [824, 199] on img "button" at bounding box center [752, 228] width 253 height 168
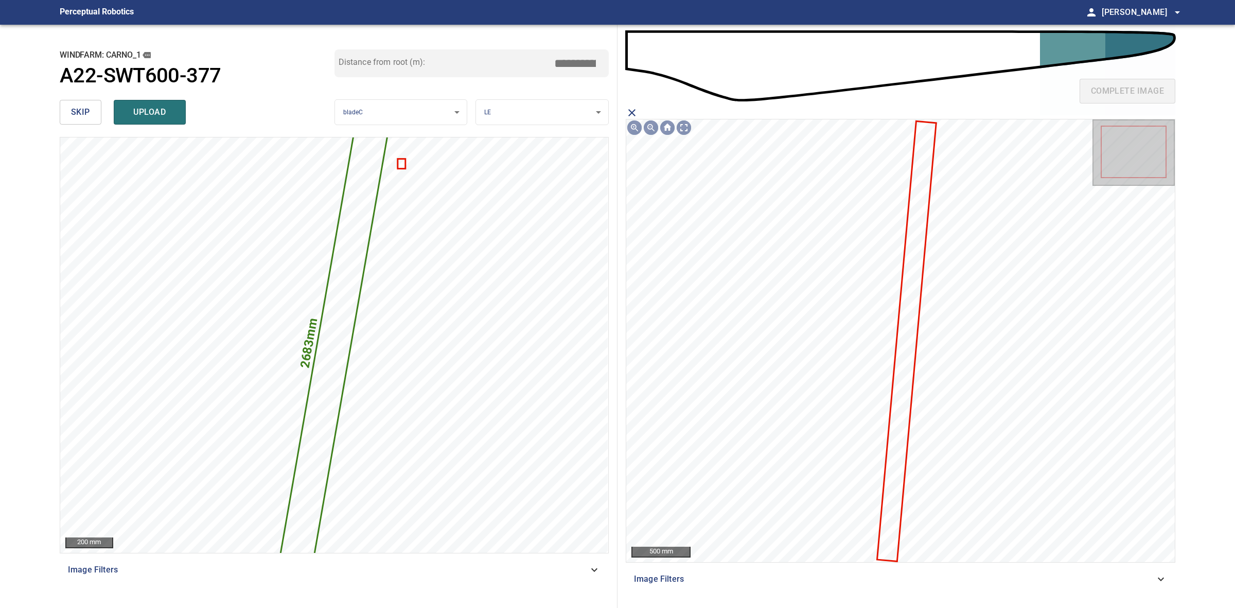
click at [920, 236] on icon at bounding box center [907, 341] width 58 height 439
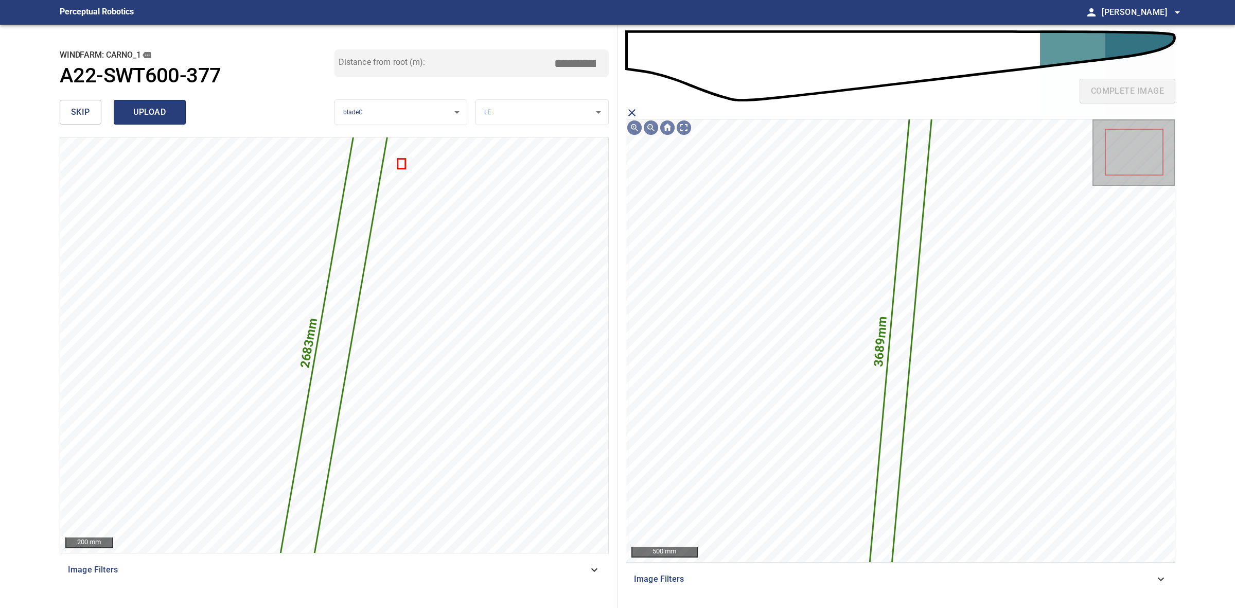
click at [180, 114] on button "upload" at bounding box center [150, 112] width 72 height 25
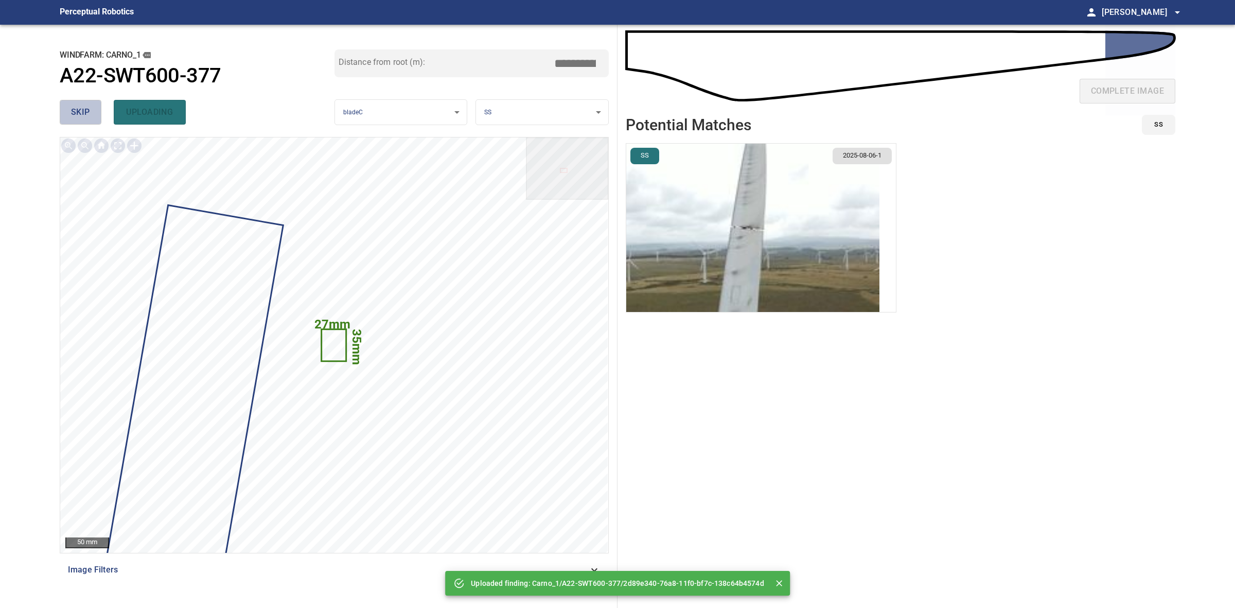
click at [71, 115] on span "skip" at bounding box center [80, 112] width 19 height 14
click at [71, 115] on div "skip uploading" at bounding box center [197, 112] width 275 height 33
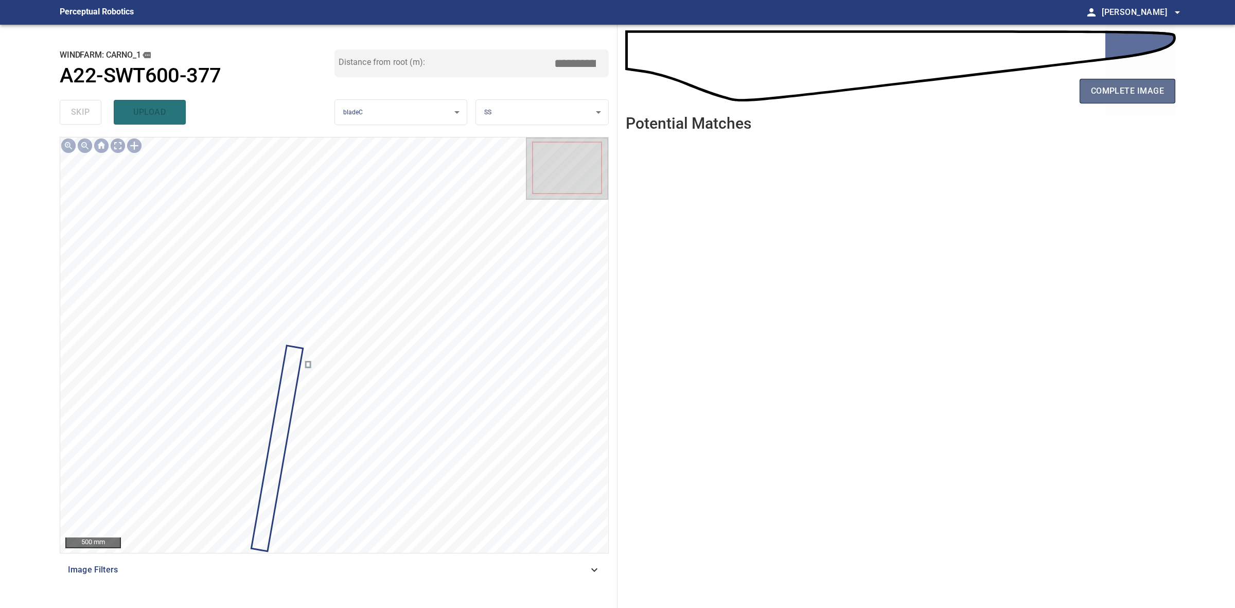
click at [1130, 84] on span "complete image" at bounding box center [1127, 91] width 73 height 14
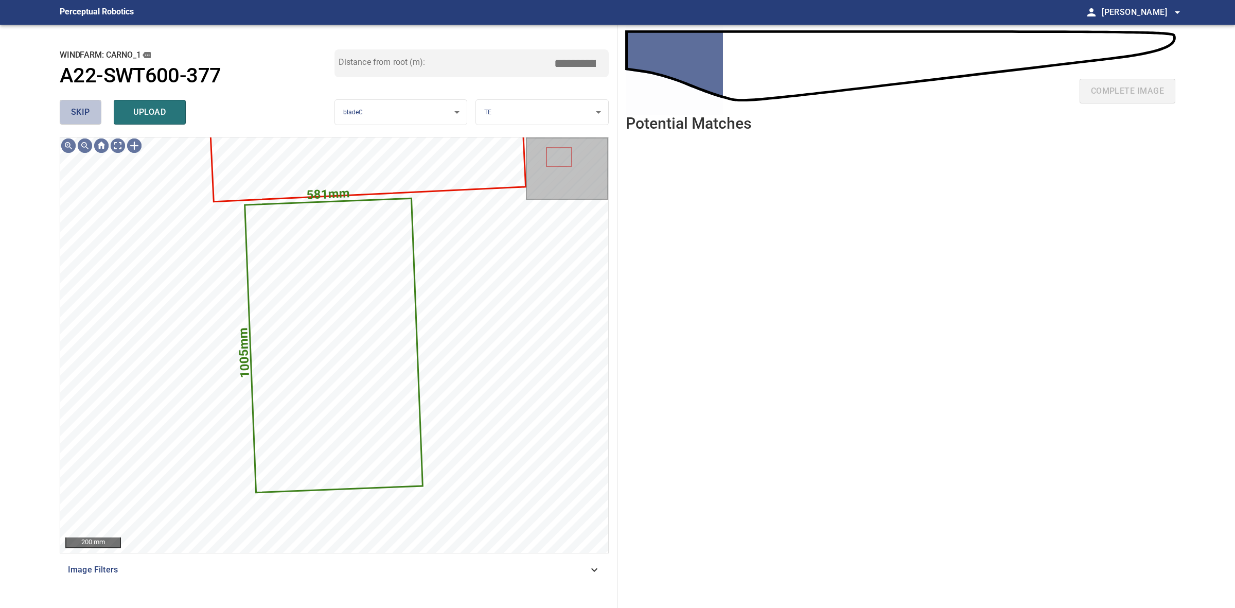
click at [91, 115] on button "skip" at bounding box center [81, 112] width 42 height 25
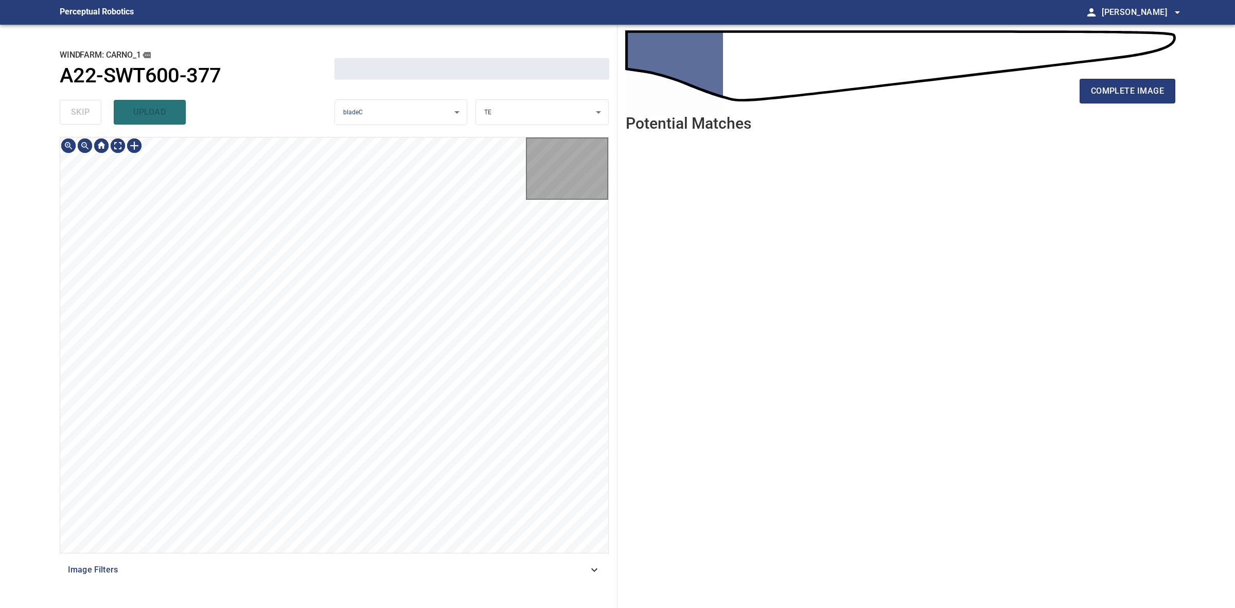
click at [91, 115] on div "skip upload" at bounding box center [197, 112] width 275 height 33
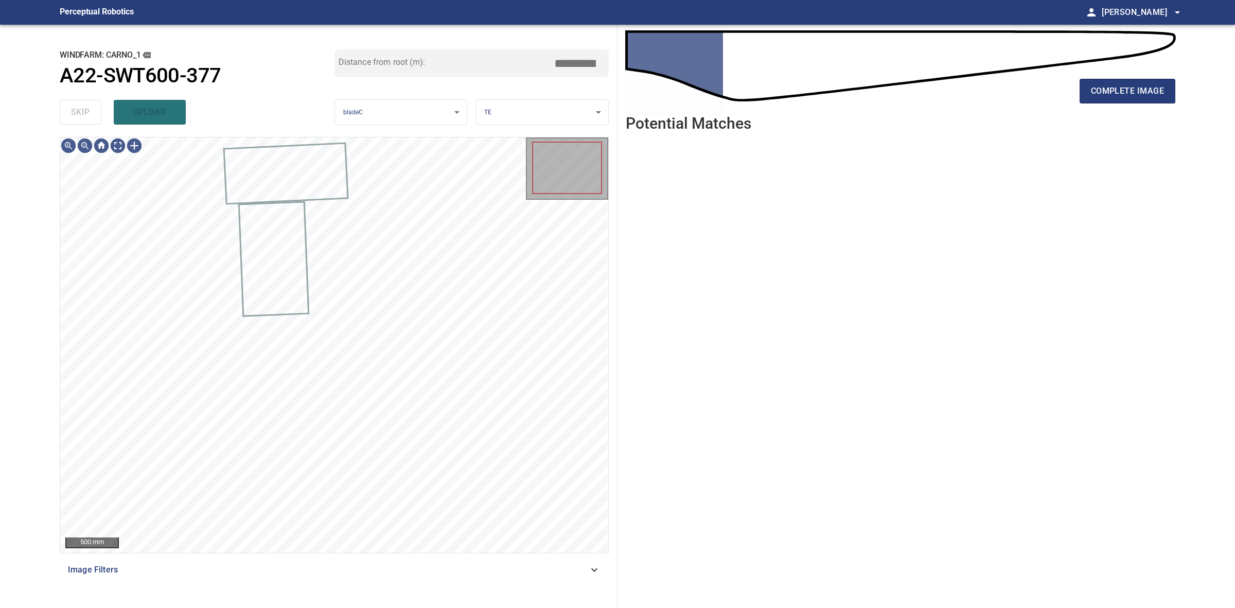
click at [91, 115] on div "skip upload" at bounding box center [197, 112] width 275 height 33
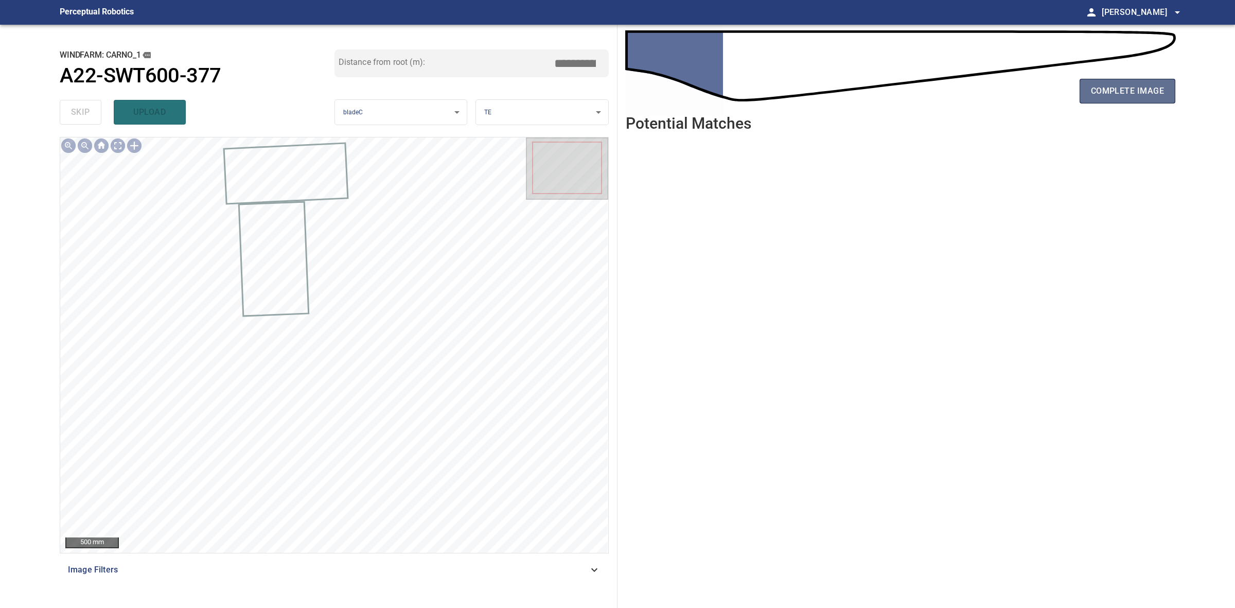
click at [1082, 84] on button "complete image" at bounding box center [1128, 91] width 96 height 25
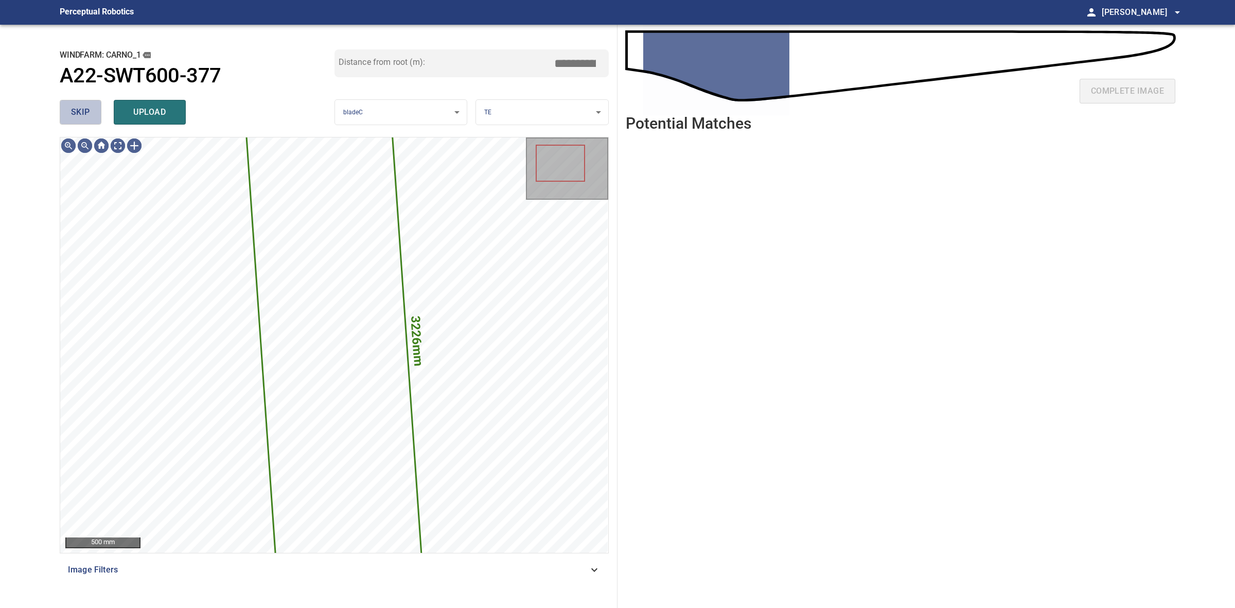
click at [81, 115] on span "skip" at bounding box center [80, 112] width 19 height 14
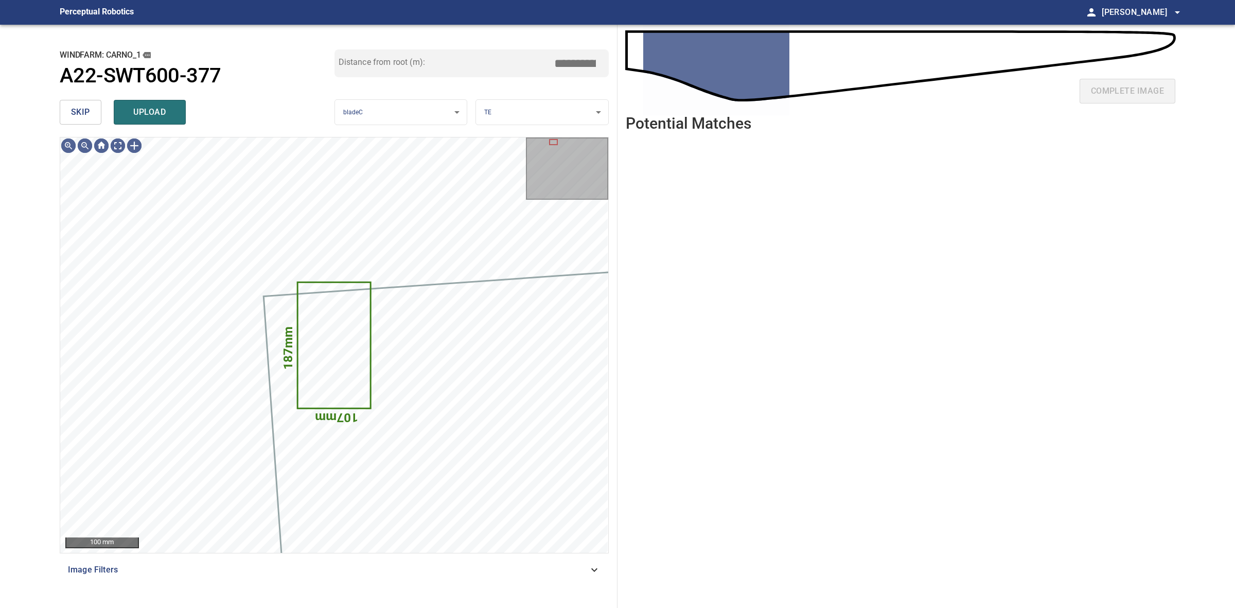
click at [90, 117] on button "skip" at bounding box center [81, 112] width 42 height 25
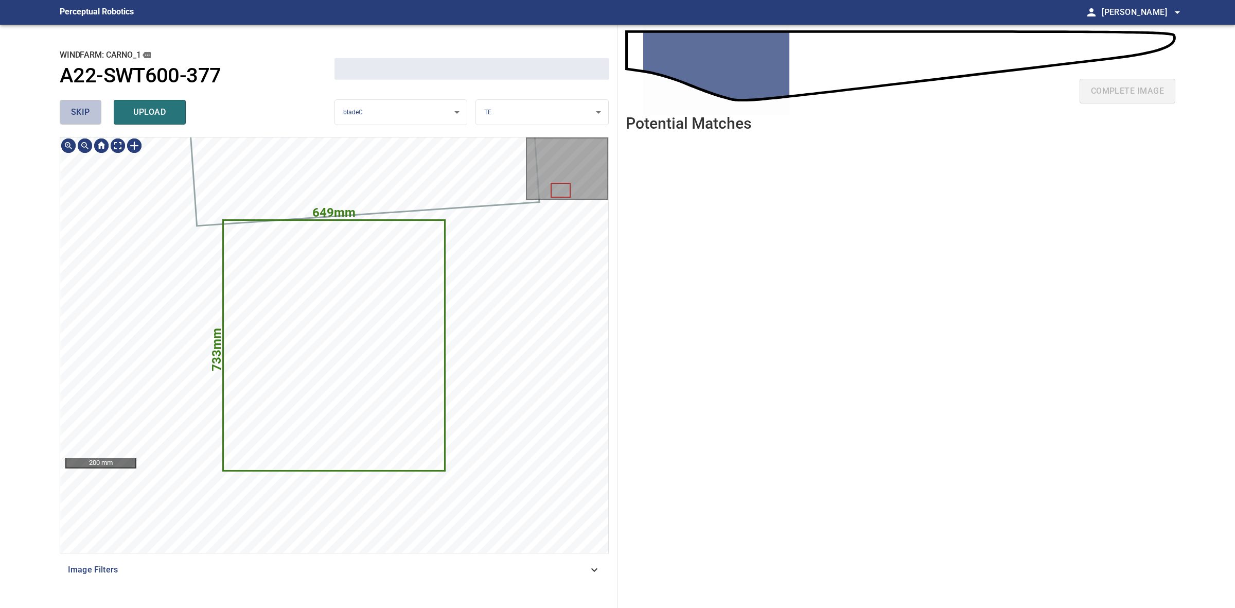
click at [90, 117] on button "skip" at bounding box center [81, 112] width 42 height 25
drag, startPoint x: 90, startPoint y: 117, endPoint x: 798, endPoint y: 104, distance: 708.4
click at [90, 117] on div "skip upload" at bounding box center [197, 112] width 275 height 33
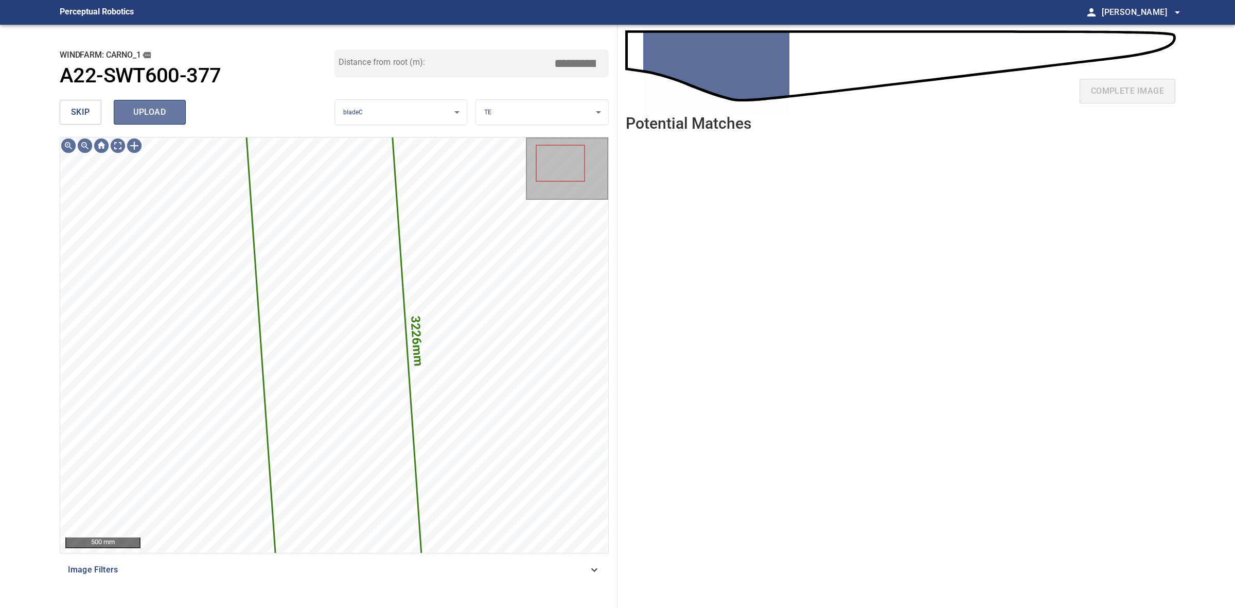
click at [156, 112] on span "upload" at bounding box center [149, 112] width 49 height 14
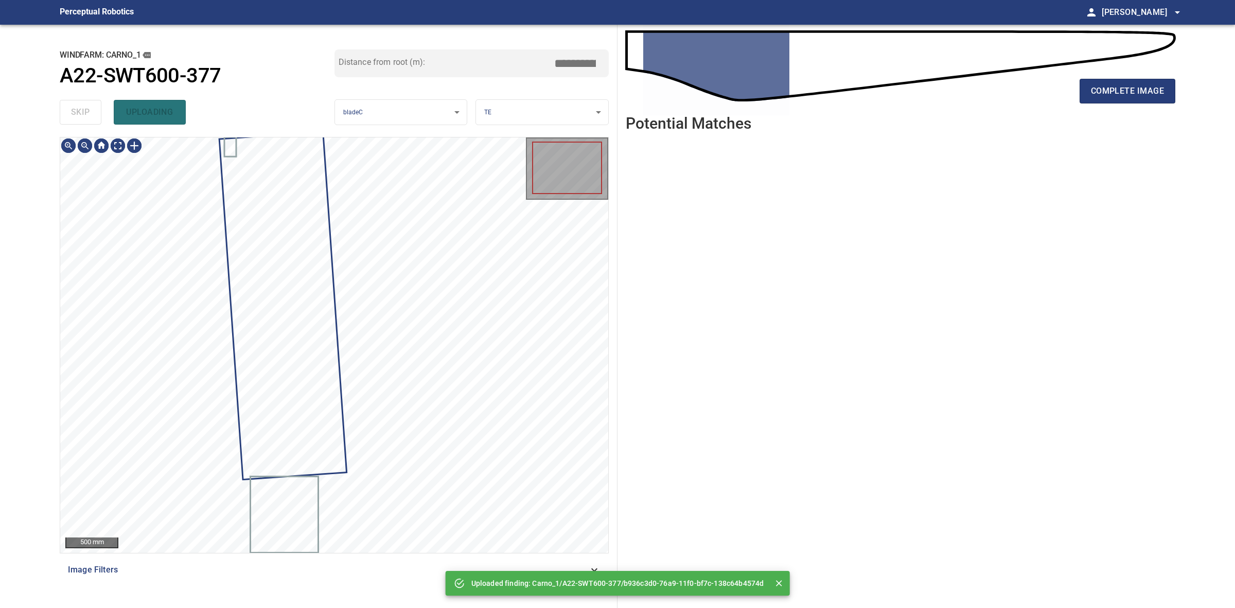
click at [40, 113] on main "**********" at bounding box center [617, 304] width 1235 height 608
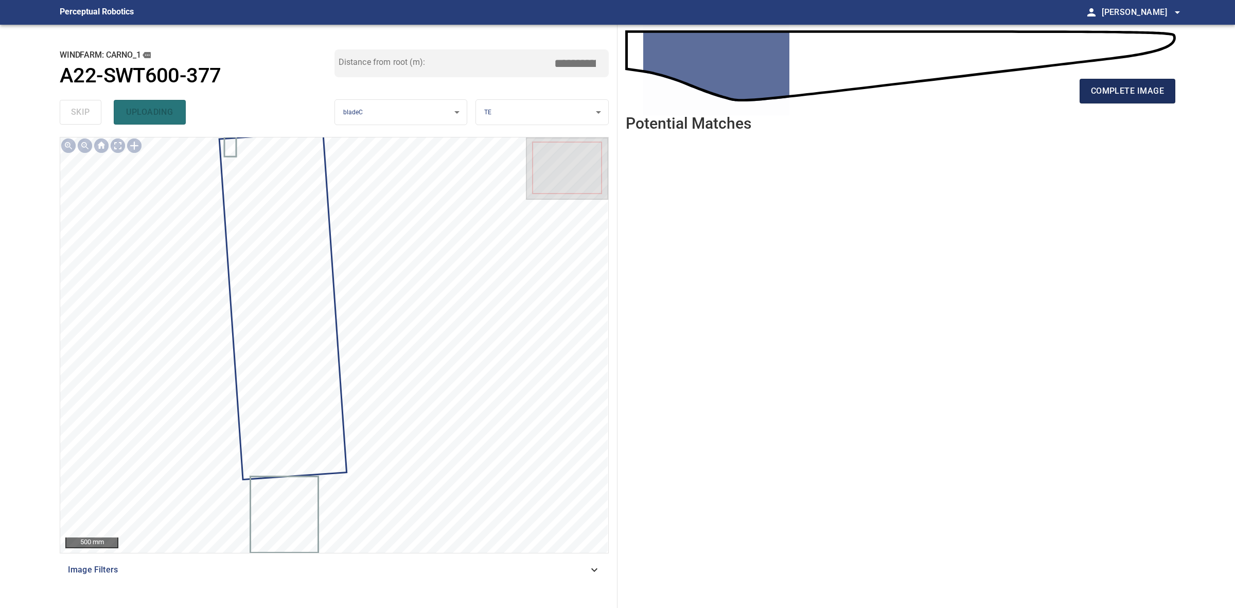
click at [1132, 88] on span "complete image" at bounding box center [1127, 91] width 73 height 14
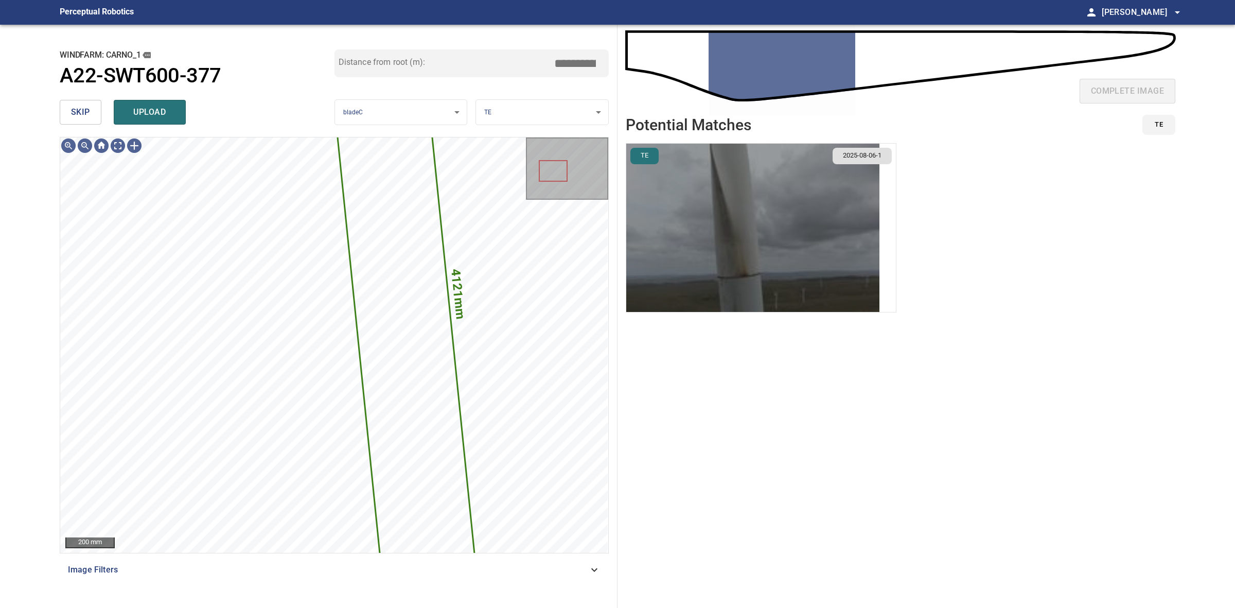
click at [845, 276] on img "button" at bounding box center [752, 228] width 253 height 168
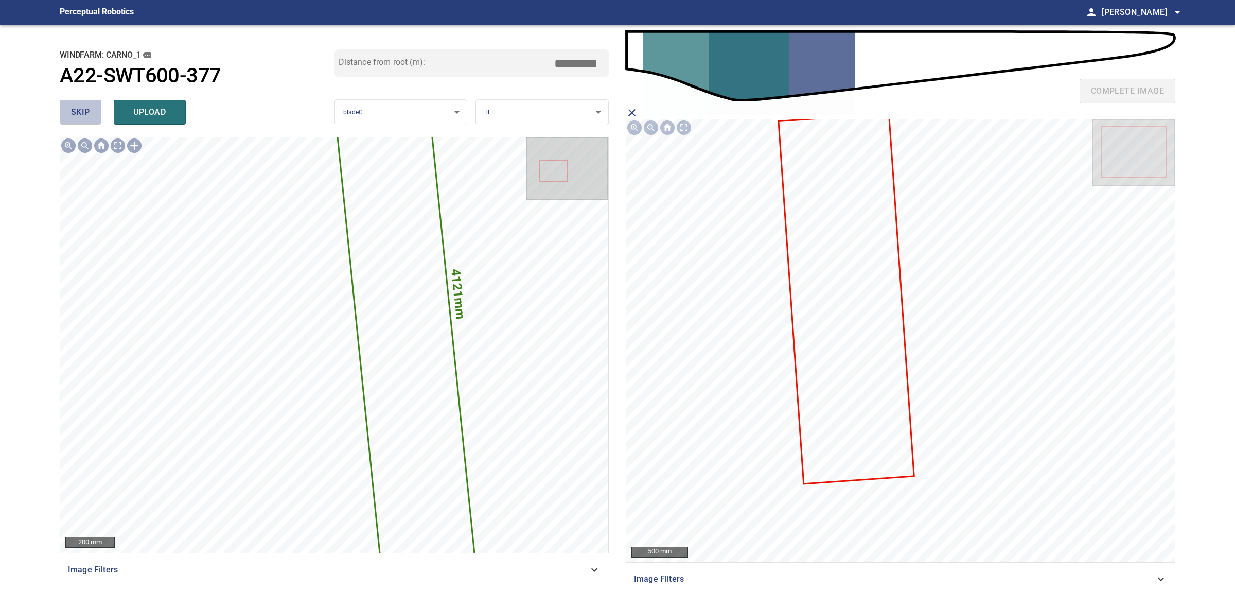
click at [89, 109] on span "skip" at bounding box center [80, 112] width 19 height 14
click at [89, 109] on div "skip upload" at bounding box center [197, 112] width 275 height 33
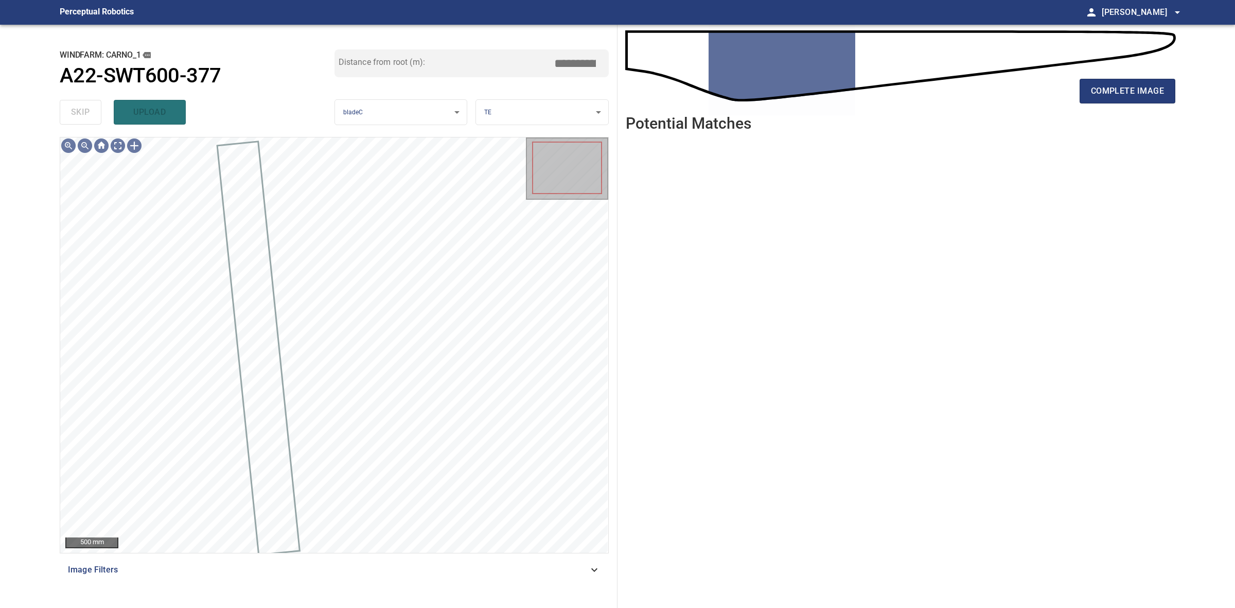
click at [1131, 103] on div "complete image" at bounding box center [901, 95] width 550 height 41
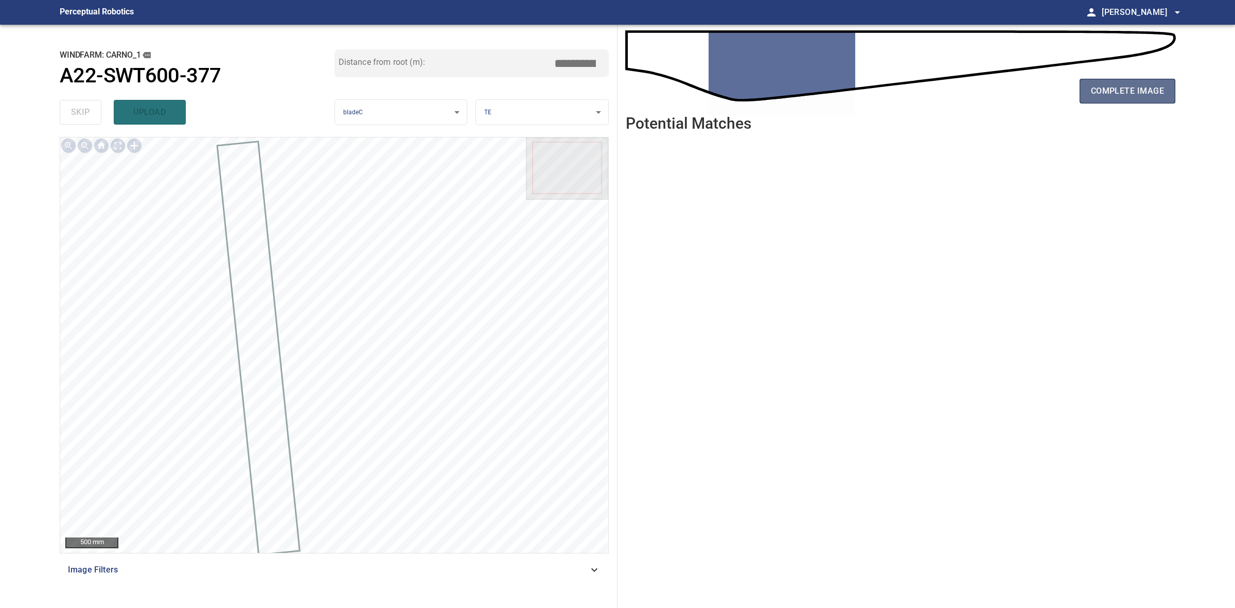
click at [1131, 93] on span "complete image" at bounding box center [1127, 91] width 73 height 14
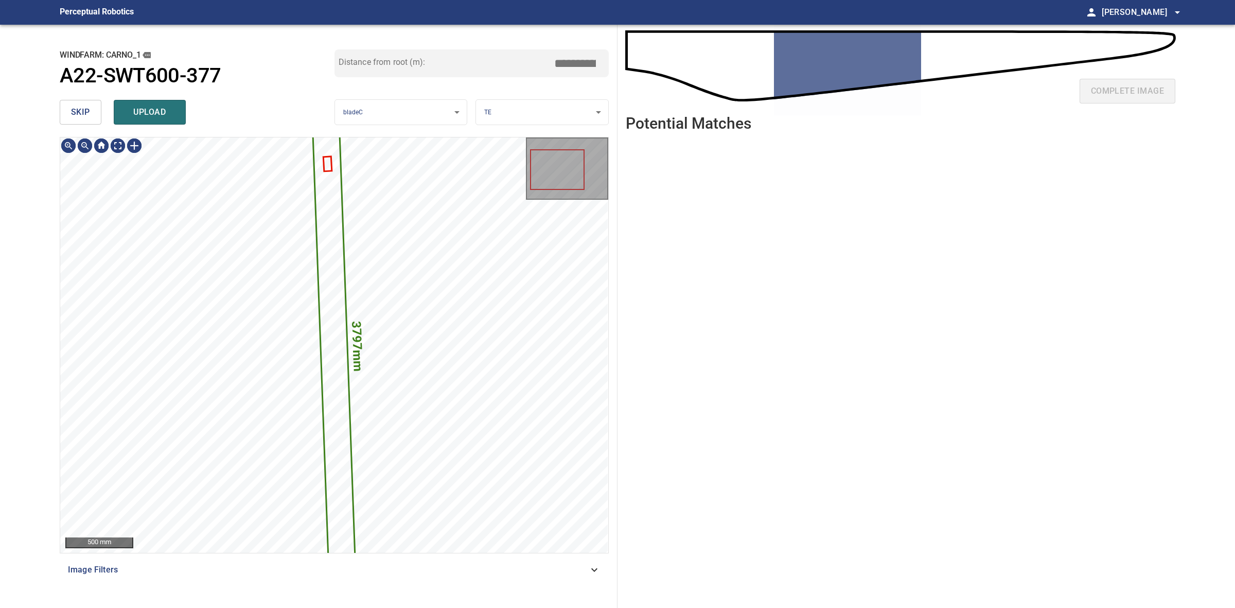
click at [80, 117] on span "skip" at bounding box center [80, 112] width 19 height 14
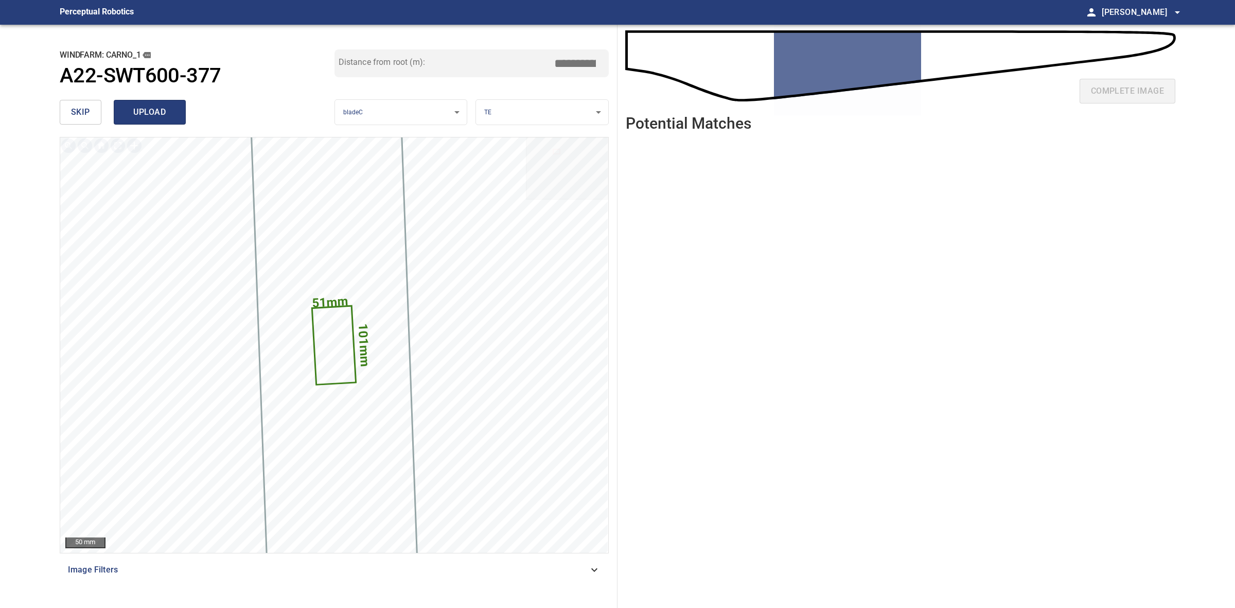
click at [167, 112] on span "upload" at bounding box center [149, 112] width 49 height 14
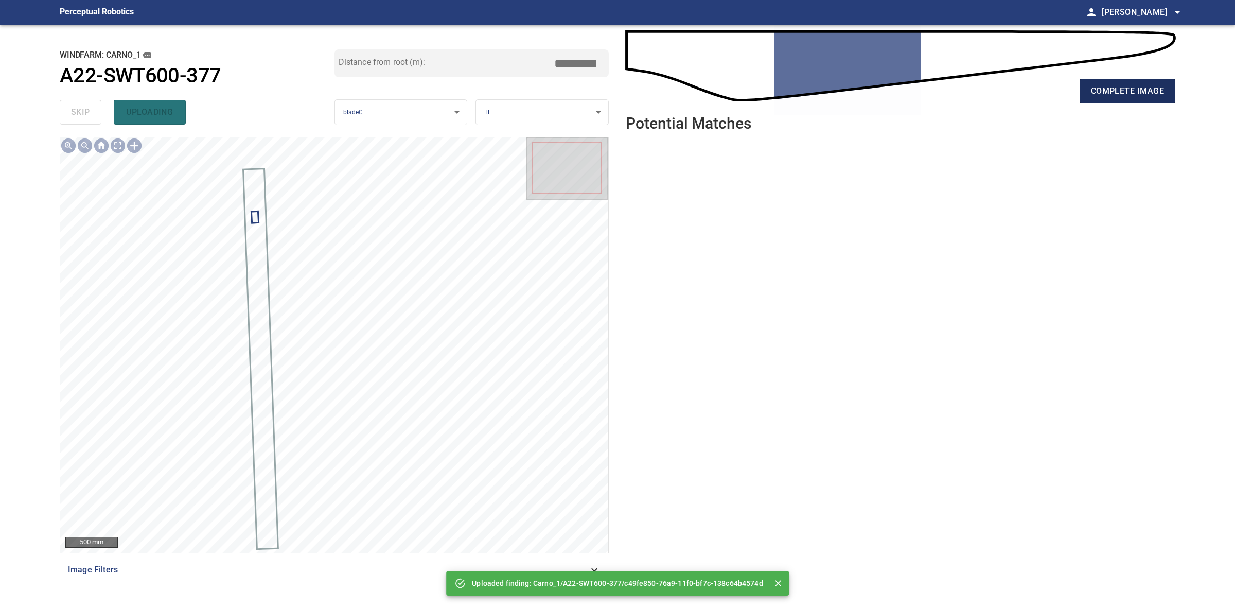
click at [1161, 81] on button "complete image" at bounding box center [1128, 91] width 96 height 25
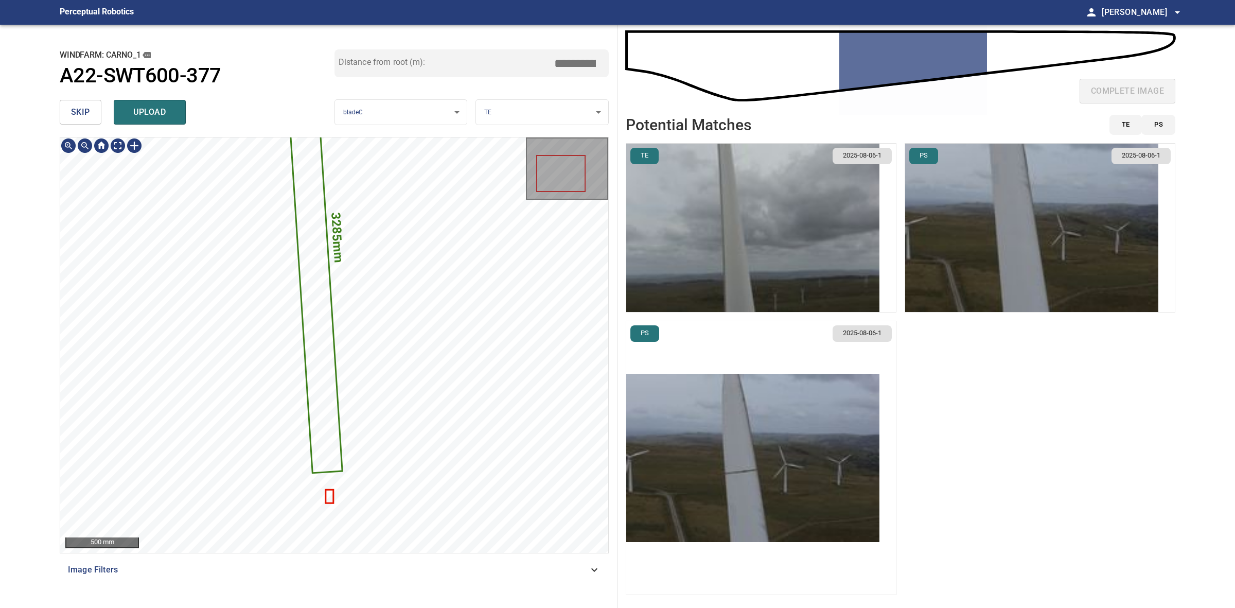
click at [328, 502] on div "3285mm 197mm" at bounding box center [334, 344] width 548 height 415
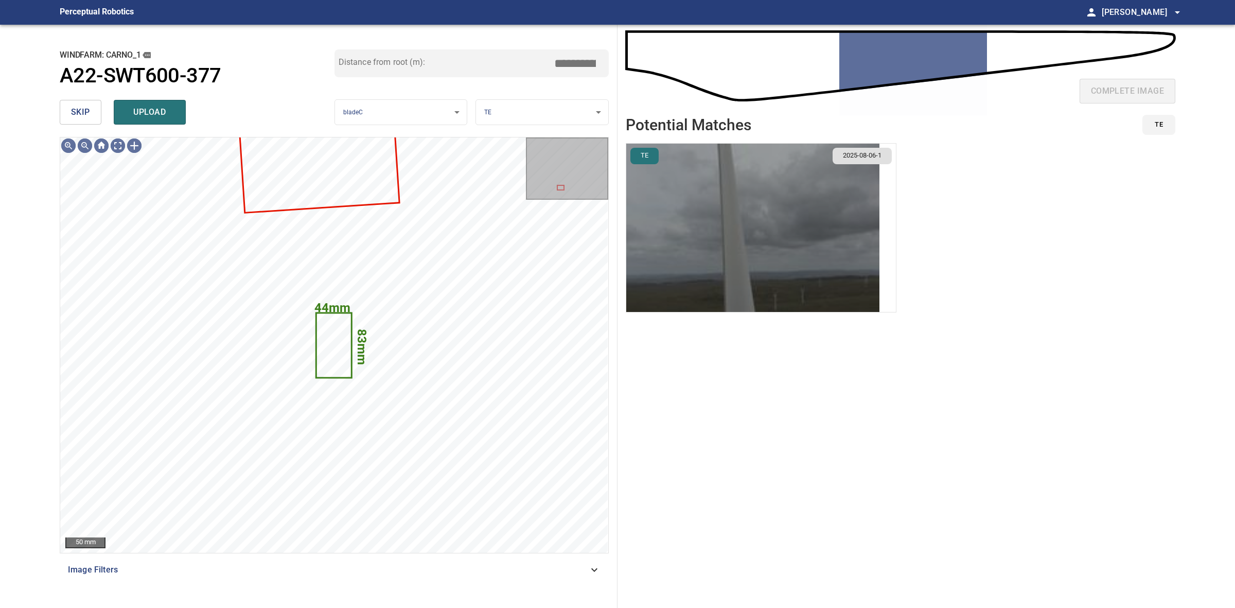
click at [716, 259] on img "button" at bounding box center [752, 228] width 253 height 168
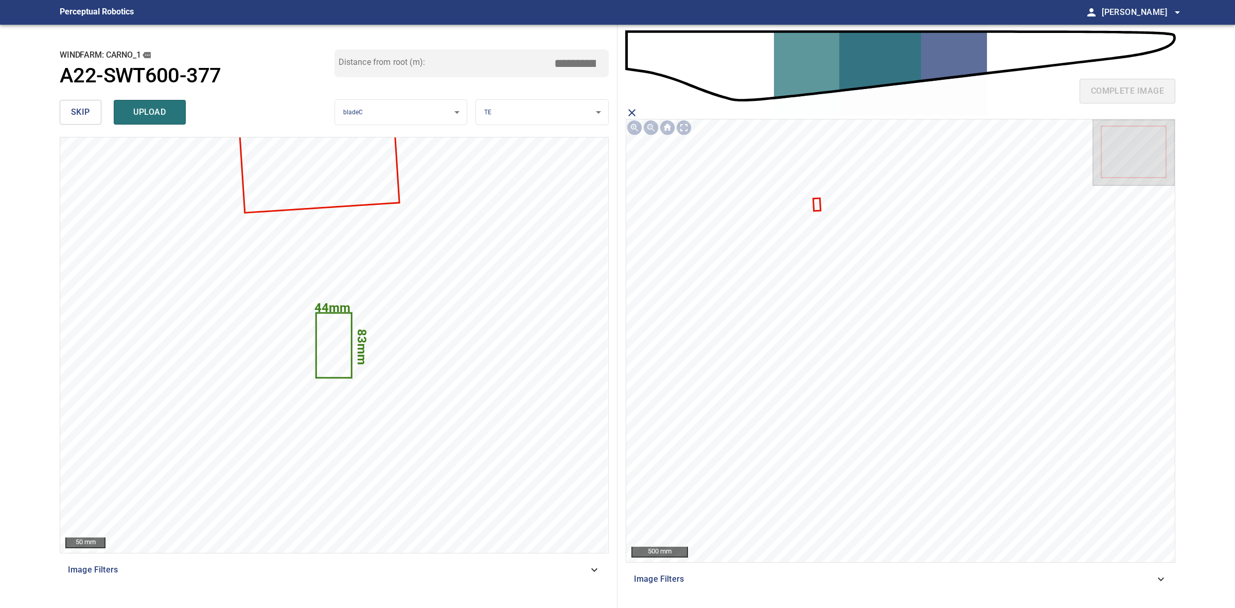
click at [816, 206] on icon at bounding box center [817, 204] width 6 height 11
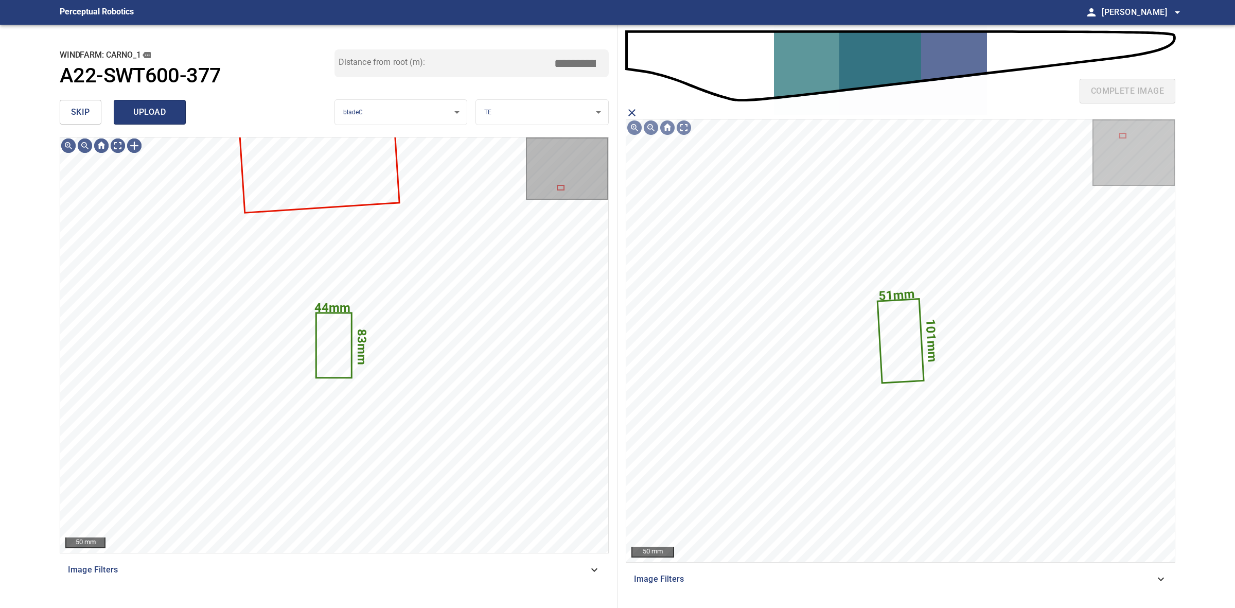
click at [150, 102] on button "upload" at bounding box center [150, 112] width 72 height 25
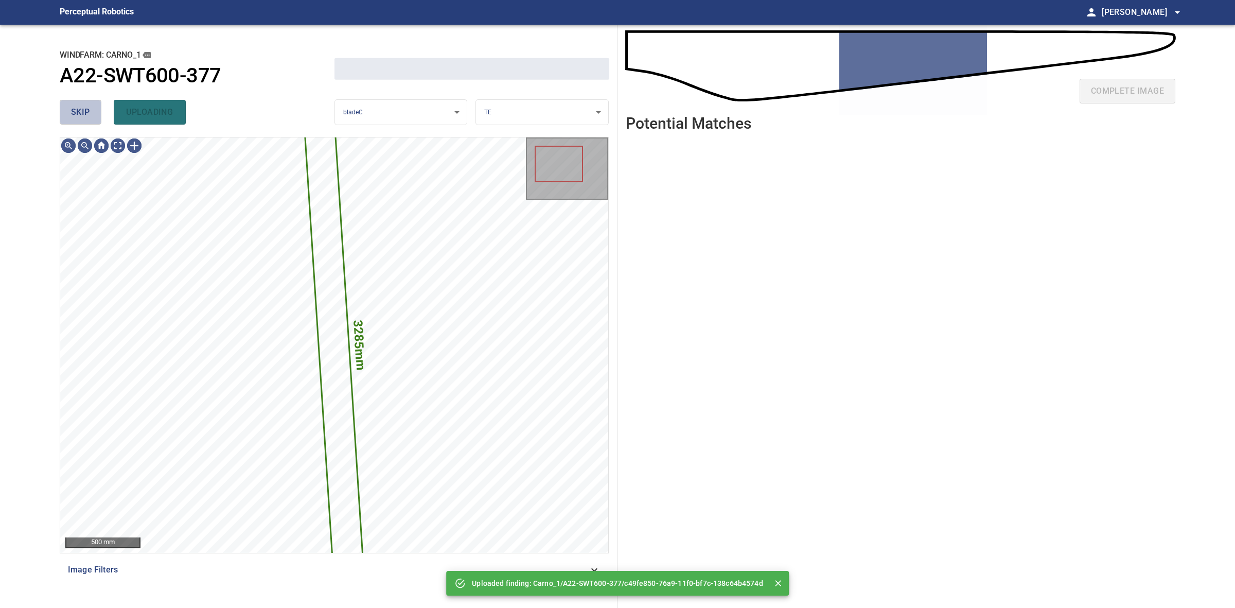
click at [89, 109] on span "skip" at bounding box center [80, 112] width 19 height 14
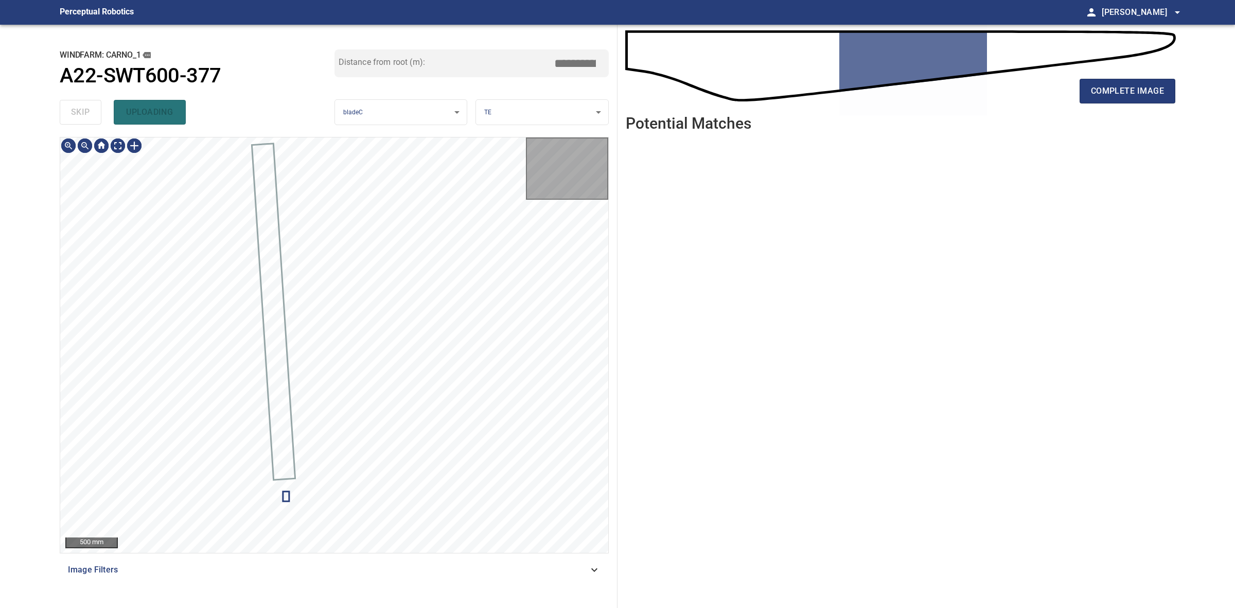
click at [89, 109] on div "skip uploading" at bounding box center [197, 112] width 275 height 33
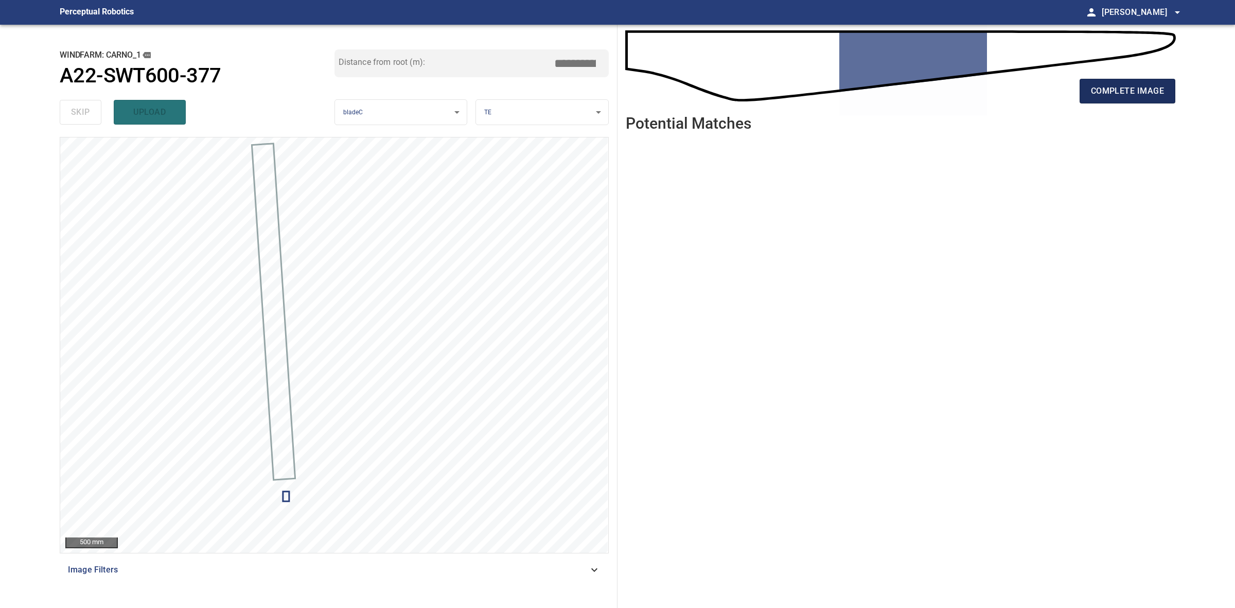
click at [1089, 94] on button "complete image" at bounding box center [1128, 91] width 96 height 25
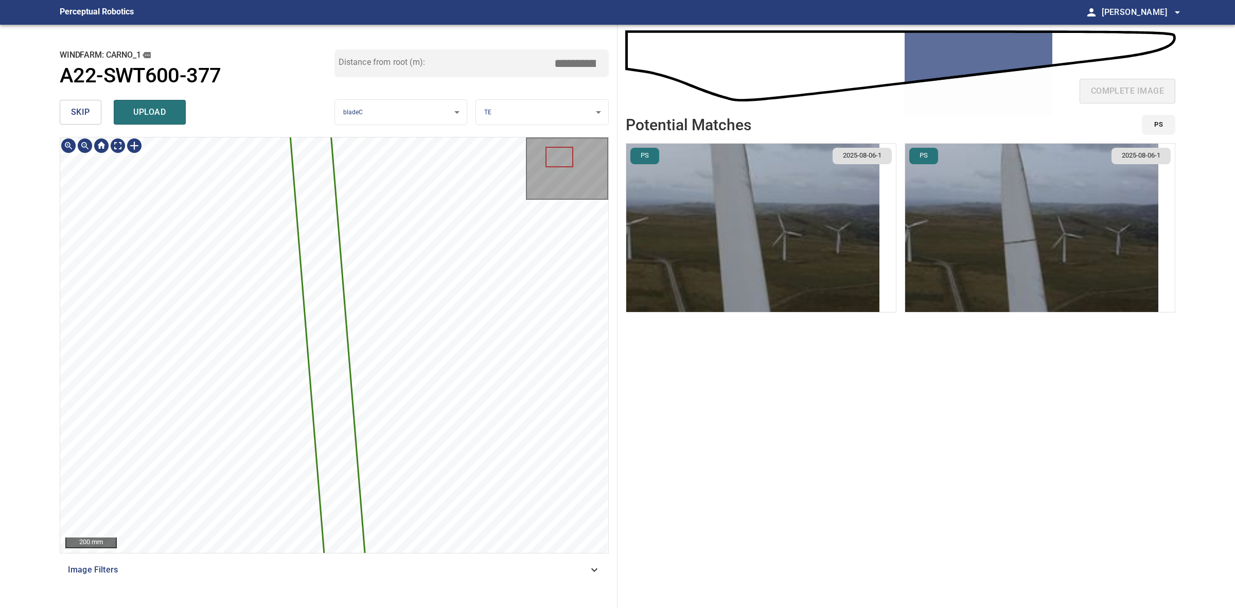
click at [103, 111] on div "skip upload" at bounding box center [197, 112] width 275 height 33
click at [89, 111] on span "skip" at bounding box center [80, 112] width 19 height 14
click at [89, 111] on div "skip upload" at bounding box center [197, 112] width 275 height 33
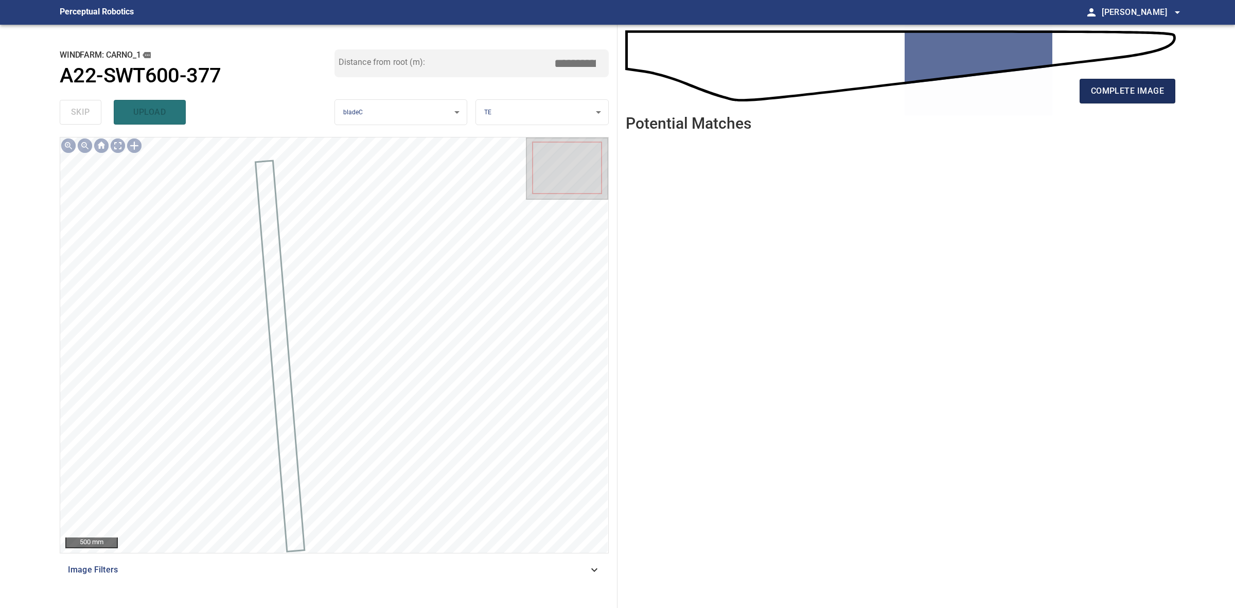
click at [1139, 84] on span "complete image" at bounding box center [1127, 91] width 73 height 14
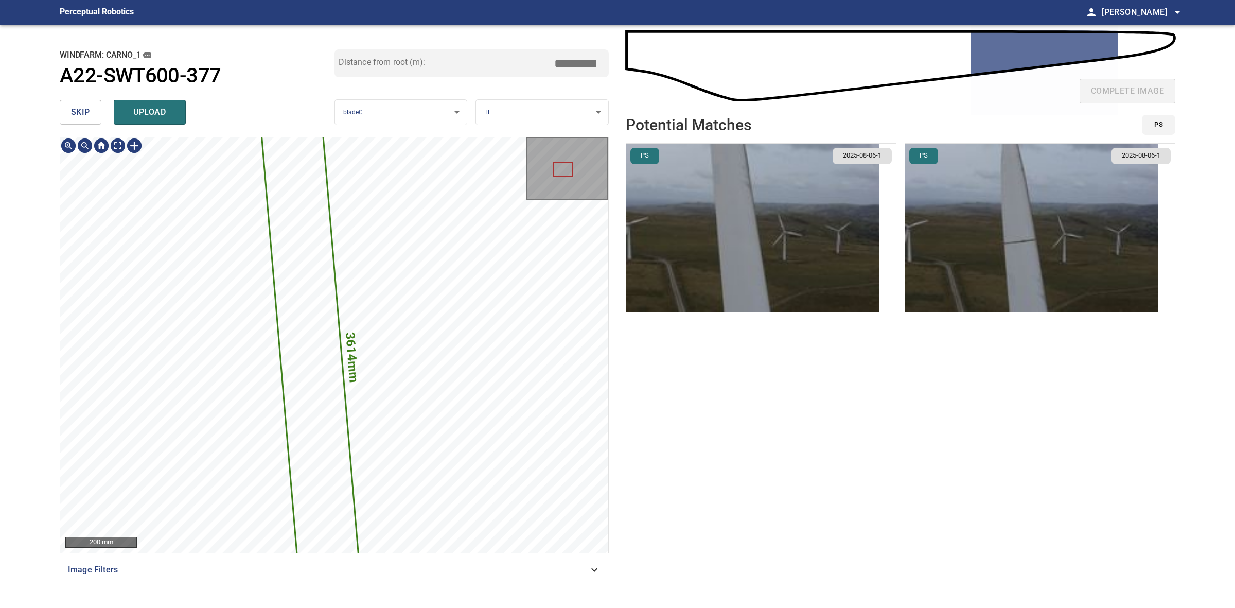
click at [418, 603] on div "**********" at bounding box center [334, 316] width 566 height 583
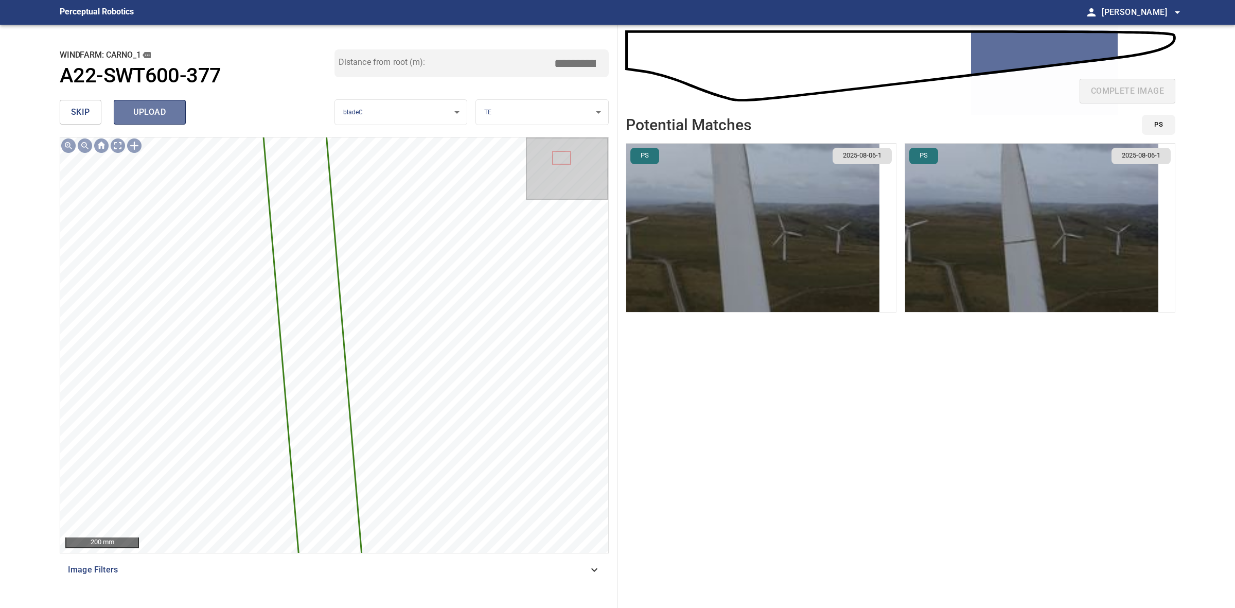
click at [170, 113] on span "upload" at bounding box center [149, 112] width 49 height 14
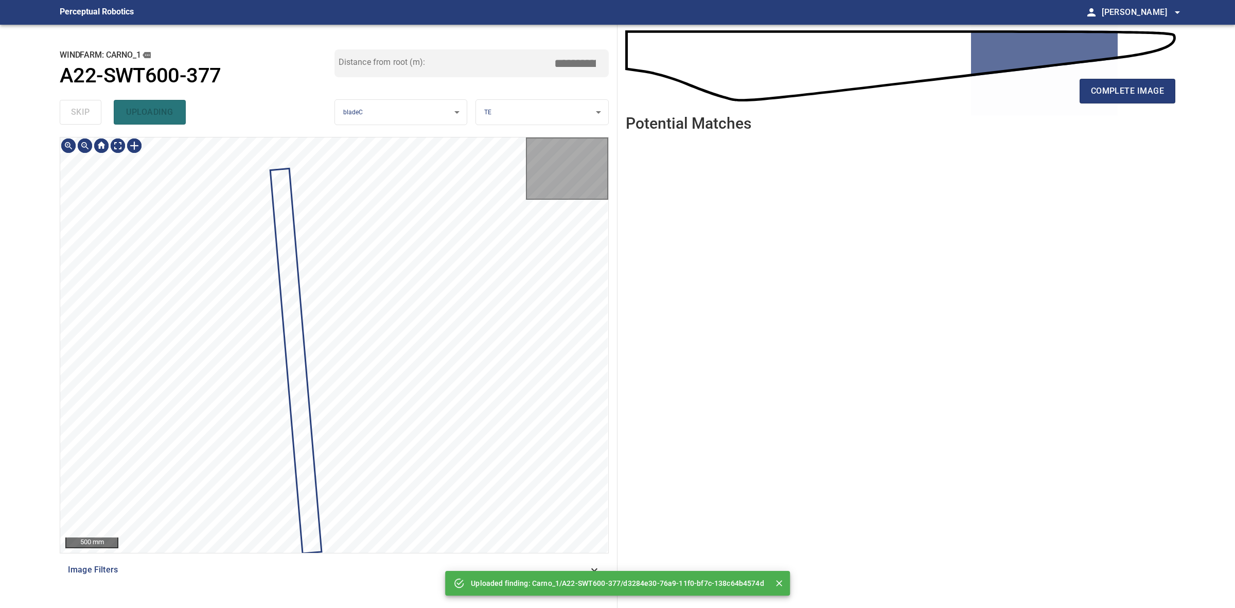
click at [101, 115] on div "skip uploading" at bounding box center [197, 112] width 275 height 33
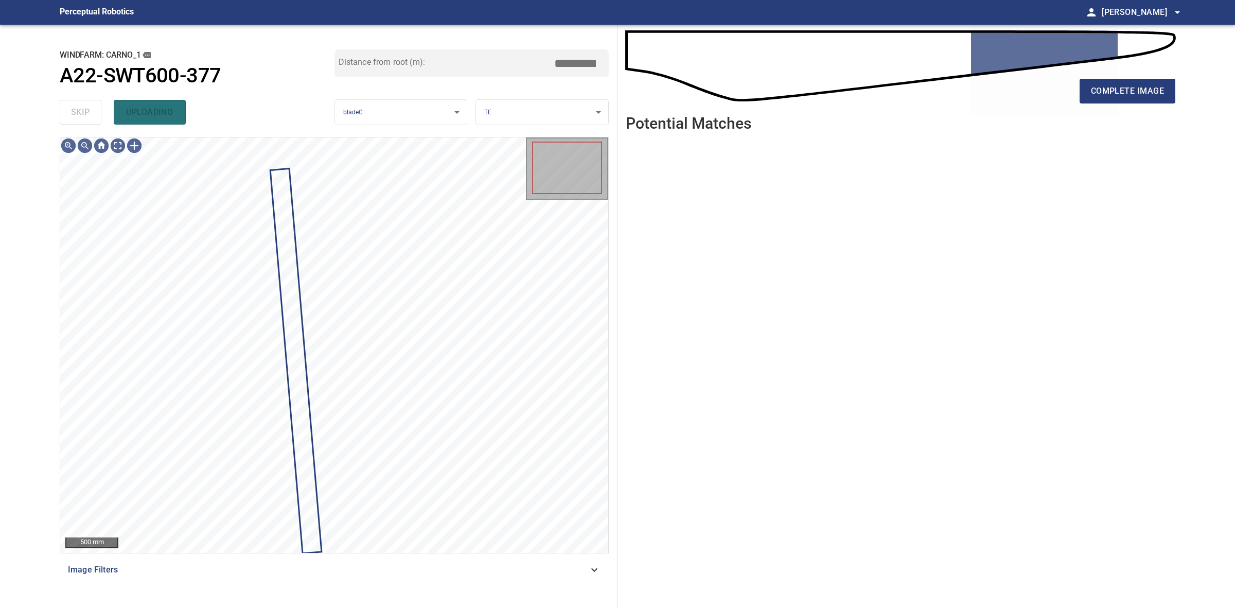
click at [101, 115] on div "skip uploading" at bounding box center [197, 112] width 275 height 33
click at [1119, 91] on span "complete image" at bounding box center [1127, 91] width 73 height 14
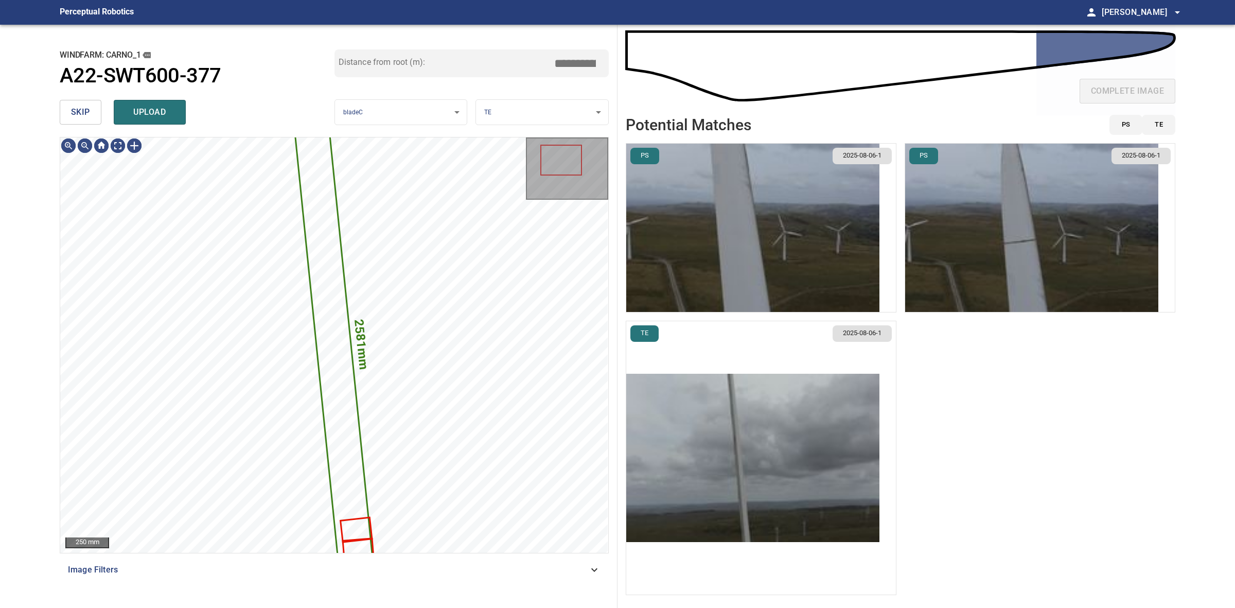
click at [91, 119] on button "skip" at bounding box center [81, 112] width 42 height 25
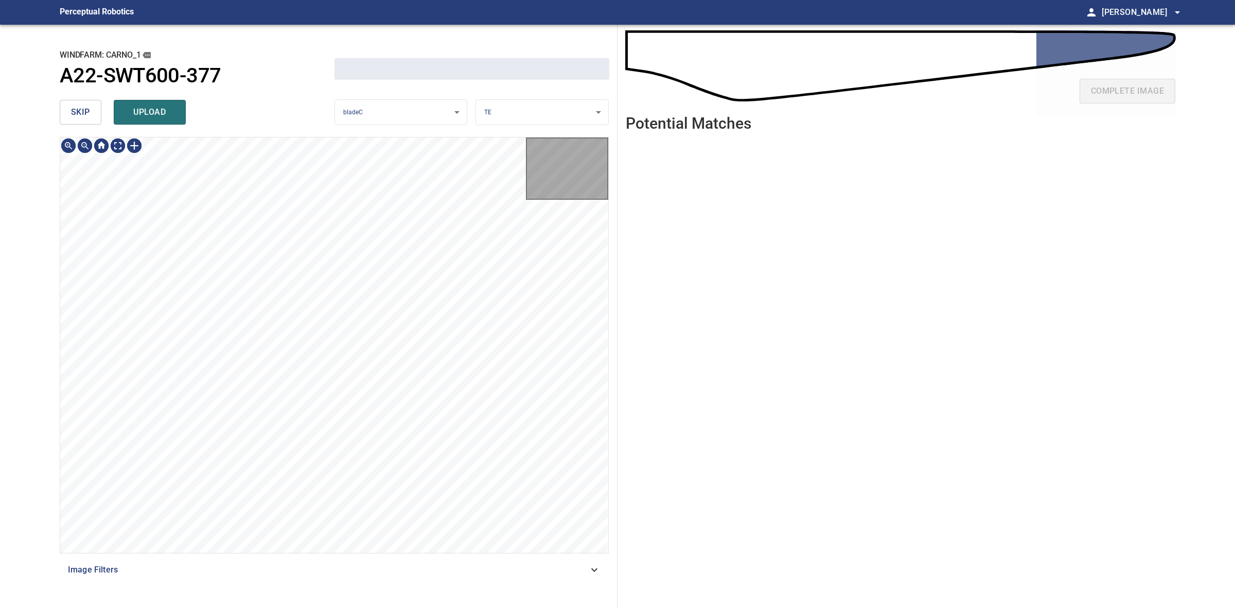
click at [91, 119] on button "skip" at bounding box center [81, 112] width 42 height 25
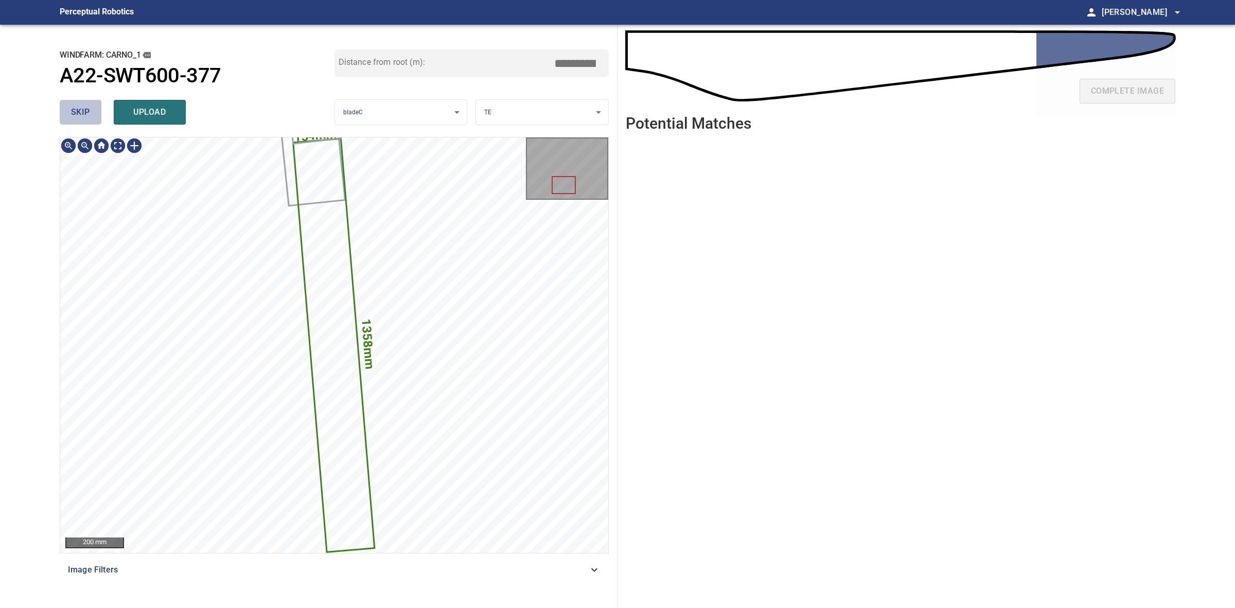
click at [91, 119] on button "skip" at bounding box center [81, 112] width 42 height 25
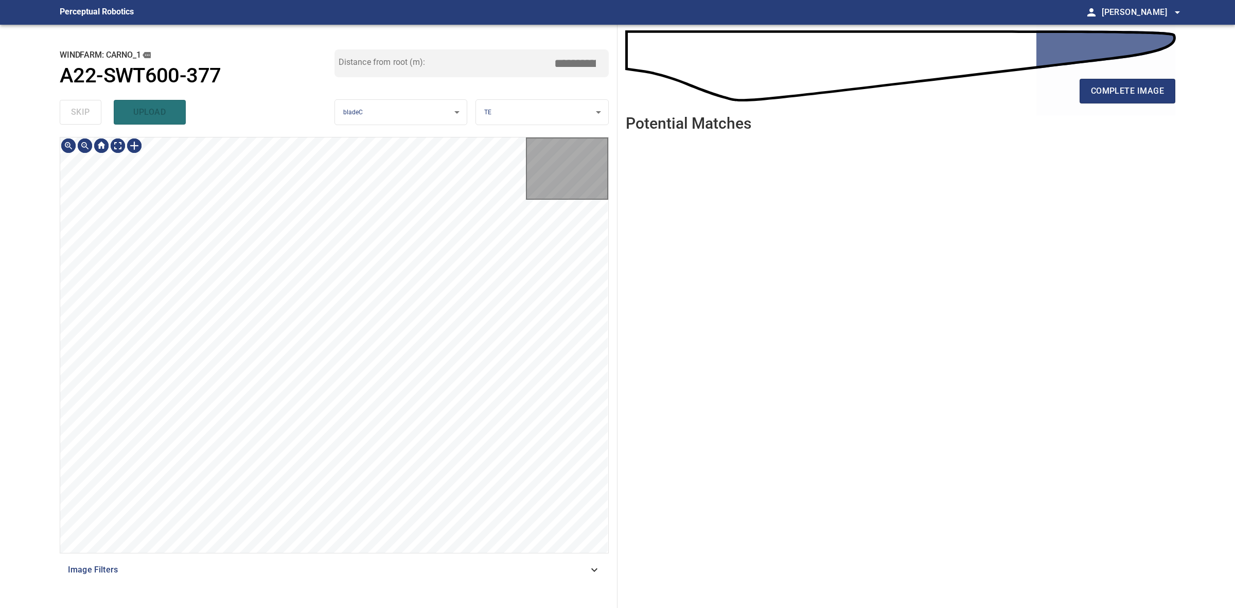
click at [90, 119] on div "skip upload" at bounding box center [197, 112] width 275 height 33
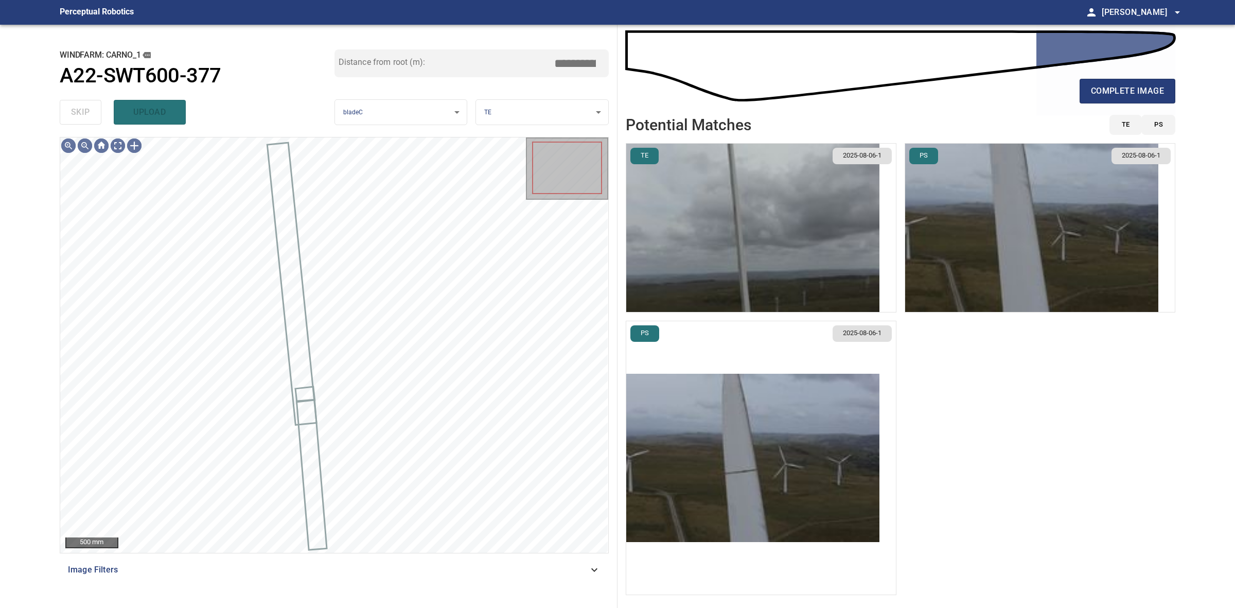
click at [90, 119] on div "skip upload" at bounding box center [197, 112] width 275 height 33
click at [1144, 103] on div "complete image" at bounding box center [901, 95] width 550 height 41
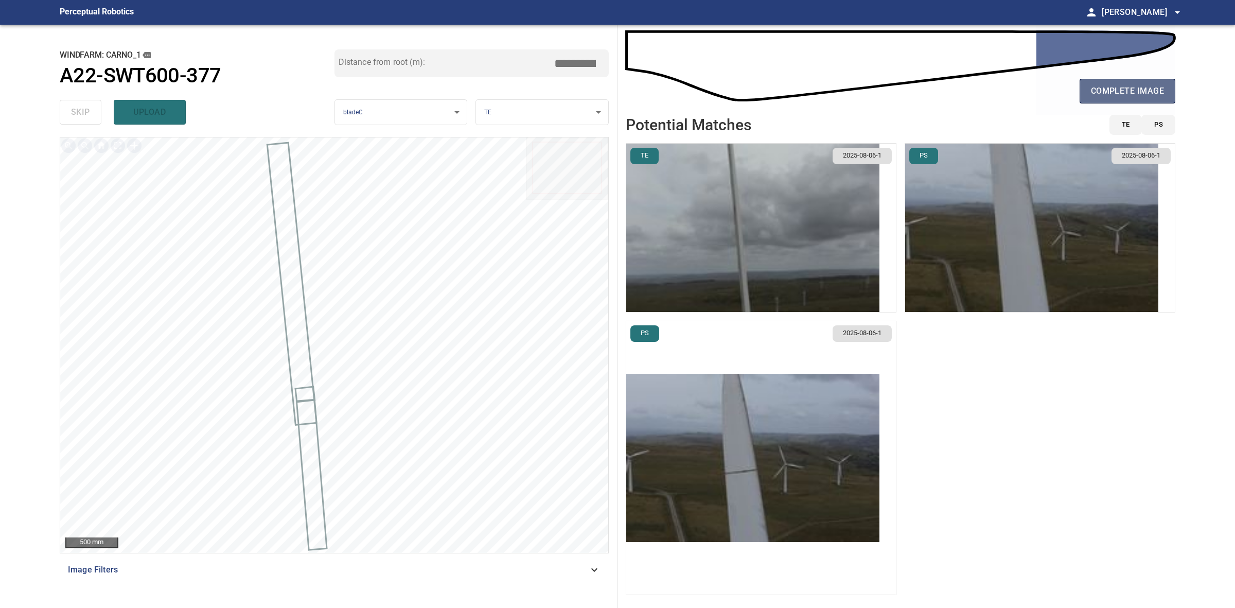
click at [1148, 94] on span "complete image" at bounding box center [1127, 91] width 73 height 14
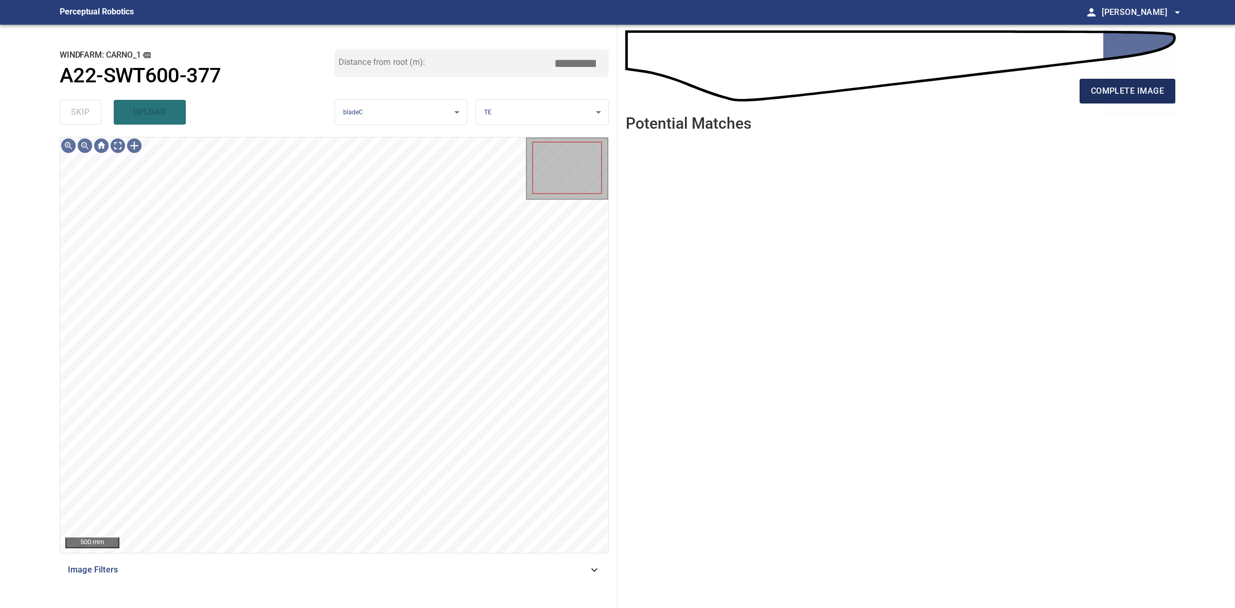
click at [1086, 79] on button "complete image" at bounding box center [1128, 91] width 96 height 25
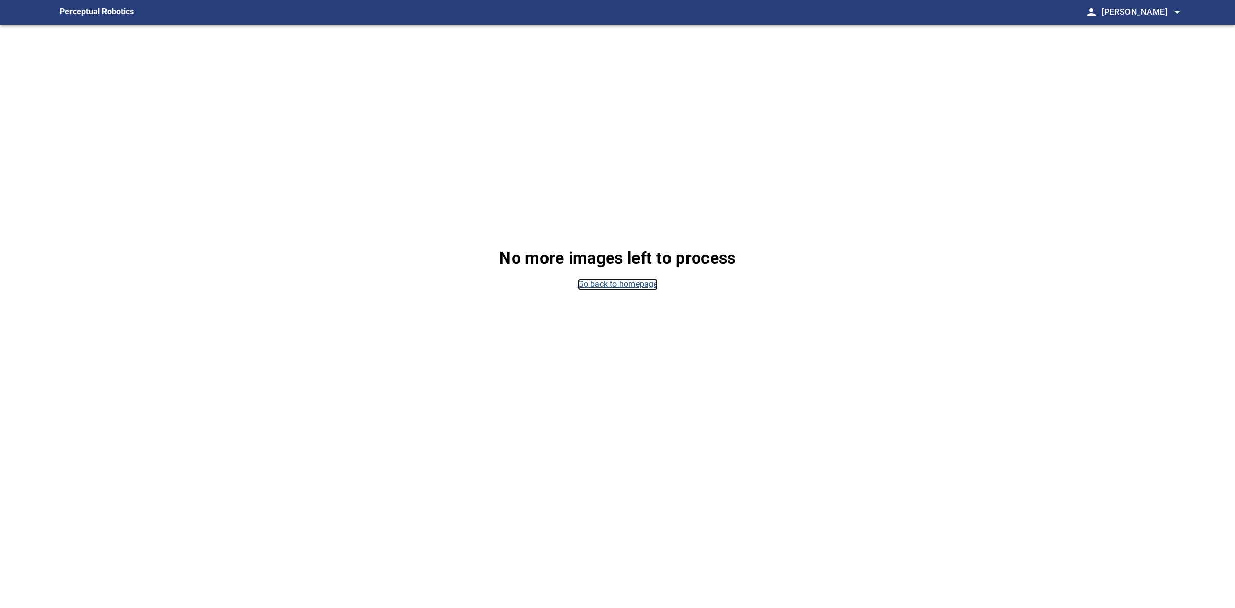
drag, startPoint x: 613, startPoint y: 279, endPoint x: 613, endPoint y: 206, distance: 73.1
click at [613, 279] on link "Go back to homepage" at bounding box center [618, 284] width 80 height 12
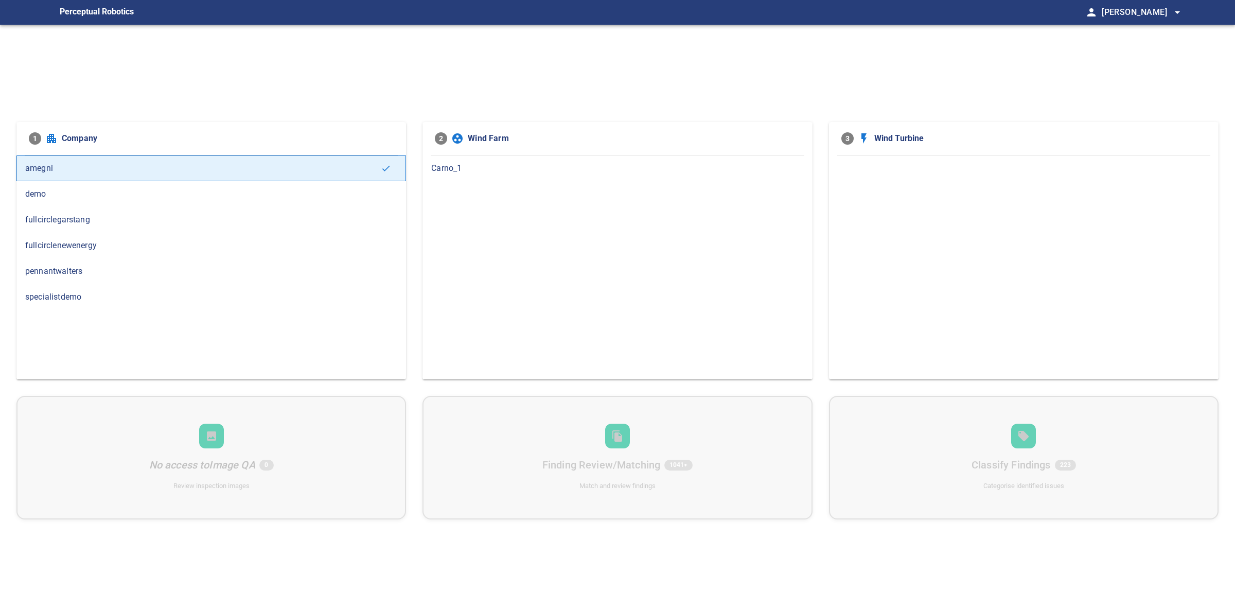
drag, startPoint x: 476, startPoint y: 183, endPoint x: 474, endPoint y: 177, distance: 7.0
click at [475, 182] on div "Carno_1" at bounding box center [618, 267] width 390 height 224
click at [474, 168] on span "Carno_1" at bounding box center [617, 168] width 372 height 12
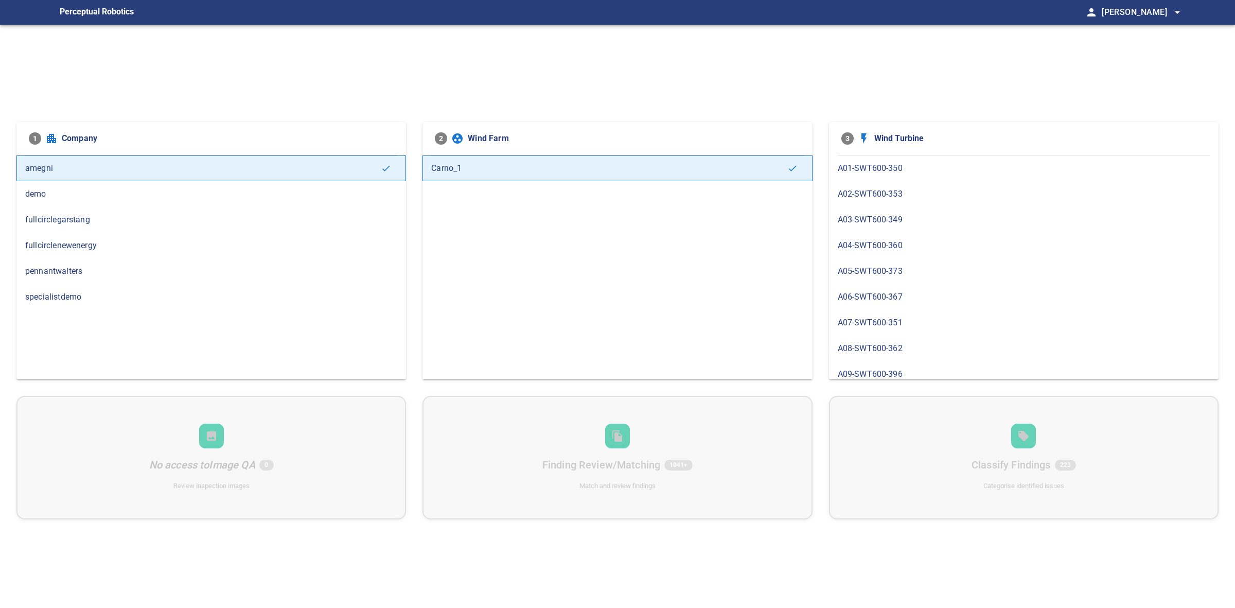
scroll to position [420, 0]
click at [865, 263] on span "A21-SWT600-378" at bounding box center [1024, 263] width 372 height 12
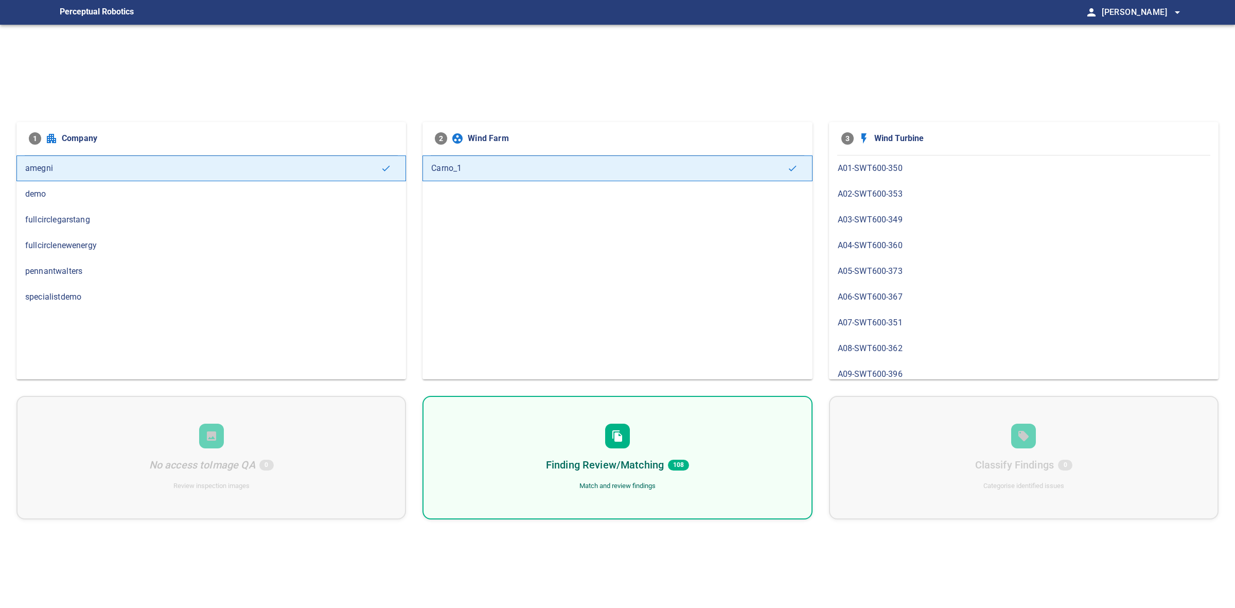
click at [614, 431] on icon at bounding box center [618, 435] width 10 height 11
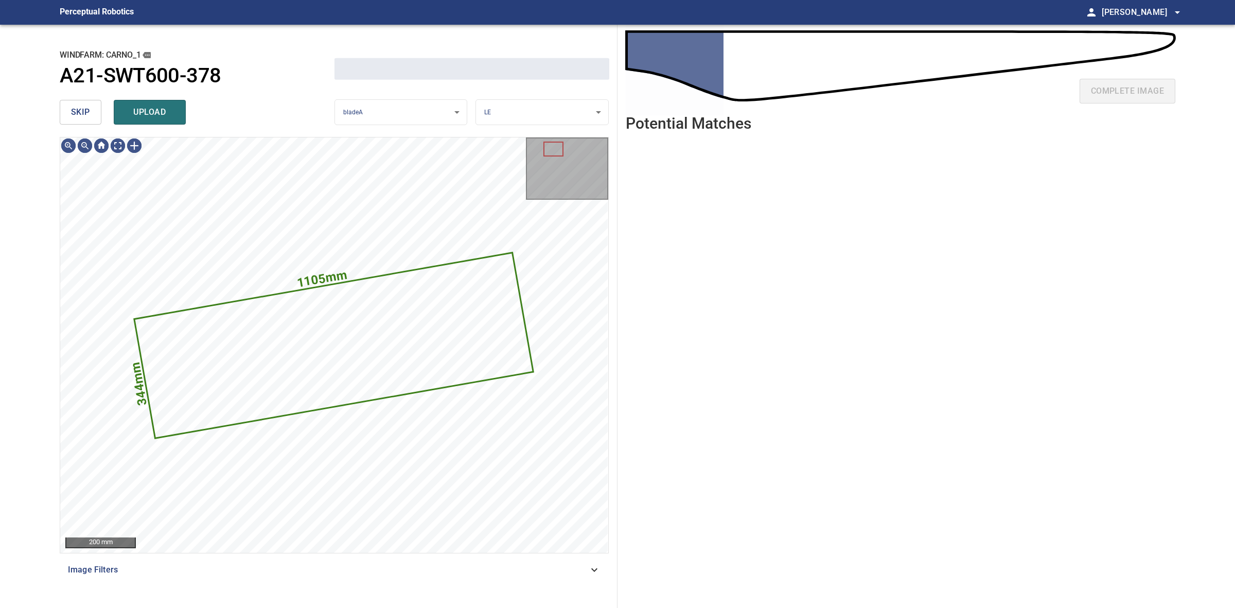
click at [80, 109] on span "skip" at bounding box center [80, 112] width 19 height 14
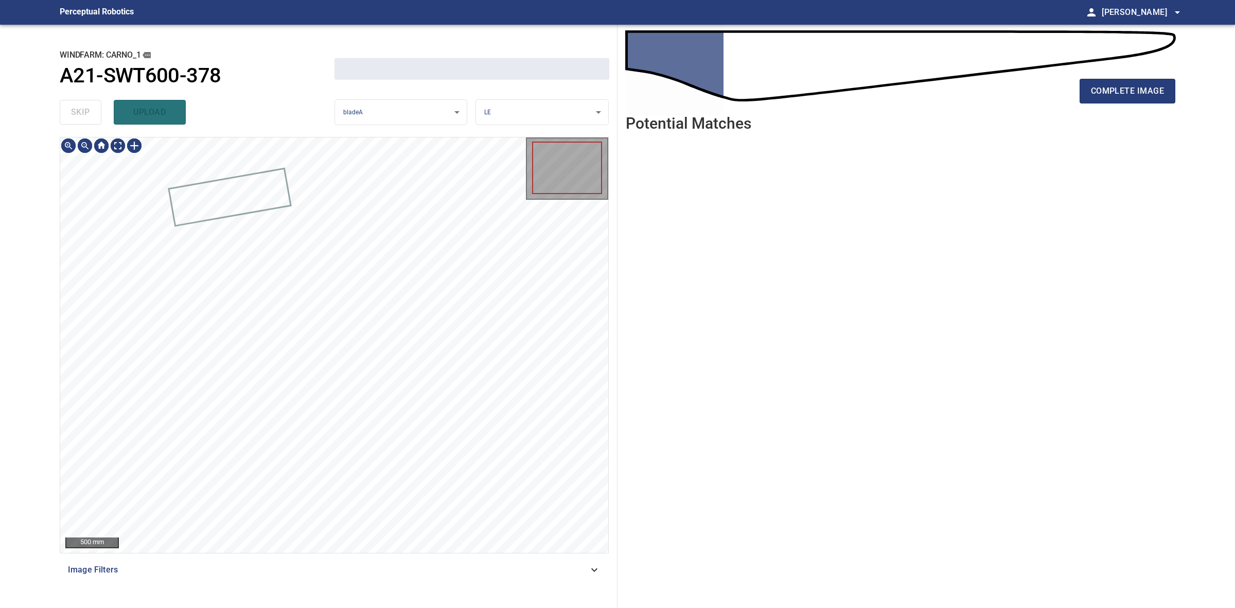
click at [80, 109] on div "skip upload" at bounding box center [197, 112] width 275 height 33
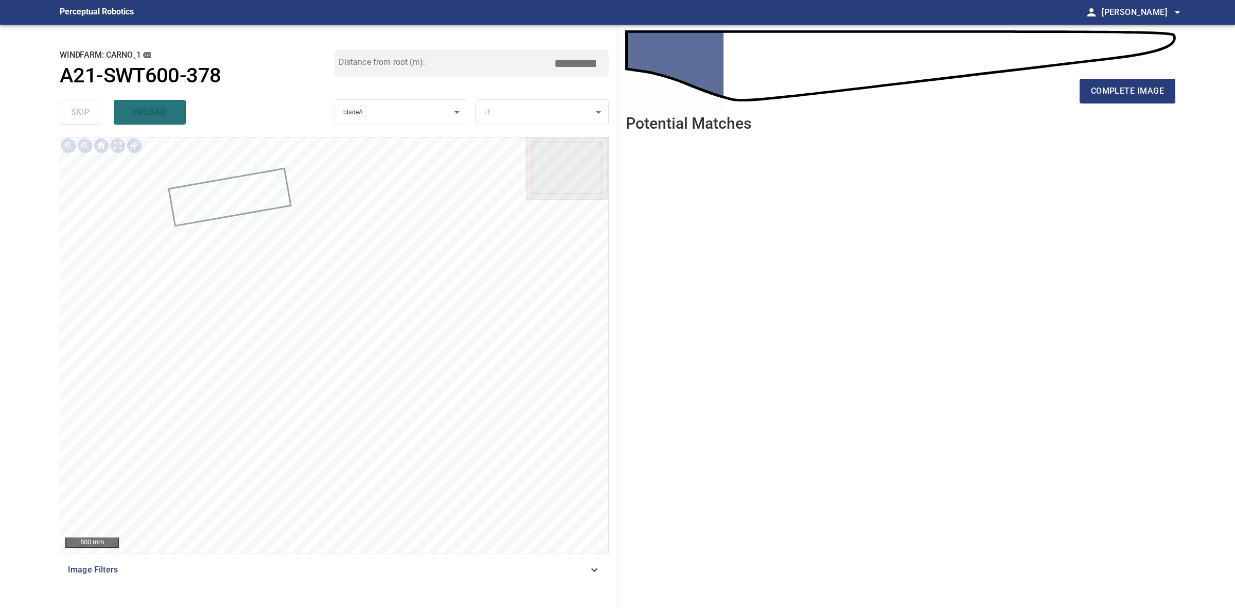
click at [1182, 77] on div "complete image Potential Matches" at bounding box center [901, 316] width 566 height 583
click at [1166, 79] on button "complete image" at bounding box center [1128, 91] width 96 height 25
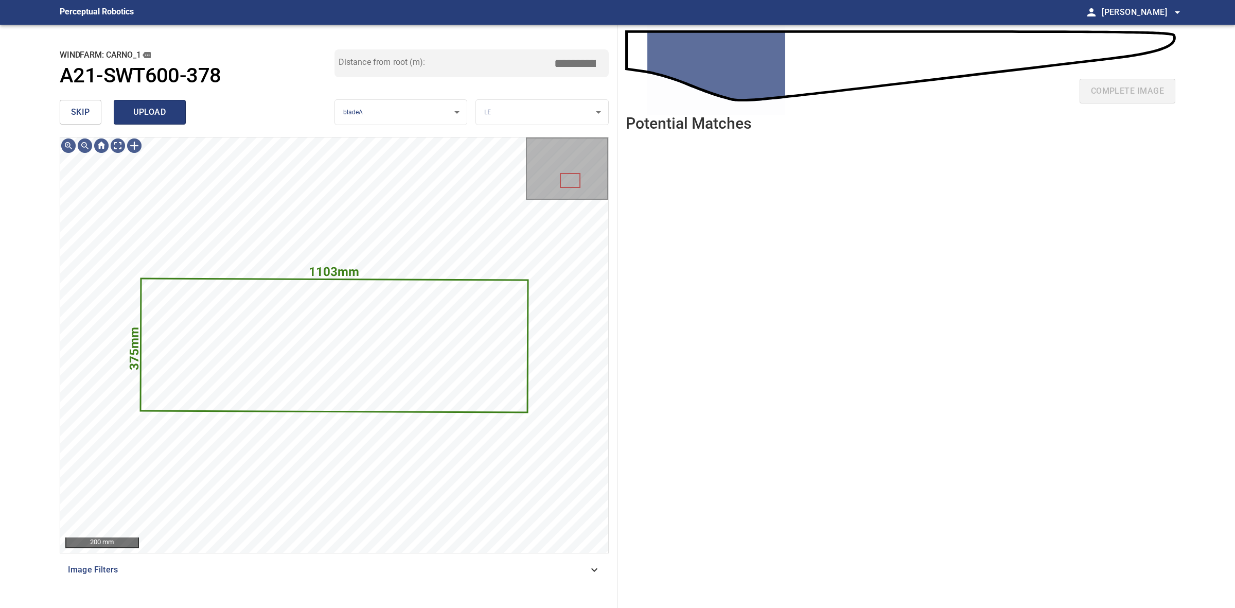
drag, startPoint x: 170, startPoint y: 112, endPoint x: 133, endPoint y: 110, distance: 37.1
click at [170, 111] on span "upload" at bounding box center [149, 112] width 49 height 14
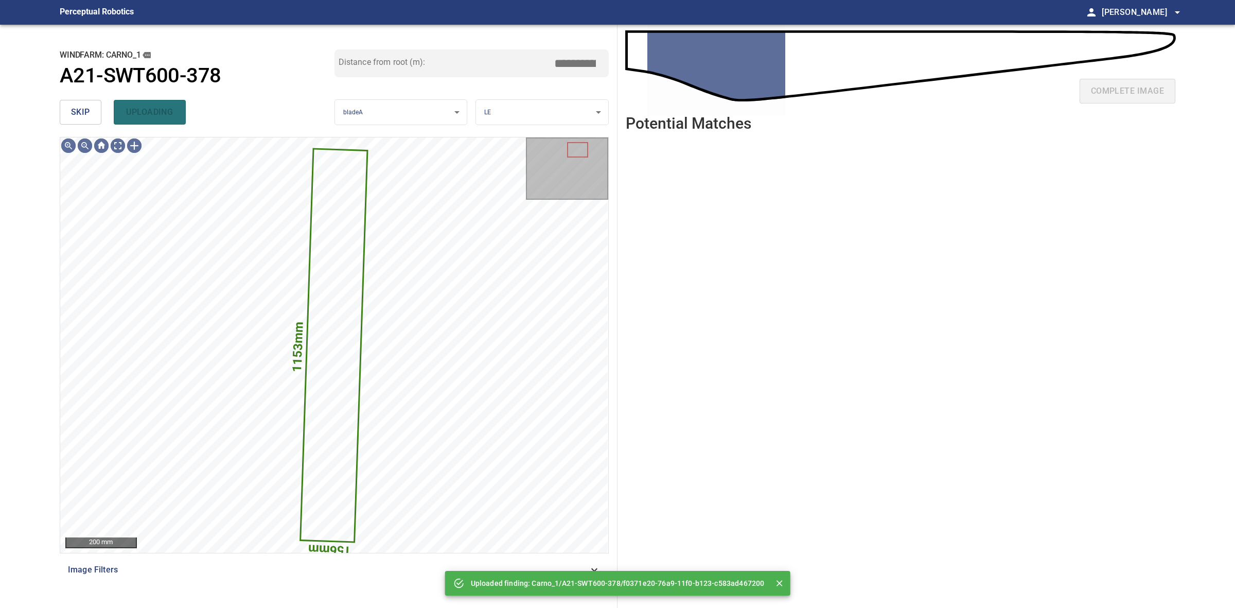
click at [90, 111] on button "skip" at bounding box center [81, 112] width 42 height 25
click at [90, 111] on div "skip uploading" at bounding box center [197, 112] width 275 height 33
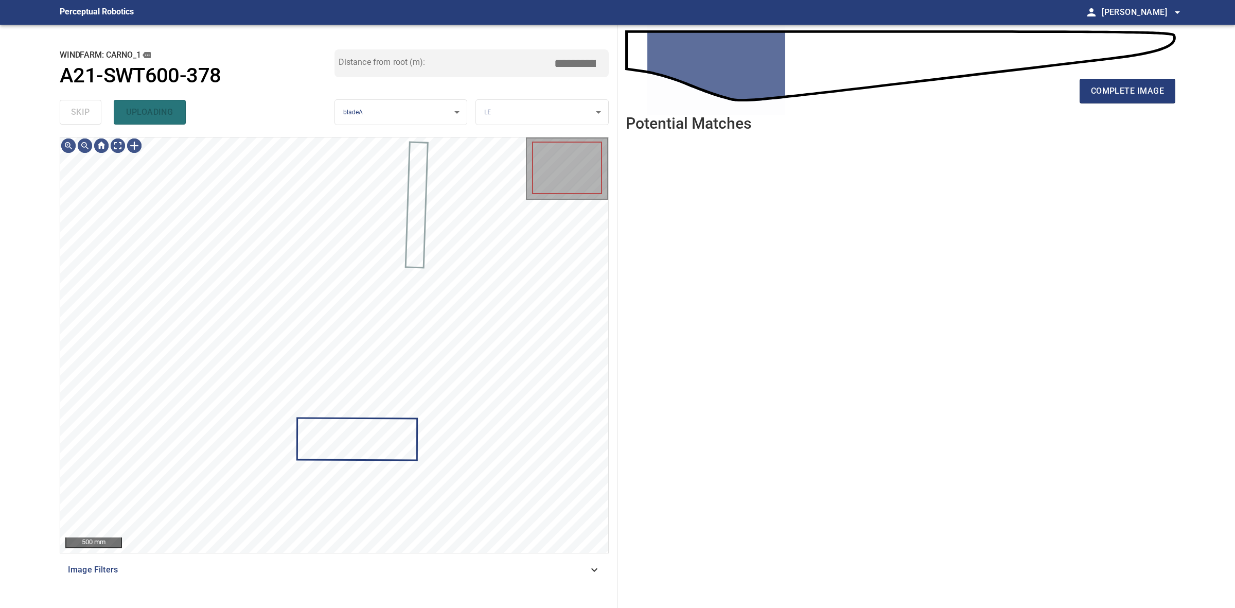
click at [90, 111] on div "skip uploading" at bounding box center [197, 112] width 275 height 33
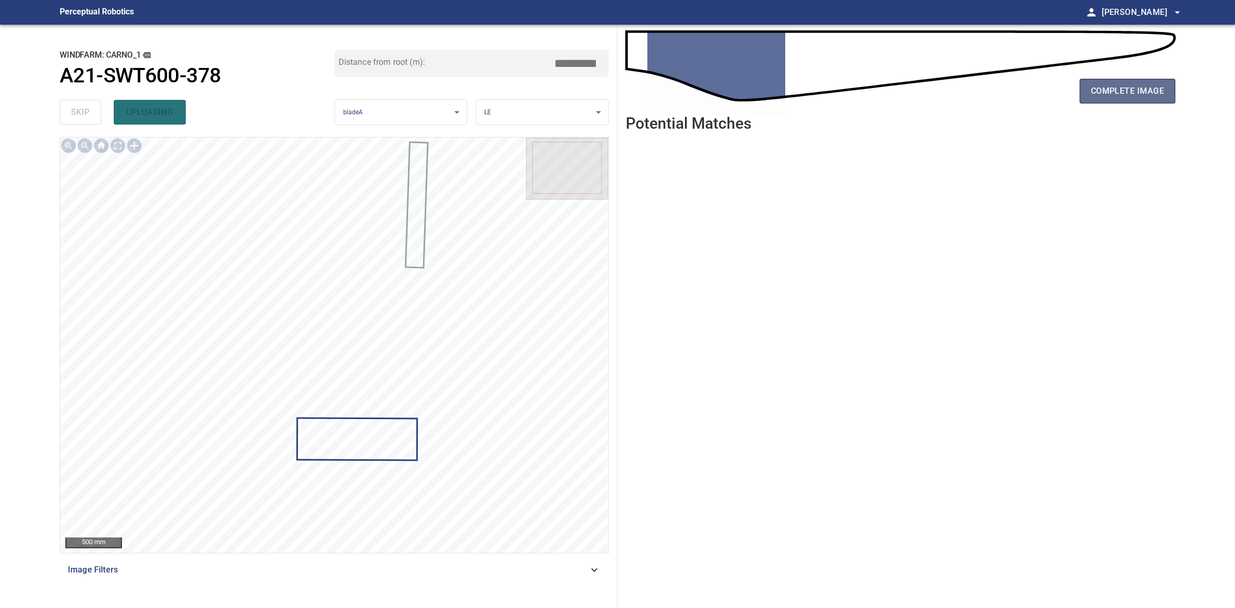
click at [1098, 92] on span "complete image" at bounding box center [1127, 91] width 73 height 14
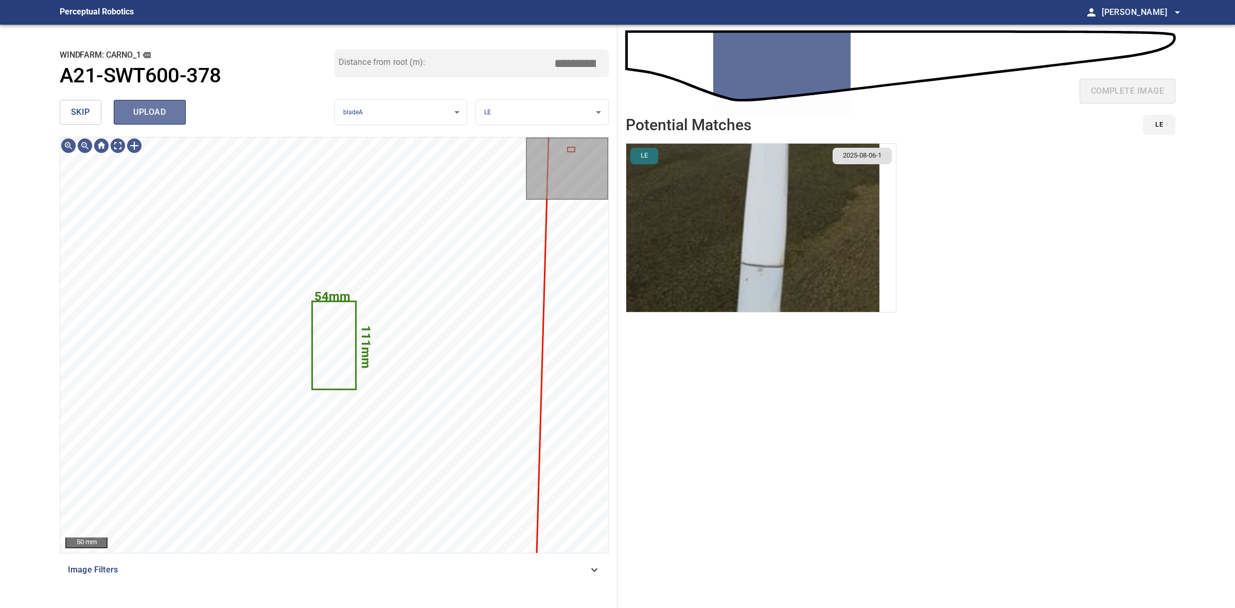
click at [149, 113] on span "upload" at bounding box center [149, 112] width 49 height 14
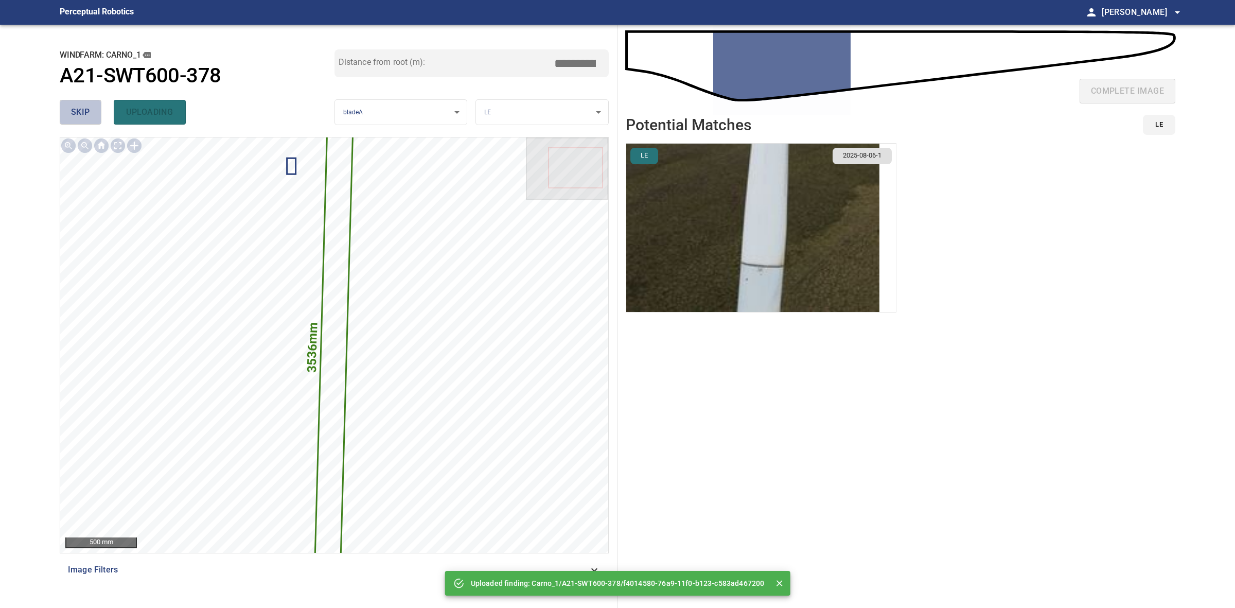
click at [86, 121] on button "skip" at bounding box center [81, 112] width 42 height 25
click at [86, 121] on div "skip uploading" at bounding box center [197, 112] width 275 height 33
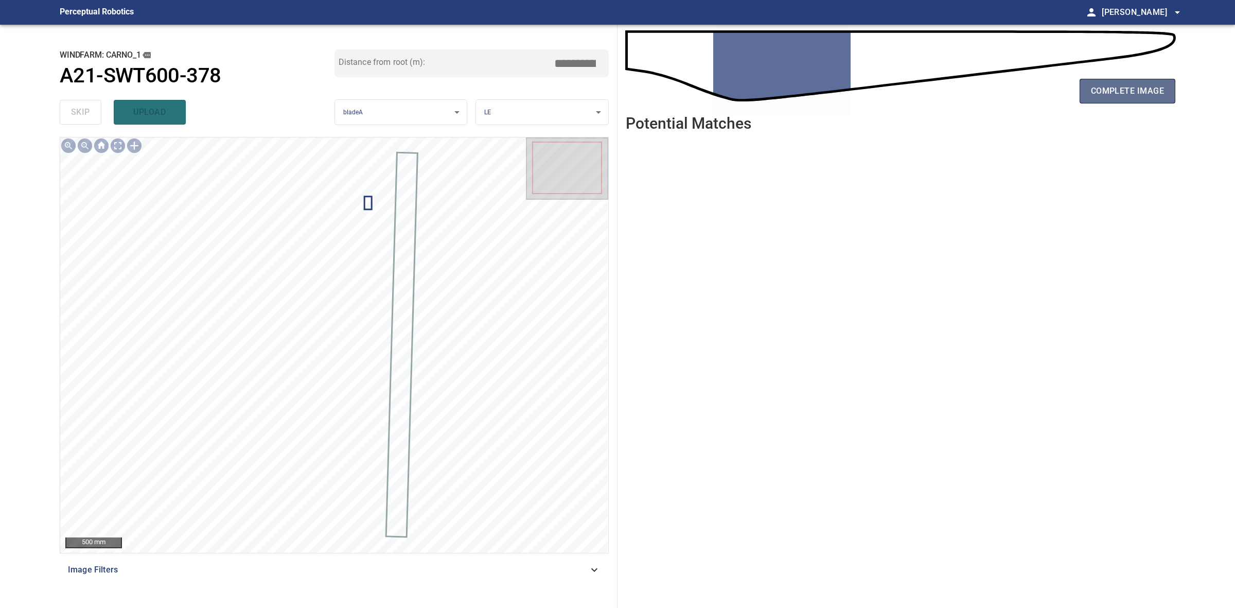
click at [1171, 88] on button "complete image" at bounding box center [1128, 91] width 96 height 25
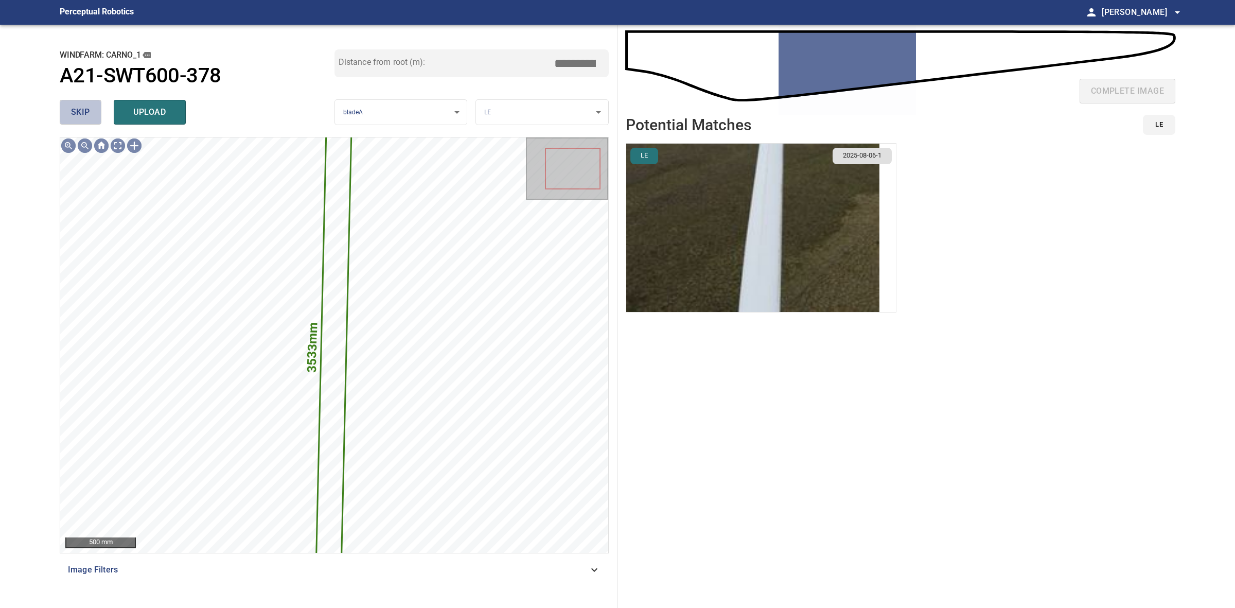
click at [80, 109] on span "skip" at bounding box center [80, 112] width 19 height 14
click at [80, 109] on div "skip upload" at bounding box center [197, 112] width 275 height 33
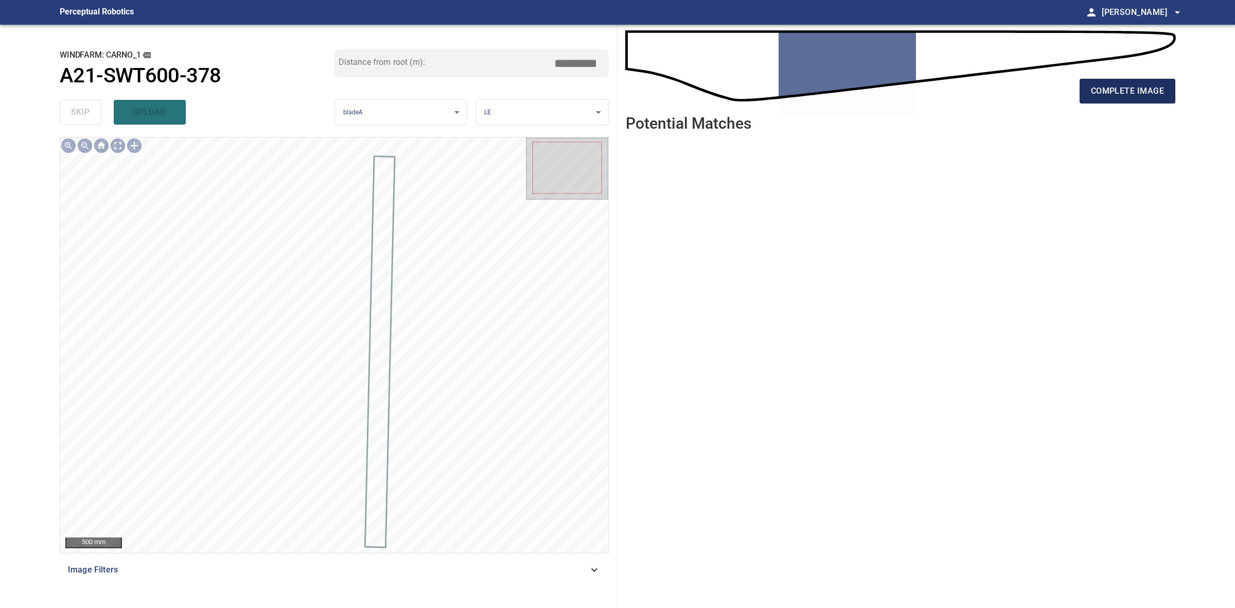
click at [1118, 85] on span "complete image" at bounding box center [1127, 91] width 73 height 14
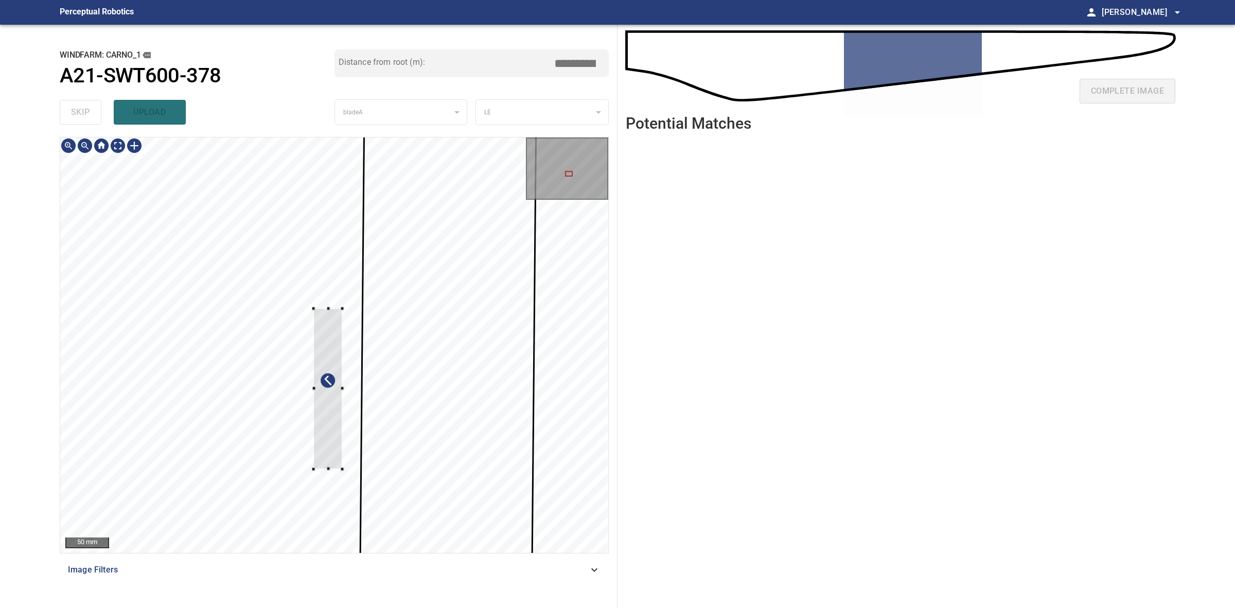
click at [341, 477] on div at bounding box center [334, 344] width 548 height 415
click at [318, 447] on div at bounding box center [319, 387] width 42 height 161
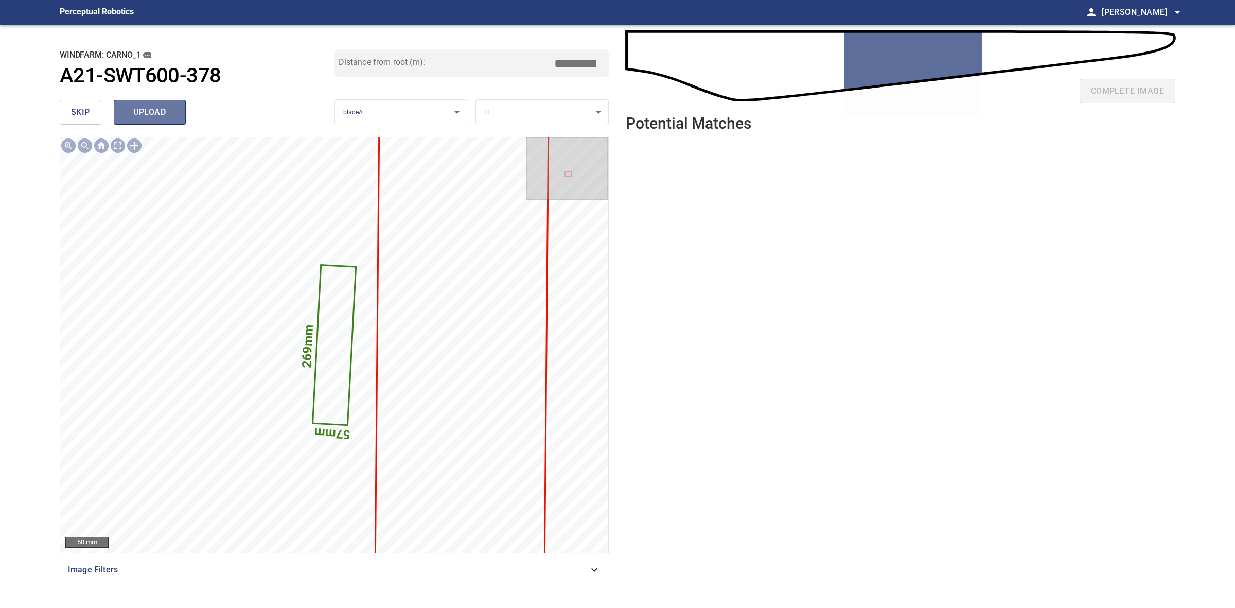
click at [134, 114] on span "upload" at bounding box center [149, 112] width 49 height 14
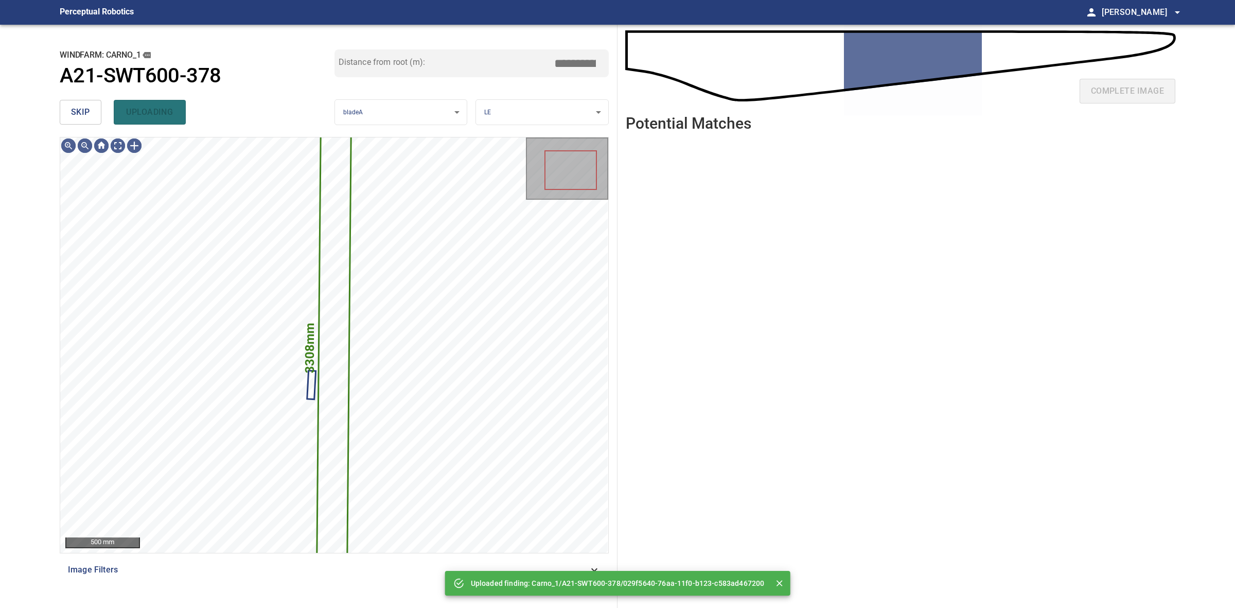
click at [83, 111] on span "skip" at bounding box center [80, 112] width 19 height 14
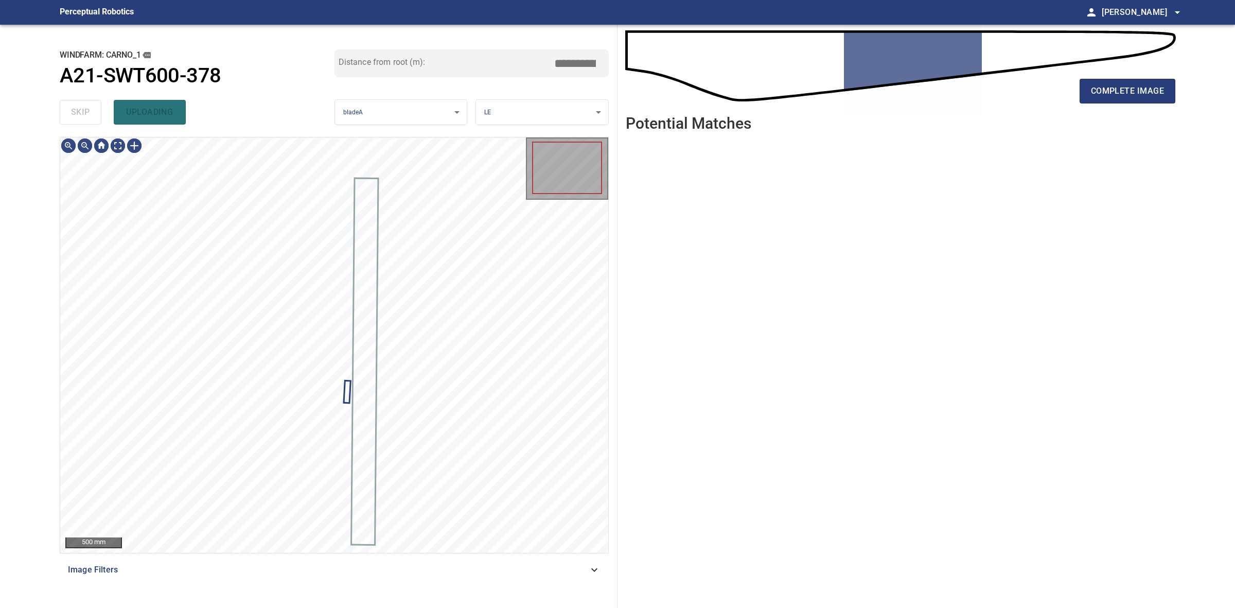
click at [83, 111] on div "skip uploading" at bounding box center [197, 112] width 275 height 33
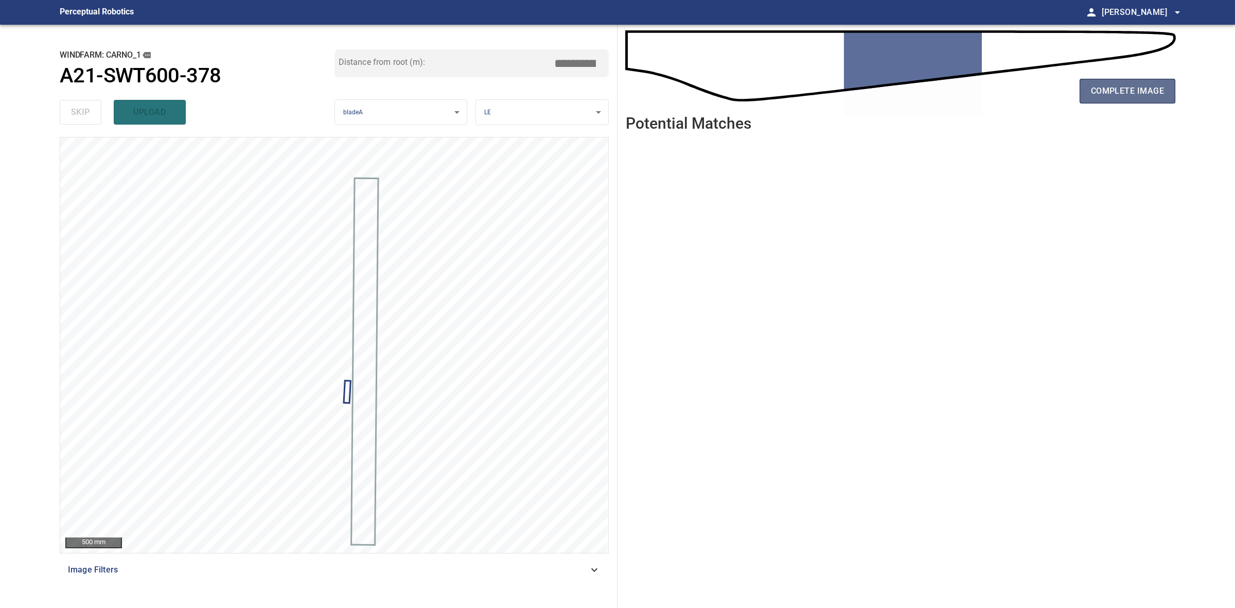
click at [1135, 98] on span "complete image" at bounding box center [1127, 91] width 73 height 14
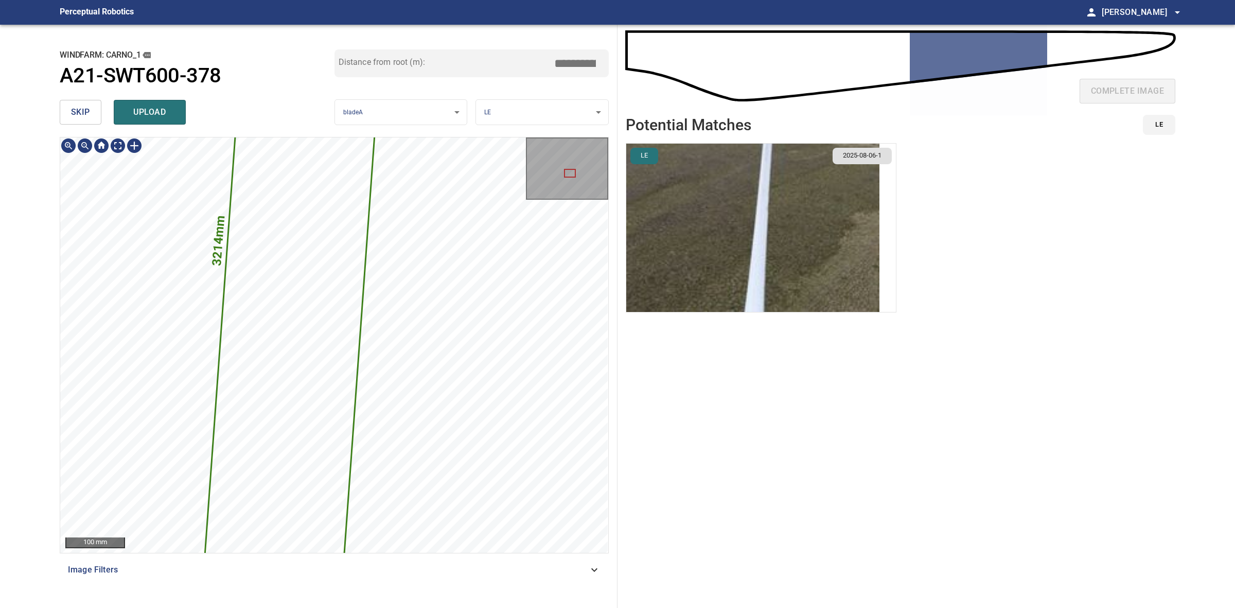
click at [421, 606] on div "**********" at bounding box center [334, 316] width 566 height 583
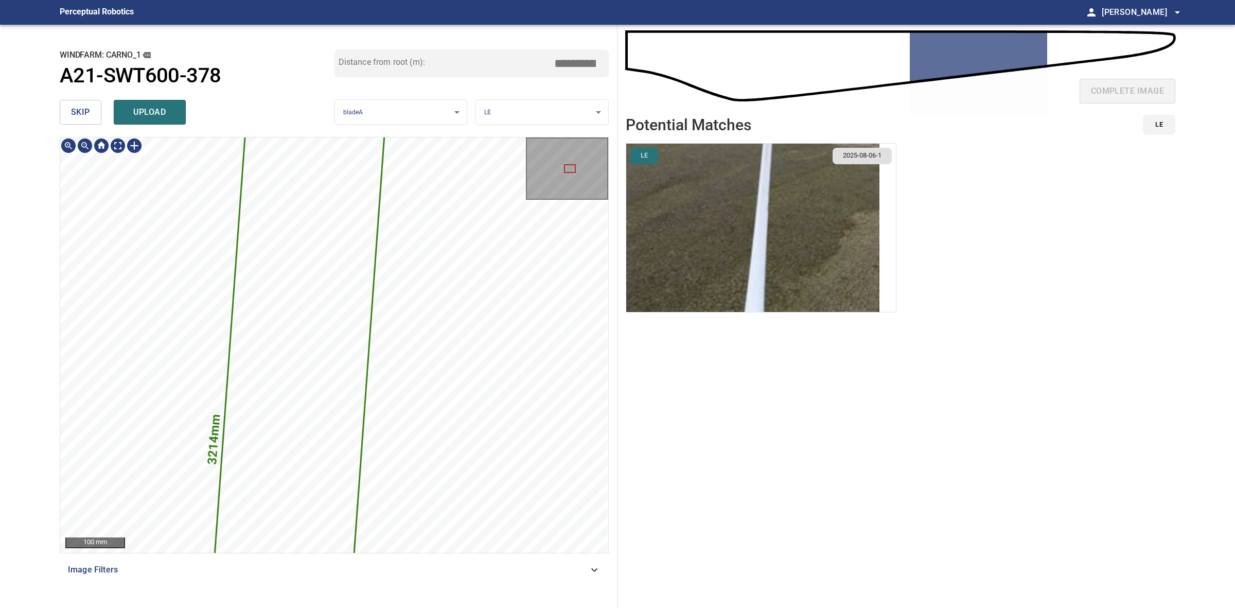
click at [440, 607] on html "**********" at bounding box center [617, 304] width 1235 height 608
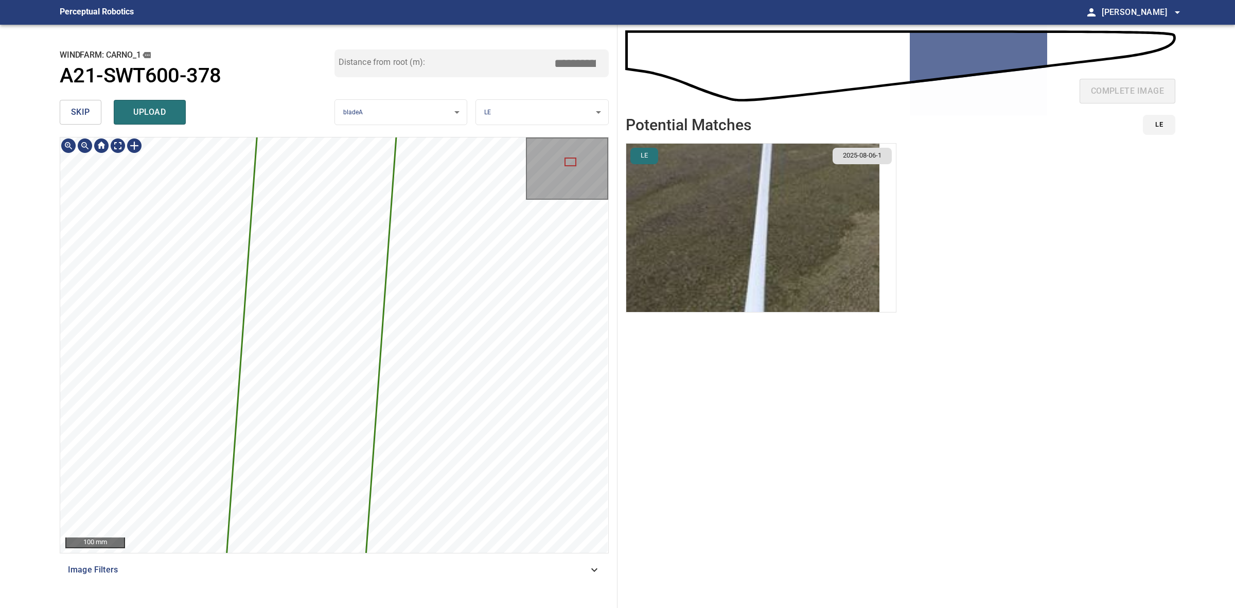
click at [447, 607] on html "**********" at bounding box center [617, 304] width 1235 height 608
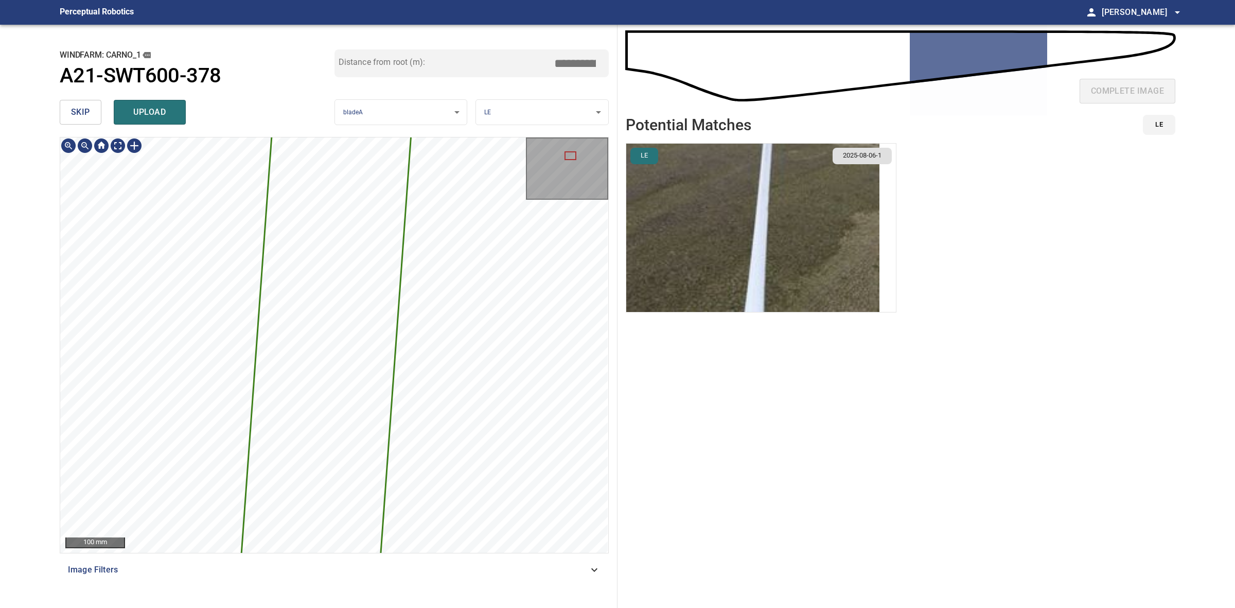
click at [430, 607] on html "**********" at bounding box center [617, 304] width 1235 height 608
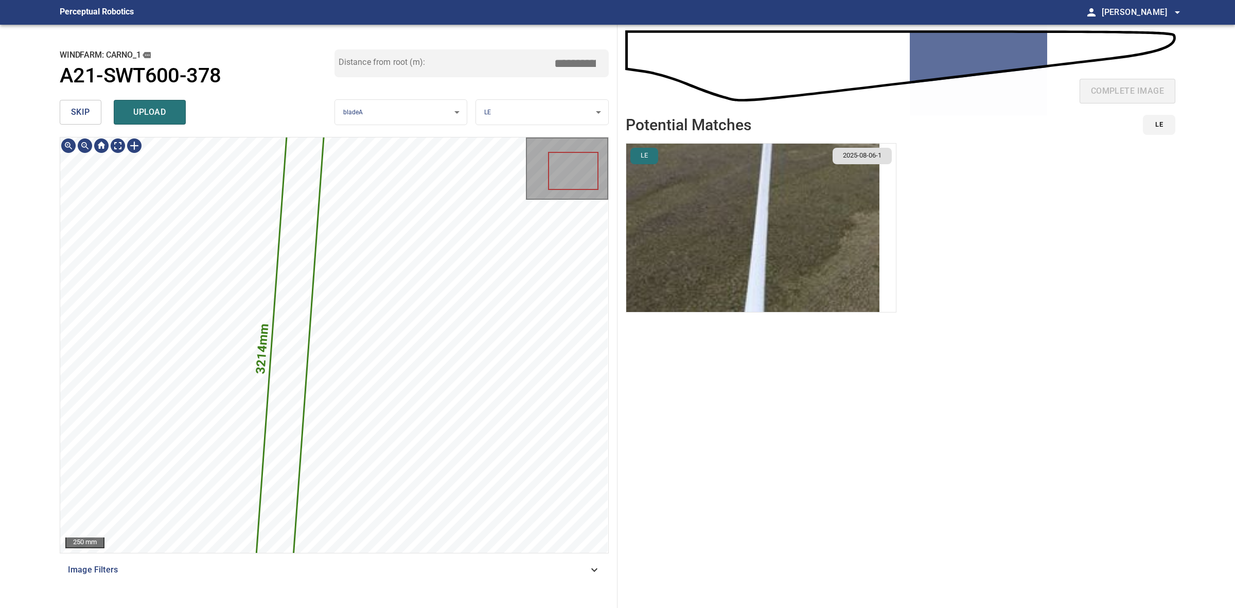
click at [82, 111] on span "skip" at bounding box center [80, 112] width 19 height 14
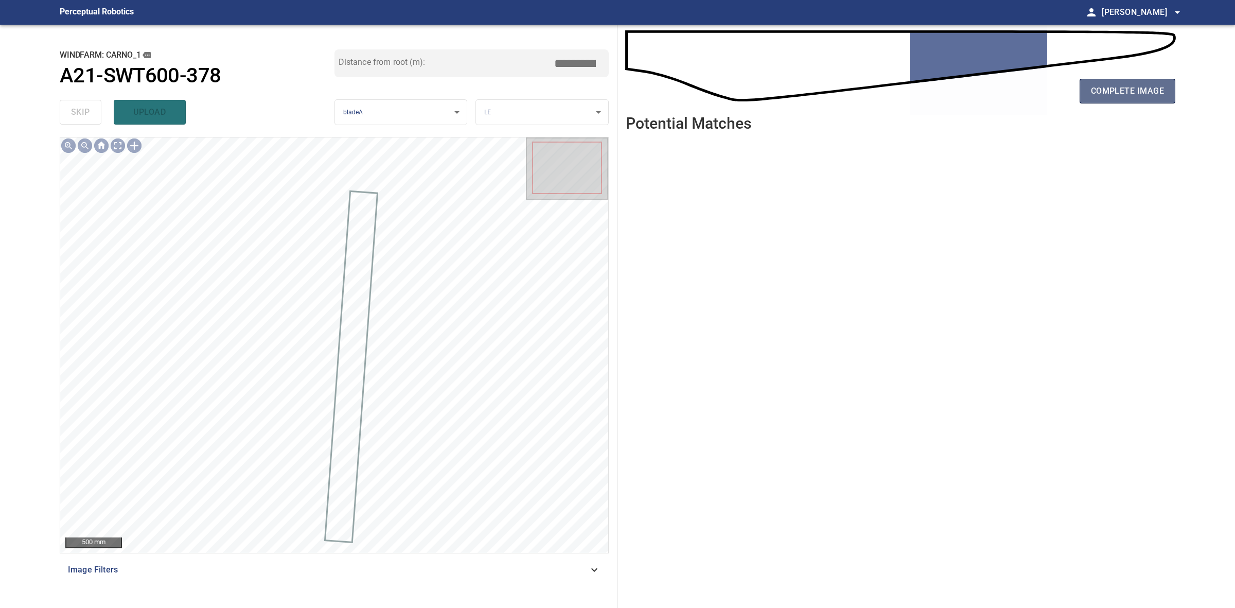
click at [1099, 97] on span "complete image" at bounding box center [1127, 91] width 73 height 14
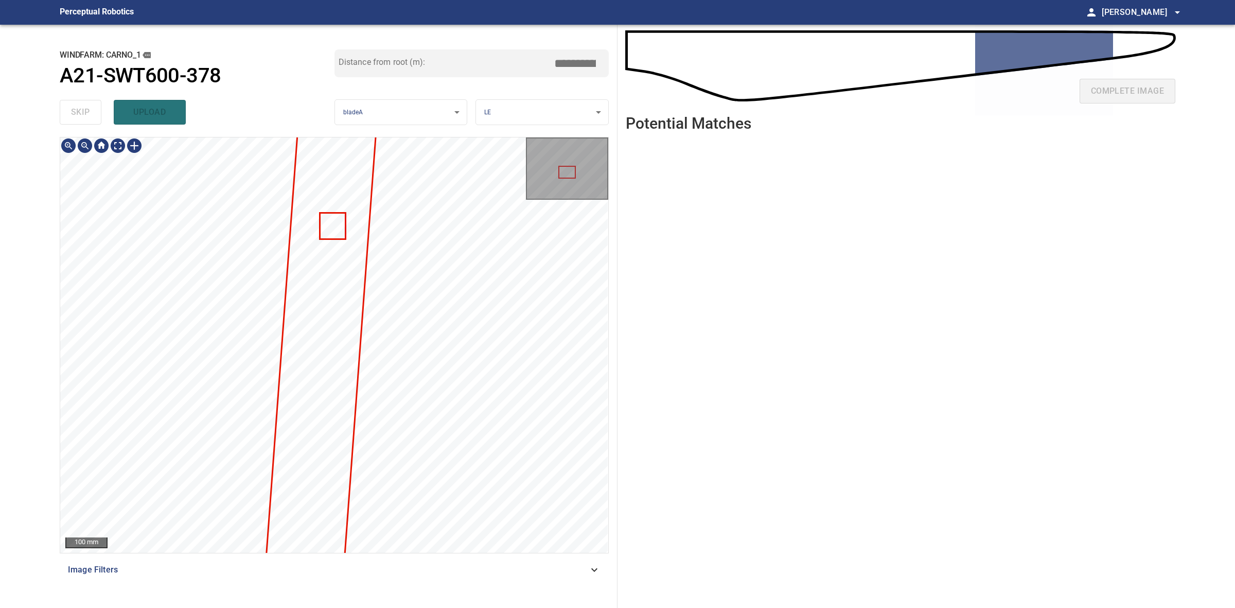
click at [392, 594] on div "100 mm Image Filters" at bounding box center [334, 368] width 549 height 463
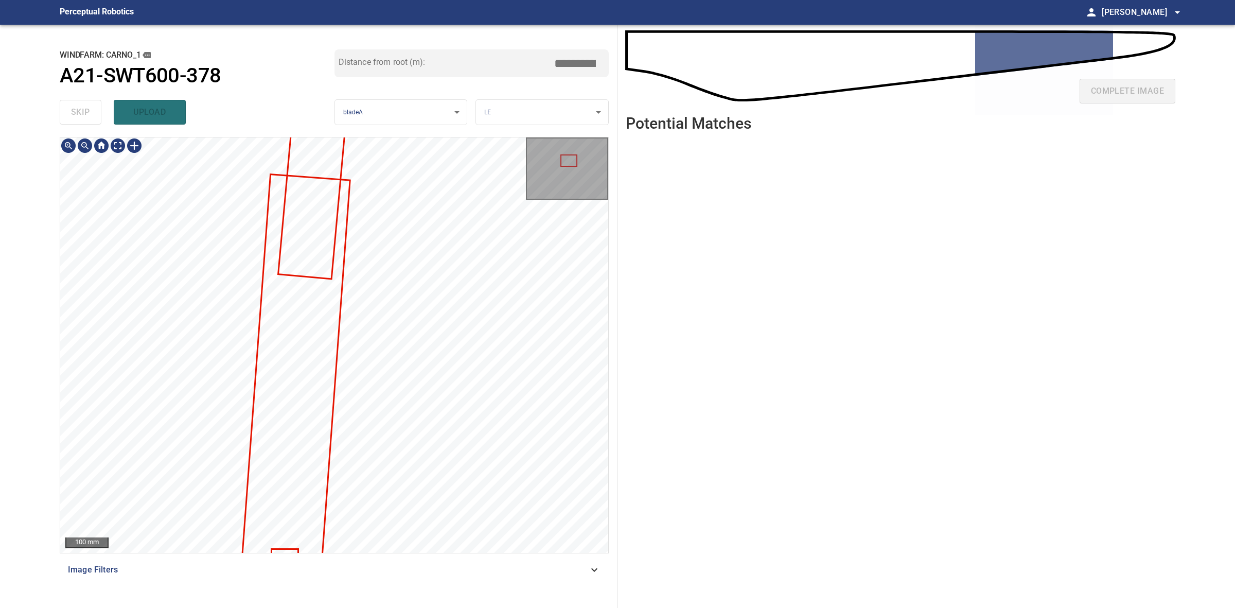
click at [397, 607] on html "**********" at bounding box center [617, 304] width 1235 height 608
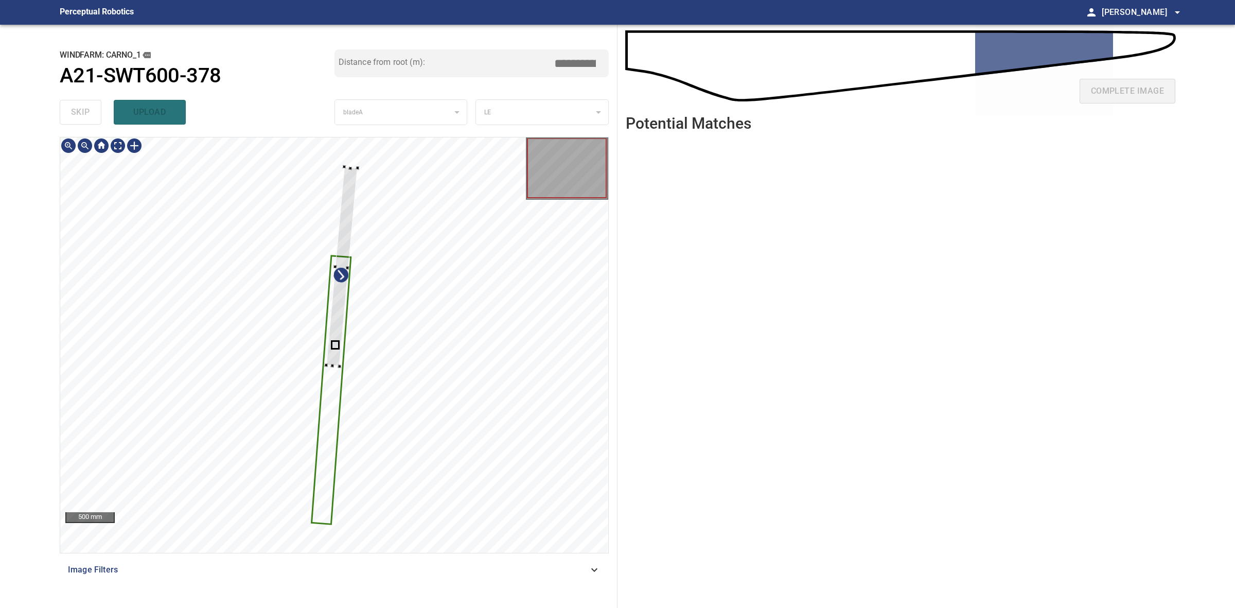
click at [338, 368] on div at bounding box center [334, 344] width 548 height 415
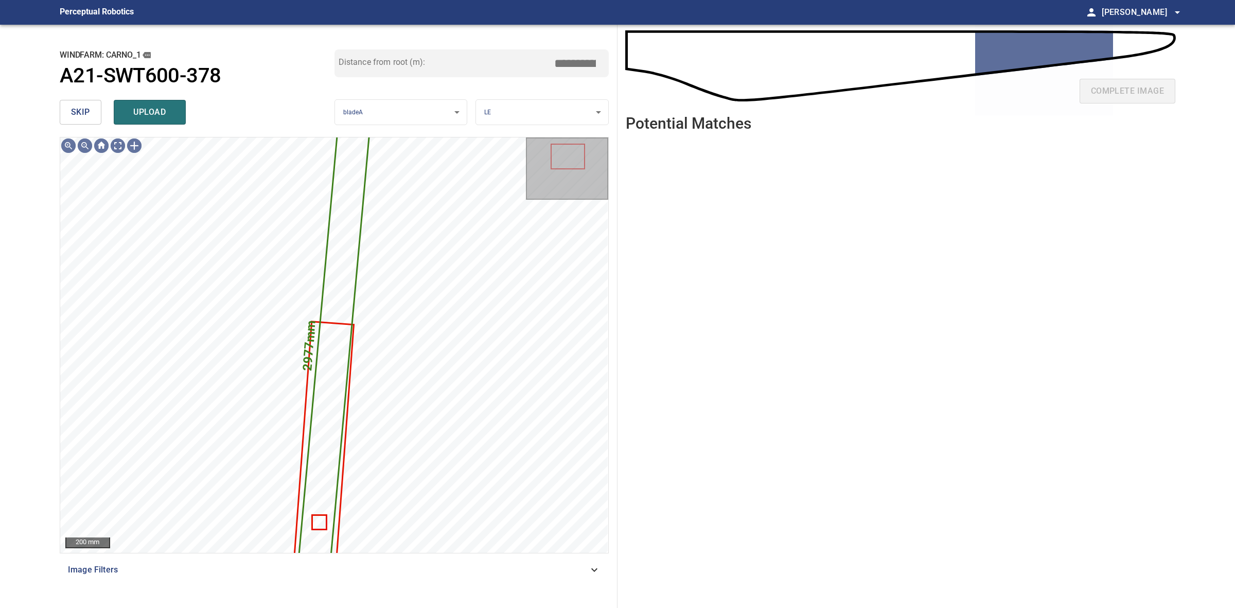
click at [130, 99] on div "skip upload" at bounding box center [197, 112] width 275 height 33
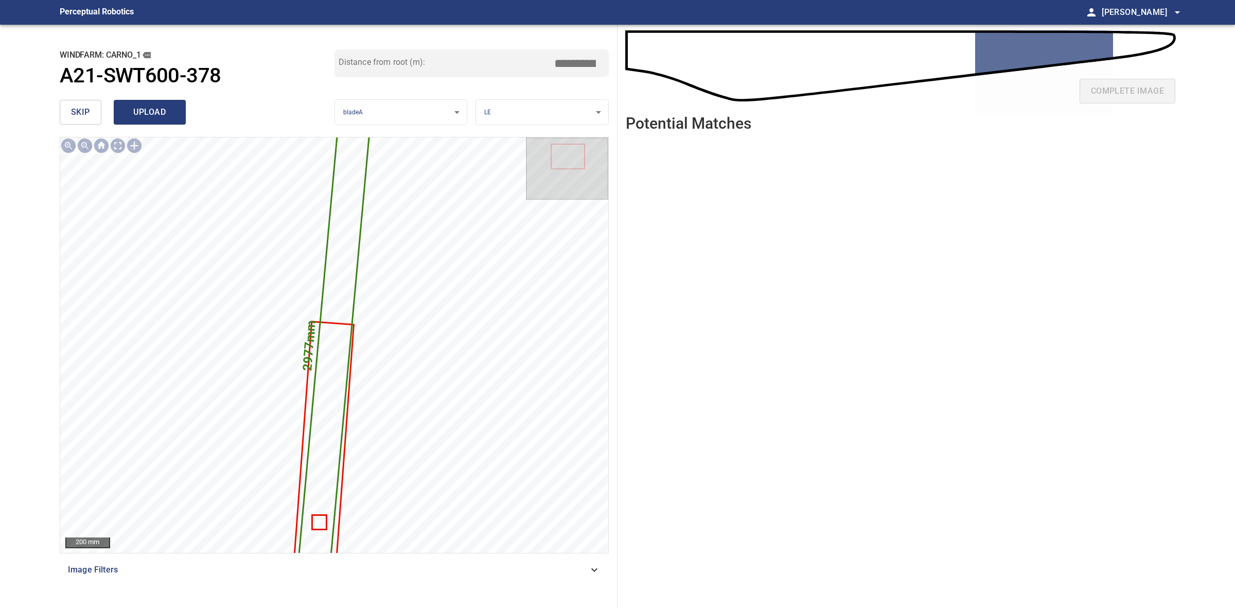
click at [130, 103] on button "upload" at bounding box center [150, 112] width 72 height 25
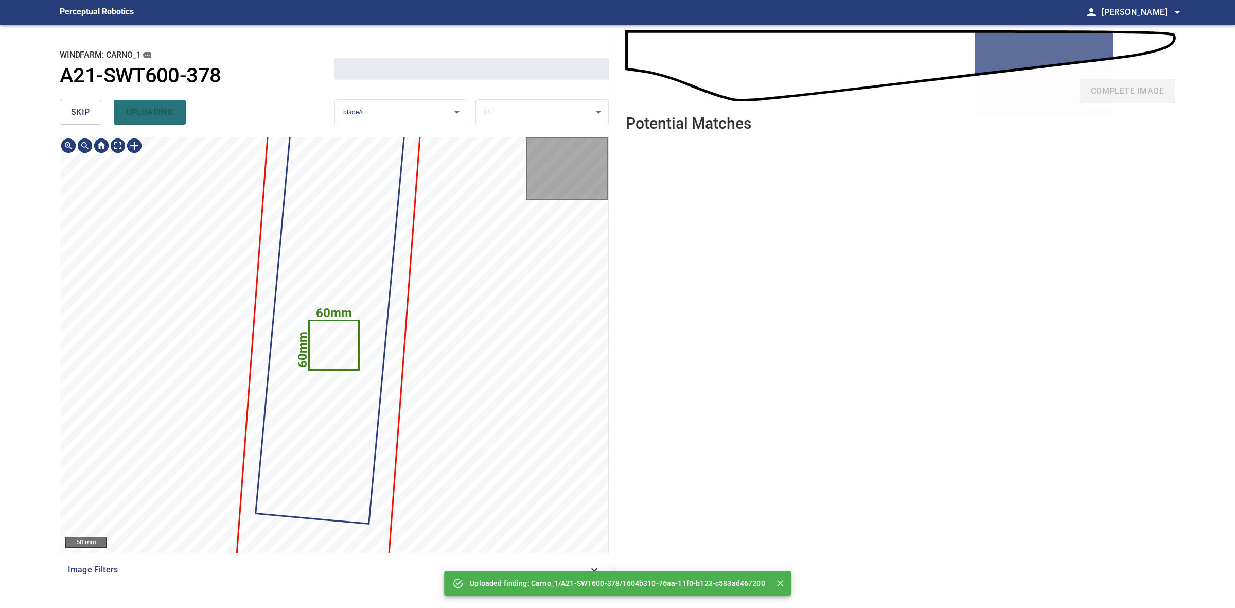
click at [80, 112] on span "skip" at bounding box center [80, 112] width 19 height 14
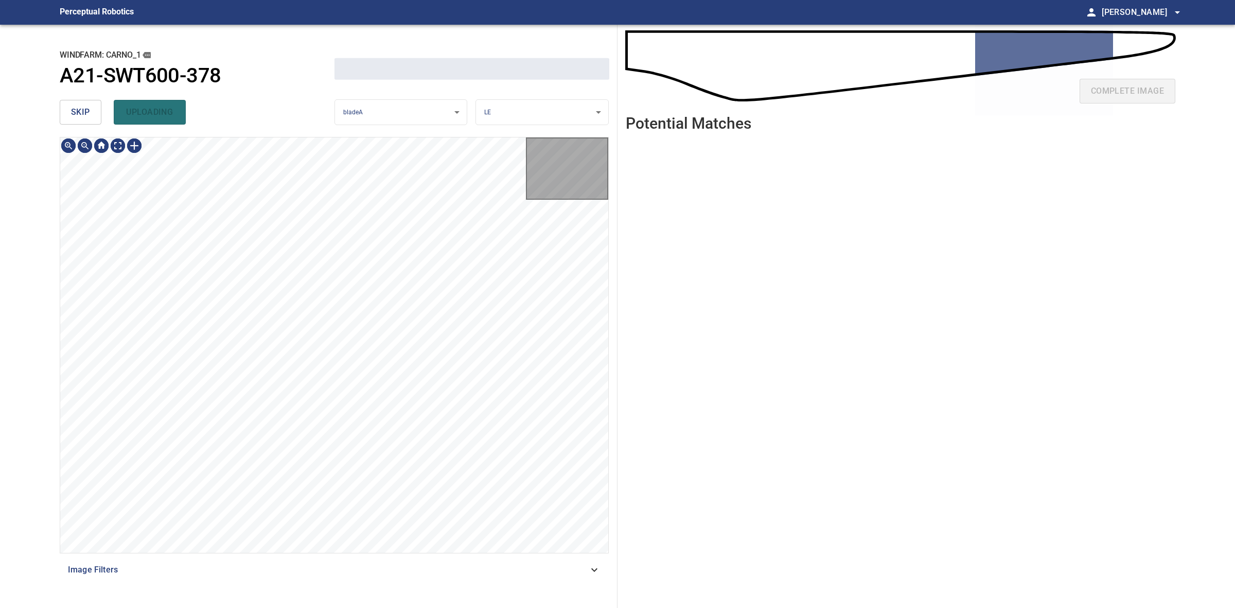
click at [80, 112] on span "skip" at bounding box center [80, 112] width 19 height 14
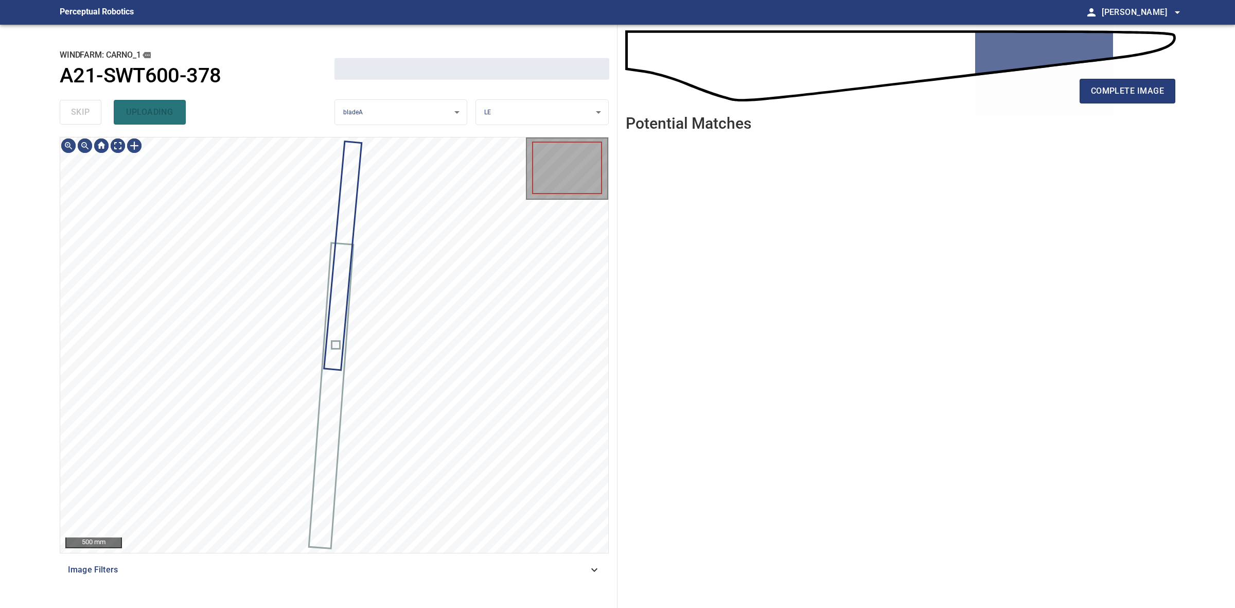
click at [79, 112] on div "skip uploading" at bounding box center [197, 112] width 275 height 33
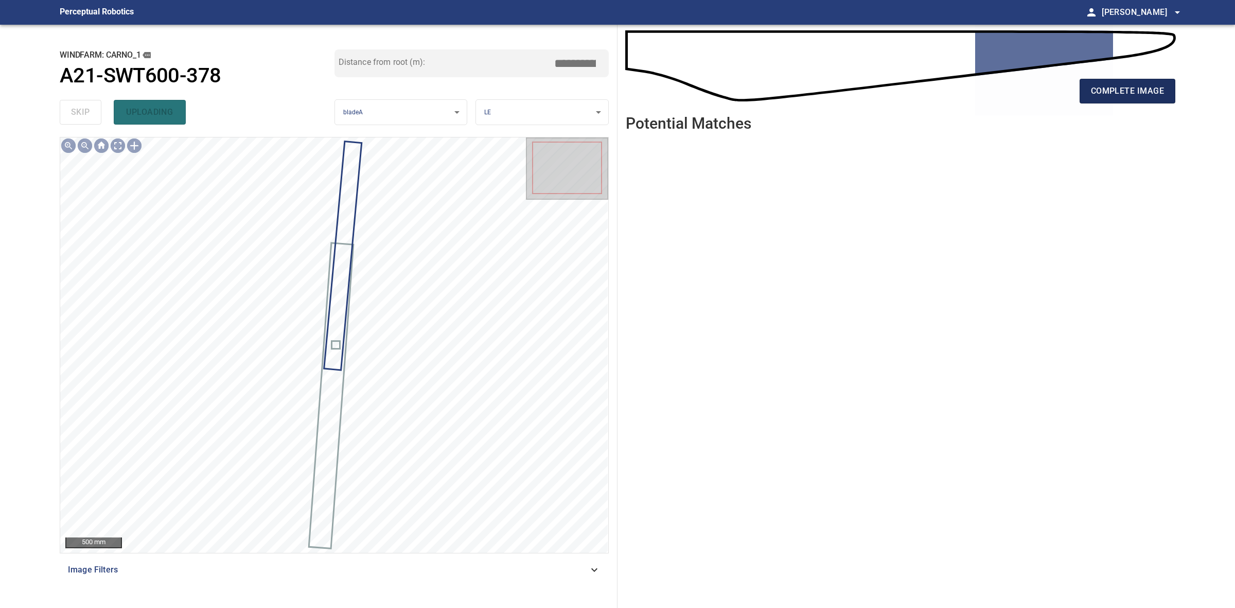
click at [1128, 101] on button "complete image" at bounding box center [1128, 91] width 96 height 25
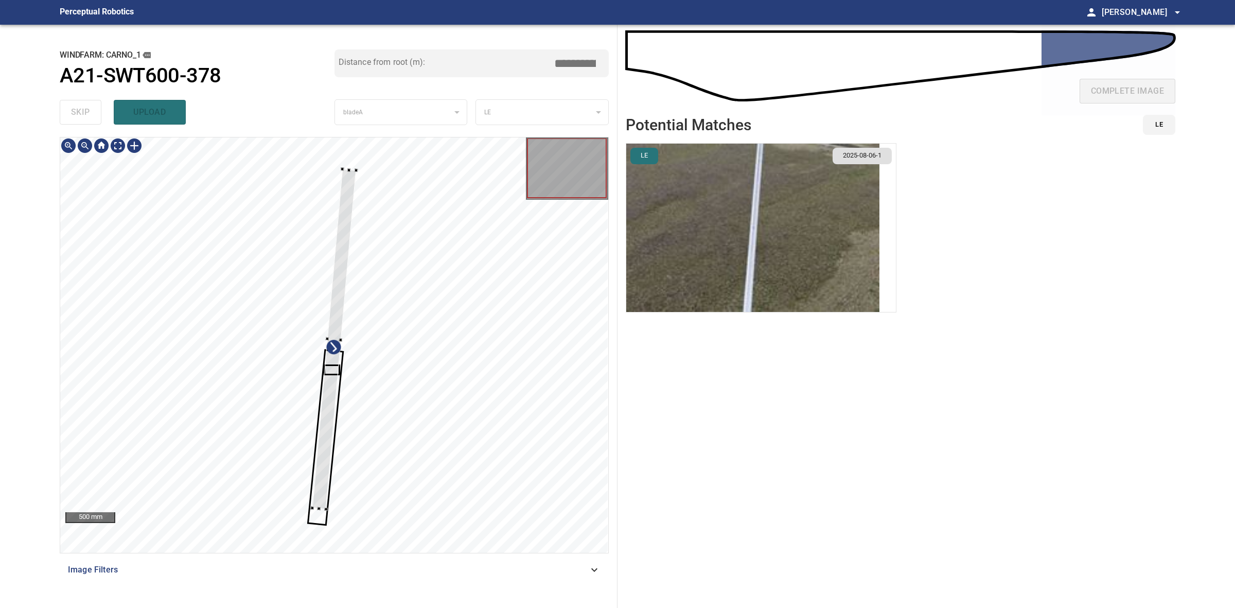
click at [328, 511] on div at bounding box center [327, 509] width 4 height 4
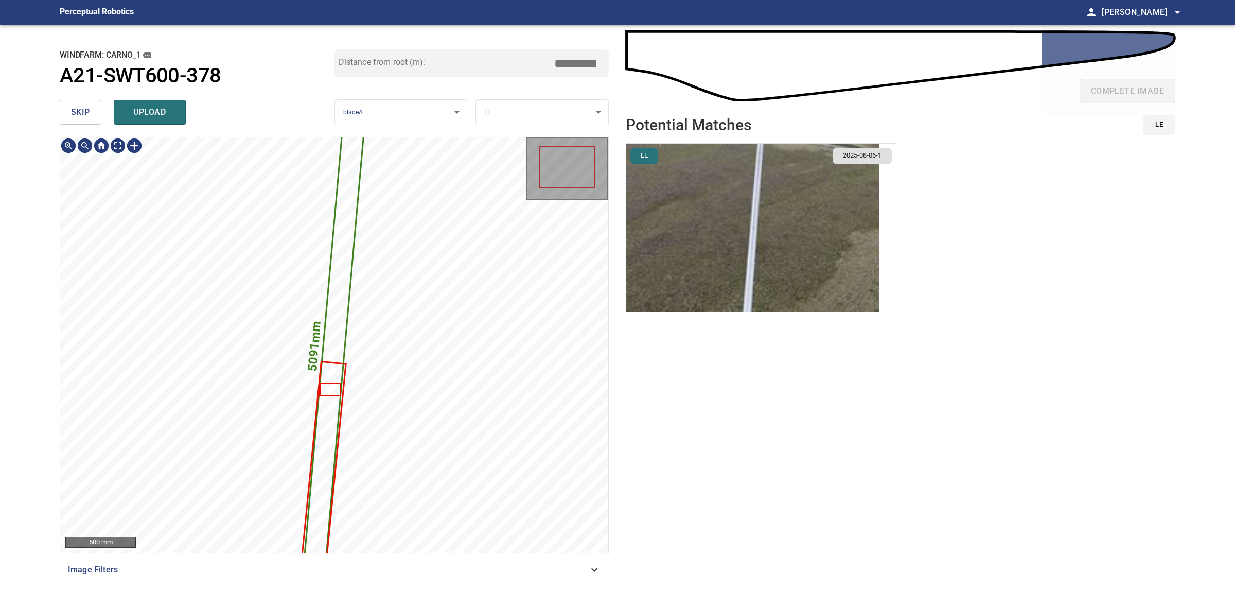
click at [745, 209] on img "button" at bounding box center [752, 228] width 253 height 168
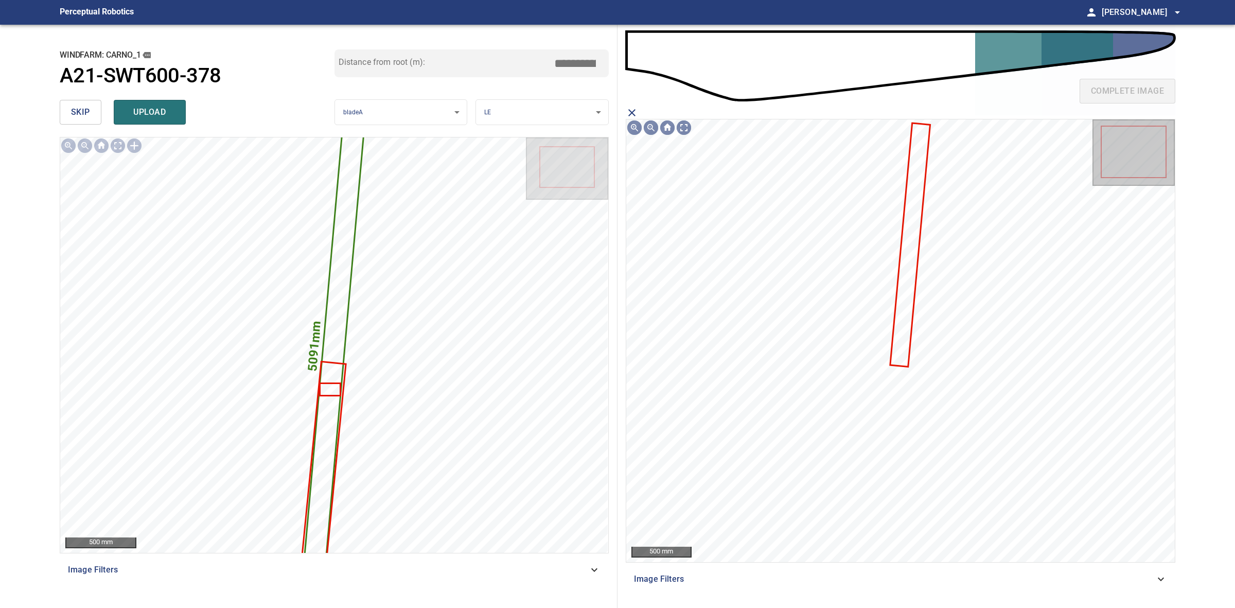
click at [904, 242] on icon at bounding box center [910, 245] width 38 height 242
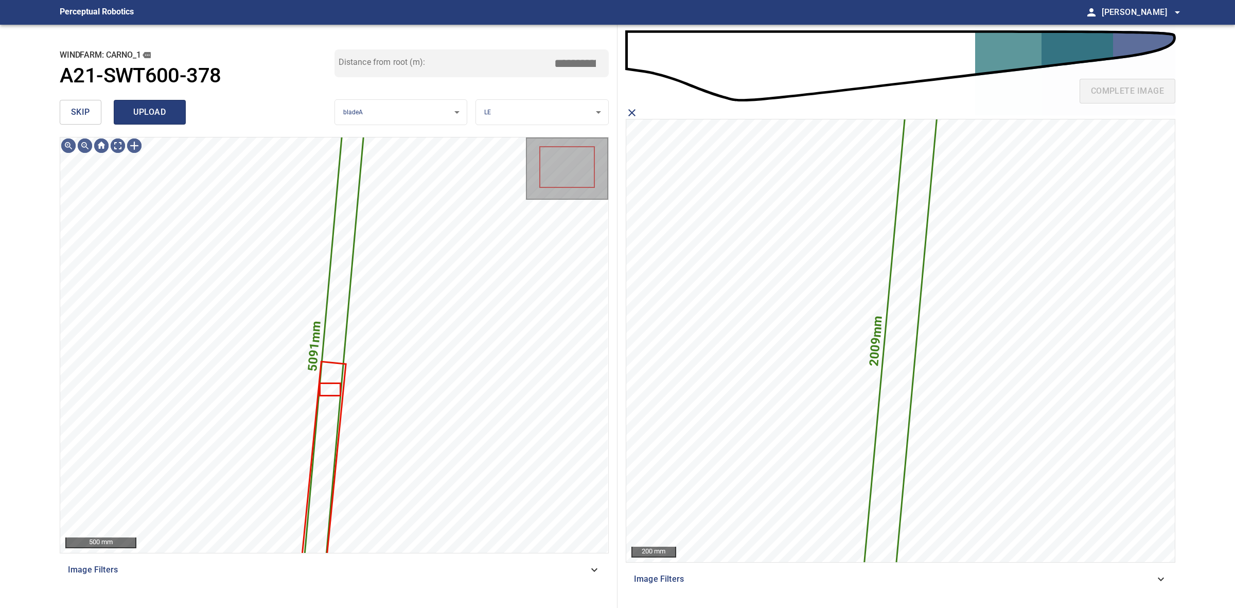
click at [130, 113] on span "upload" at bounding box center [149, 112] width 49 height 14
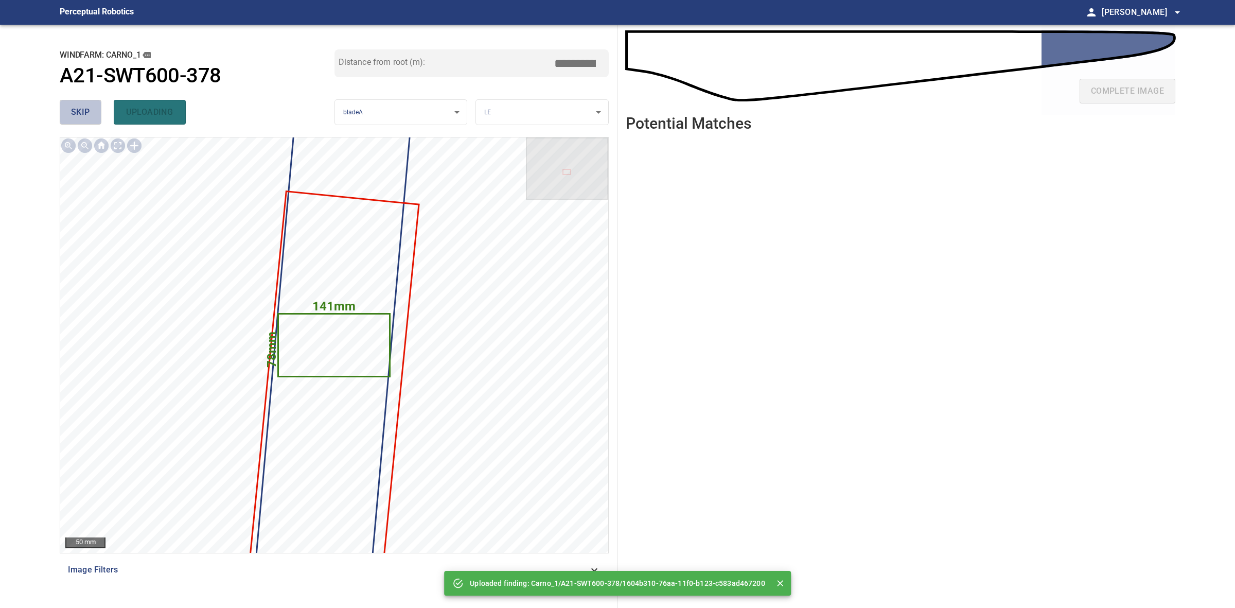
click at [69, 121] on button "skip" at bounding box center [81, 112] width 42 height 25
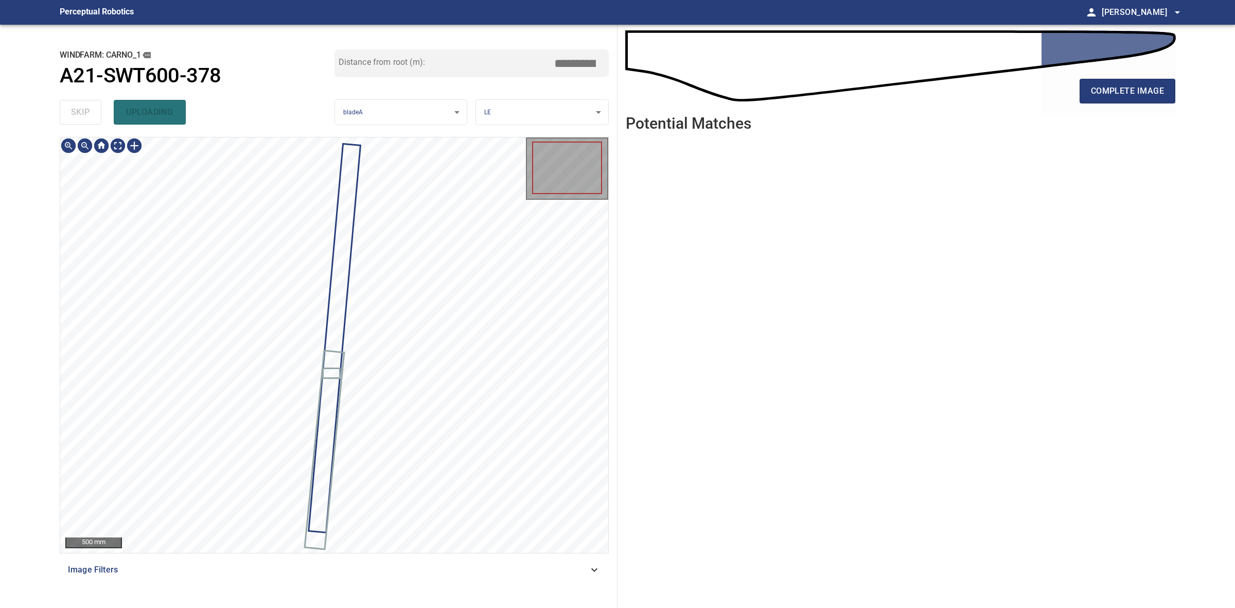
click at [69, 121] on div "skip uploading" at bounding box center [197, 112] width 275 height 33
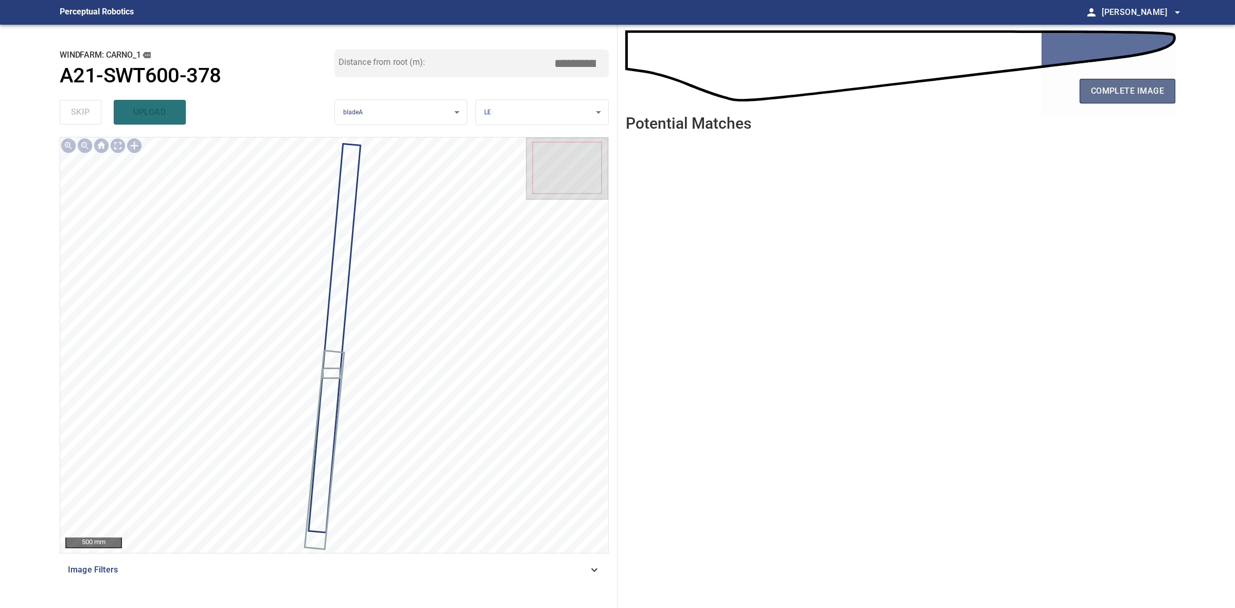
click at [1115, 91] on span "complete image" at bounding box center [1127, 91] width 73 height 14
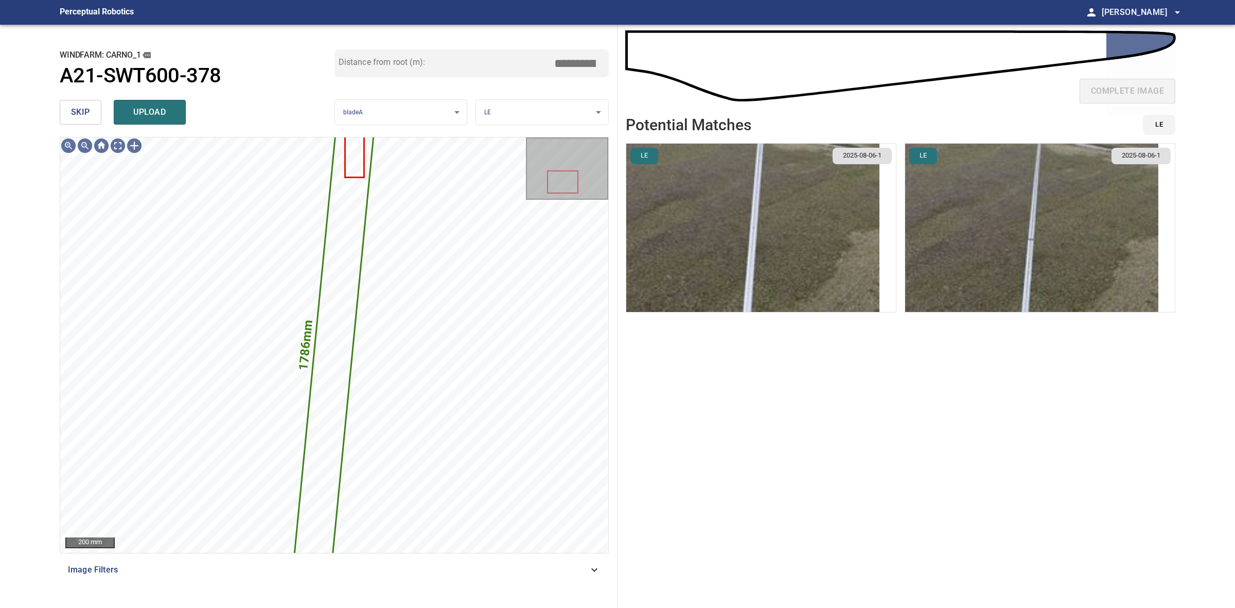
click at [973, 232] on img "button" at bounding box center [1031, 228] width 253 height 168
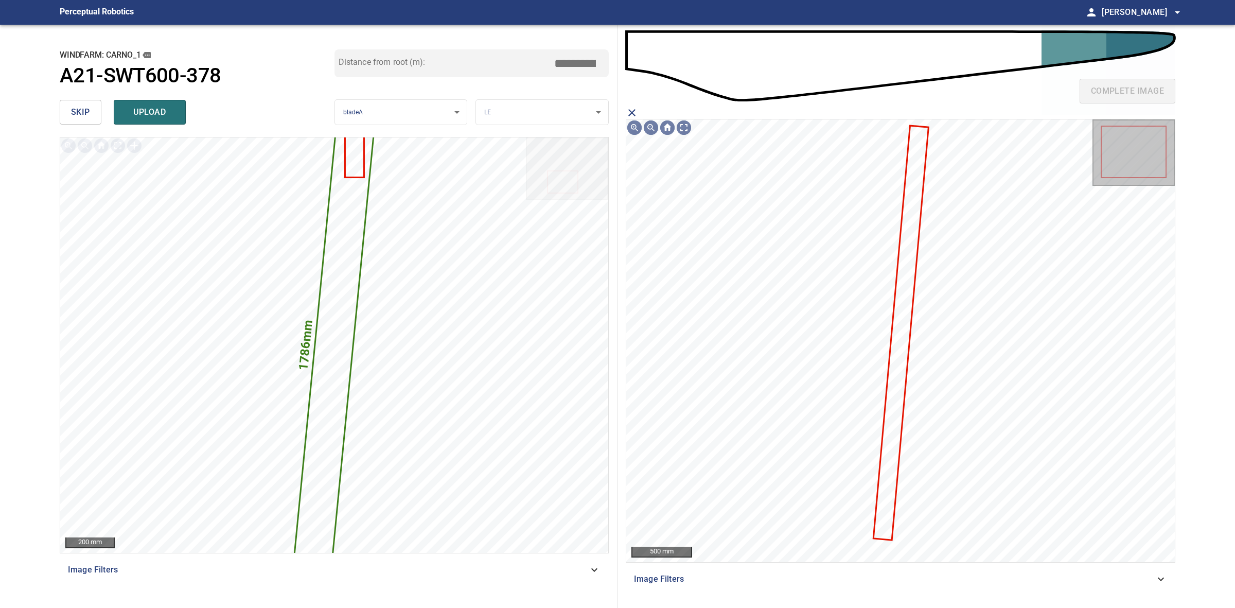
click at [910, 265] on icon at bounding box center [901, 333] width 54 height 413
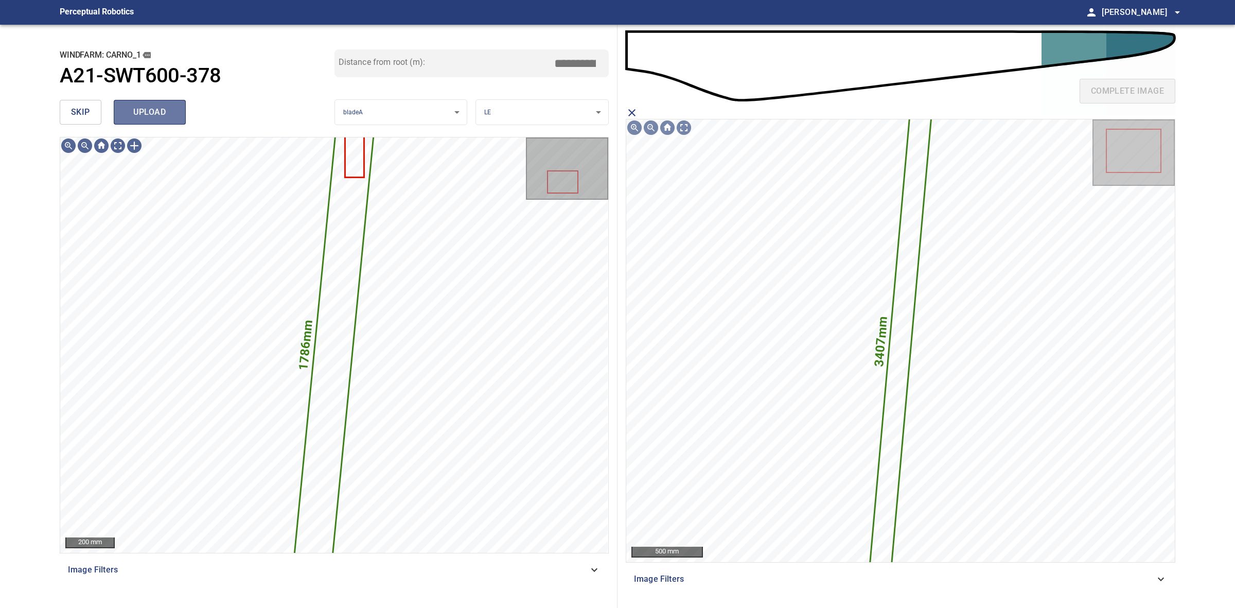
click at [140, 121] on button "upload" at bounding box center [150, 112] width 72 height 25
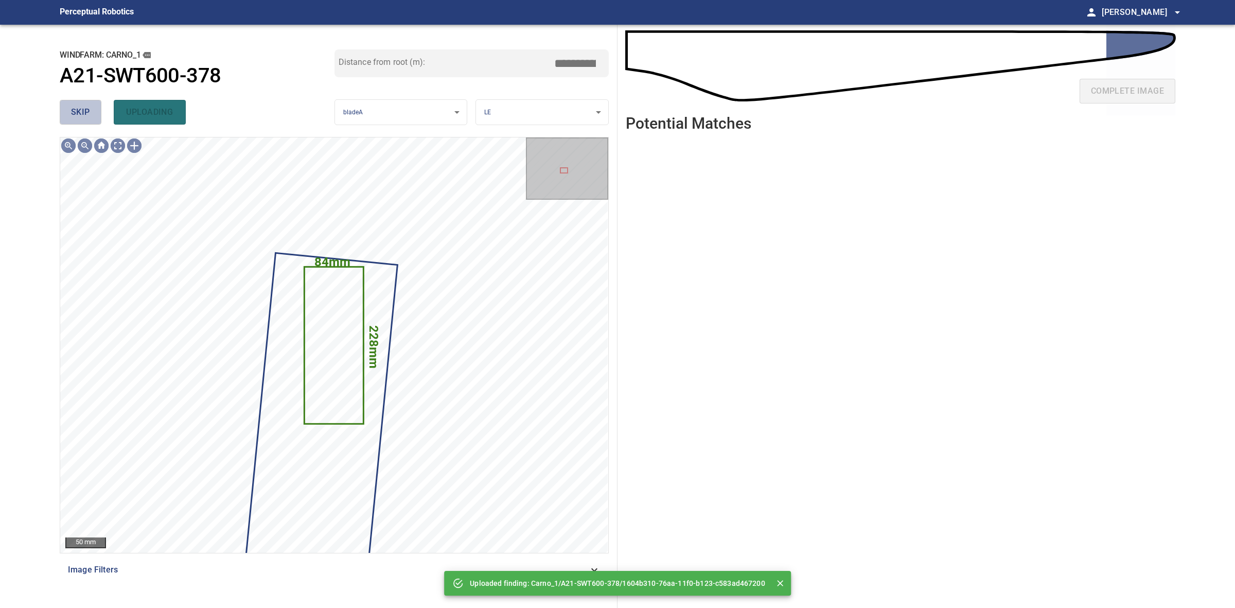
click at [85, 114] on span "skip" at bounding box center [80, 112] width 19 height 14
click at [85, 114] on div "skip uploading" at bounding box center [197, 112] width 275 height 33
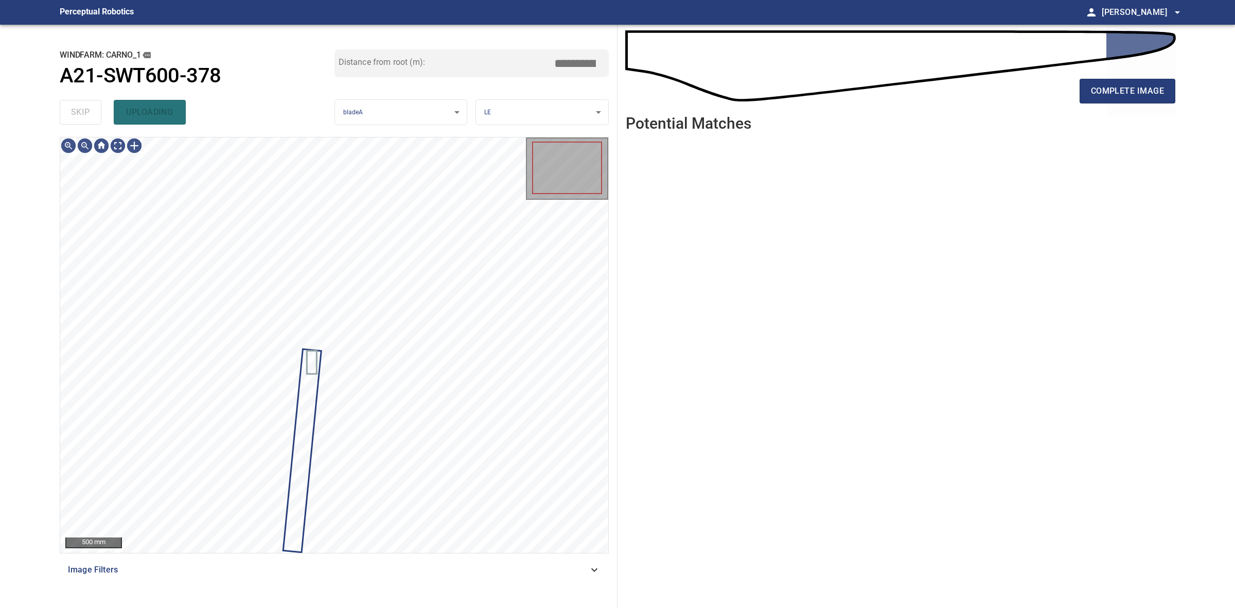
click at [85, 114] on div "skip uploading" at bounding box center [197, 112] width 275 height 33
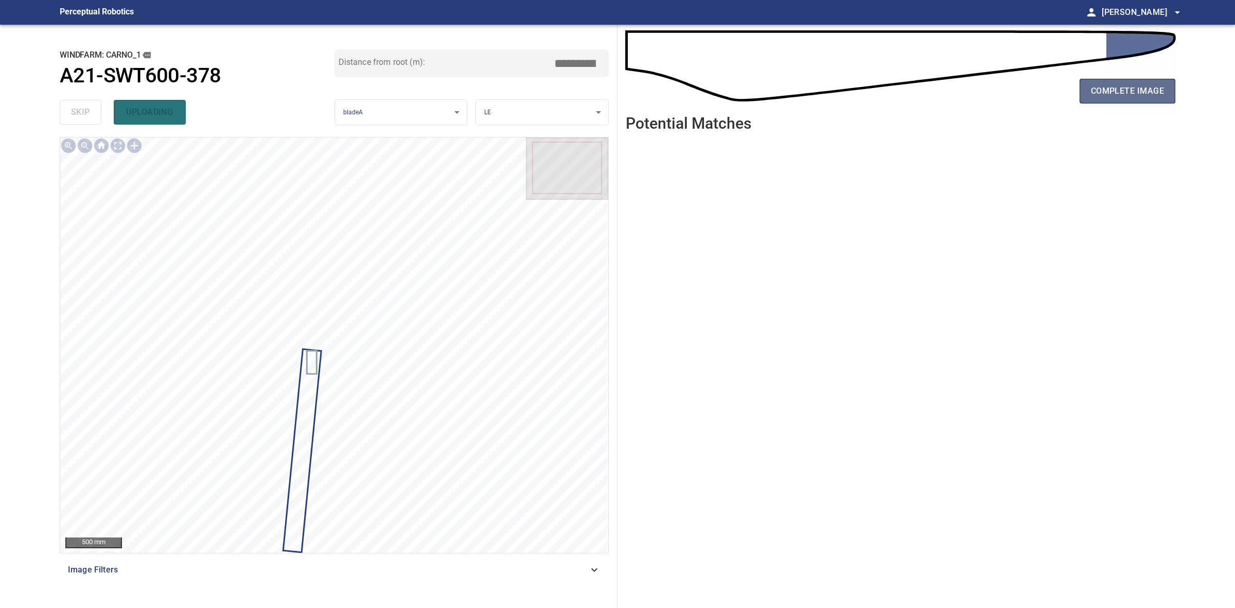
click at [1135, 101] on button "complete image" at bounding box center [1128, 91] width 96 height 25
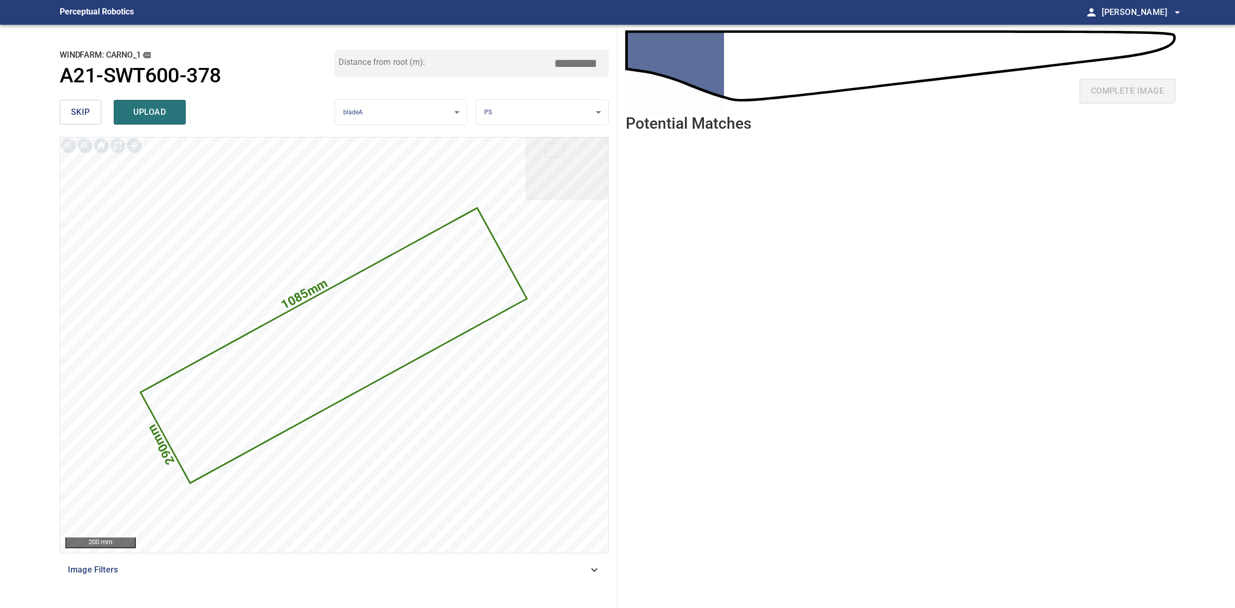
click at [66, 103] on button "skip" at bounding box center [81, 112] width 42 height 25
click at [66, 103] on div "skip upload" at bounding box center [197, 112] width 275 height 33
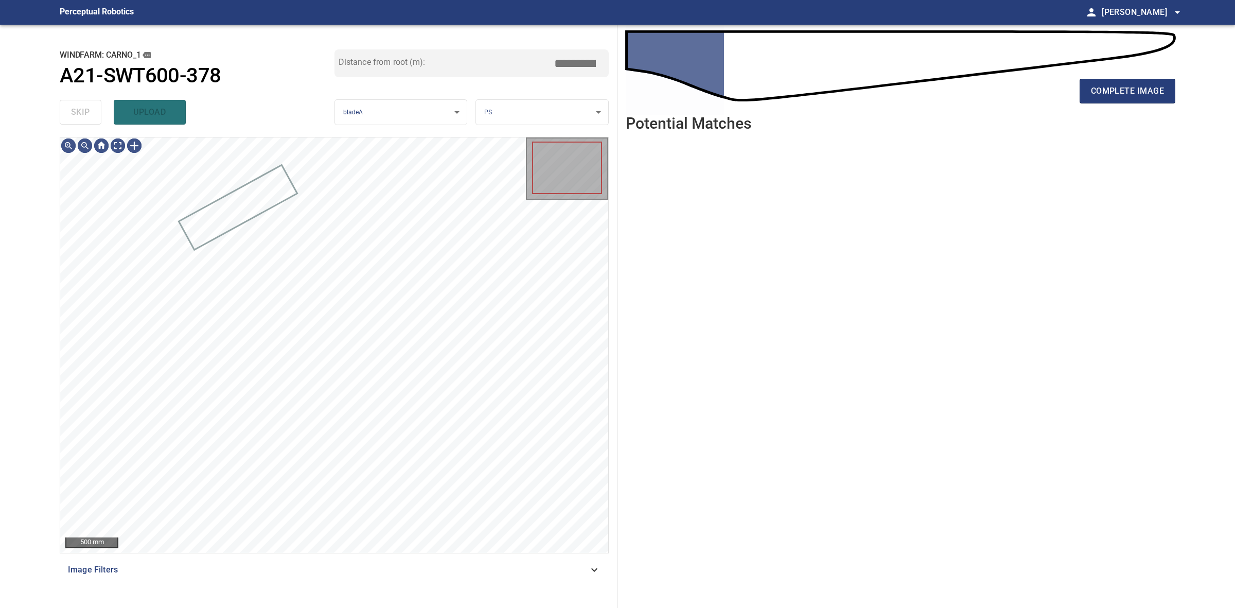
click at [66, 103] on div "skip upload" at bounding box center [197, 112] width 275 height 33
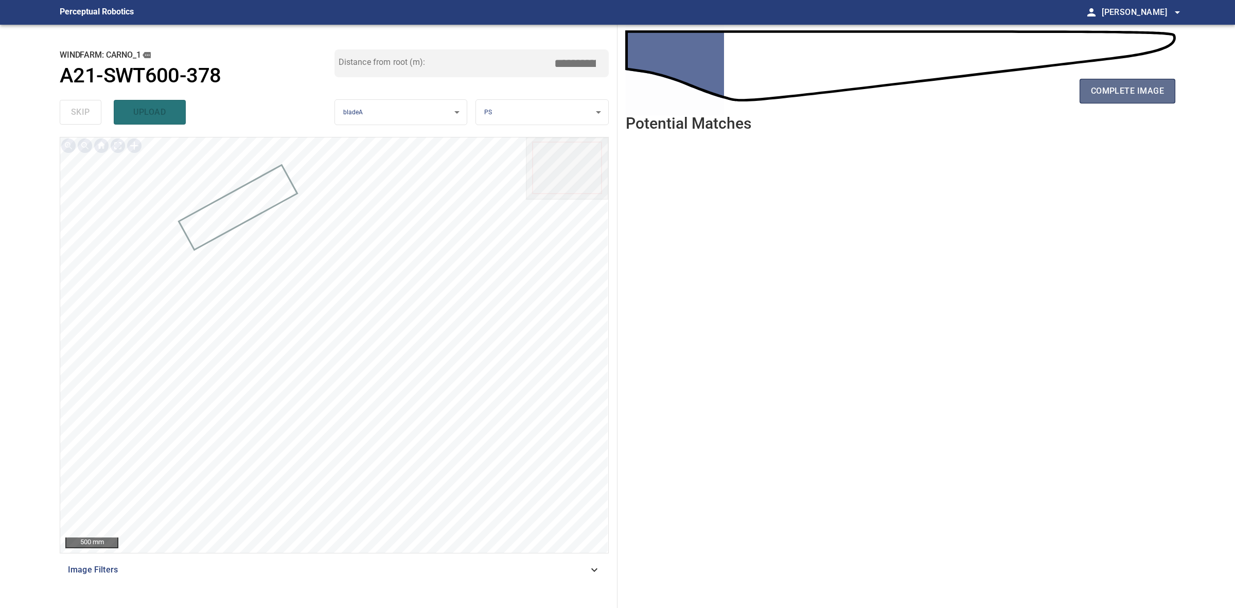
click at [1133, 83] on button "complete image" at bounding box center [1128, 91] width 96 height 25
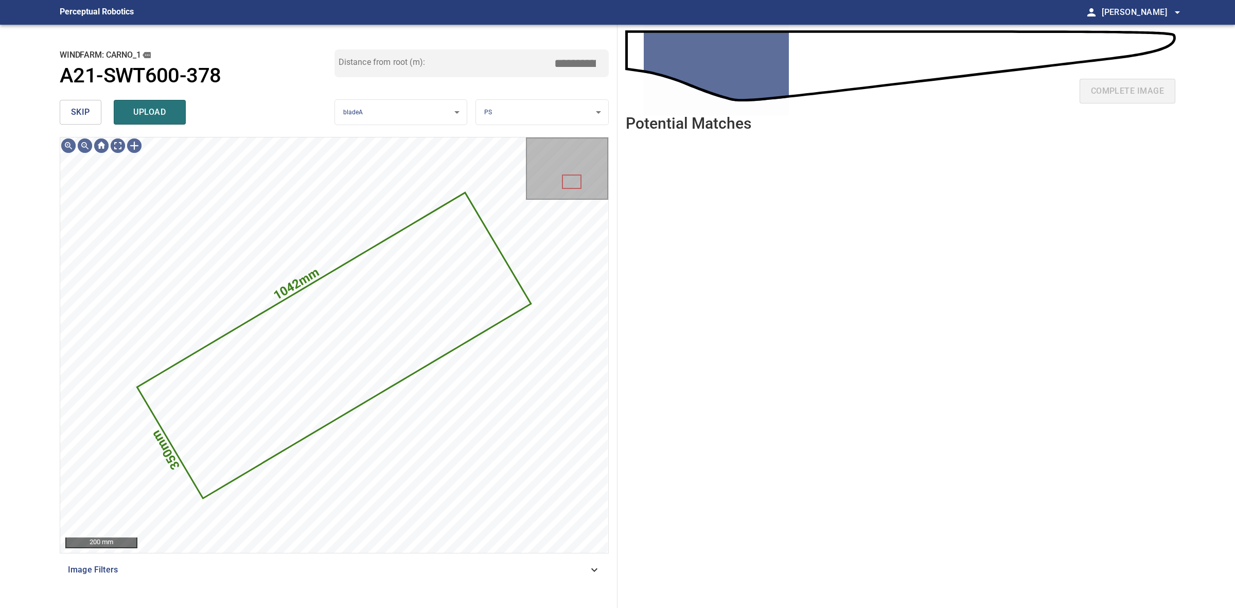
click at [91, 119] on button "skip" at bounding box center [81, 112] width 42 height 25
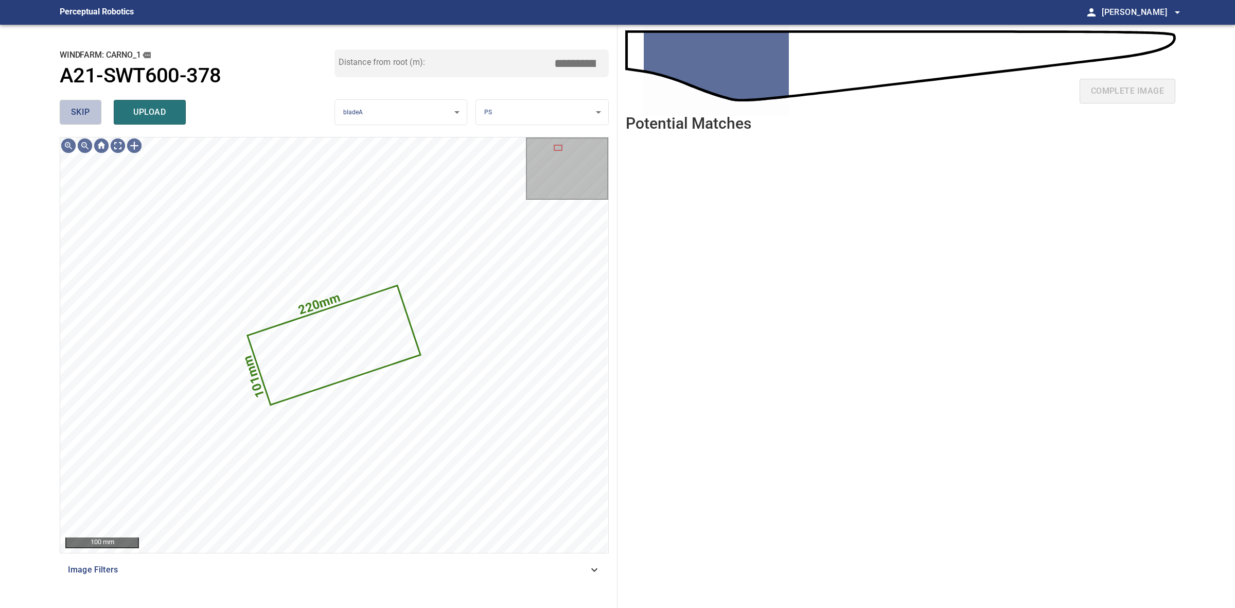
click at [91, 119] on button "skip" at bounding box center [81, 112] width 42 height 25
click at [91, 119] on div "skip upload" at bounding box center [197, 112] width 275 height 33
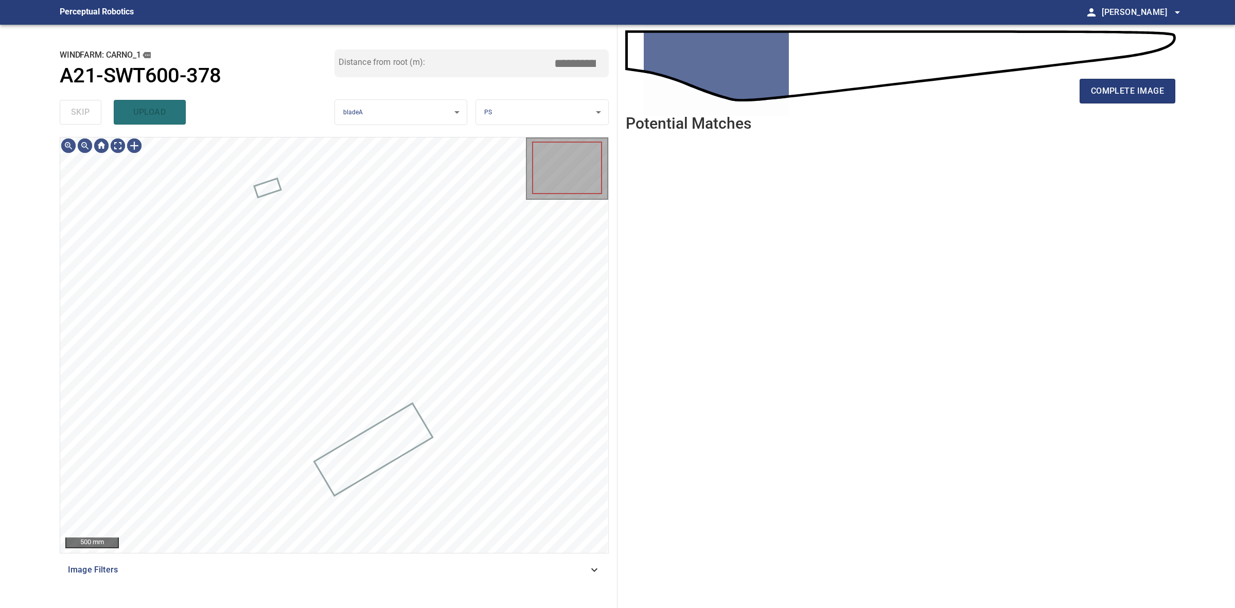
click at [91, 119] on div "skip upload" at bounding box center [197, 112] width 275 height 33
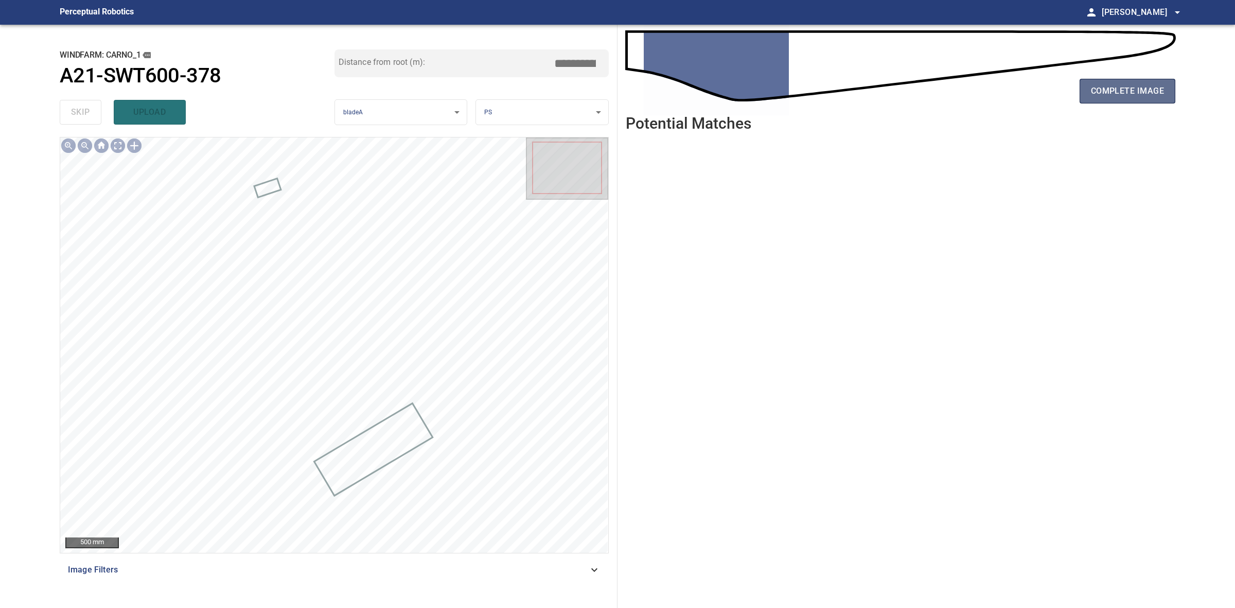
click at [1171, 94] on button "complete image" at bounding box center [1128, 91] width 96 height 25
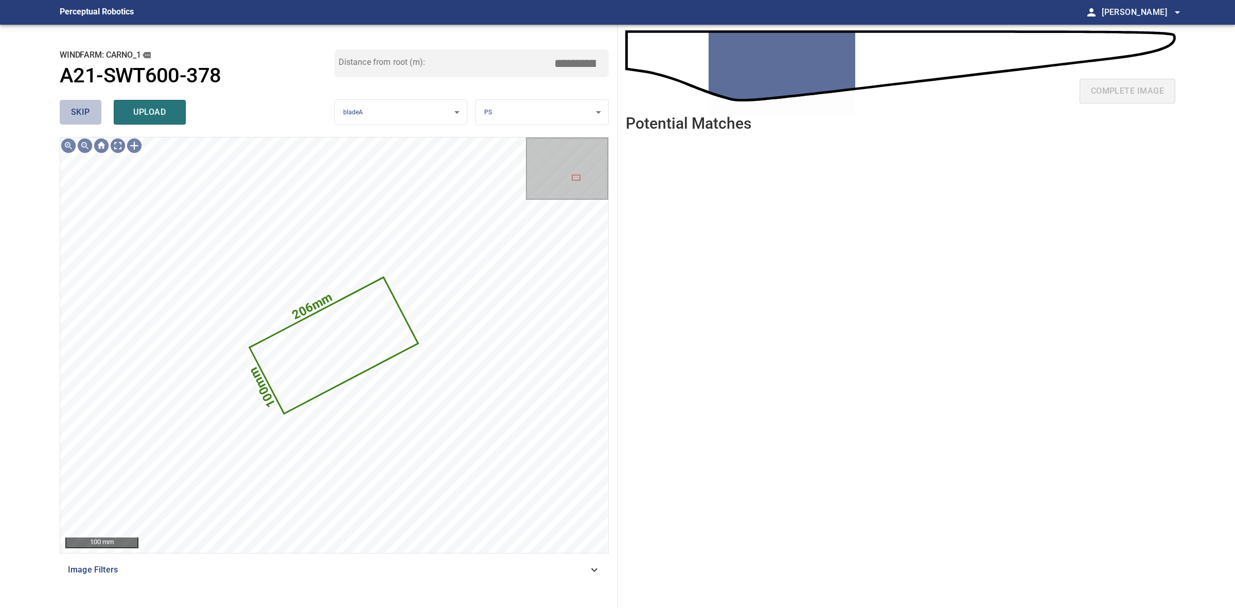
click at [73, 102] on button "skip" at bounding box center [81, 112] width 42 height 25
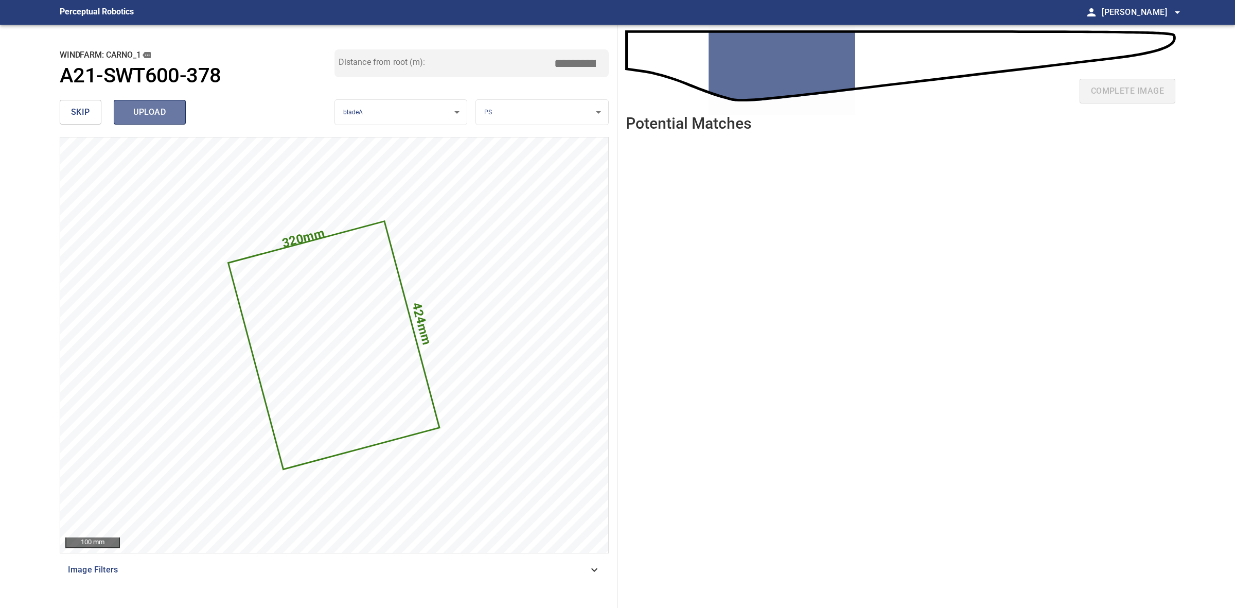
click at [168, 106] on span "upload" at bounding box center [149, 112] width 49 height 14
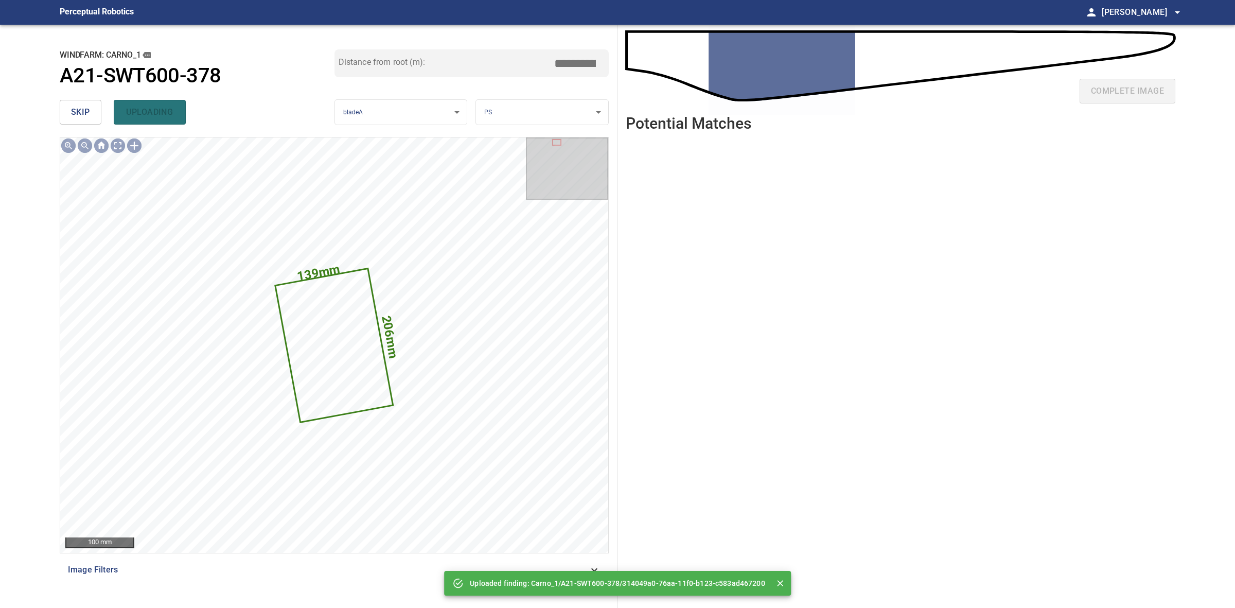
click at [81, 101] on button "skip" at bounding box center [81, 112] width 42 height 25
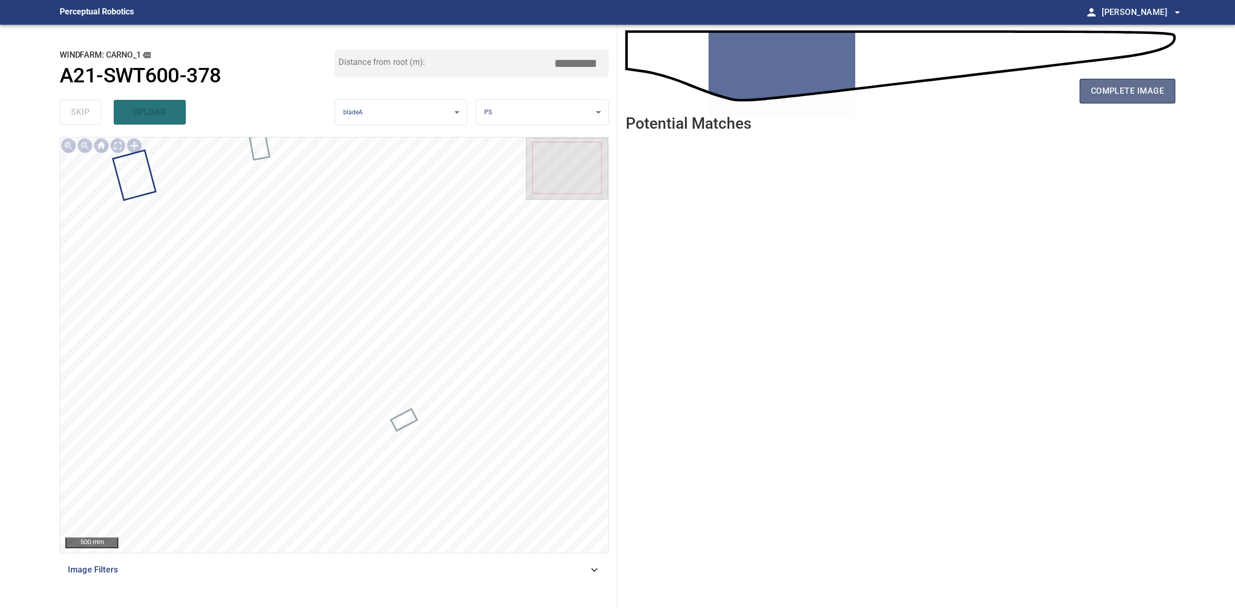
click at [1135, 91] on span "complete image" at bounding box center [1127, 91] width 73 height 14
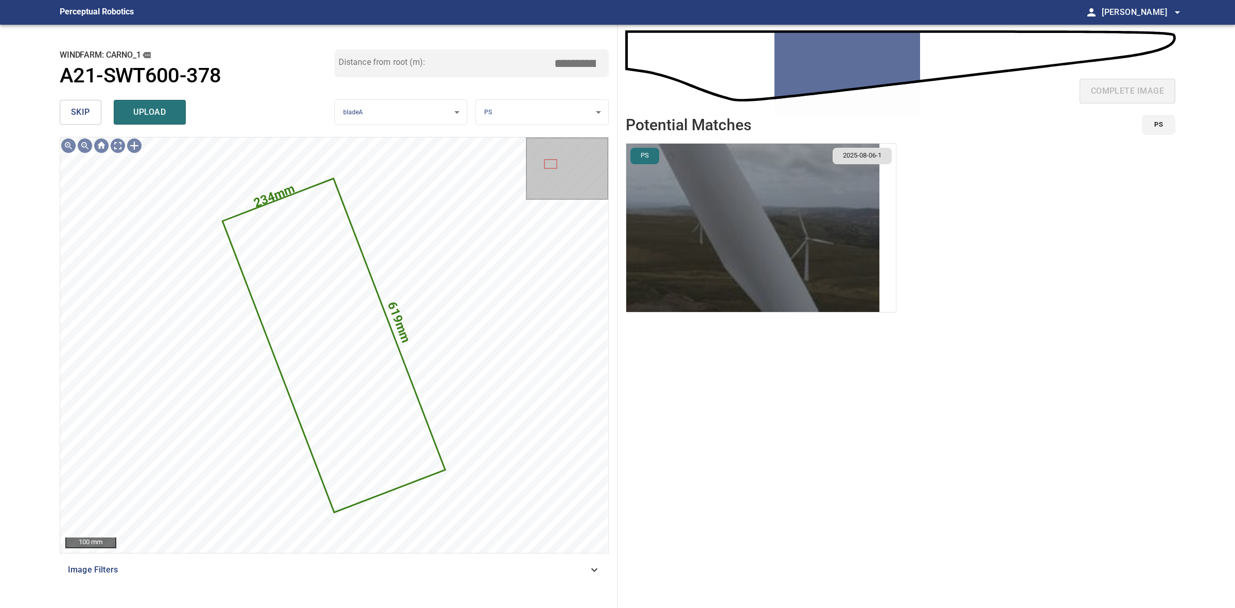
click at [738, 246] on img "button" at bounding box center [752, 228] width 253 height 168
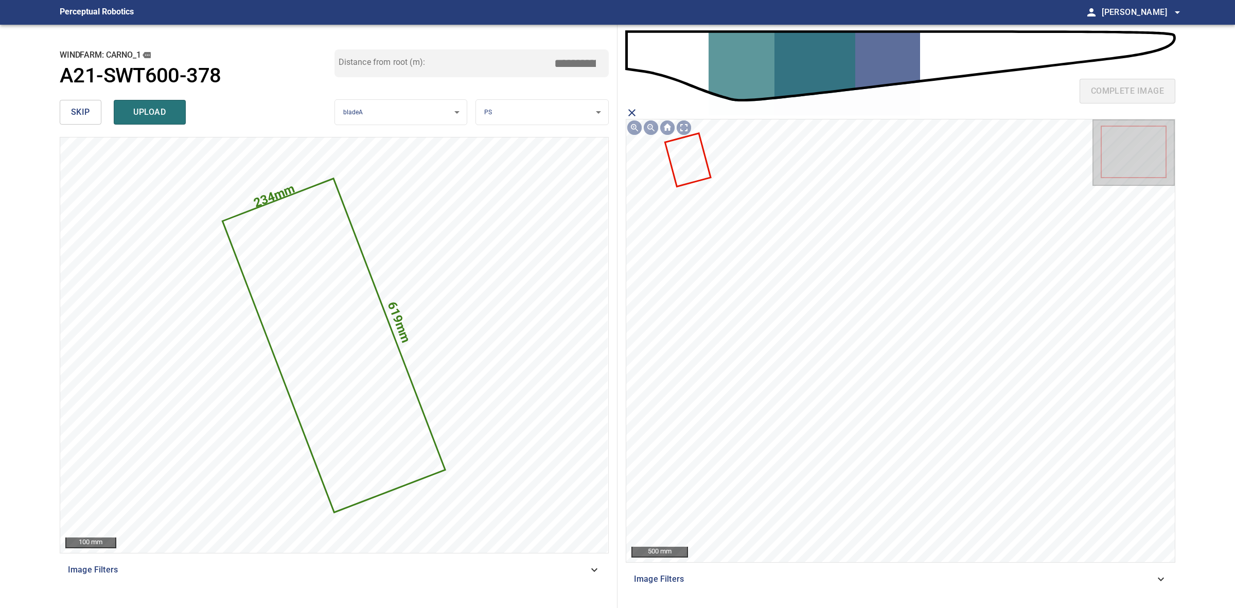
click at [700, 165] on icon at bounding box center [689, 159] width 44 height 51
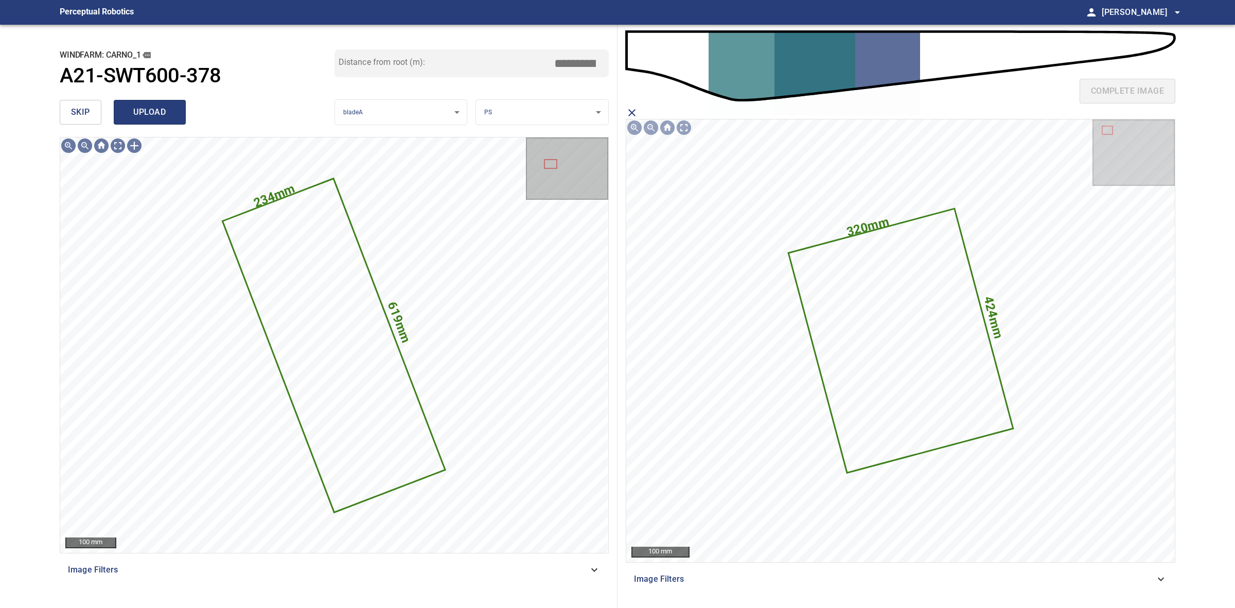
click at [134, 107] on span "upload" at bounding box center [149, 112] width 49 height 14
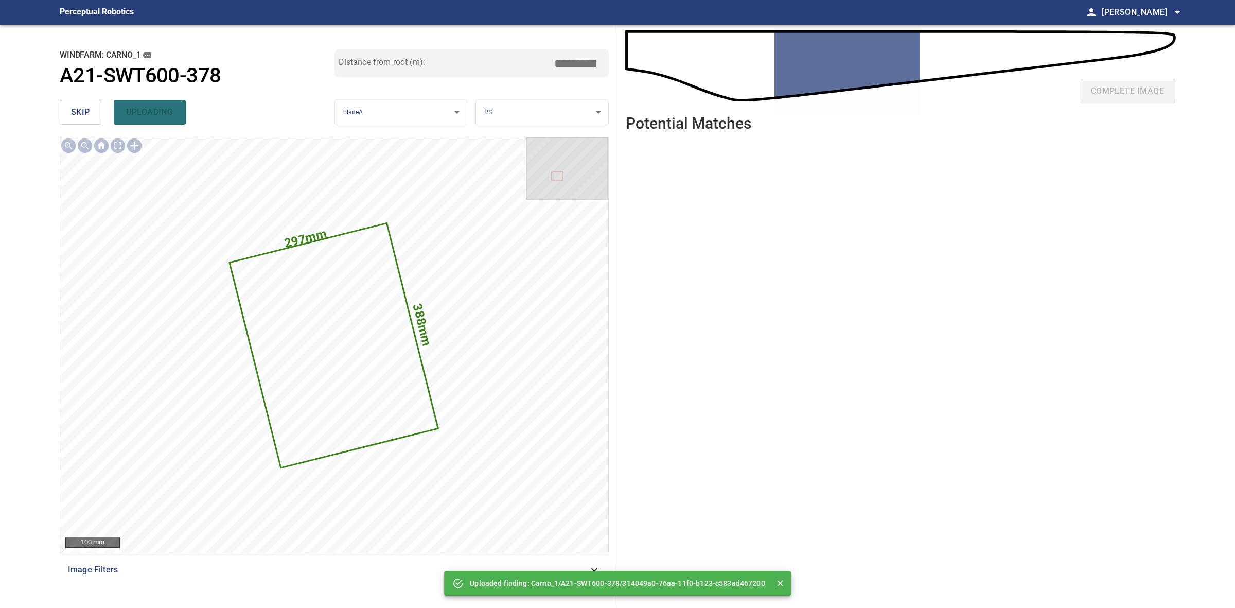
click at [96, 108] on button "skip" at bounding box center [81, 112] width 42 height 25
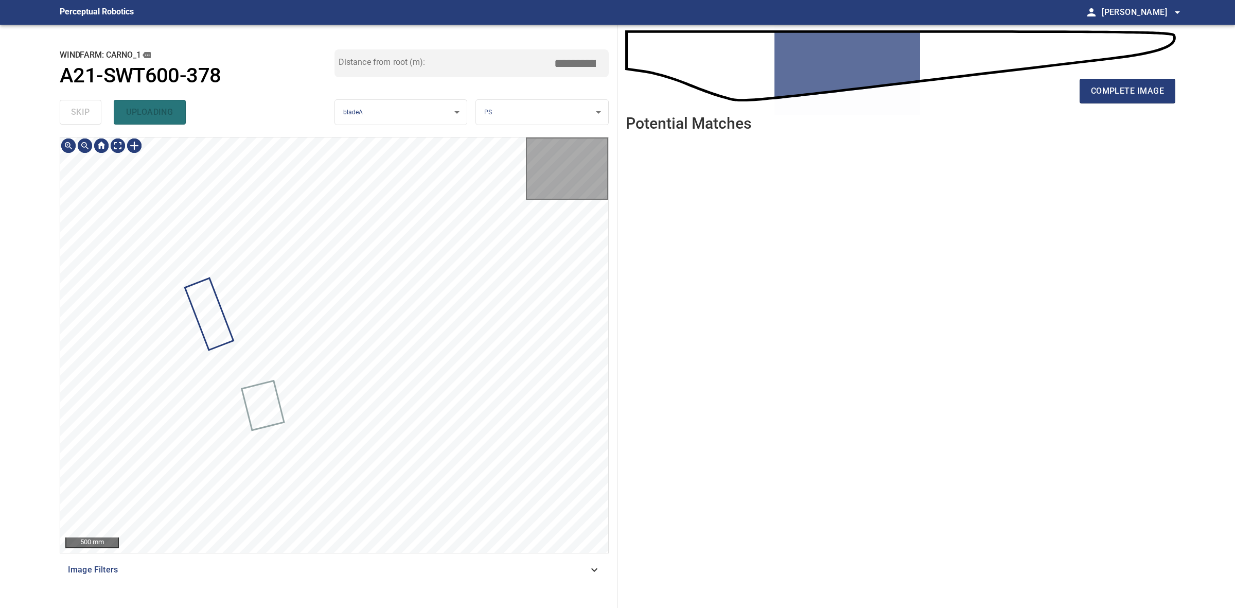
click at [96, 108] on div "skip uploading" at bounding box center [197, 112] width 275 height 33
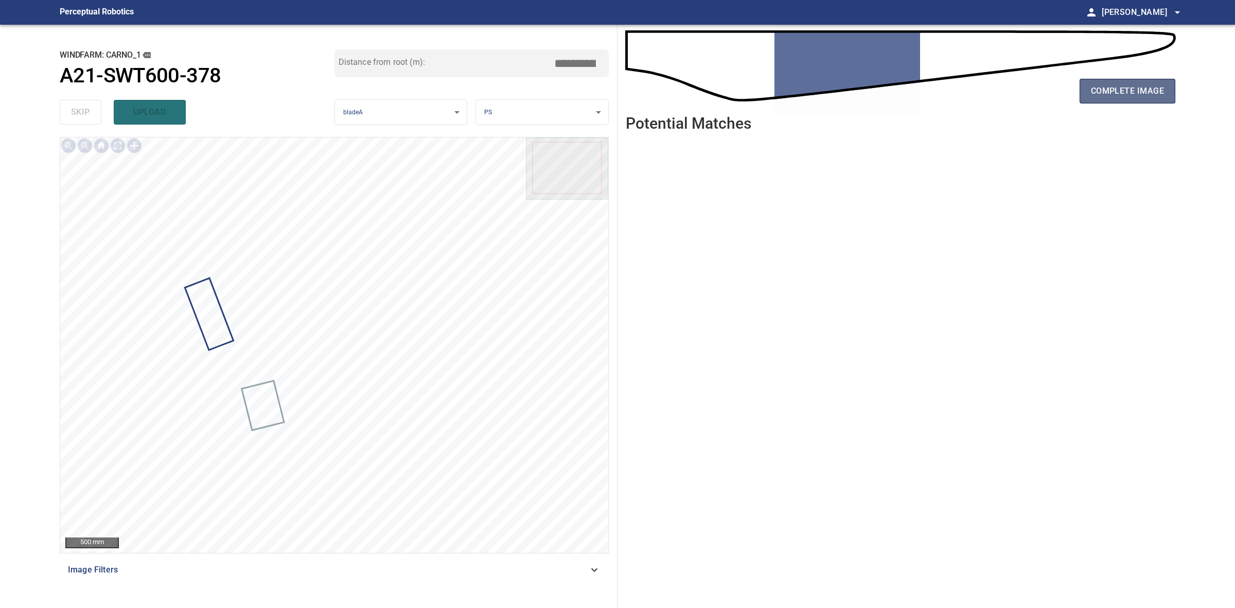
click at [1153, 80] on button "complete image" at bounding box center [1128, 91] width 96 height 25
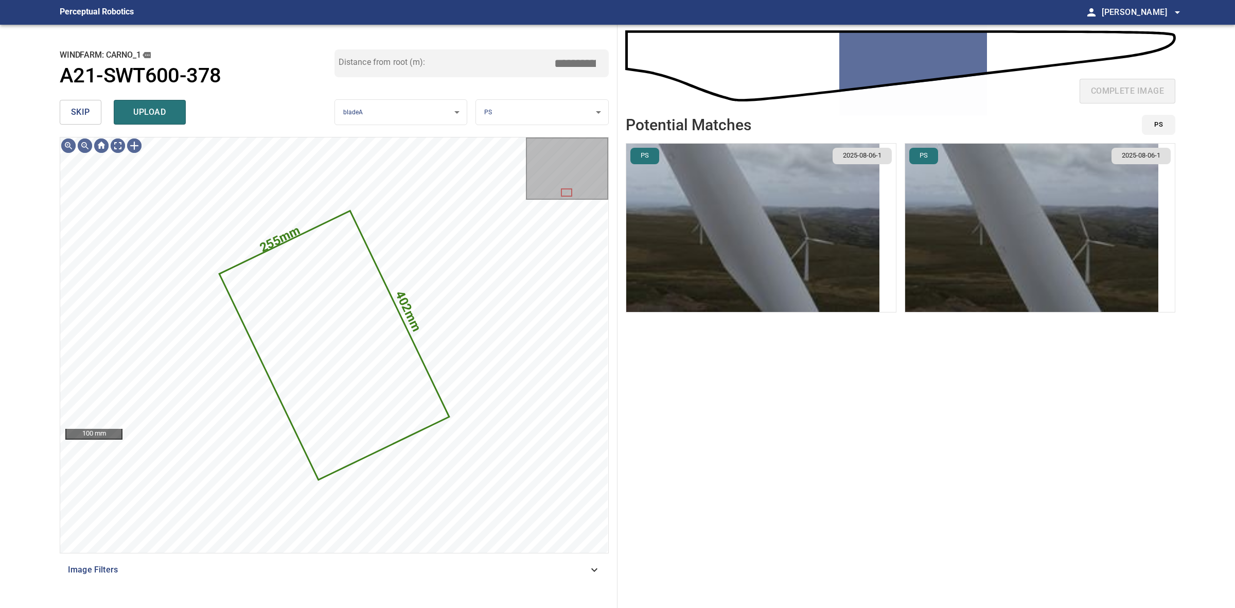
click at [718, 285] on img "button" at bounding box center [752, 228] width 253 height 168
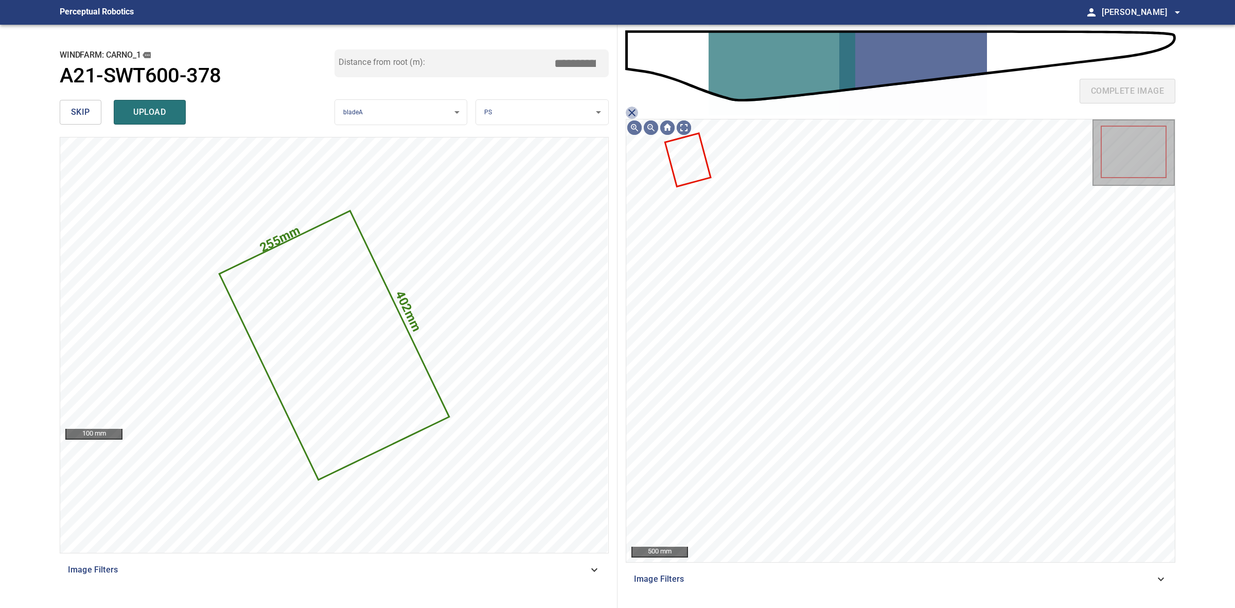
click at [636, 113] on icon "close matching imageResolution:" at bounding box center [632, 113] width 12 height 12
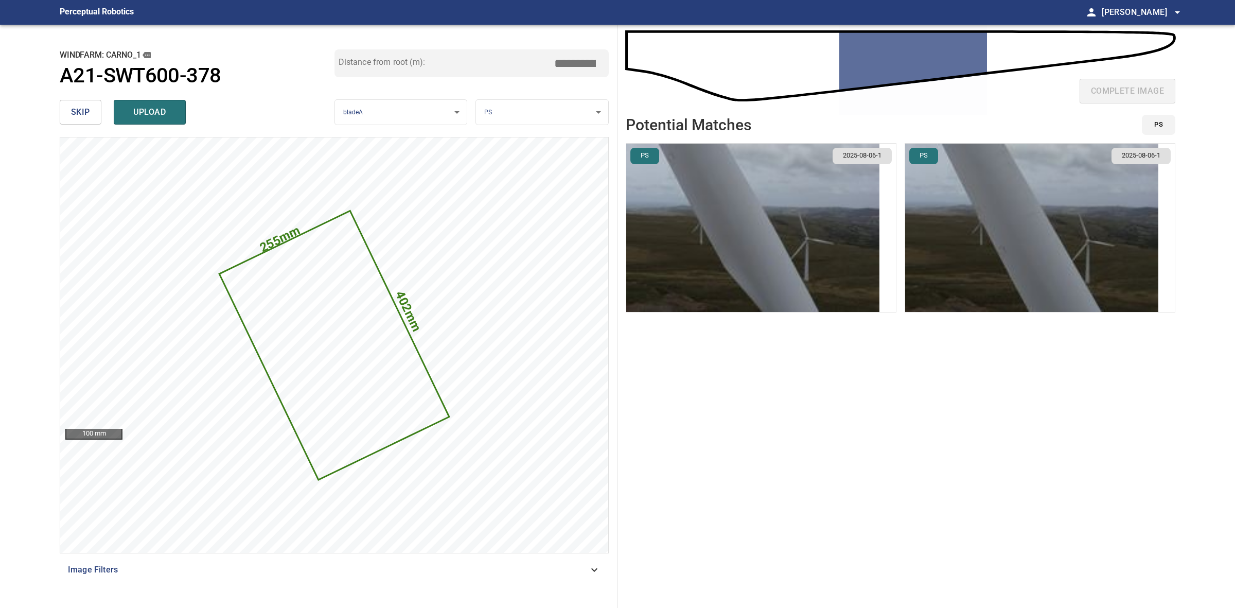
click at [983, 231] on img "button" at bounding box center [1031, 228] width 253 height 168
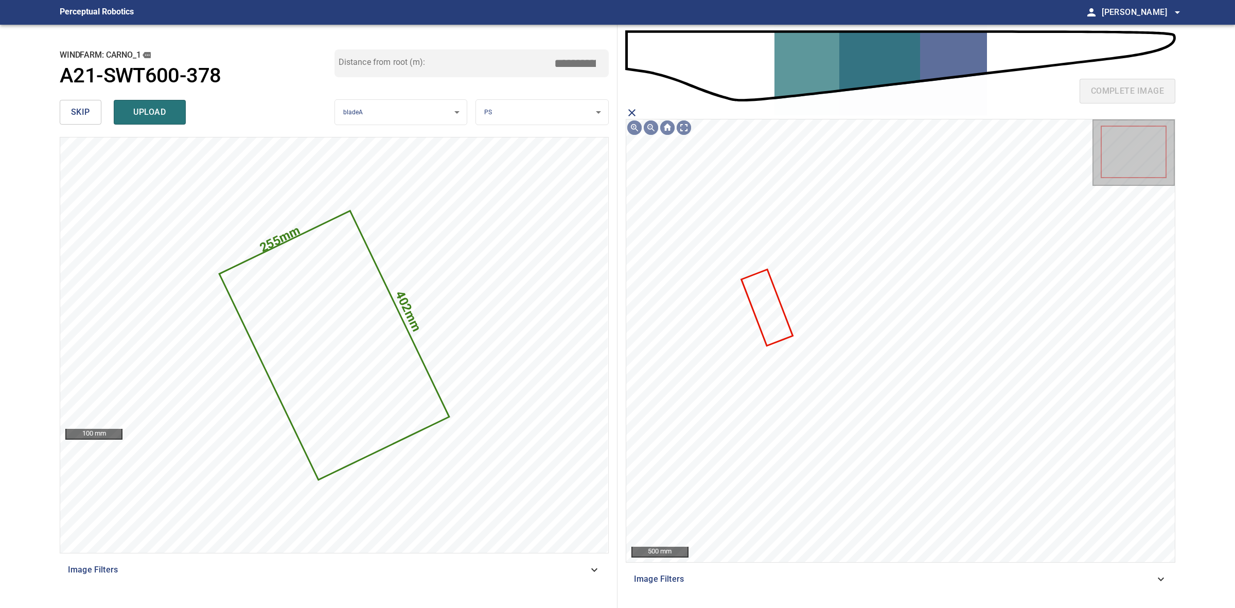
click at [760, 304] on icon at bounding box center [767, 307] width 49 height 74
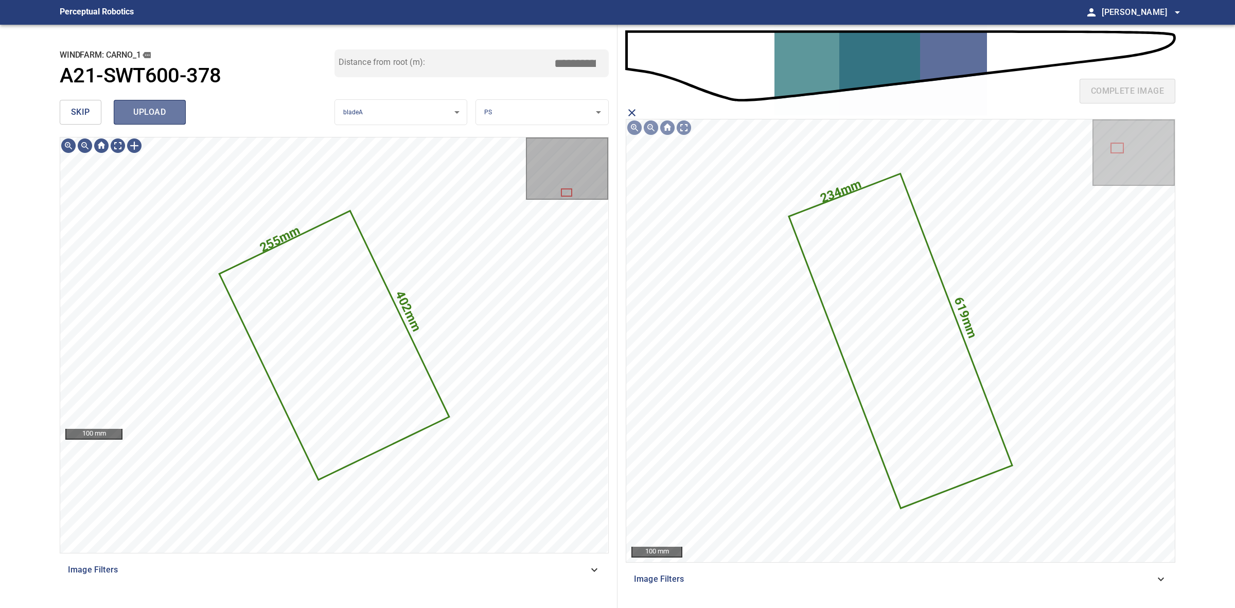
click at [154, 116] on span "upload" at bounding box center [149, 112] width 49 height 14
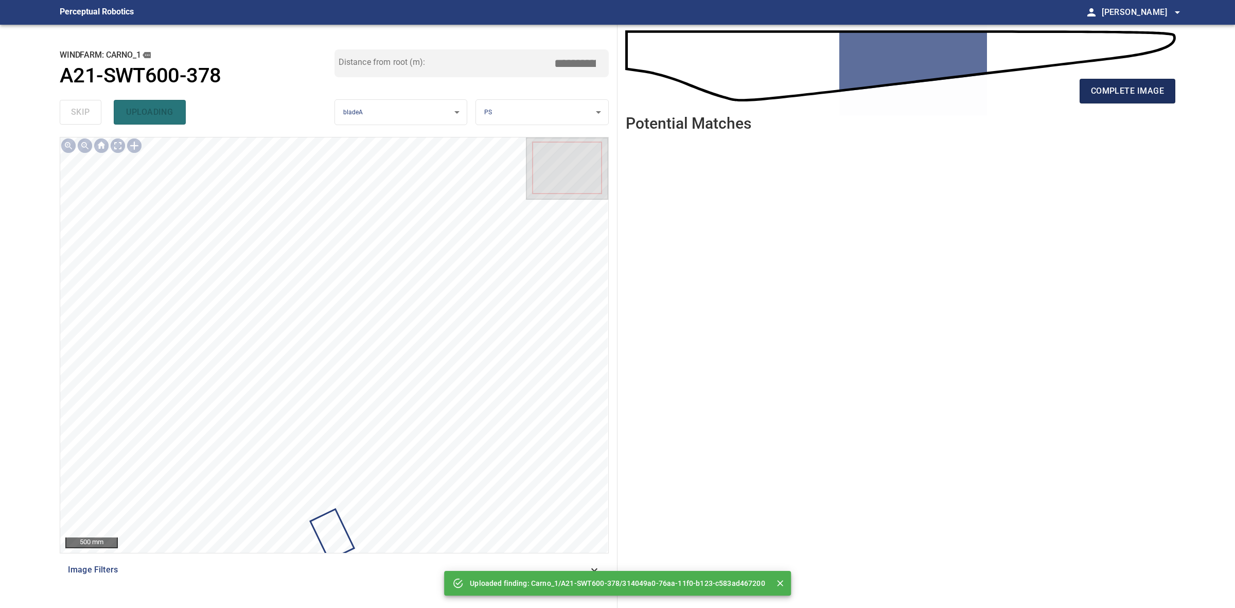
click at [1103, 84] on span "complete image" at bounding box center [1127, 91] width 73 height 14
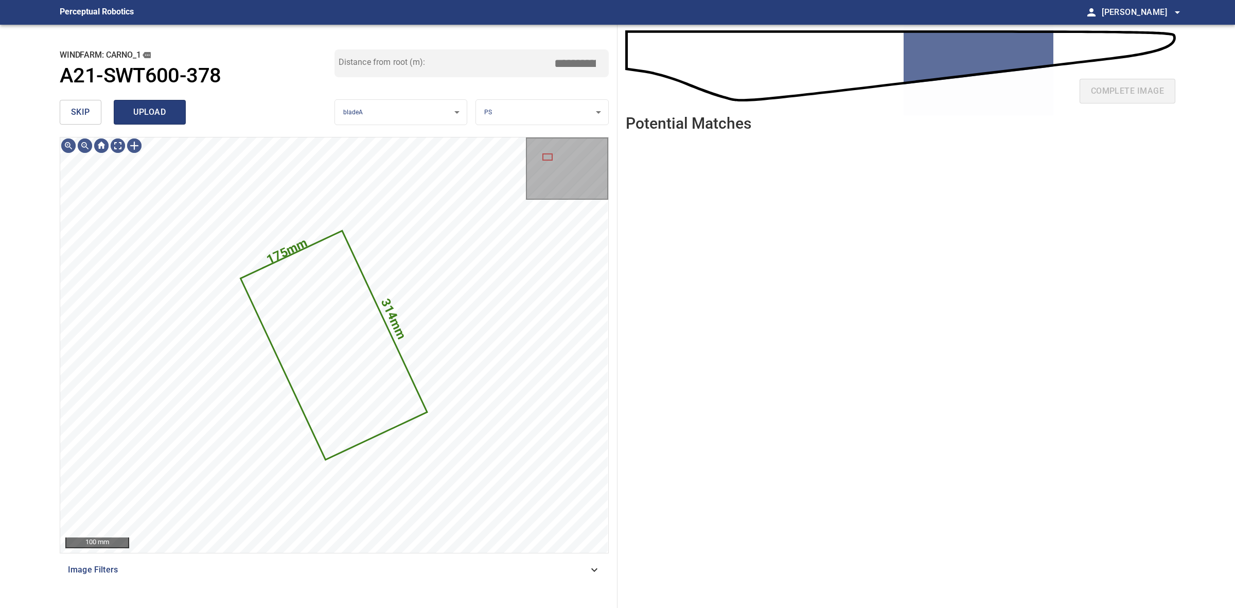
click at [172, 117] on span "upload" at bounding box center [149, 112] width 49 height 14
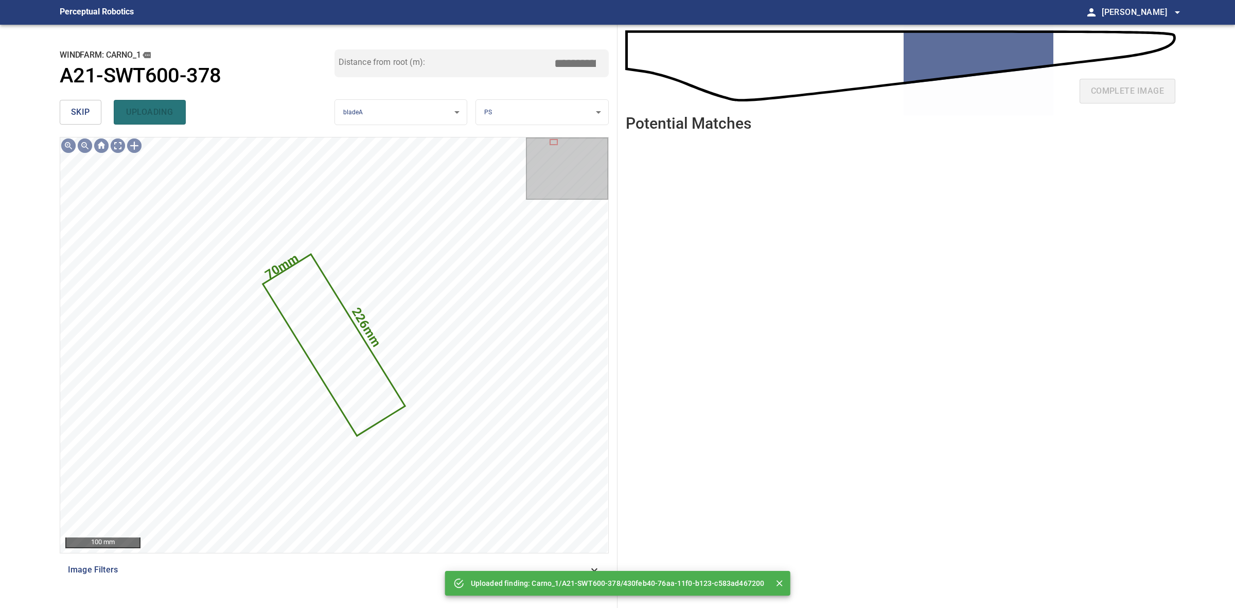
drag, startPoint x: 99, startPoint y: 107, endPoint x: 94, endPoint y: 106, distance: 5.2
click at [99, 106] on button "skip" at bounding box center [81, 112] width 42 height 25
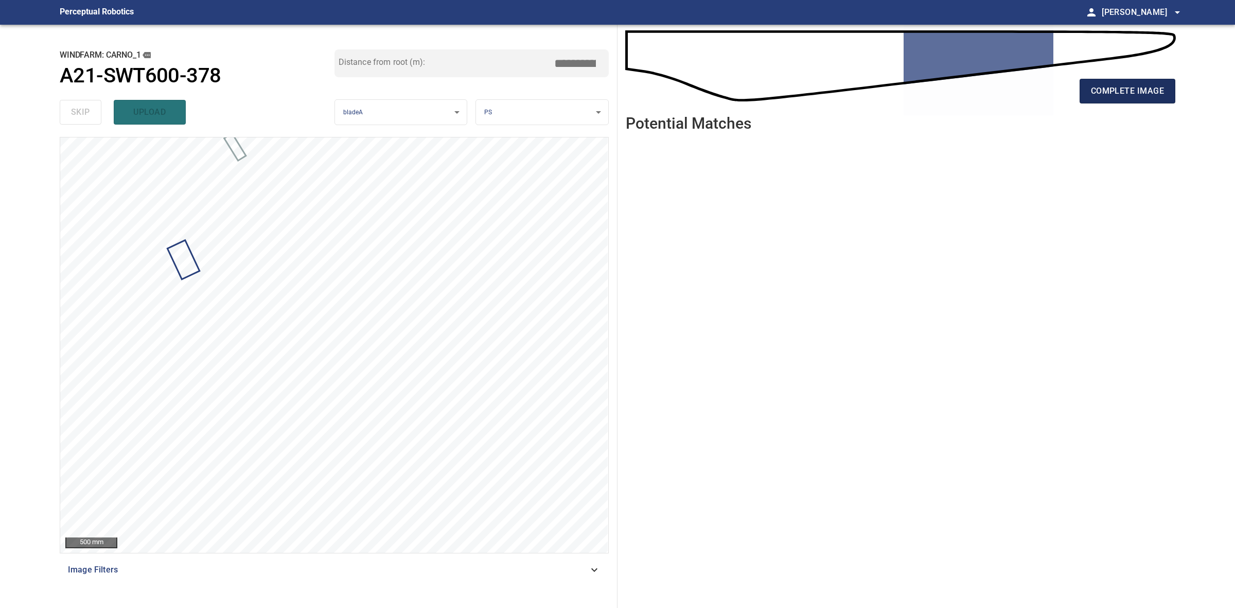
click at [1130, 89] on span "complete image" at bounding box center [1127, 91] width 73 height 14
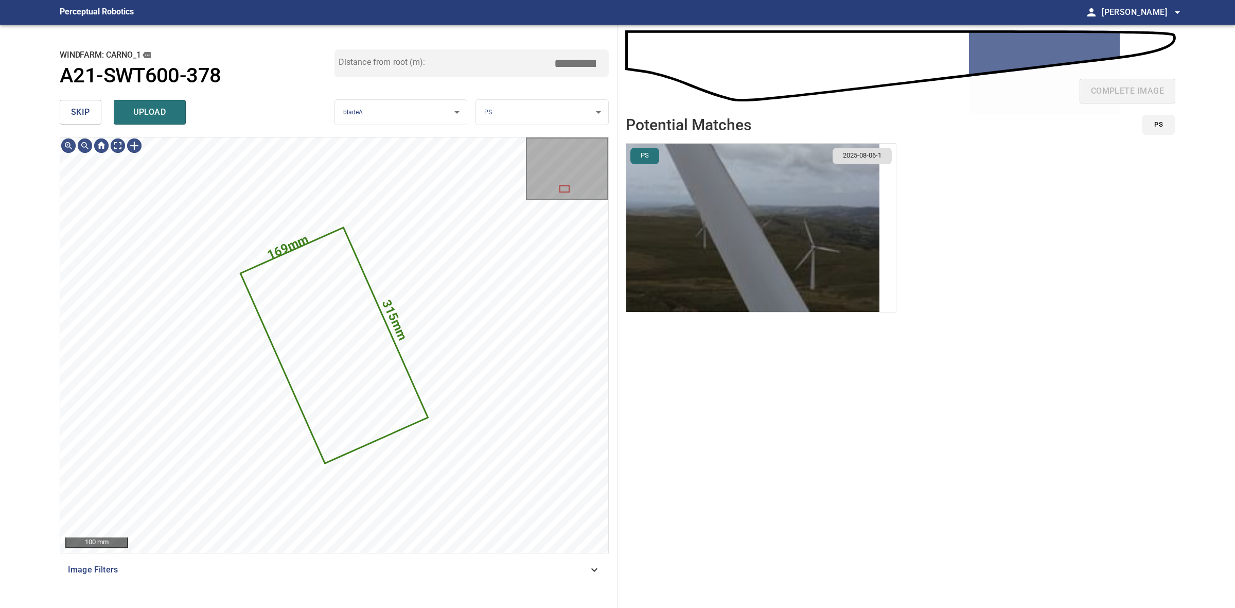
click at [689, 224] on img "button" at bounding box center [752, 228] width 253 height 168
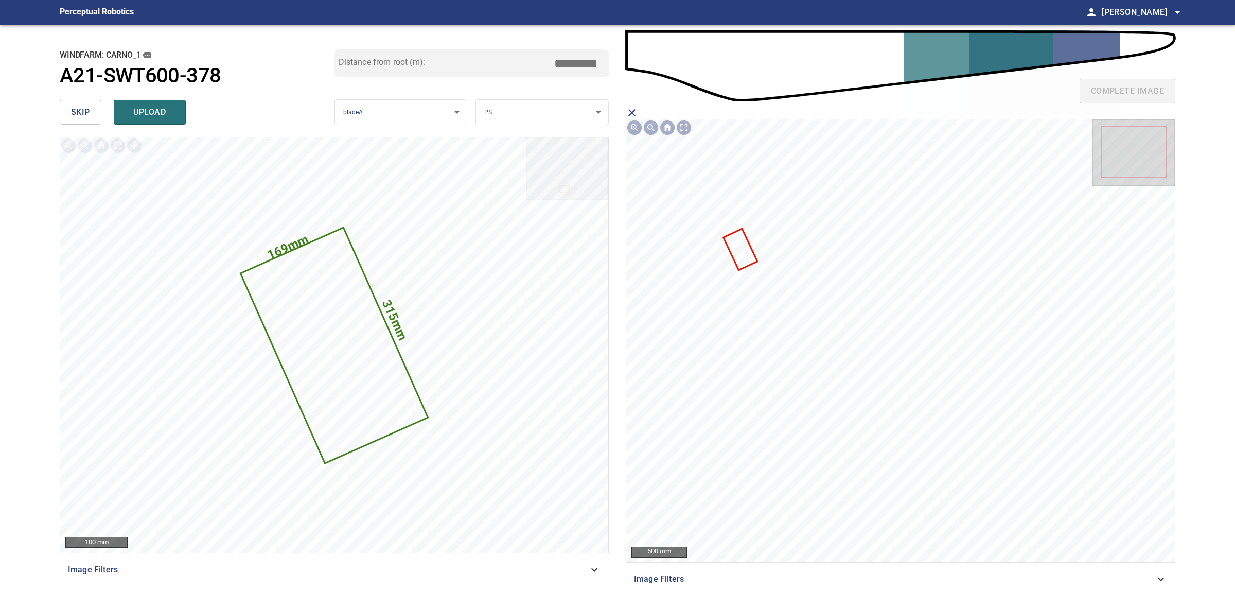
click at [740, 258] on icon at bounding box center [740, 250] width 32 height 40
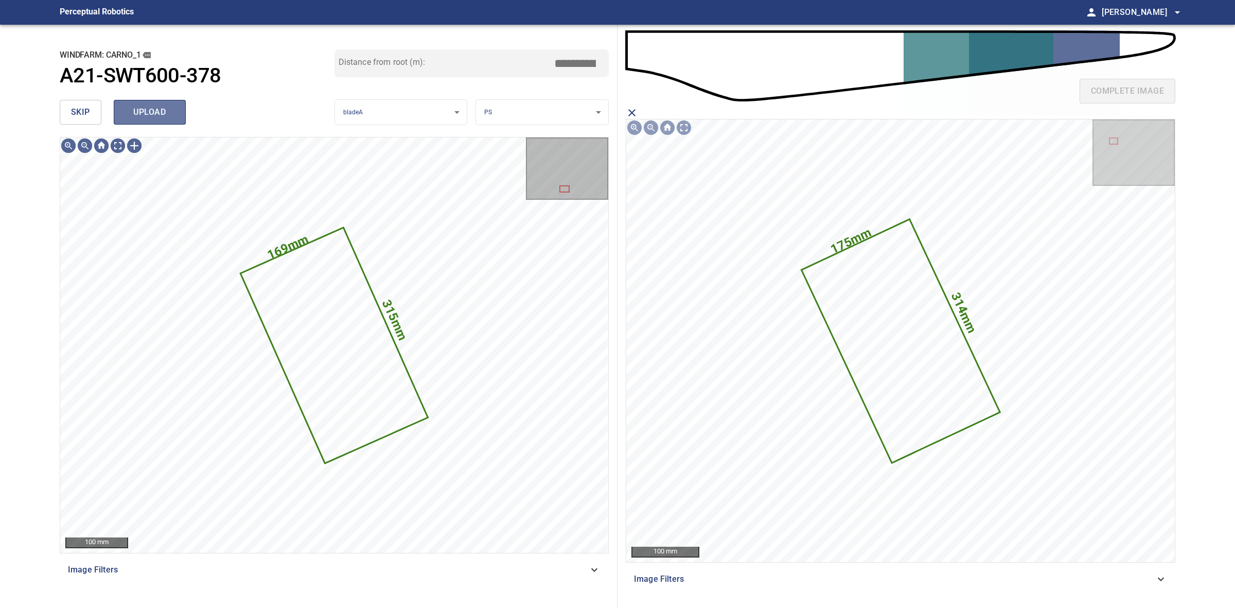
click at [152, 116] on span "upload" at bounding box center [149, 112] width 49 height 14
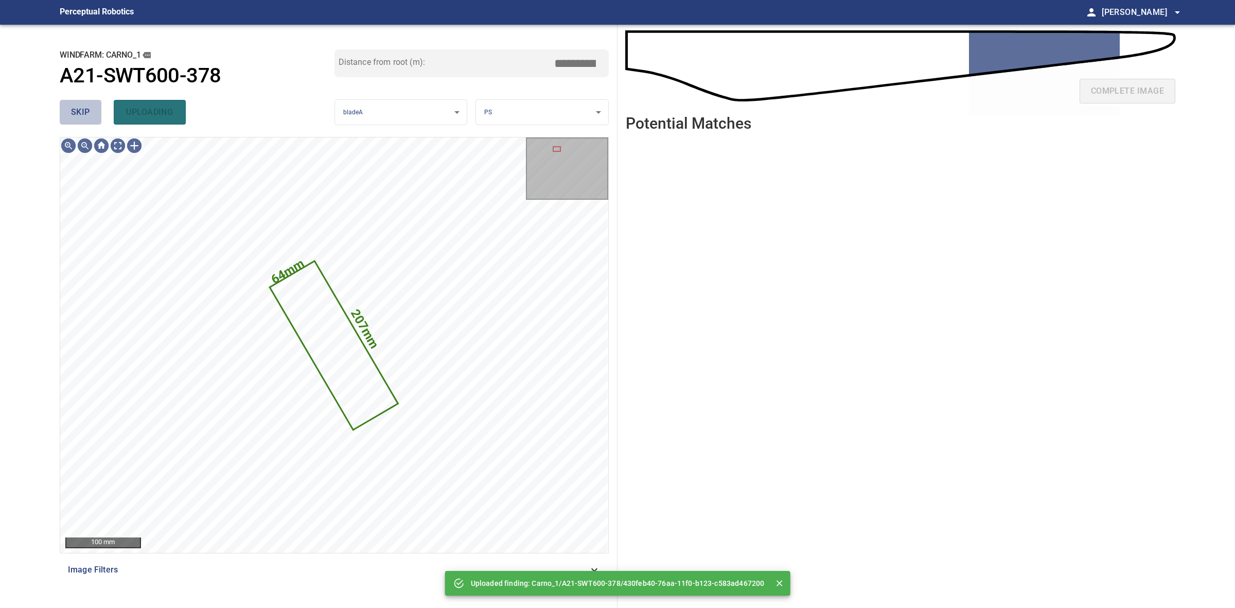
click at [81, 121] on button "skip" at bounding box center [81, 112] width 42 height 25
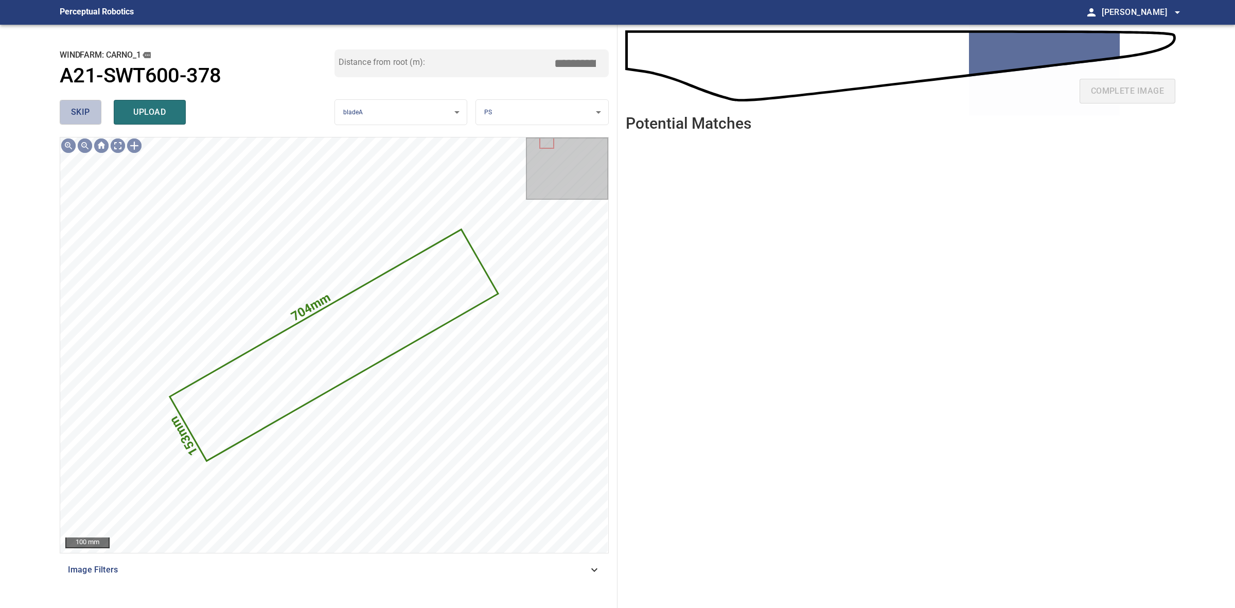
click at [83, 115] on span "skip" at bounding box center [80, 112] width 19 height 14
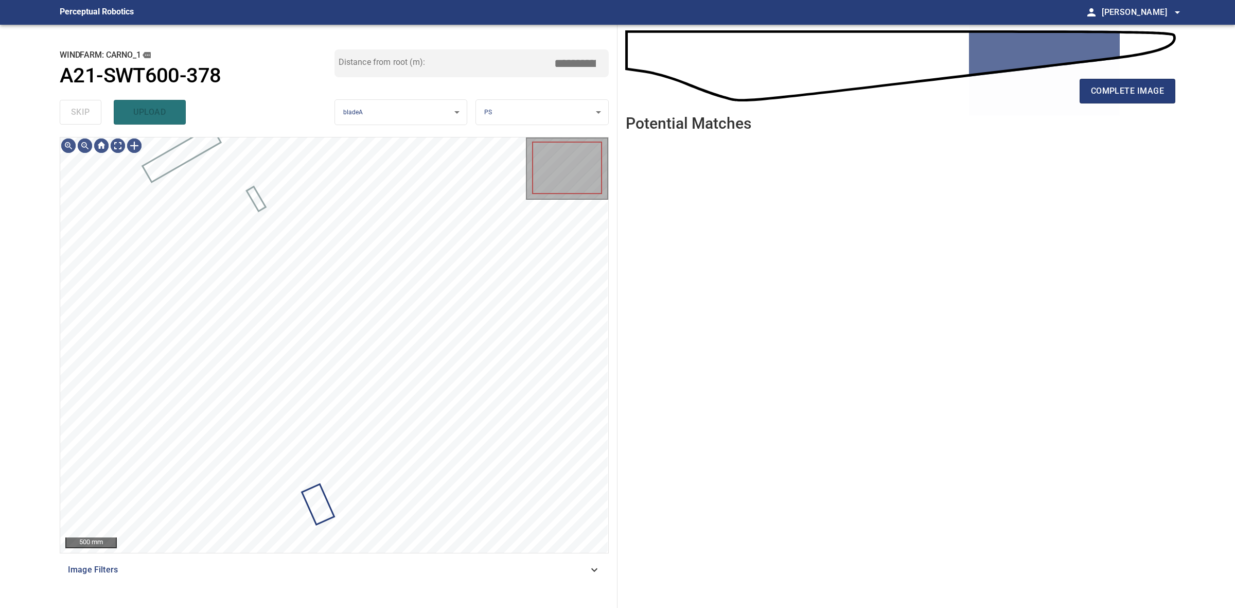
click at [83, 115] on div "skip upload" at bounding box center [197, 112] width 275 height 33
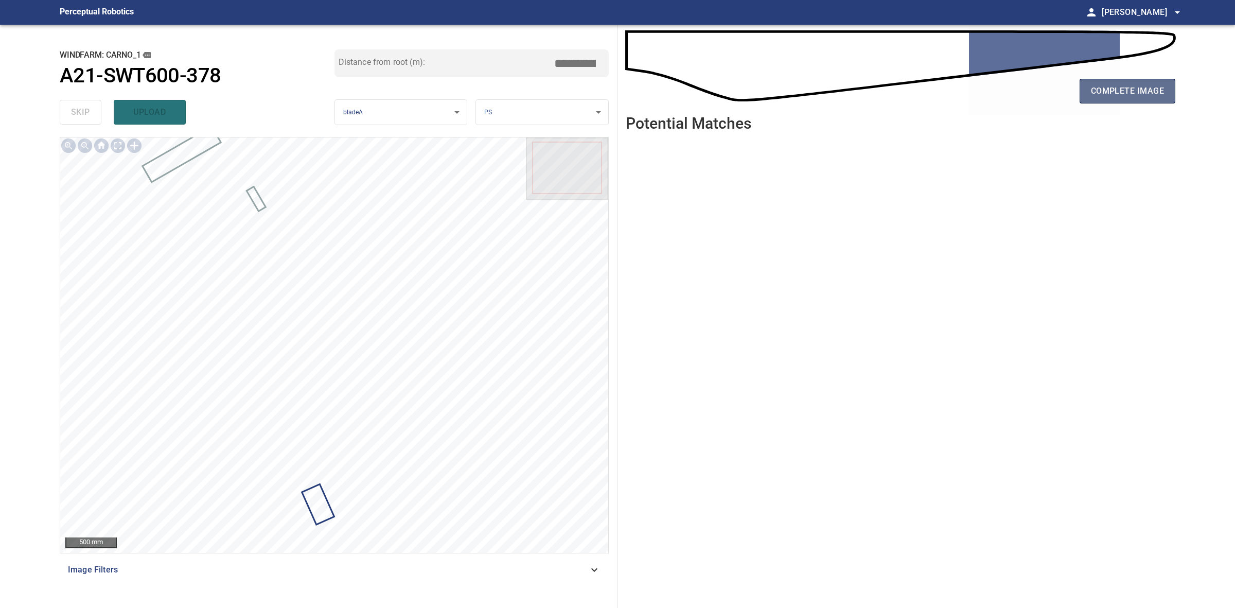
click at [1111, 95] on span "complete image" at bounding box center [1127, 91] width 73 height 14
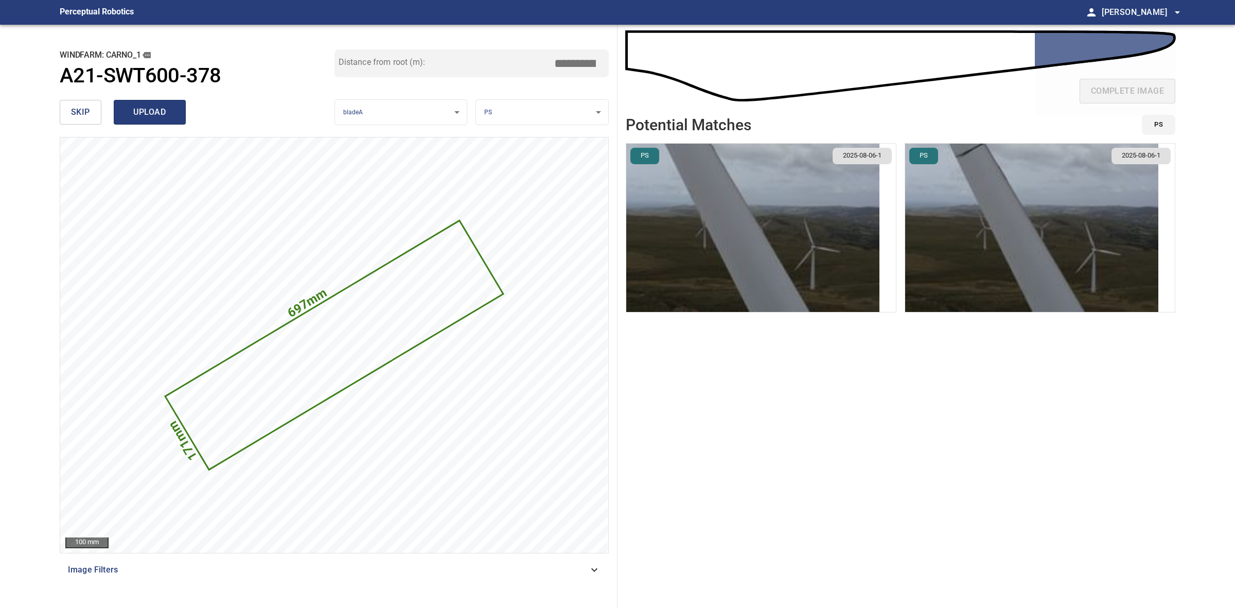
click at [143, 116] on span "upload" at bounding box center [149, 112] width 49 height 14
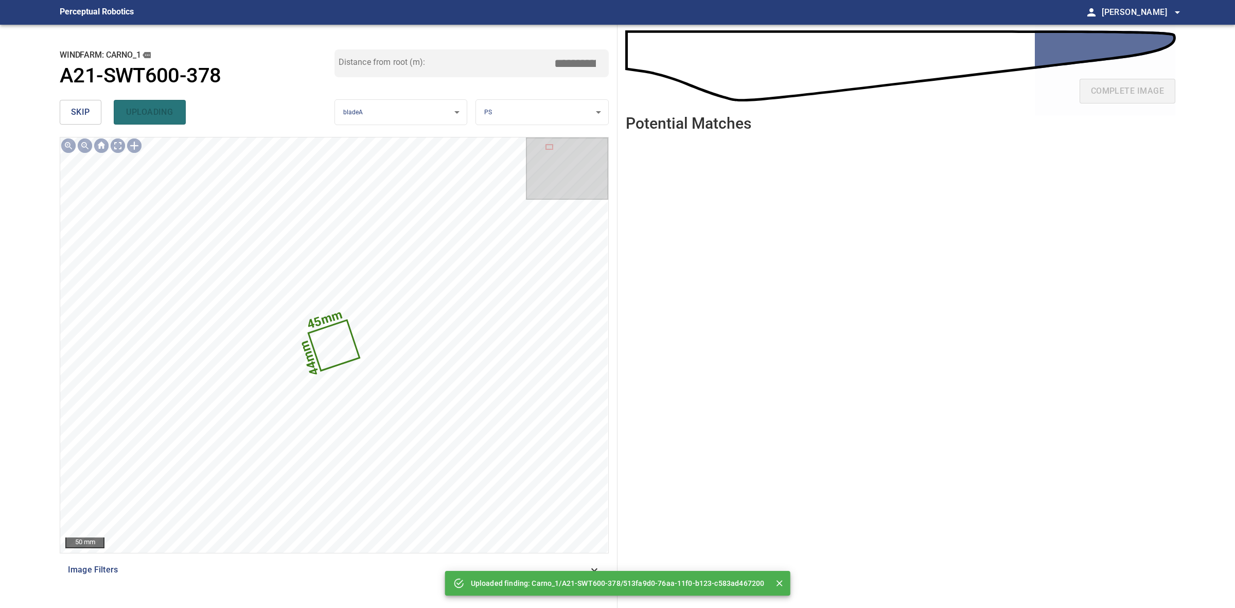
click at [88, 117] on span "skip" at bounding box center [80, 112] width 19 height 14
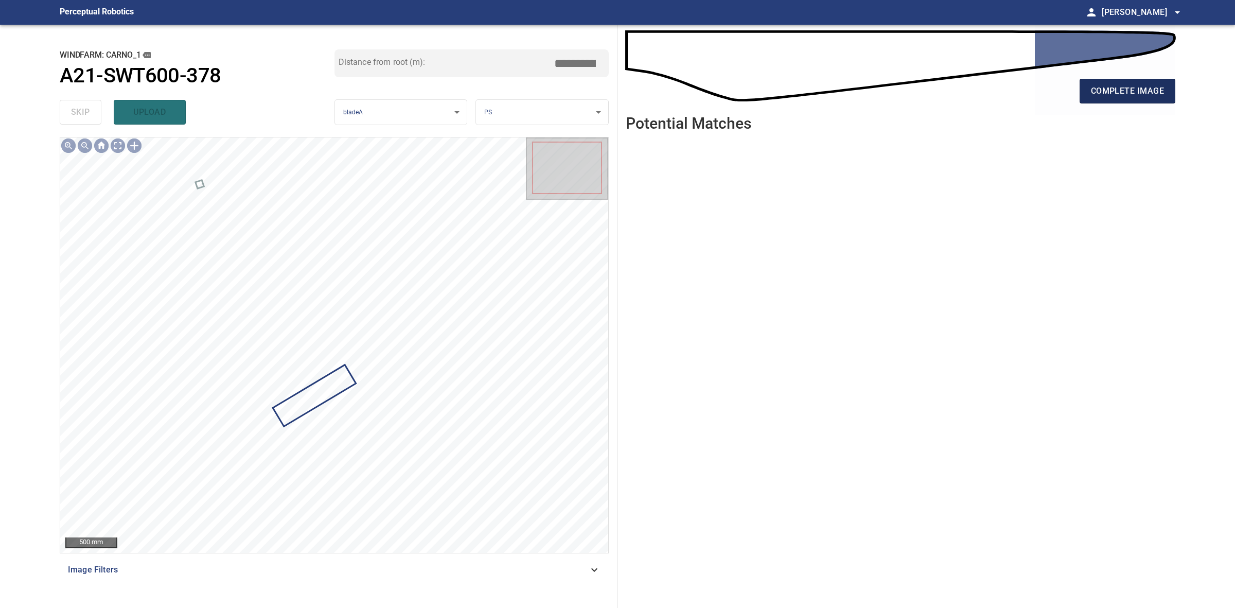
click at [1131, 100] on button "complete image" at bounding box center [1128, 91] width 96 height 25
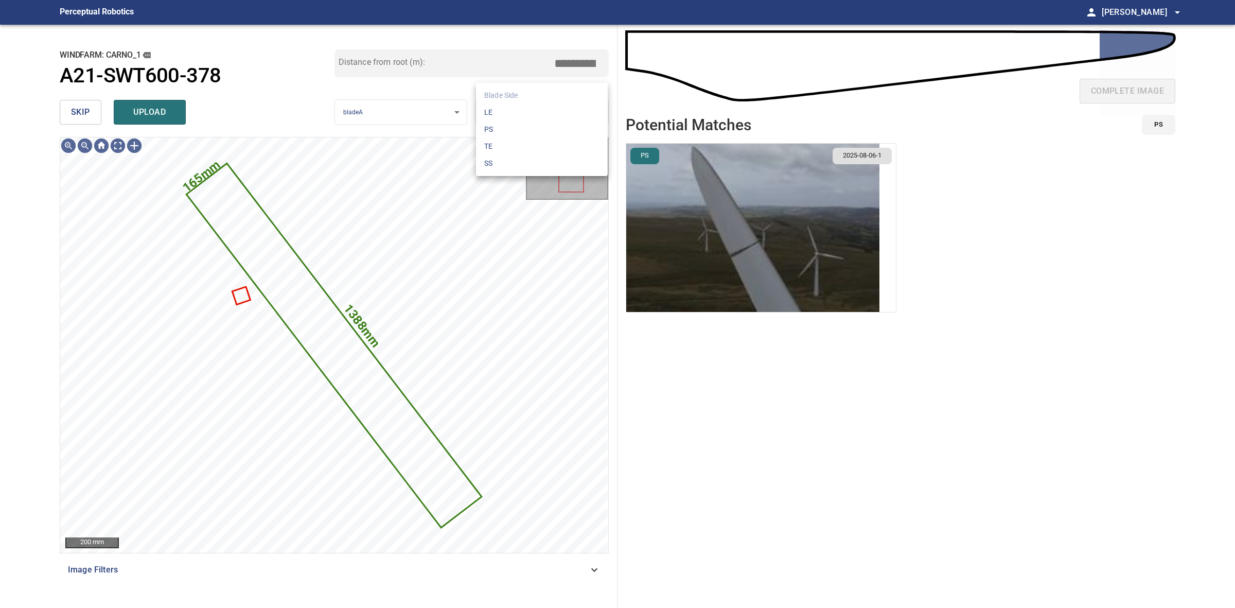
click at [539, 112] on body "**********" at bounding box center [617, 304] width 1235 height 608
click at [539, 111] on li "LE" at bounding box center [542, 112] width 132 height 17
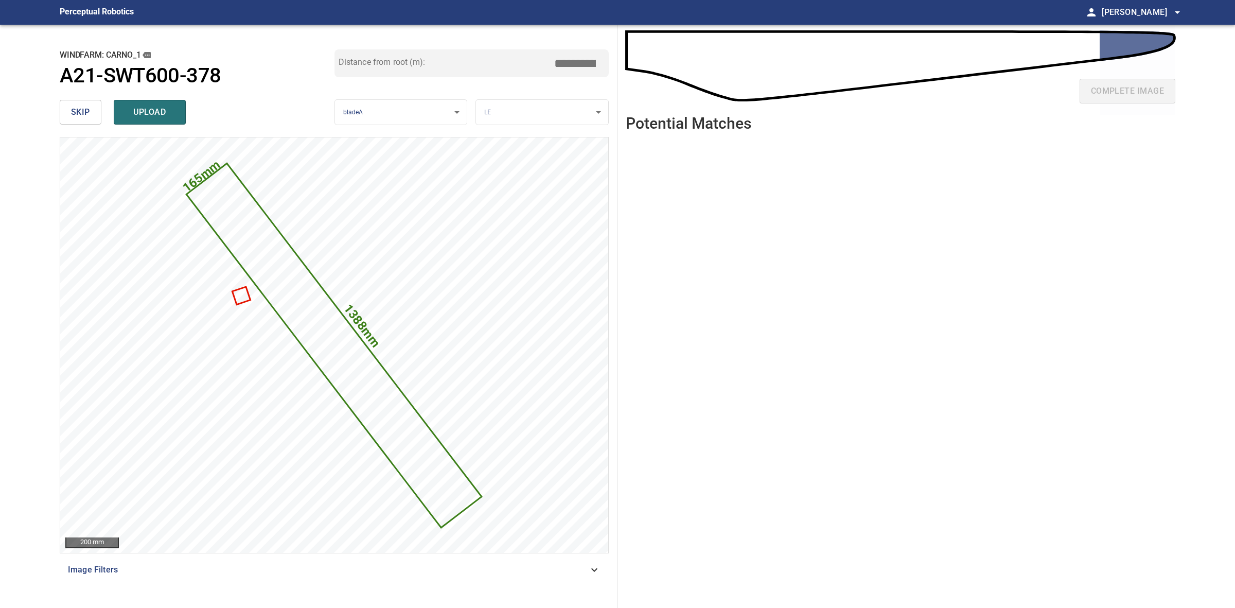
click at [572, 62] on input "*****" at bounding box center [578, 64] width 51 height 20
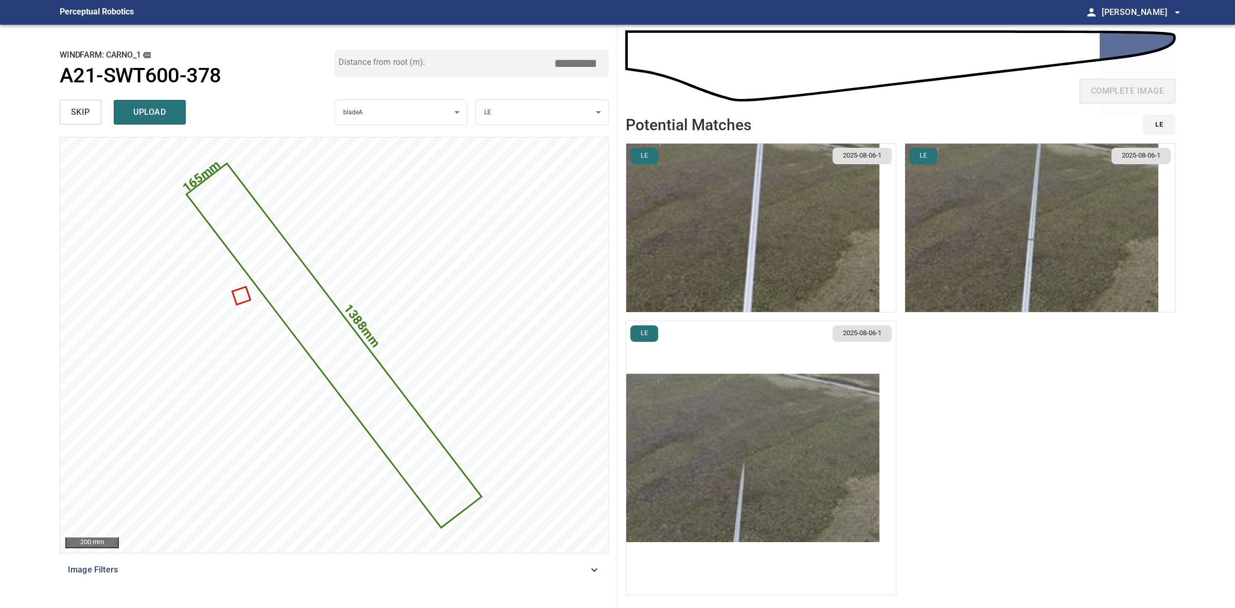
type input "*****"
click at [763, 450] on img "button" at bounding box center [752, 458] width 253 height 168
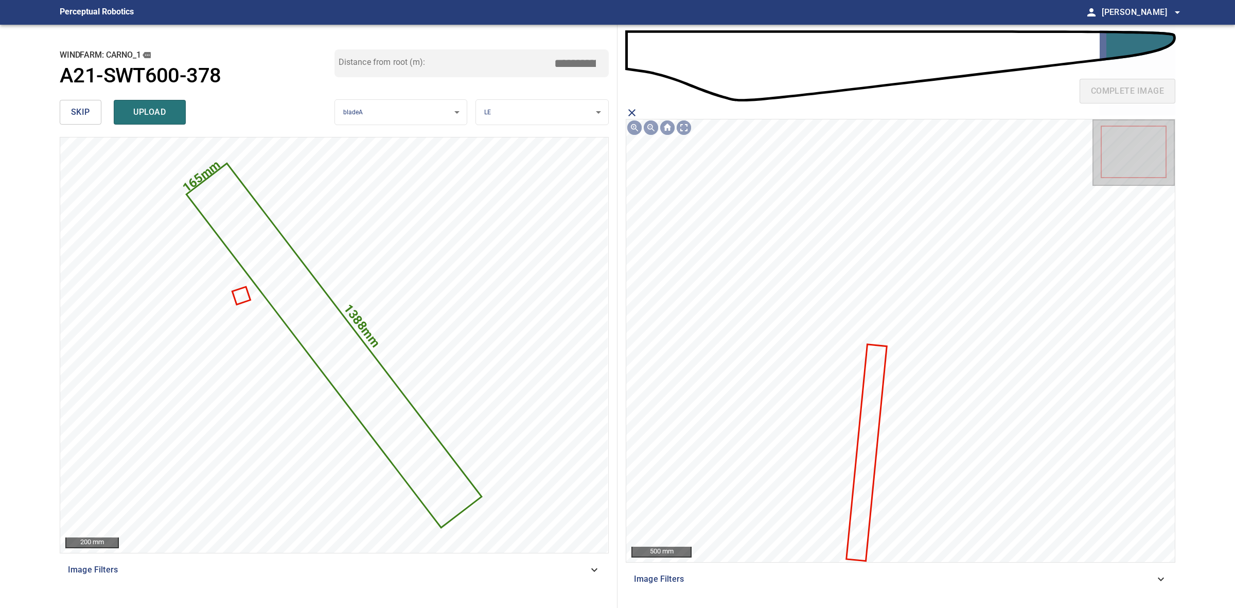
click at [865, 377] on icon at bounding box center [867, 452] width 39 height 215
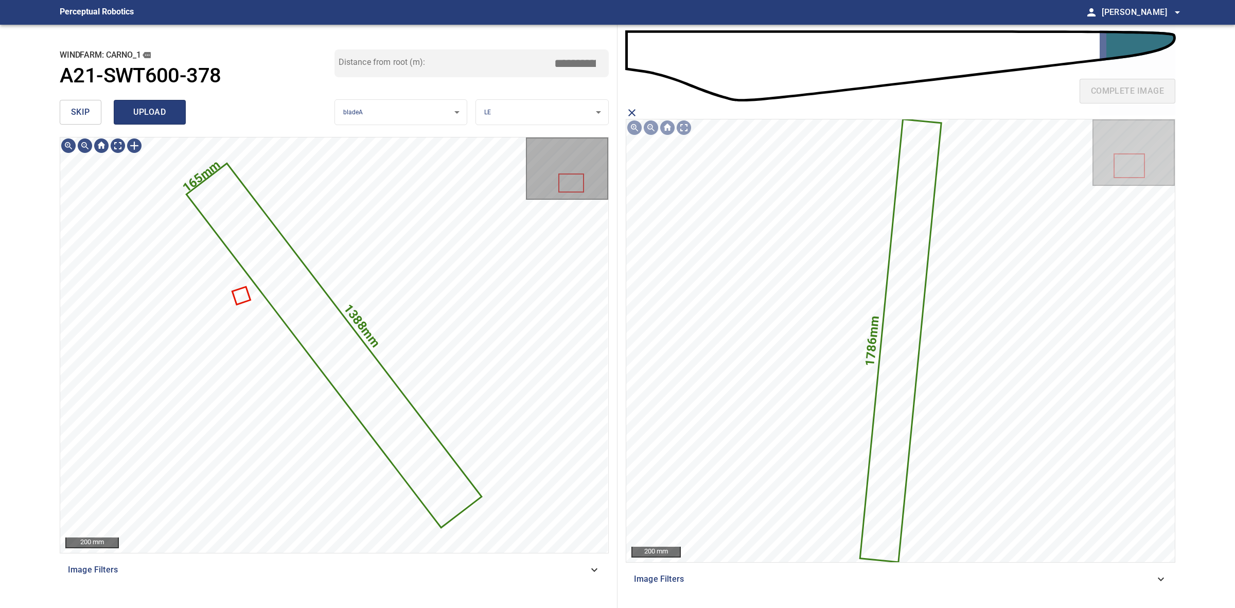
click at [149, 116] on span "upload" at bounding box center [149, 112] width 49 height 14
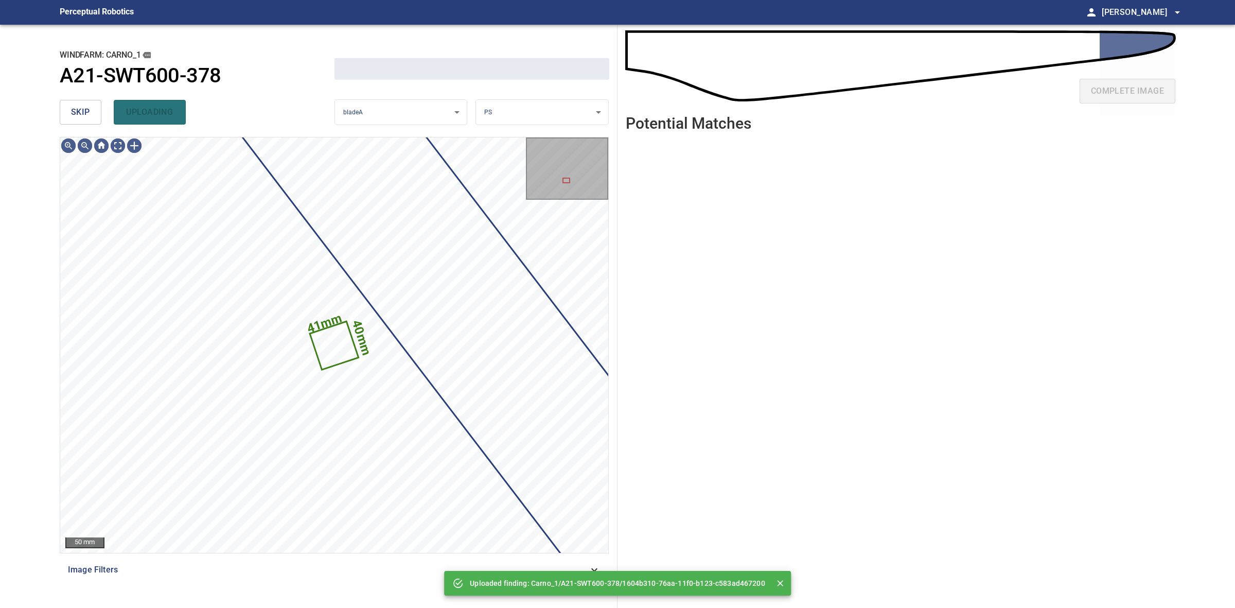
click at [85, 111] on span "skip" at bounding box center [80, 112] width 19 height 14
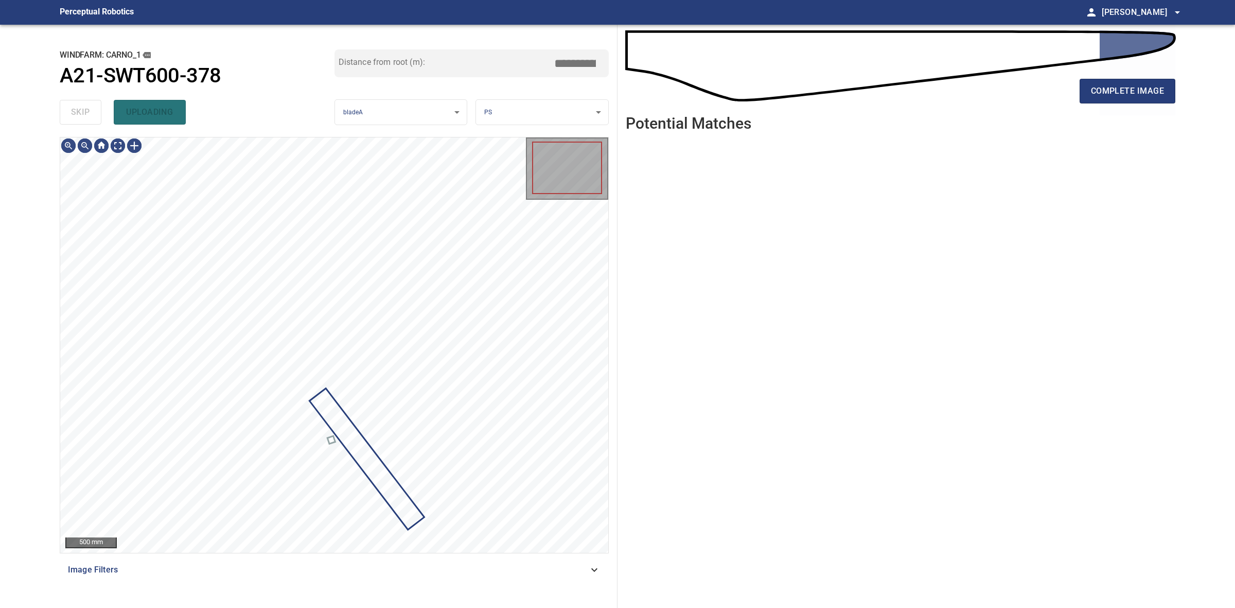
click at [85, 110] on div "skip uploading" at bounding box center [197, 112] width 275 height 33
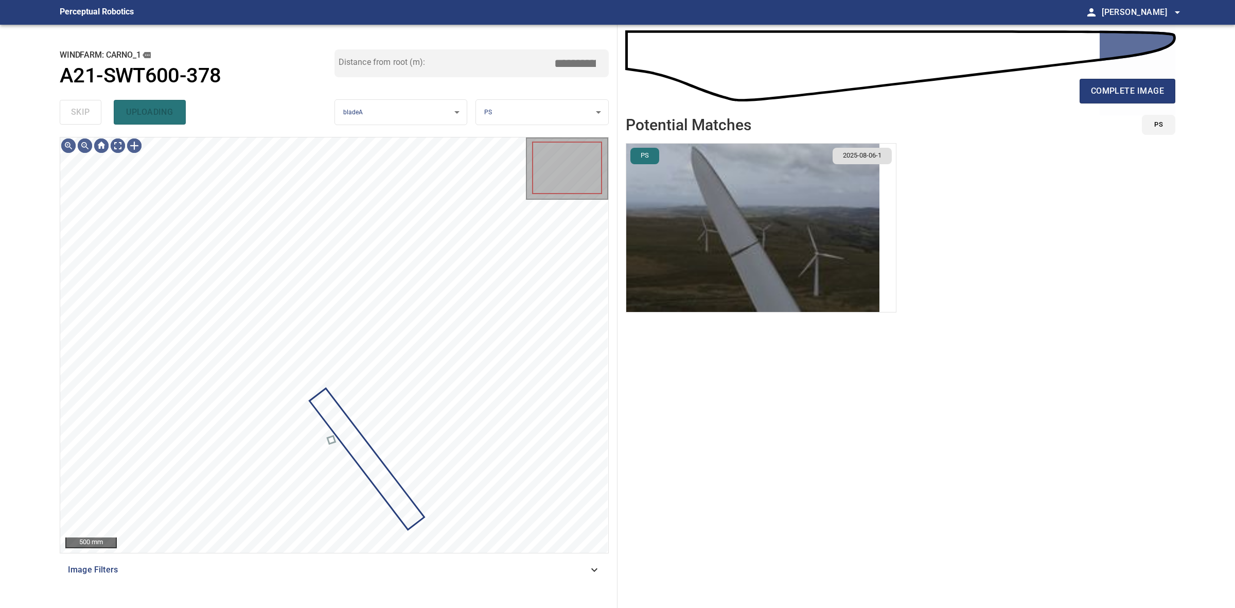
click at [85, 110] on div "skip uploading" at bounding box center [197, 112] width 275 height 33
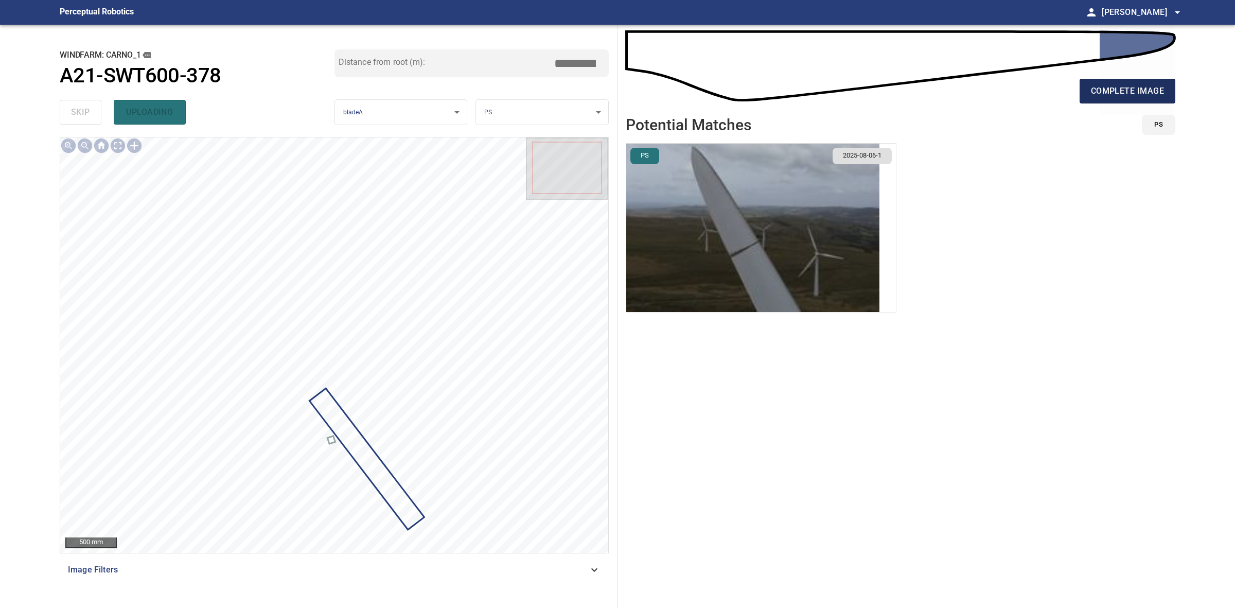
click at [1082, 93] on button "complete image" at bounding box center [1128, 91] width 96 height 25
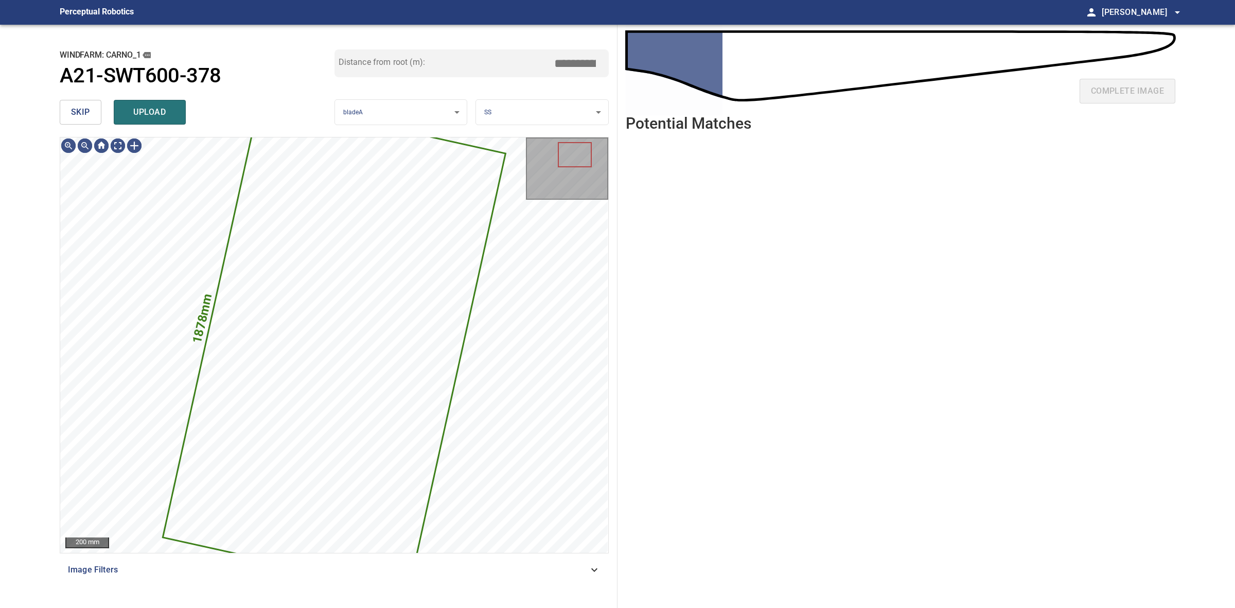
click at [84, 108] on span "skip" at bounding box center [80, 112] width 19 height 14
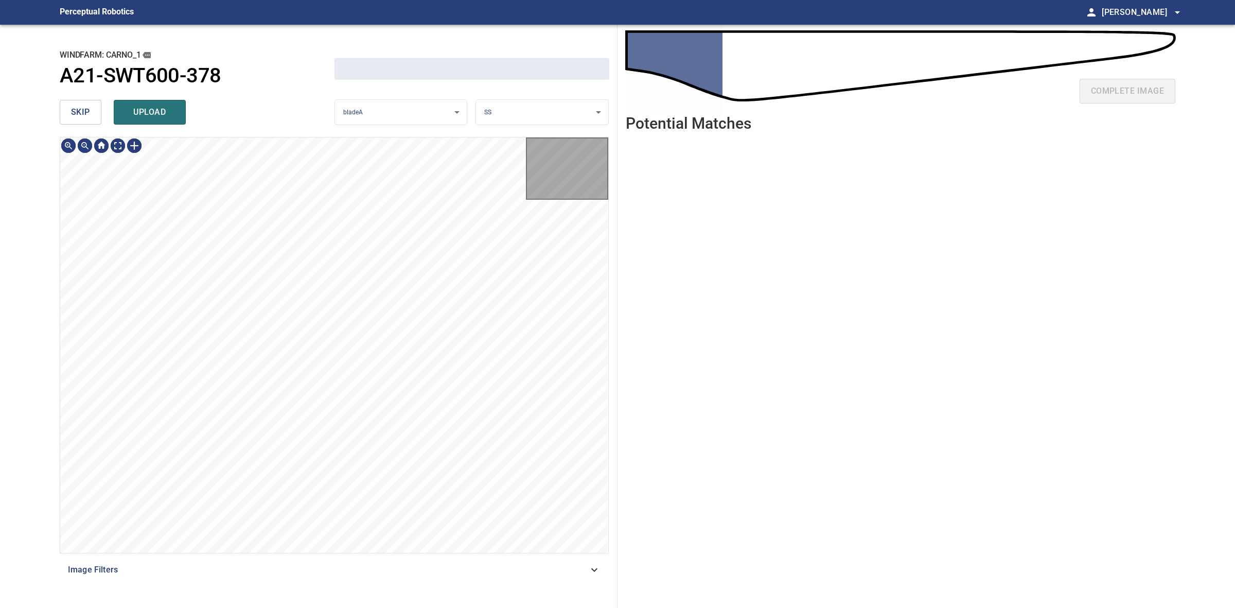
click at [84, 108] on span "skip" at bounding box center [80, 112] width 19 height 14
click at [84, 108] on div "skip upload" at bounding box center [197, 112] width 275 height 33
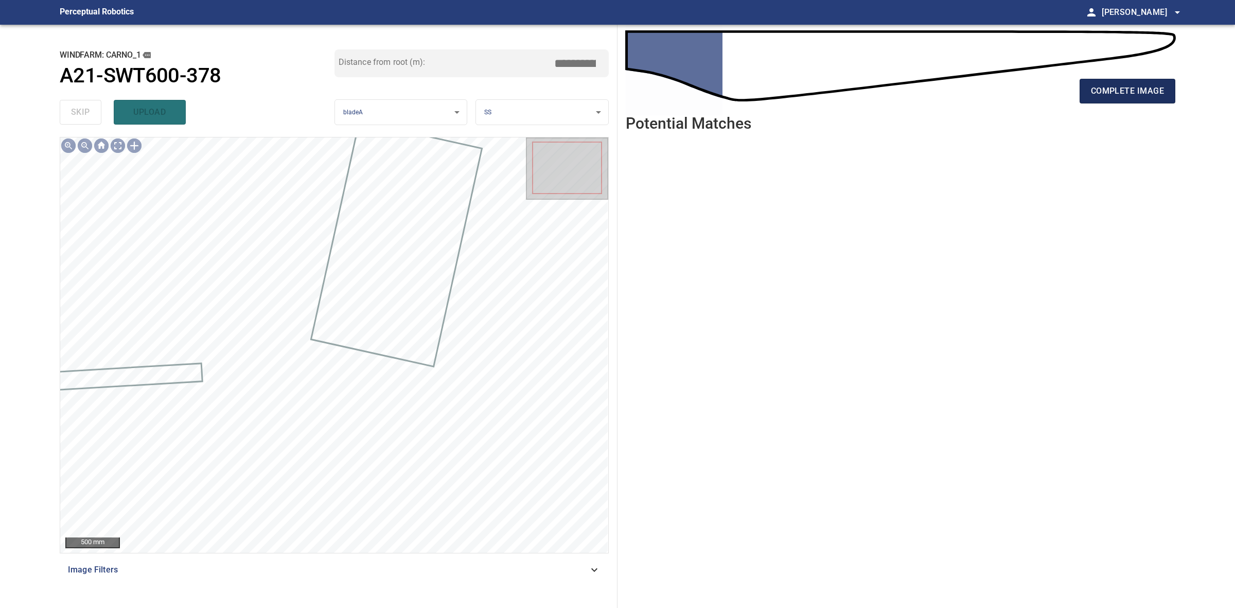
click at [1114, 97] on span "complete image" at bounding box center [1127, 91] width 73 height 14
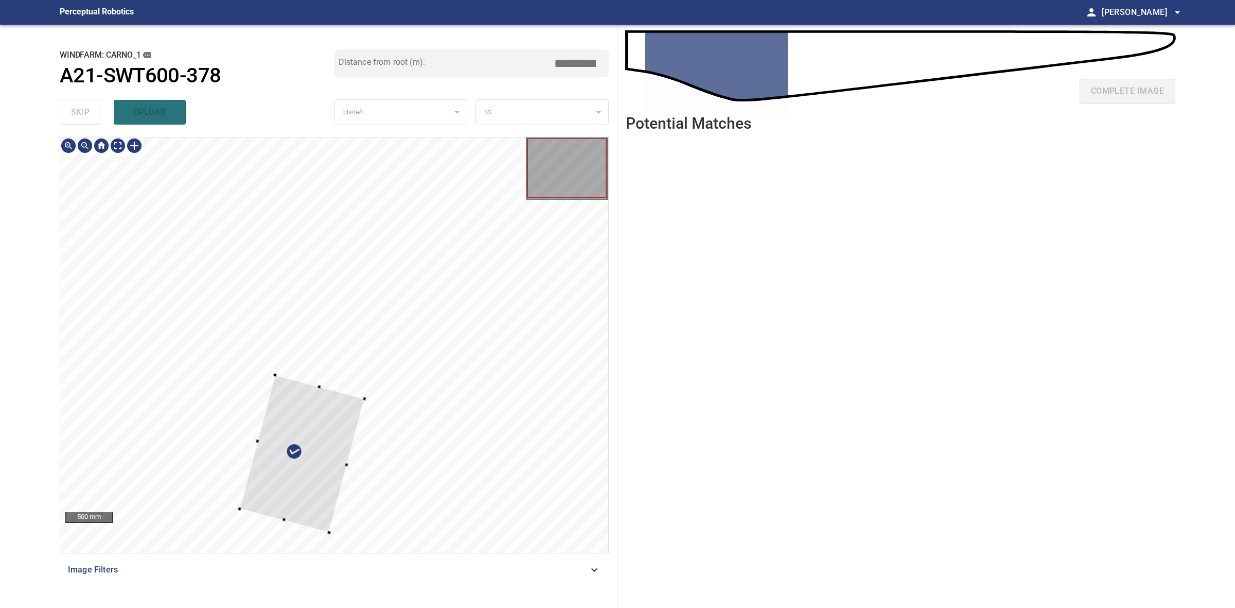
click at [327, 534] on div at bounding box center [334, 344] width 548 height 415
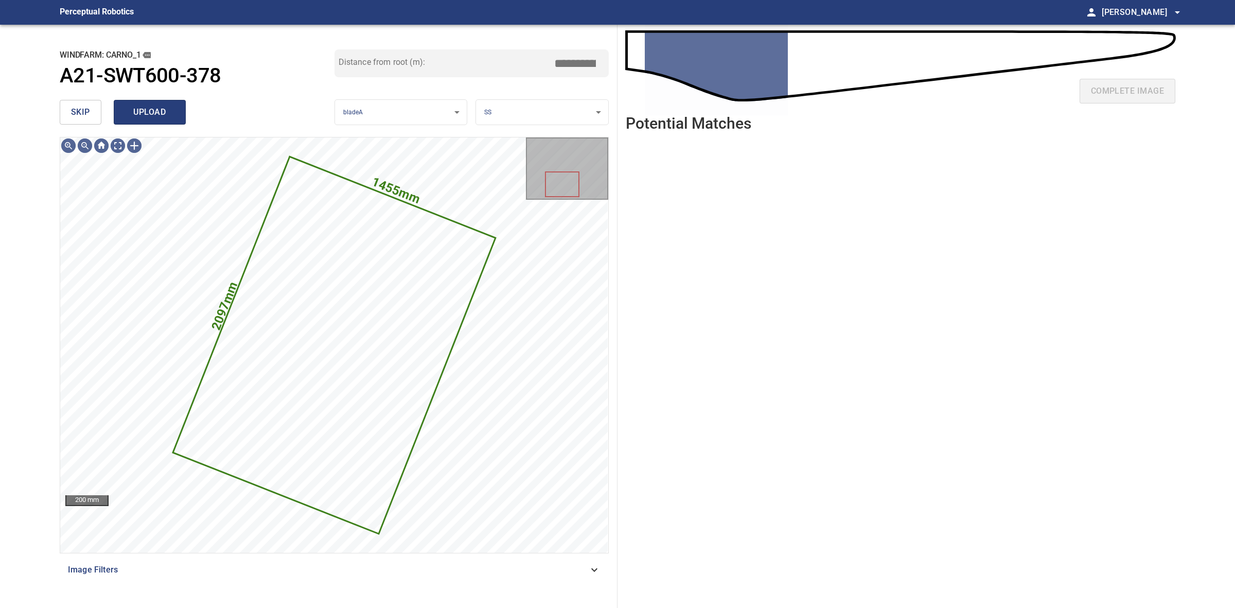
drag, startPoint x: 163, startPoint y: 125, endPoint x: 156, endPoint y: 119, distance: 8.4
click at [162, 125] on div "skip upload" at bounding box center [197, 112] width 275 height 33
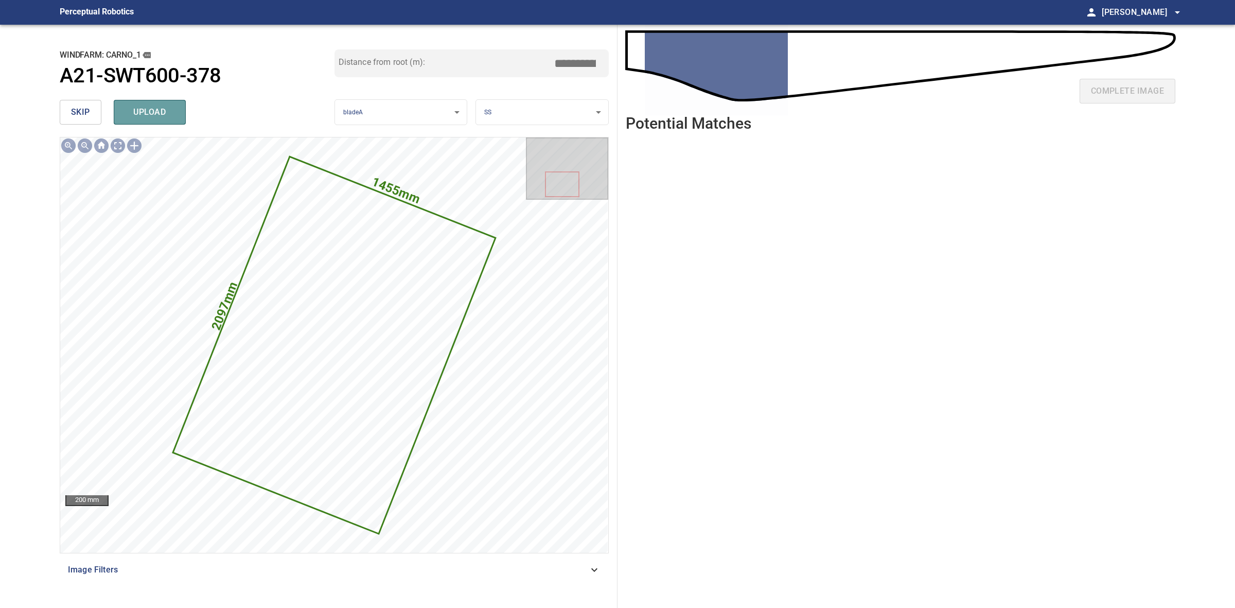
drag, startPoint x: 155, startPoint y: 118, endPoint x: 106, endPoint y: 115, distance: 50.1
click at [153, 117] on span "upload" at bounding box center [149, 112] width 49 height 14
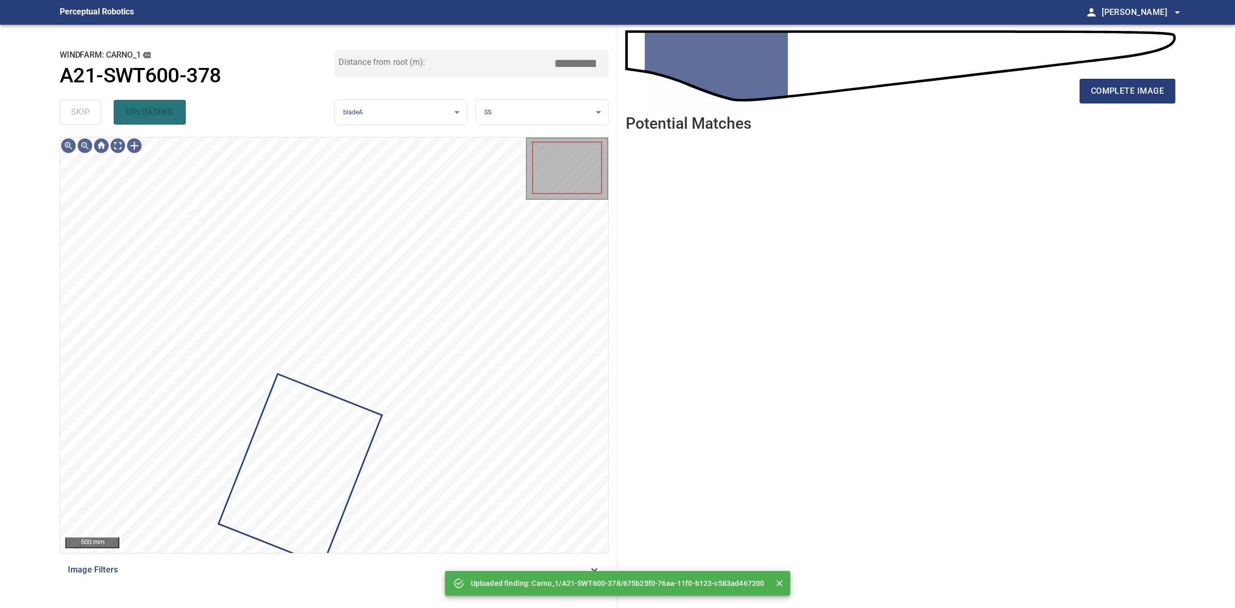
drag, startPoint x: 98, startPoint y: 109, endPoint x: 81, endPoint y: 115, distance: 17.9
click at [97, 109] on div "skip uploading" at bounding box center [197, 112] width 275 height 33
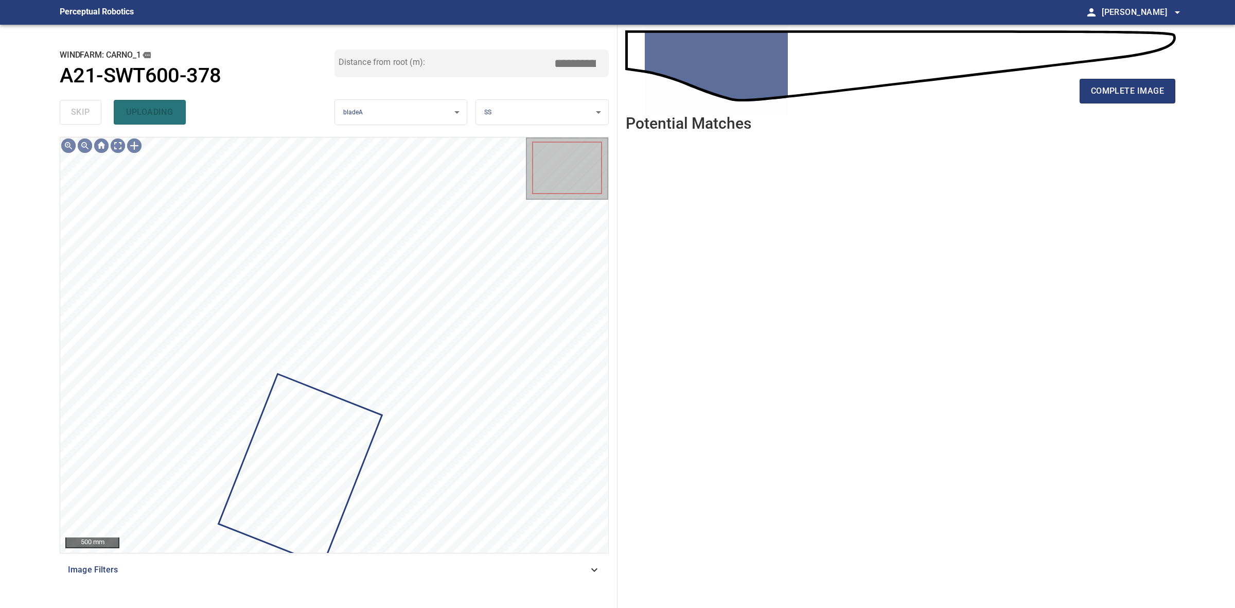
drag, startPoint x: 81, startPoint y: 115, endPoint x: 519, endPoint y: 101, distance: 437.7
click at [81, 116] on div "skip uploading" at bounding box center [197, 112] width 275 height 33
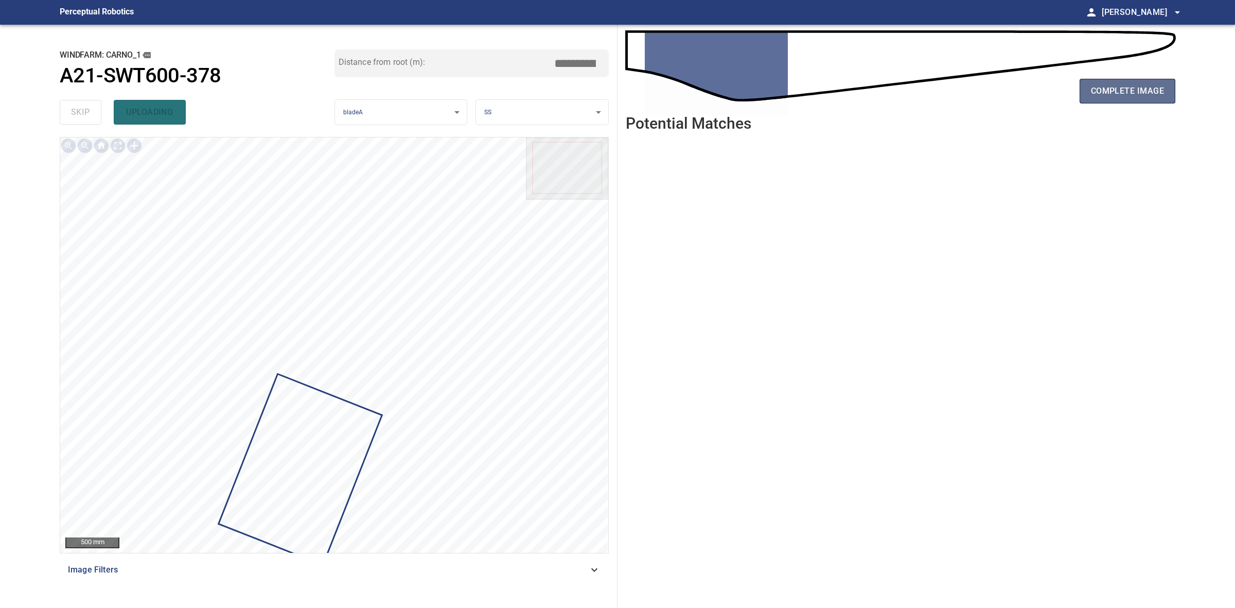
click at [1113, 92] on span "complete image" at bounding box center [1127, 91] width 73 height 14
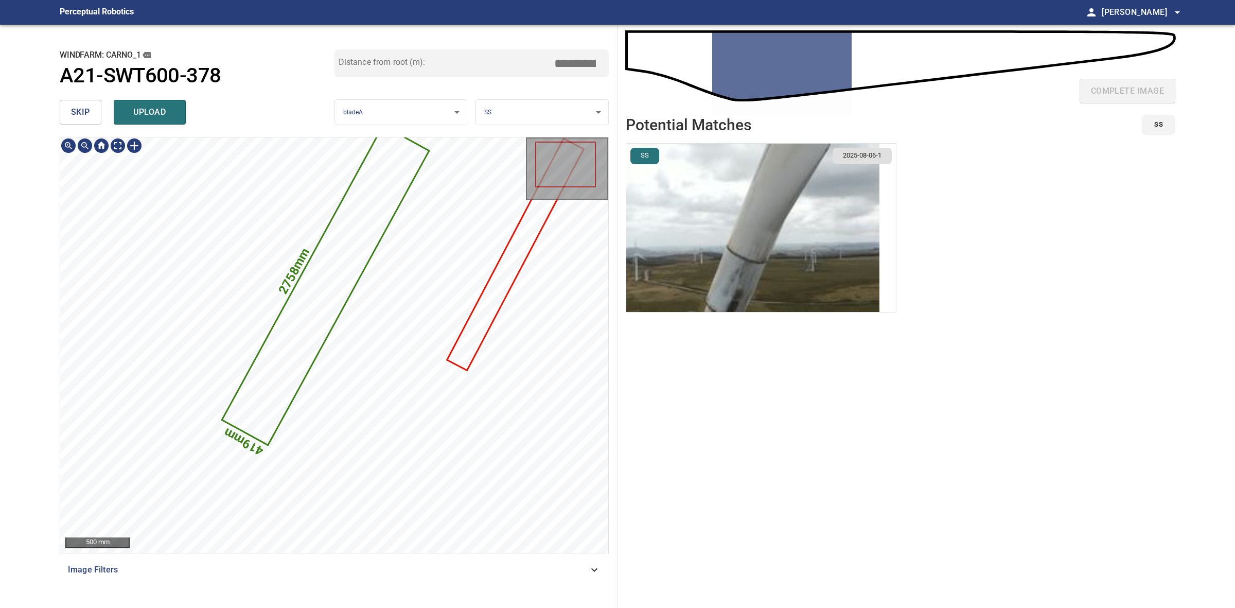
click at [307, 310] on icon at bounding box center [325, 285] width 205 height 317
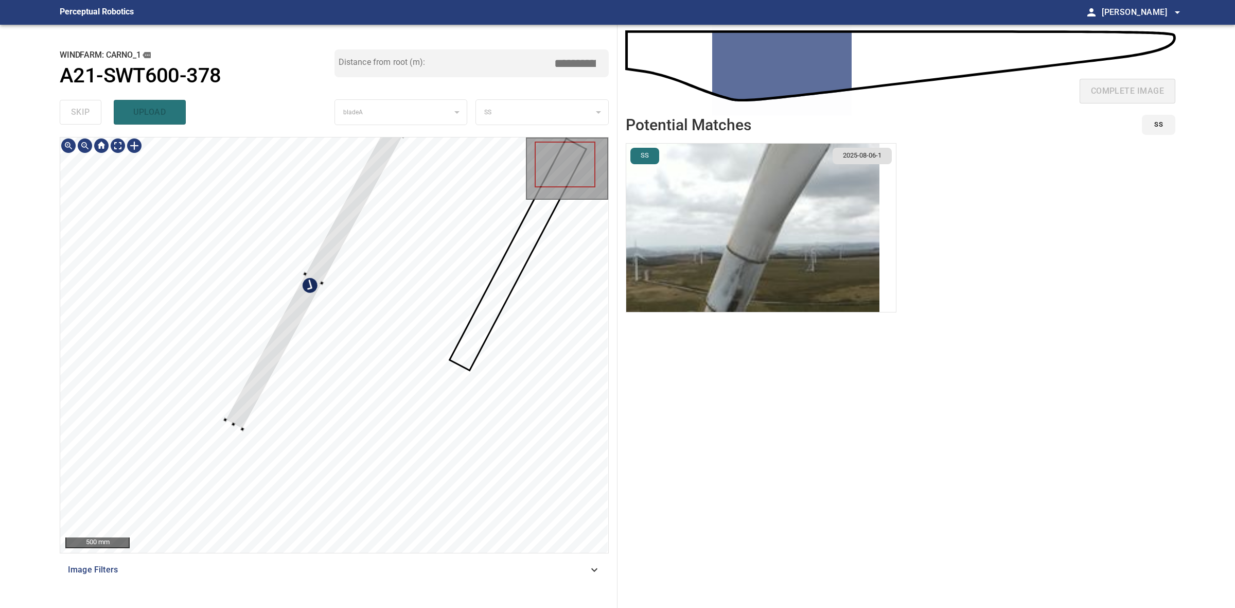
click at [318, 285] on div at bounding box center [314, 278] width 178 height 302
click at [327, 251] on div at bounding box center [314, 278] width 178 height 302
click at [381, 170] on div at bounding box center [316, 278] width 180 height 292
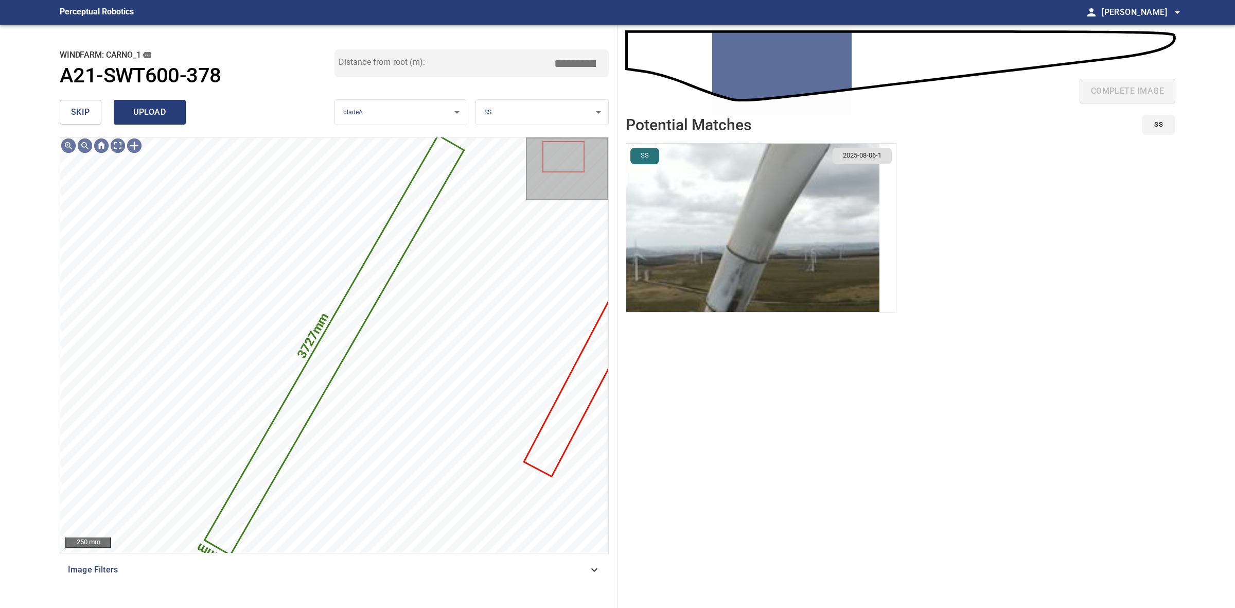
click at [148, 113] on span "upload" at bounding box center [149, 112] width 49 height 14
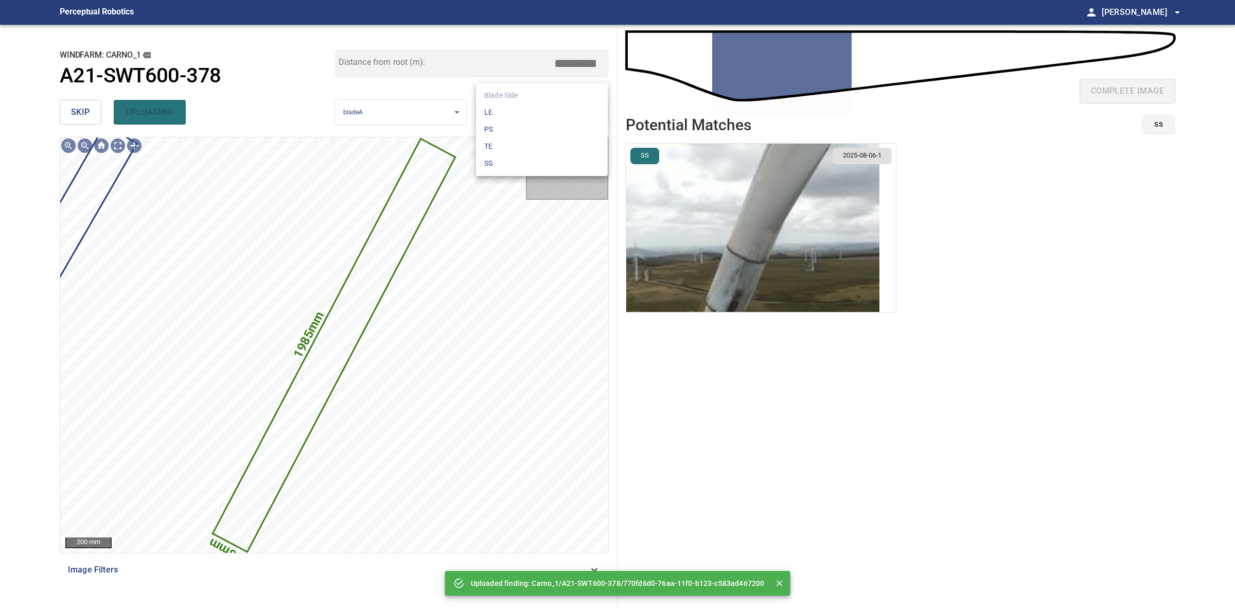
drag, startPoint x: 522, startPoint y: 124, endPoint x: 522, endPoint y: 111, distance: 12.9
click at [522, 123] on body "**********" at bounding box center [617, 304] width 1235 height 608
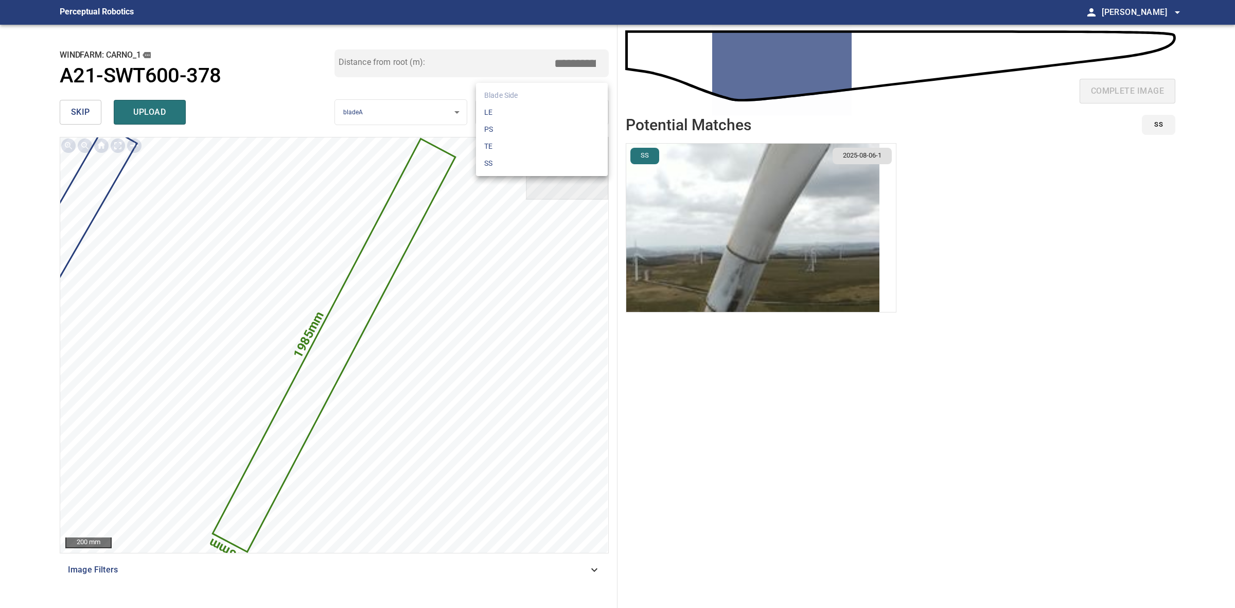
click at [523, 152] on li "TE" at bounding box center [542, 146] width 132 height 17
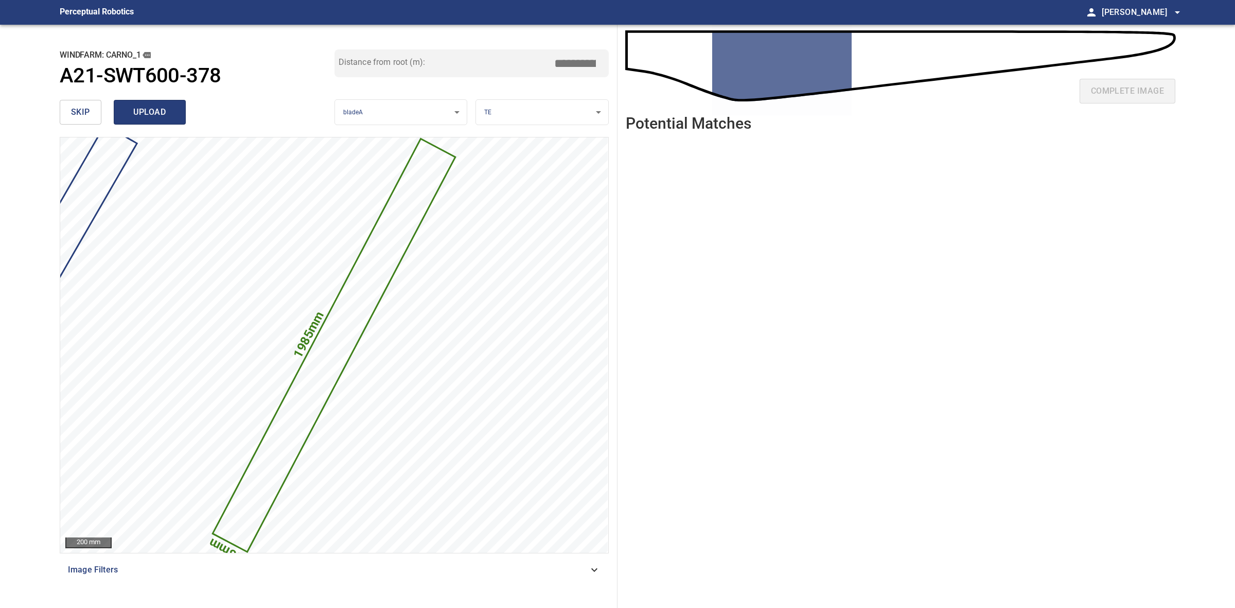
click at [145, 111] on span "upload" at bounding box center [149, 112] width 49 height 14
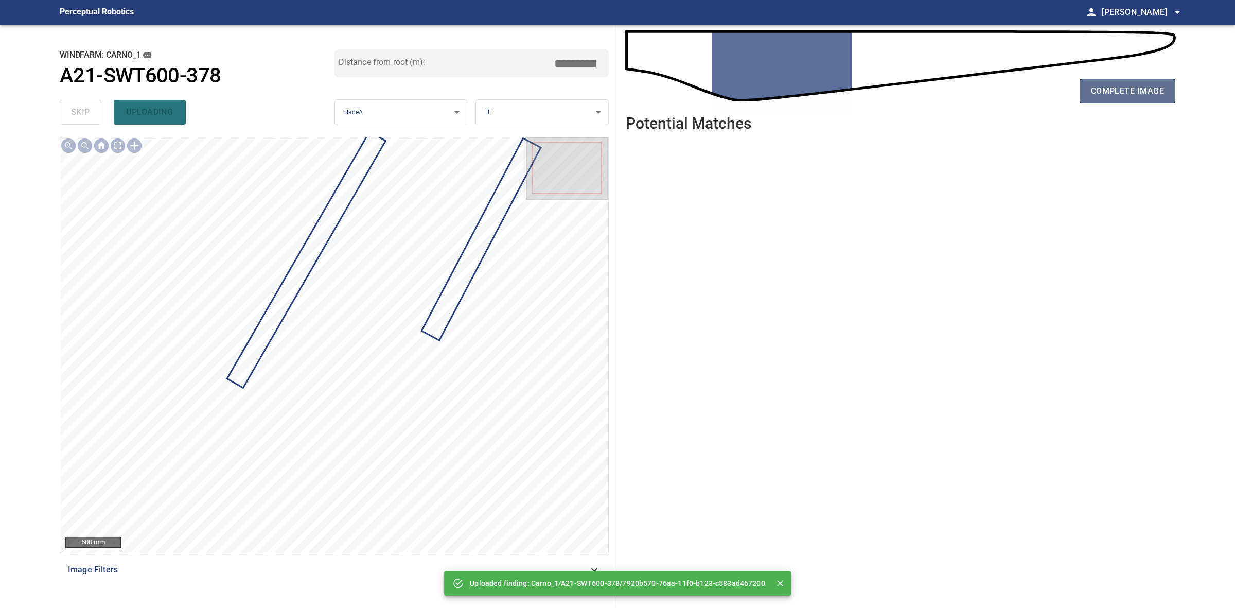
click at [1158, 95] on span "complete image" at bounding box center [1127, 91] width 73 height 14
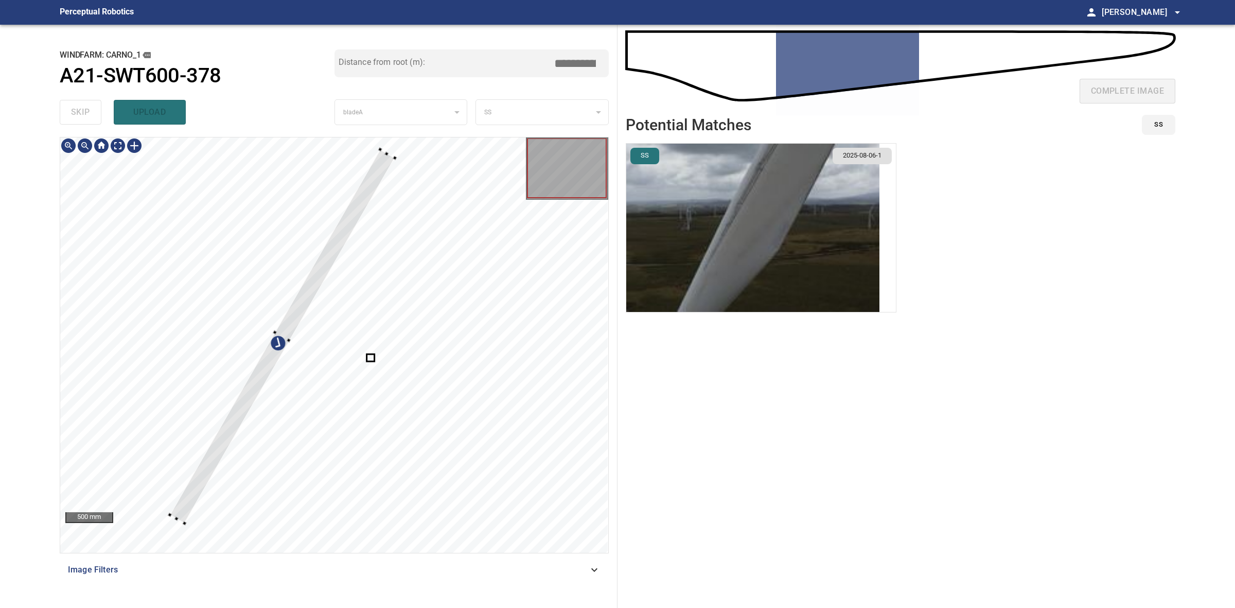
click at [287, 330] on div at bounding box center [282, 336] width 225 height 374
click at [300, 317] on div at bounding box center [282, 340] width 233 height 372
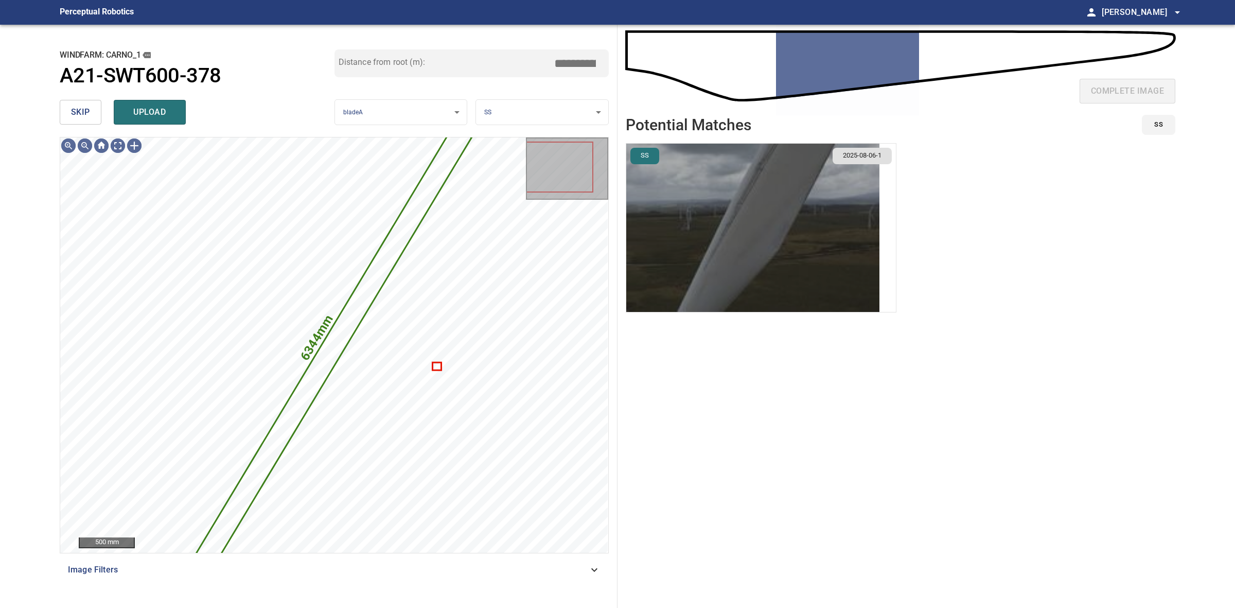
click at [713, 267] on img "button" at bounding box center [752, 228] width 253 height 168
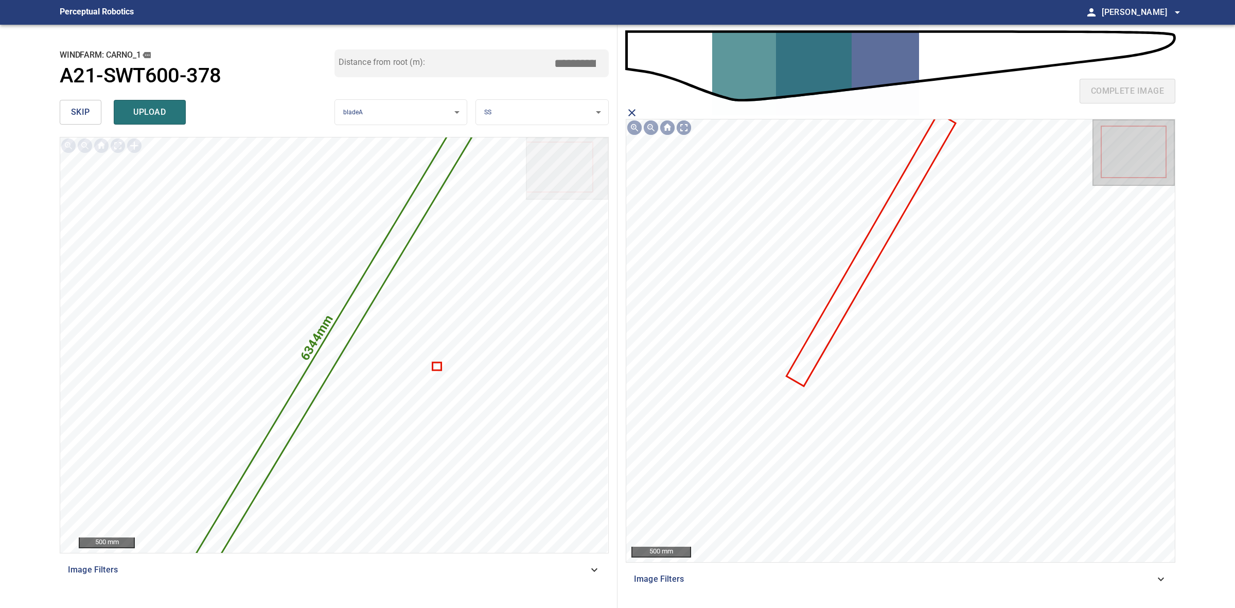
click at [831, 318] on icon at bounding box center [871, 249] width 167 height 271
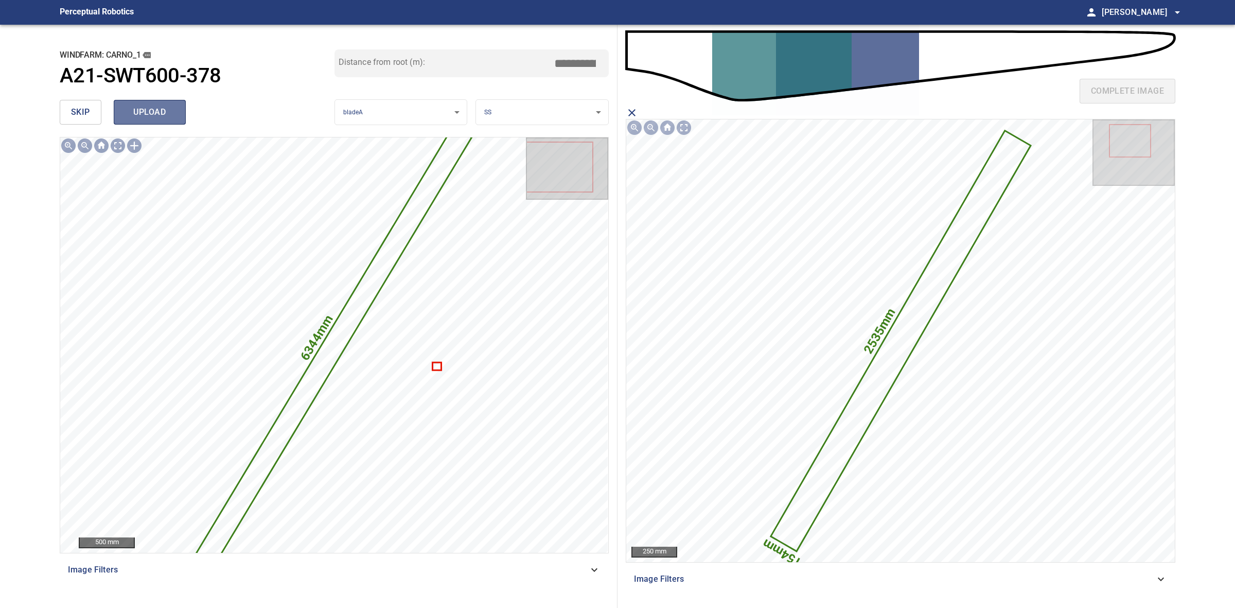
click at [170, 117] on span "upload" at bounding box center [149, 112] width 49 height 14
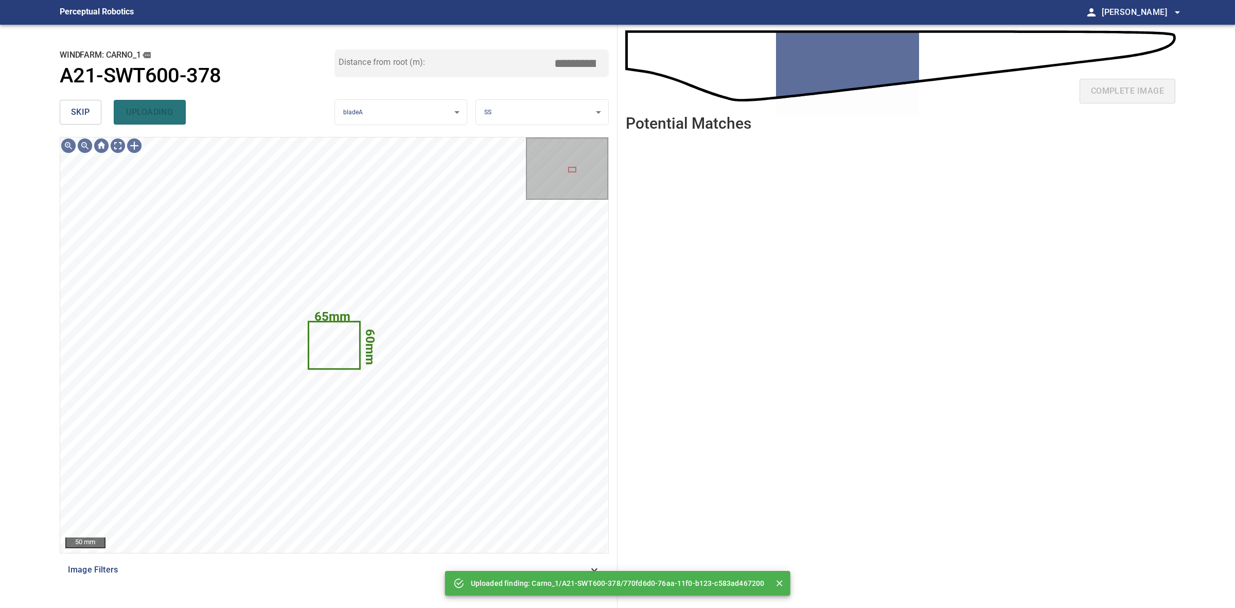
click at [85, 117] on span "skip" at bounding box center [80, 112] width 19 height 14
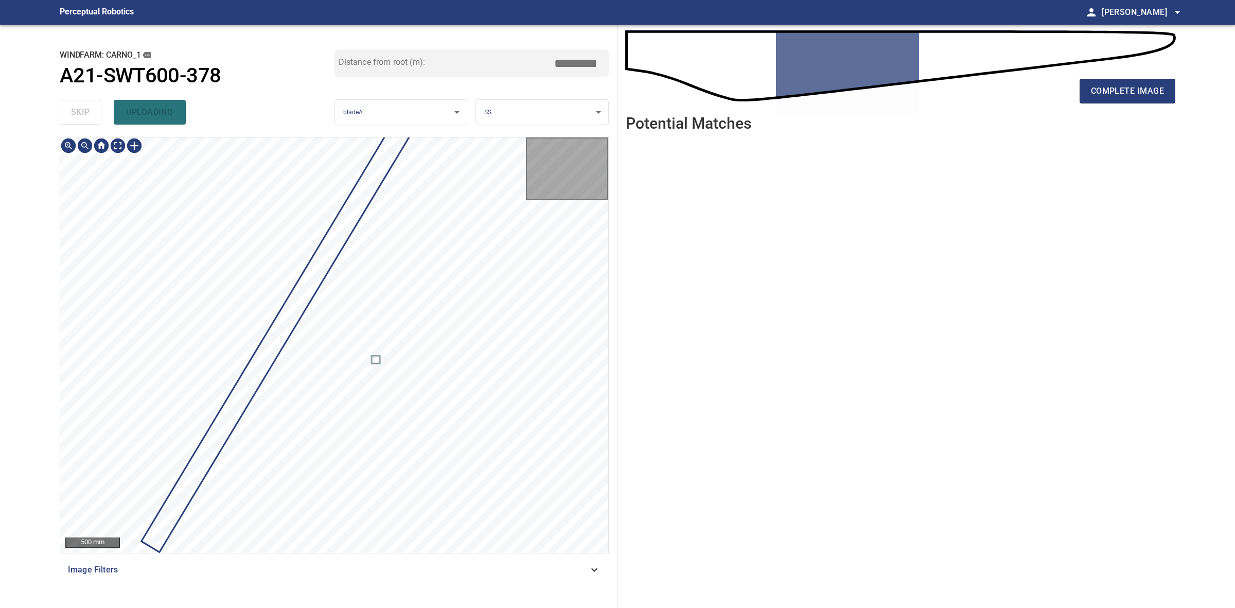
click at [85, 117] on div "skip uploading" at bounding box center [197, 112] width 275 height 33
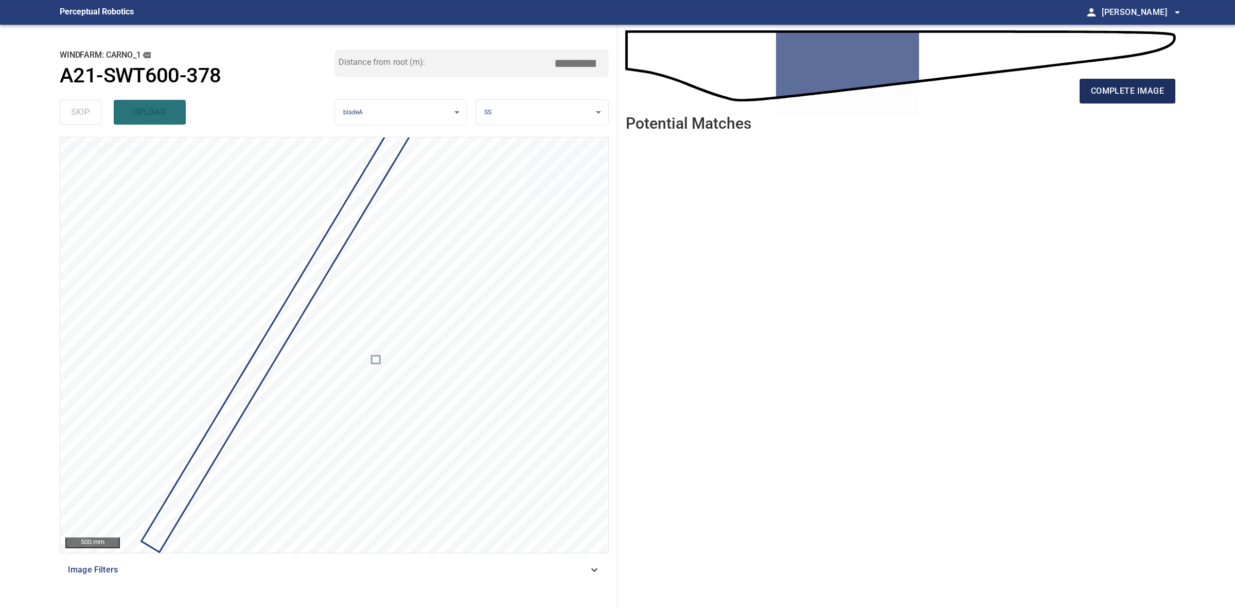
click at [1086, 94] on button "complete image" at bounding box center [1128, 91] width 96 height 25
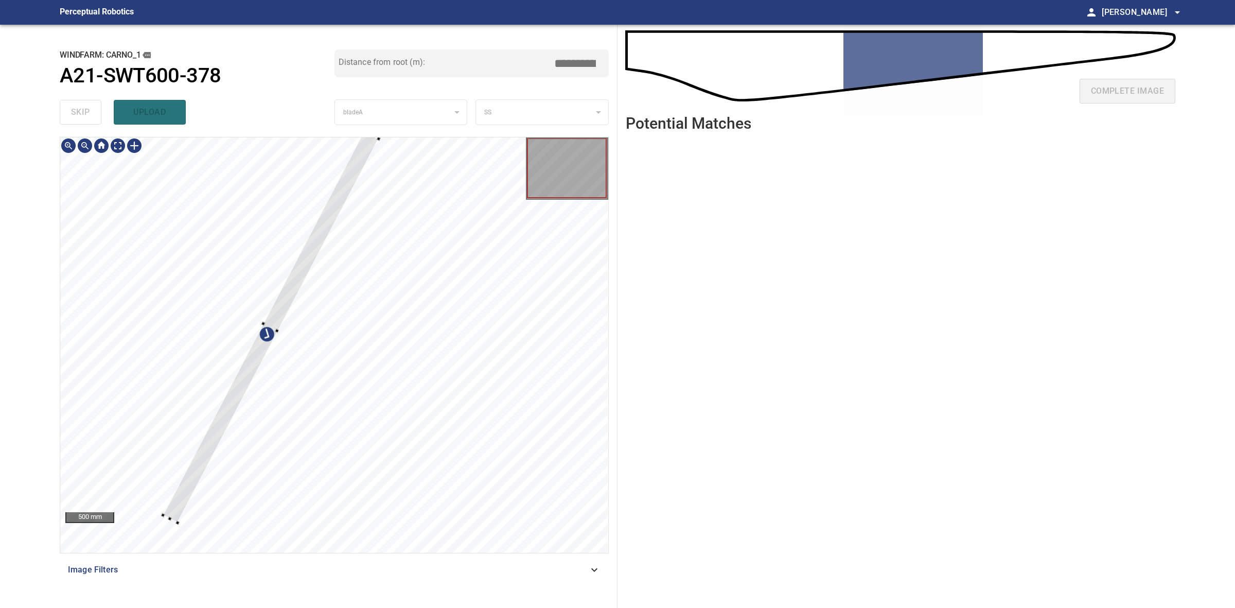
click at [276, 325] on div at bounding box center [271, 327] width 216 height 392
click at [316, 270] on div at bounding box center [276, 334] width 248 height 390
click at [379, 174] on div at bounding box center [269, 346] width 234 height 367
click at [255, 385] on div at bounding box center [275, 342] width 234 height 367
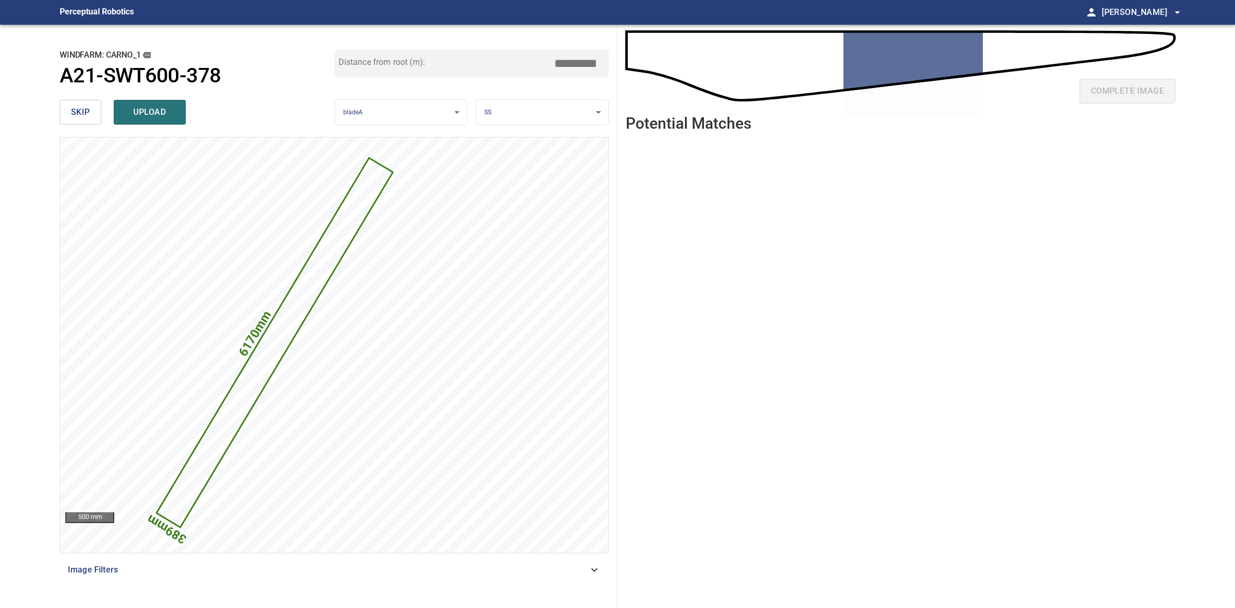
drag, startPoint x: 578, startPoint y: 61, endPoint x: 567, endPoint y: 61, distance: 11.3
click at [567, 61] on input "*****" at bounding box center [578, 64] width 51 height 20
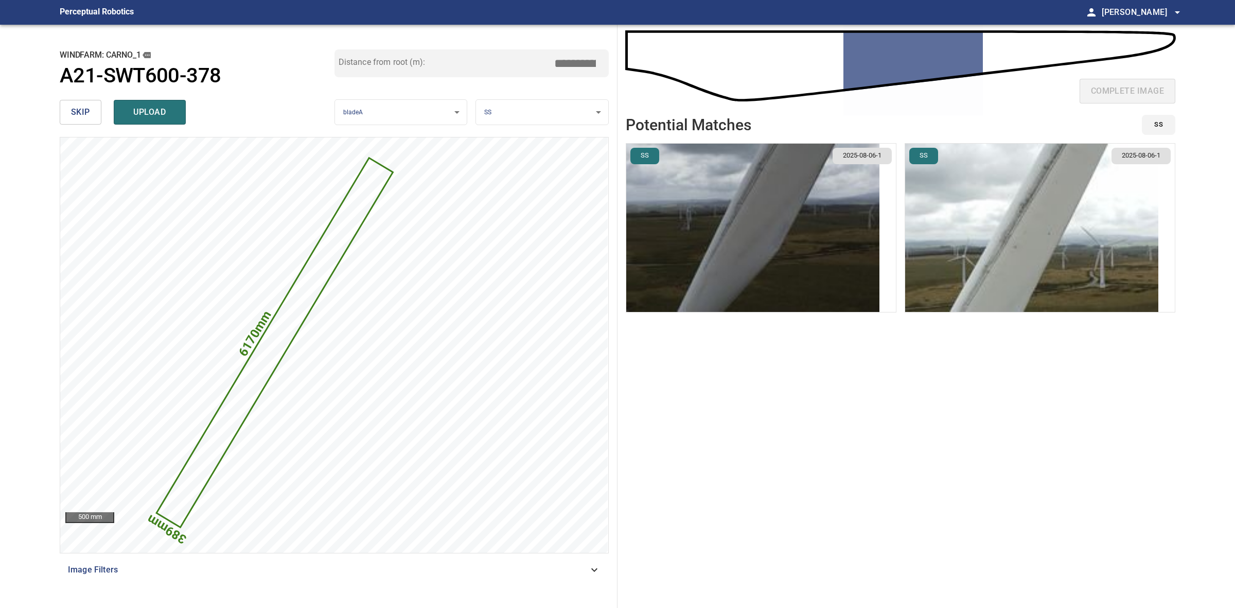
type input "*****"
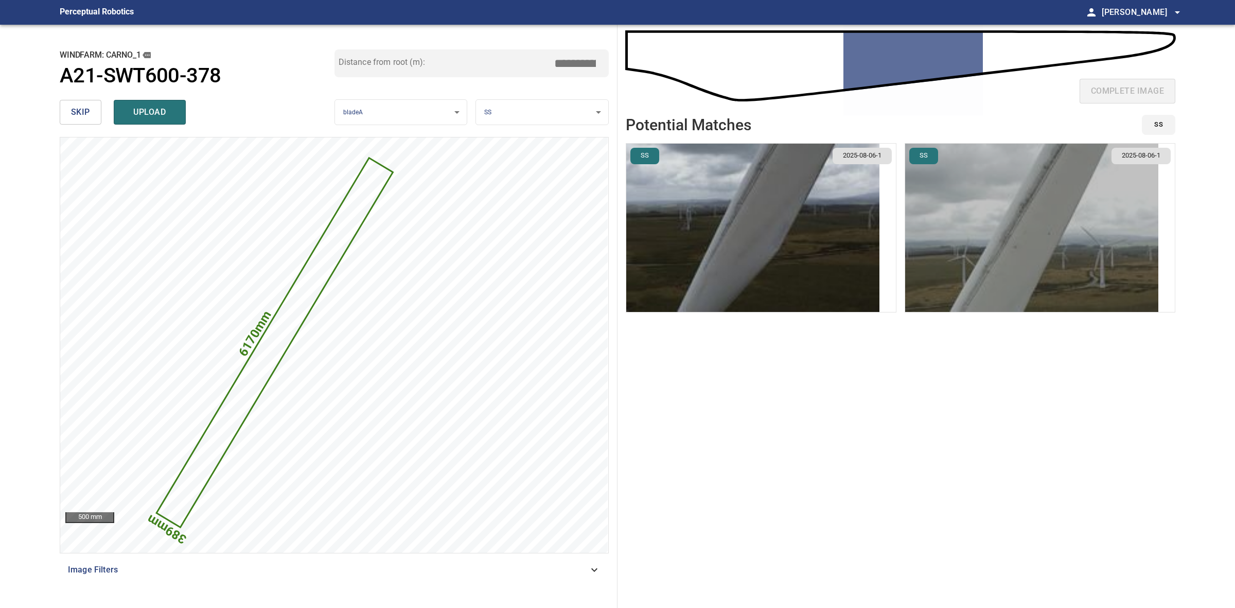
click at [979, 228] on img "button" at bounding box center [1031, 228] width 253 height 168
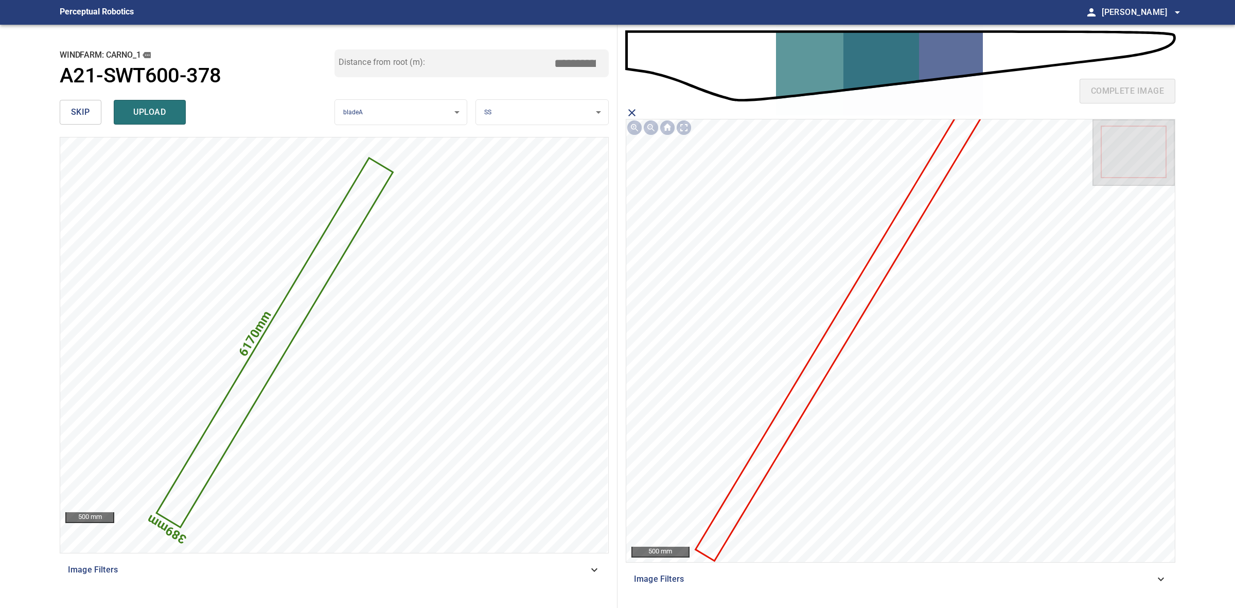
click at [874, 281] on icon at bounding box center [838, 334] width 283 height 451
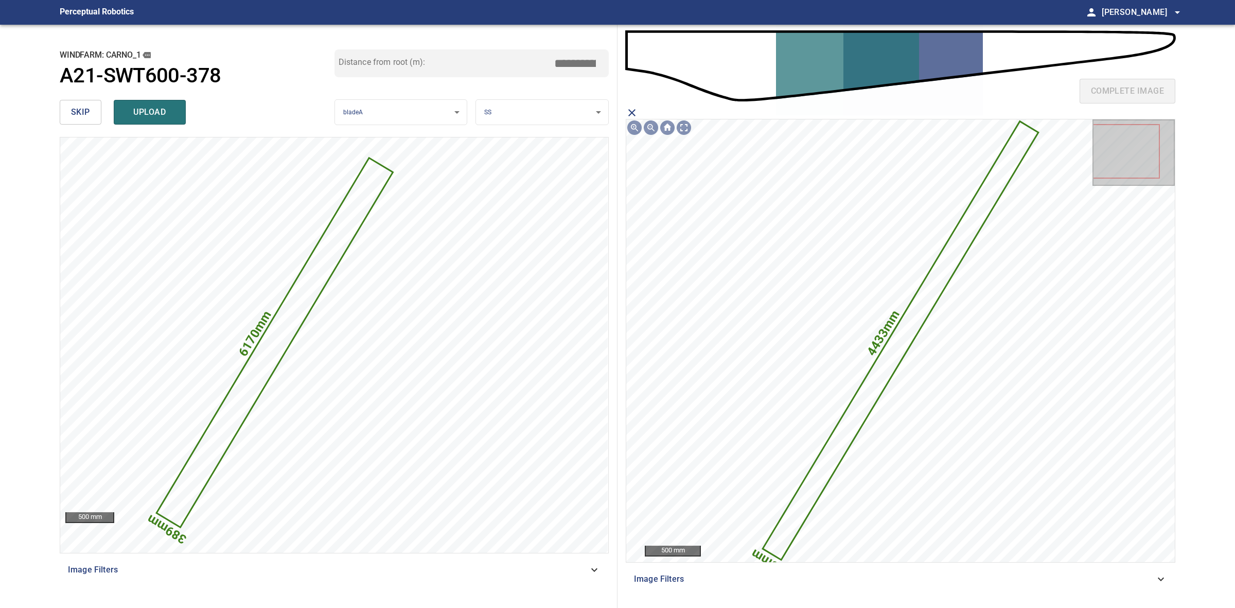
click at [141, 125] on div "skip upload" at bounding box center [197, 112] width 275 height 33
click at [137, 117] on span "upload" at bounding box center [149, 112] width 49 height 14
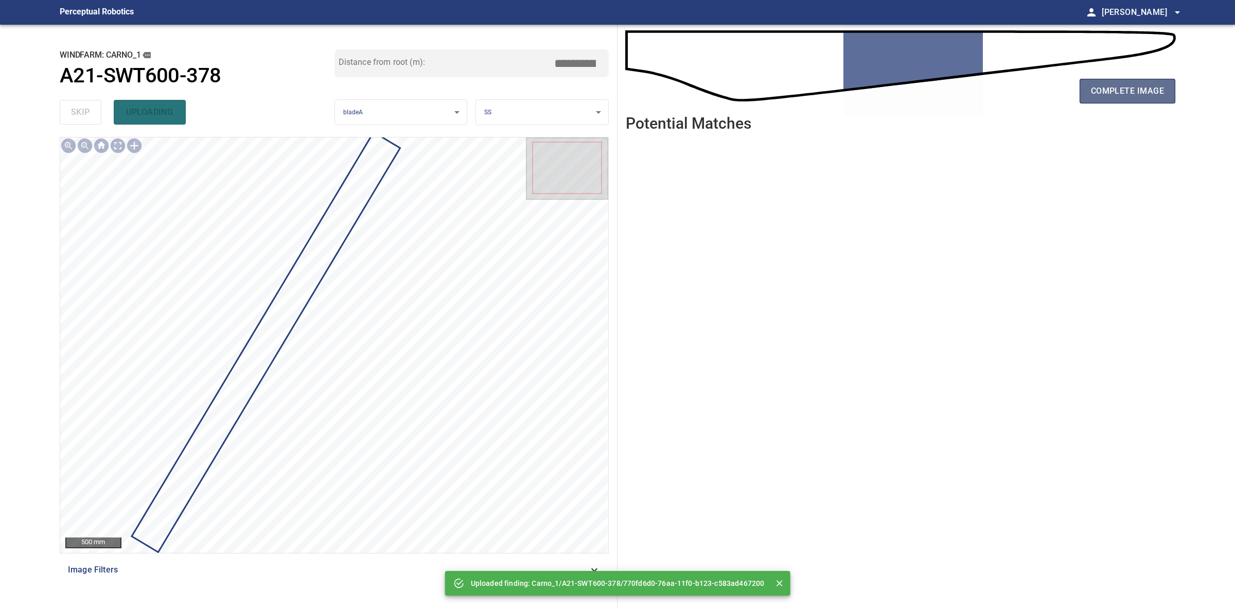
click at [1127, 79] on button "complete image" at bounding box center [1128, 91] width 96 height 25
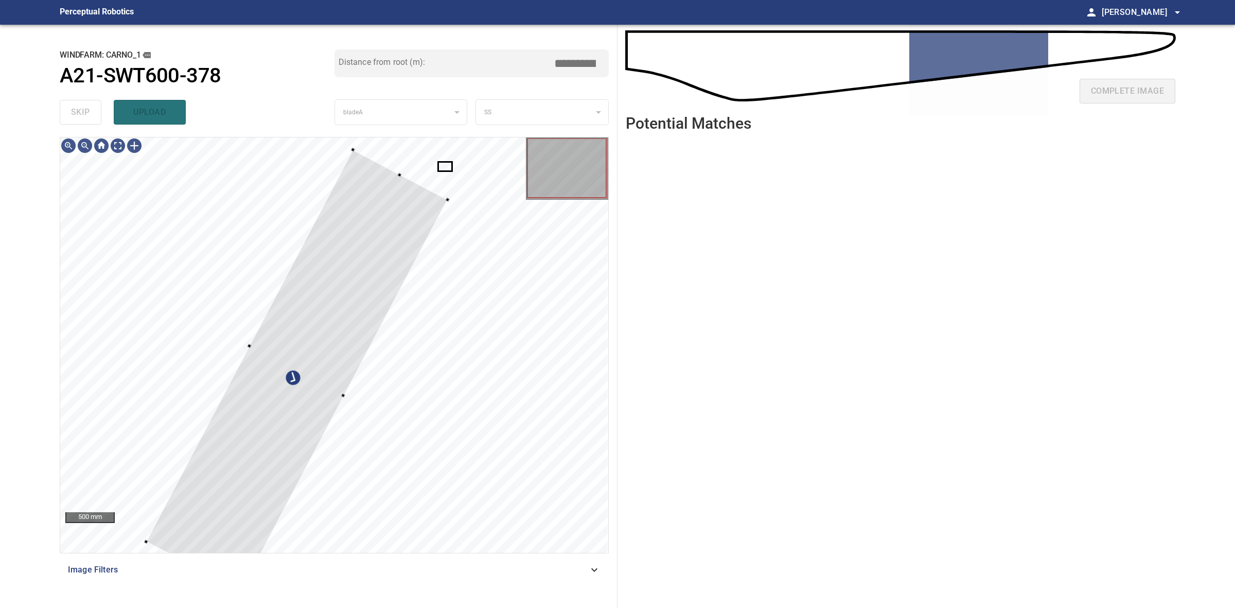
click at [189, 569] on div "500 mm Image Filters" at bounding box center [334, 368] width 549 height 463
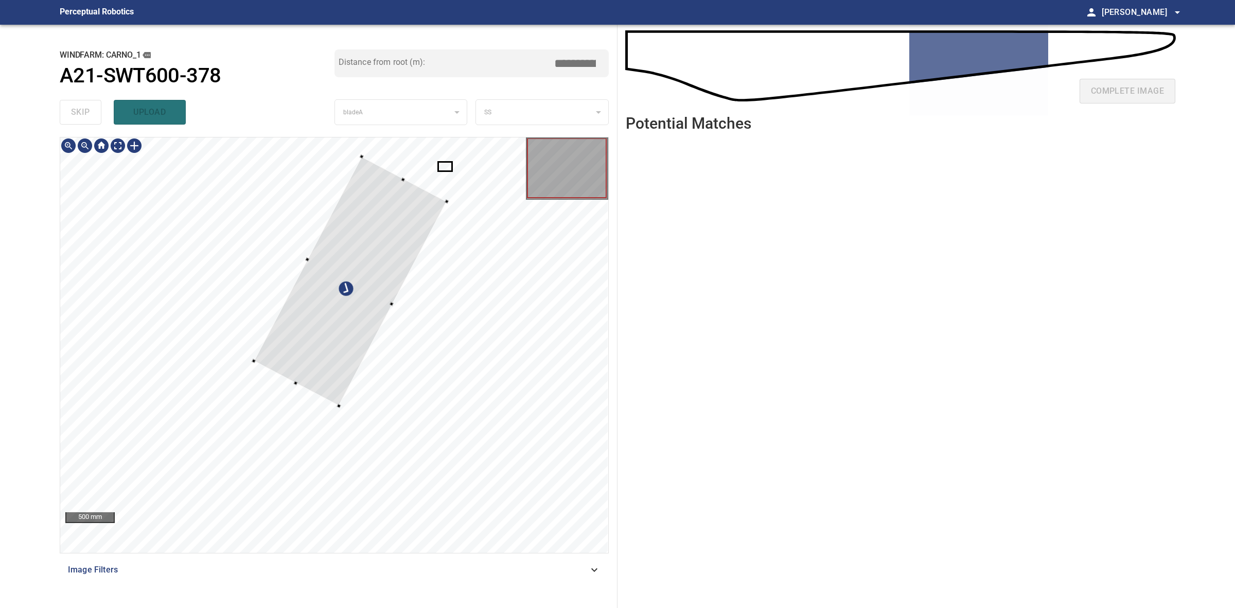
click at [255, 358] on div at bounding box center [350, 281] width 193 height 249
click at [268, 467] on div at bounding box center [334, 344] width 548 height 415
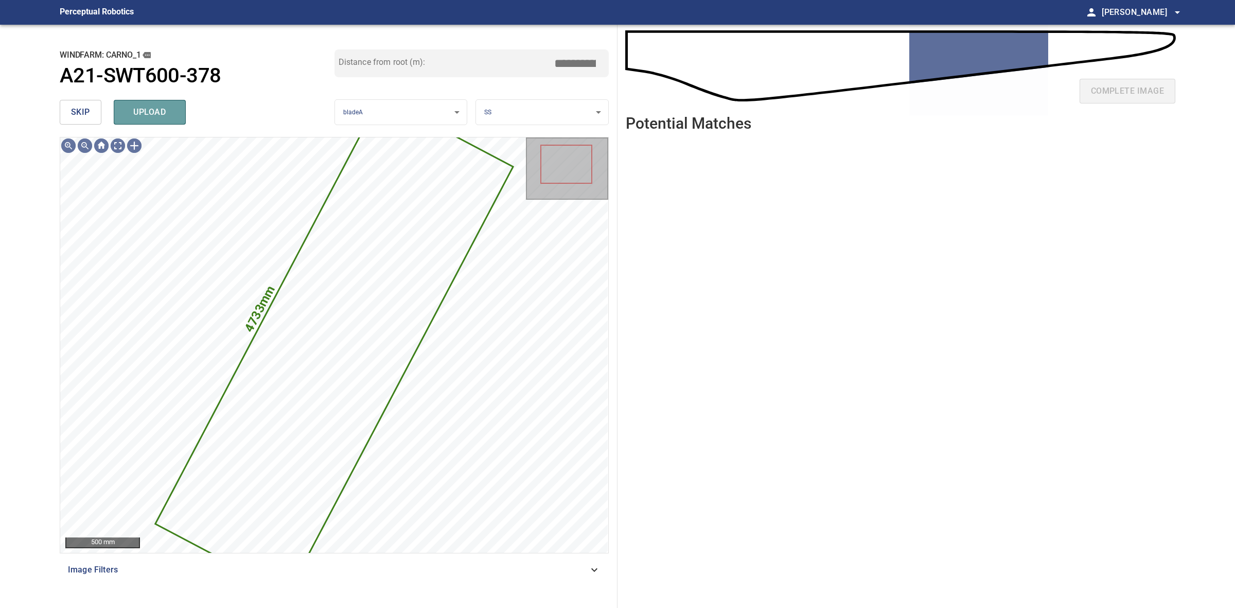
drag, startPoint x: 179, startPoint y: 114, endPoint x: 97, endPoint y: 114, distance: 82.4
click at [179, 114] on button "upload" at bounding box center [150, 112] width 72 height 25
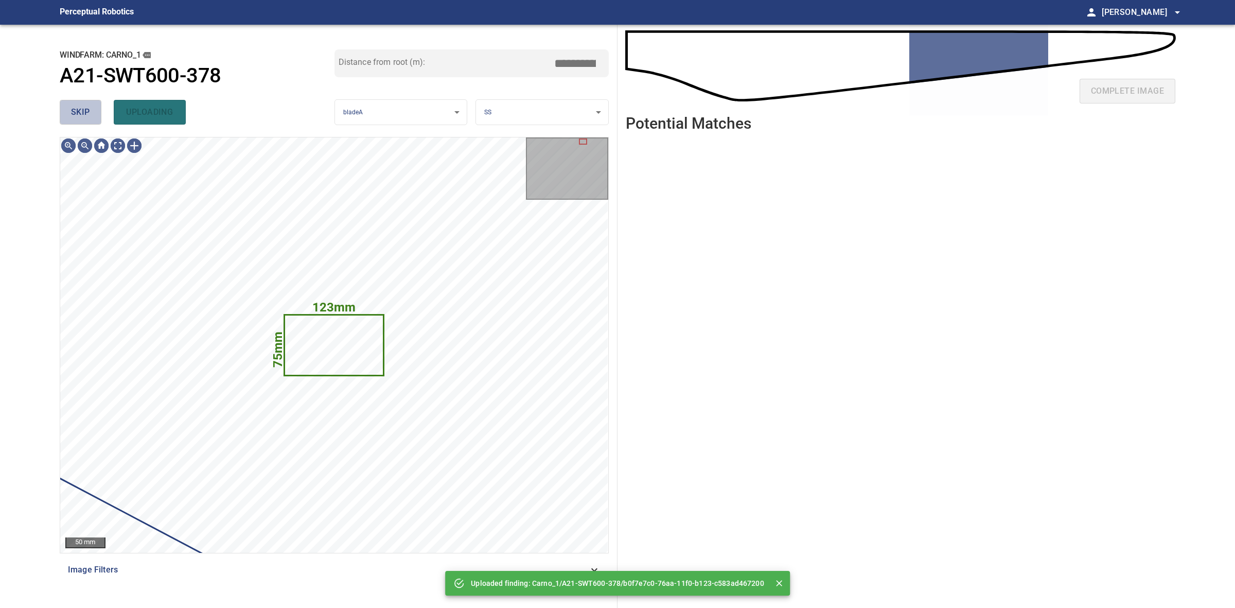
click at [85, 115] on span "skip" at bounding box center [80, 112] width 19 height 14
click at [85, 115] on div "skip uploading" at bounding box center [197, 112] width 275 height 33
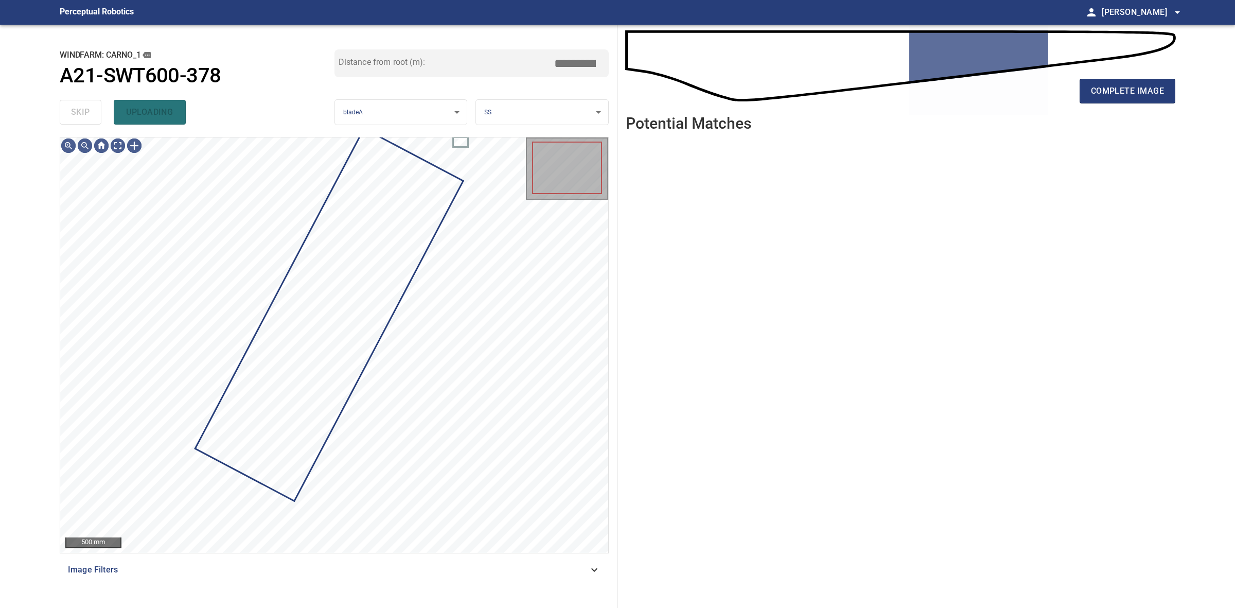
drag, startPoint x: 85, startPoint y: 115, endPoint x: 94, endPoint y: 114, distance: 8.3
click at [91, 114] on div "skip uploading" at bounding box center [197, 112] width 275 height 33
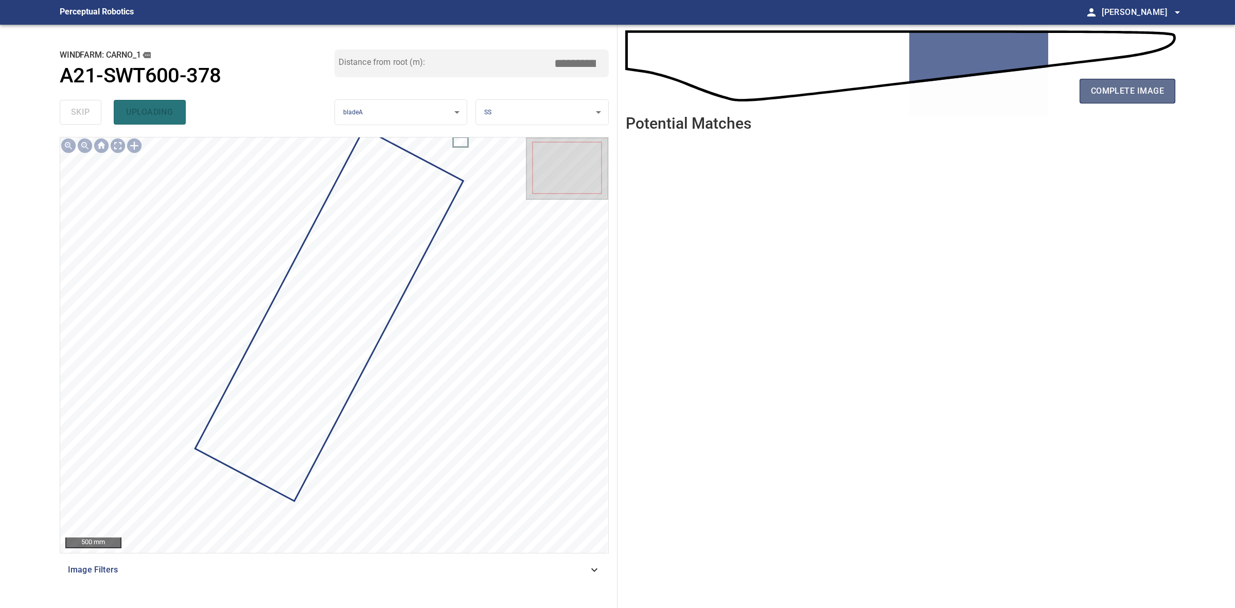
click at [1153, 84] on span "complete image" at bounding box center [1127, 91] width 73 height 14
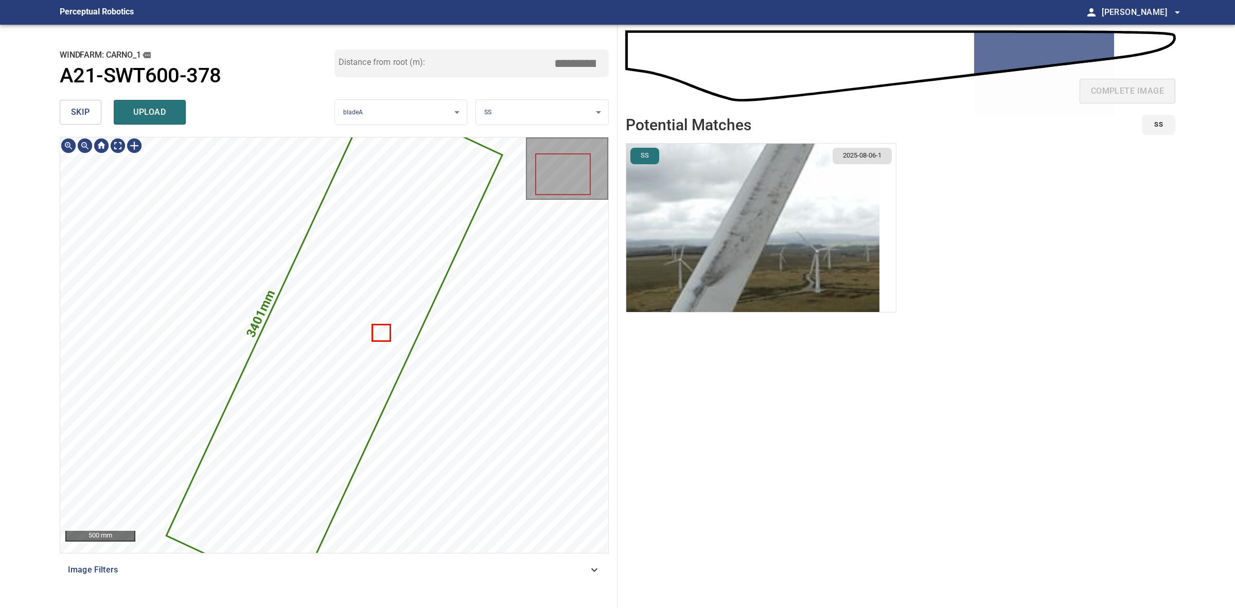
drag, startPoint x: 726, startPoint y: 287, endPoint x: 731, endPoint y: 286, distance: 5.2
click at [727, 287] on img "button" at bounding box center [752, 228] width 253 height 168
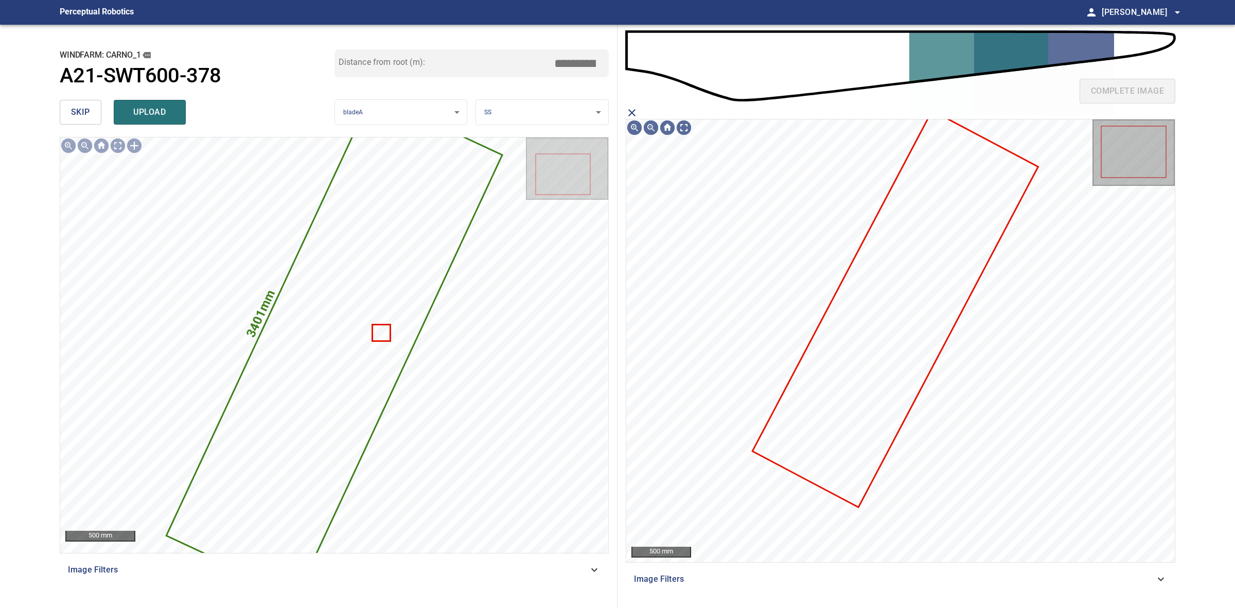
click at [852, 316] on icon at bounding box center [896, 308] width 284 height 394
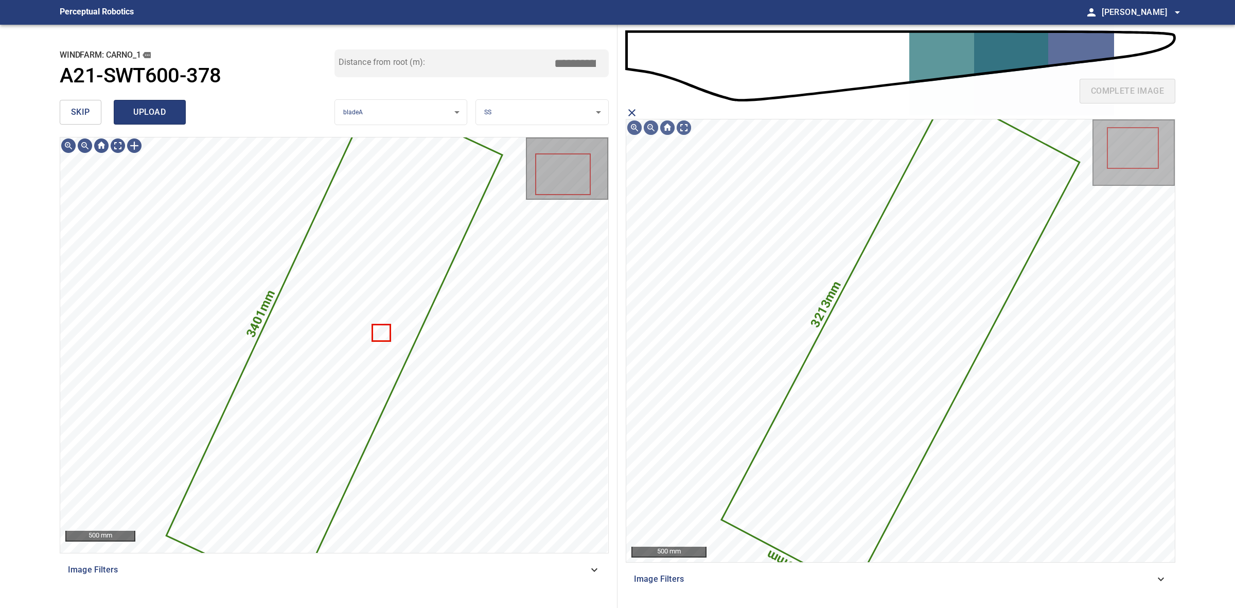
click at [176, 101] on button "upload" at bounding box center [150, 112] width 72 height 25
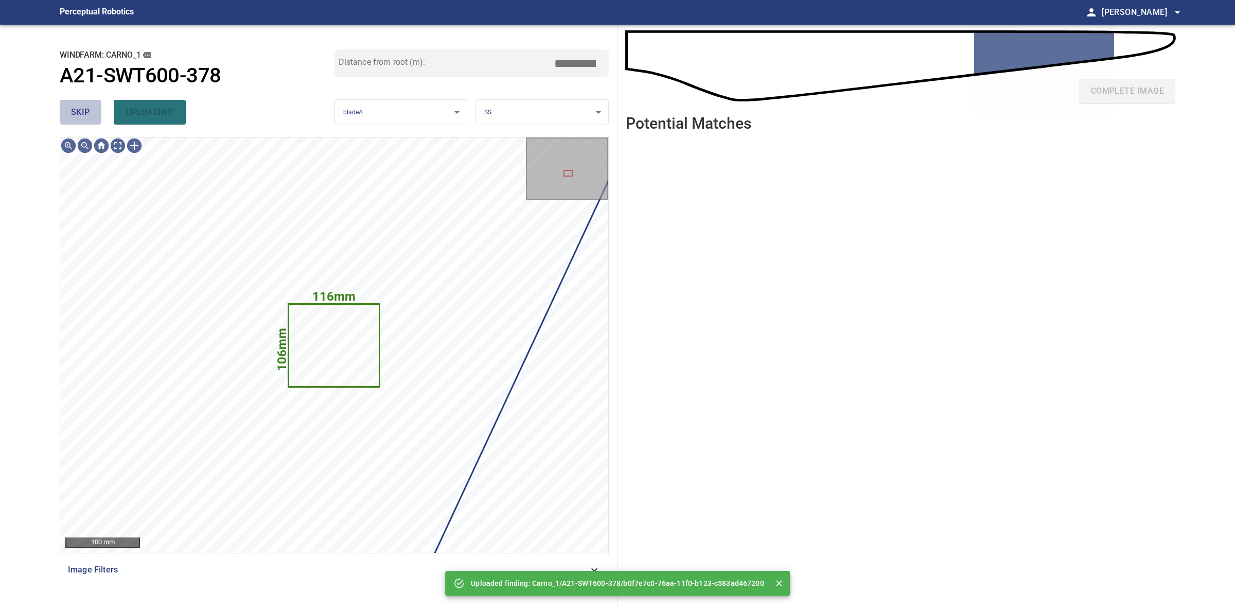
click at [89, 111] on span "skip" at bounding box center [80, 112] width 19 height 14
click at [89, 111] on div "skip uploading" at bounding box center [197, 112] width 275 height 33
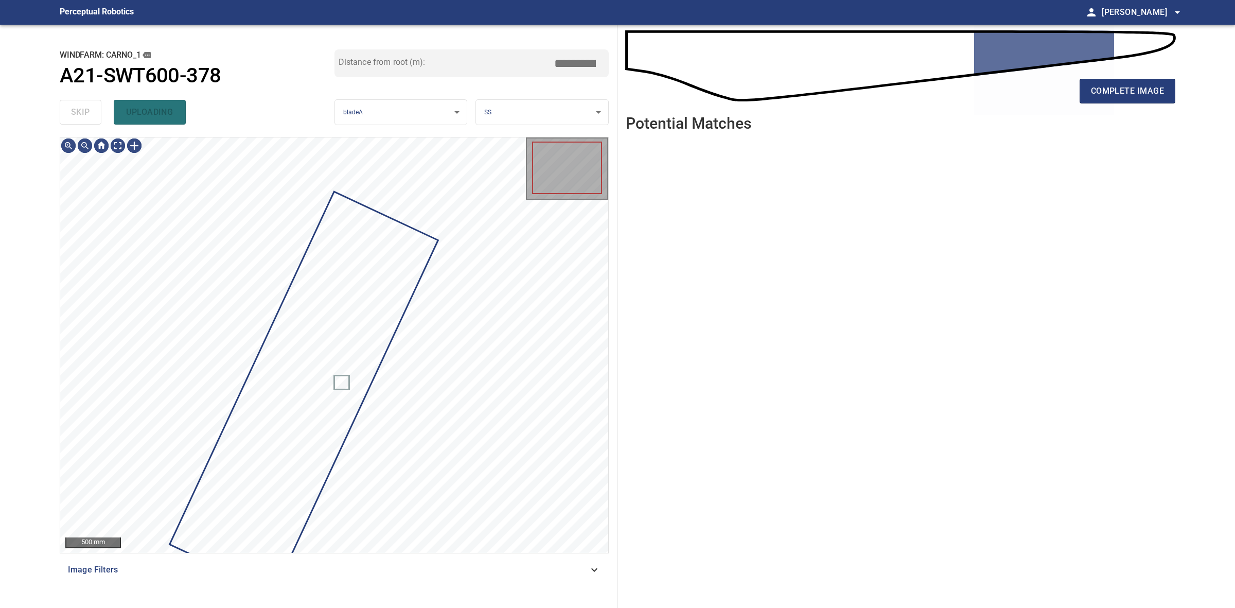
click at [89, 111] on div "skip uploading" at bounding box center [197, 112] width 275 height 33
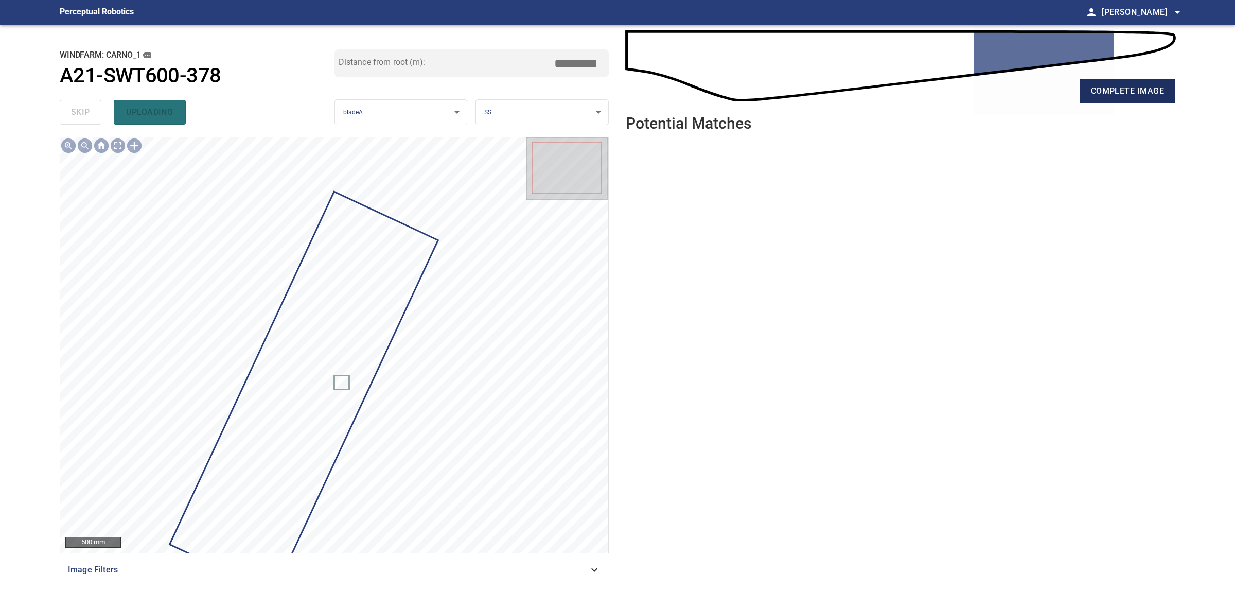
click at [1141, 93] on span "complete image" at bounding box center [1127, 91] width 73 height 14
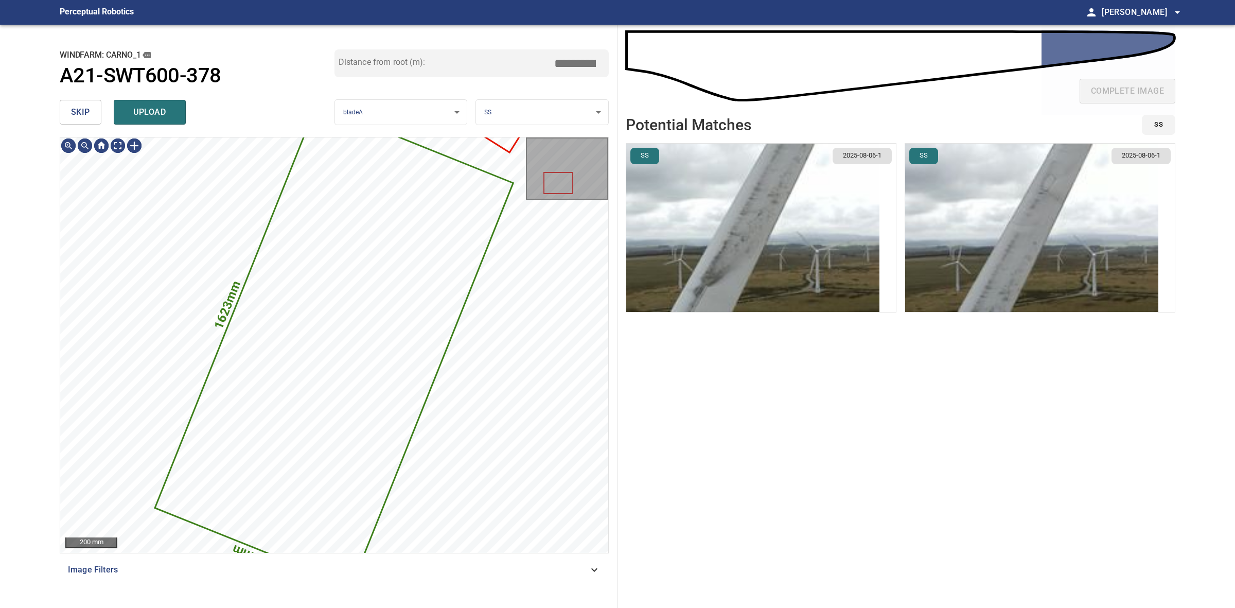
click at [82, 116] on span "skip" at bounding box center [80, 112] width 19 height 14
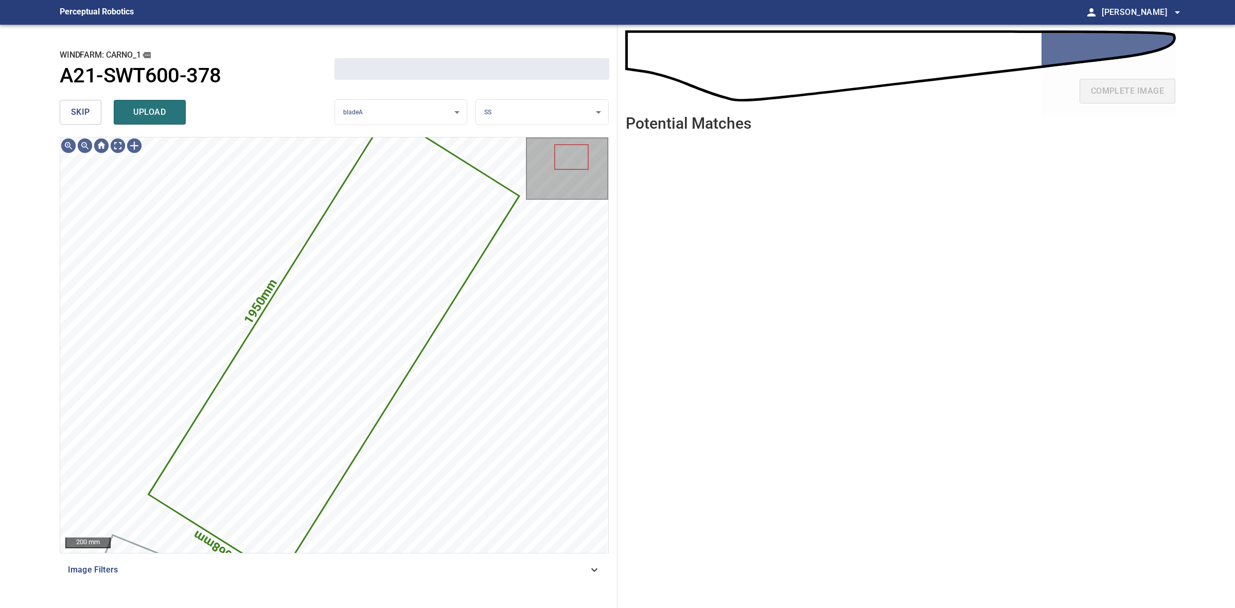
click at [81, 111] on span "skip" at bounding box center [80, 112] width 19 height 14
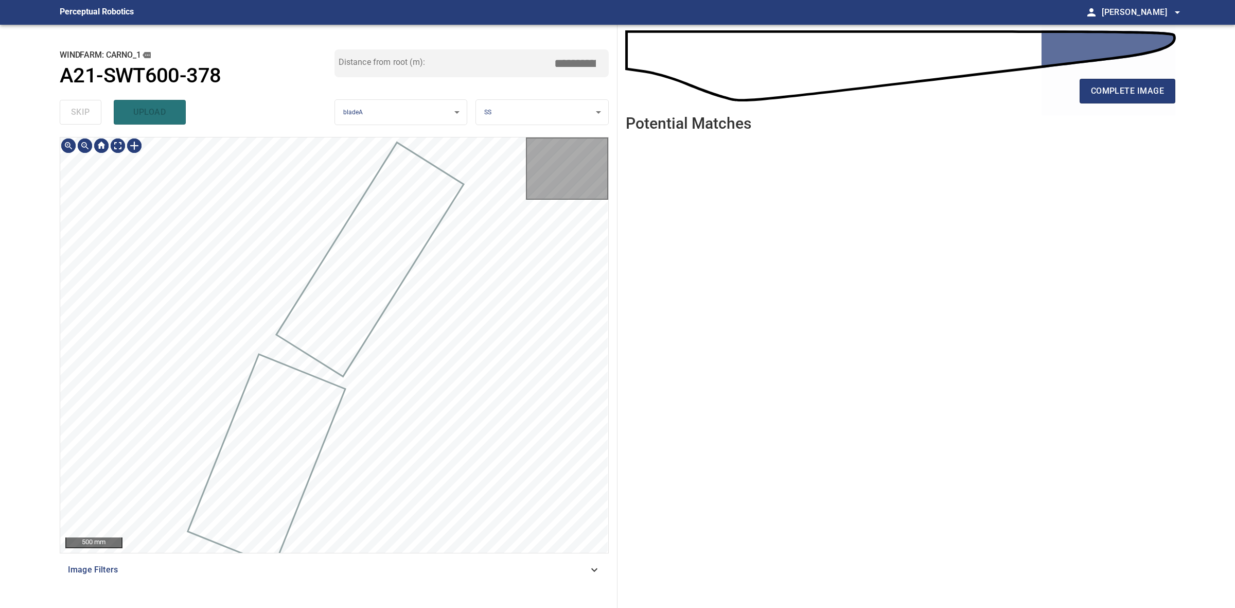
click at [81, 111] on div "skip upload" at bounding box center [197, 112] width 275 height 33
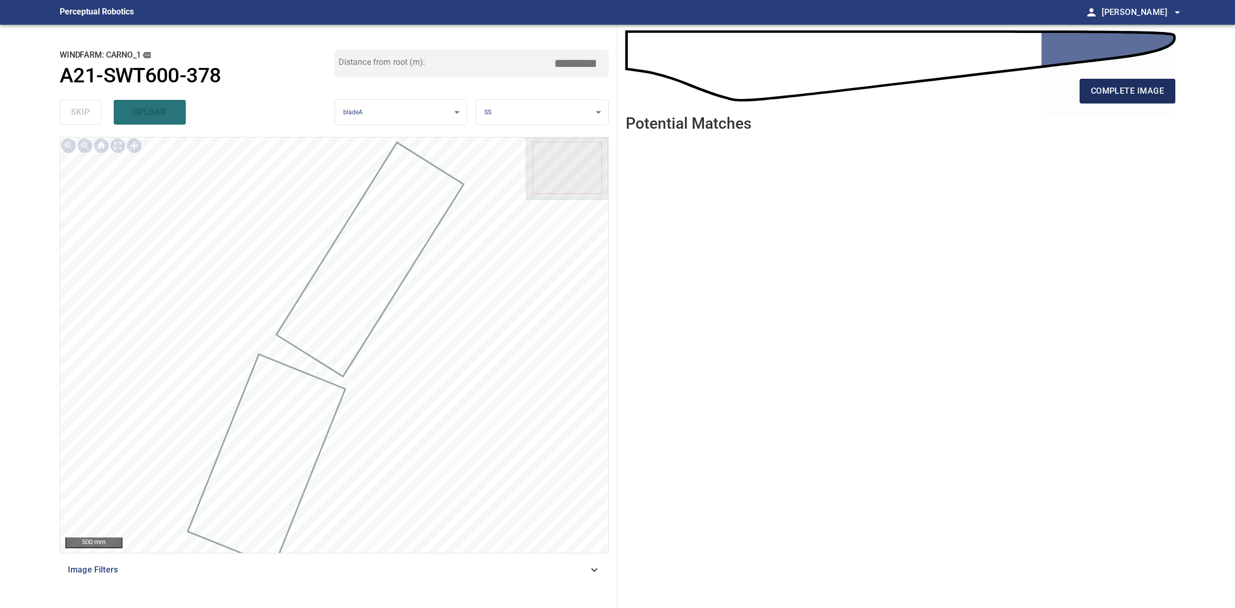
click at [1091, 91] on span "complete image" at bounding box center [1127, 91] width 73 height 14
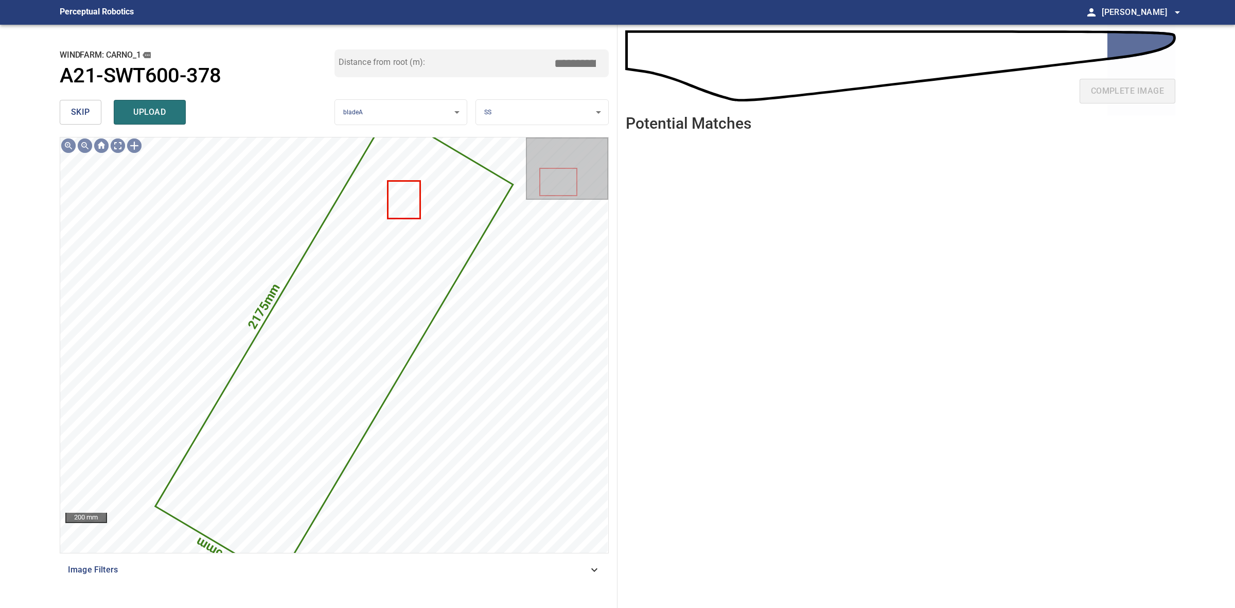
click at [86, 108] on span "skip" at bounding box center [80, 112] width 19 height 14
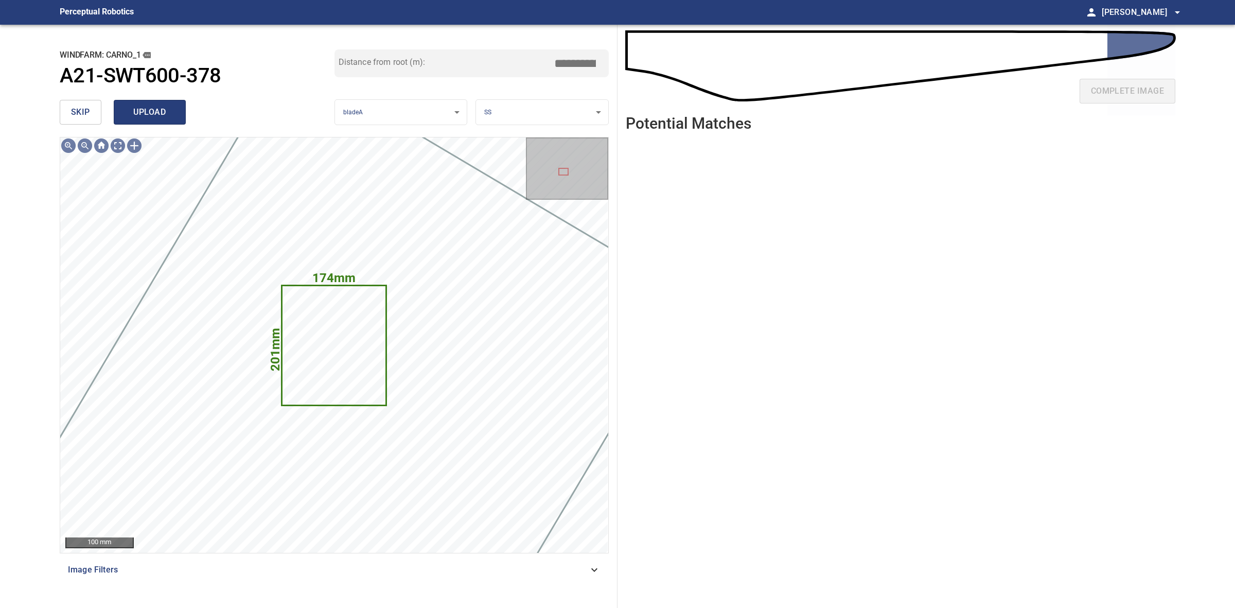
click at [167, 112] on span "upload" at bounding box center [149, 112] width 49 height 14
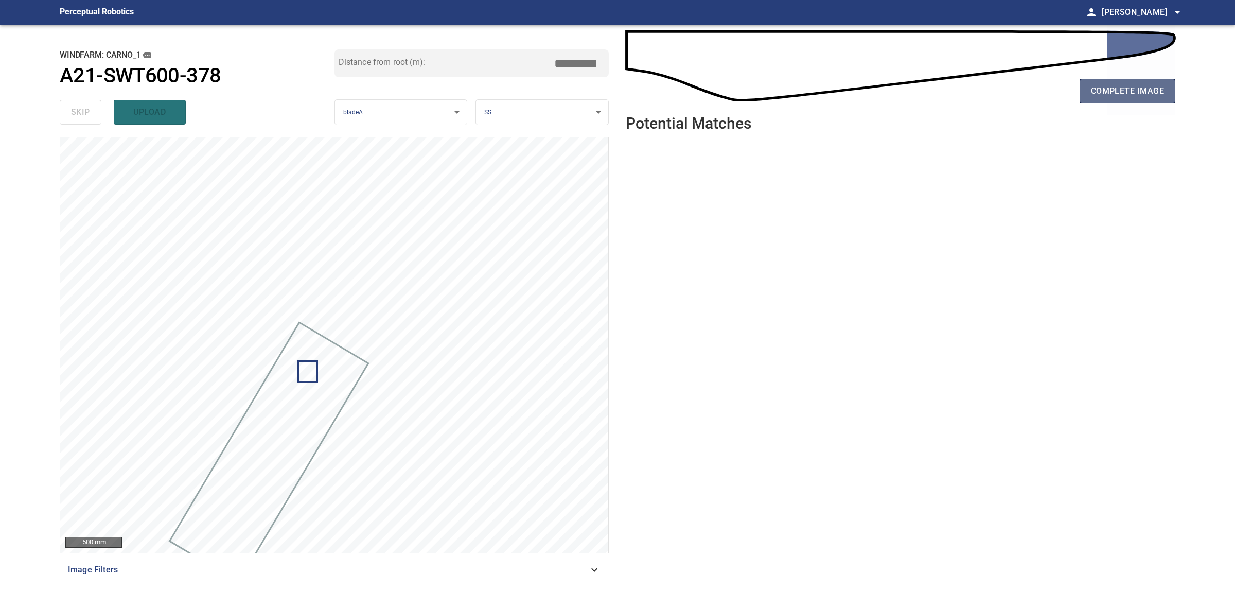
click at [1133, 91] on span "complete image" at bounding box center [1127, 91] width 73 height 14
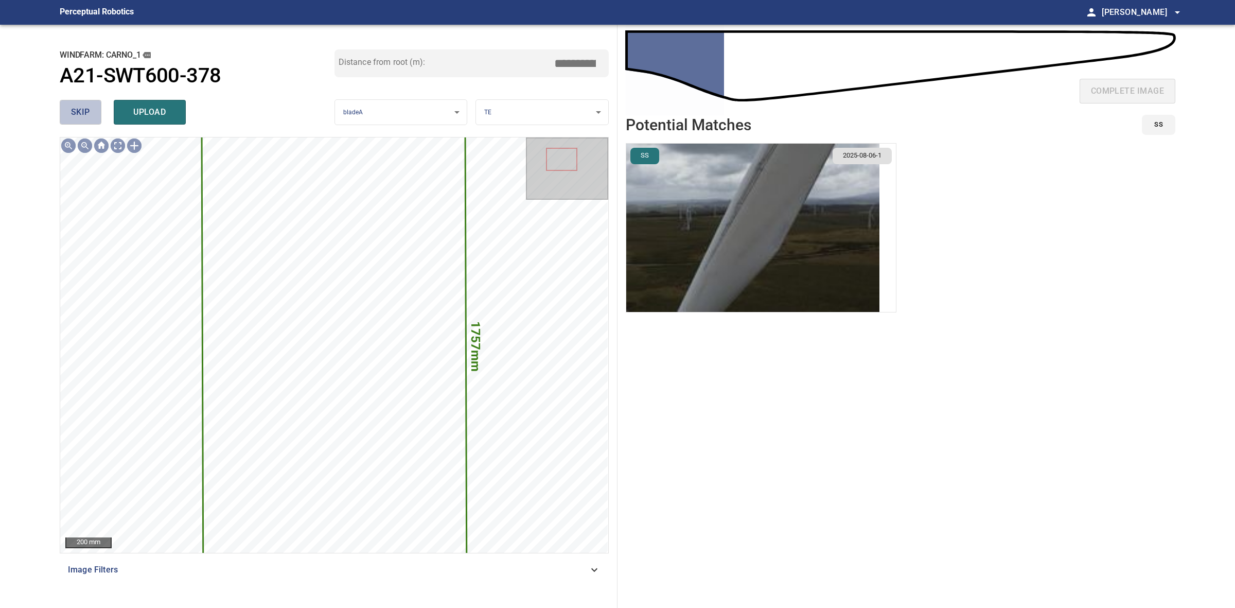
click at [69, 117] on button "skip" at bounding box center [81, 112] width 42 height 25
click at [69, 117] on div "skip upload" at bounding box center [197, 112] width 275 height 33
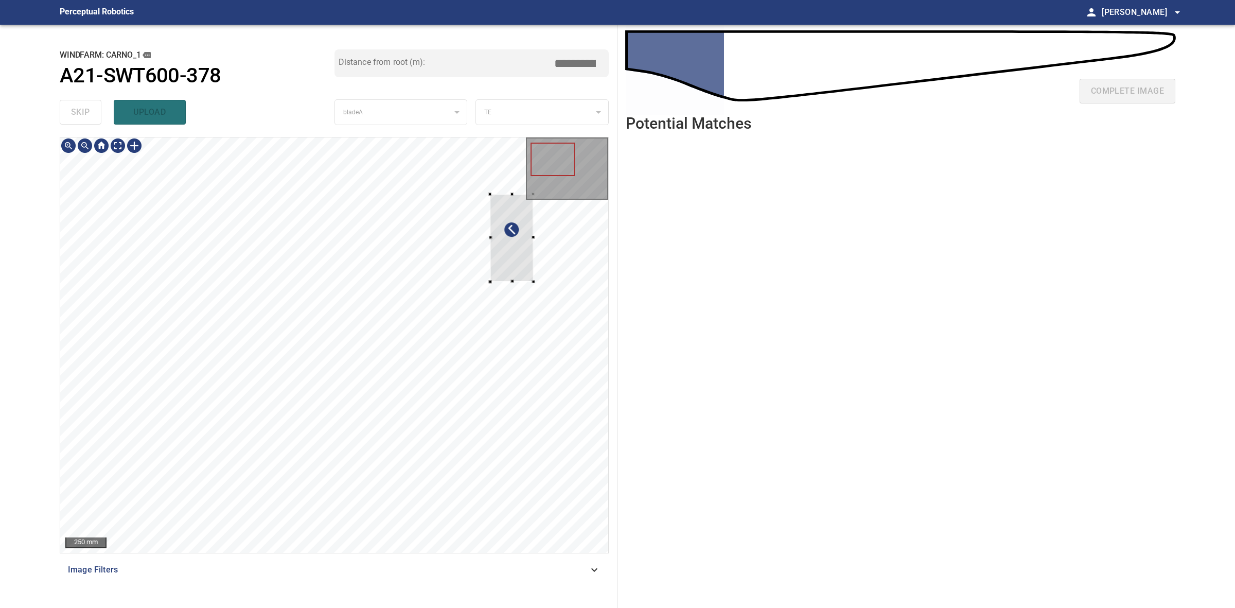
click at [498, 266] on div at bounding box center [512, 238] width 44 height 88
click at [475, 293] on div at bounding box center [478, 265] width 44 height 88
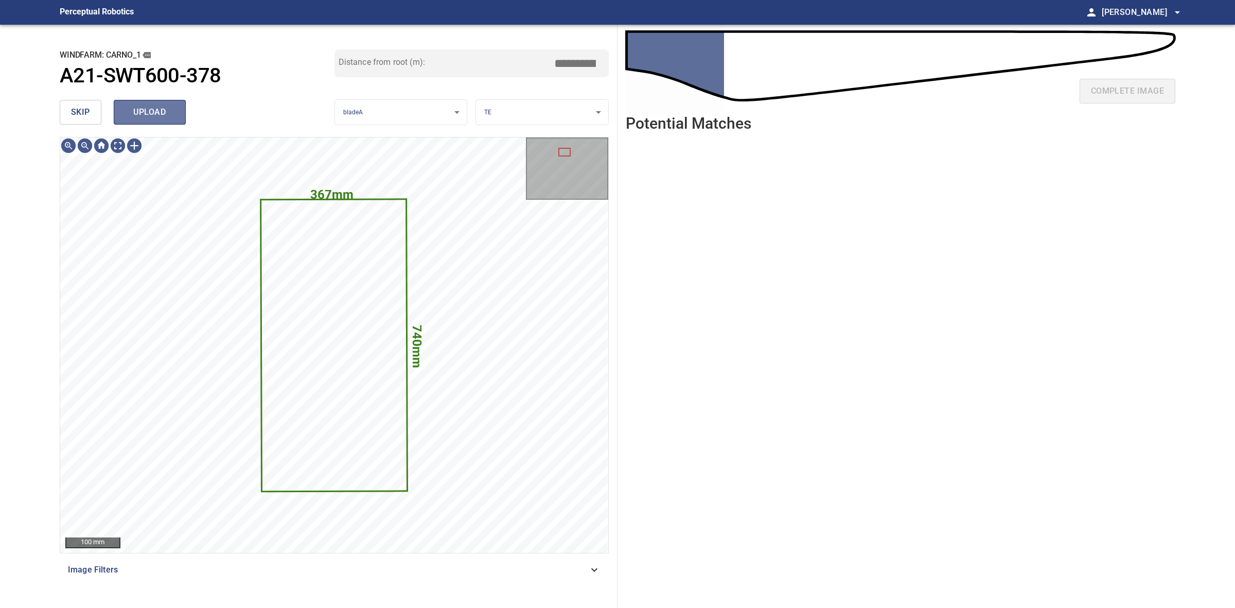
click at [153, 109] on span "upload" at bounding box center [149, 112] width 49 height 14
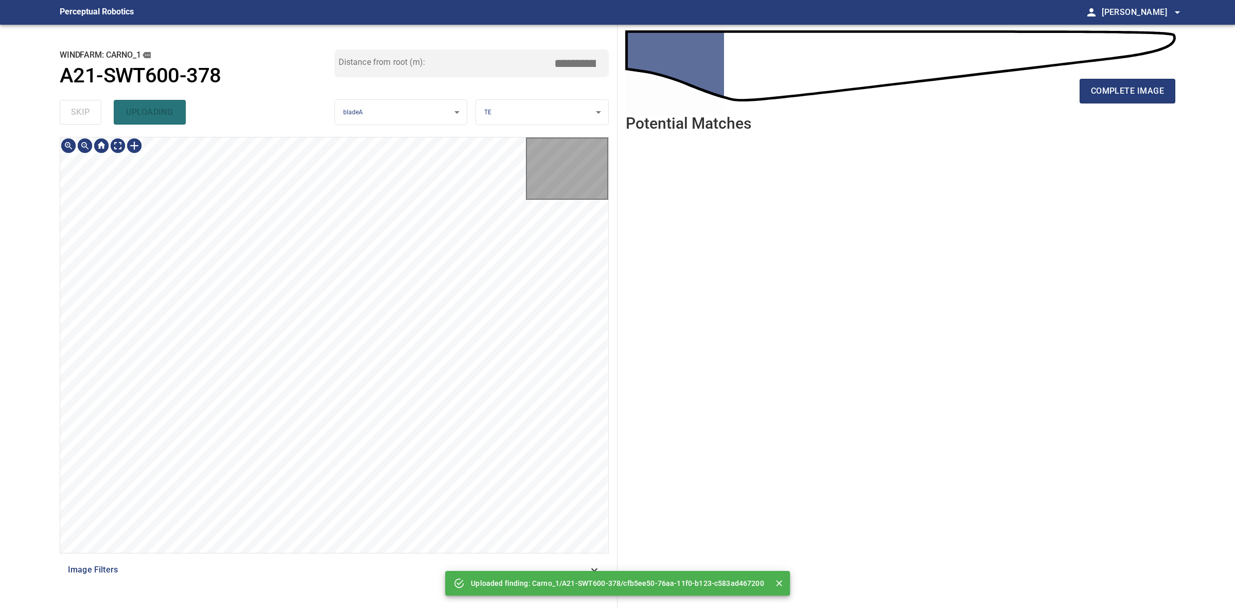
click at [57, 119] on div "**********" at bounding box center [334, 316] width 566 height 583
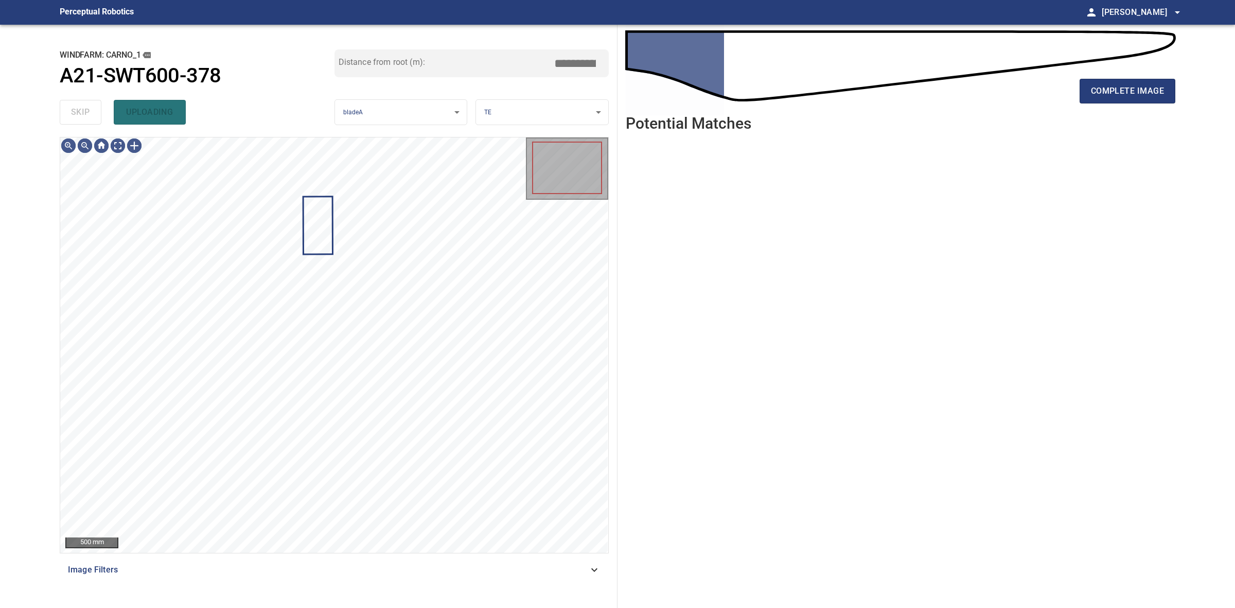
click at [64, 116] on div "skip uploading" at bounding box center [197, 112] width 275 height 33
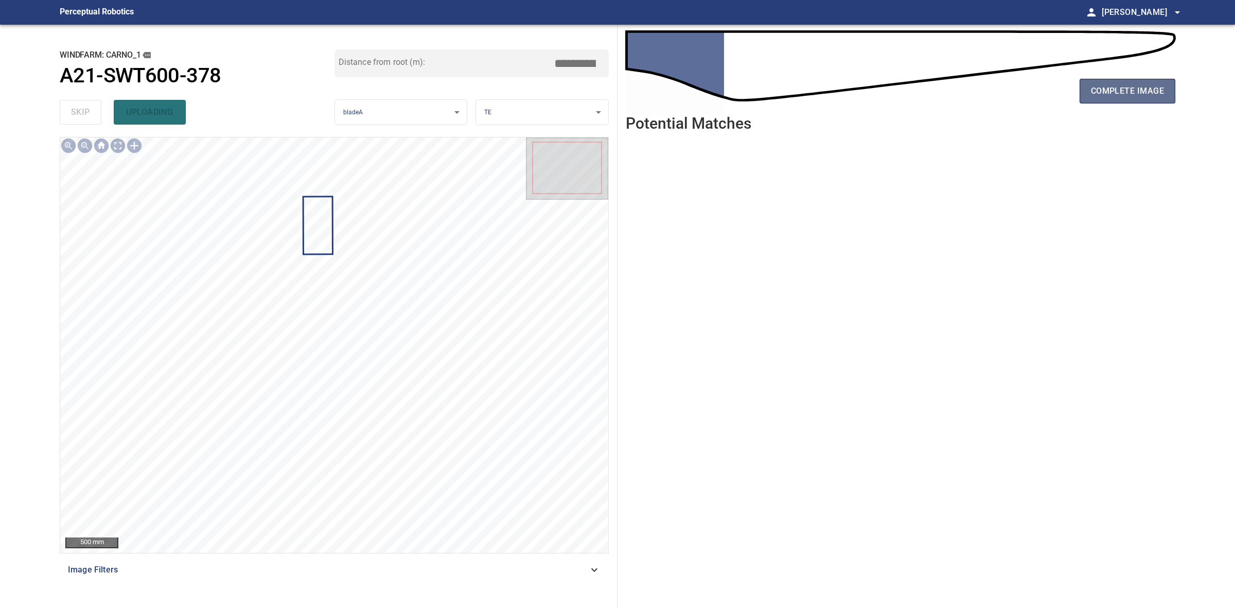
click at [1133, 88] on span "complete image" at bounding box center [1127, 91] width 73 height 14
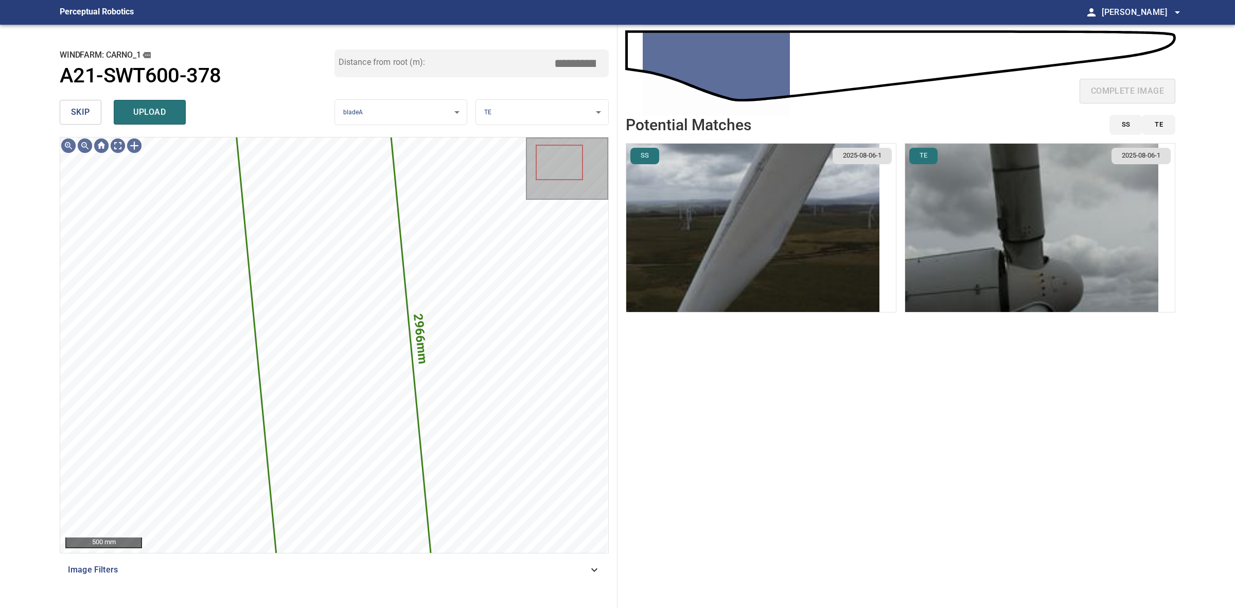
click at [86, 111] on span "skip" at bounding box center [80, 112] width 19 height 14
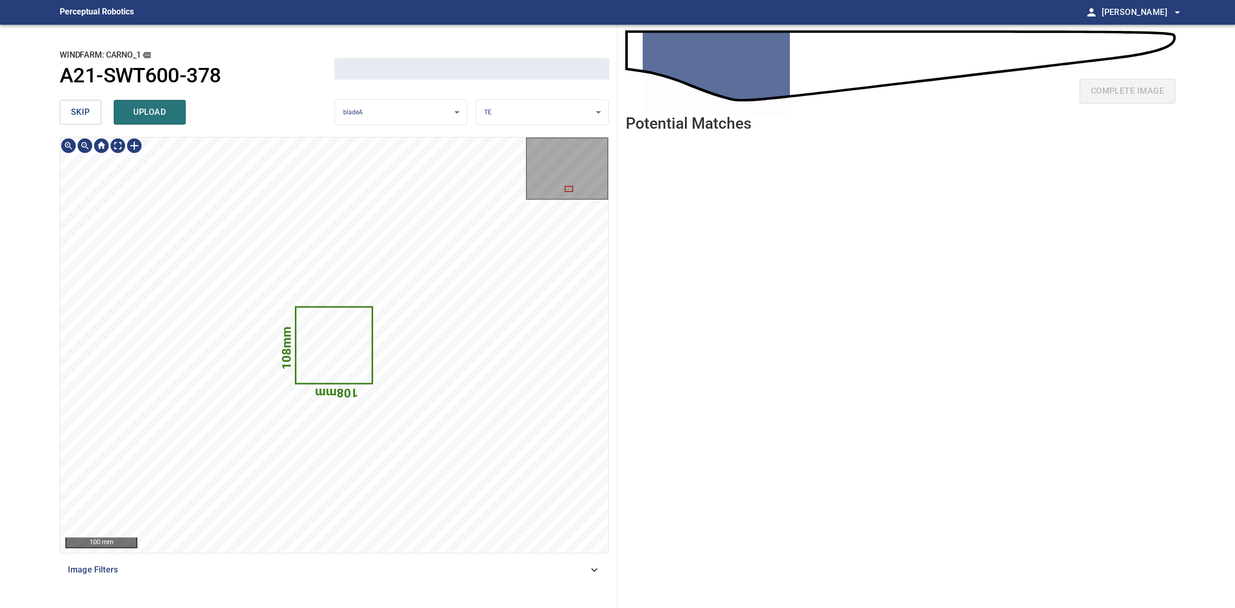
click at [86, 111] on span "skip" at bounding box center [80, 112] width 19 height 14
click at [86, 111] on div "skip upload" at bounding box center [197, 112] width 275 height 33
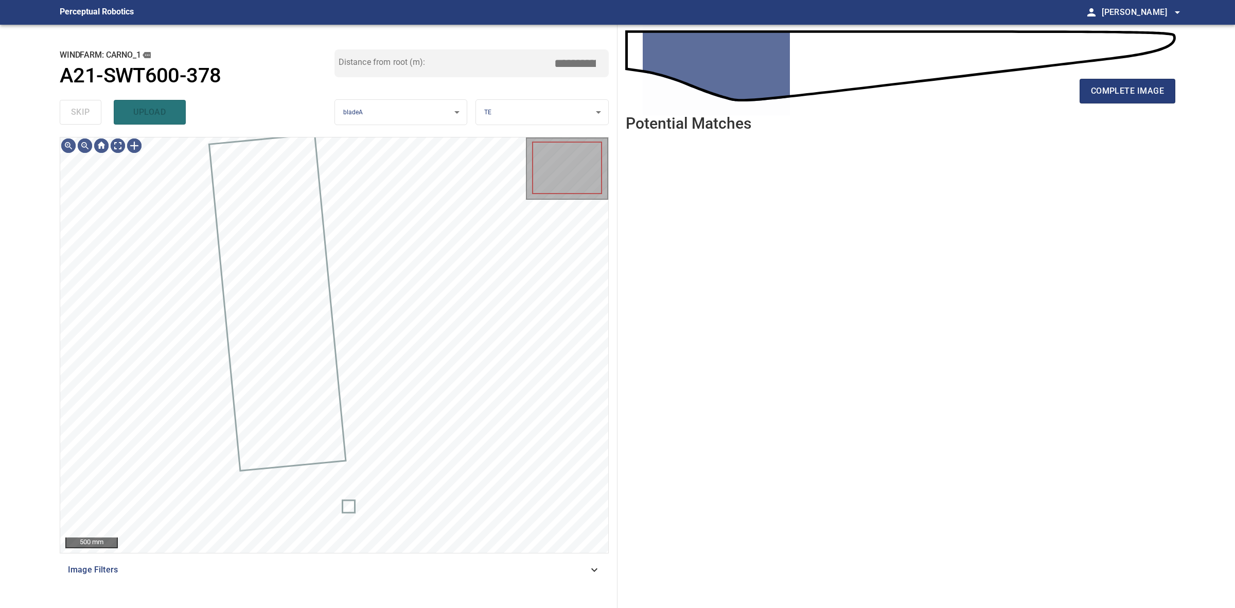
click at [86, 111] on div "skip upload" at bounding box center [197, 112] width 275 height 33
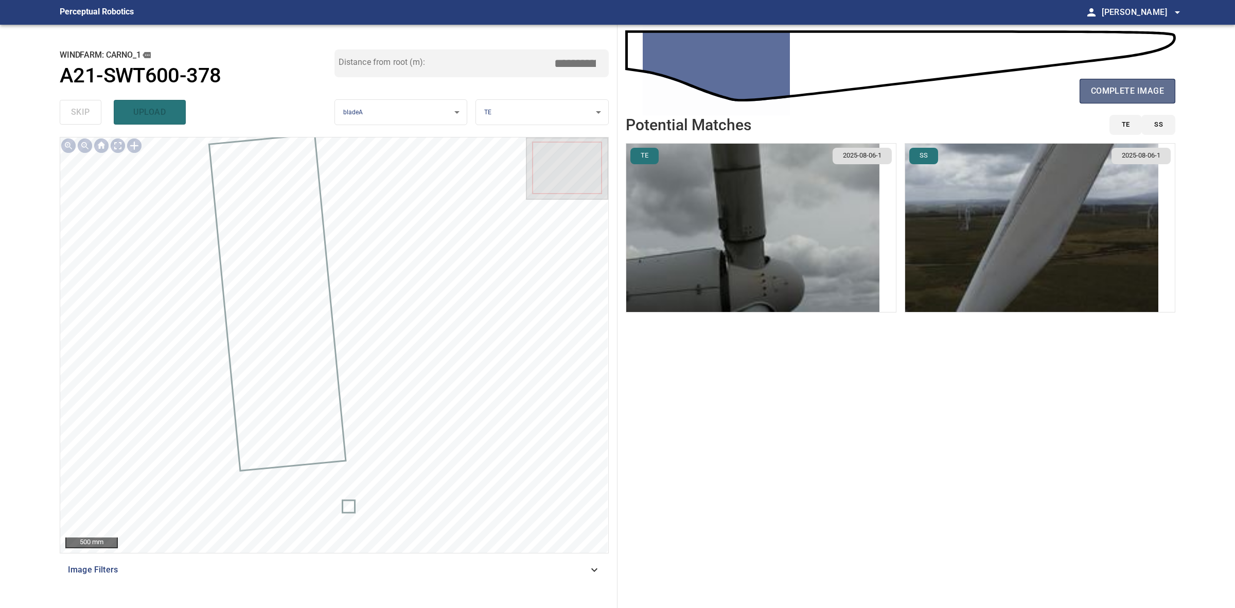
click at [1095, 93] on span "complete image" at bounding box center [1127, 91] width 73 height 14
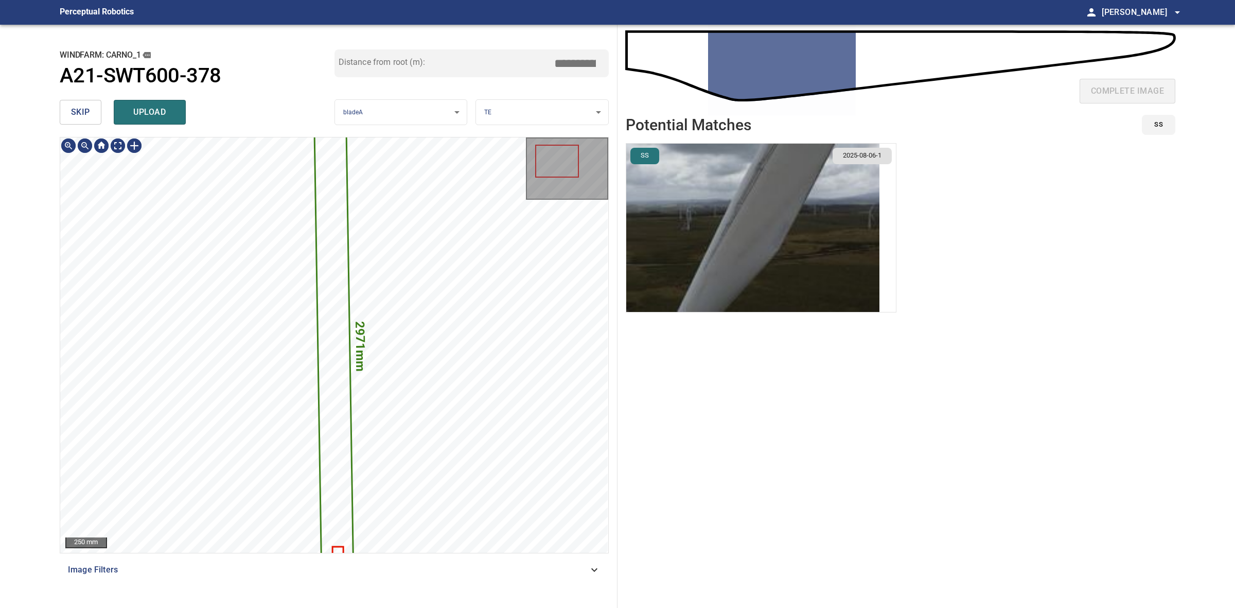
click at [752, 219] on img "button" at bounding box center [752, 228] width 253 height 168
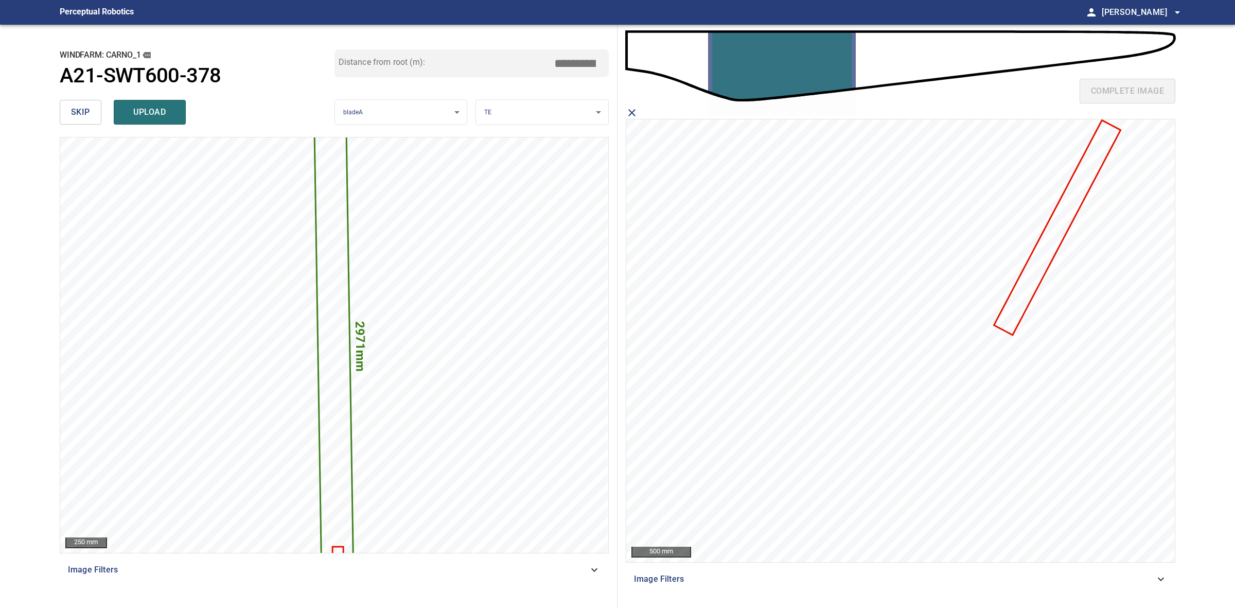
click at [1048, 251] on icon at bounding box center [1057, 227] width 125 height 213
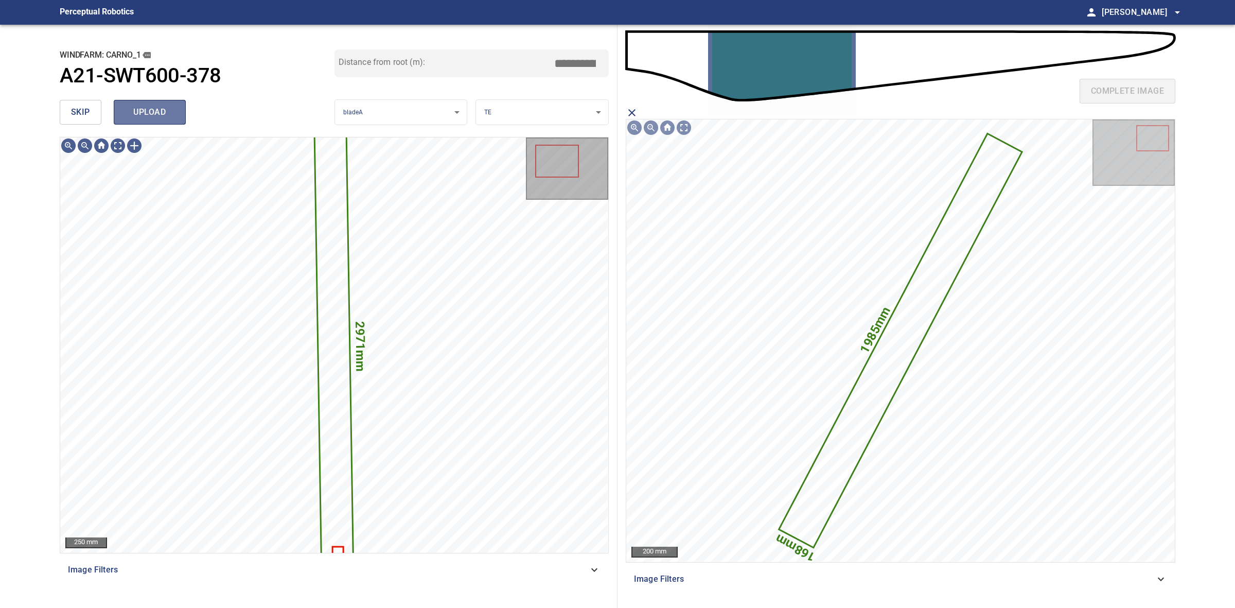
click at [158, 120] on button "upload" at bounding box center [150, 112] width 72 height 25
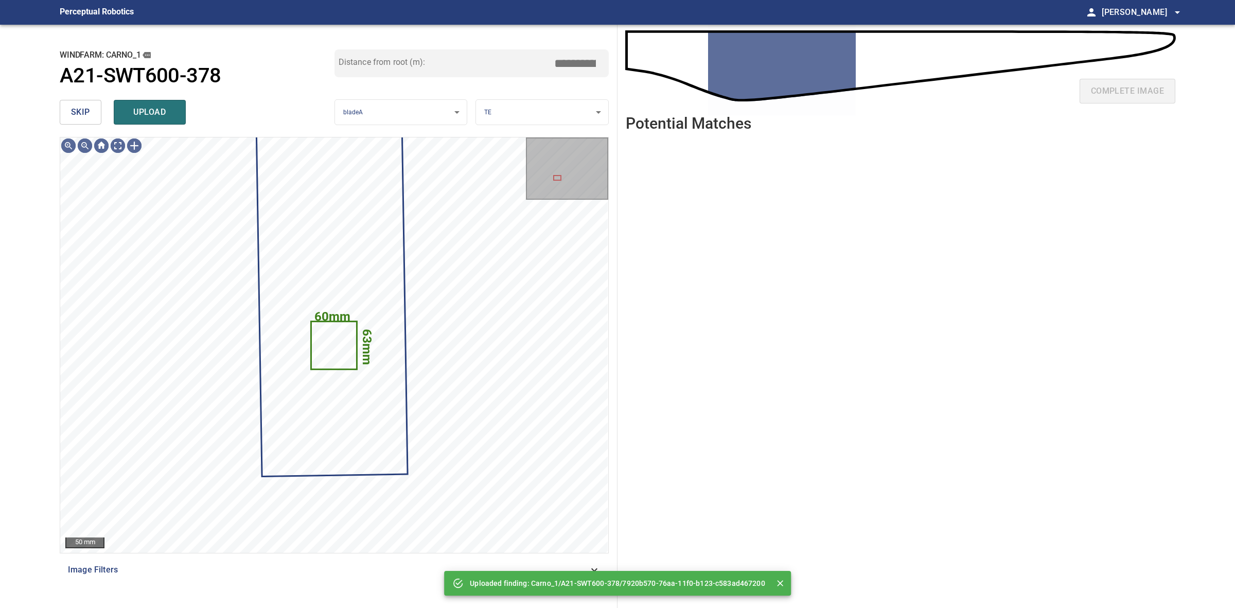
click at [92, 119] on button "skip" at bounding box center [81, 112] width 42 height 25
click at [92, 119] on div "skip upload" at bounding box center [197, 112] width 275 height 33
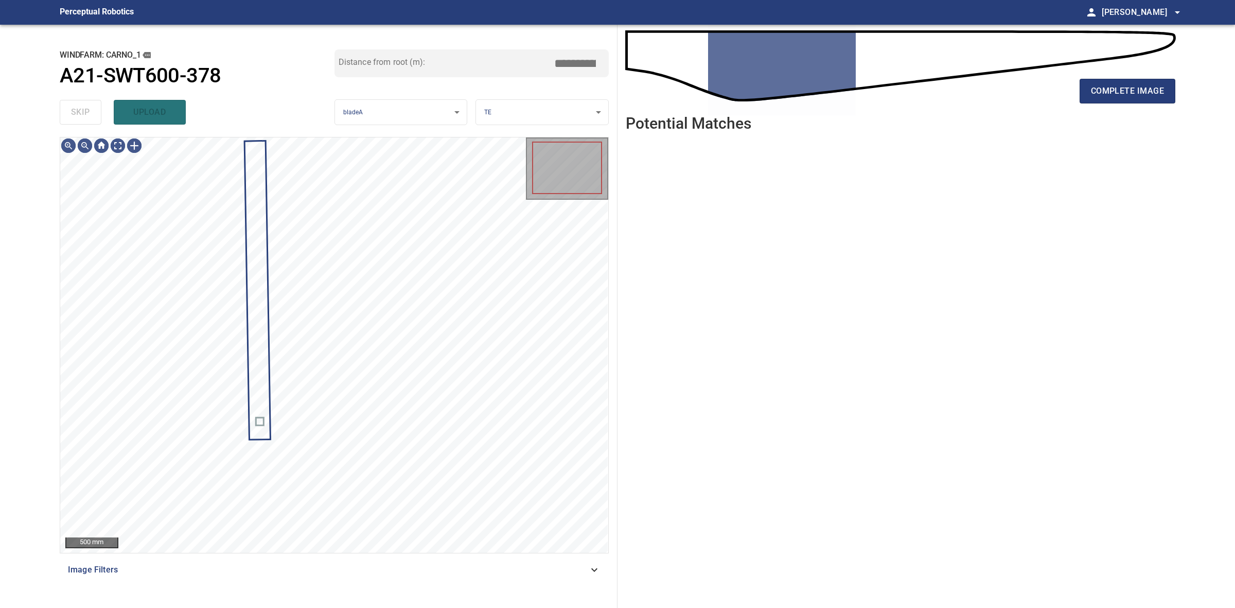
click at [92, 119] on div "skip upload" at bounding box center [197, 112] width 275 height 33
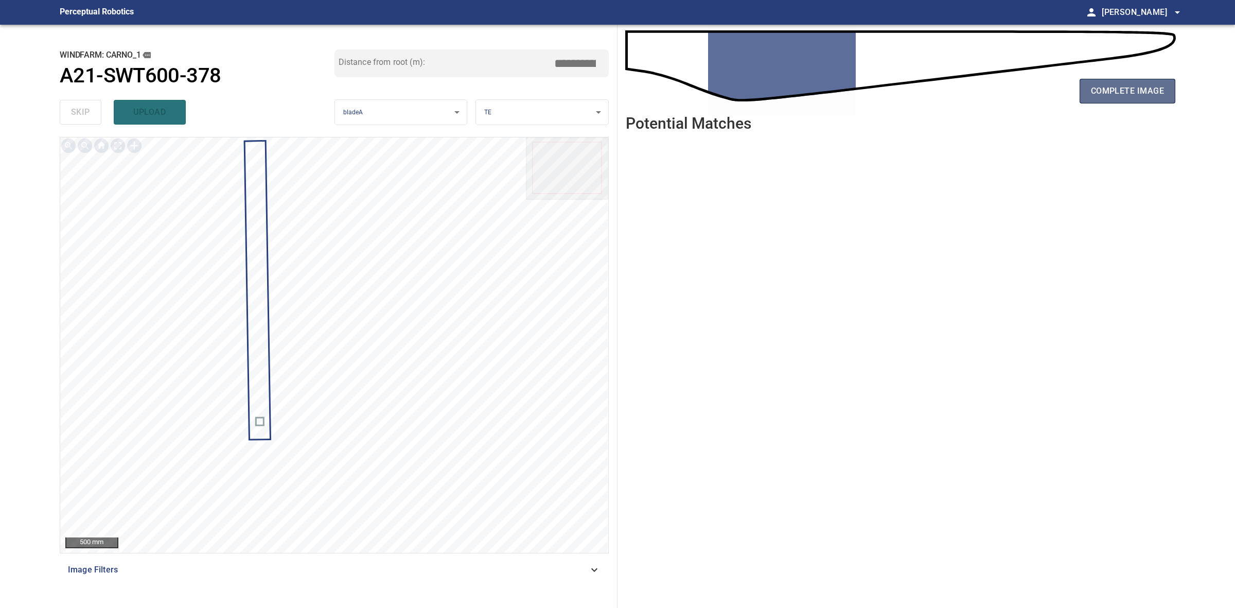
click at [1107, 86] on span "complete image" at bounding box center [1127, 91] width 73 height 14
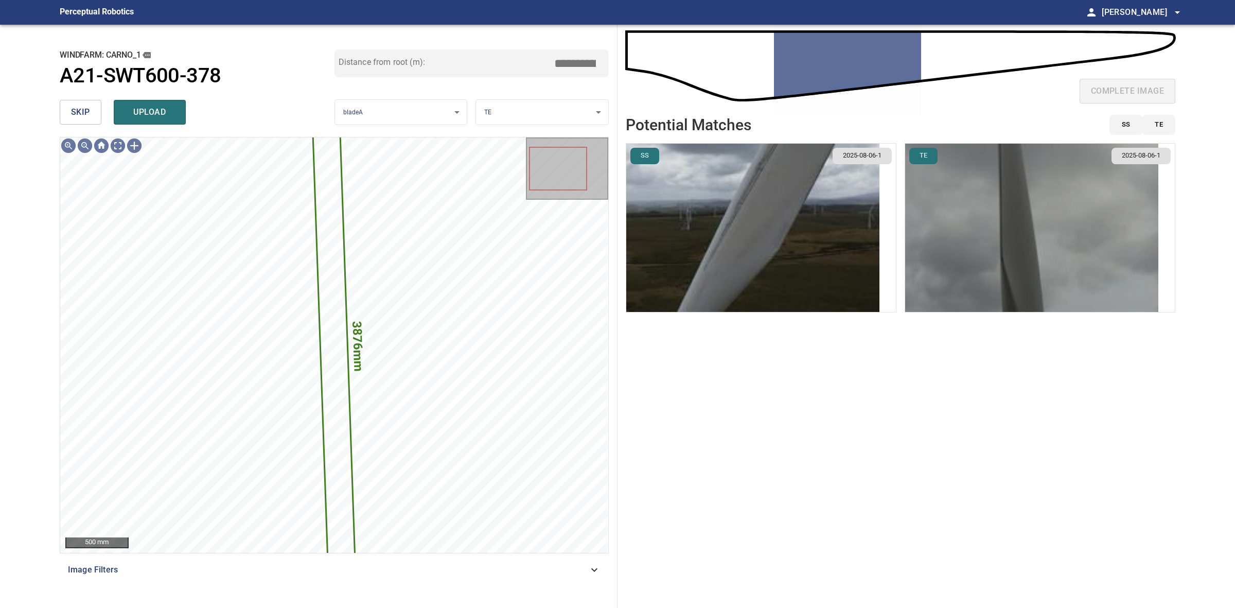
click at [963, 202] on img "button" at bounding box center [1031, 228] width 253 height 168
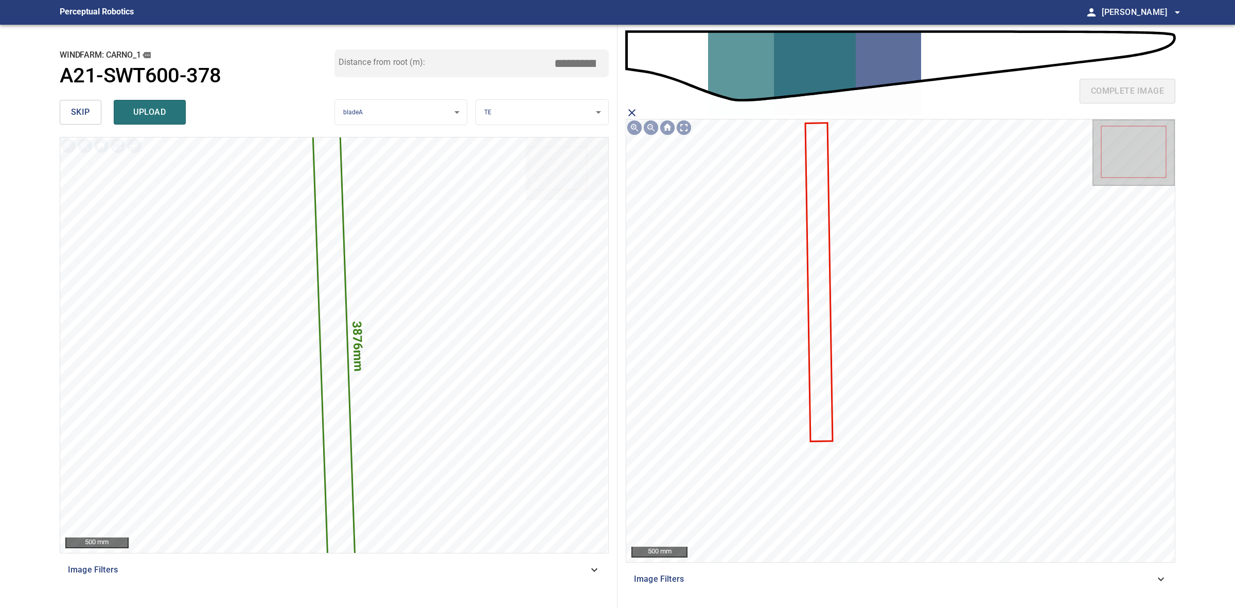
click at [819, 284] on icon at bounding box center [820, 282] width 26 height 317
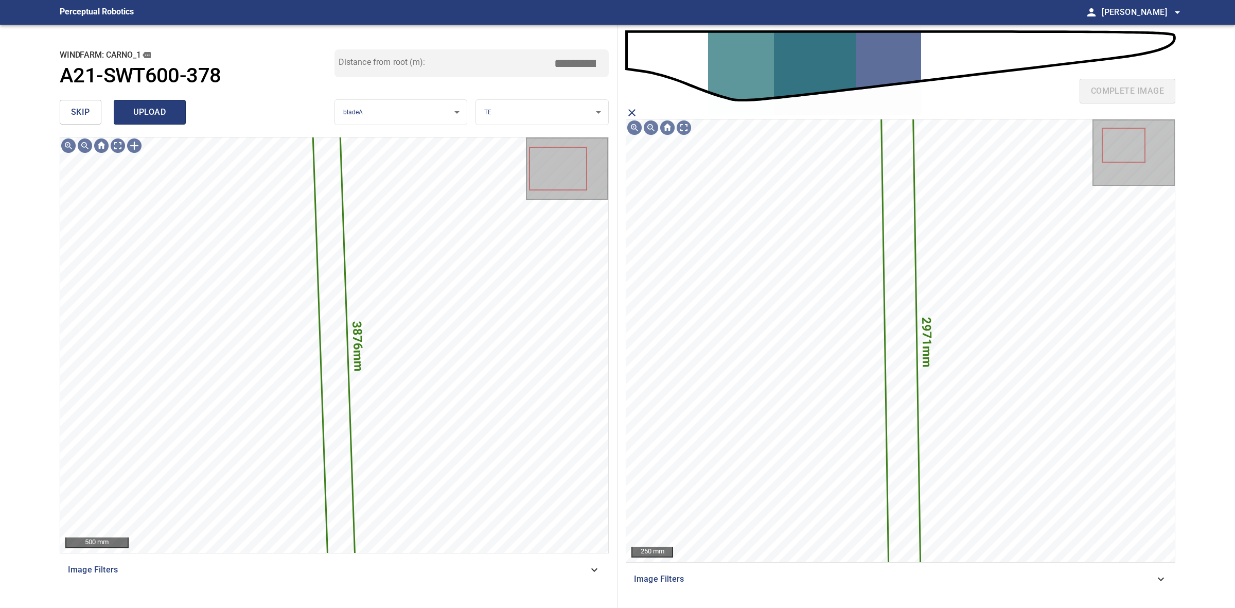
click at [149, 106] on span "upload" at bounding box center [149, 112] width 49 height 14
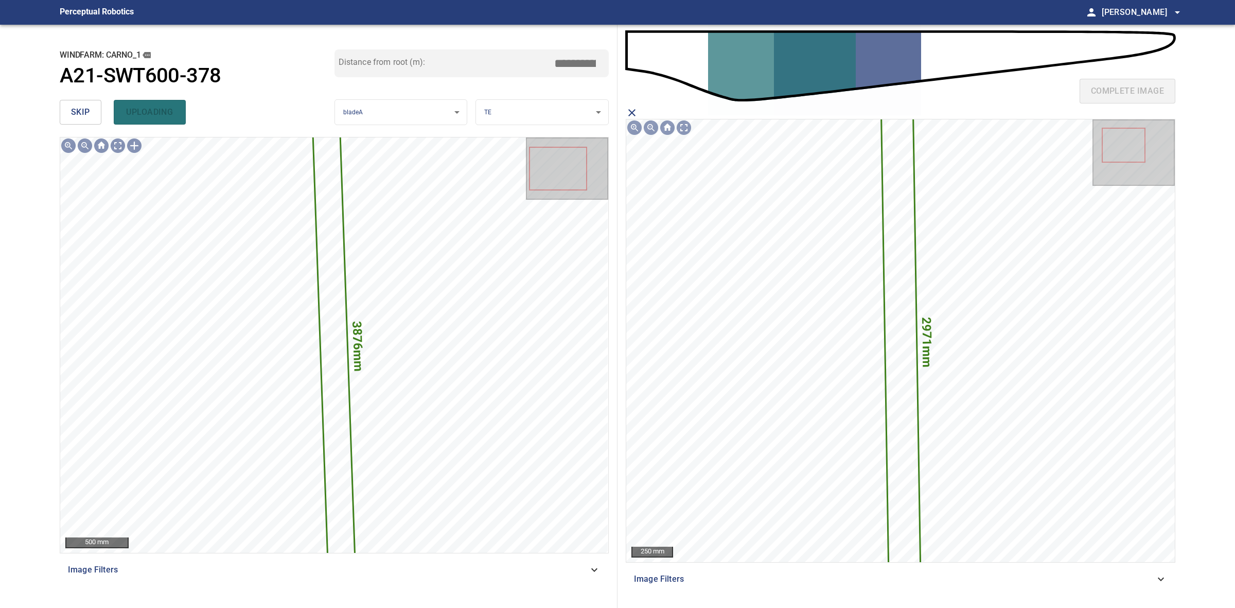
click at [86, 117] on div "skip uploading" at bounding box center [197, 112] width 275 height 33
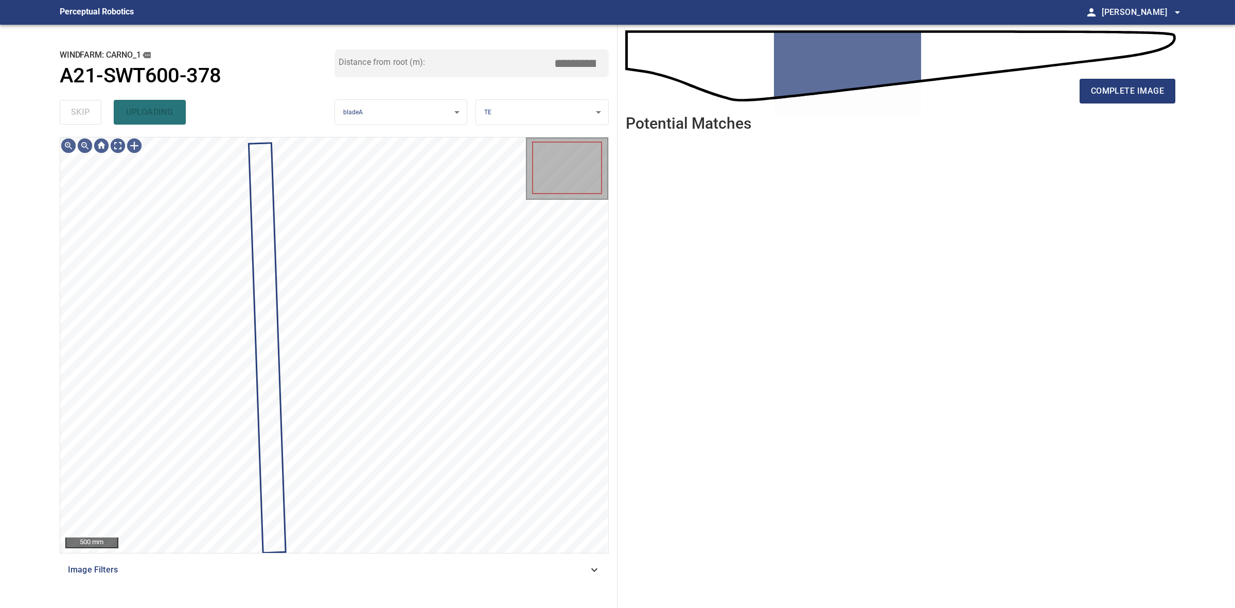
click at [86, 117] on div "skip uploading" at bounding box center [197, 112] width 275 height 33
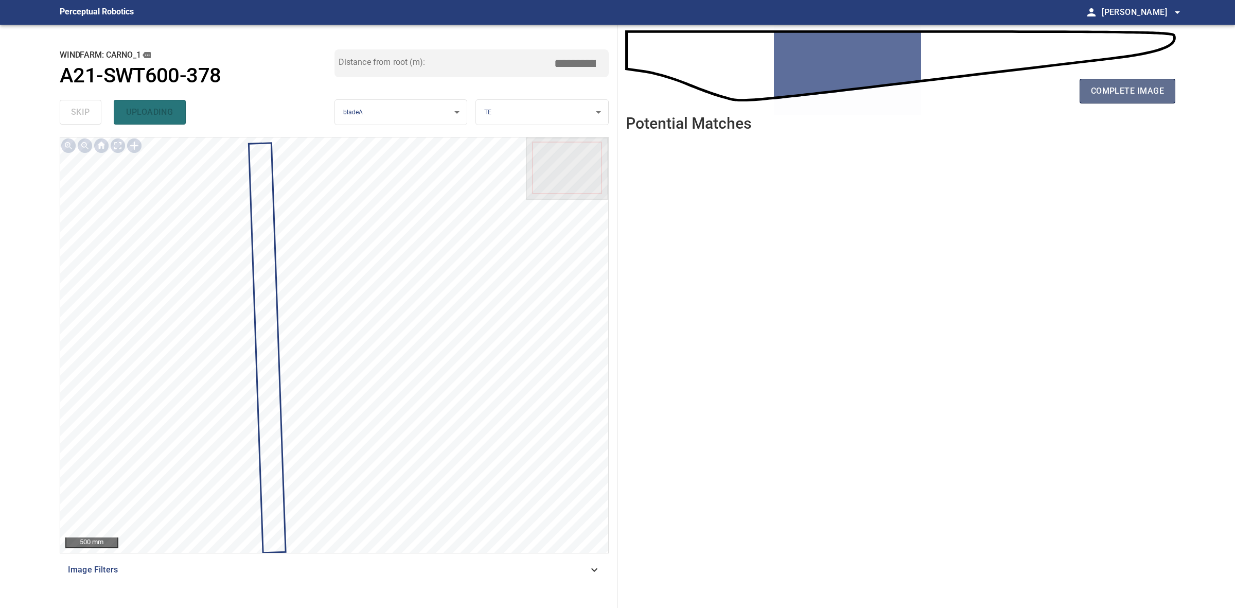
click at [1136, 90] on span "complete image" at bounding box center [1127, 91] width 73 height 14
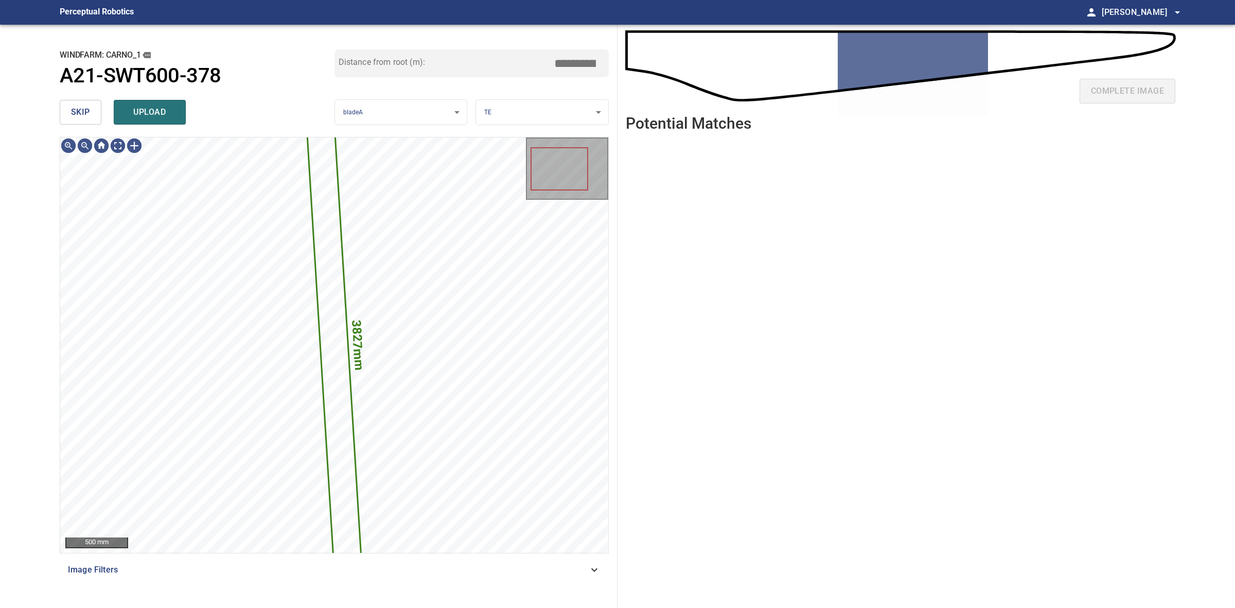
click at [90, 116] on button "skip" at bounding box center [81, 112] width 42 height 25
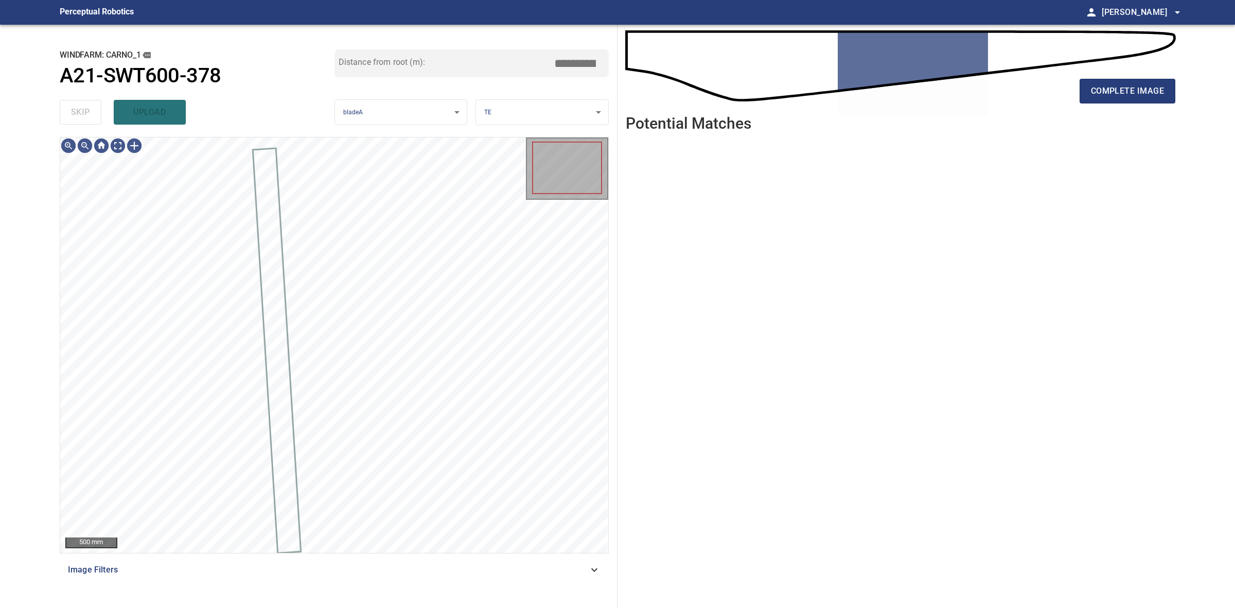
click at [90, 116] on div "skip upload" at bounding box center [197, 112] width 275 height 33
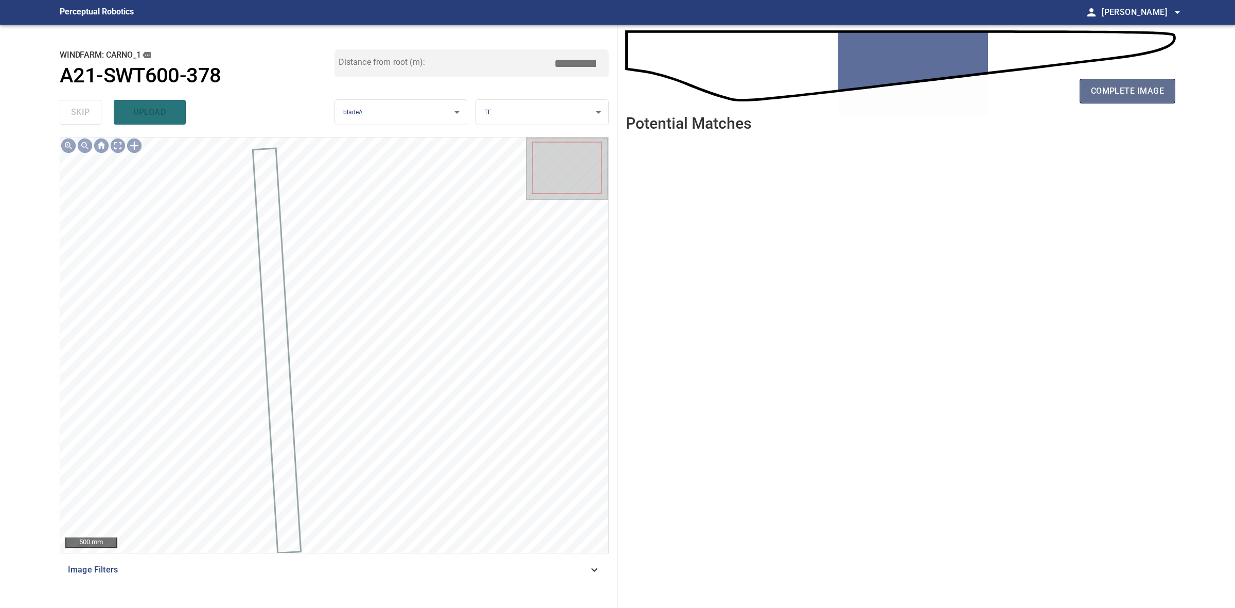
click at [1135, 89] on span "complete image" at bounding box center [1127, 91] width 73 height 14
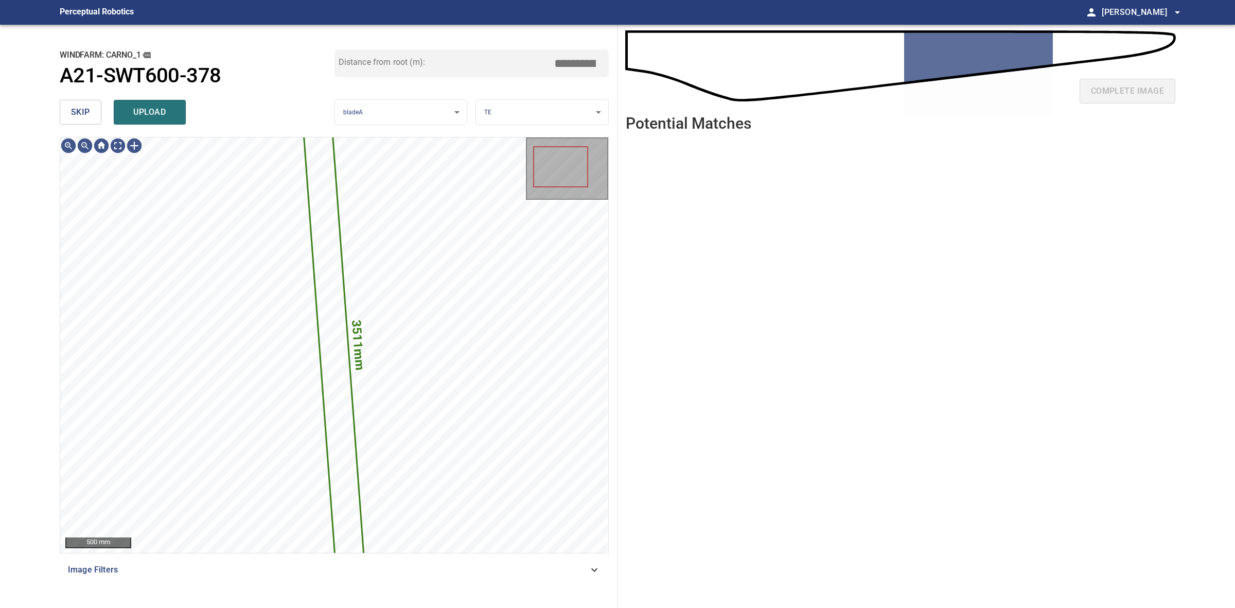
click at [84, 117] on span "skip" at bounding box center [80, 112] width 19 height 14
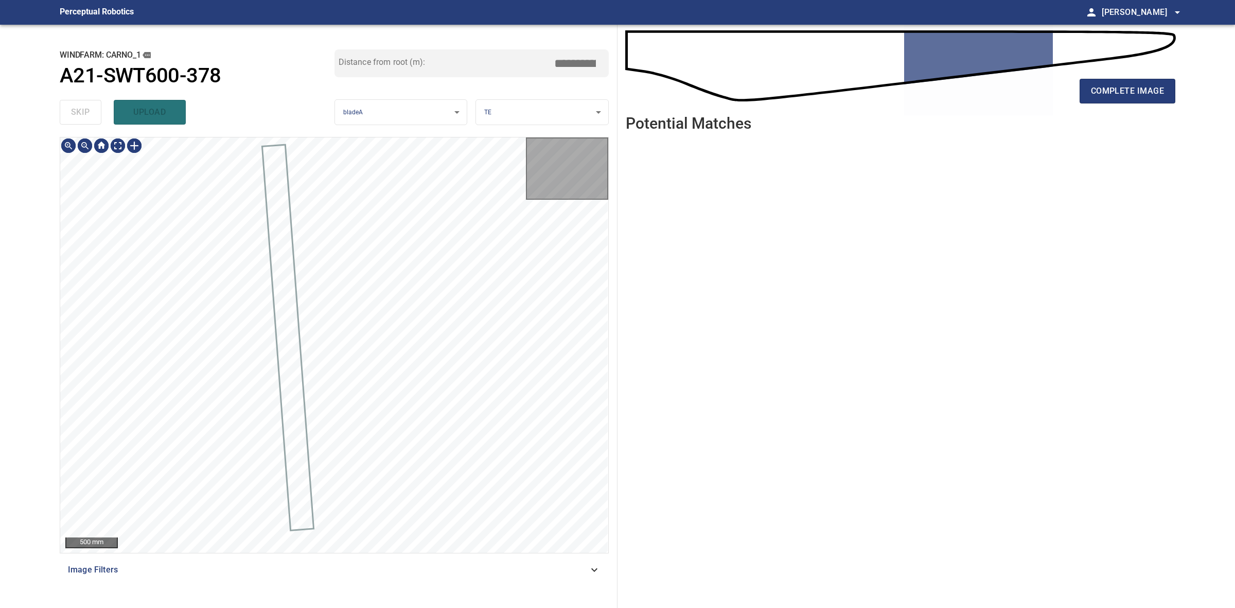
click at [84, 117] on div "skip upload" at bounding box center [197, 112] width 275 height 33
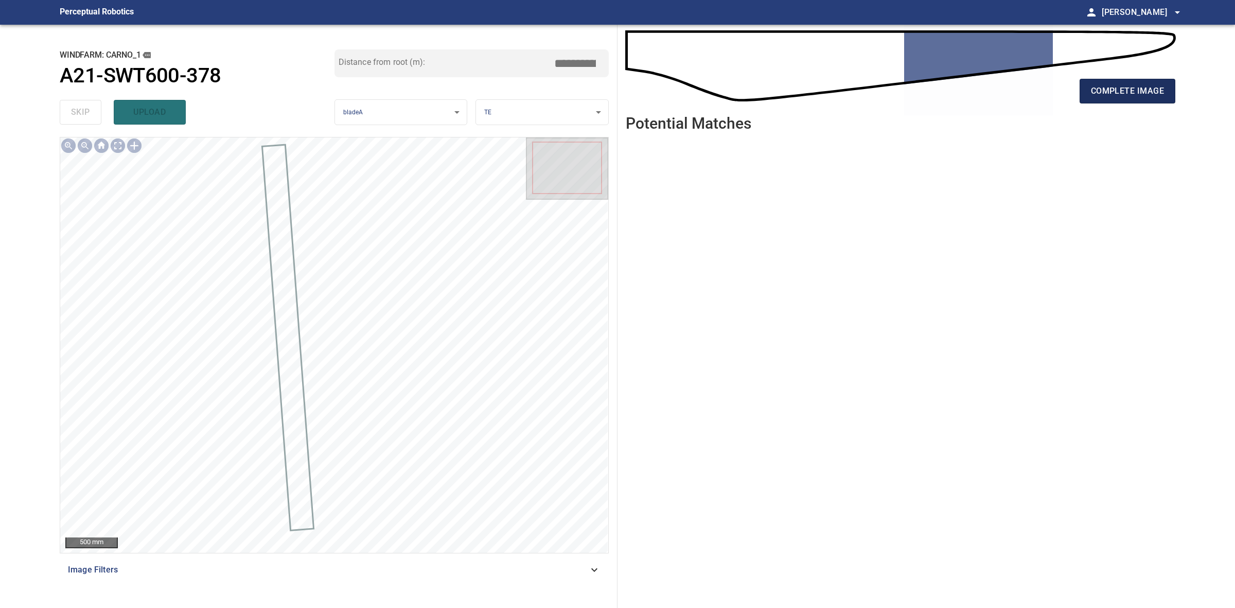
click at [1124, 101] on button "complete image" at bounding box center [1128, 91] width 96 height 25
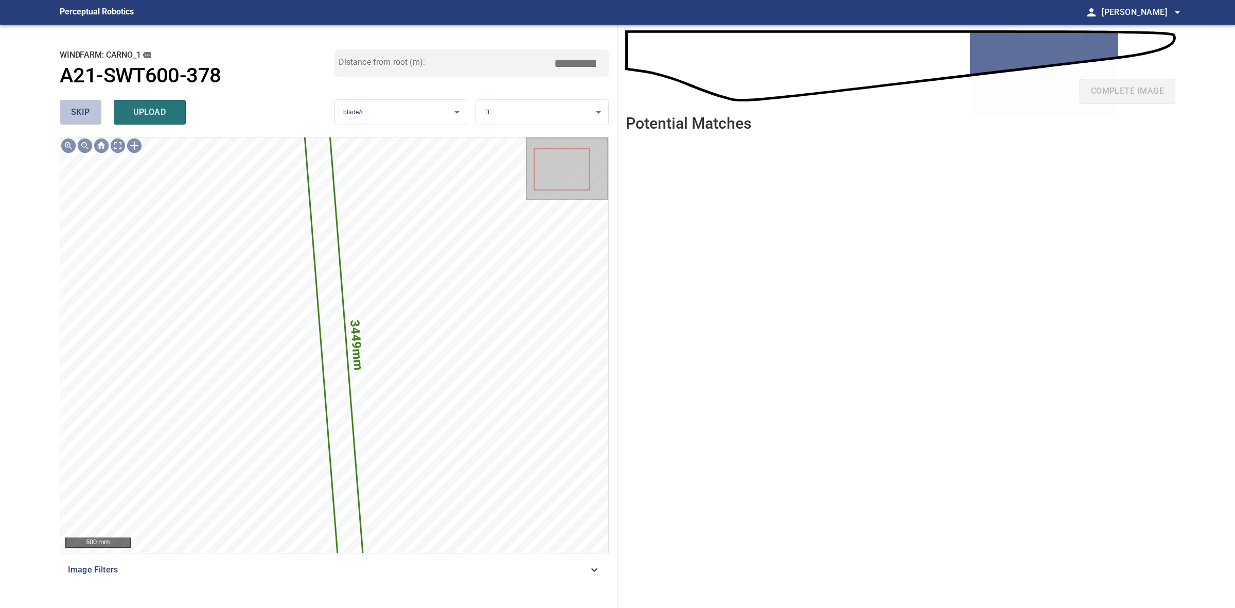
click at [81, 111] on span "skip" at bounding box center [80, 112] width 19 height 14
click at [81, 111] on div "skip upload" at bounding box center [197, 112] width 275 height 33
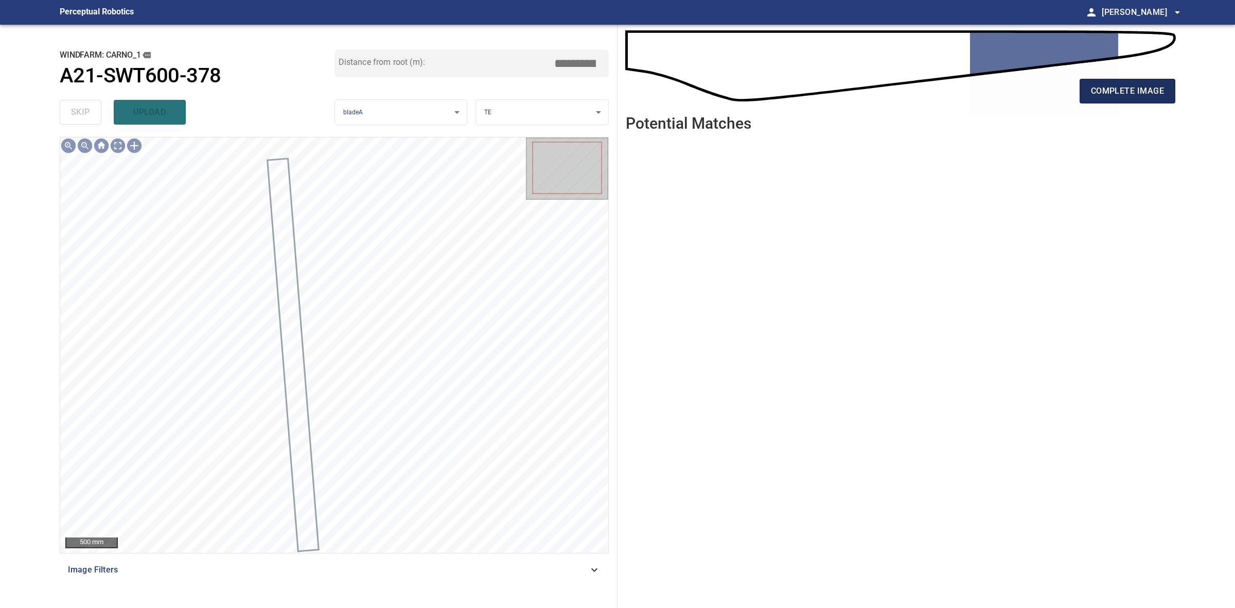
click at [1146, 89] on span "complete image" at bounding box center [1127, 91] width 73 height 14
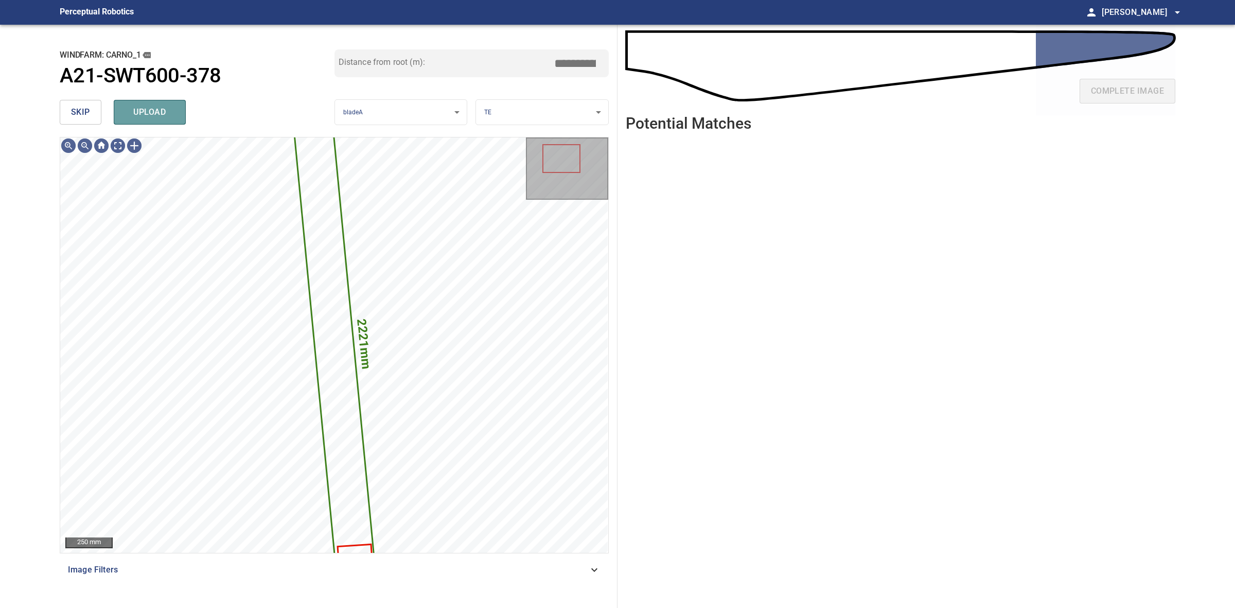
drag, startPoint x: 166, startPoint y: 123, endPoint x: 86, endPoint y: 117, distance: 80.5
click at [166, 122] on button "upload" at bounding box center [150, 112] width 72 height 25
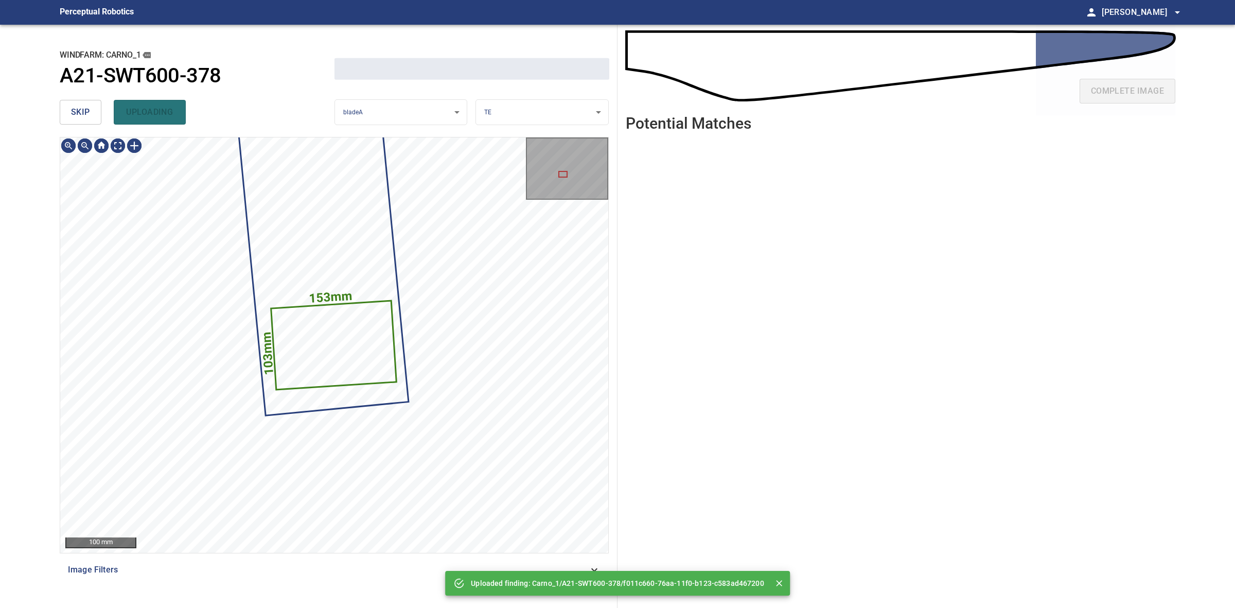
click at [76, 117] on span "skip" at bounding box center [80, 112] width 19 height 14
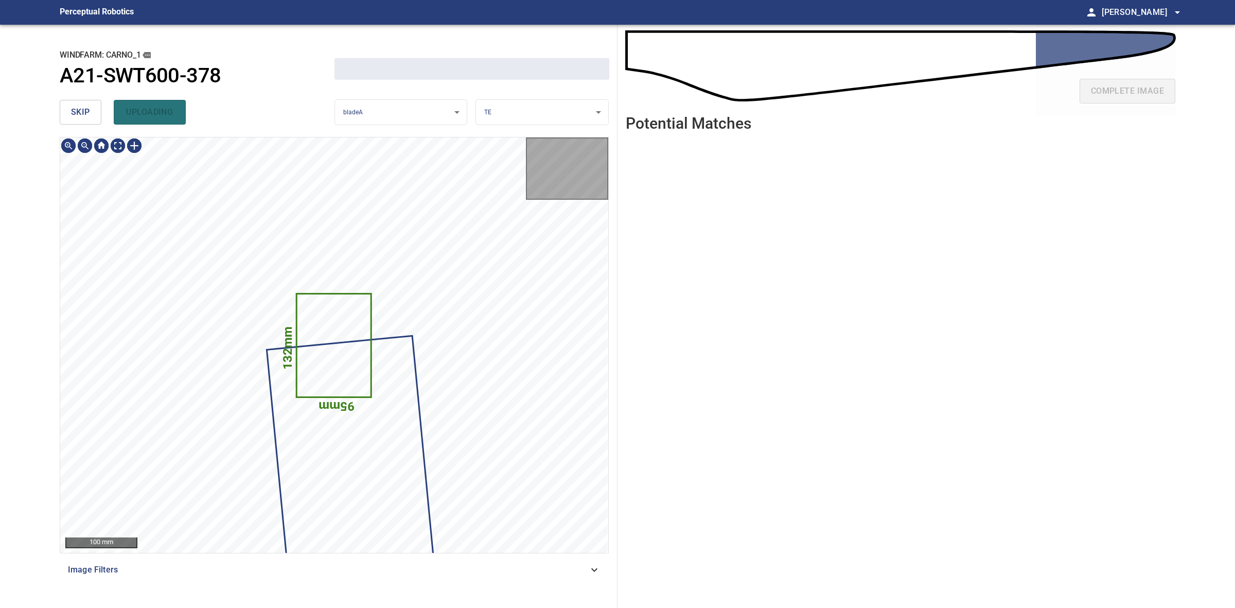
click at [76, 117] on span "skip" at bounding box center [80, 112] width 19 height 14
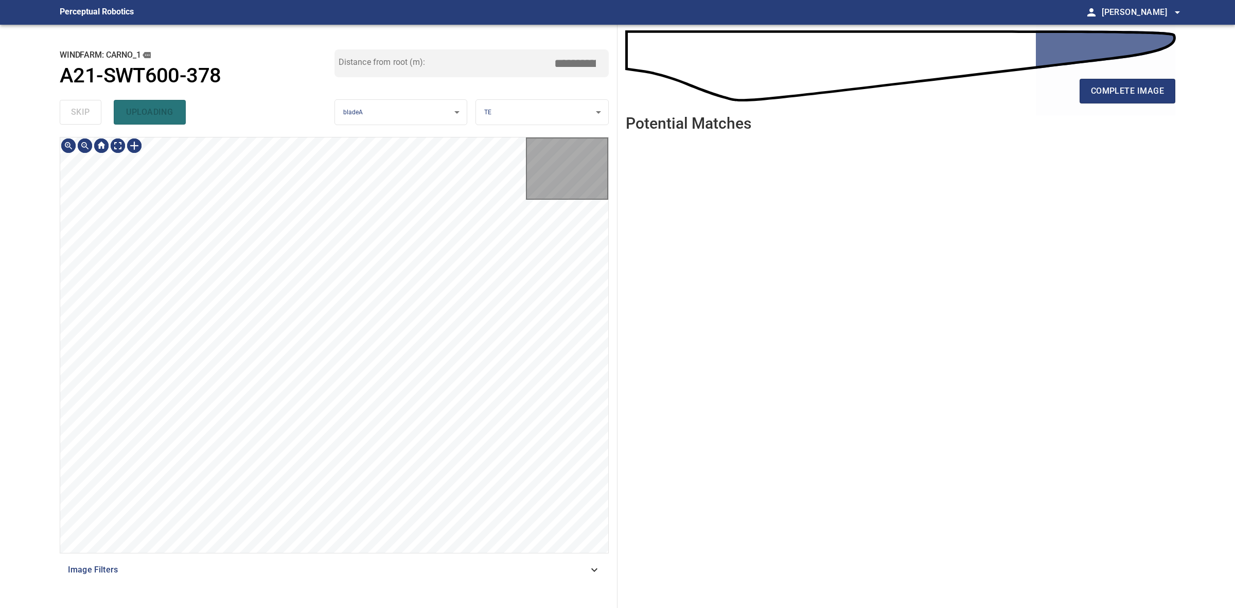
click at [76, 117] on div "skip uploading" at bounding box center [197, 112] width 275 height 33
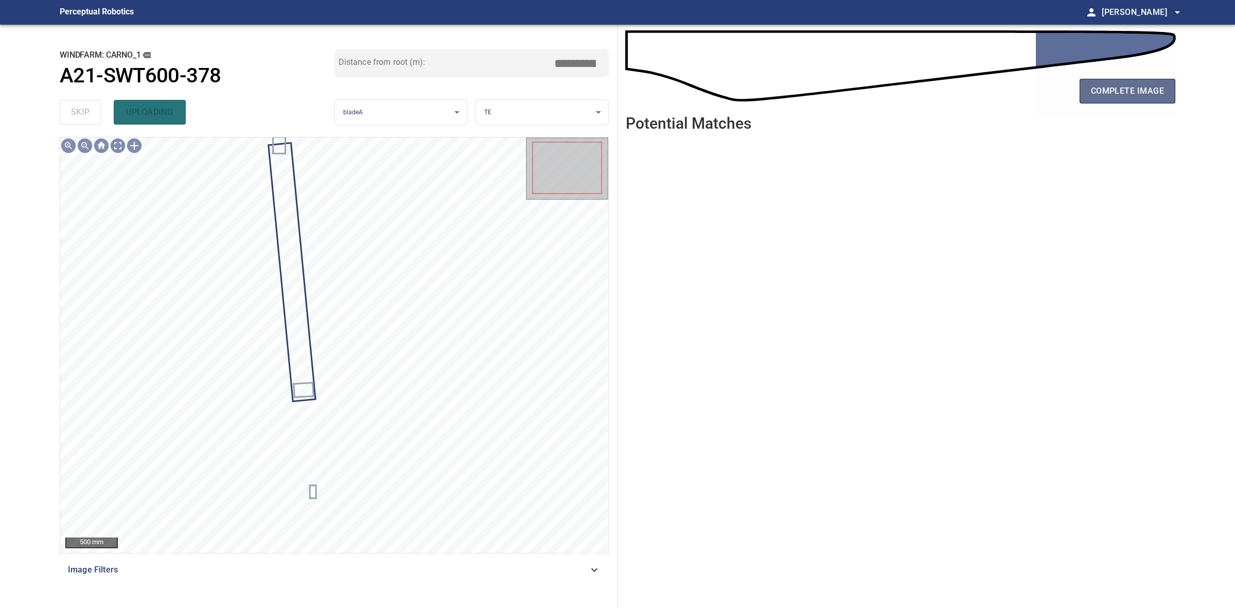
click at [1117, 98] on button "complete image" at bounding box center [1128, 91] width 96 height 25
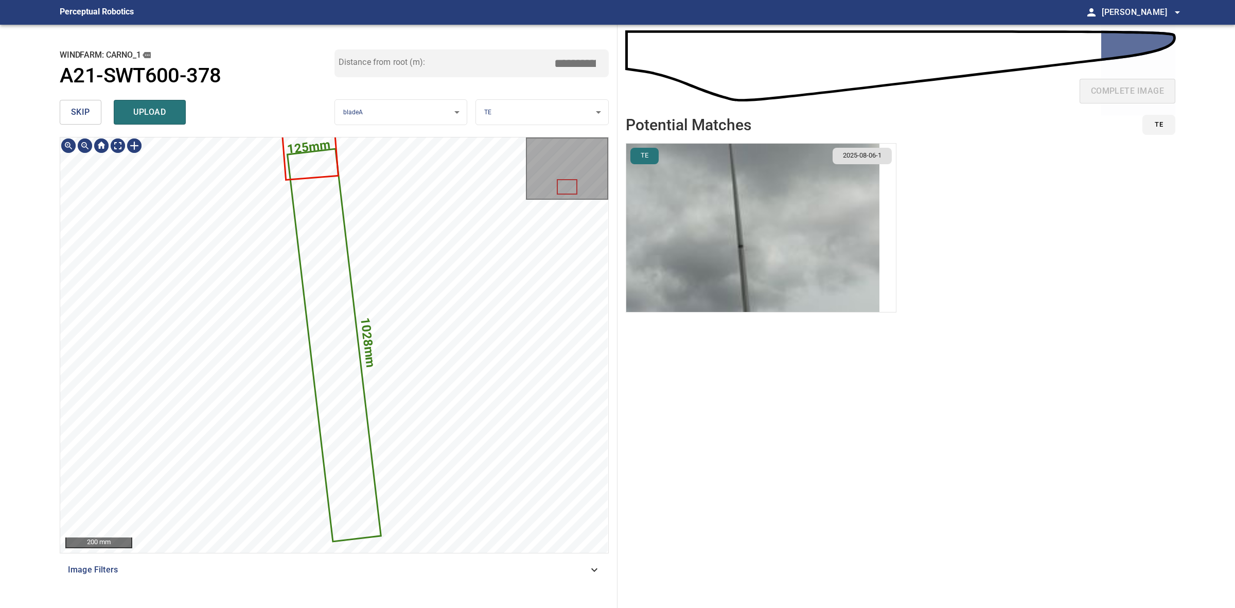
click at [781, 225] on img "button" at bounding box center [752, 228] width 253 height 168
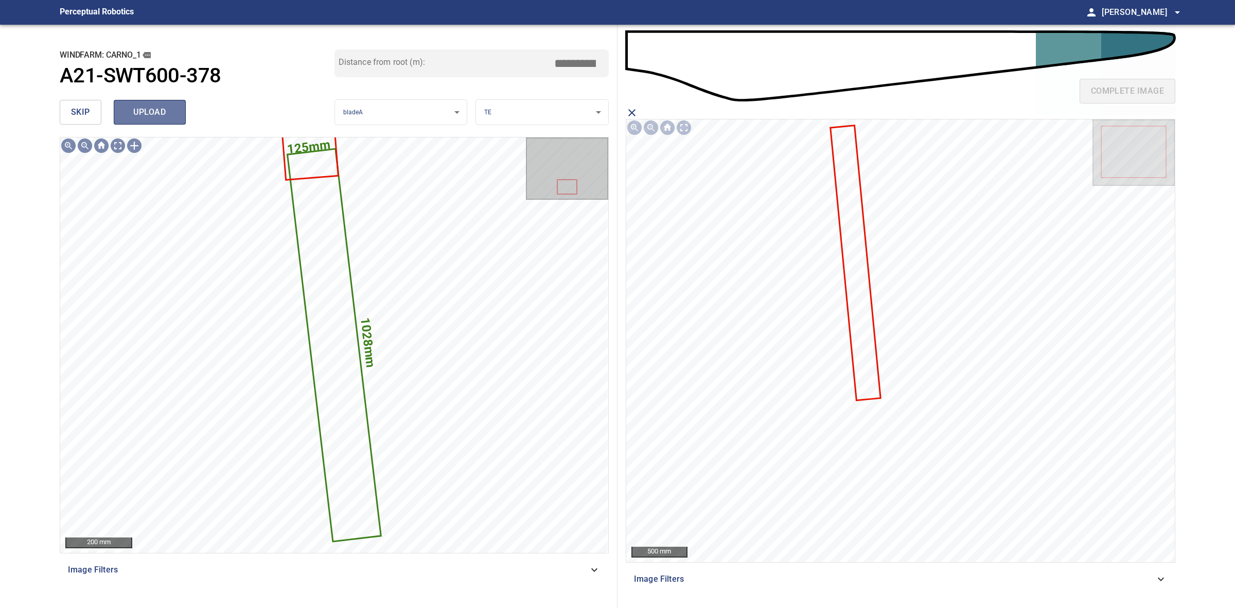
click at [171, 114] on span "upload" at bounding box center [149, 112] width 49 height 14
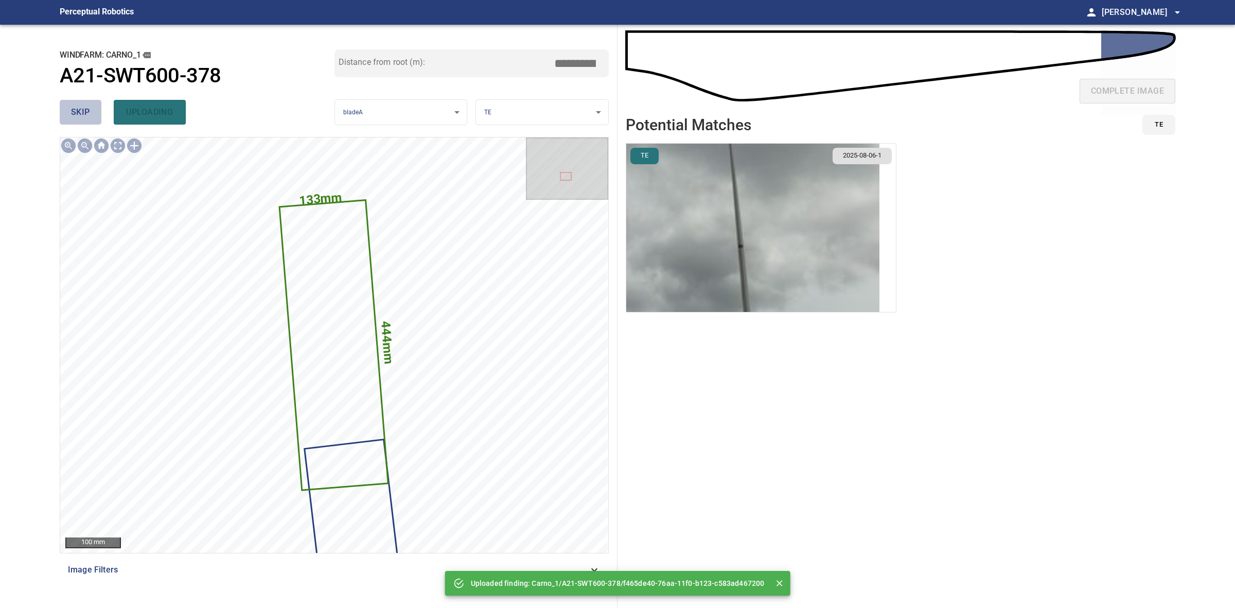
click at [79, 107] on span "skip" at bounding box center [80, 112] width 19 height 14
click at [79, 107] on div "skip uploading" at bounding box center [197, 112] width 275 height 33
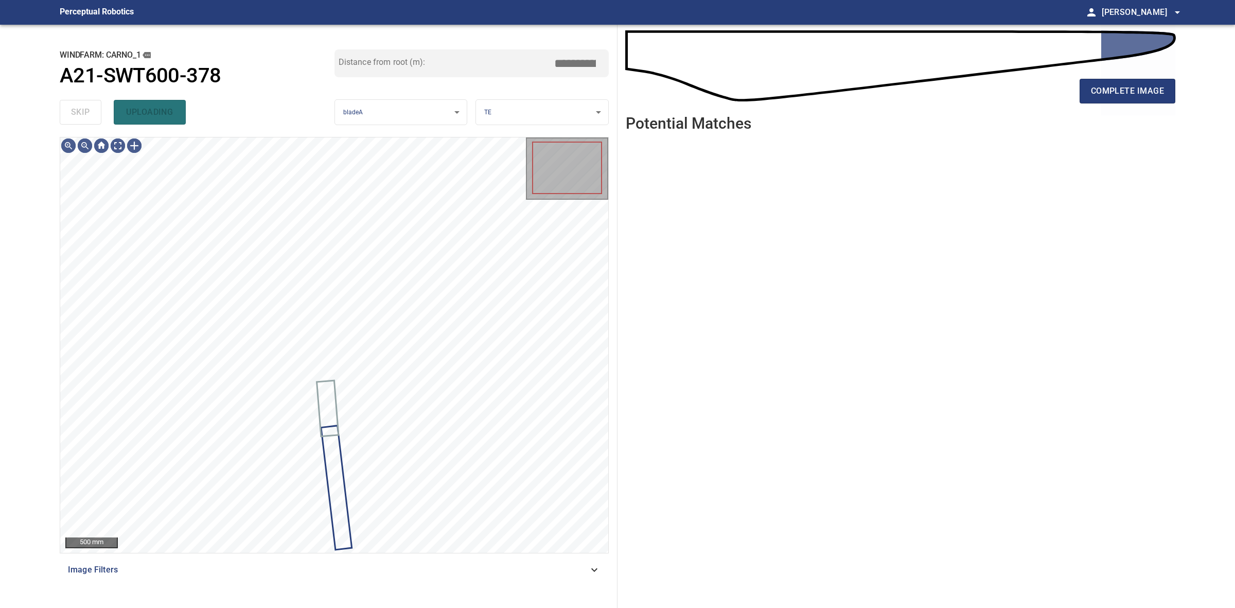
click at [79, 107] on div "skip uploading" at bounding box center [197, 112] width 275 height 33
click at [1132, 93] on span "complete image" at bounding box center [1127, 91] width 73 height 14
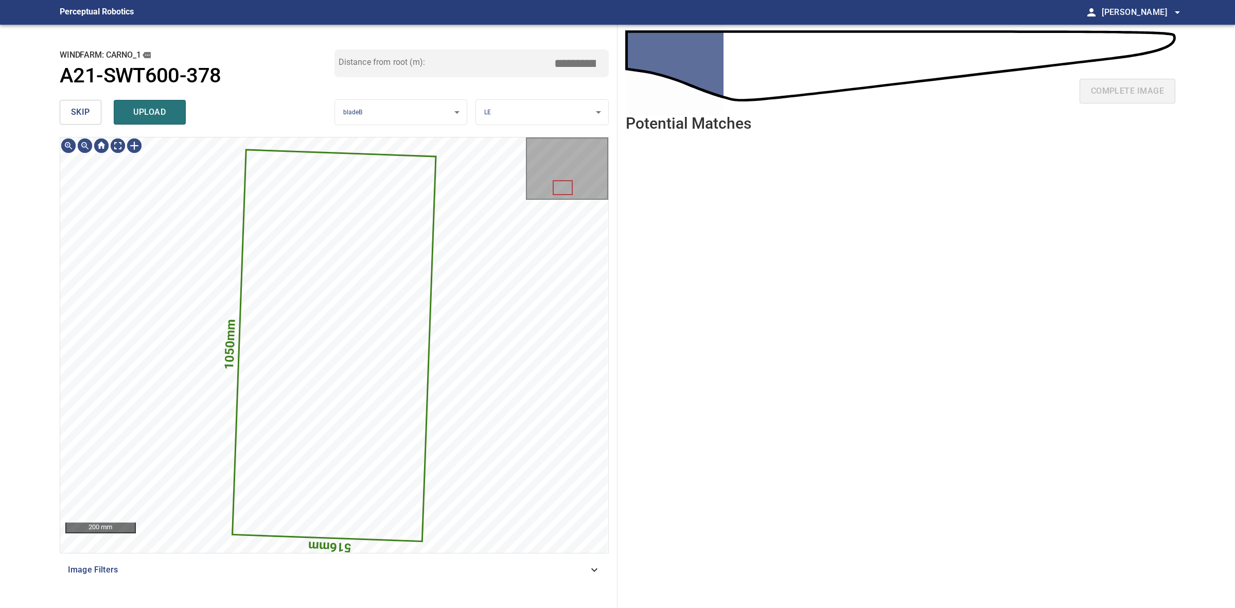
click at [81, 118] on span "skip" at bounding box center [80, 112] width 19 height 14
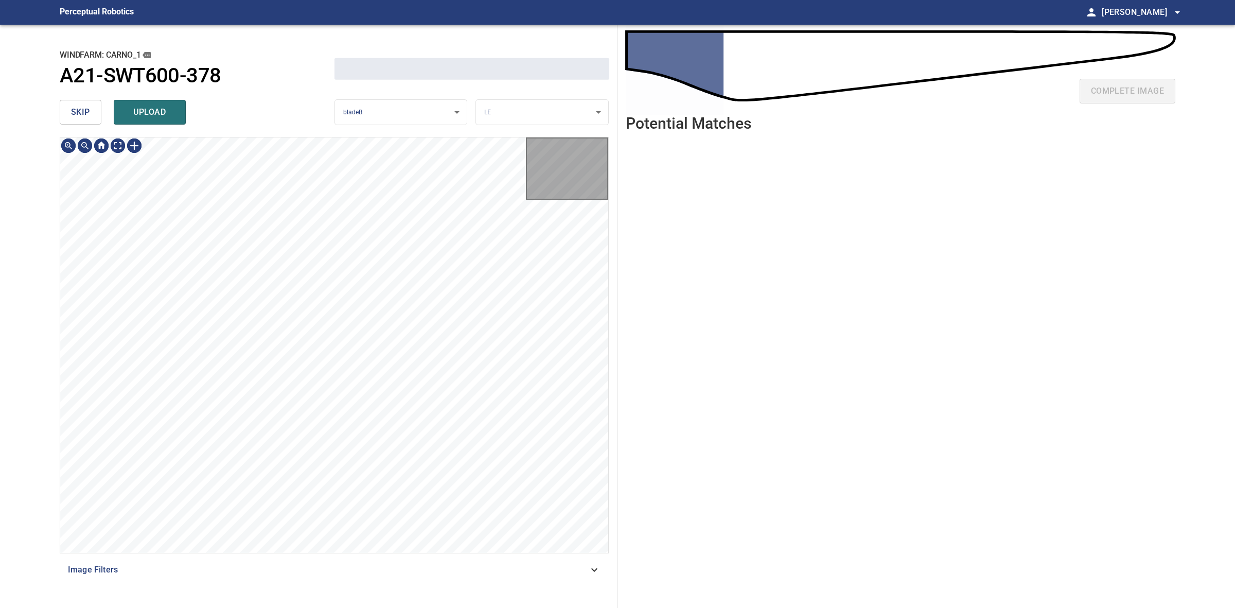
click at [81, 118] on span "skip" at bounding box center [80, 112] width 19 height 14
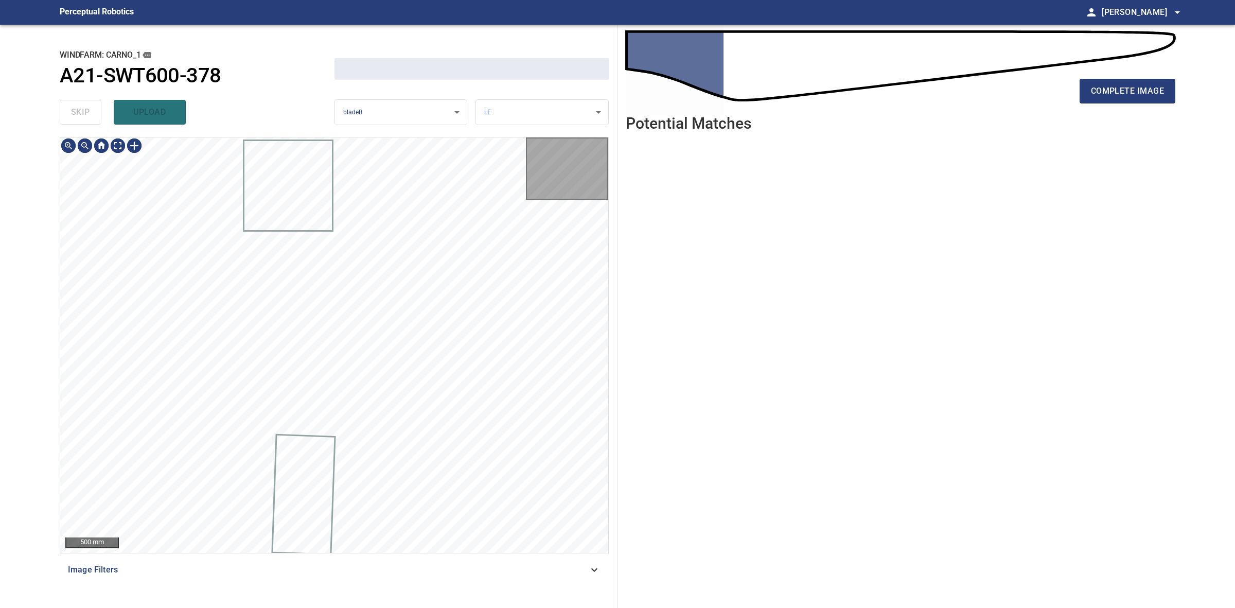
click at [81, 118] on div "skip upload" at bounding box center [197, 112] width 275 height 33
click at [83, 117] on div "skip upload" at bounding box center [197, 112] width 275 height 33
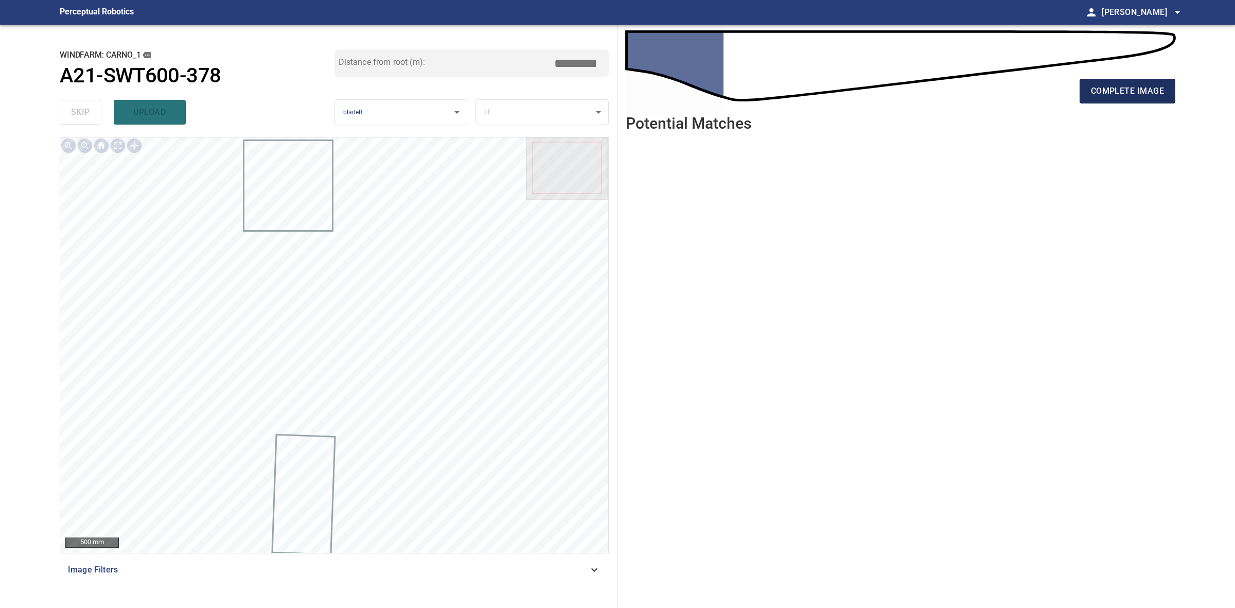
click at [1108, 88] on span "complete image" at bounding box center [1127, 91] width 73 height 14
